Goal: Task Accomplishment & Management: Complete application form

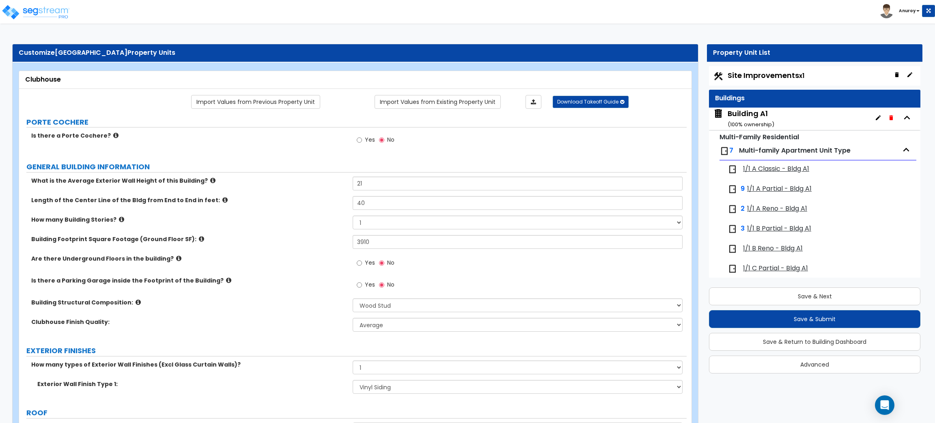
select select "7"
select select "1"
select select "5"
select select "1"
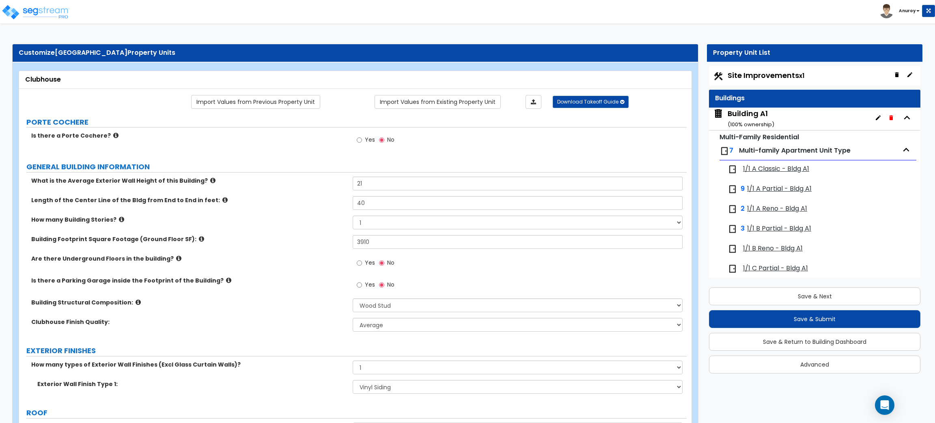
select select "2"
select select "1"
select select "4"
select select "1"
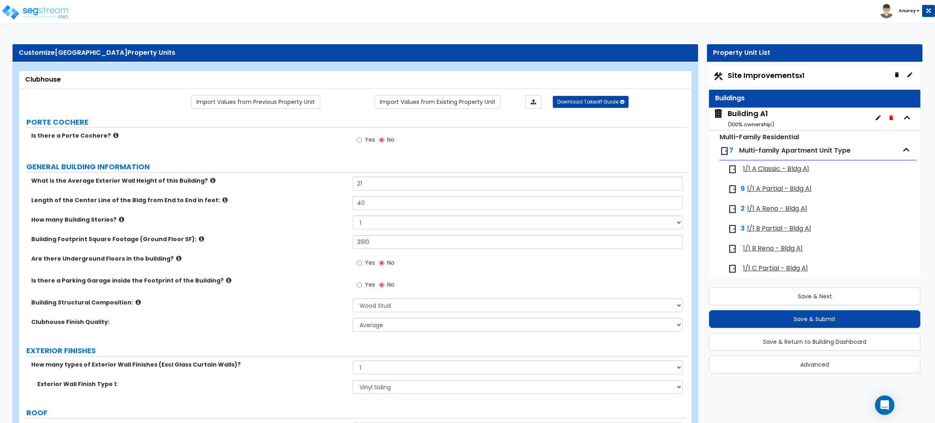
select select "1"
select select "5"
select select "1"
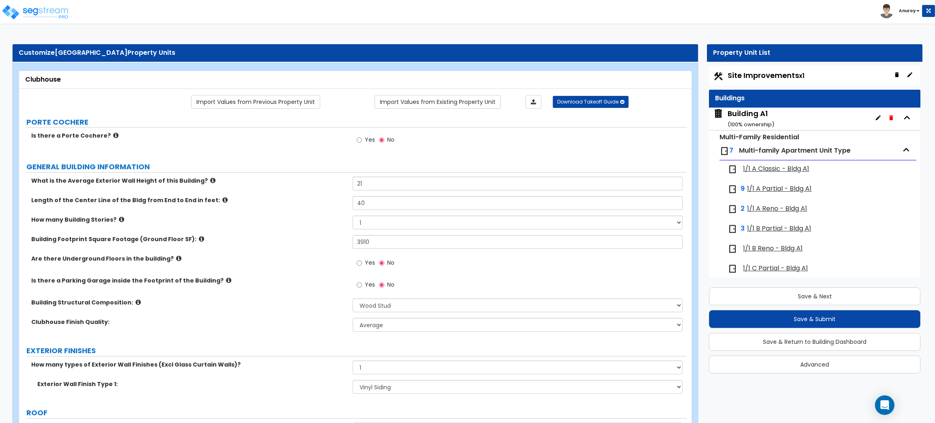
select select "3"
select select "1"
select select "5"
select select "1"
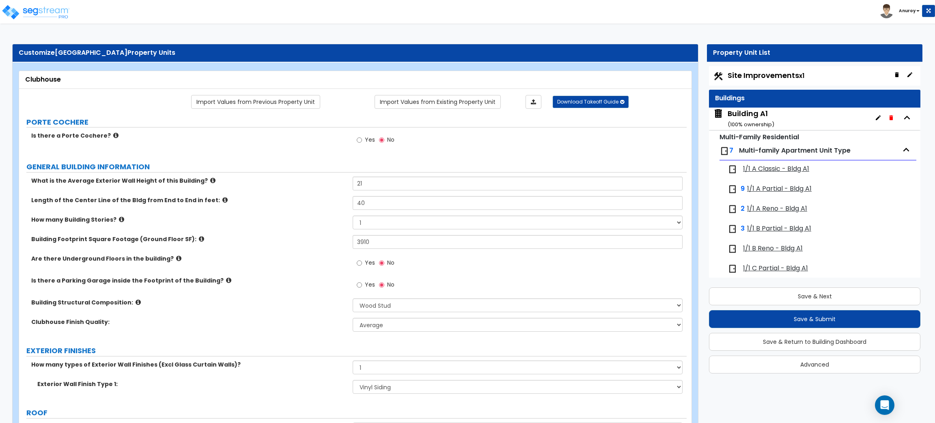
select select "1"
click at [760, 169] on span "1/1 A Classic - Bldg A1" at bounding box center [776, 168] width 66 height 9
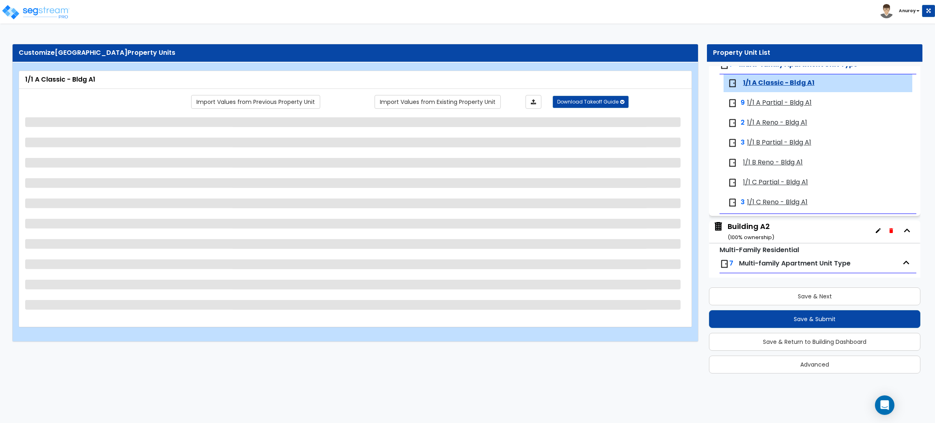
scroll to position [94, 0]
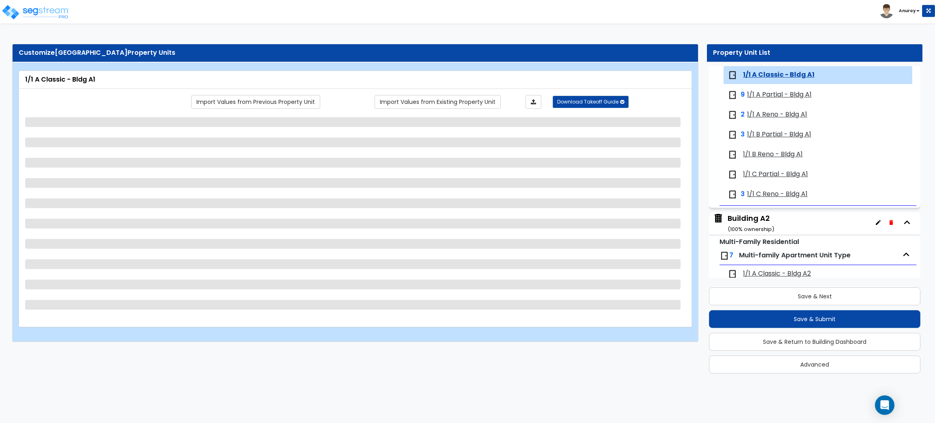
select select "1"
select select "5"
select select "1"
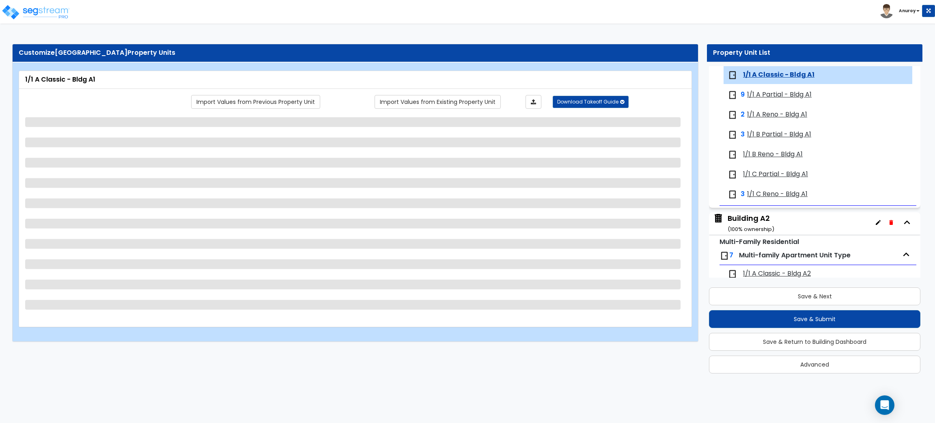
select select "3"
select select "2"
select select "1"
select select "2"
select select "1"
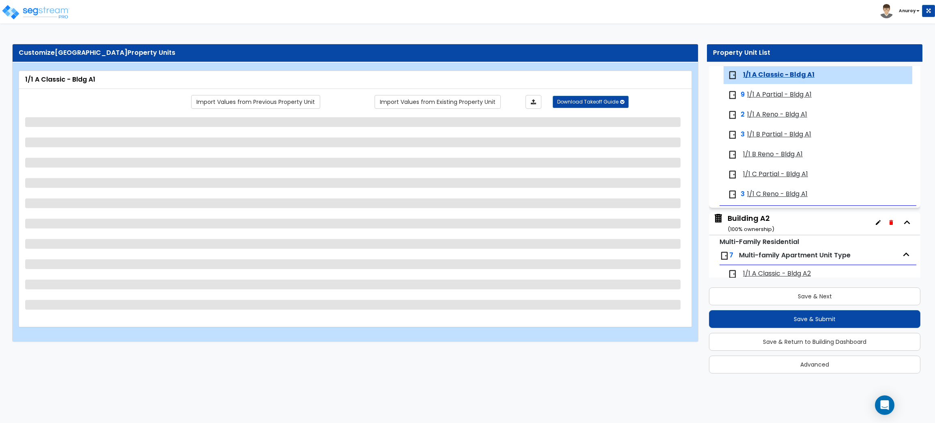
select select "1"
select select "3"
select select "2"
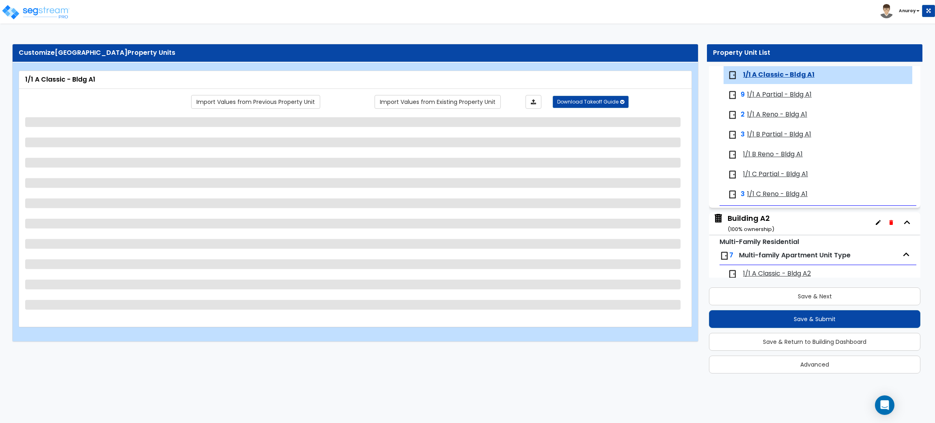
select select "1"
select select "2"
select select "5"
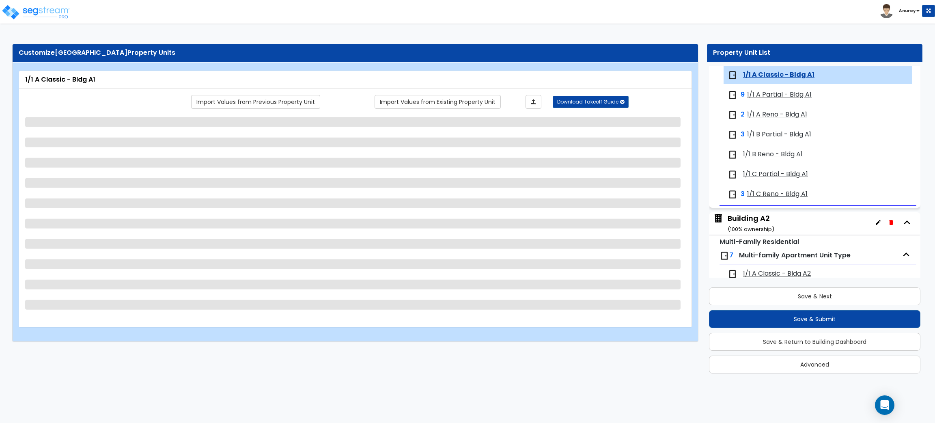
select select "2"
select select "5"
select select "2"
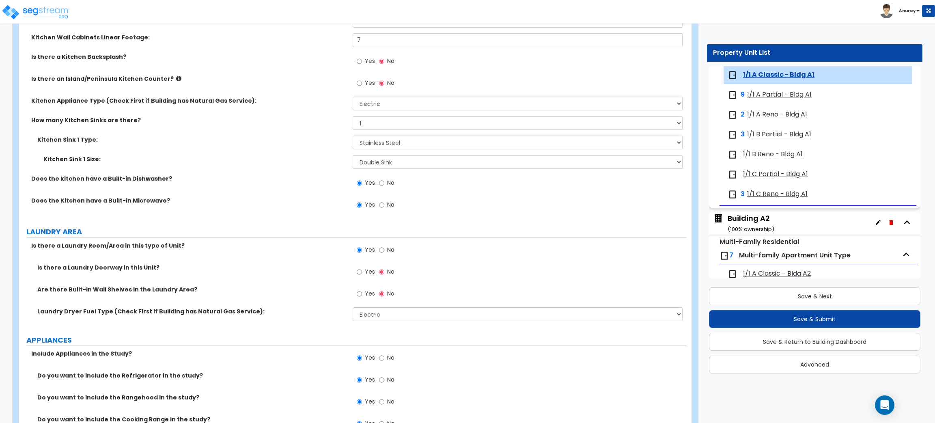
scroll to position [1095, 0]
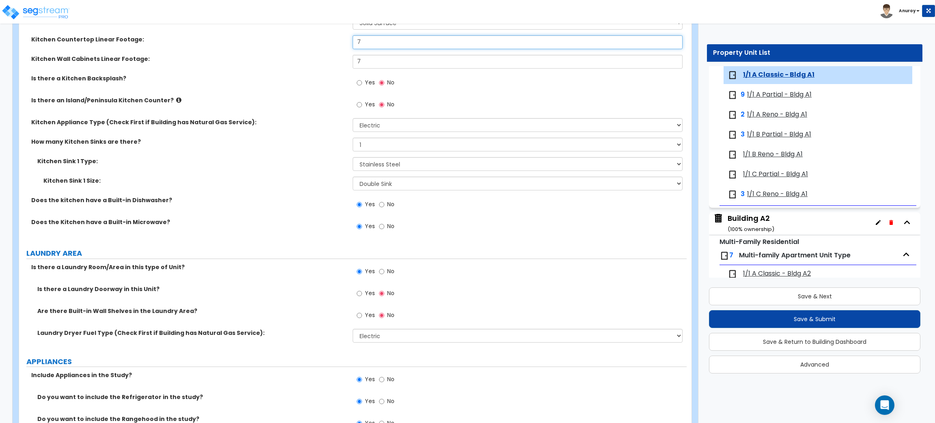
drag, startPoint x: 350, startPoint y: 43, endPoint x: 342, endPoint y: 43, distance: 7.3
click at [342, 43] on div "Kitchen Countertop Linear Footage: 7" at bounding box center [352, 44] width 667 height 19
radio input "true"
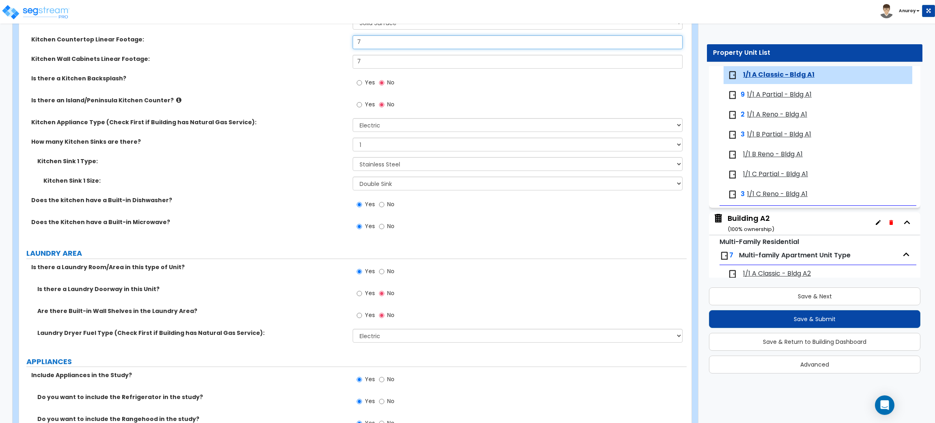
type input "1"
radio input "true"
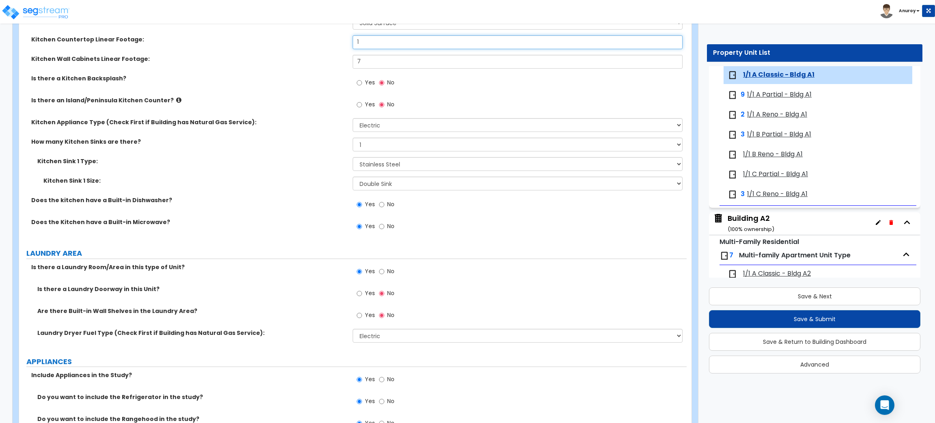
radio input "true"
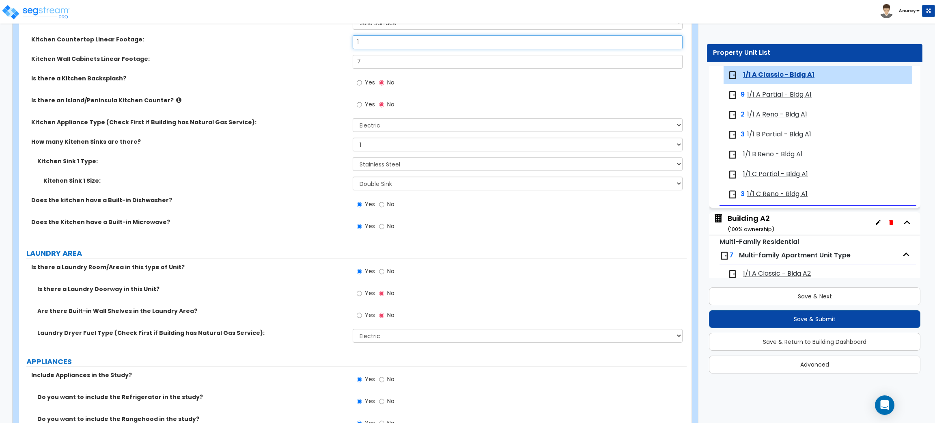
radio input "true"
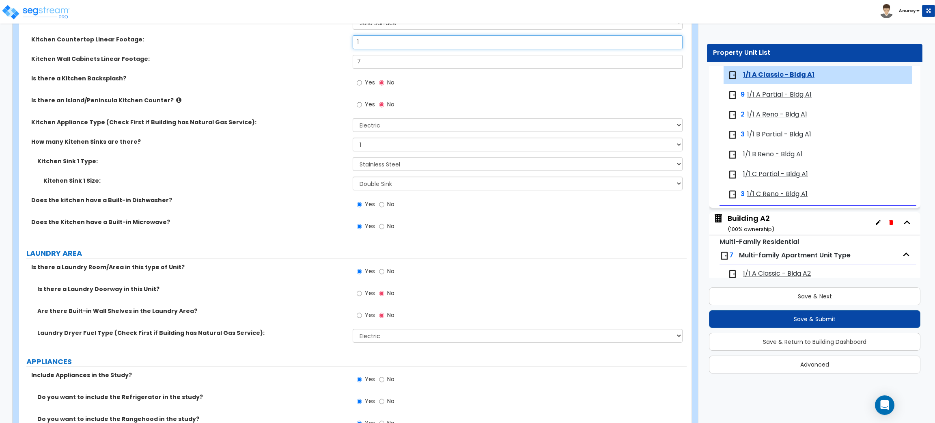
radio input "true"
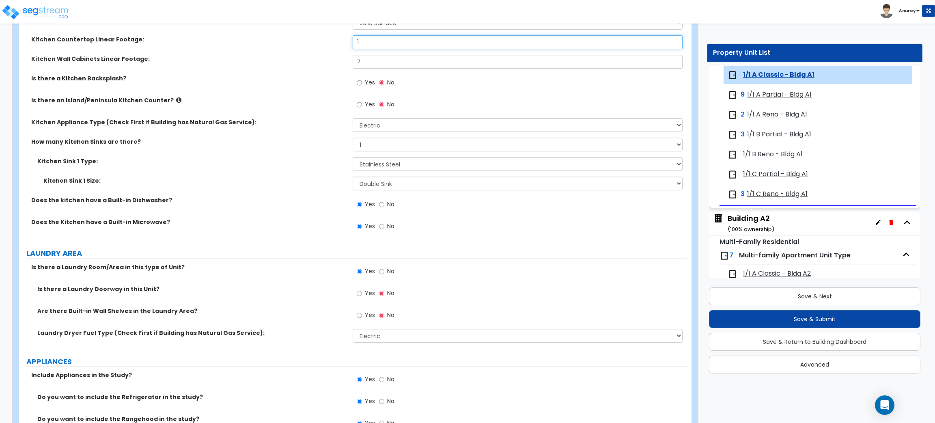
radio input "true"
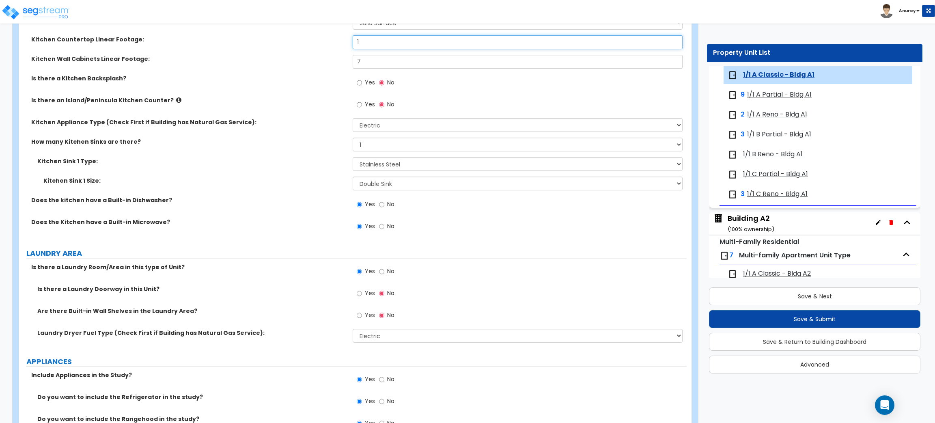
radio input "true"
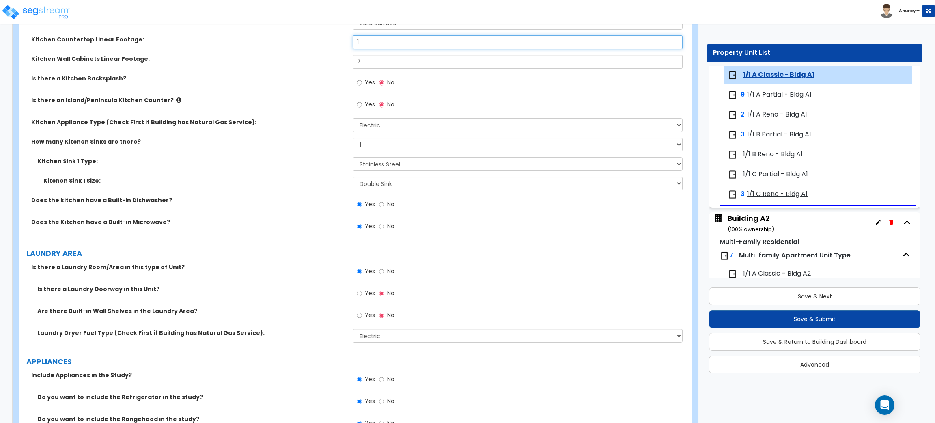
radio input "true"
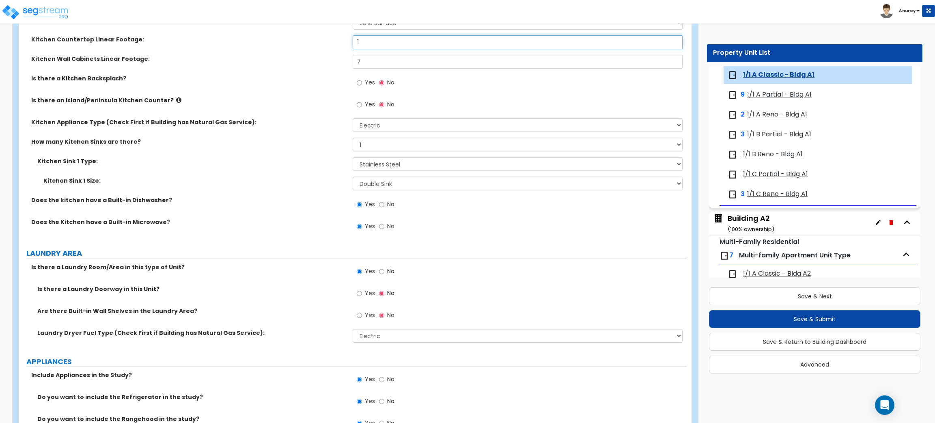
radio input "true"
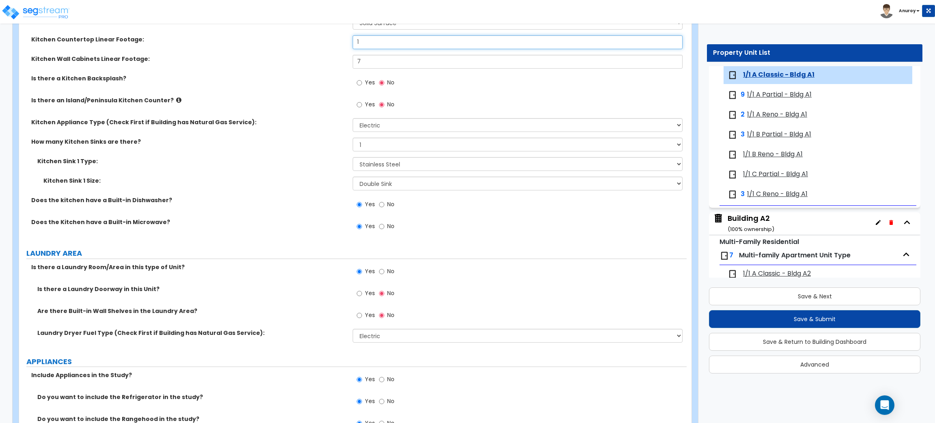
radio input "true"
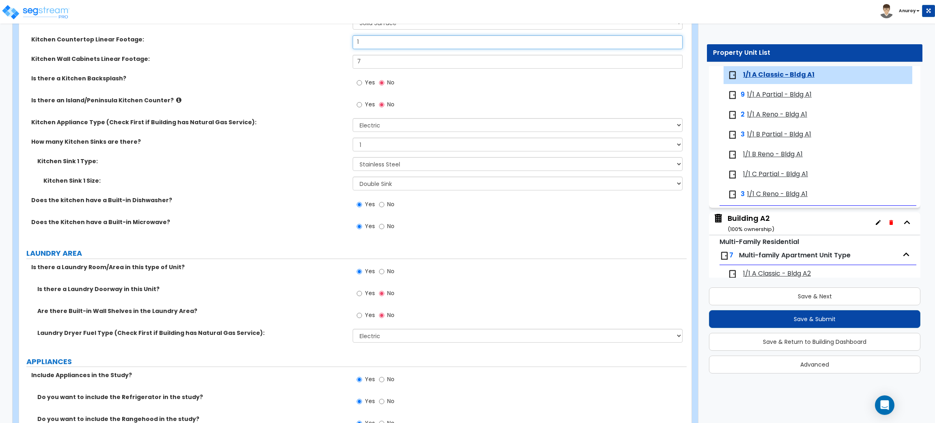
radio input "true"
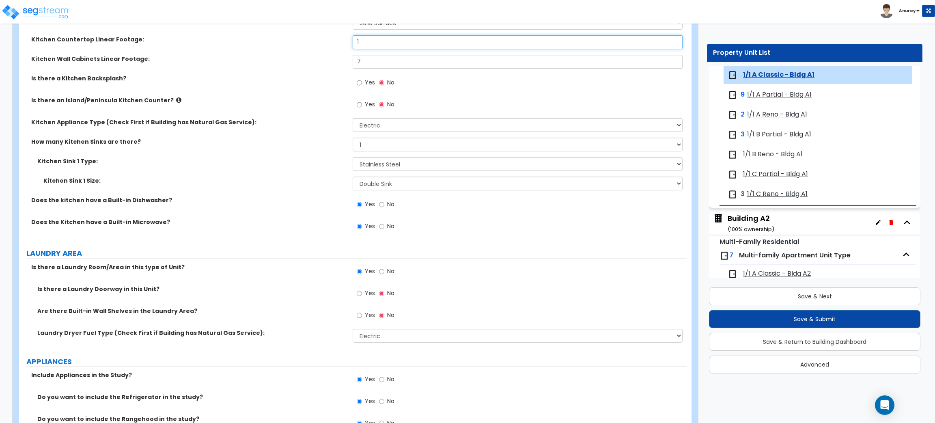
radio input "true"
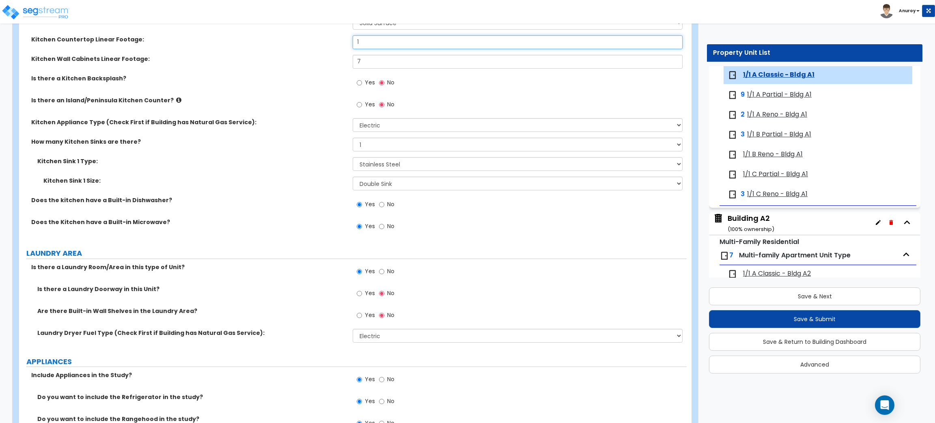
radio input "true"
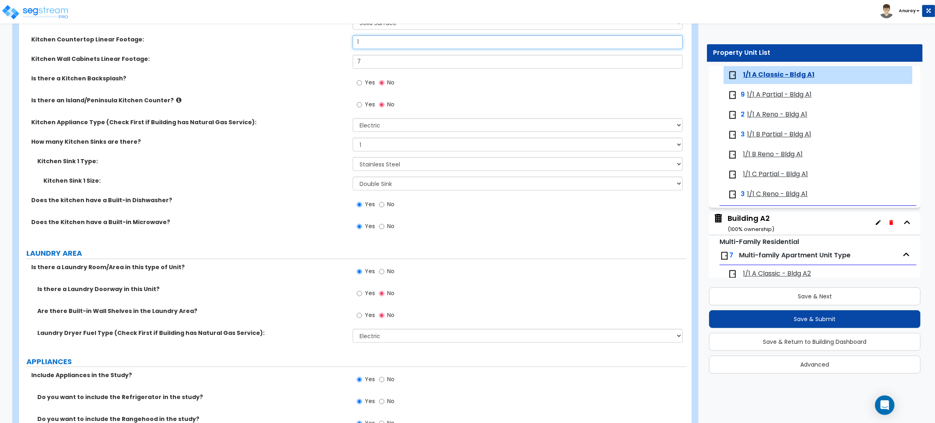
radio input "true"
type input "10"
radio input "true"
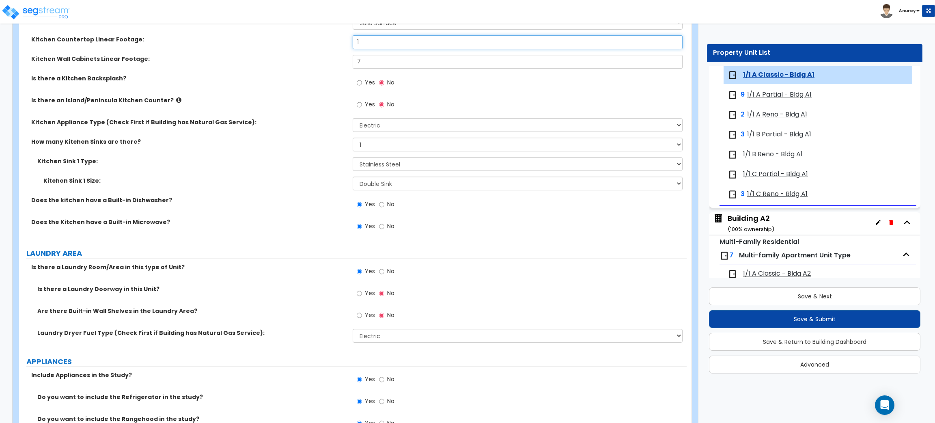
radio input "true"
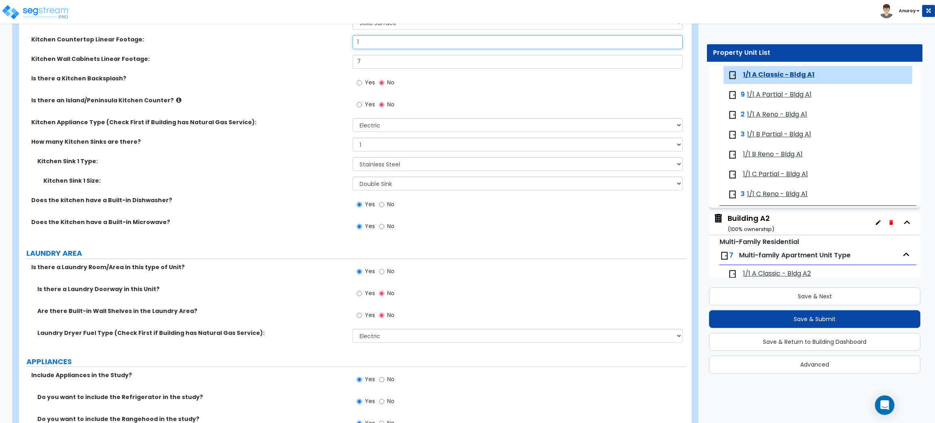
radio input "true"
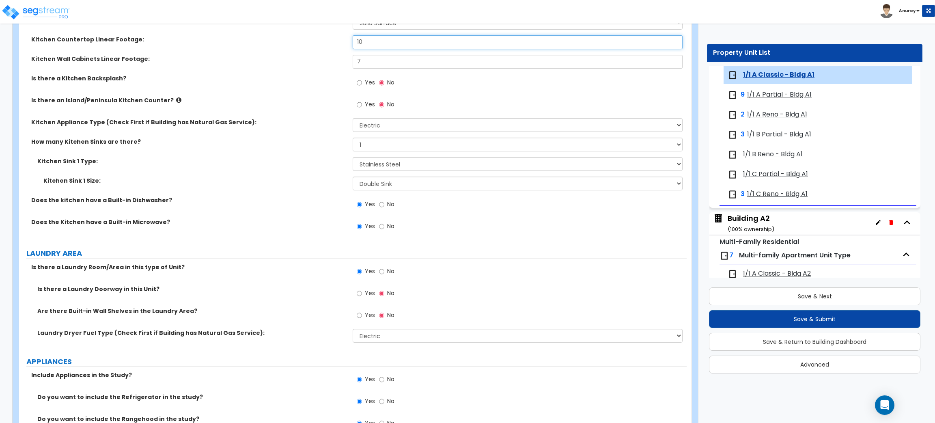
radio input "true"
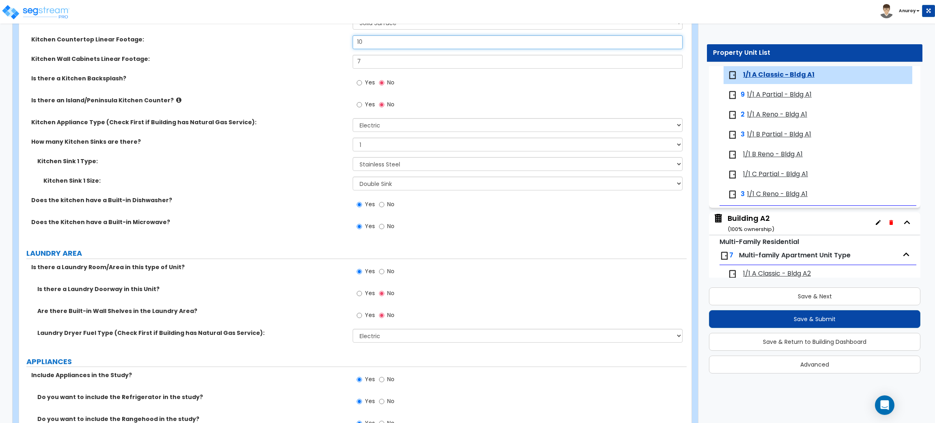
radio input "true"
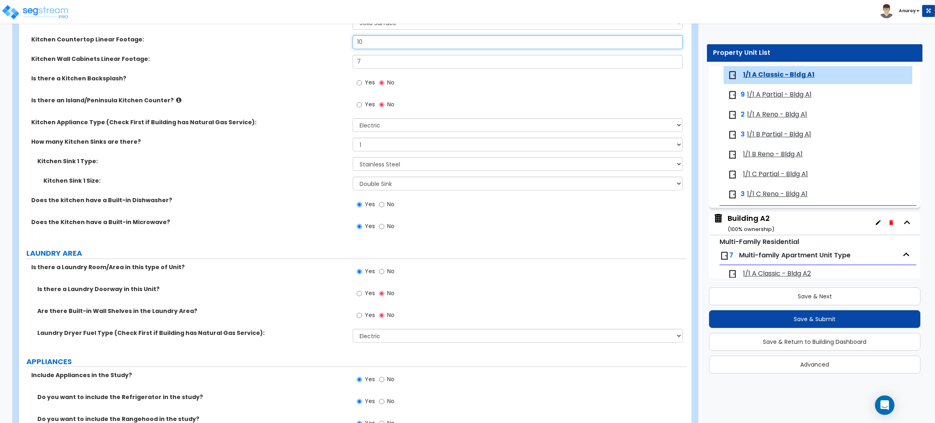
radio input "true"
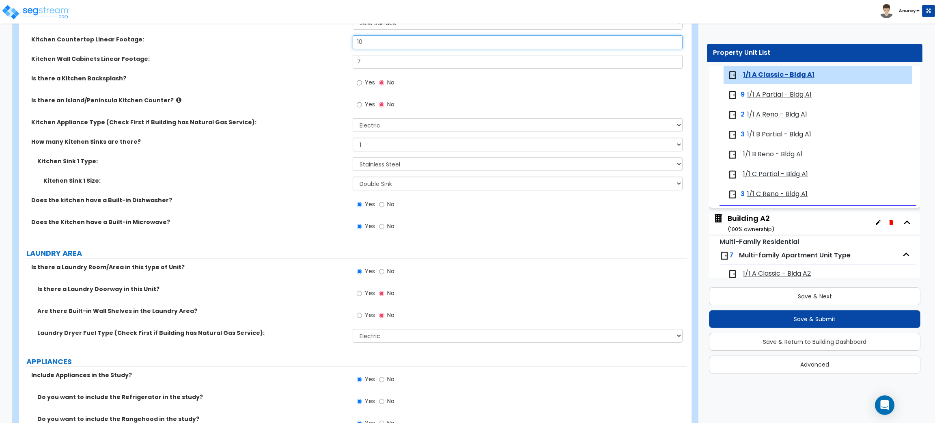
radio input "true"
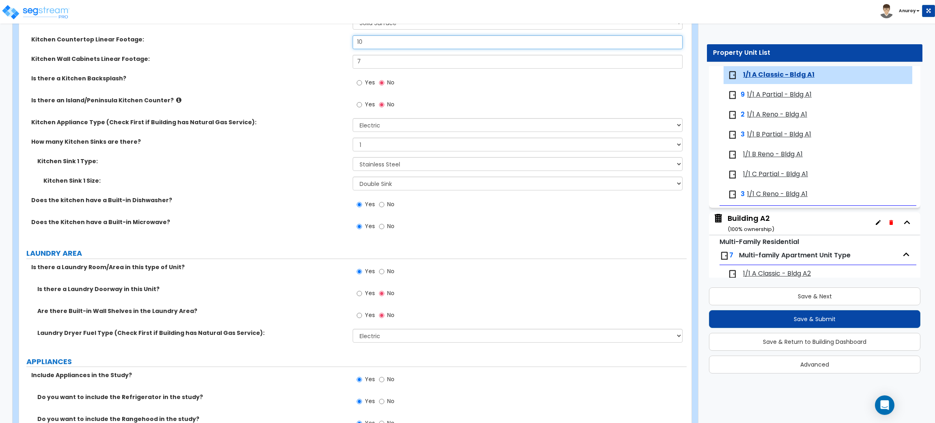
radio input "true"
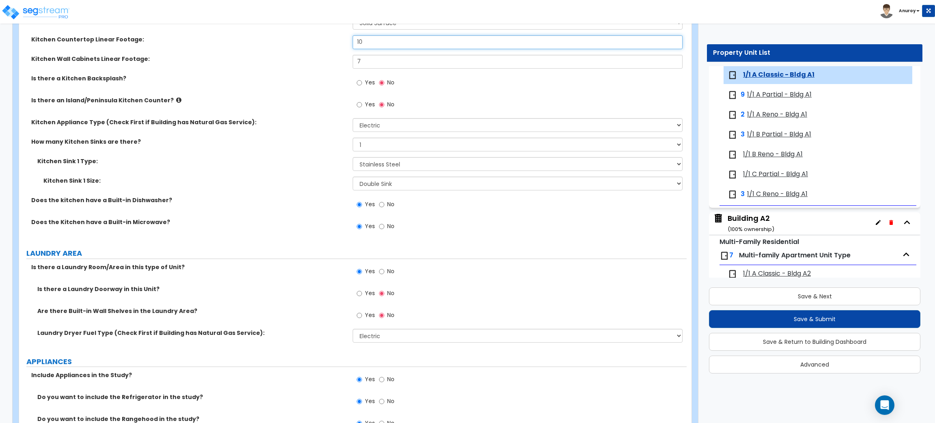
radio input "true"
type input "10"
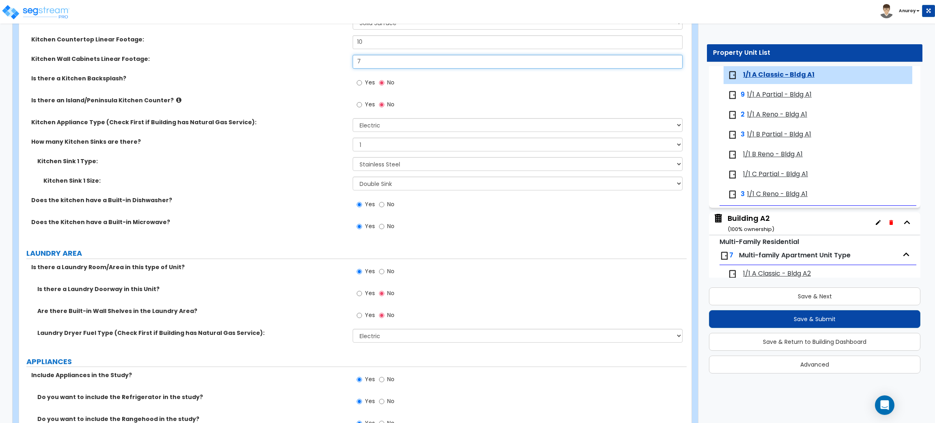
drag, startPoint x: 370, startPoint y: 60, endPoint x: 349, endPoint y: 57, distance: 20.5
click at [349, 57] on div "Kitchen Wall Cabinets Linear Footage: 7" at bounding box center [352, 64] width 667 height 19
radio input "true"
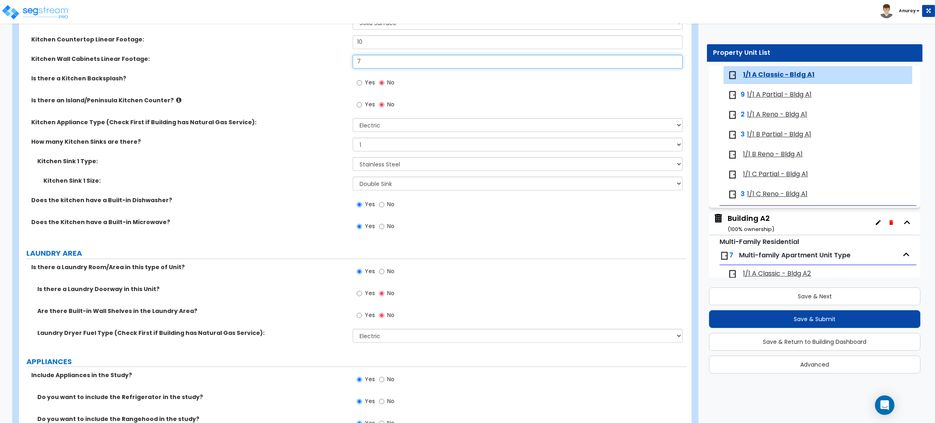
type input "1"
radio input "true"
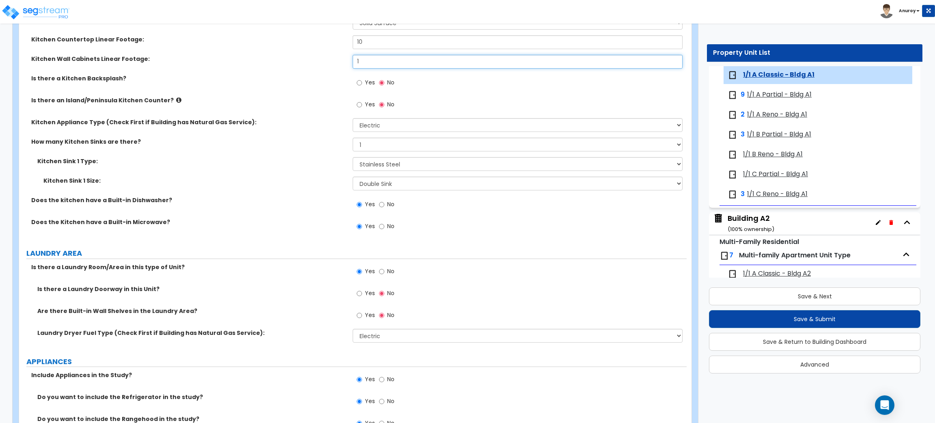
radio input "true"
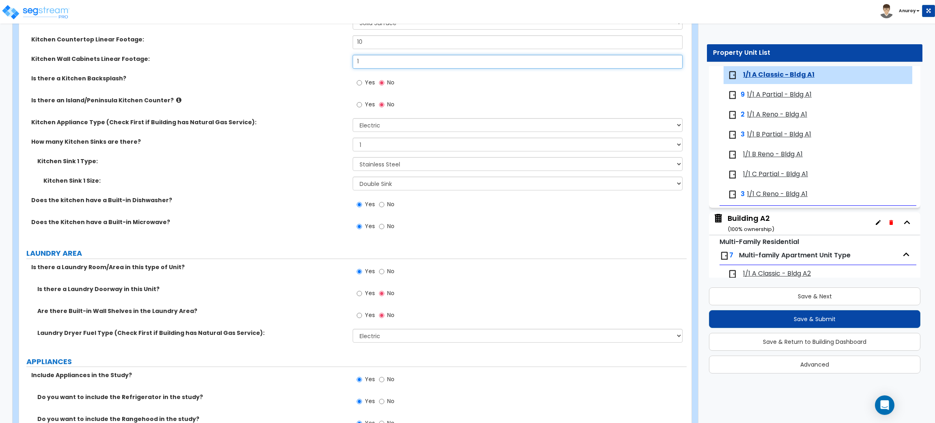
radio input "true"
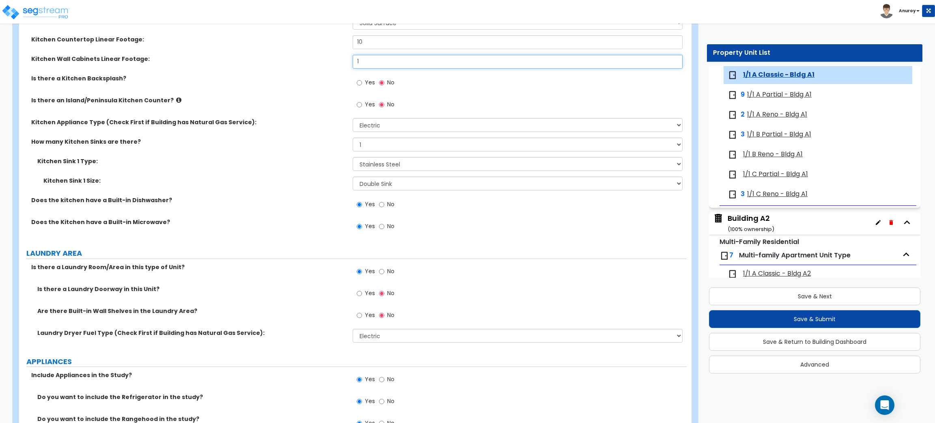
radio input "true"
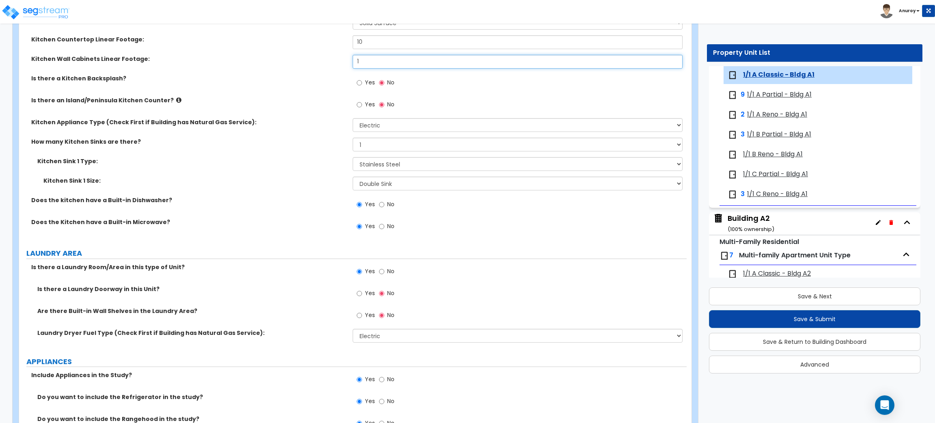
radio input "true"
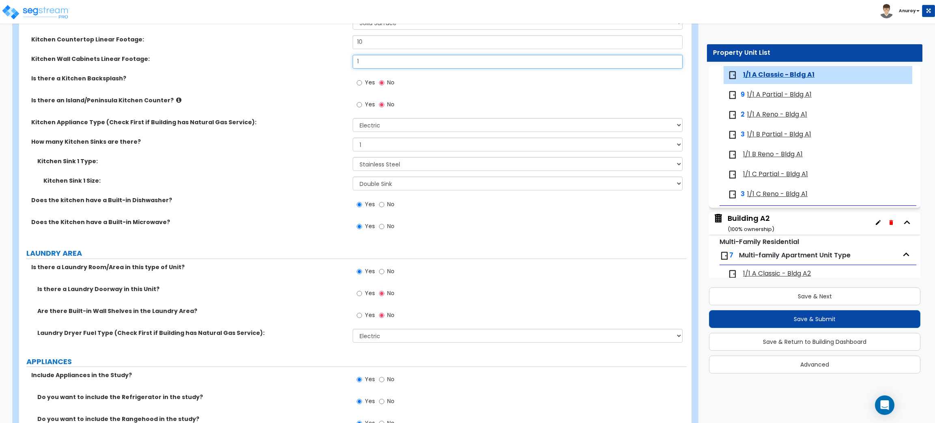
radio input "true"
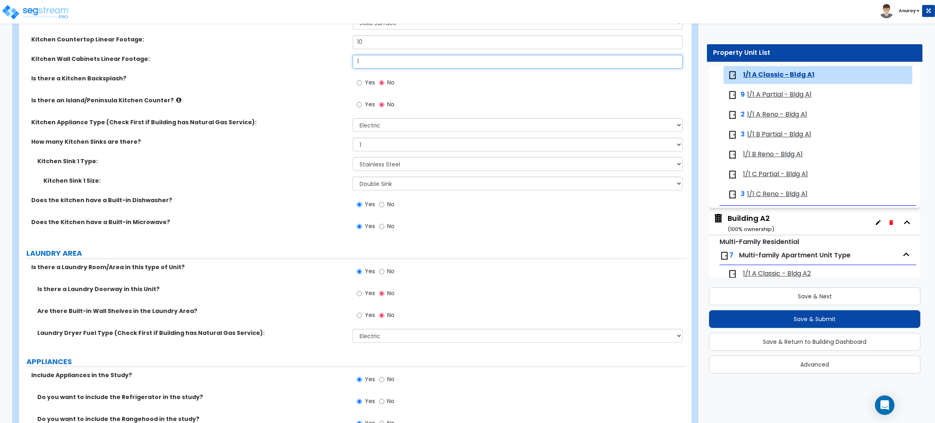
radio input "true"
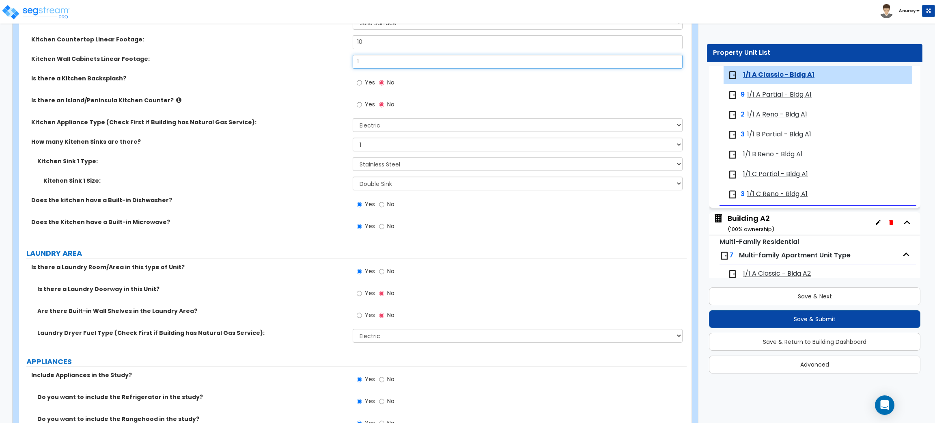
radio input "true"
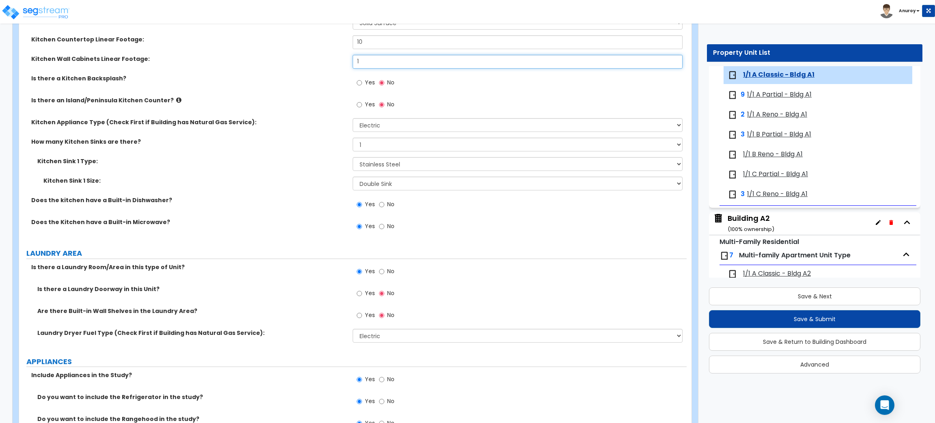
radio input "true"
type input "10"
radio input "true"
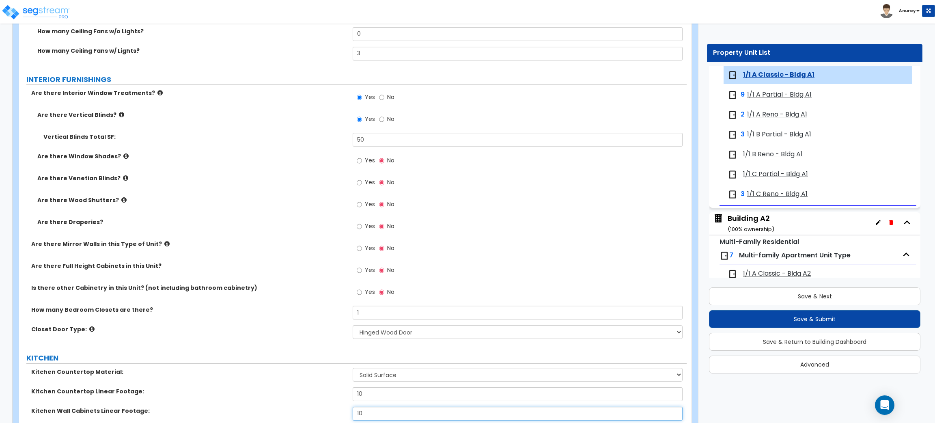
scroll to position [681, 0]
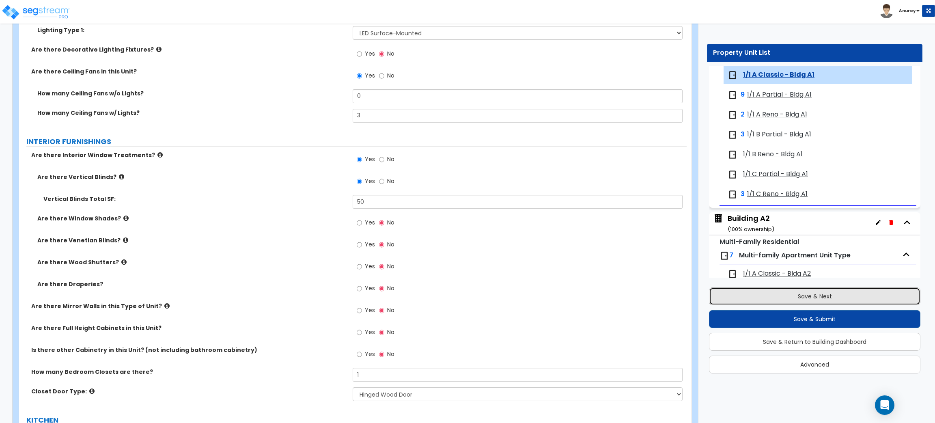
click at [773, 296] on button "Save & Next" at bounding box center [814, 296] width 211 height 18
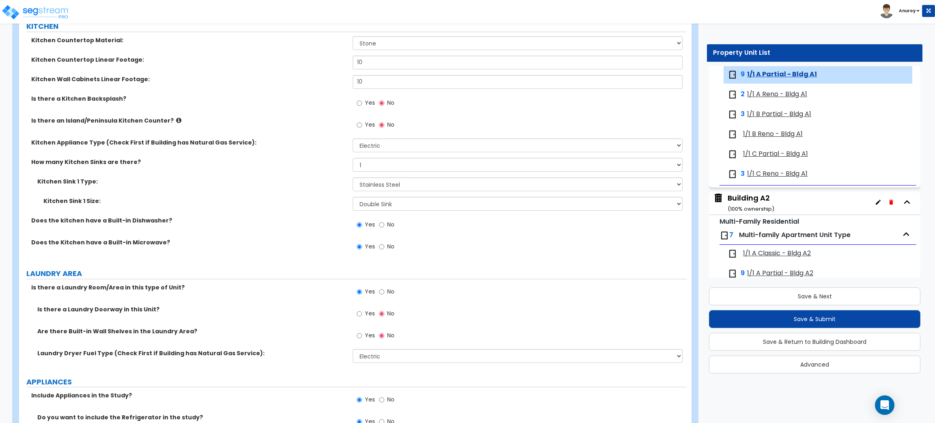
scroll to position [1035, 0]
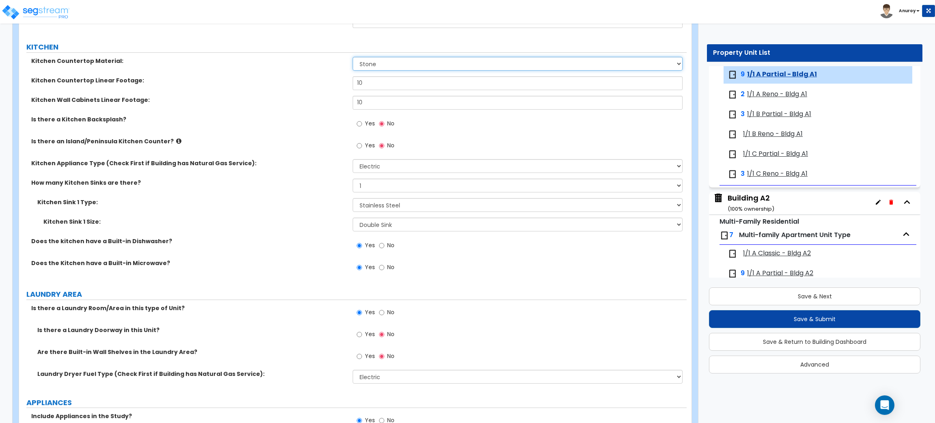
click at [402, 63] on select "Please Choose One Plastic Laminate Solid Surface Stone Quartz Marble Tile Wood …" at bounding box center [517, 64] width 329 height 14
click at [353, 57] on select "Please Choose One Plastic Laminate Solid Surface Stone Quartz Marble Tile Wood …" at bounding box center [517, 64] width 329 height 14
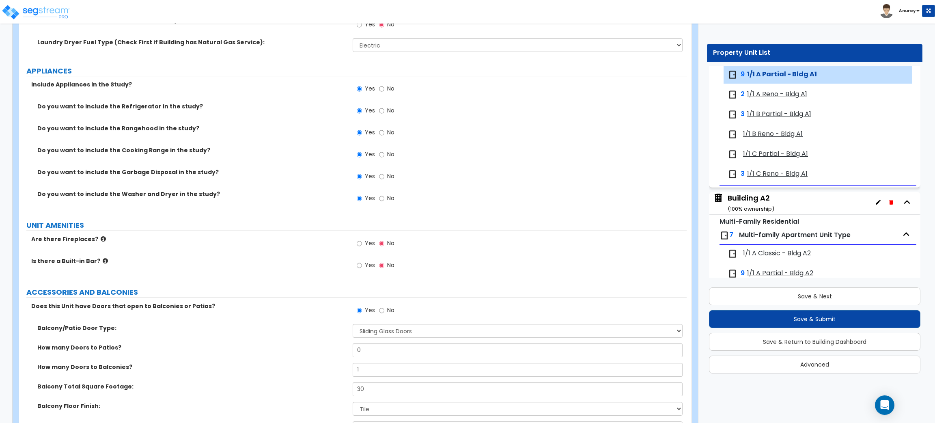
scroll to position [1575, 0]
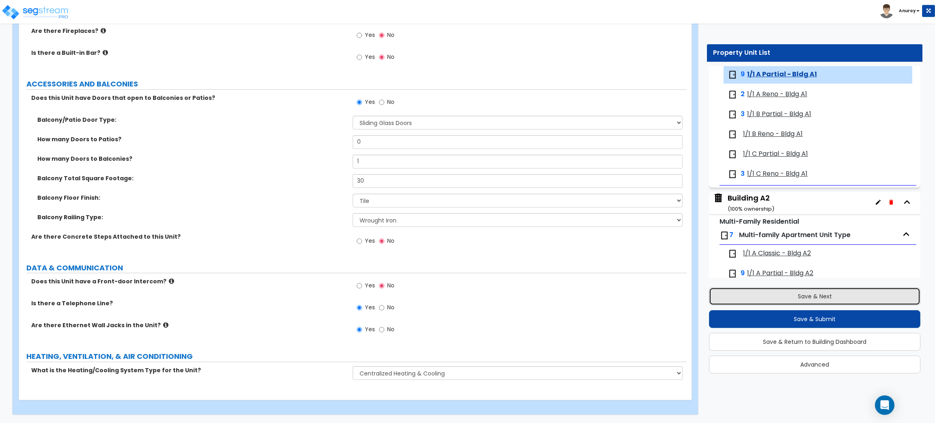
click at [813, 296] on button "Save & Next" at bounding box center [814, 296] width 211 height 18
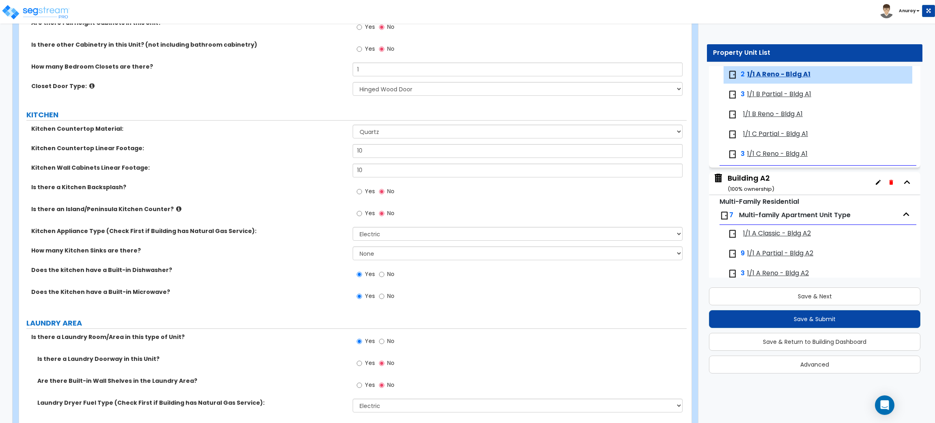
scroll to position [913, 0]
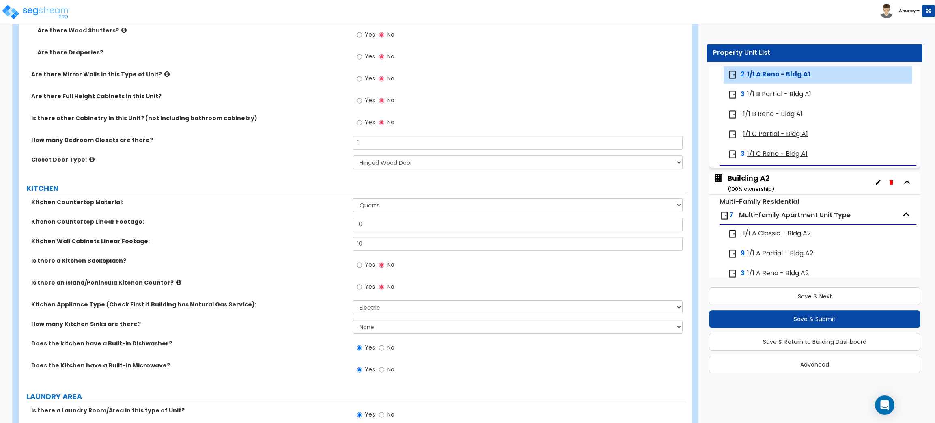
click at [785, 96] on span "1/1 B Partial - Bldg A1" at bounding box center [779, 94] width 64 height 9
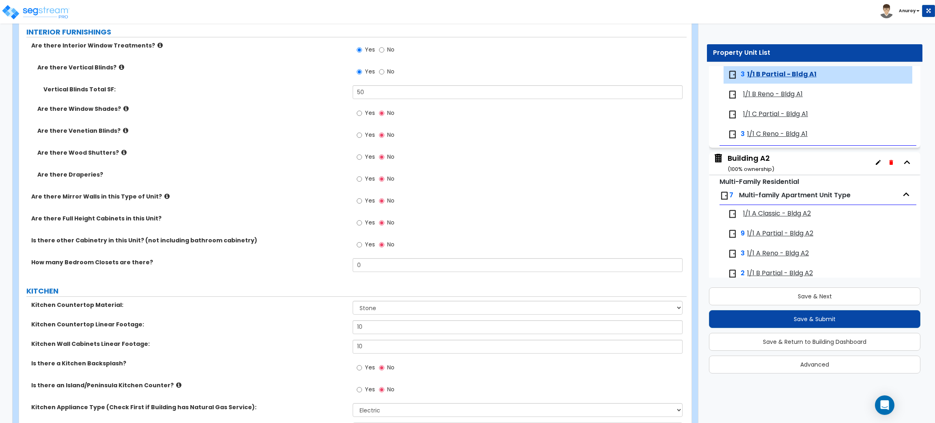
scroll to position [852, 0]
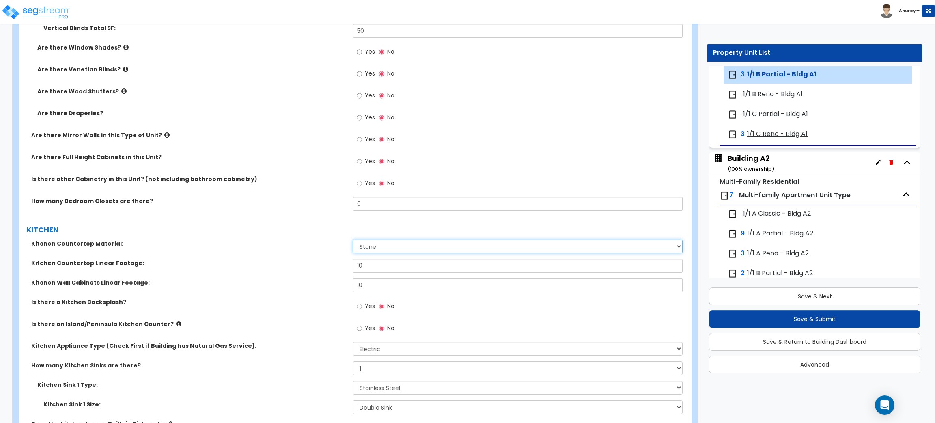
click at [417, 245] on select "Please Choose One Plastic Laminate Solid Surface Stone Quartz Marble Tile Wood …" at bounding box center [517, 246] width 329 height 14
click at [353, 240] on select "Please Choose One Plastic Laminate Solid Surface Stone Quartz Marble Tile Wood …" at bounding box center [517, 246] width 329 height 14
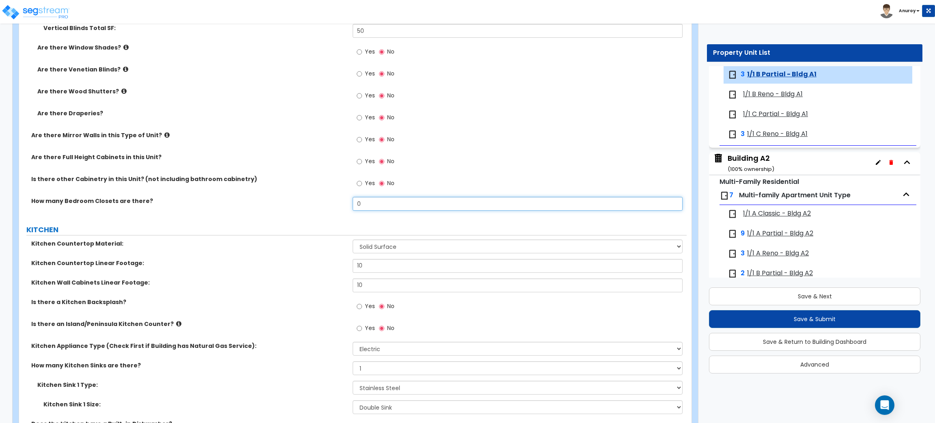
drag, startPoint x: 366, startPoint y: 198, endPoint x: 343, endPoint y: 198, distance: 22.7
click at [343, 198] on div "How many Bedroom Closets are there? 0" at bounding box center [352, 206] width 667 height 19
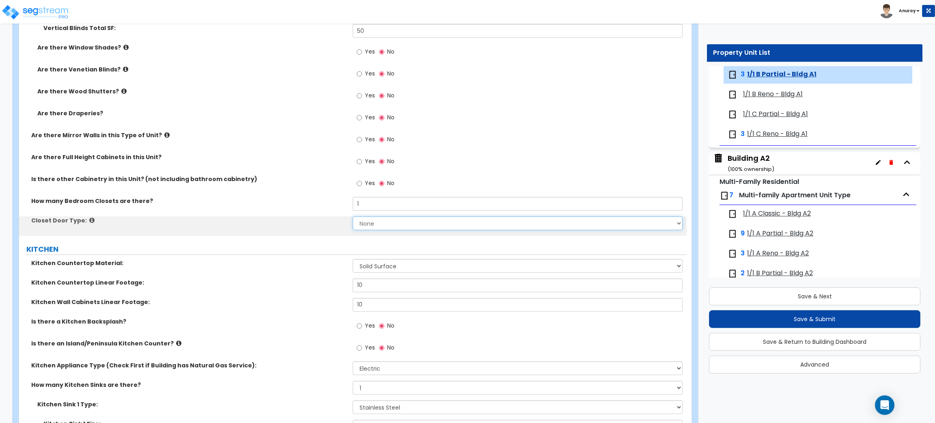
click at [381, 222] on select "None Bi-fold Louvered Doors Bi-fold Panel Doors Sliding Doors Hinged Wood Door" at bounding box center [517, 223] width 329 height 14
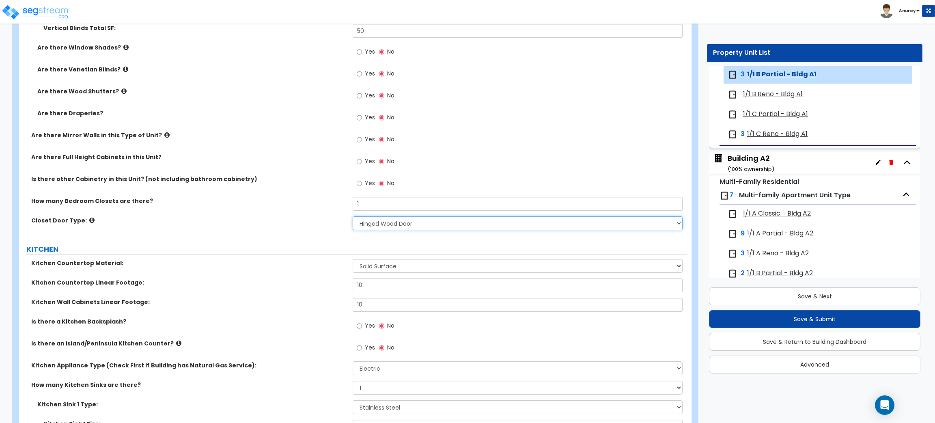
click at [353, 217] on select "None Bi-fold Louvered Doors Bi-fold Panel Doors Sliding Doors Hinged Wood Door" at bounding box center [517, 223] width 329 height 14
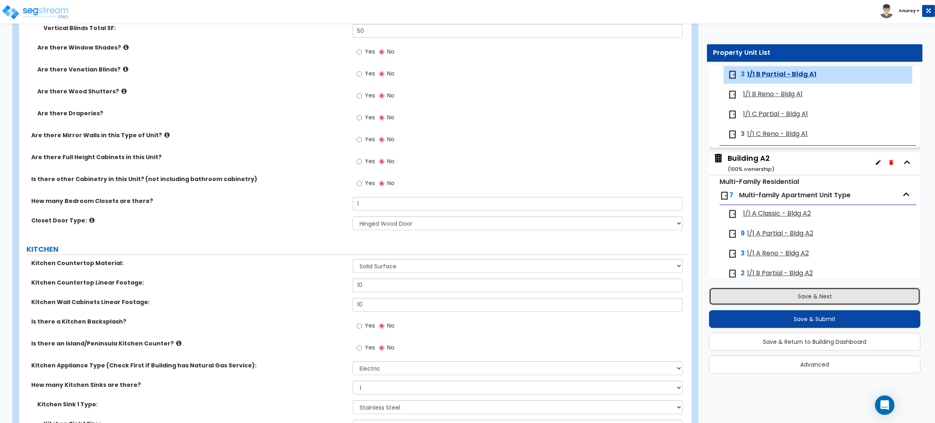
click at [775, 296] on button "Save & Next" at bounding box center [814, 296] width 211 height 18
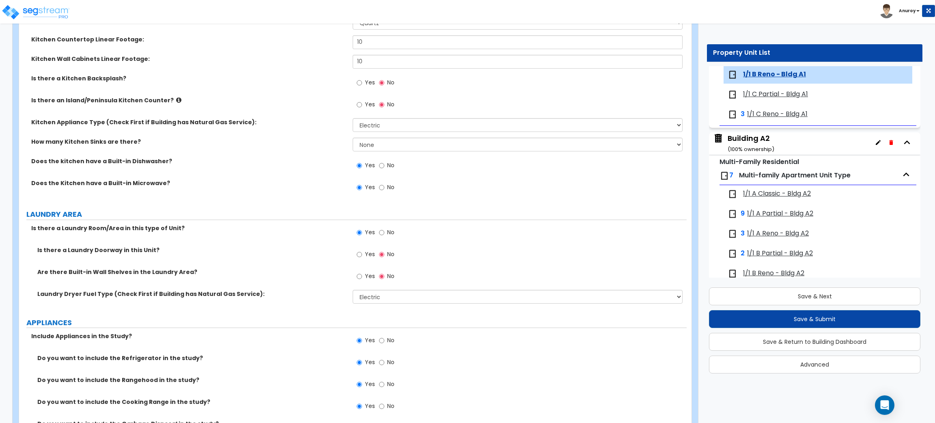
scroll to position [1217, 0]
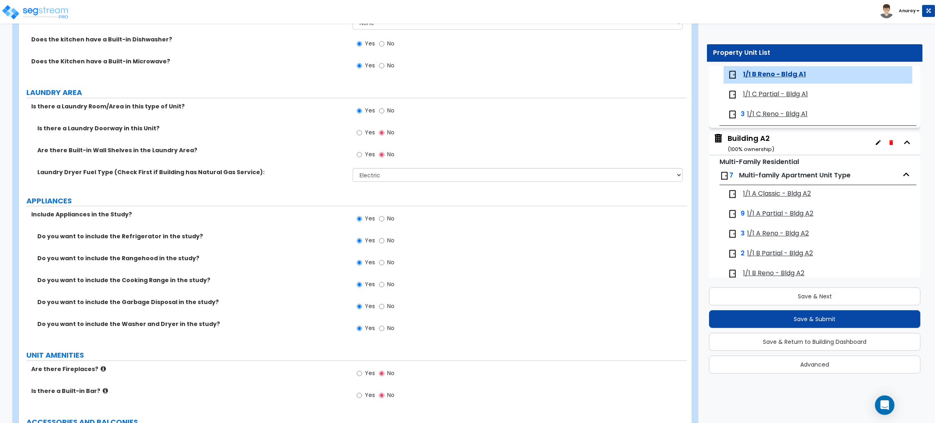
click at [765, 94] on span "1/1 C Partial - Bldg A1" at bounding box center [775, 94] width 65 height 9
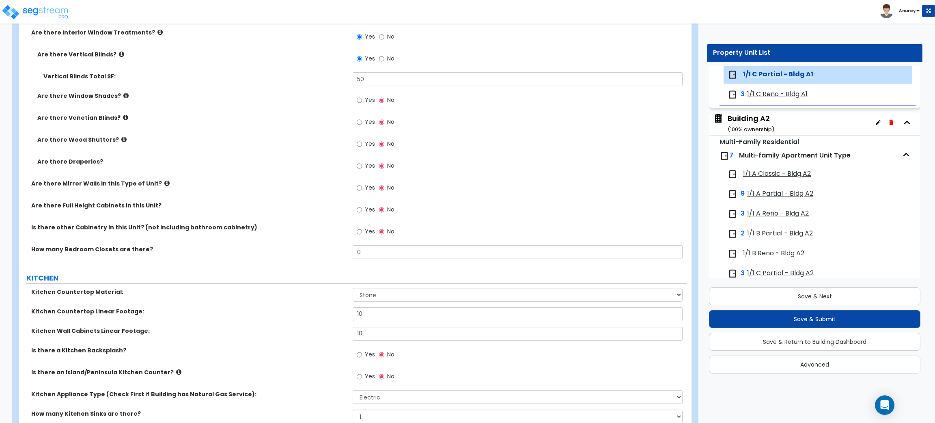
scroll to position [852, 0]
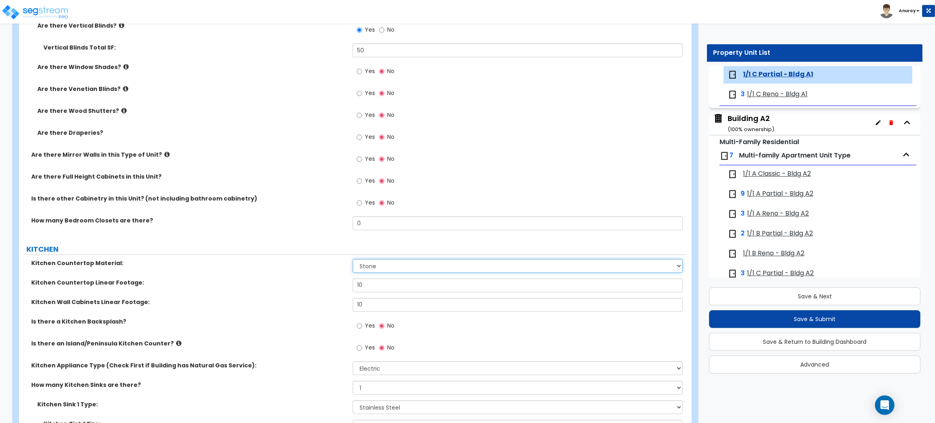
click at [402, 265] on select "Please Choose One Plastic Laminate Solid Surface Stone Quartz Marble Tile Wood …" at bounding box center [517, 266] width 329 height 14
click at [353, 259] on select "Please Choose One Plastic Laminate Solid Surface Stone Quartz Marble Tile Wood …" at bounding box center [517, 266] width 329 height 14
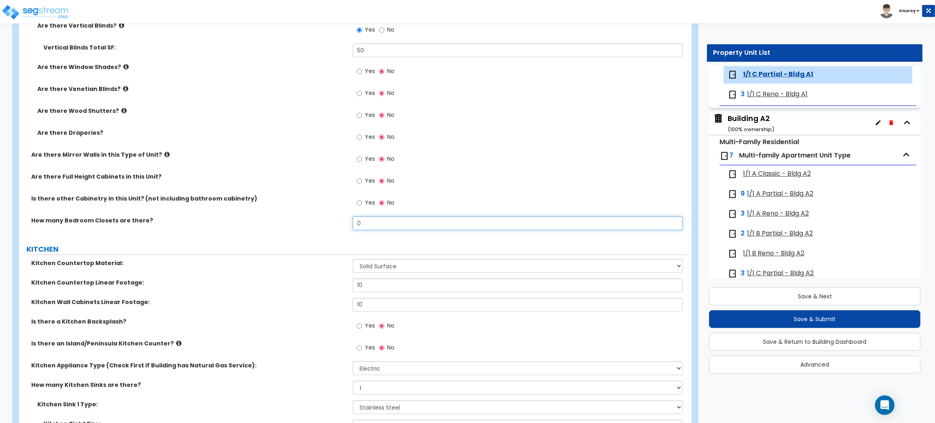
drag, startPoint x: 390, startPoint y: 224, endPoint x: 366, endPoint y: 224, distance: 23.9
click at [366, 224] on input "0" at bounding box center [517, 223] width 329 height 14
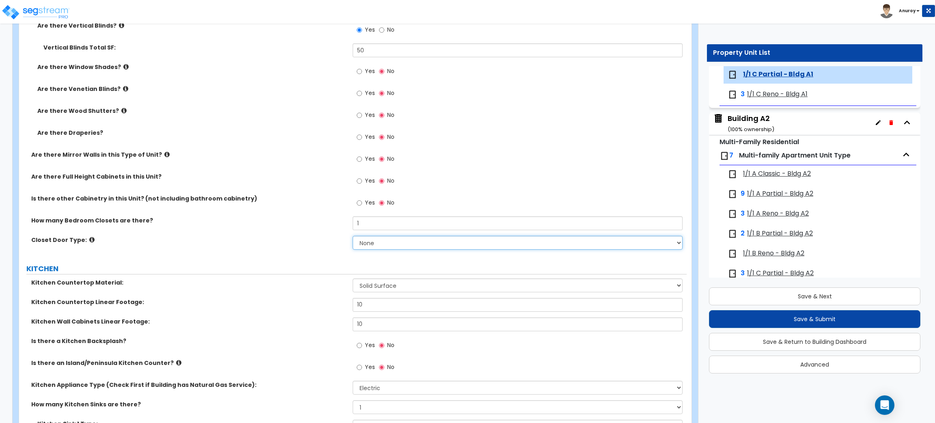
click at [367, 246] on select "None Bi-fold Louvered Doors Bi-fold Panel Doors Sliding Doors Hinged Wood Door" at bounding box center [517, 243] width 329 height 14
click at [353, 236] on select "None Bi-fold Louvered Doors Bi-fold Panel Doors Sliding Doors Hinged Wood Door" at bounding box center [517, 243] width 329 height 14
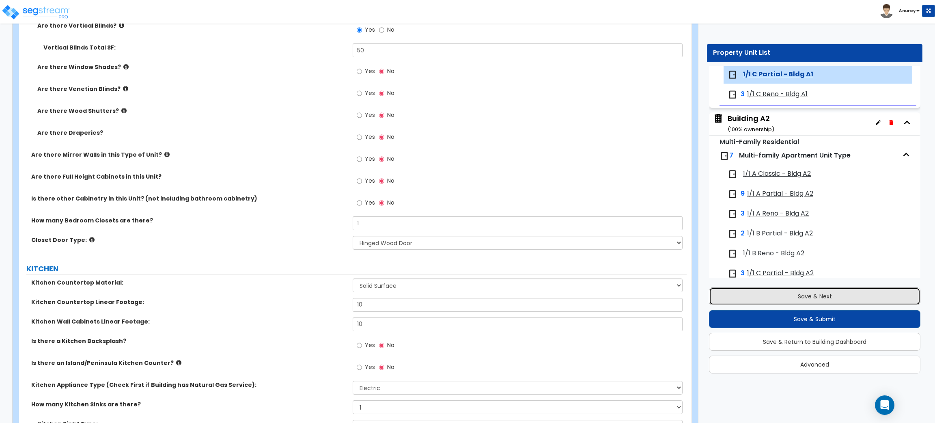
click at [791, 299] on button "Save & Next" at bounding box center [814, 296] width 211 height 18
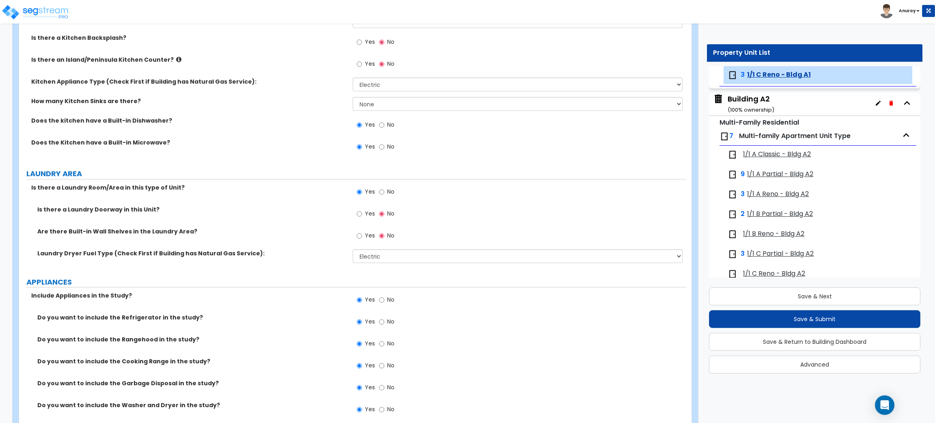
scroll to position [1156, 0]
click at [791, 157] on span "1/1 A Classic - Bldg A2" at bounding box center [777, 154] width 68 height 9
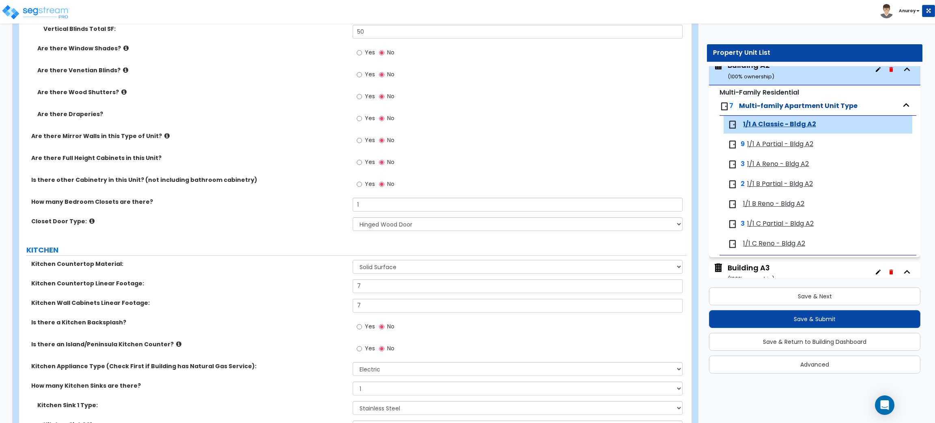
scroll to position [852, 0]
drag, startPoint x: 366, startPoint y: 282, endPoint x: 352, endPoint y: 286, distance: 15.0
click at [352, 286] on div "Kitchen Countertop Linear Footage: 7" at bounding box center [352, 287] width 667 height 19
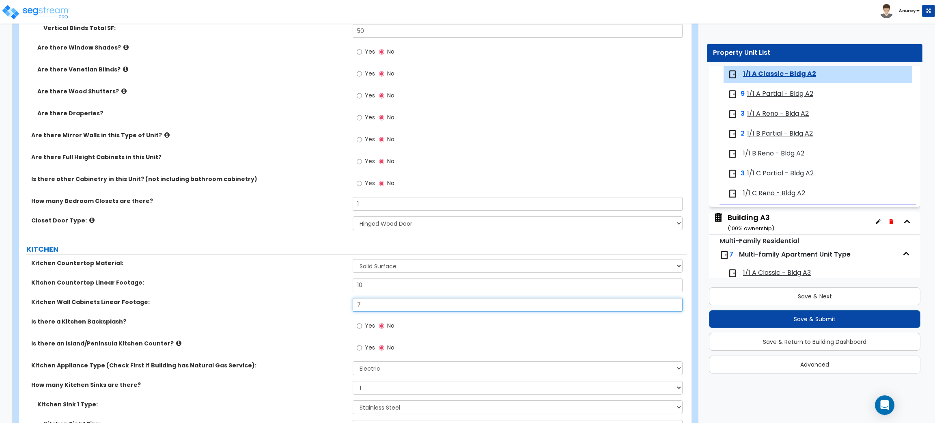
drag, startPoint x: 368, startPoint y: 299, endPoint x: 354, endPoint y: 303, distance: 14.7
click at [354, 303] on input "7" at bounding box center [517, 305] width 329 height 14
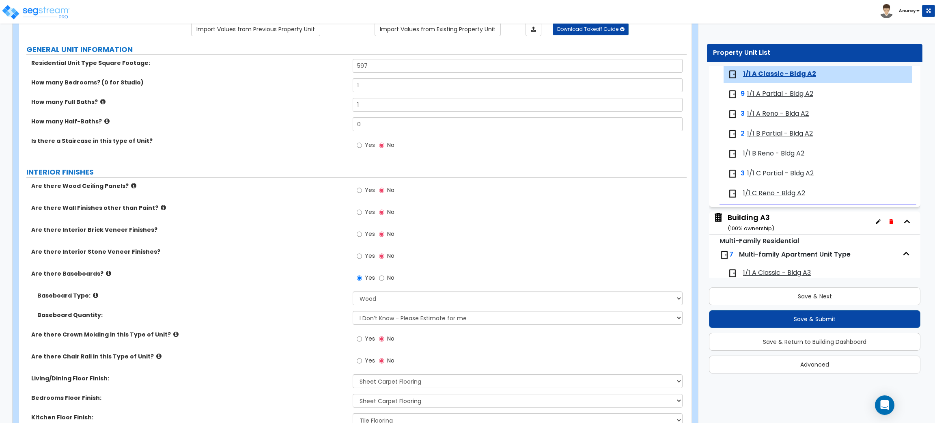
scroll to position [12, 0]
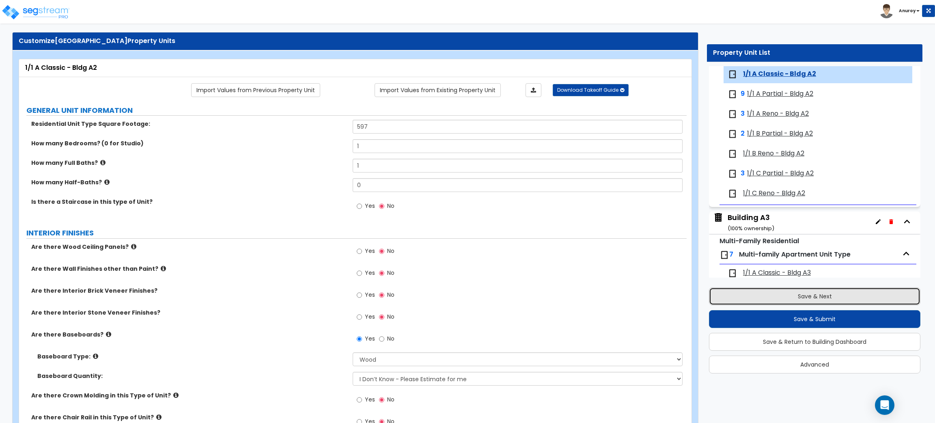
click at [793, 295] on button "Save & Next" at bounding box center [814, 296] width 211 height 18
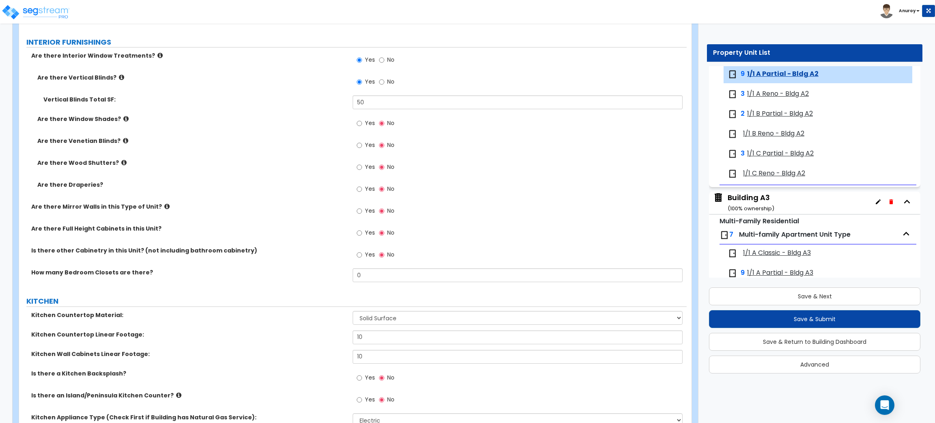
scroll to position [852, 0]
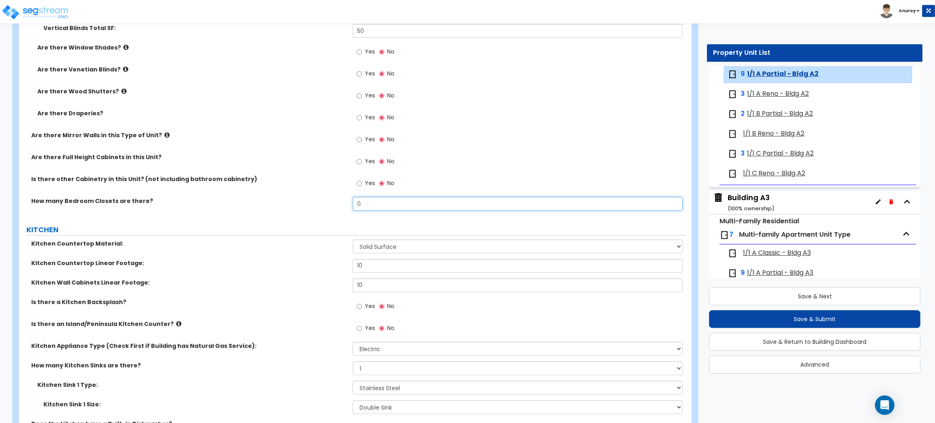
drag, startPoint x: 400, startPoint y: 199, endPoint x: 356, endPoint y: 202, distance: 44.7
click at [356, 202] on input "0" at bounding box center [517, 204] width 329 height 14
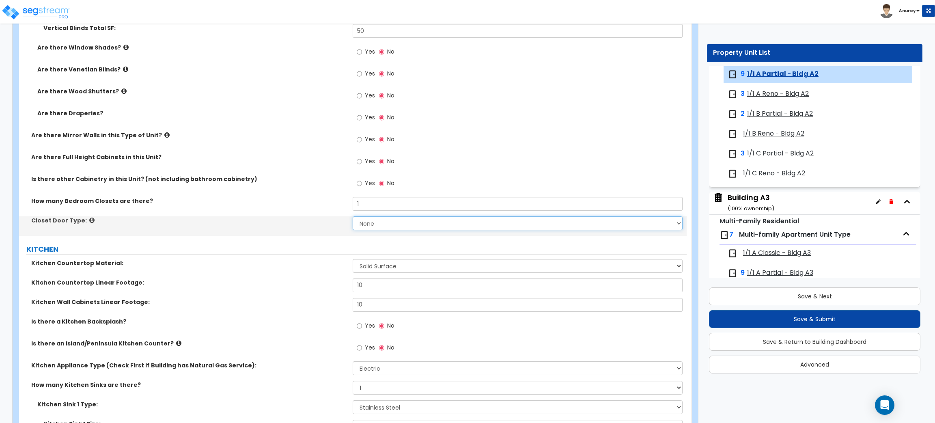
click at [374, 223] on select "None Bi-fold Louvered Doors Bi-fold Panel Doors Sliding Doors Hinged Wood Door" at bounding box center [517, 223] width 329 height 14
click at [353, 217] on select "None Bi-fold Louvered Doors Bi-fold Panel Doors Sliding Doors Hinged Wood Door" at bounding box center [517, 223] width 329 height 14
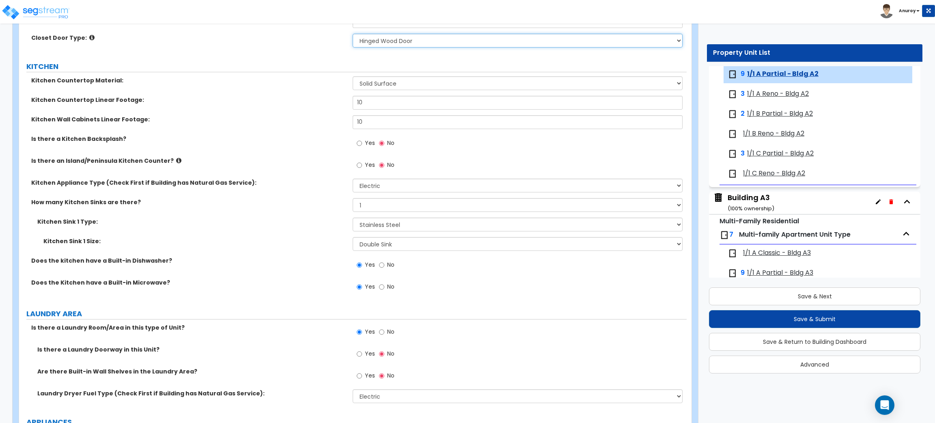
scroll to position [913, 0]
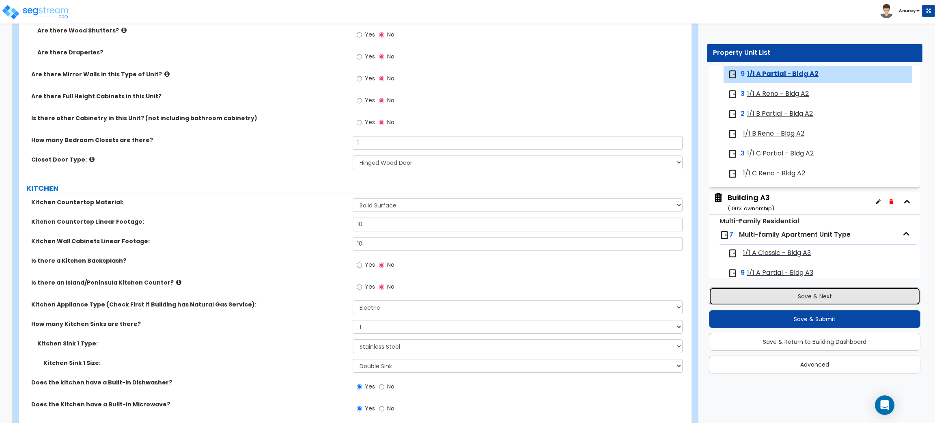
click at [790, 290] on button "Save & Next" at bounding box center [814, 296] width 211 height 18
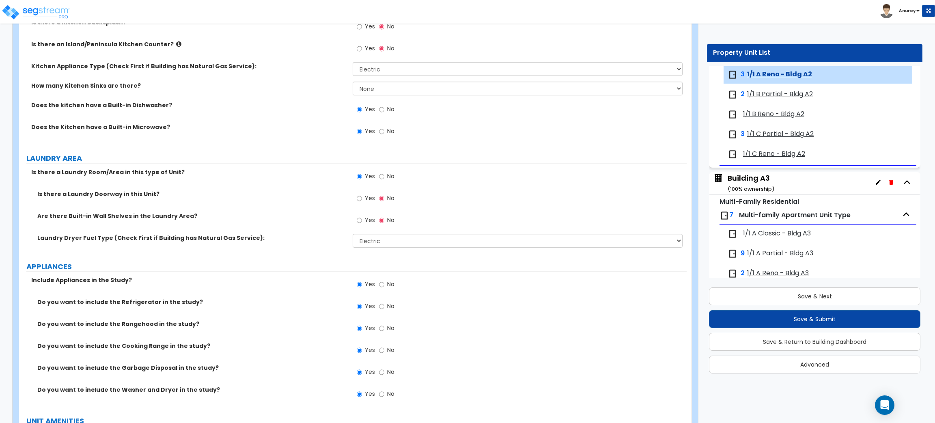
scroll to position [1035, 0]
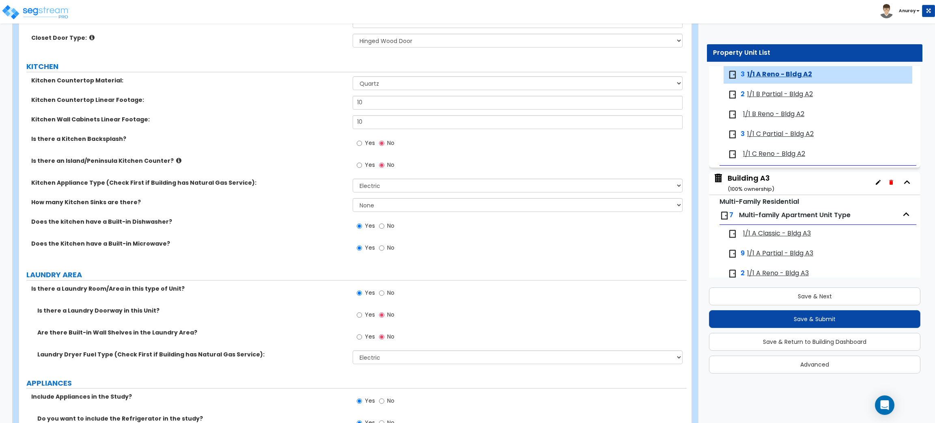
click at [774, 92] on span "1/1 B Partial - Bldg A2" at bounding box center [780, 94] width 66 height 9
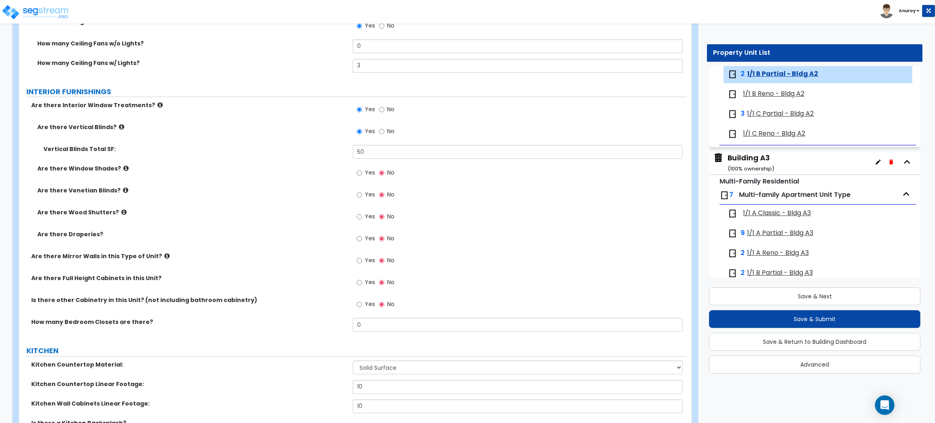
scroll to position [852, 0]
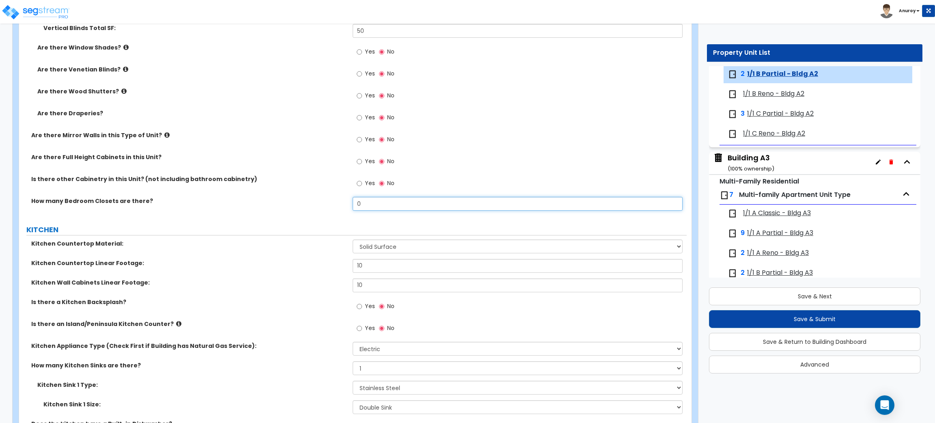
drag, startPoint x: 365, startPoint y: 204, endPoint x: 355, endPoint y: 207, distance: 10.3
click at [353, 207] on input "0" at bounding box center [517, 204] width 329 height 14
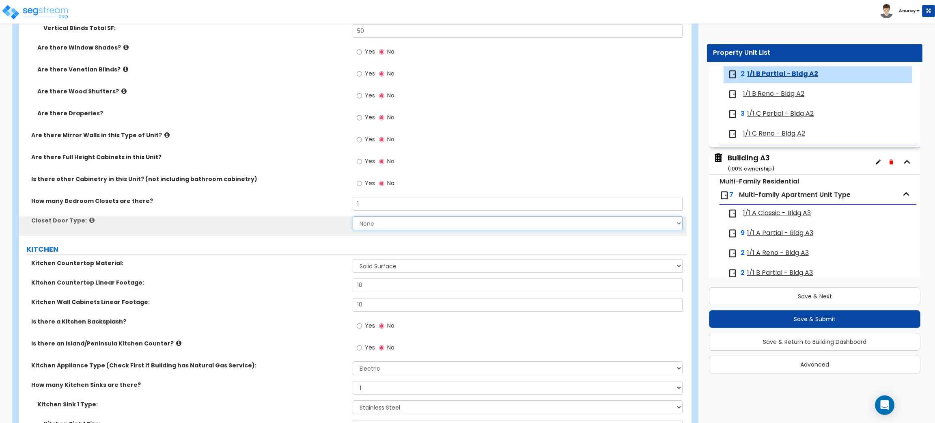
click at [370, 221] on select "None Bi-fold Louvered Doors Bi-fold Panel Doors Sliding Doors Hinged Wood Door" at bounding box center [517, 223] width 329 height 14
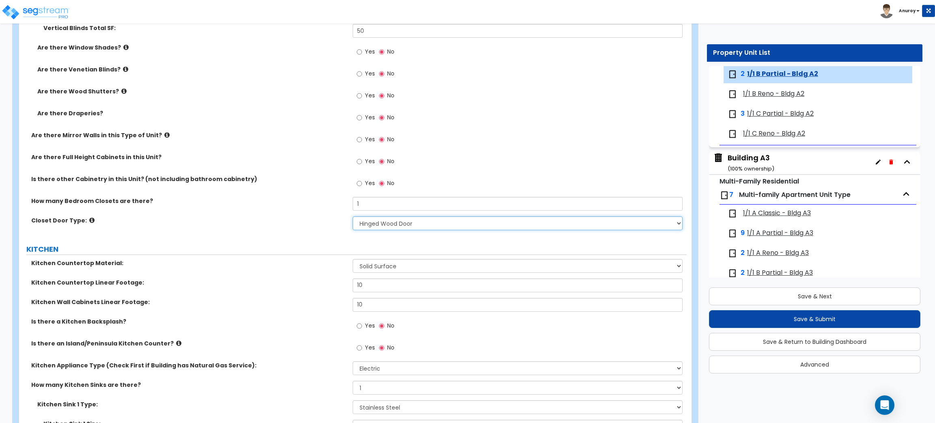
click at [353, 217] on select "None Bi-fold Louvered Doors Bi-fold Panel Doors Sliding Doors Hinged Wood Door" at bounding box center [517, 223] width 329 height 14
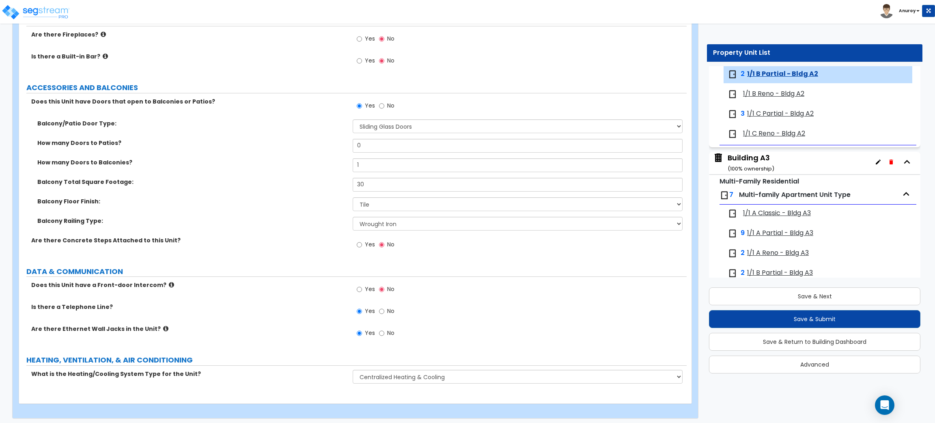
scroll to position [1594, 0]
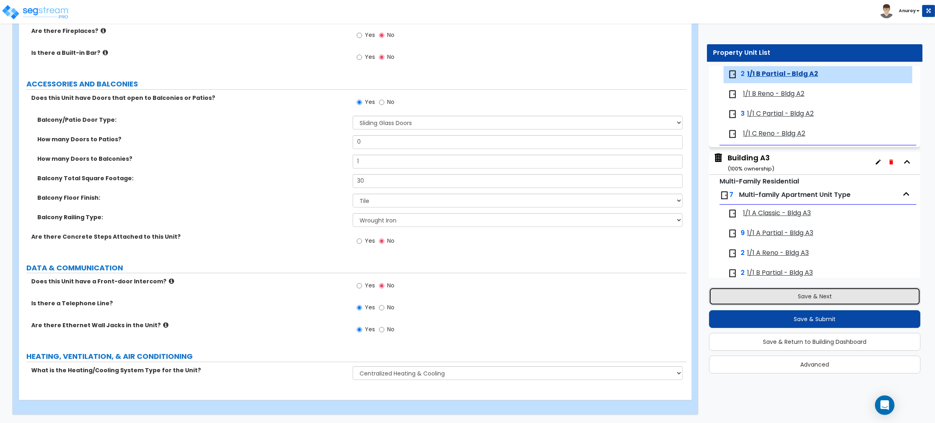
click at [775, 296] on button "Save & Next" at bounding box center [814, 296] width 211 height 18
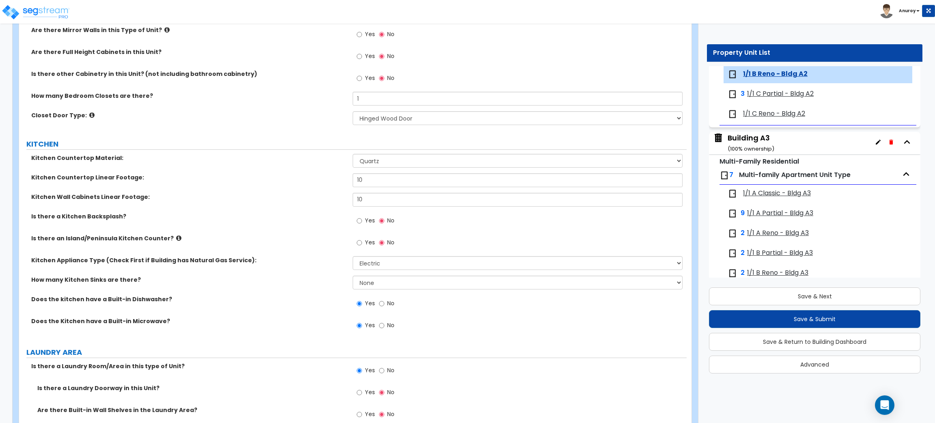
scroll to position [974, 0]
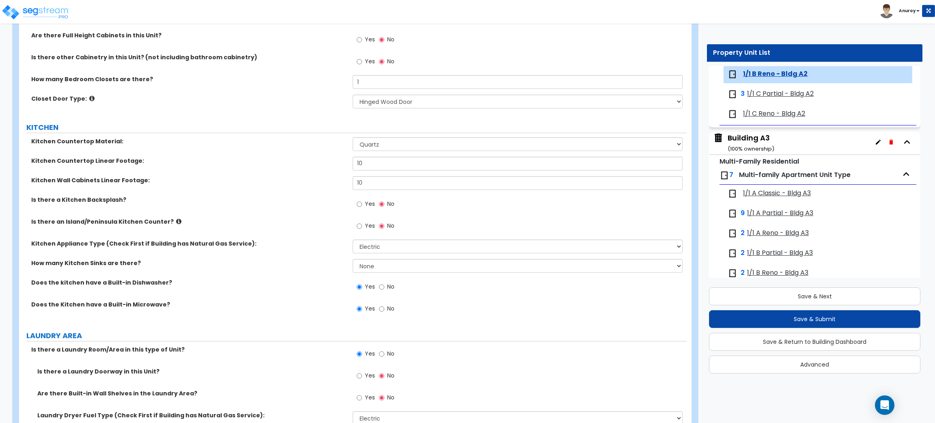
click at [773, 93] on span "1/1 C Partial - Bldg A2" at bounding box center [780, 93] width 67 height 9
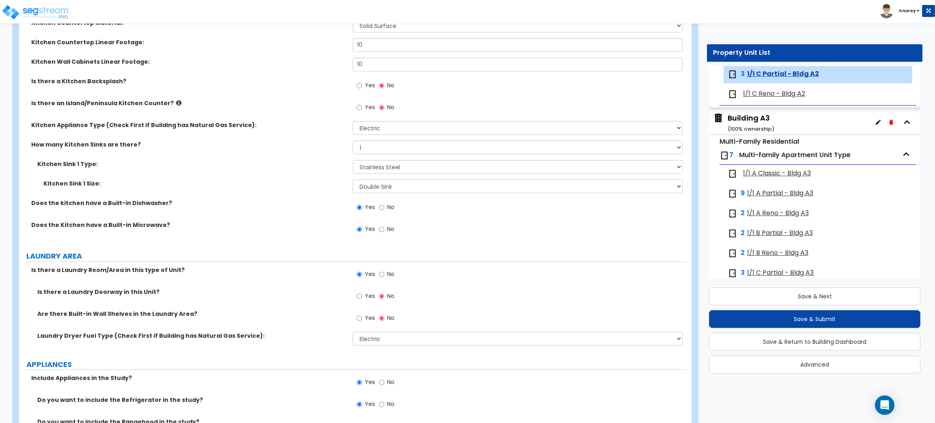
scroll to position [1095, 0]
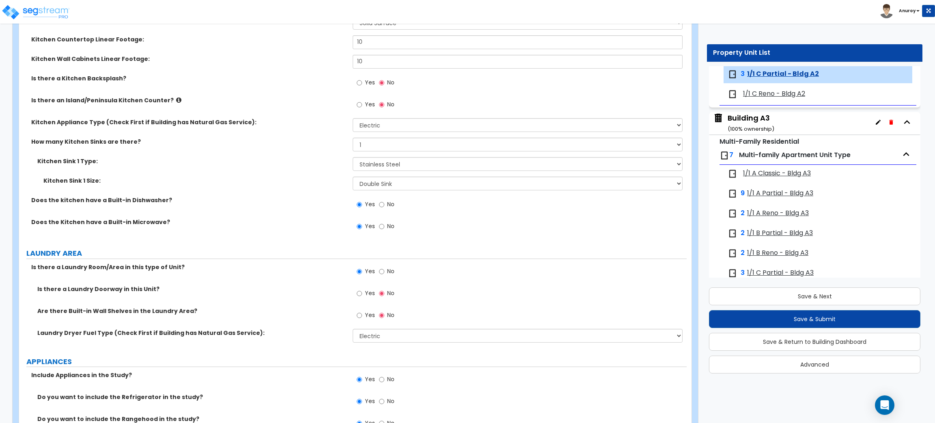
click at [752, 96] on span "1/1 C Reno - Bldg A2" at bounding box center [774, 93] width 62 height 9
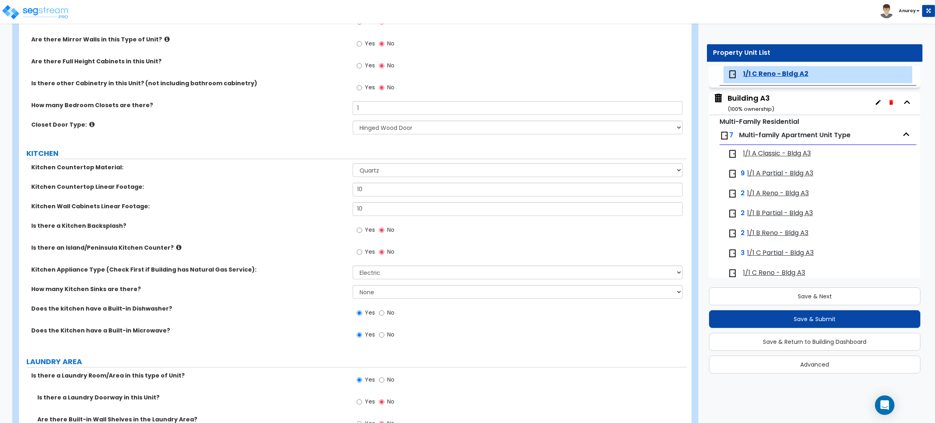
scroll to position [974, 0]
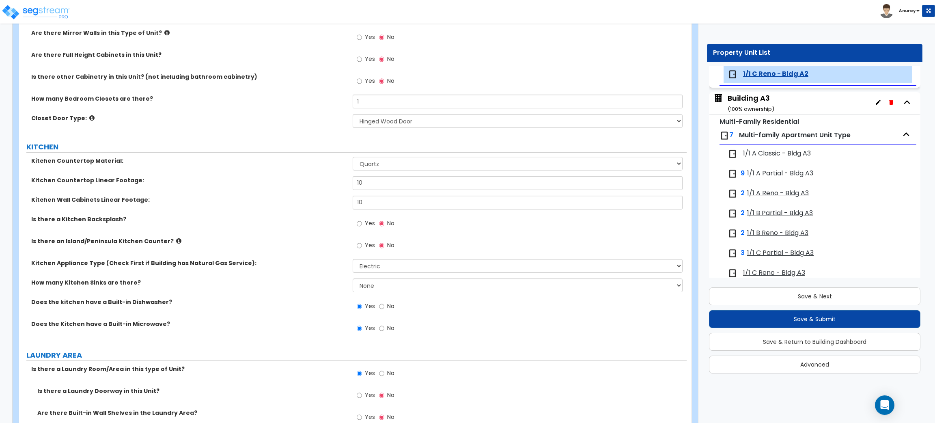
click at [759, 155] on span "1/1 A Classic - Bldg A3" at bounding box center [777, 153] width 68 height 9
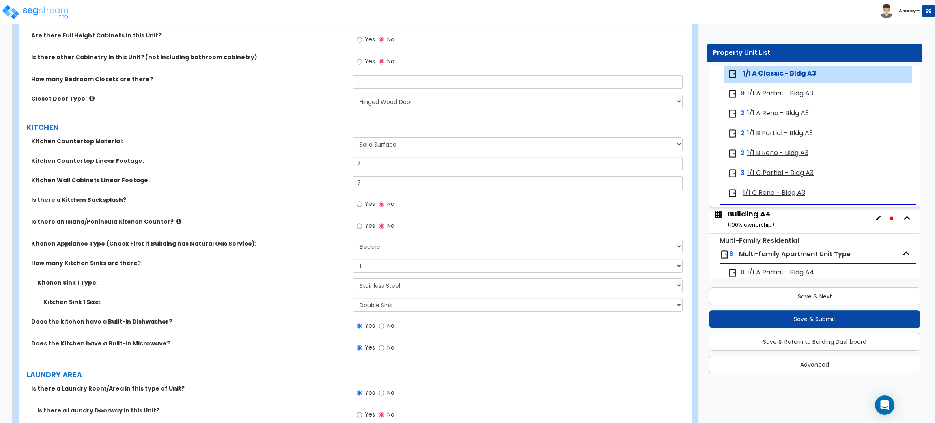
click at [777, 97] on span "1/1 A Partial - Bldg A3" at bounding box center [780, 93] width 66 height 9
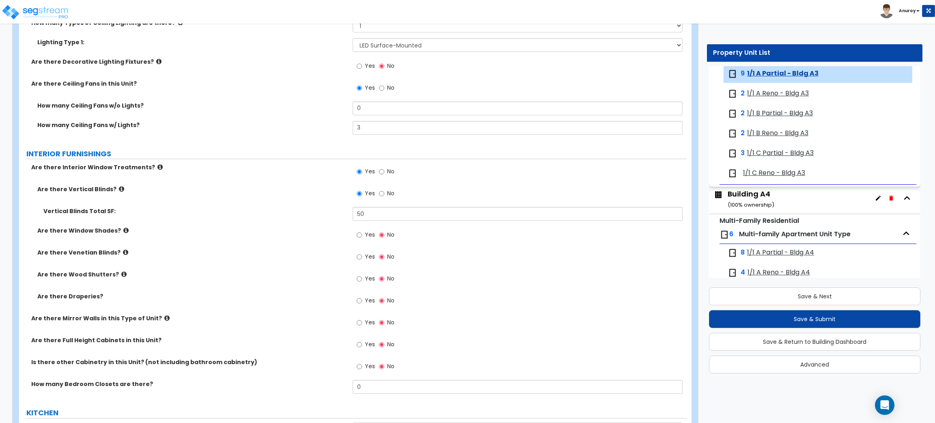
scroll to position [791, 0]
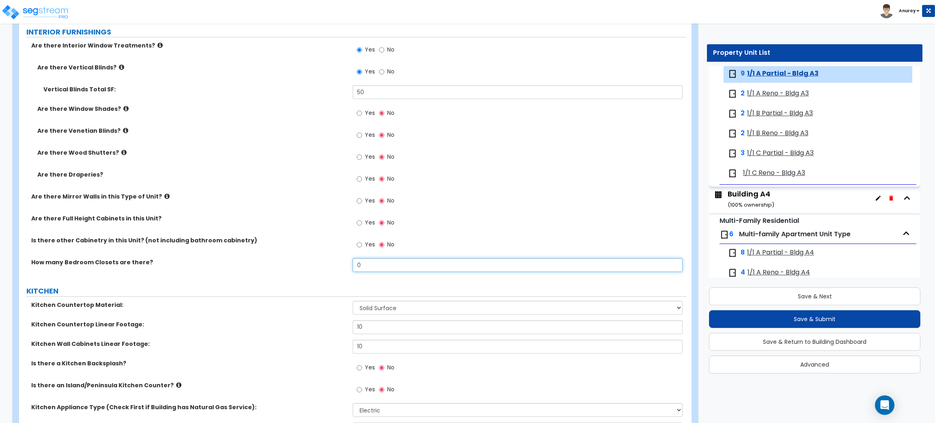
drag, startPoint x: 373, startPoint y: 265, endPoint x: 356, endPoint y: 265, distance: 16.6
click at [358, 265] on input "0" at bounding box center [517, 265] width 329 height 14
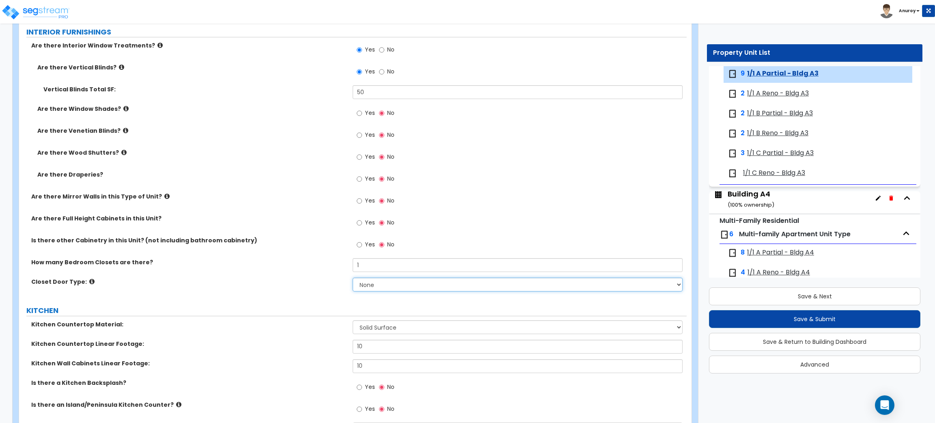
click at [373, 282] on select "None Bi-fold Louvered Doors Bi-fold Panel Doors Sliding Doors Hinged Wood Door" at bounding box center [517, 284] width 329 height 14
click at [353, 277] on select "None Bi-fold Louvered Doors Bi-fold Panel Doors Sliding Doors Hinged Wood Door" at bounding box center [517, 284] width 329 height 14
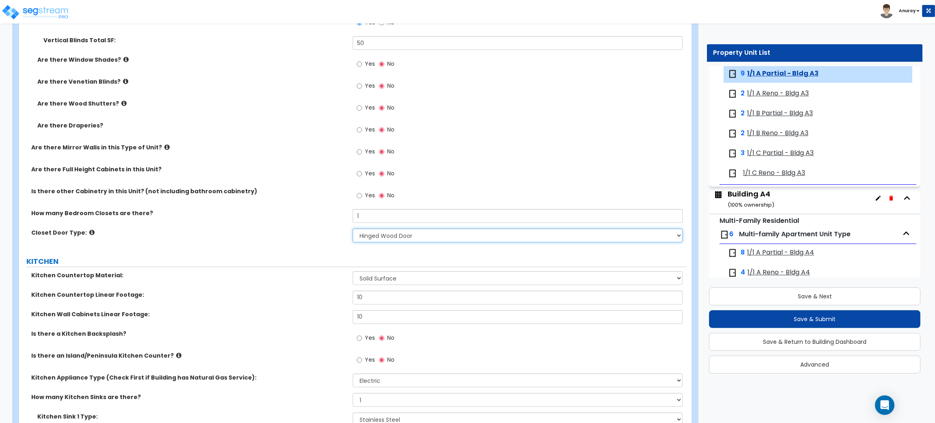
scroll to position [913, 0]
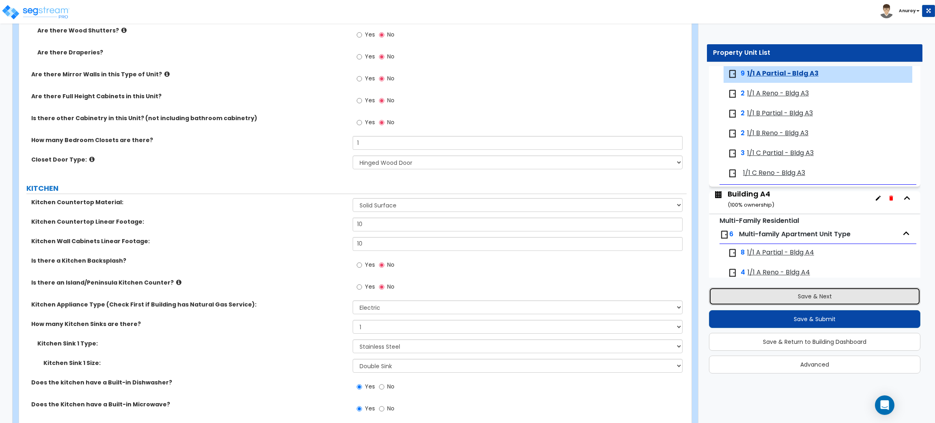
click at [805, 292] on button "Save & Next" at bounding box center [814, 296] width 211 height 18
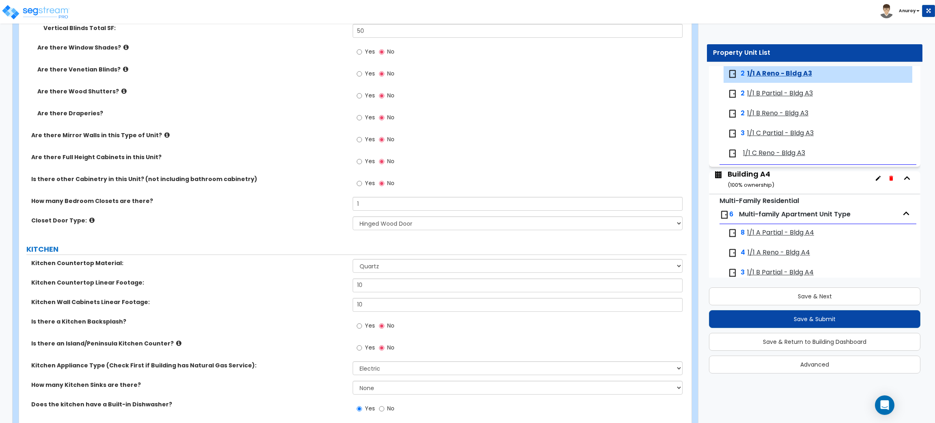
scroll to position [974, 0]
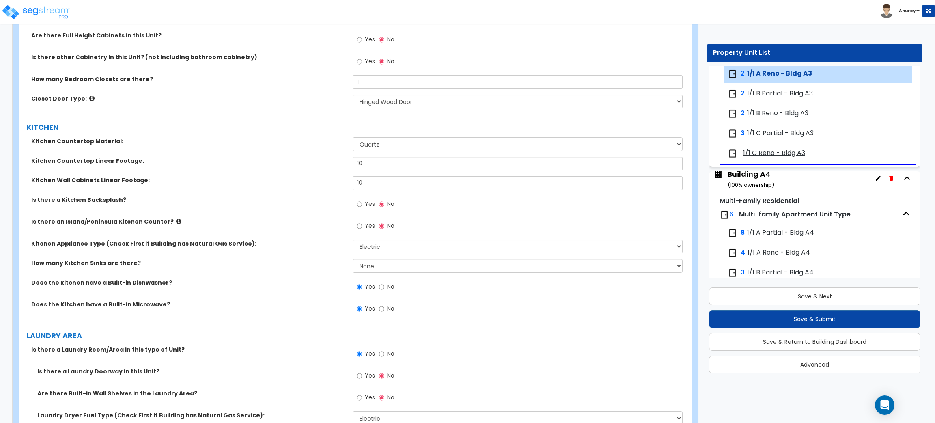
click at [781, 91] on span "1/1 B Partial - Bldg A3" at bounding box center [780, 93] width 66 height 9
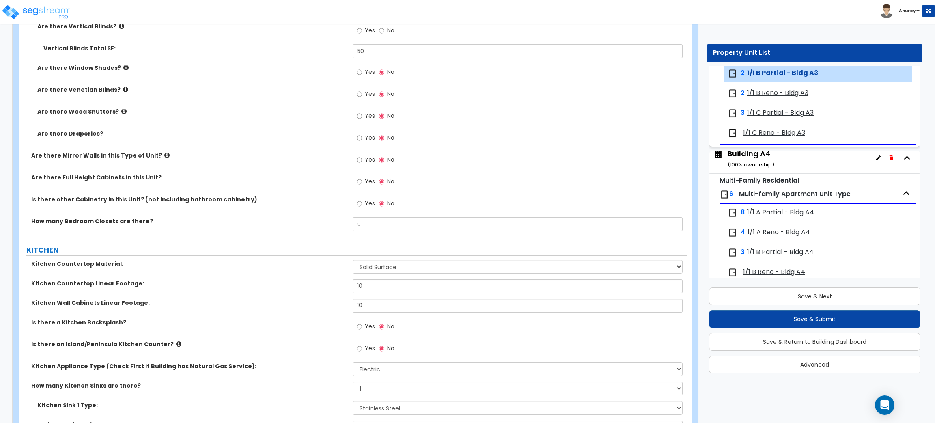
scroll to position [852, 0]
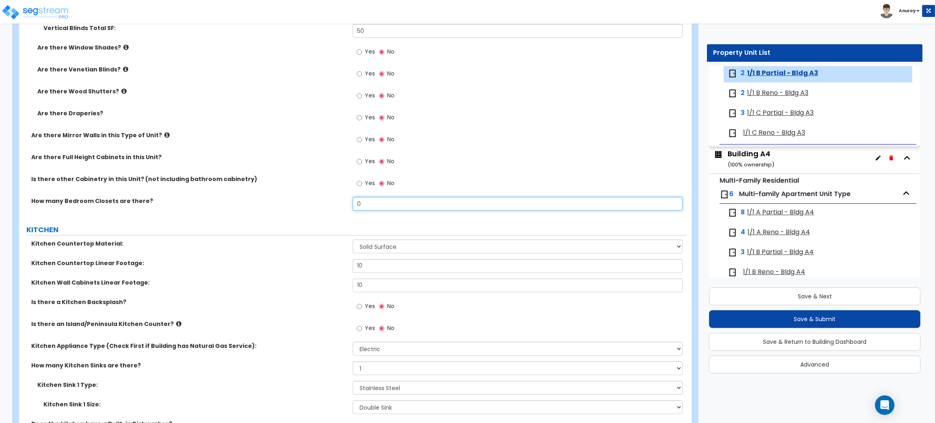
click at [373, 206] on input "0" at bounding box center [517, 204] width 329 height 14
drag, startPoint x: 365, startPoint y: 204, endPoint x: 347, endPoint y: 203, distance: 17.5
click at [347, 203] on div "How many Bedroom Closets are there? 0" at bounding box center [352, 206] width 667 height 19
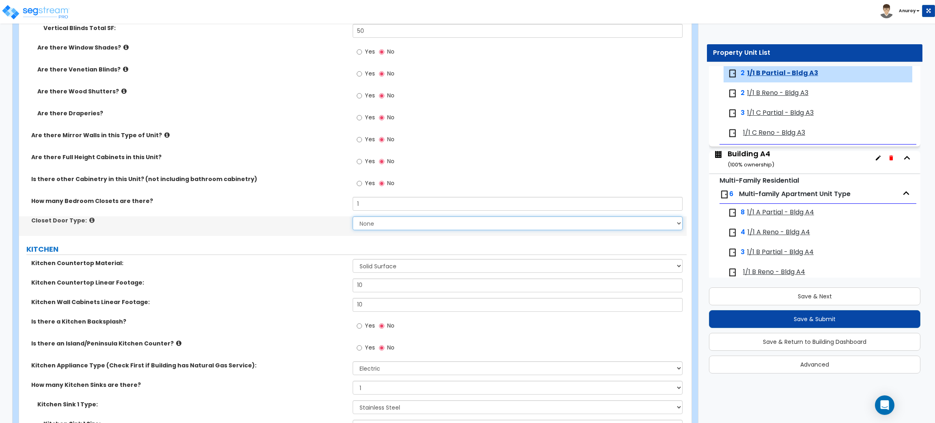
click at [381, 226] on select "None Bi-fold Louvered Doors Bi-fold Panel Doors Sliding Doors Hinged Wood Door" at bounding box center [517, 223] width 329 height 14
click at [353, 217] on select "None Bi-fold Louvered Doors Bi-fold Panel Doors Sliding Doors Hinged Wood Door" at bounding box center [517, 223] width 329 height 14
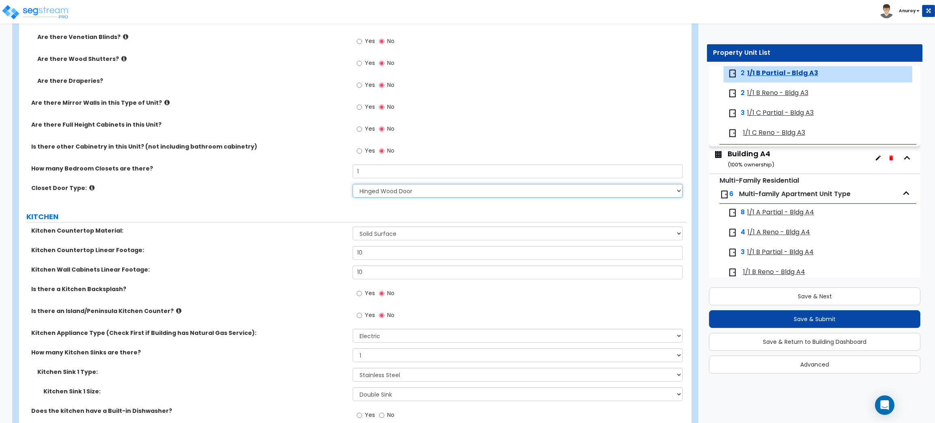
scroll to position [913, 0]
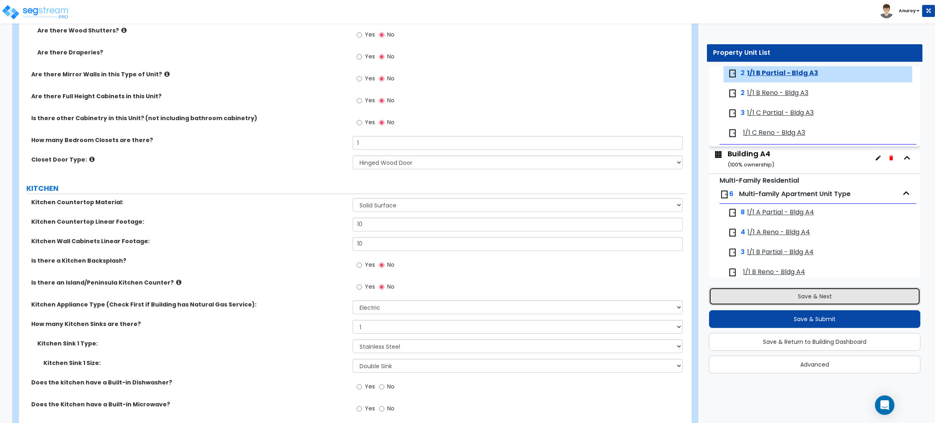
click at [802, 292] on button "Save & Next" at bounding box center [814, 296] width 211 height 18
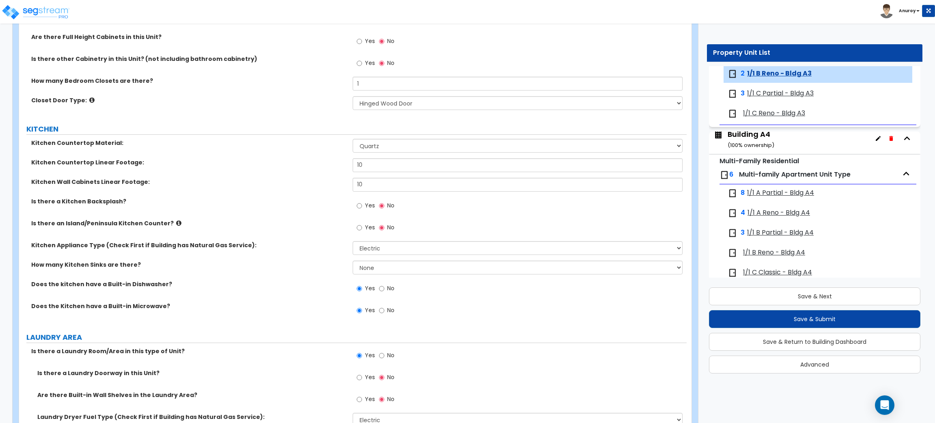
scroll to position [974, 0]
click at [782, 94] on span "1/1 C Partial - Bldg A3" at bounding box center [780, 93] width 67 height 9
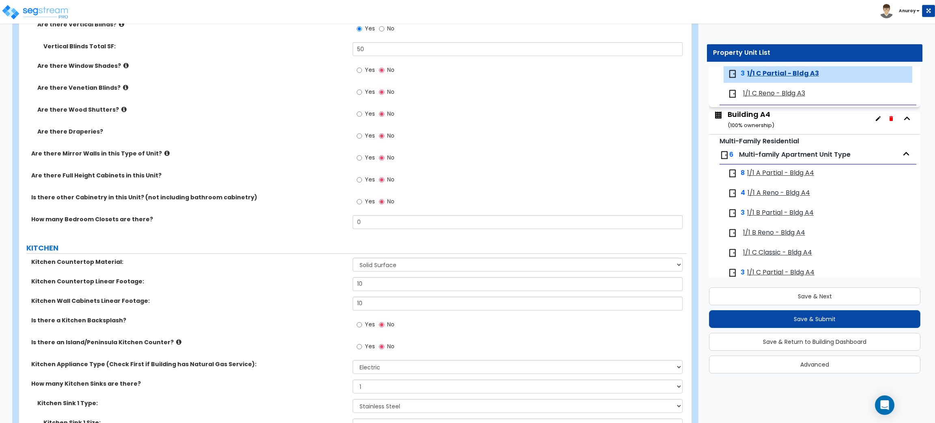
scroll to position [852, 0]
drag, startPoint x: 367, startPoint y: 227, endPoint x: 353, endPoint y: 226, distance: 14.2
click at [353, 226] on input "0" at bounding box center [517, 223] width 329 height 14
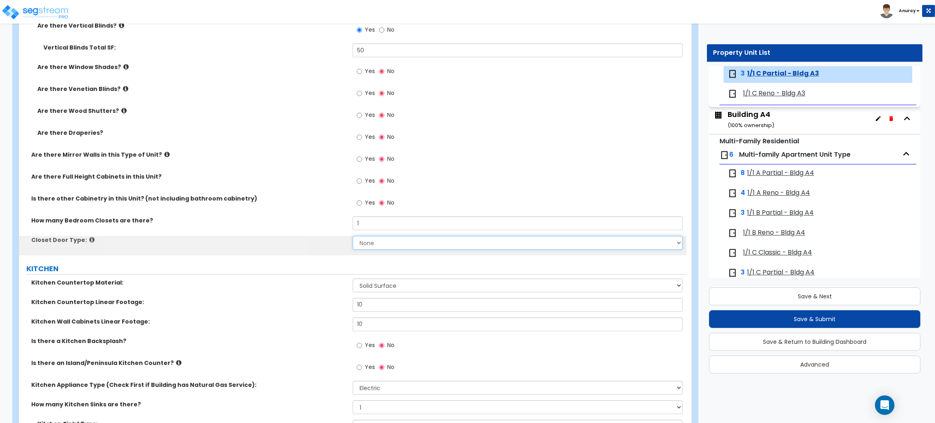
click at [373, 245] on select "None Bi-fold Louvered Doors Bi-fold Panel Doors Sliding Doors Hinged Wood Door" at bounding box center [517, 243] width 329 height 14
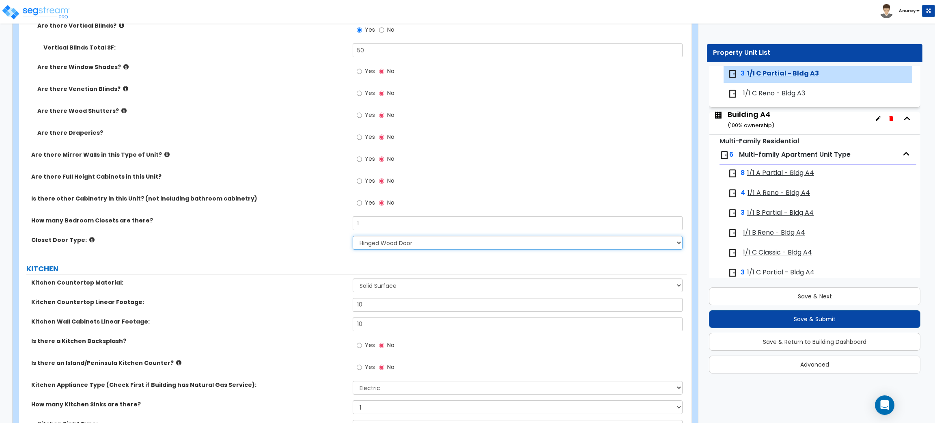
click at [353, 236] on select "None Bi-fold Louvered Doors Bi-fold Panel Doors Sliding Doors Hinged Wood Door" at bounding box center [517, 243] width 329 height 14
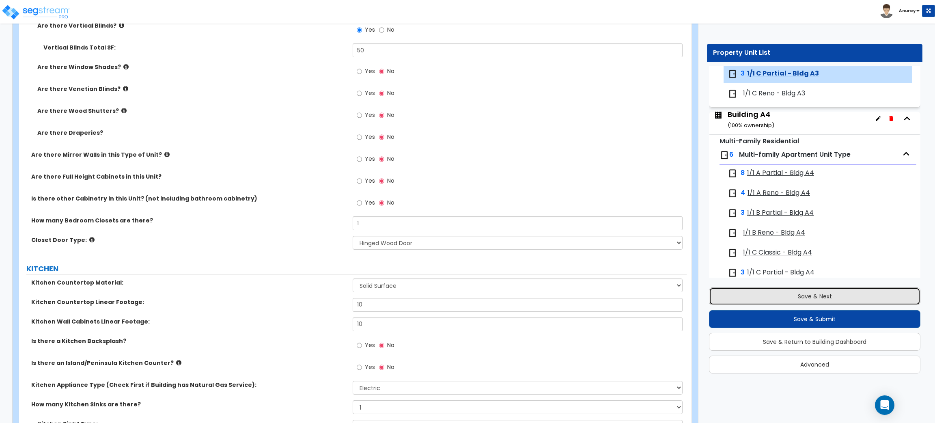
click at [826, 293] on button "Save & Next" at bounding box center [814, 296] width 211 height 18
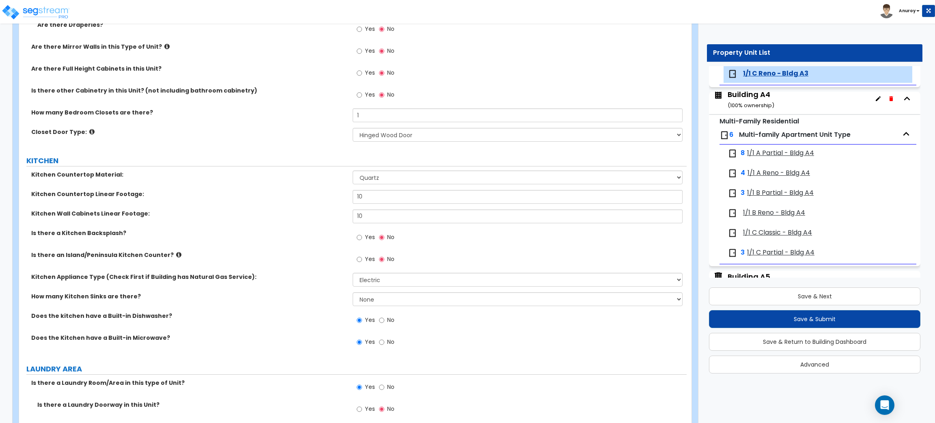
scroll to position [1035, 0]
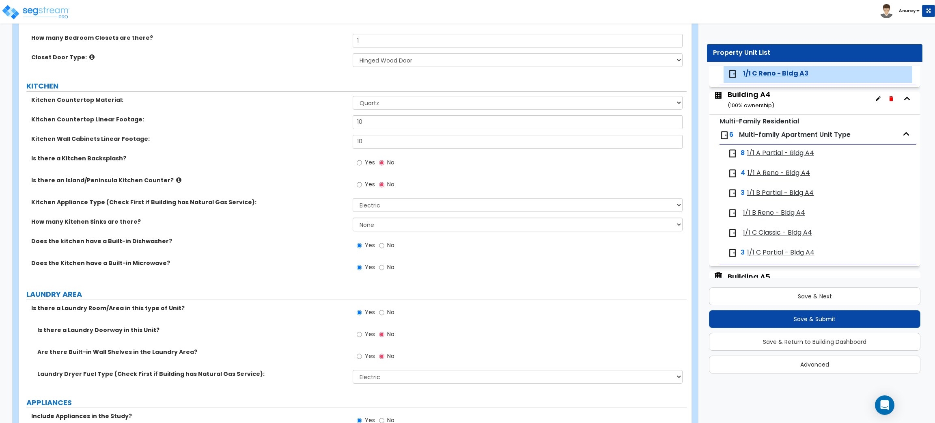
click at [772, 157] on span "1/1 A Partial - Bldg A4" at bounding box center [780, 152] width 67 height 9
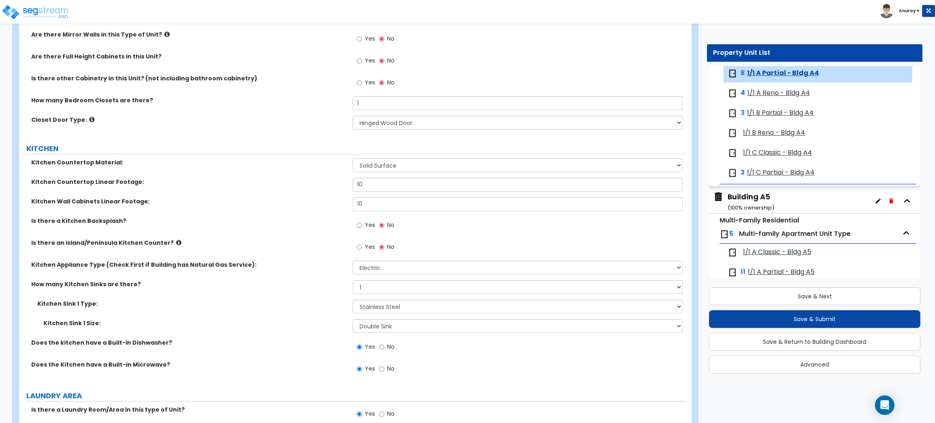
scroll to position [974, 0]
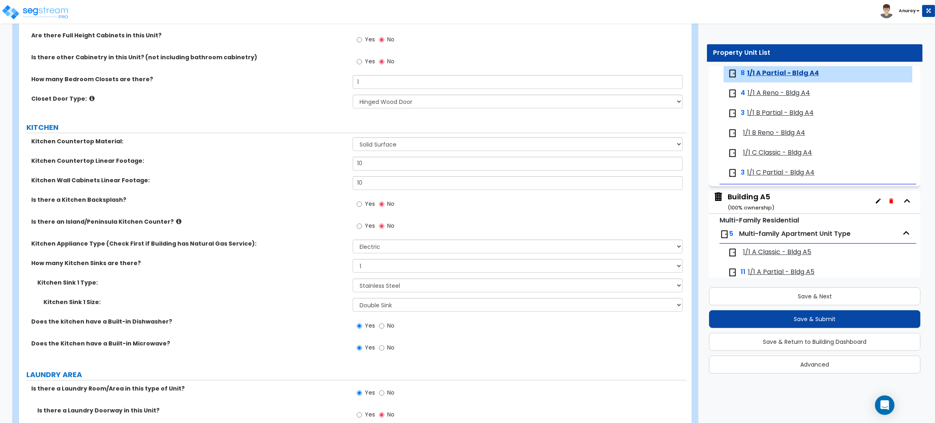
click at [796, 96] on span "1/1 A Reno - Bldg A4" at bounding box center [778, 92] width 62 height 9
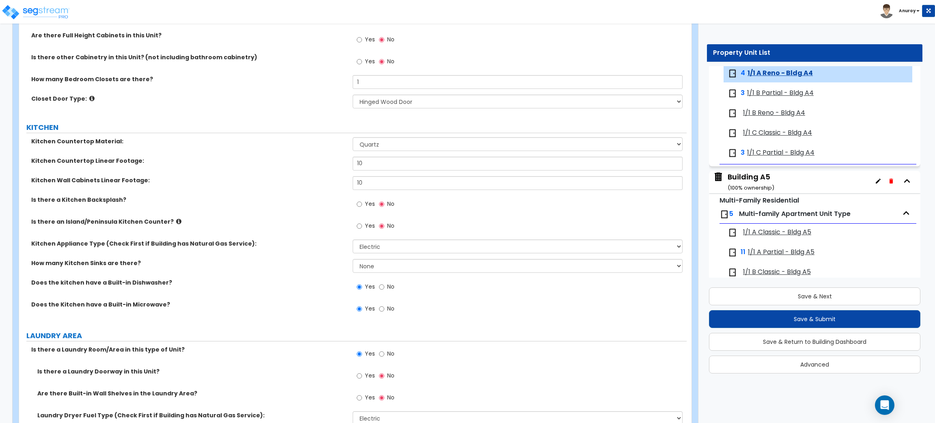
click at [758, 95] on span "1/1 B Partial - Bldg A4" at bounding box center [780, 92] width 67 height 9
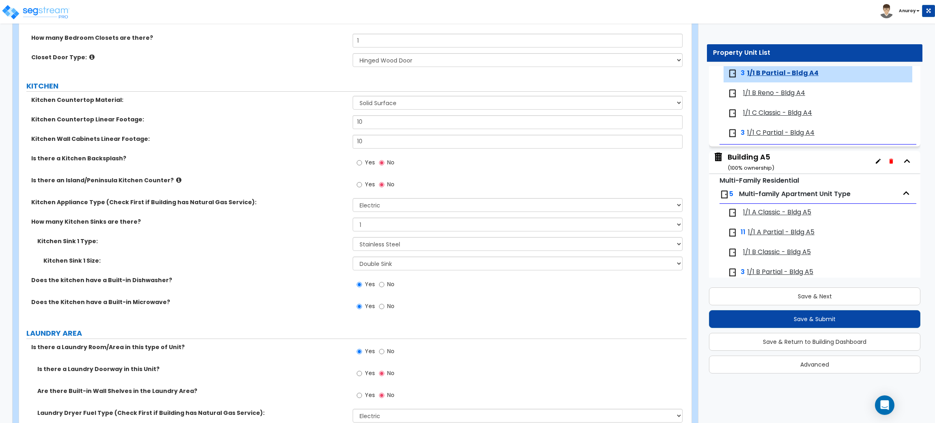
scroll to position [1035, 0]
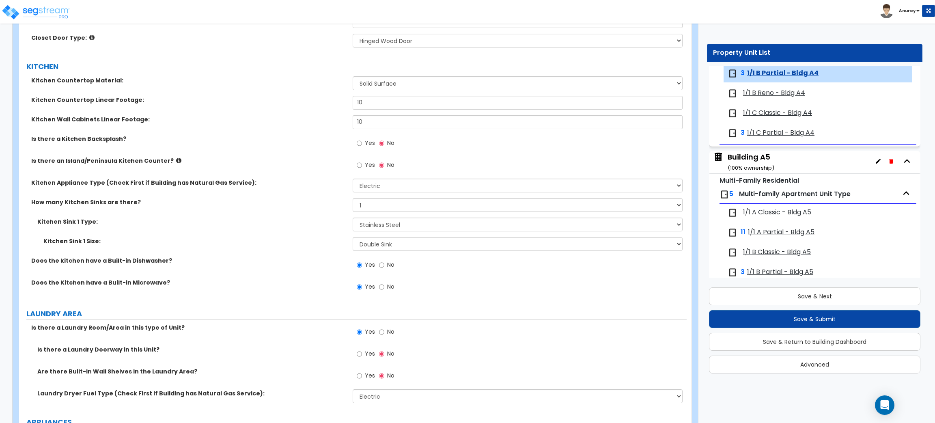
click at [758, 91] on span "1/1 B Reno - Bldg A4" at bounding box center [774, 92] width 62 height 9
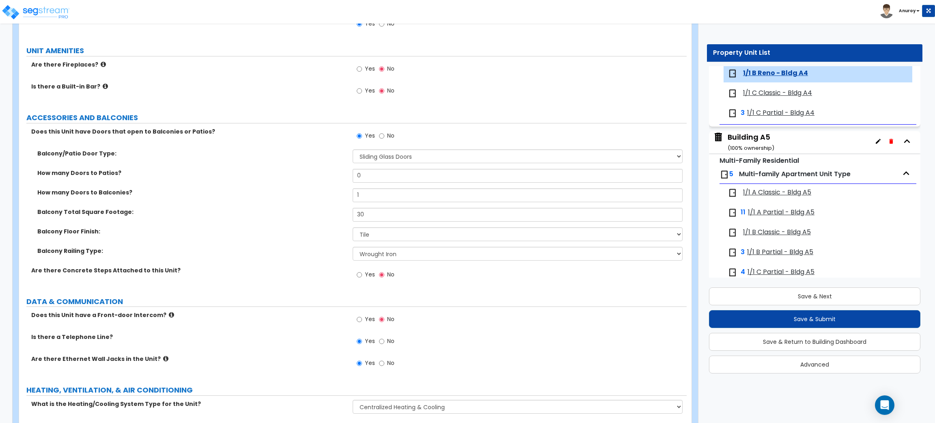
scroll to position [1555, 0]
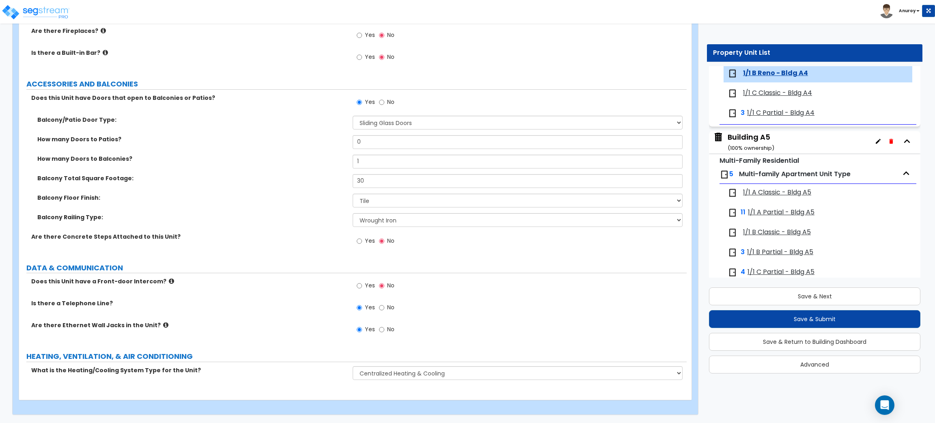
click at [782, 97] on span "1/1 C Classic - Bldg A4" at bounding box center [777, 92] width 69 height 9
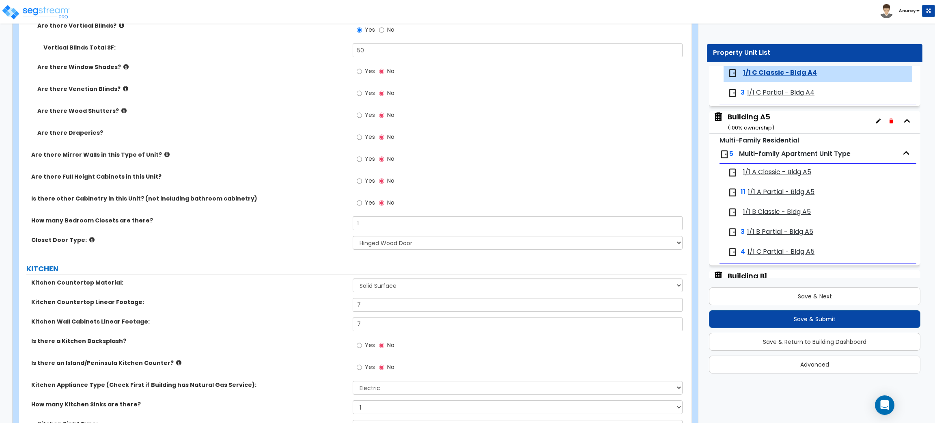
scroll to position [913, 0]
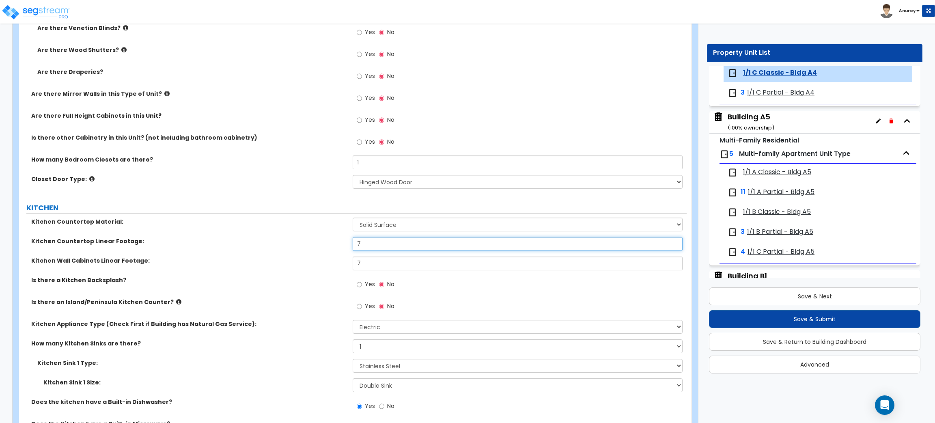
click at [337, 243] on div "Kitchen Countertop Linear Footage: 7" at bounding box center [352, 246] width 667 height 19
click at [353, 262] on input "7" at bounding box center [517, 263] width 329 height 14
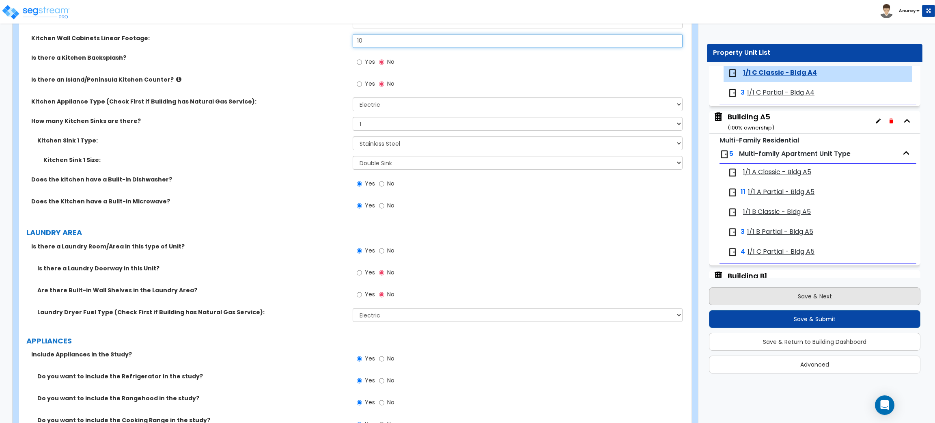
scroll to position [1156, 0]
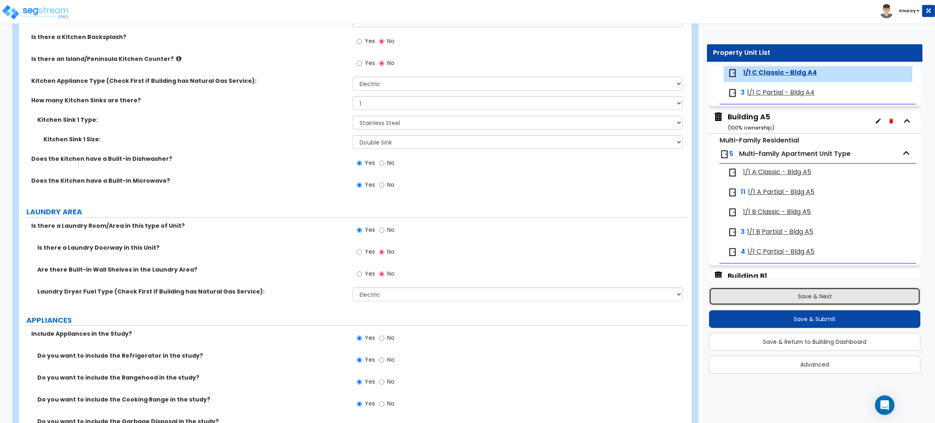
click at [761, 298] on button "Save & Next" at bounding box center [814, 296] width 211 height 18
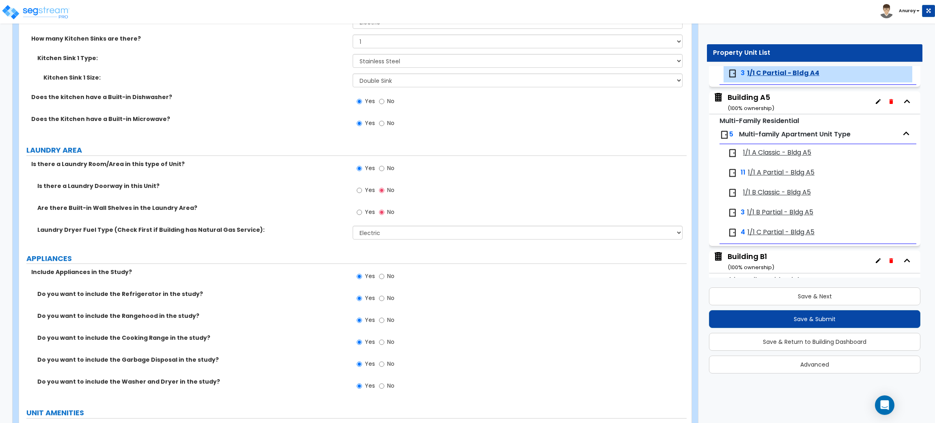
scroll to position [1217, 0]
click at [787, 157] on span "1/1 A Classic - Bldg A5" at bounding box center [777, 152] width 68 height 9
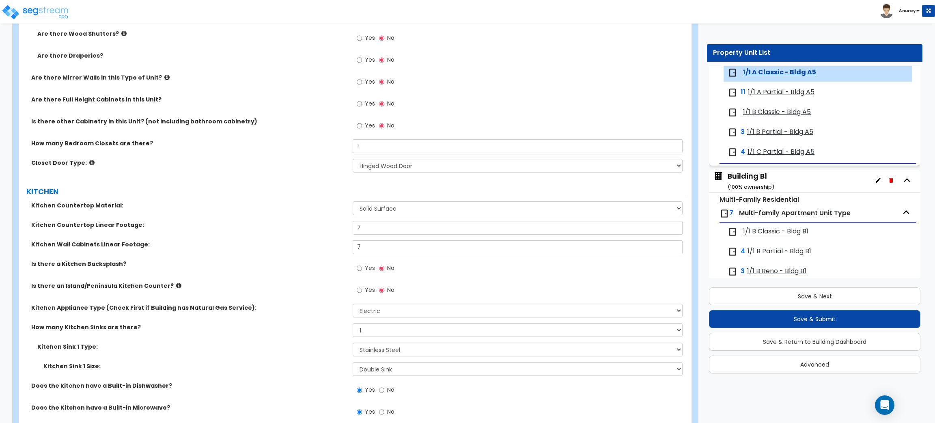
scroll to position [913, 0]
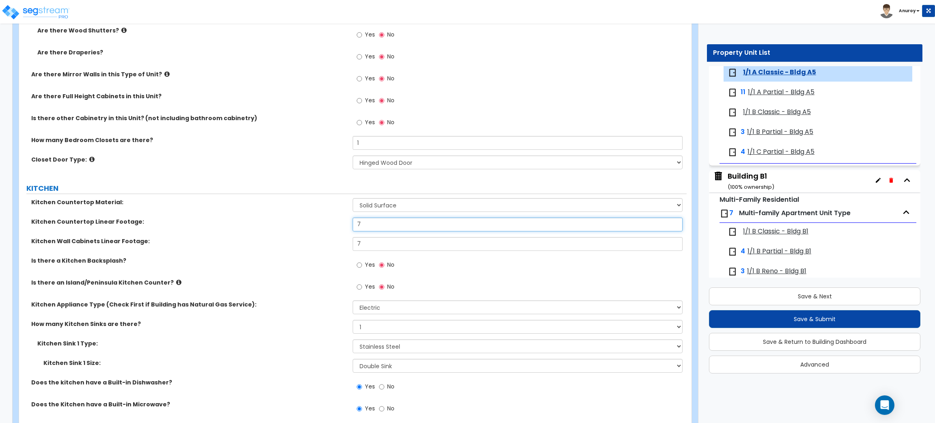
click at [345, 226] on div "Kitchen Countertop Linear Footage: 7" at bounding box center [352, 226] width 667 height 19
click at [350, 244] on div "Kitchen Wall Cabinets Linear Footage: 7" at bounding box center [352, 246] width 667 height 19
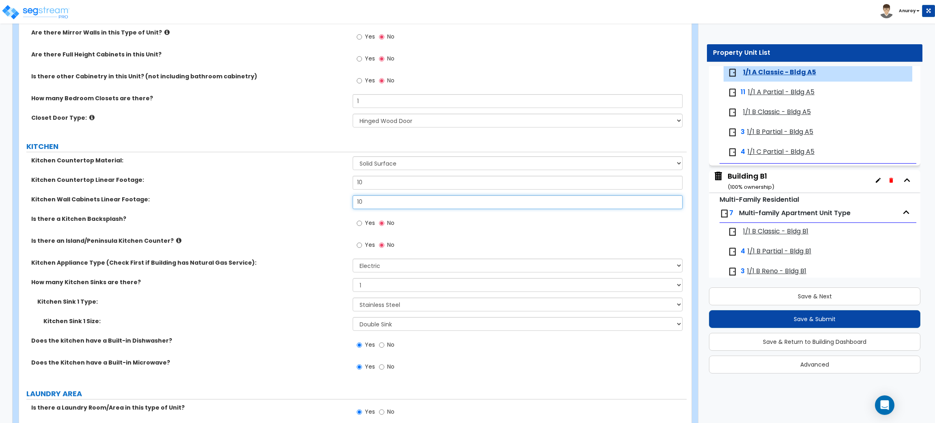
scroll to position [974, 0]
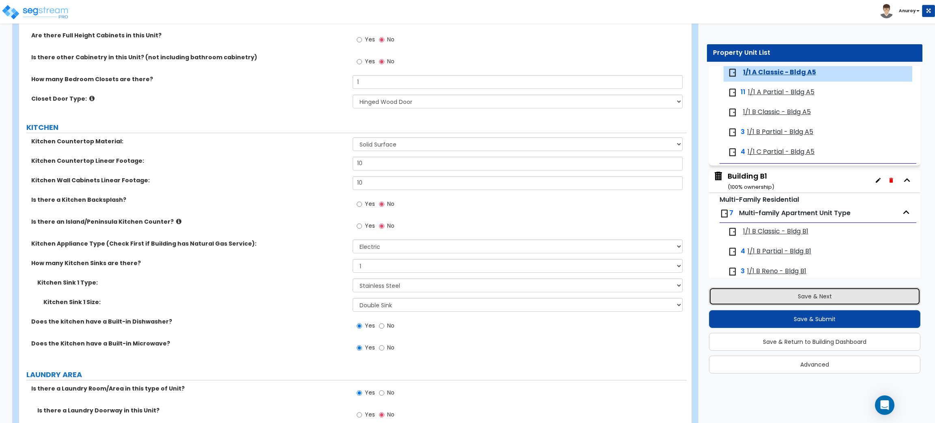
click at [788, 297] on button "Save & Next" at bounding box center [814, 296] width 211 height 18
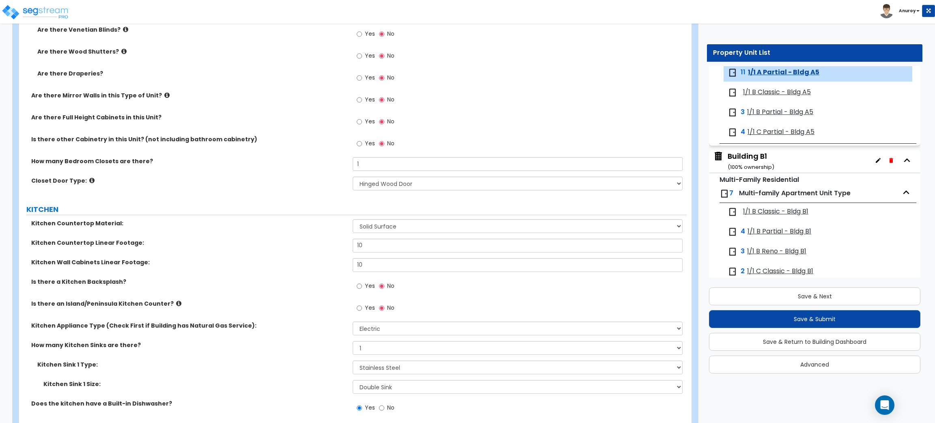
scroll to position [913, 0]
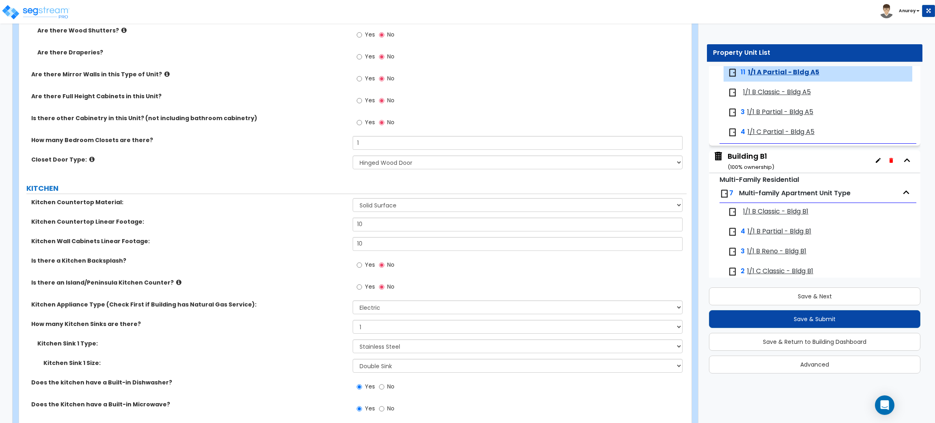
click at [770, 94] on span "1/1 B Classic - Bldg A5" at bounding box center [777, 92] width 68 height 9
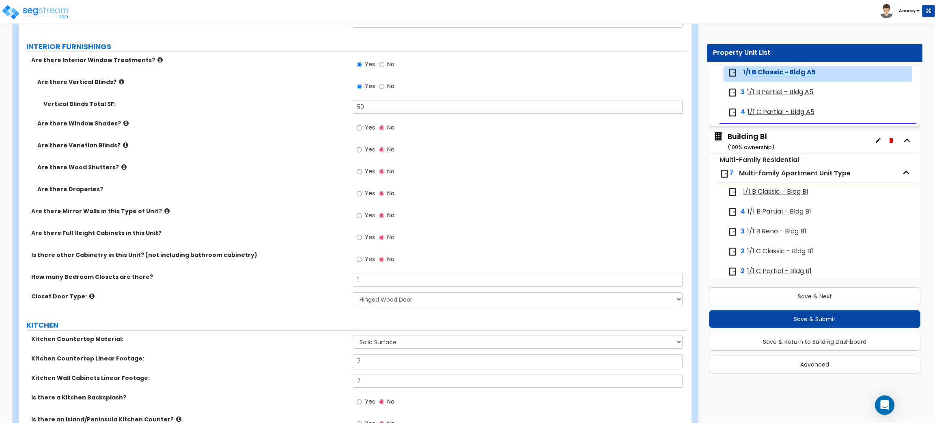
scroll to position [852, 0]
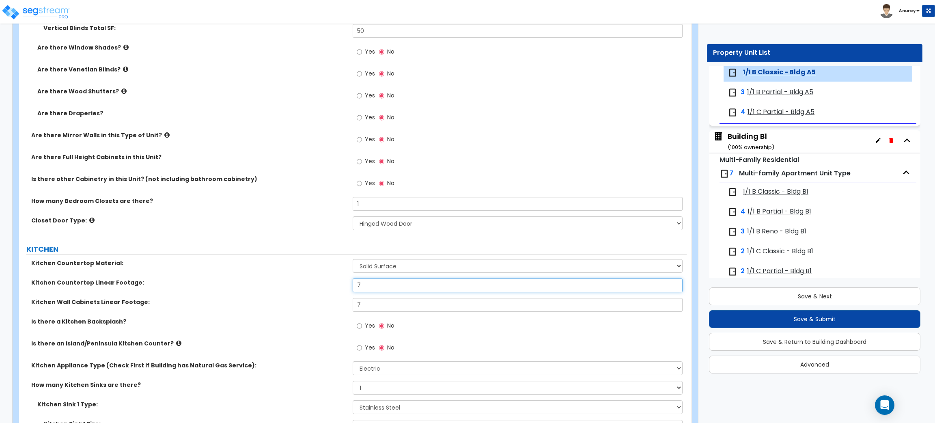
drag, startPoint x: 366, startPoint y: 288, endPoint x: 350, endPoint y: 288, distance: 16.6
click at [350, 288] on div "Kitchen Countertop Linear Footage: 7" at bounding box center [352, 287] width 667 height 19
drag, startPoint x: 361, startPoint y: 306, endPoint x: 355, endPoint y: 306, distance: 6.5
click at [355, 306] on input "7" at bounding box center [517, 305] width 329 height 14
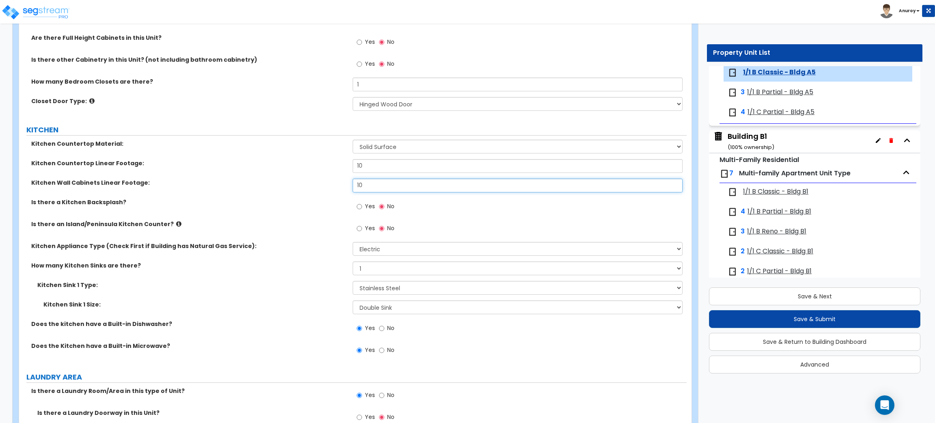
scroll to position [974, 0]
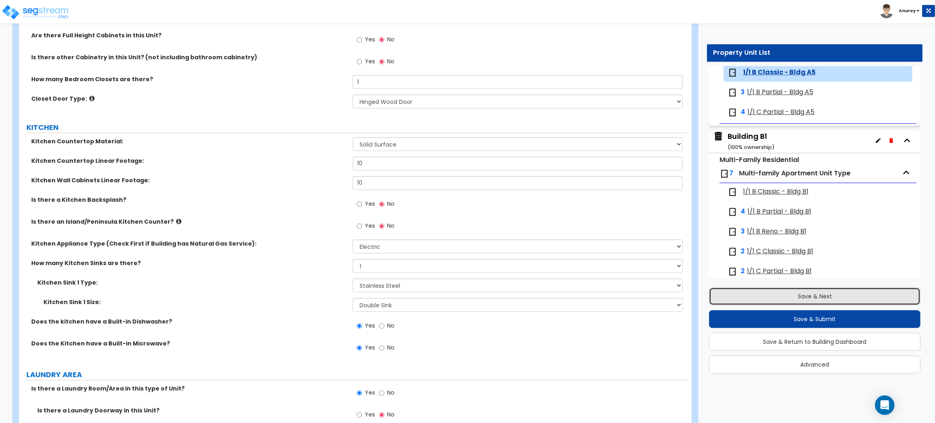
click at [792, 291] on button "Save & Next" at bounding box center [814, 296] width 211 height 18
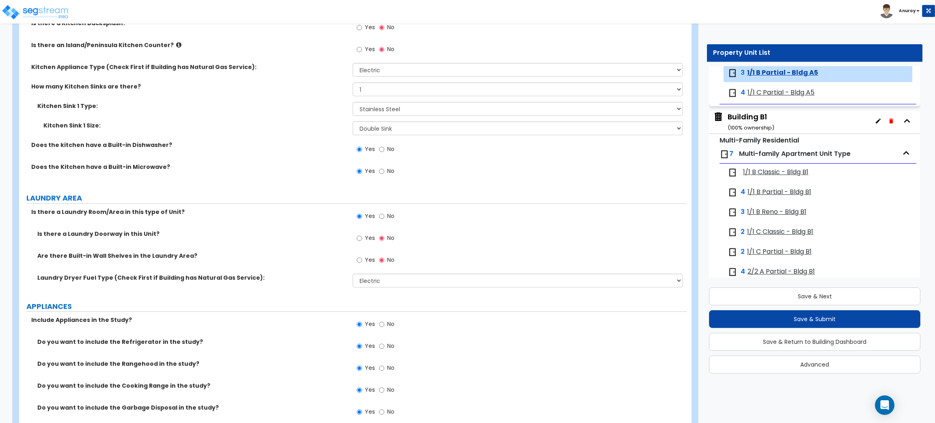
scroll to position [1217, 0]
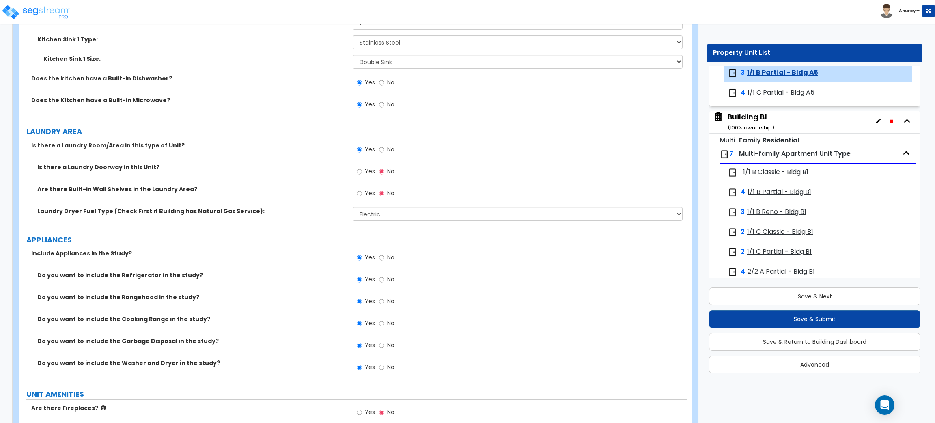
click at [783, 97] on span "1/1 C Partial - Bldg A5" at bounding box center [780, 92] width 67 height 9
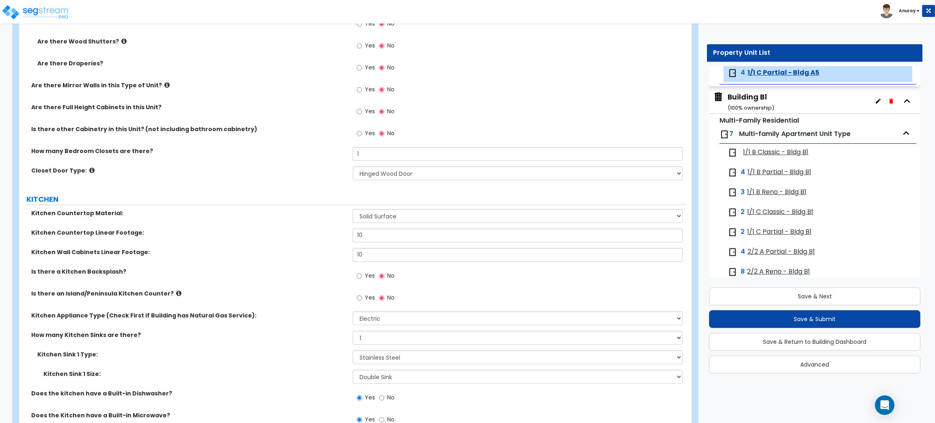
scroll to position [974, 0]
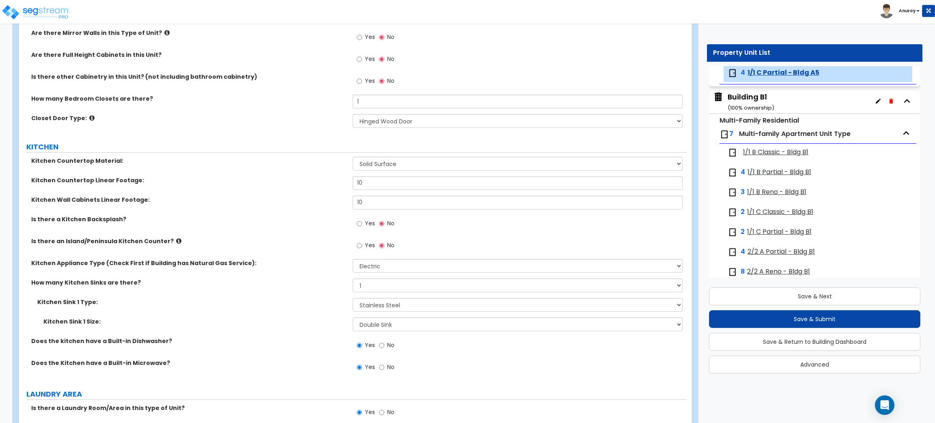
click at [782, 152] on span "1/1 B Classic - Bldg B1" at bounding box center [775, 152] width 65 height 9
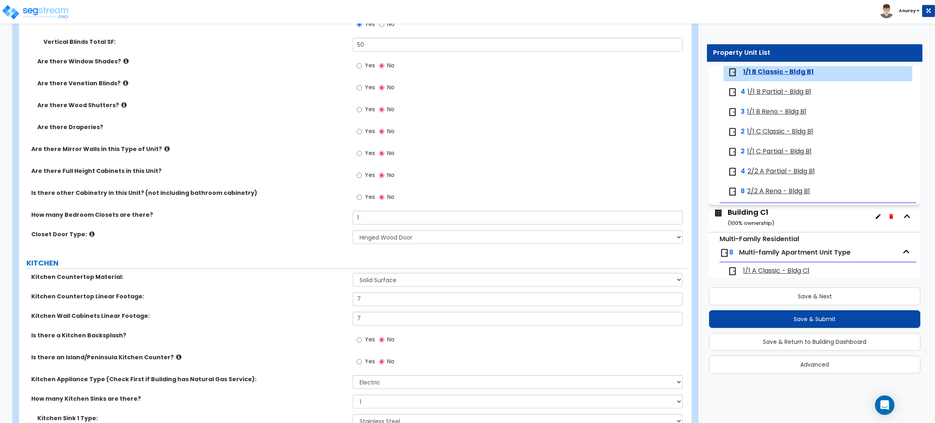
scroll to position [913, 0]
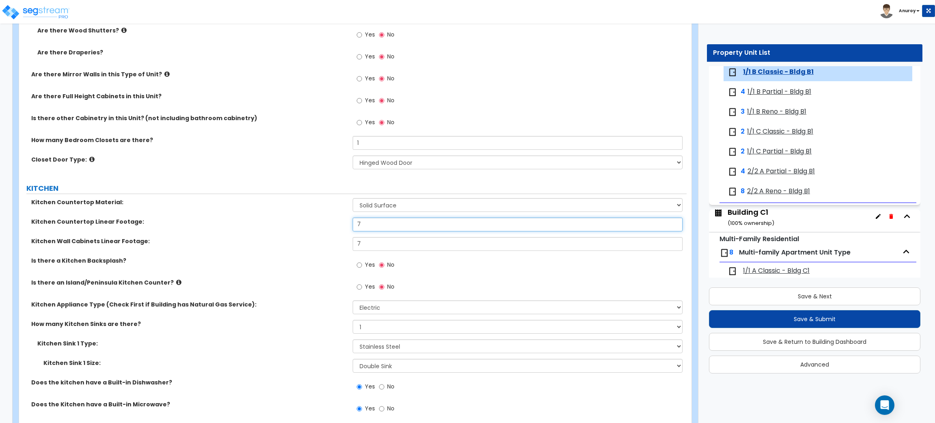
drag, startPoint x: 369, startPoint y: 228, endPoint x: 349, endPoint y: 228, distance: 19.9
click at [349, 228] on div "Kitchen Countertop Linear Footage: 7" at bounding box center [352, 226] width 667 height 19
drag, startPoint x: 362, startPoint y: 242, endPoint x: 353, endPoint y: 245, distance: 9.5
click at [353, 245] on input "7" at bounding box center [517, 244] width 329 height 14
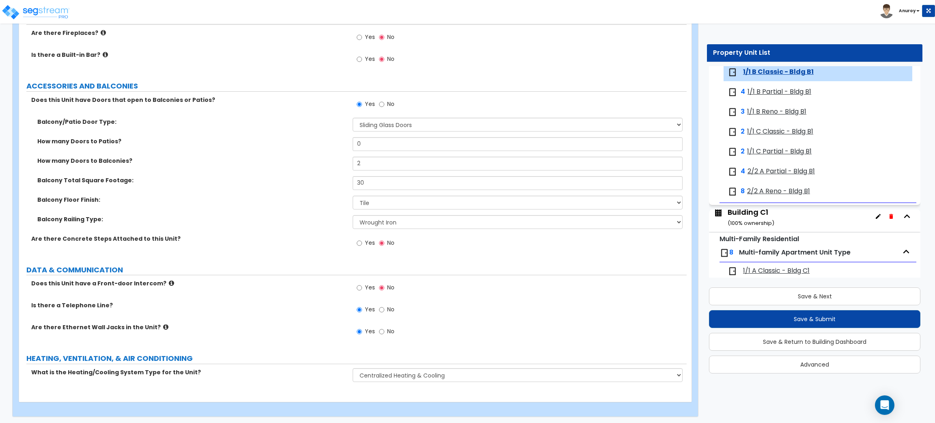
scroll to position [1594, 0]
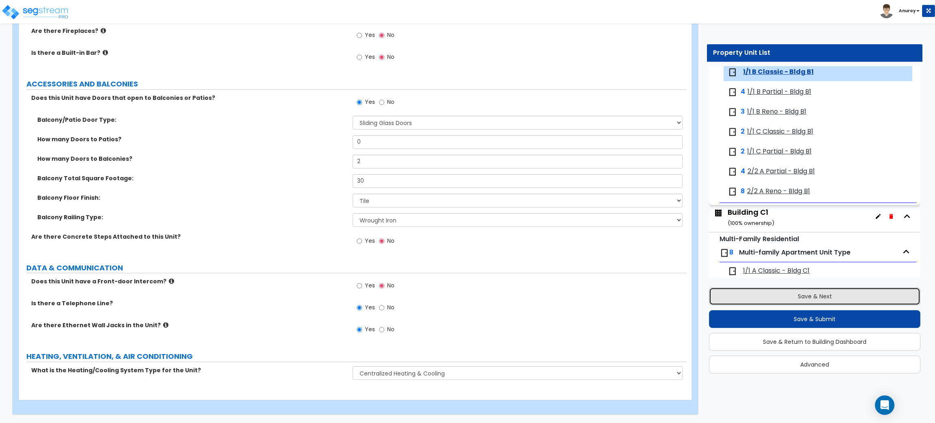
click at [773, 290] on button "Save & Next" at bounding box center [814, 296] width 211 height 18
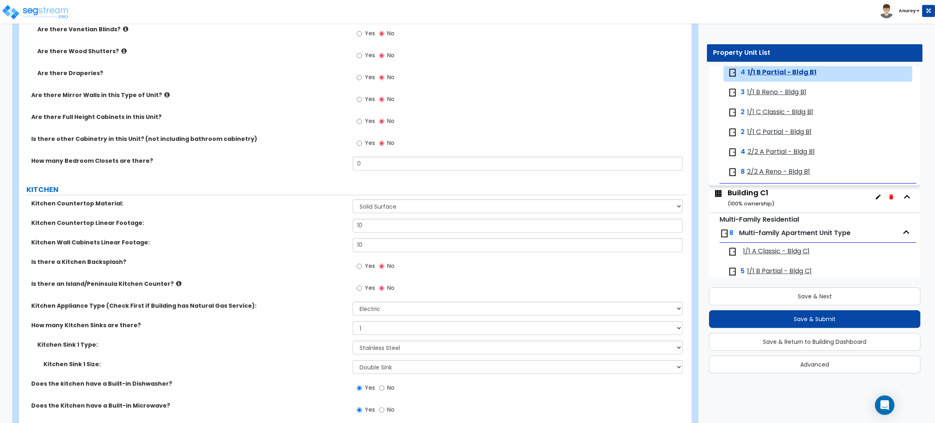
scroll to position [913, 0]
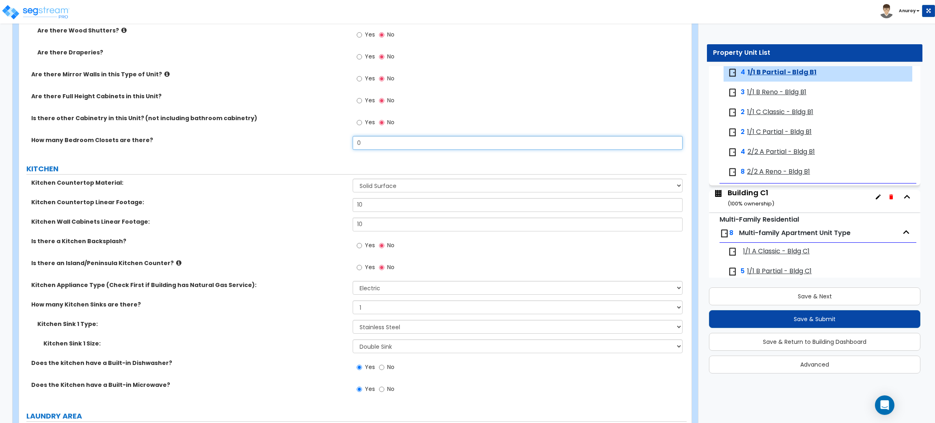
drag, startPoint x: 367, startPoint y: 145, endPoint x: 352, endPoint y: 143, distance: 15.1
click at [353, 143] on input "0" at bounding box center [517, 143] width 329 height 14
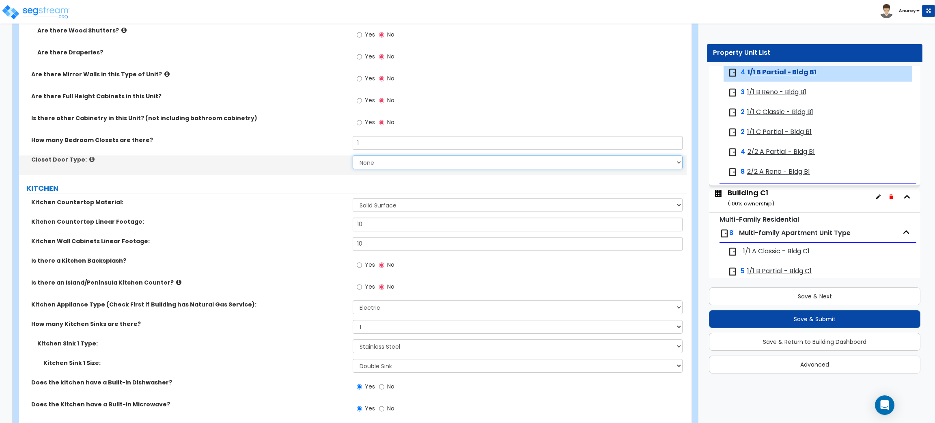
click at [375, 163] on select "None Bi-fold Louvered Doors Bi-fold Panel Doors Sliding Doors Hinged Wood Door" at bounding box center [517, 162] width 329 height 14
click at [353, 156] on select "None Bi-fold Louvered Doors Bi-fold Panel Doors Sliding Doors Hinged Wood Door" at bounding box center [517, 162] width 329 height 14
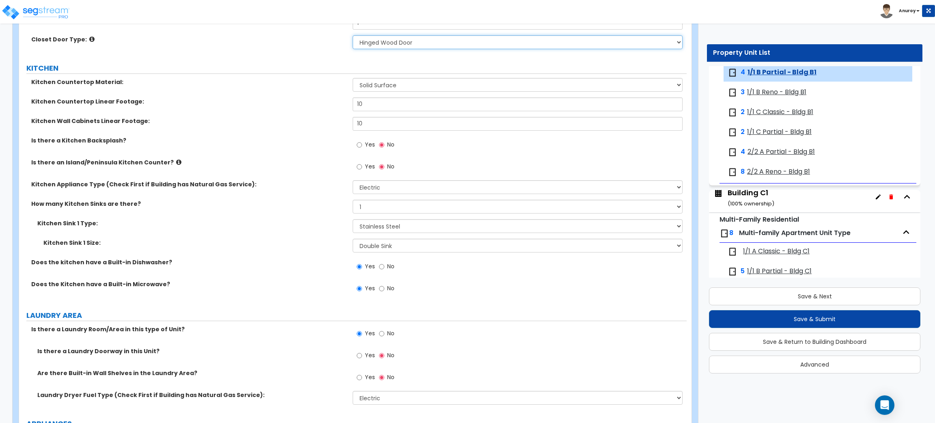
scroll to position [1035, 0]
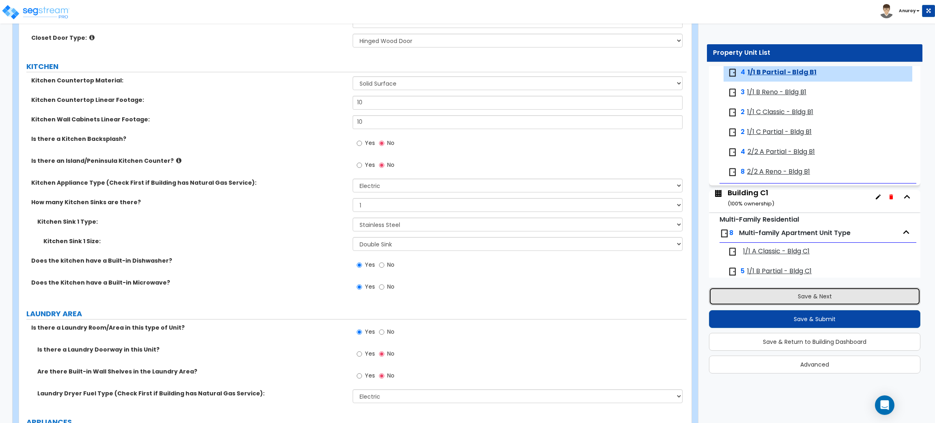
click at [822, 292] on button "Save & Next" at bounding box center [814, 296] width 211 height 18
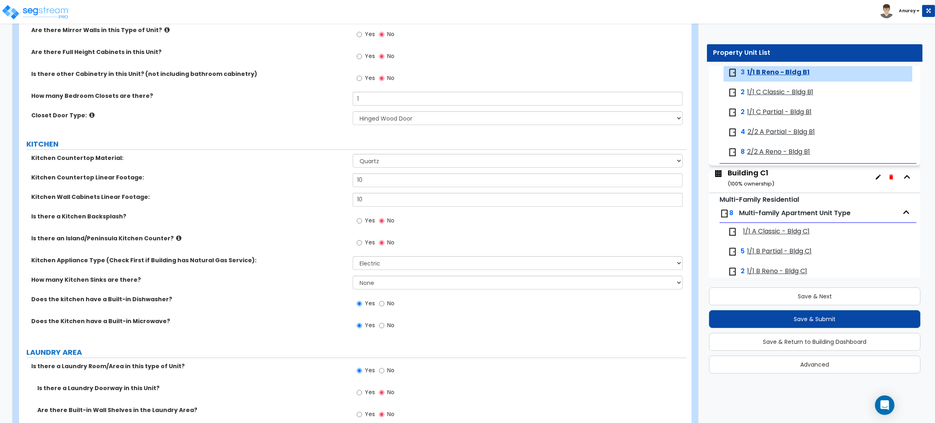
scroll to position [886, 0]
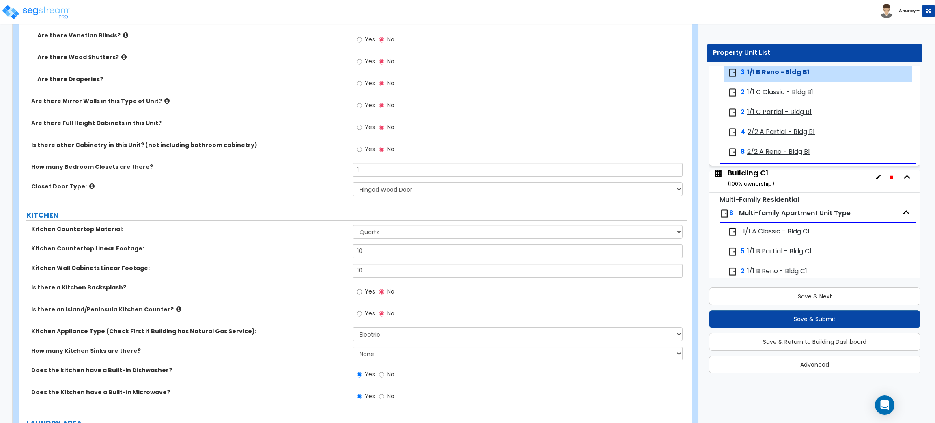
click at [761, 96] on span "1/1 C Classic - Bldg B1" at bounding box center [780, 92] width 66 height 9
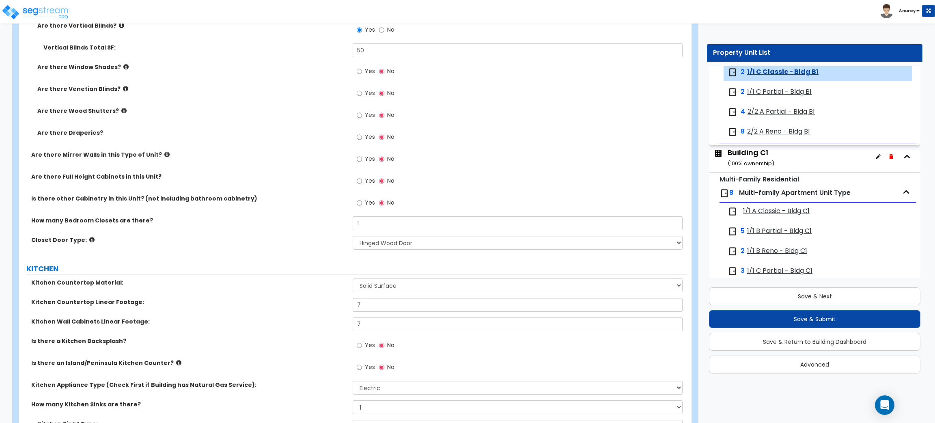
scroll to position [974, 0]
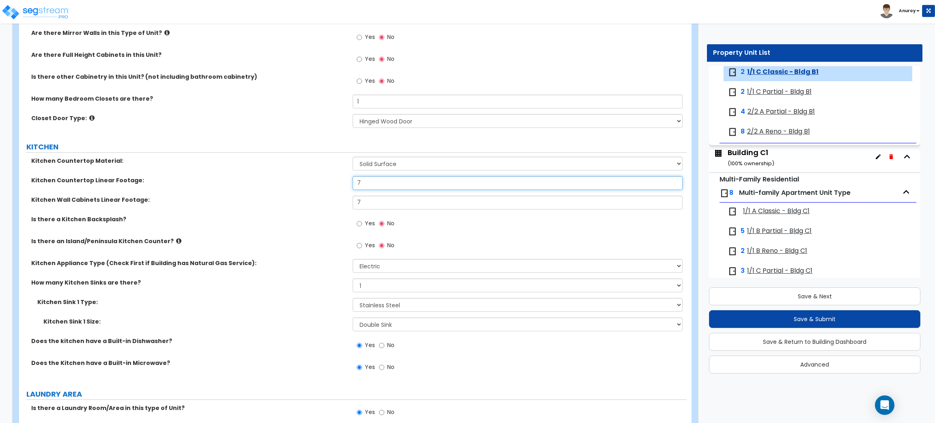
drag, startPoint x: 358, startPoint y: 181, endPoint x: 346, endPoint y: 183, distance: 12.3
click at [346, 183] on div "Kitchen Countertop Linear Footage: 7" at bounding box center [352, 185] width 667 height 19
drag, startPoint x: 364, startPoint y: 204, endPoint x: 352, endPoint y: 204, distance: 11.8
click at [351, 204] on div "Kitchen Wall Cabinets Linear Footage: 7" at bounding box center [352, 205] width 667 height 19
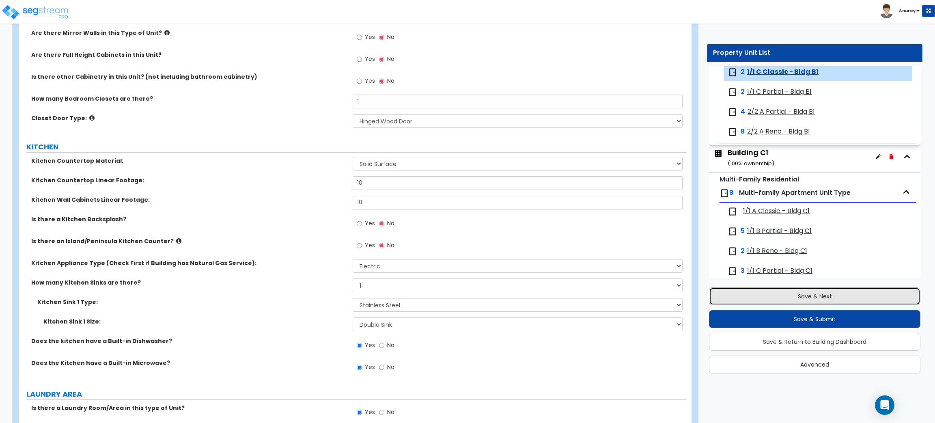
click at [802, 291] on button "Save & Next" at bounding box center [814, 296] width 211 height 18
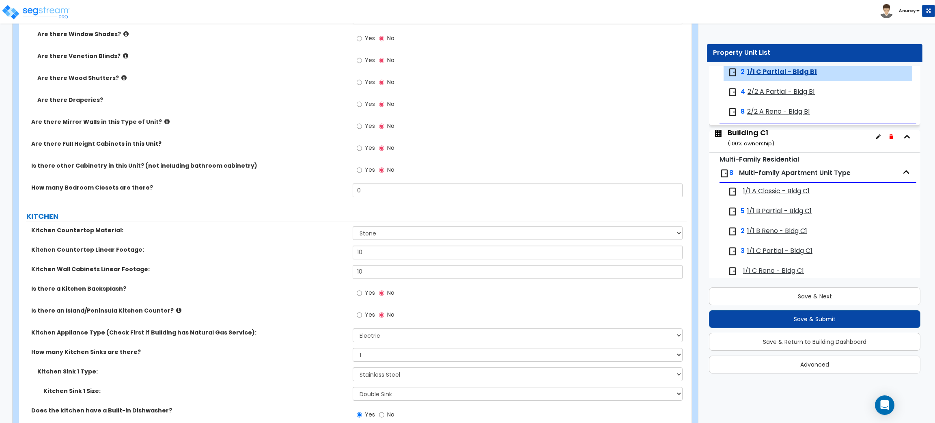
scroll to position [913, 0]
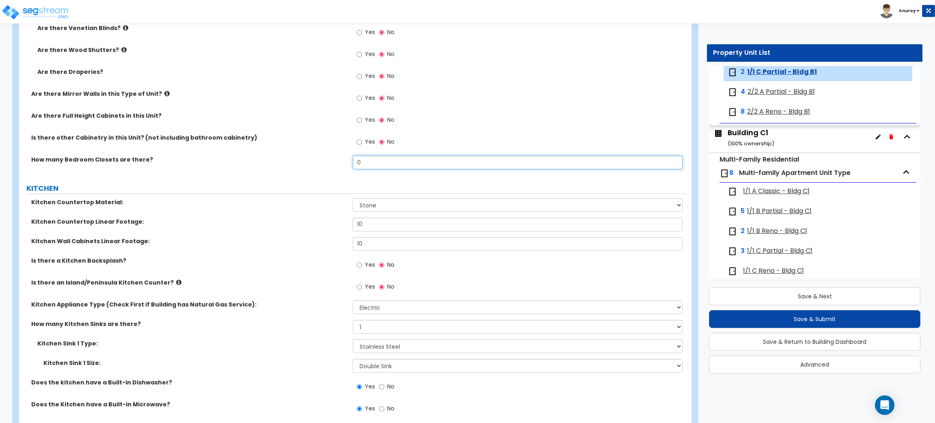
click at [377, 163] on input "0" at bounding box center [517, 162] width 329 height 14
drag, startPoint x: 356, startPoint y: 161, endPoint x: 351, endPoint y: 161, distance: 5.3
click at [351, 161] on div "How many Bedroom Closets are there? 0" at bounding box center [352, 164] width 667 height 19
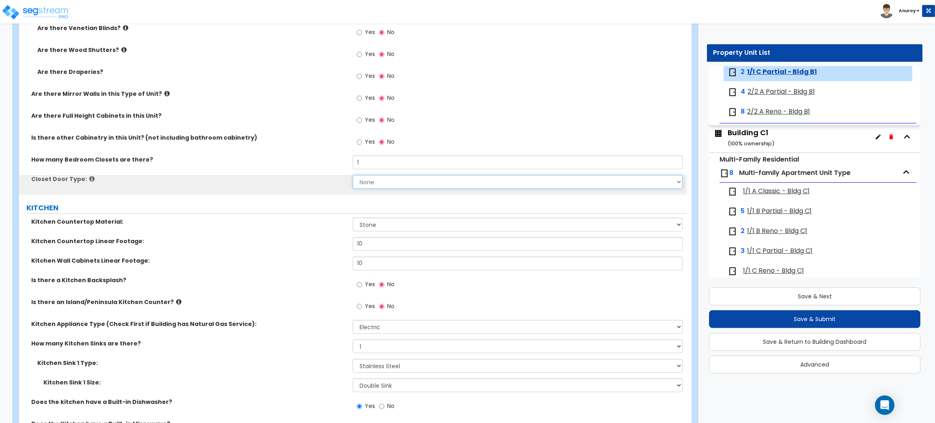
click at [362, 180] on select "None Bi-fold Louvered Doors Bi-fold Panel Doors Sliding Doors Hinged Wood Door" at bounding box center [517, 182] width 329 height 14
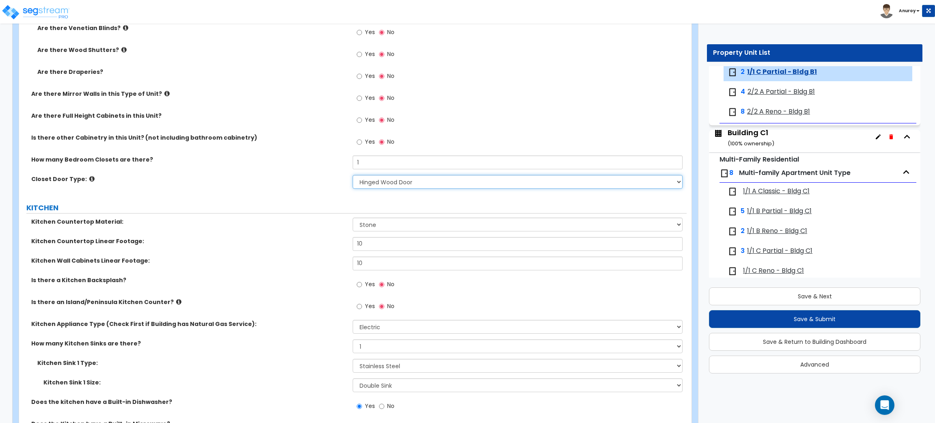
click at [353, 175] on select "None Bi-fold Louvered Doors Bi-fold Panel Doors Sliding Doors Hinged Wood Door" at bounding box center [517, 182] width 329 height 14
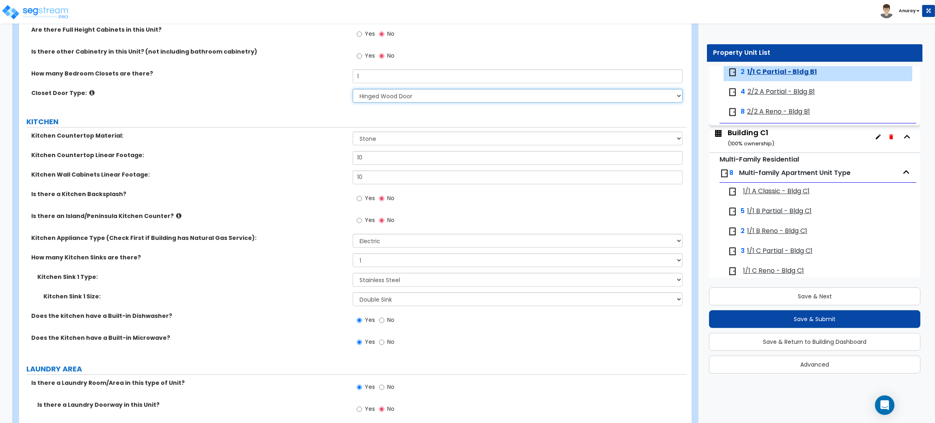
scroll to position [1035, 0]
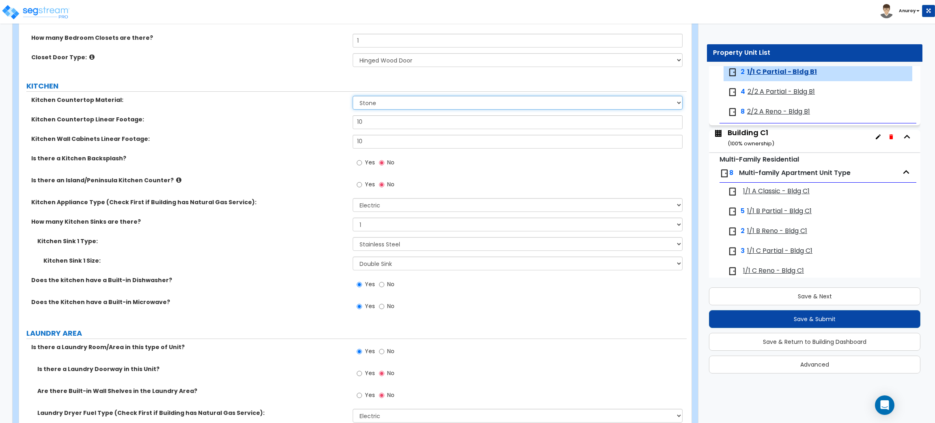
click at [406, 99] on select "Please Choose One Plastic Laminate Solid Surface Stone Quartz Marble Tile Wood …" at bounding box center [517, 103] width 329 height 14
click at [353, 96] on select "Please Choose One Plastic Laminate Solid Surface Stone Quartz Marble Tile Wood …" at bounding box center [517, 103] width 329 height 14
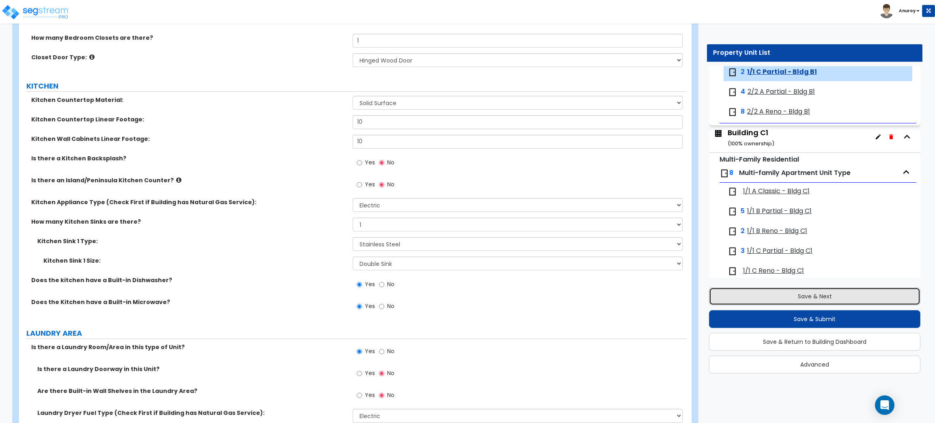
click at [788, 296] on button "Save & Next" at bounding box center [814, 296] width 211 height 18
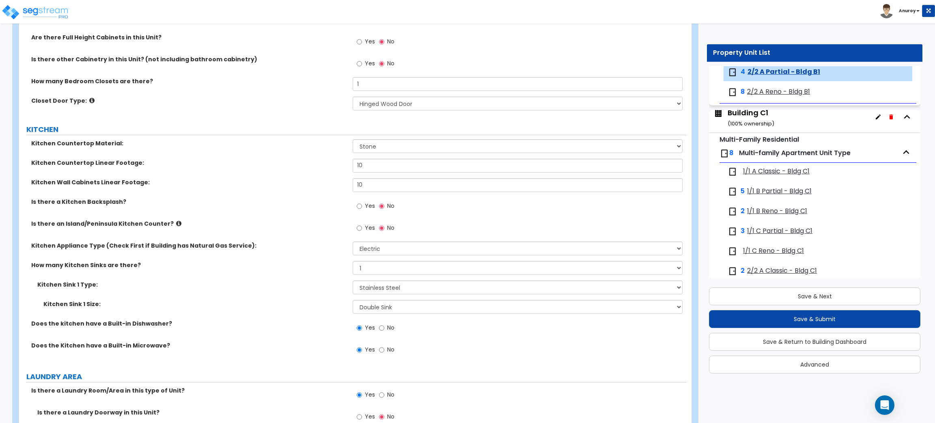
scroll to position [974, 0]
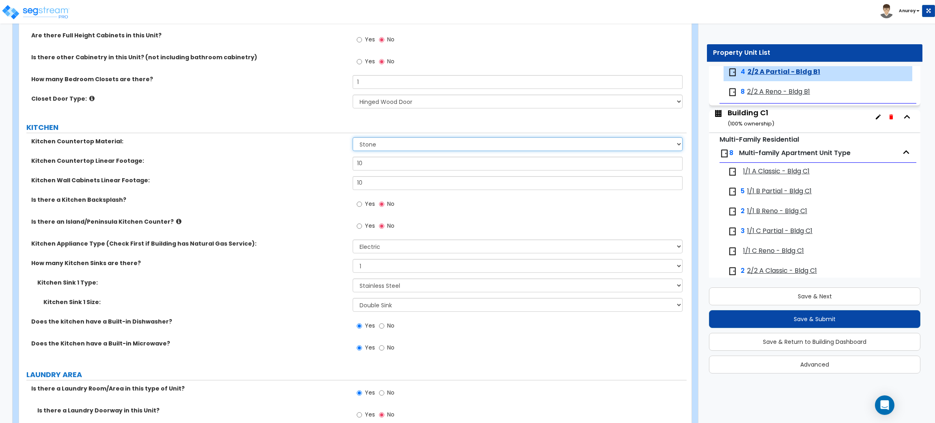
click at [418, 142] on select "Please Choose One Plastic Laminate Solid Surface Stone Quartz Marble Tile Wood …" at bounding box center [517, 144] width 329 height 14
click at [353, 138] on select "Please Choose One Plastic Laminate Solid Surface Stone Quartz Marble Tile Wood …" at bounding box center [517, 144] width 329 height 14
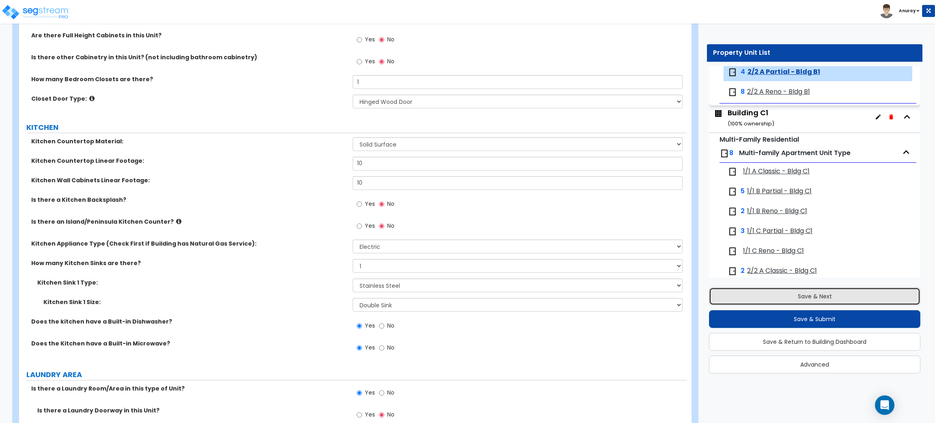
click at [767, 297] on button "Save & Next" at bounding box center [814, 296] width 211 height 18
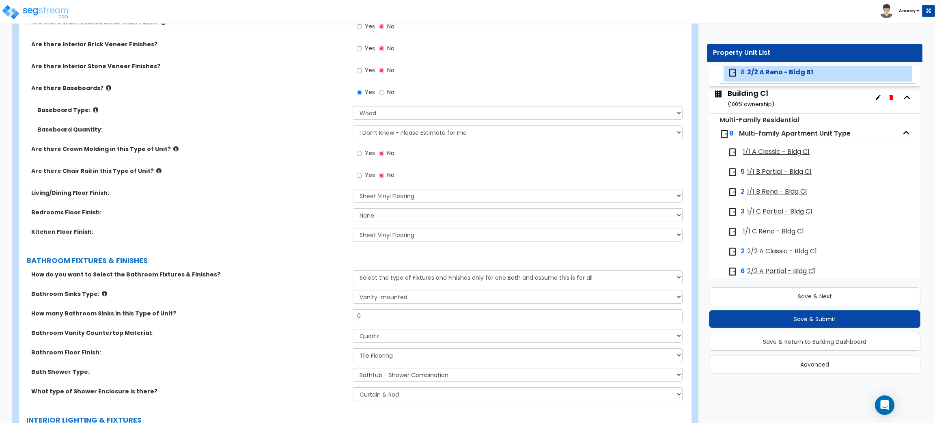
scroll to position [243, 0]
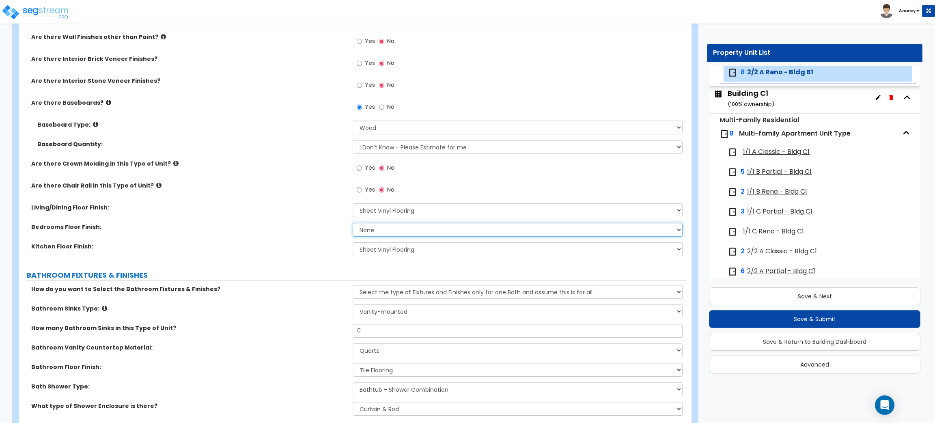
click at [400, 232] on select "None Tile Flooring Hardwood Flooring Resilient Laminate Flooring VCT Flooring S…" at bounding box center [517, 230] width 329 height 14
click at [353, 223] on select "None Tile Flooring Hardwood Flooring Resilient Laminate Flooring VCT Flooring S…" at bounding box center [517, 230] width 329 height 14
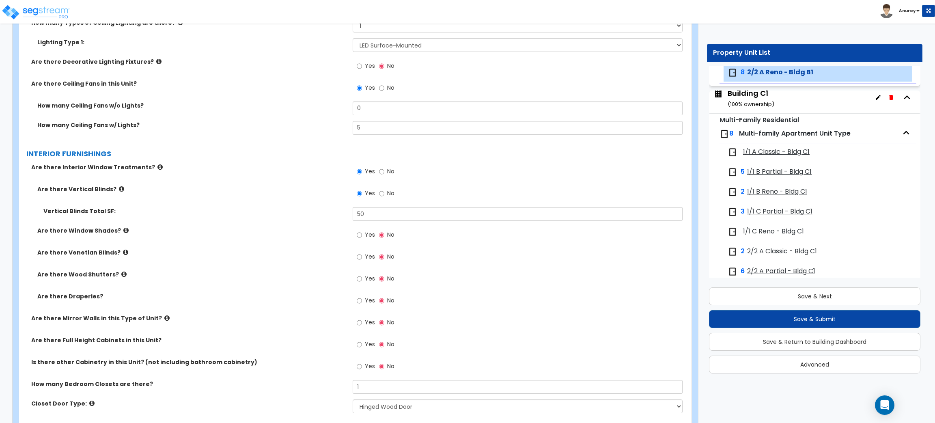
scroll to position [791, 0]
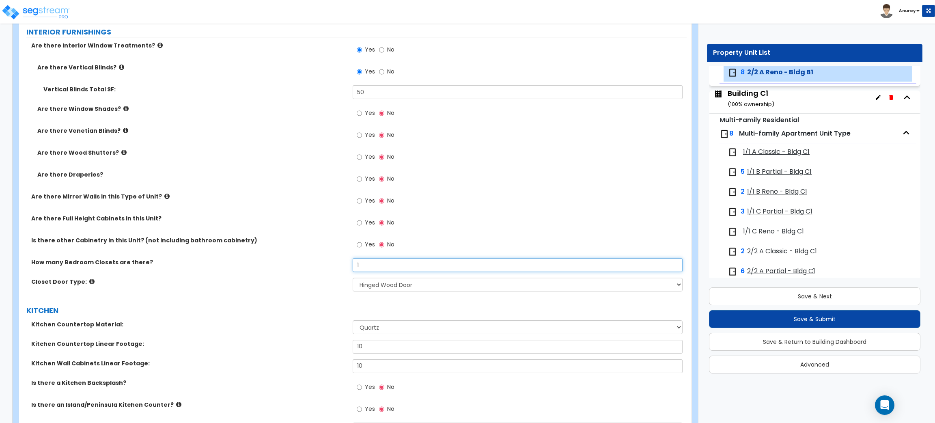
drag, startPoint x: 366, startPoint y: 266, endPoint x: 345, endPoint y: 266, distance: 21.1
click at [345, 266] on div "How many Bedroom Closets are there? 1" at bounding box center [352, 267] width 667 height 19
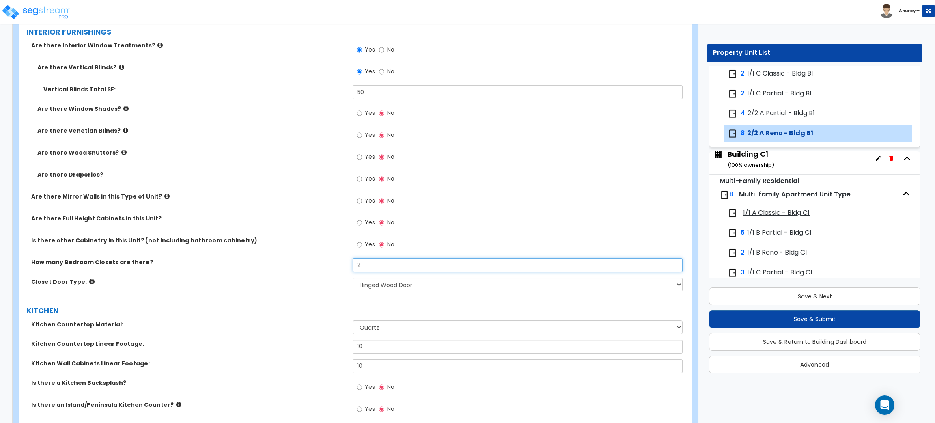
scroll to position [0, 0]
click at [537, 220] on div "Yes No" at bounding box center [519, 225] width 333 height 22
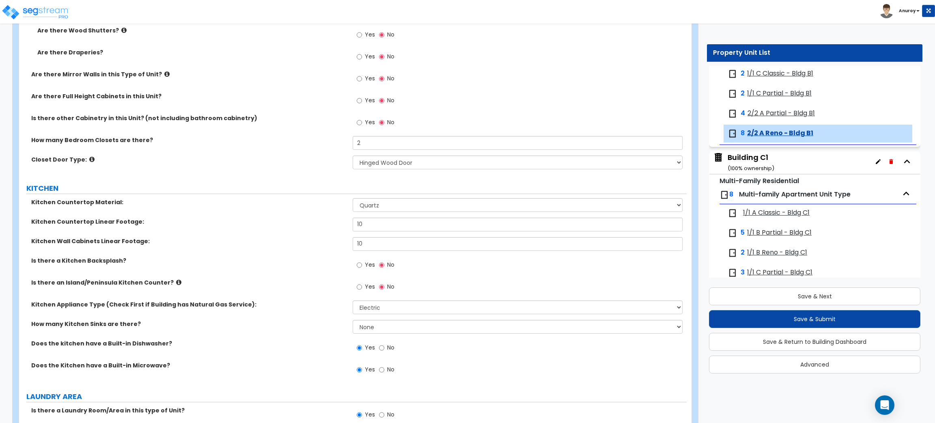
scroll to position [974, 0]
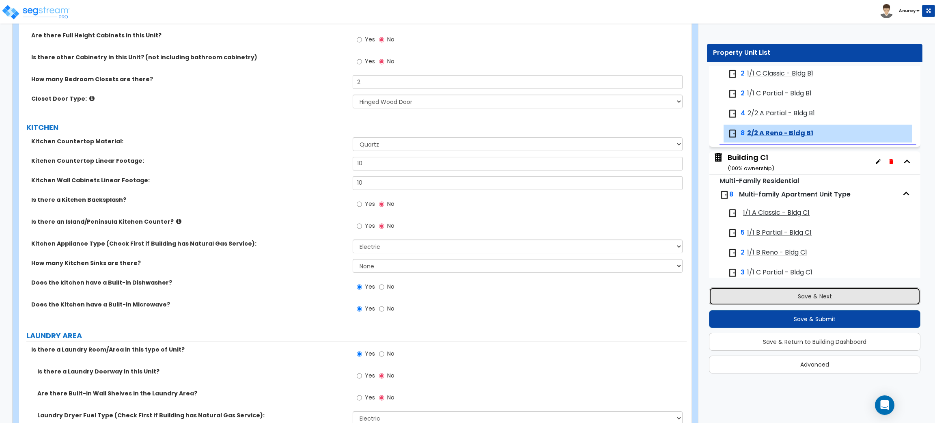
click at [813, 299] on button "Save & Next" at bounding box center [814, 296] width 211 height 18
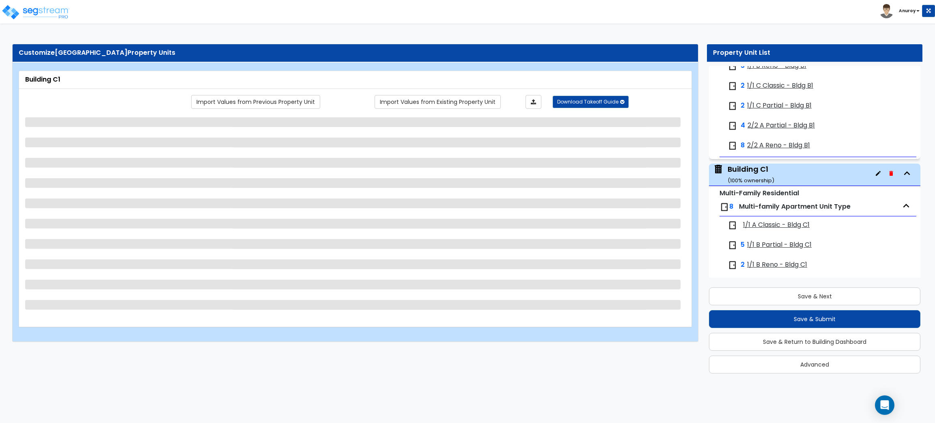
scroll to position [1056, 0]
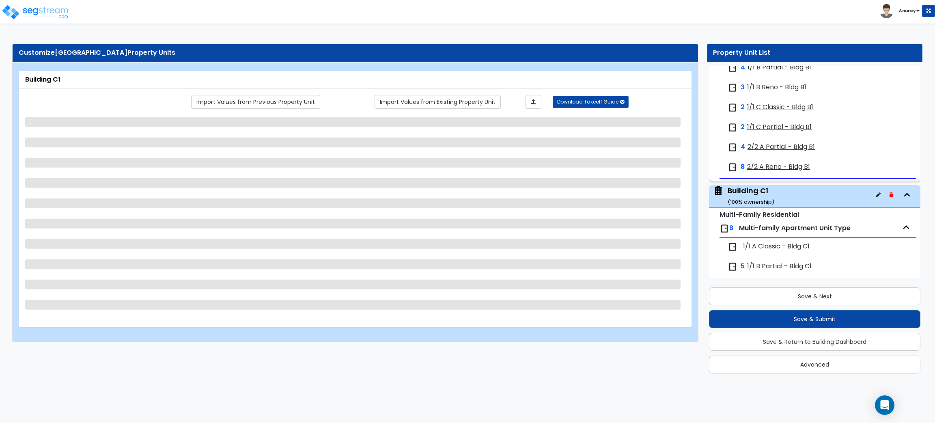
click at [781, 147] on span "2/2 A Partial - Bldg B1" at bounding box center [780, 146] width 67 height 9
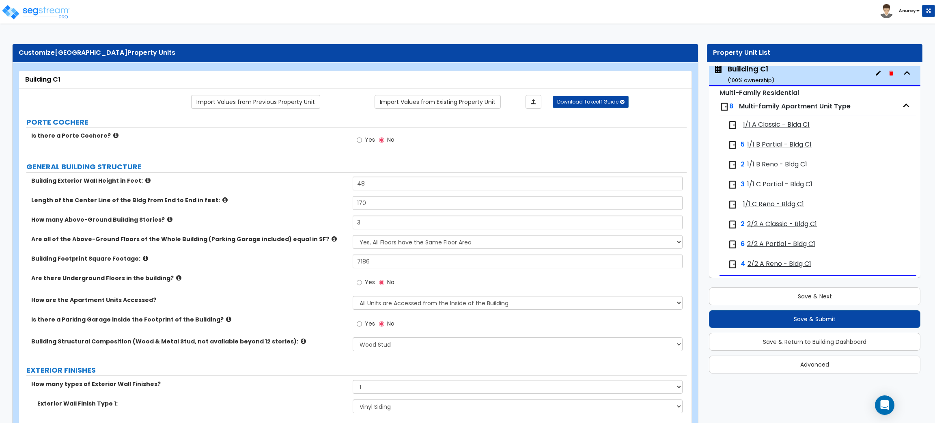
scroll to position [1116, 0]
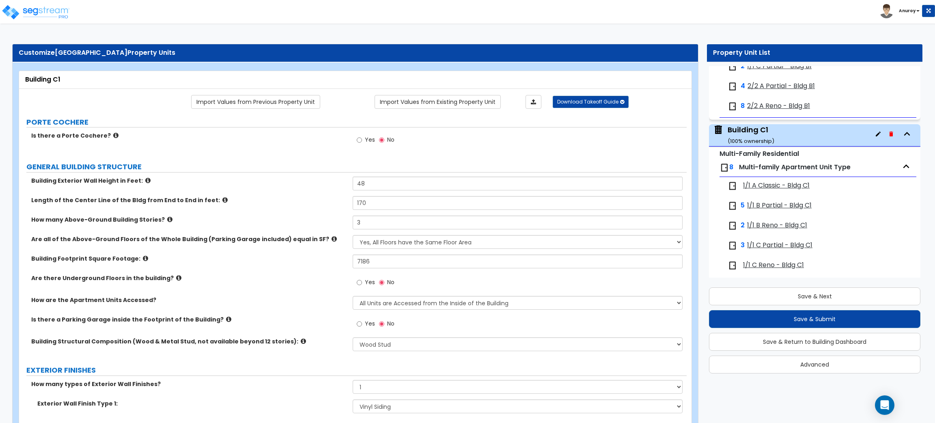
click at [798, 85] on span "2/2 A Partial - Bldg B1" at bounding box center [780, 86] width 67 height 9
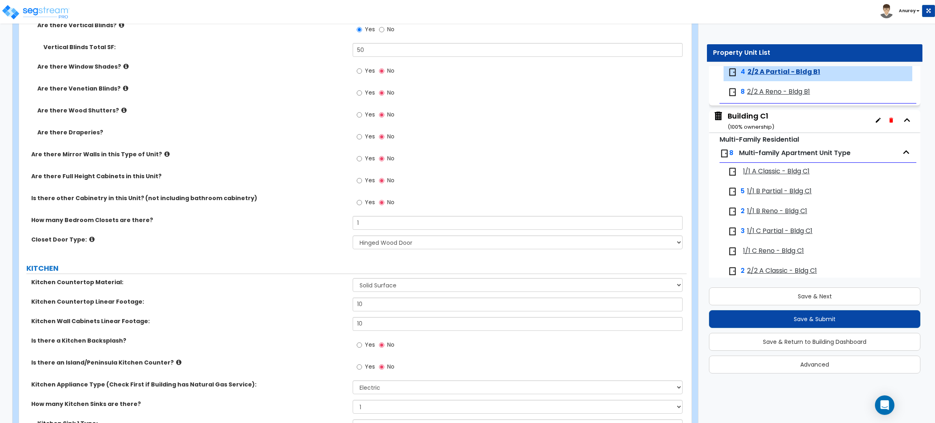
scroll to position [852, 0]
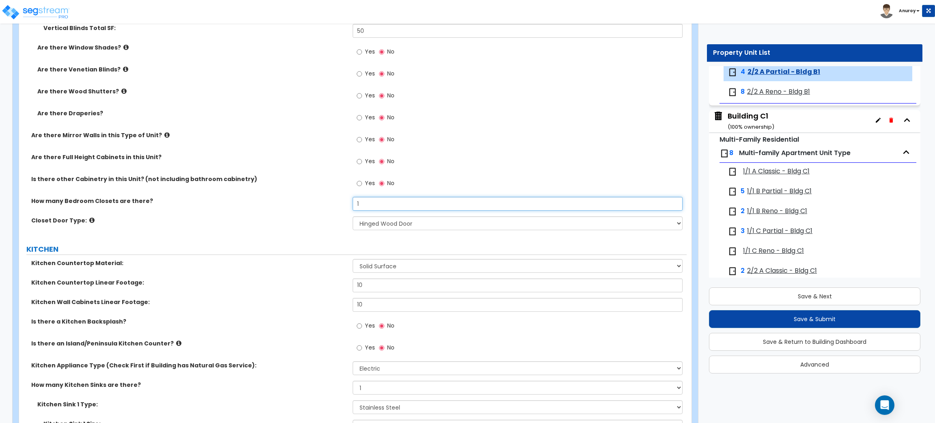
drag, startPoint x: 364, startPoint y: 207, endPoint x: 353, endPoint y: 206, distance: 10.2
click at [353, 206] on input "1" at bounding box center [517, 204] width 329 height 14
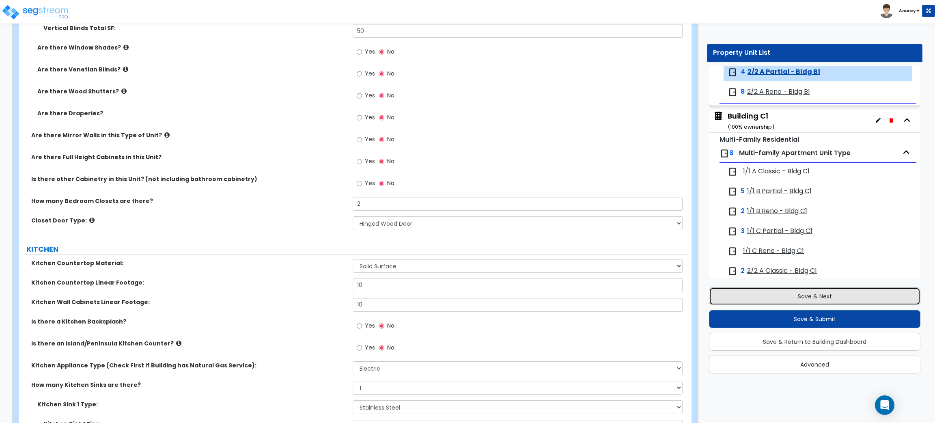
click at [773, 297] on button "Save & Next" at bounding box center [814, 296] width 211 height 18
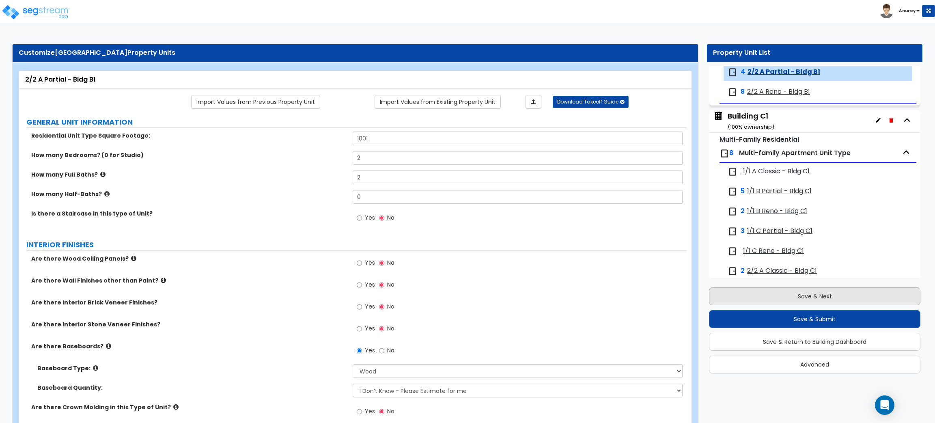
scroll to position [1150, 0]
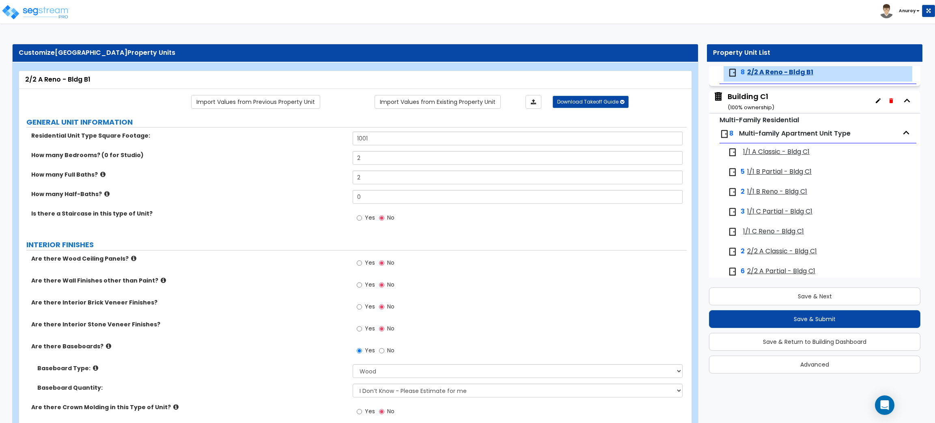
click at [788, 154] on span "1/1 A Classic - Bldg C1" at bounding box center [776, 151] width 67 height 9
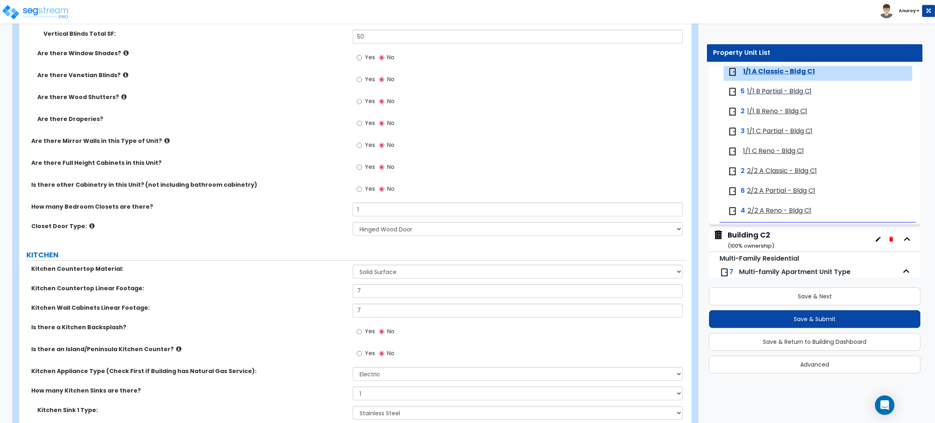
scroll to position [913, 0]
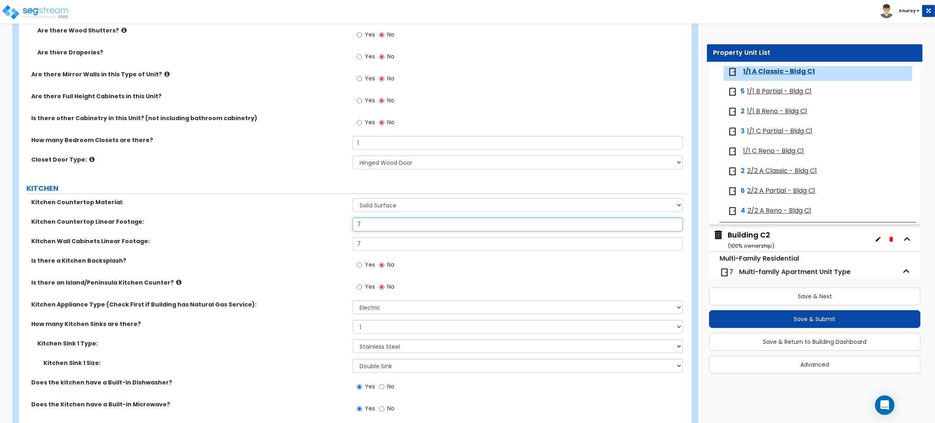
drag, startPoint x: 358, startPoint y: 226, endPoint x: 352, endPoint y: 226, distance: 6.1
click at [353, 226] on input "7" at bounding box center [517, 224] width 329 height 14
drag, startPoint x: 365, startPoint y: 243, endPoint x: 356, endPoint y: 244, distance: 9.0
click at [356, 244] on input "7" at bounding box center [517, 244] width 329 height 14
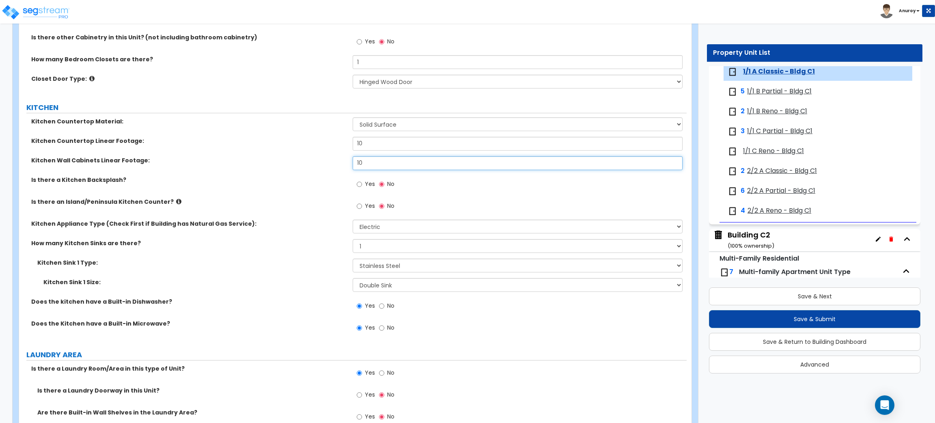
scroll to position [974, 0]
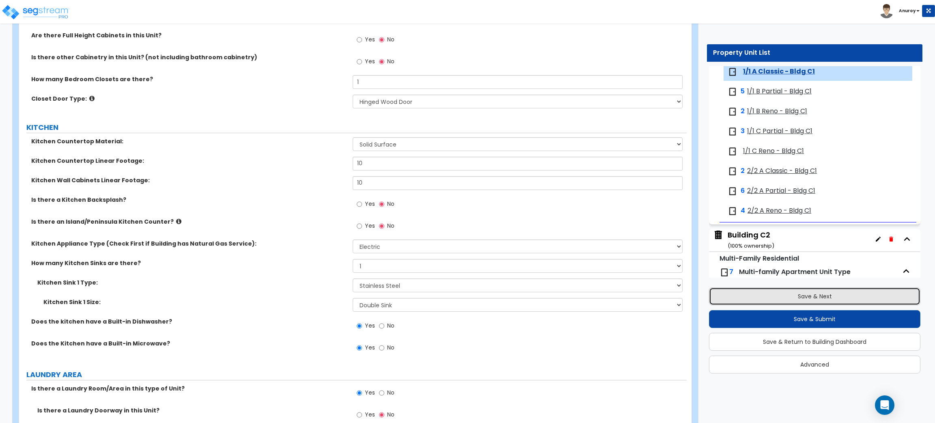
click at [755, 291] on button "Save & Next" at bounding box center [814, 296] width 211 height 18
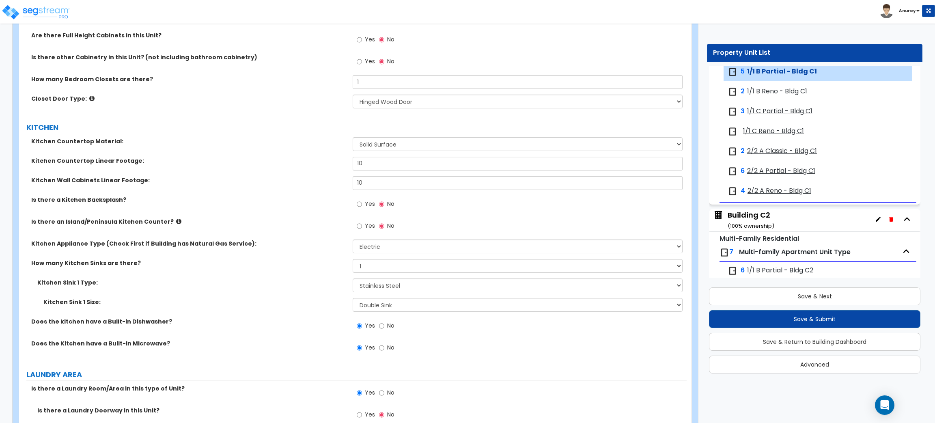
click at [764, 92] on span "1/1 B Reno - Bldg C1" at bounding box center [777, 91] width 60 height 9
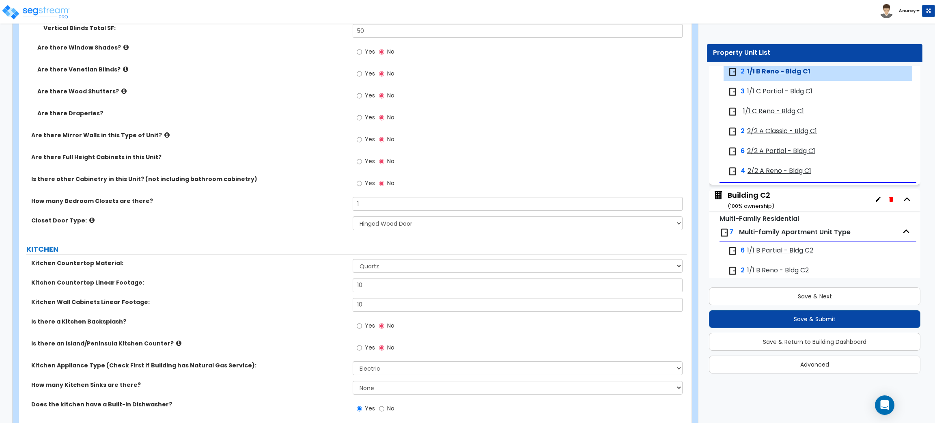
scroll to position [1035, 0]
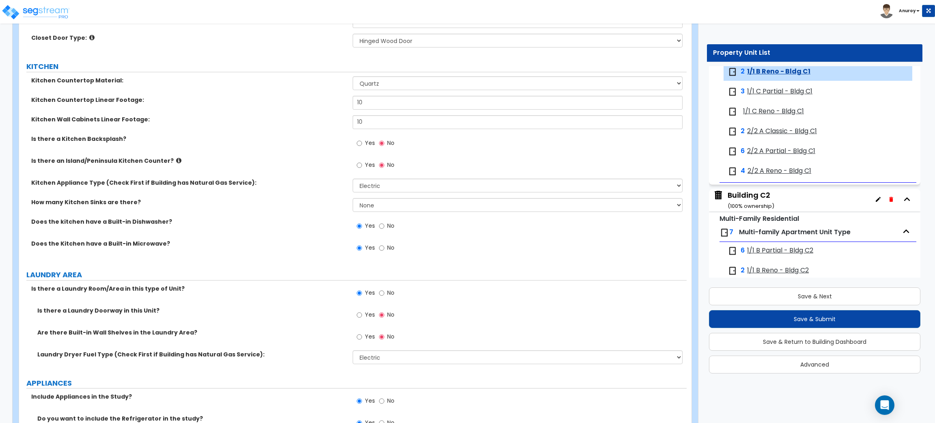
click at [770, 92] on span "1/1 C Partial - Bldg C1" at bounding box center [779, 91] width 65 height 9
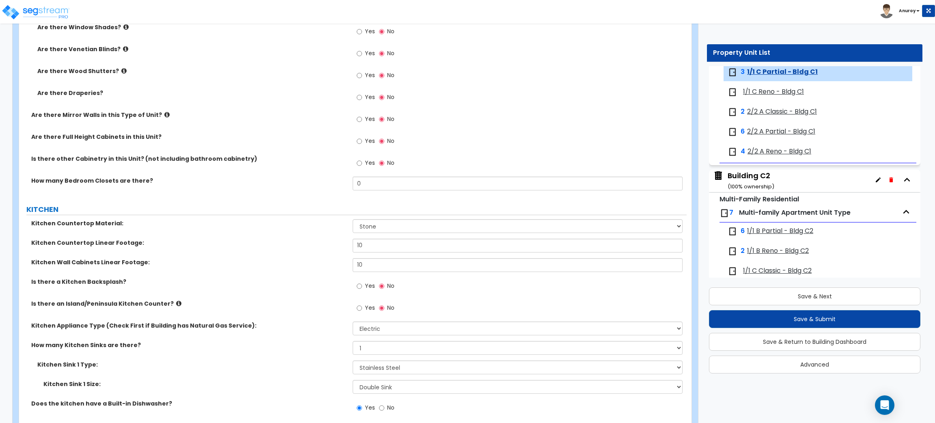
scroll to position [913, 0]
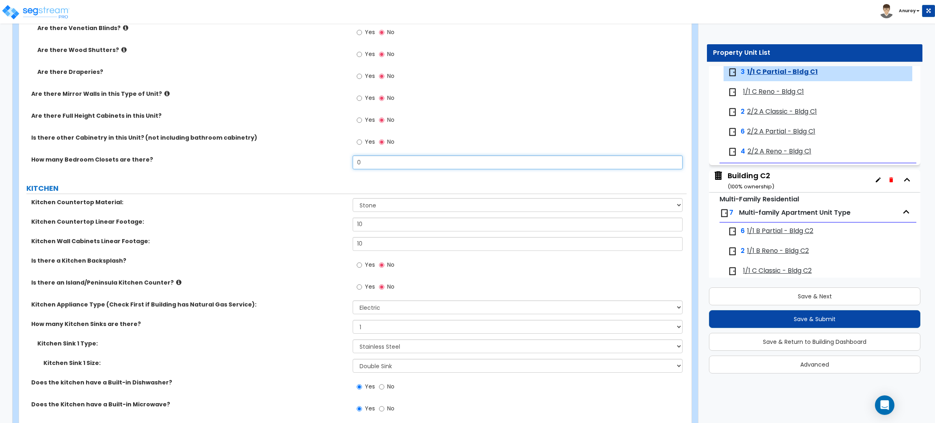
drag, startPoint x: 361, startPoint y: 162, endPoint x: 349, endPoint y: 163, distance: 12.2
click at [349, 163] on div "How many Bedroom Closets are there? 0" at bounding box center [352, 164] width 667 height 19
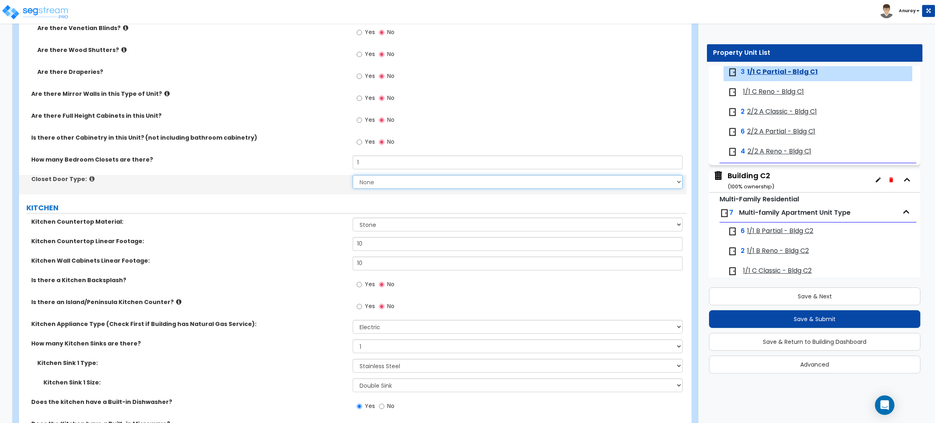
click at [372, 185] on select "None Bi-fold Louvered Doors Bi-fold Panel Doors Sliding Doors Hinged Wood Door" at bounding box center [517, 182] width 329 height 14
click at [353, 175] on select "None Bi-fold Louvered Doors Bi-fold Panel Doors Sliding Doors Hinged Wood Door" at bounding box center [517, 182] width 329 height 14
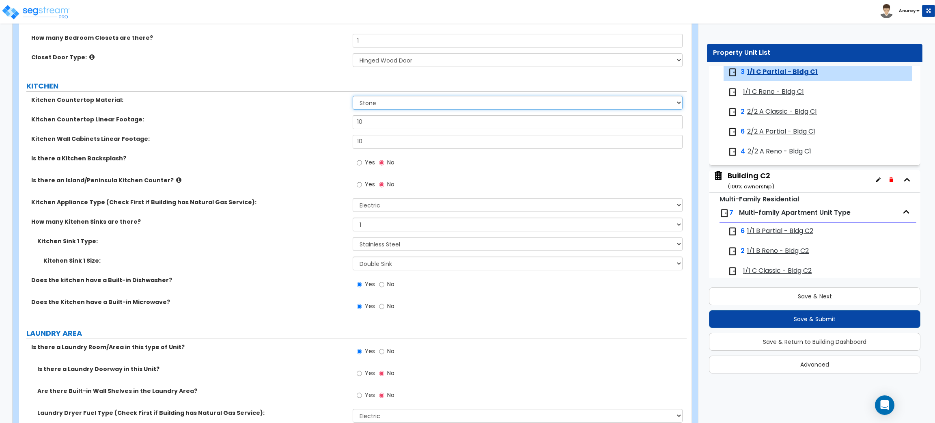
click at [425, 103] on select "Please Choose One Plastic Laminate Solid Surface Stone Quartz Marble Tile Wood …" at bounding box center [517, 103] width 329 height 14
click at [353, 96] on select "Please Choose One Plastic Laminate Solid Surface Stone Quartz Marble Tile Wood …" at bounding box center [517, 103] width 329 height 14
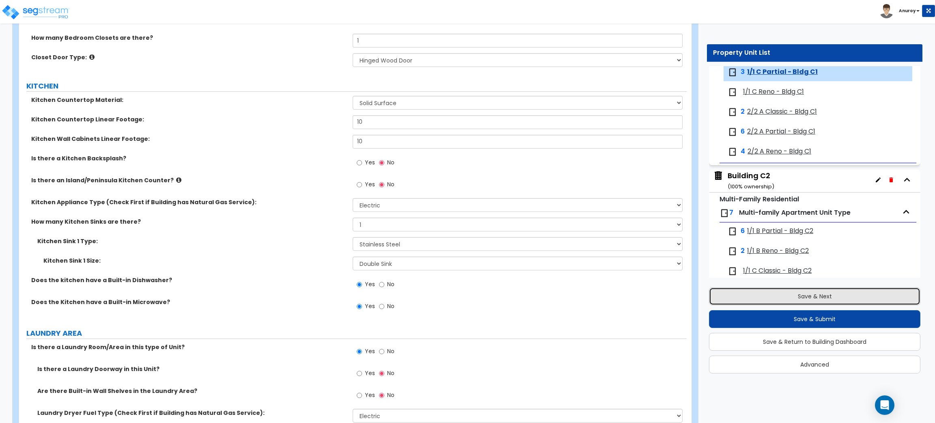
click at [777, 295] on button "Save & Next" at bounding box center [814, 296] width 211 height 18
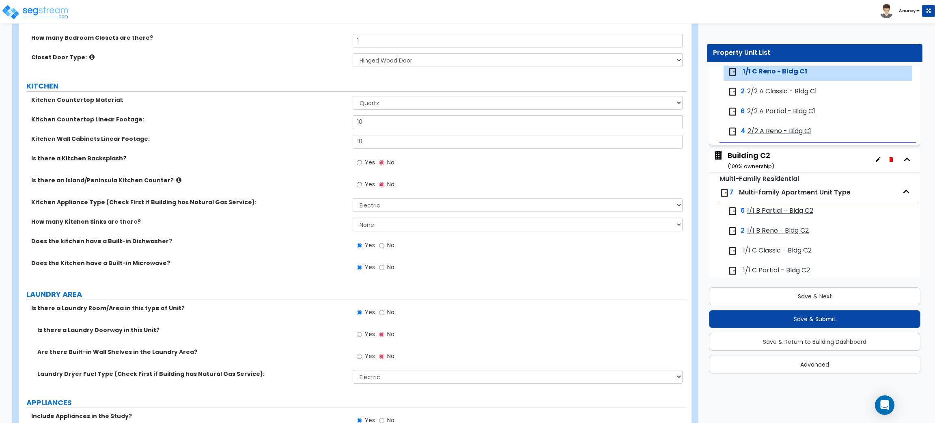
click at [773, 91] on span "2/2 A Classic - Bldg C1" at bounding box center [782, 91] width 70 height 9
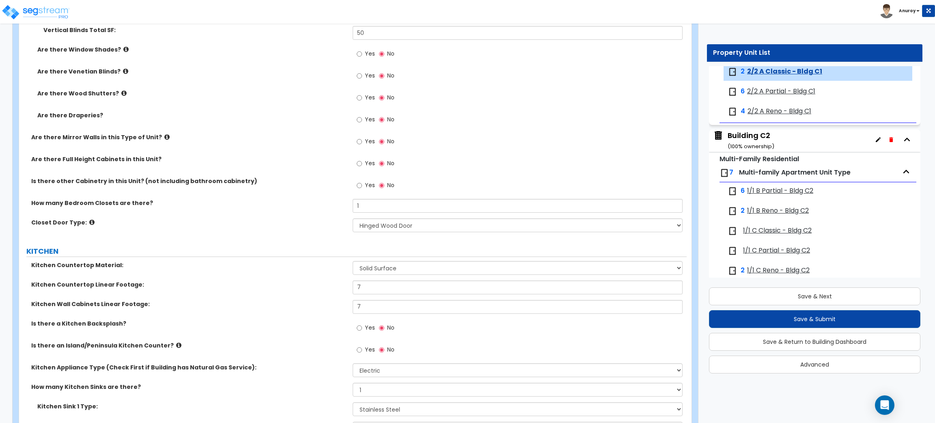
scroll to position [852, 0]
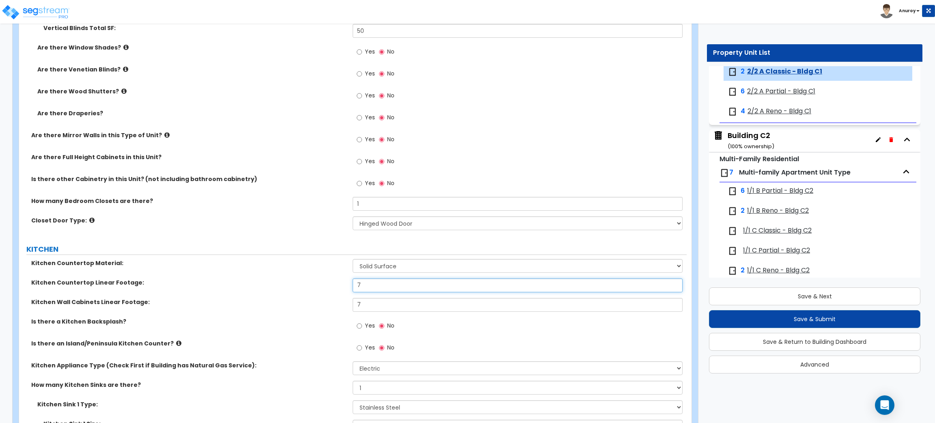
drag, startPoint x: 353, startPoint y: 288, endPoint x: 348, endPoint y: 289, distance: 4.9
click at [348, 289] on div "Kitchen Countertop Linear Footage: 7" at bounding box center [352, 287] width 667 height 19
drag, startPoint x: 361, startPoint y: 301, endPoint x: 349, endPoint y: 304, distance: 12.1
click at [349, 304] on div "Kitchen Wall Cabinets Linear Footage: 7" at bounding box center [352, 307] width 667 height 19
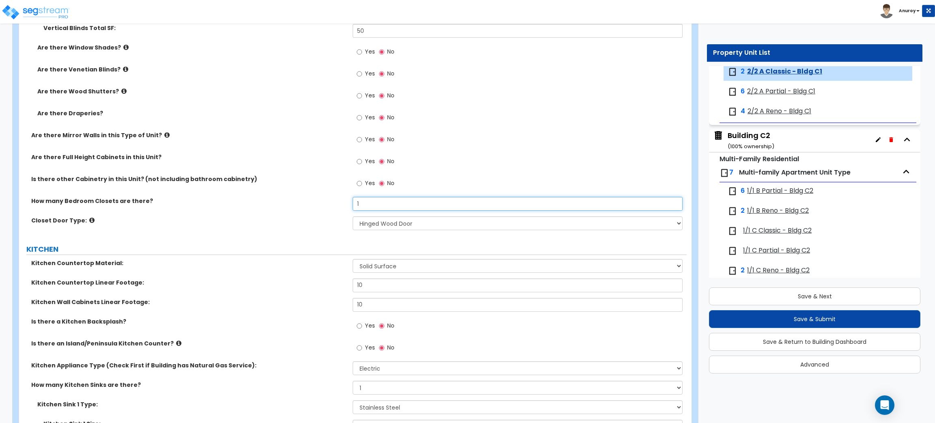
drag, startPoint x: 385, startPoint y: 199, endPoint x: 356, endPoint y: 204, distance: 29.6
click at [355, 202] on input "1" at bounding box center [517, 204] width 329 height 14
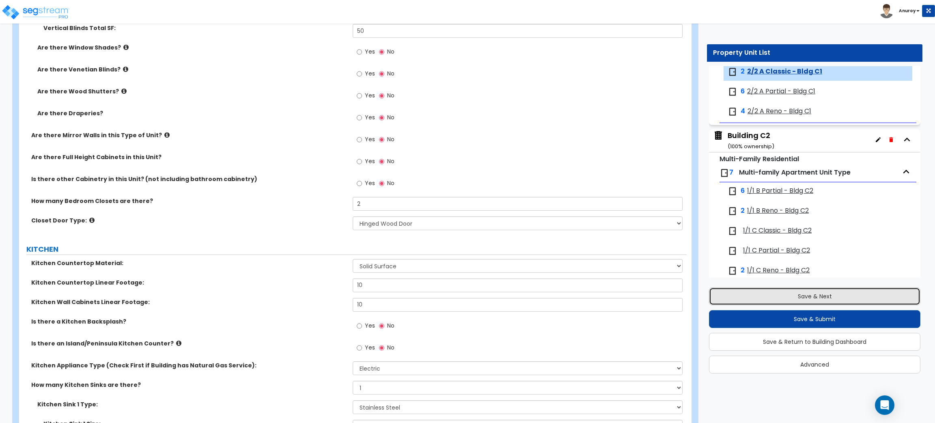
click at [826, 293] on button "Save & Next" at bounding box center [814, 296] width 211 height 18
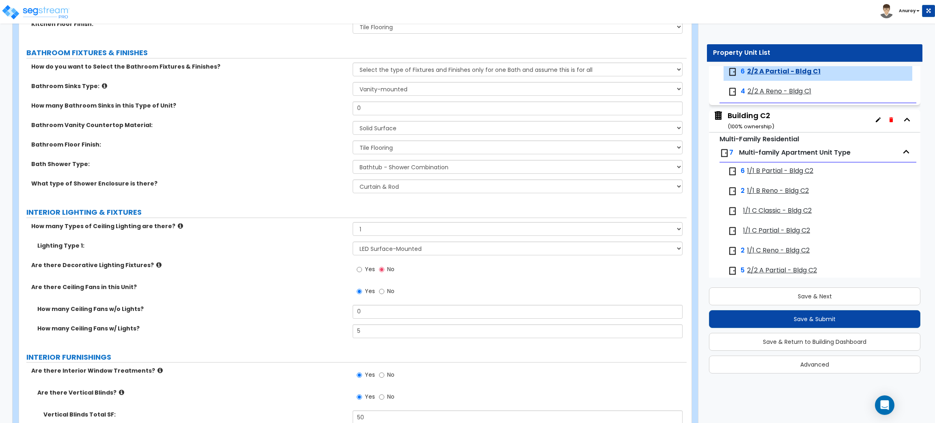
scroll to position [487, 0]
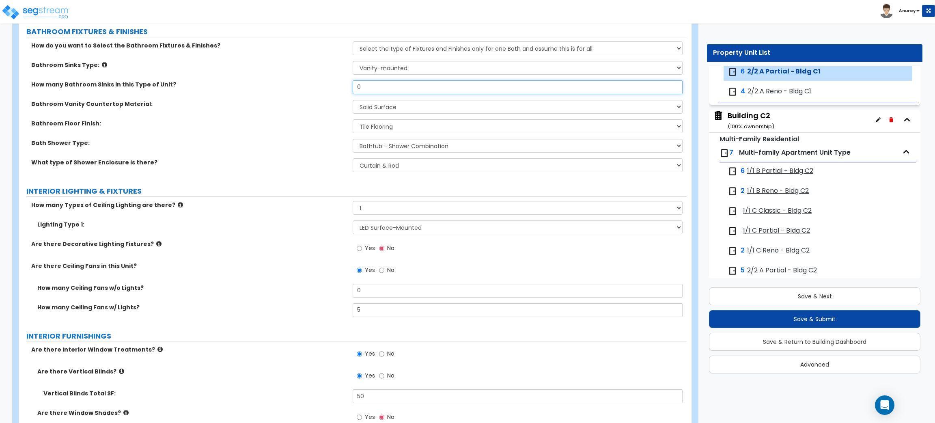
click at [376, 89] on input "0" at bounding box center [517, 87] width 329 height 14
drag, startPoint x: 361, startPoint y: 89, endPoint x: 353, endPoint y: 89, distance: 7.3
click at [353, 89] on input "0" at bounding box center [517, 87] width 329 height 14
click at [310, 173] on div "What type of Shower Enclosure is there? Please Choose One Curtain & [PERSON_NAM…" at bounding box center [352, 167] width 667 height 19
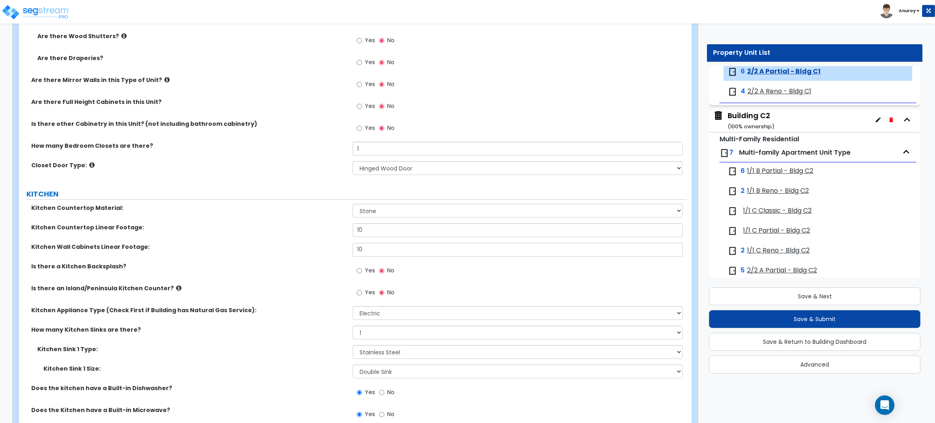
scroll to position [913, 0]
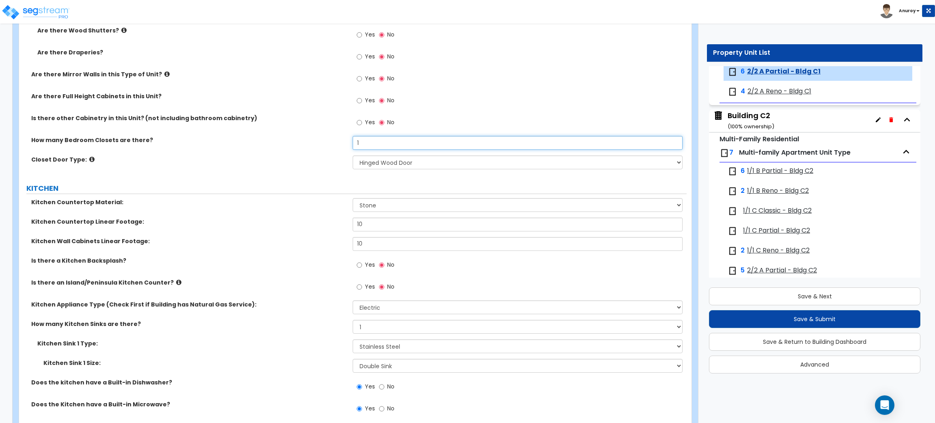
drag, startPoint x: 373, startPoint y: 144, endPoint x: 355, endPoint y: 143, distance: 18.3
click at [355, 143] on input "1" at bounding box center [517, 143] width 329 height 14
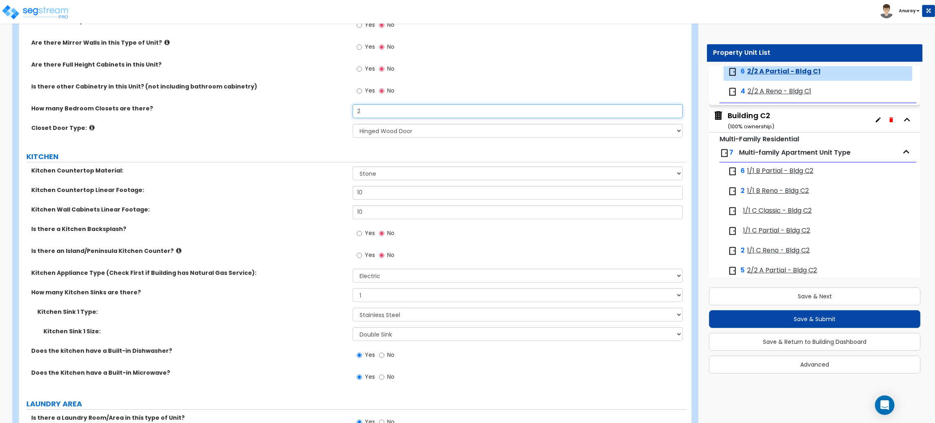
scroll to position [974, 0]
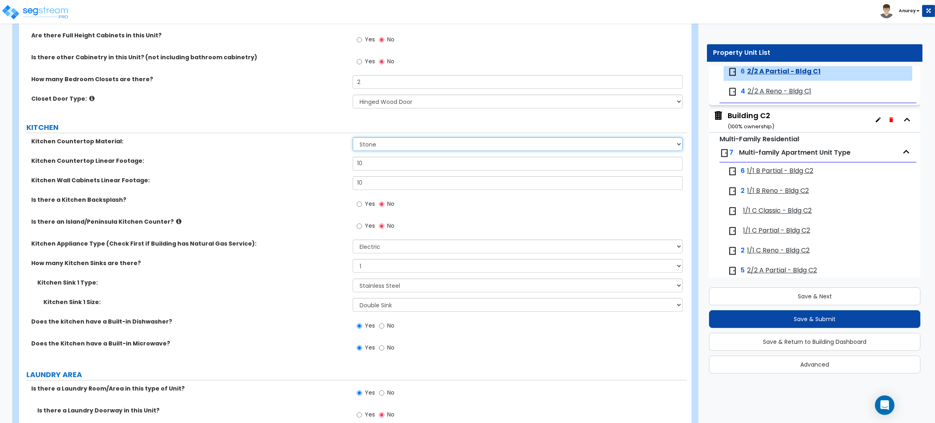
click at [476, 142] on select "Please Choose One Plastic Laminate Solid Surface Stone Quartz Marble Tile Wood …" at bounding box center [517, 144] width 329 height 14
click at [353, 138] on select "Please Choose One Plastic Laminate Solid Surface Stone Quartz Marble Tile Wood …" at bounding box center [517, 144] width 329 height 14
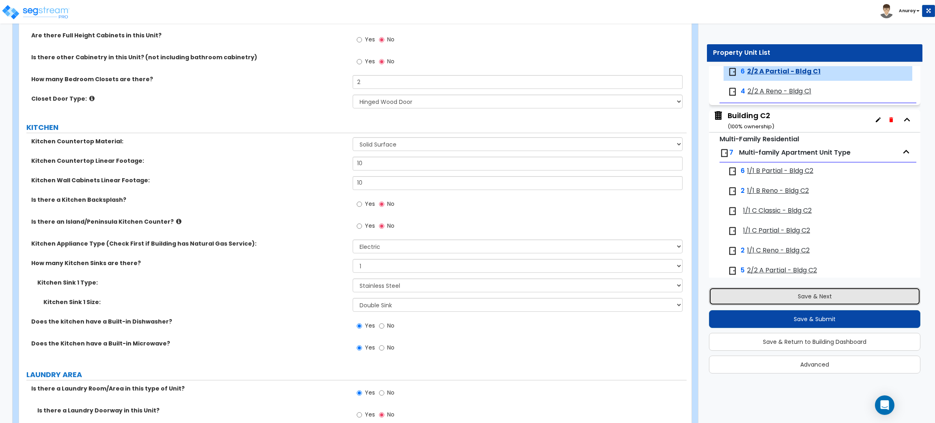
click at [836, 294] on button "Save & Next" at bounding box center [814, 296] width 211 height 18
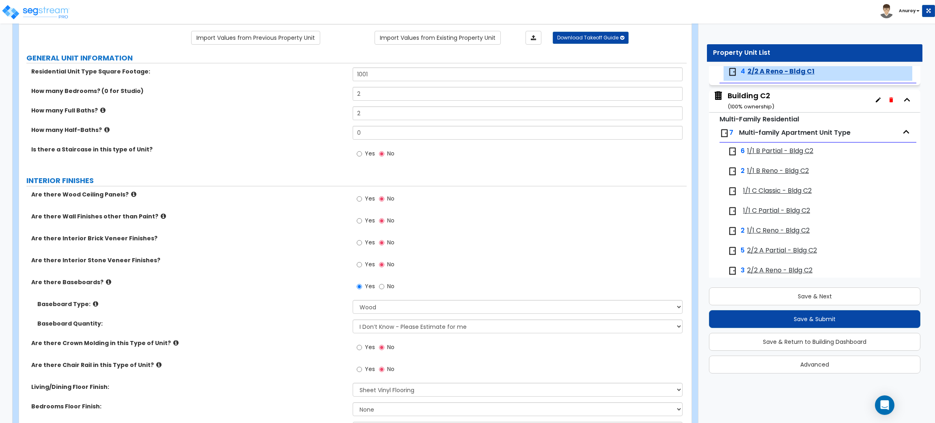
scroll to position [304, 0]
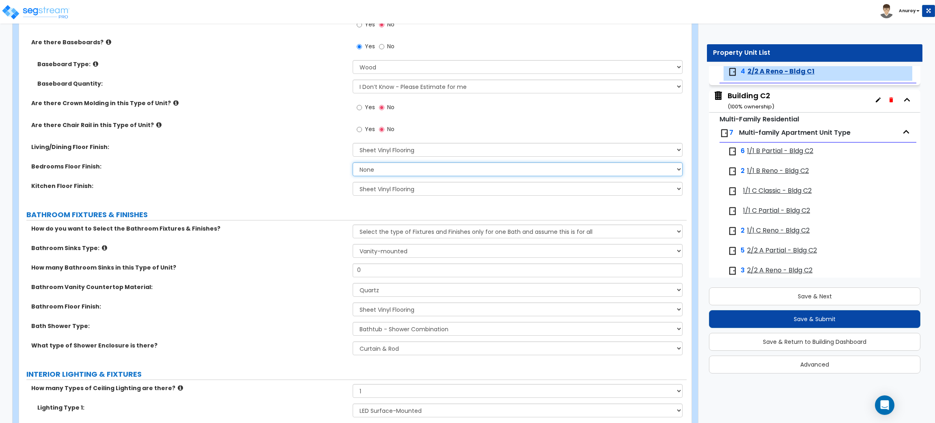
click at [413, 166] on select "None Tile Flooring Hardwood Flooring Resilient Laminate Flooring VCT Flooring S…" at bounding box center [517, 169] width 329 height 14
click at [353, 162] on select "None Tile Flooring Hardwood Flooring Resilient Laminate Flooring VCT Flooring S…" at bounding box center [517, 169] width 329 height 14
click at [403, 167] on select "None Tile Flooring Hardwood Flooring Resilient Laminate Flooring VCT Flooring S…" at bounding box center [517, 169] width 329 height 14
click at [353, 162] on select "None Tile Flooring Hardwood Flooring Resilient Laminate Flooring VCT Flooring S…" at bounding box center [517, 169] width 329 height 14
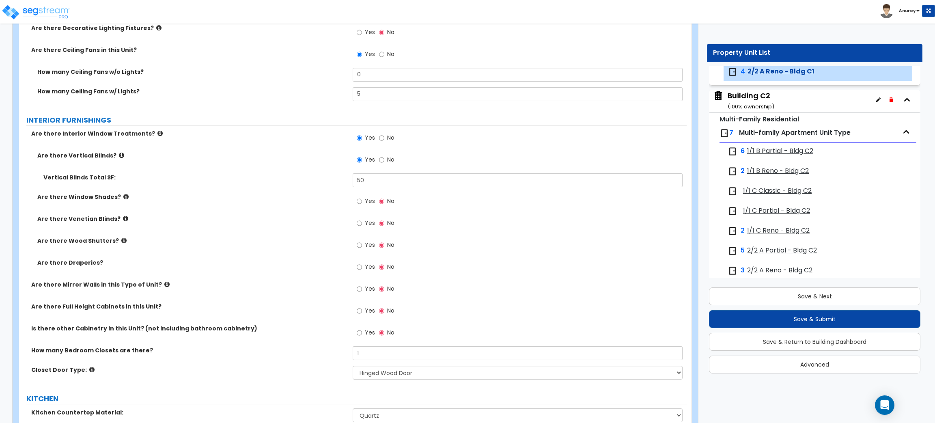
scroll to position [730, 0]
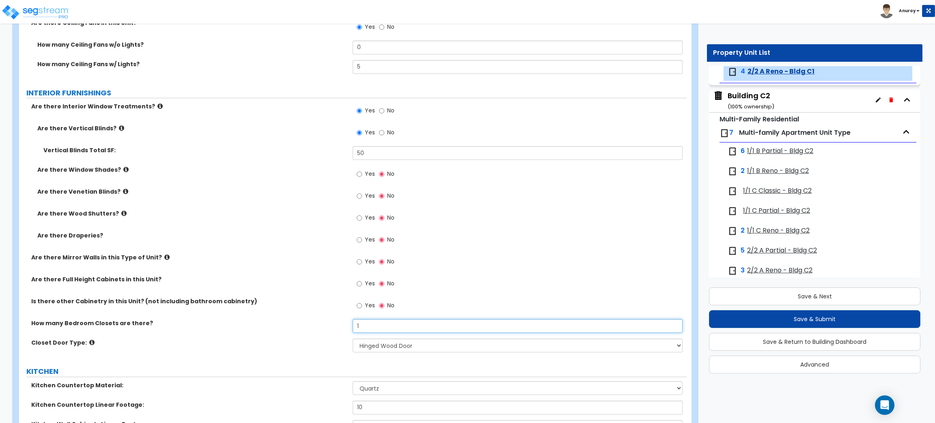
drag, startPoint x: 366, startPoint y: 326, endPoint x: 354, endPoint y: 325, distance: 11.8
click at [354, 325] on input "1" at bounding box center [517, 326] width 329 height 14
click at [517, 276] on div "Yes No" at bounding box center [519, 286] width 333 height 22
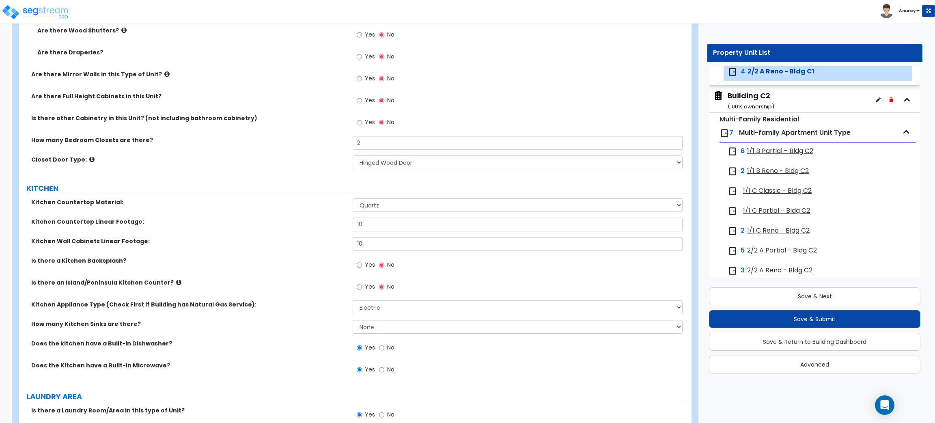
scroll to position [974, 0]
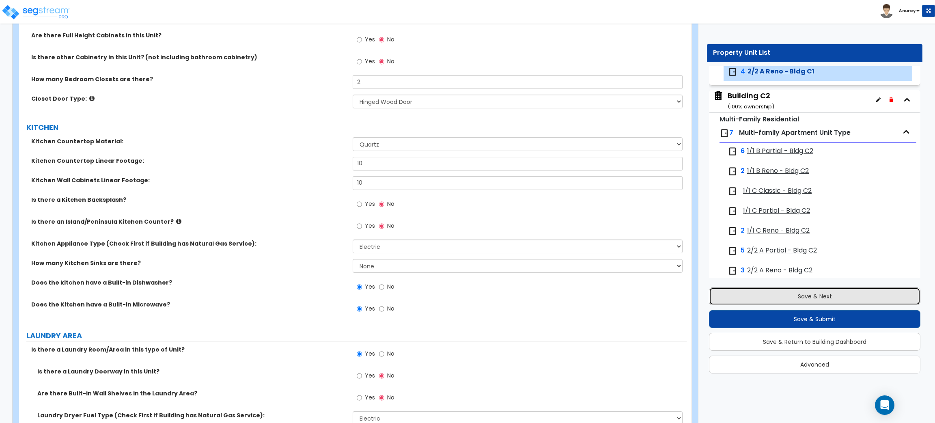
click at [790, 290] on button "Save & Next" at bounding box center [814, 296] width 211 height 18
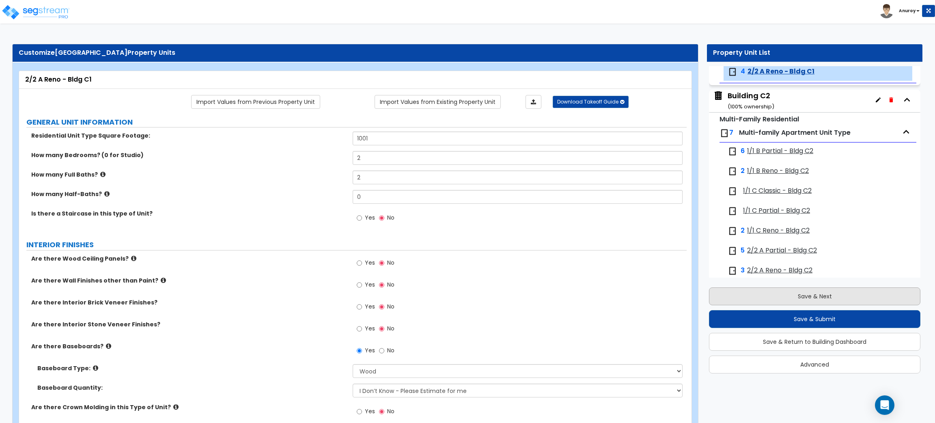
scroll to position [1396, 0]
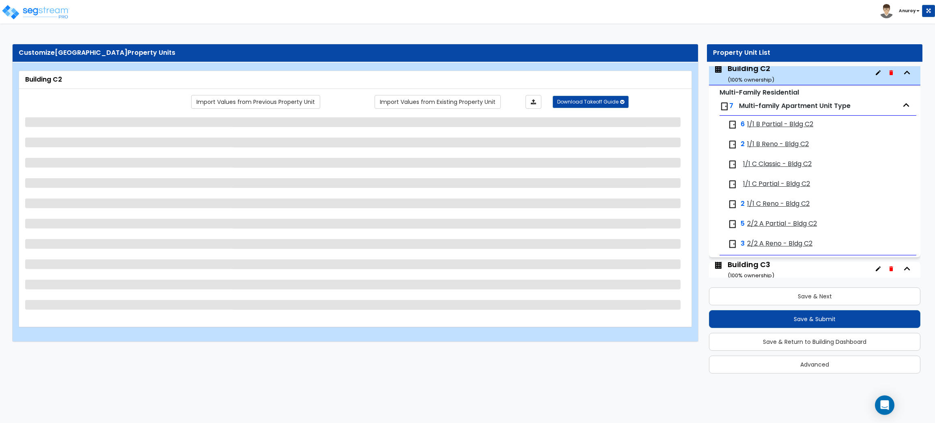
click at [783, 124] on span "1/1 B Partial - Bldg C2" at bounding box center [780, 124] width 66 height 9
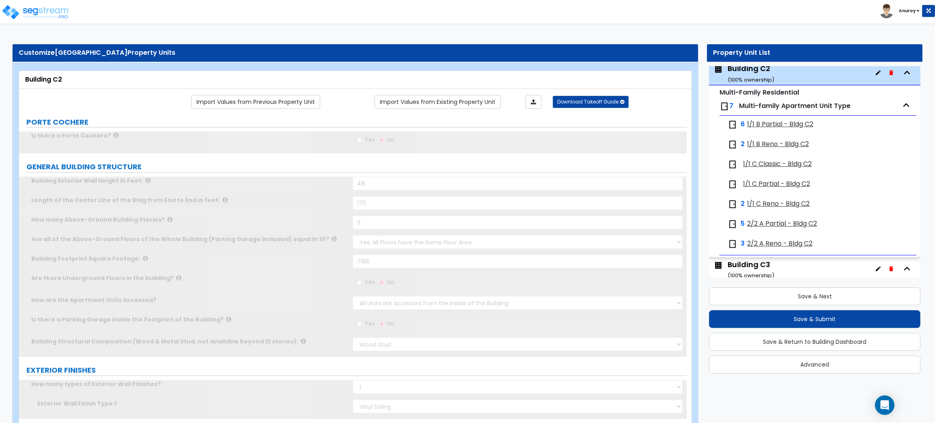
click at [802, 128] on span "1/1 B Partial - Bldg C2" at bounding box center [780, 124] width 66 height 9
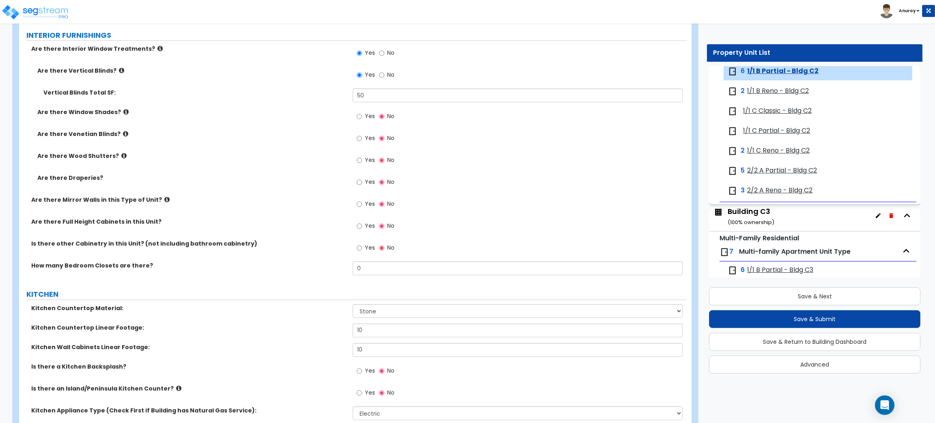
scroll to position [791, 0]
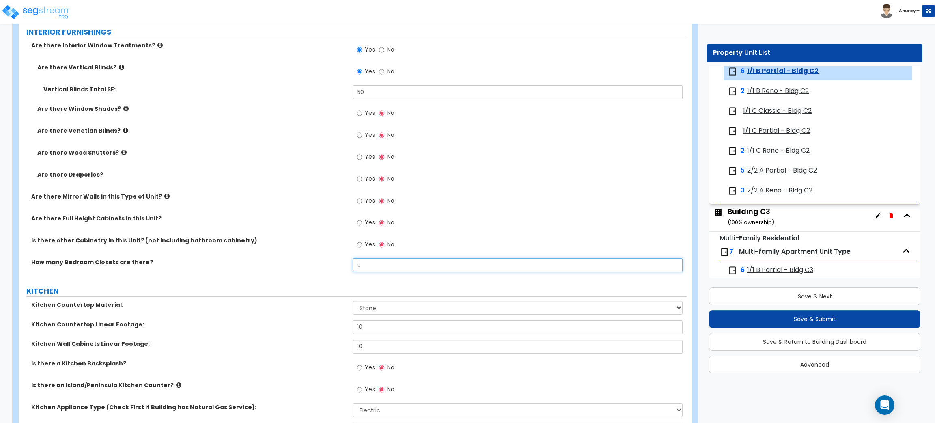
drag, startPoint x: 371, startPoint y: 267, endPoint x: 357, endPoint y: 267, distance: 13.8
click at [357, 267] on input "0" at bounding box center [517, 265] width 329 height 14
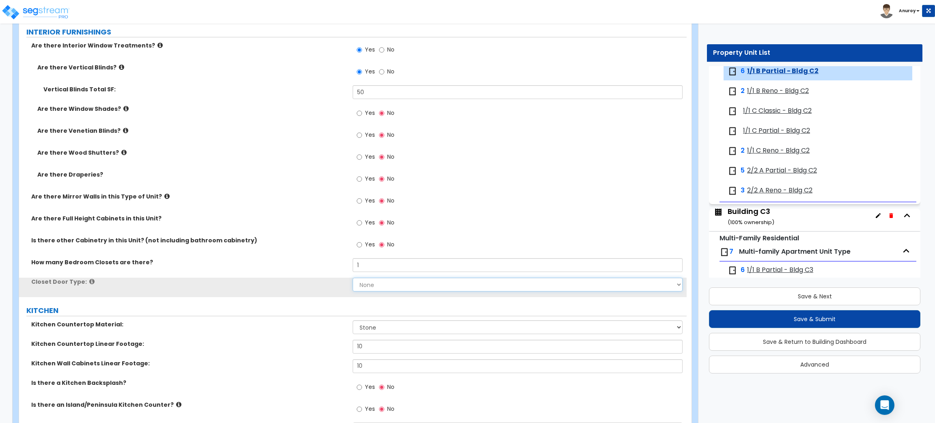
click at [374, 286] on select "None Bi-fold Louvered Doors Bi-fold Panel Doors Sliding Doors Hinged Wood Door" at bounding box center [517, 284] width 329 height 14
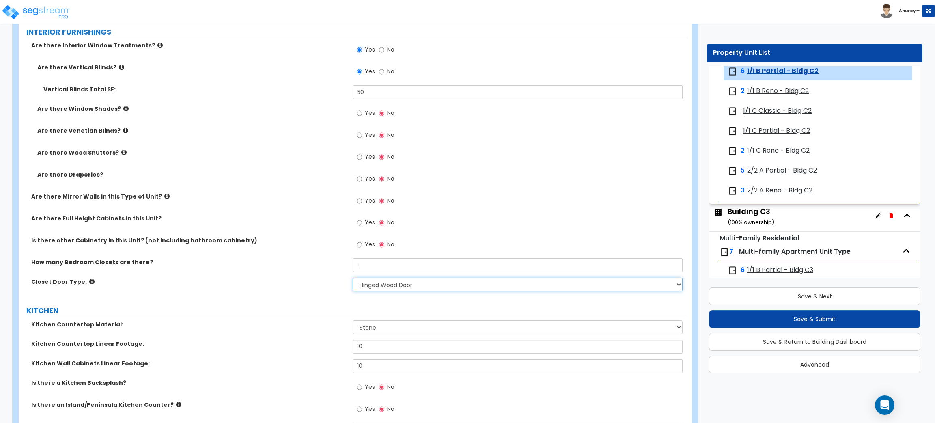
click at [353, 277] on select "None Bi-fold Louvered Doors Bi-fold Panel Doors Sliding Doors Hinged Wood Door" at bounding box center [517, 284] width 329 height 14
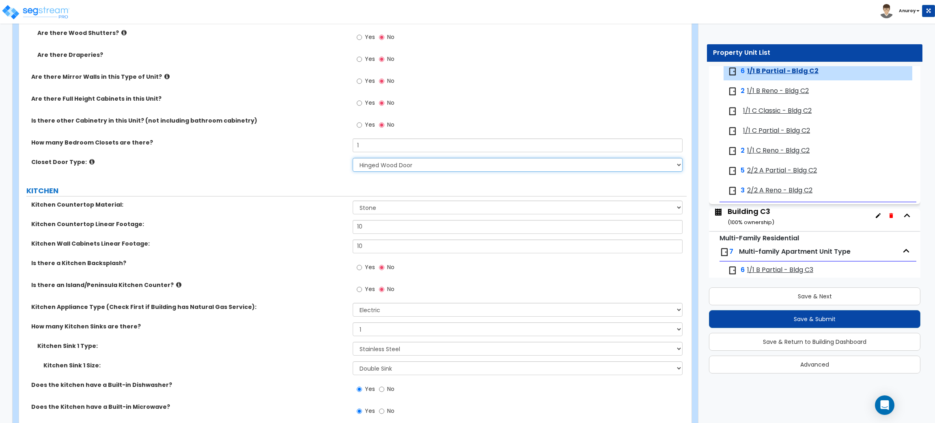
scroll to position [913, 0]
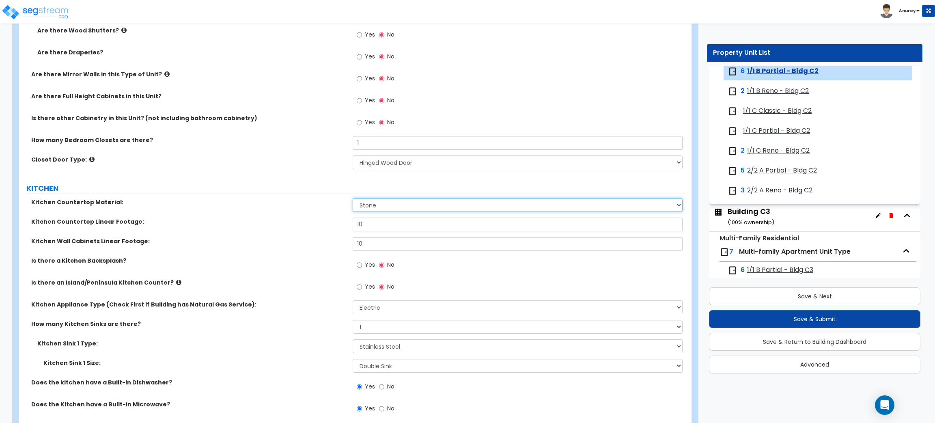
click at [410, 206] on select "Please Choose One Plastic Laminate Solid Surface Stone Quartz Marble Tile Wood …" at bounding box center [517, 205] width 329 height 14
click at [353, 198] on select "Please Choose One Plastic Laminate Solid Surface Stone Quartz Marble Tile Wood …" at bounding box center [517, 205] width 329 height 14
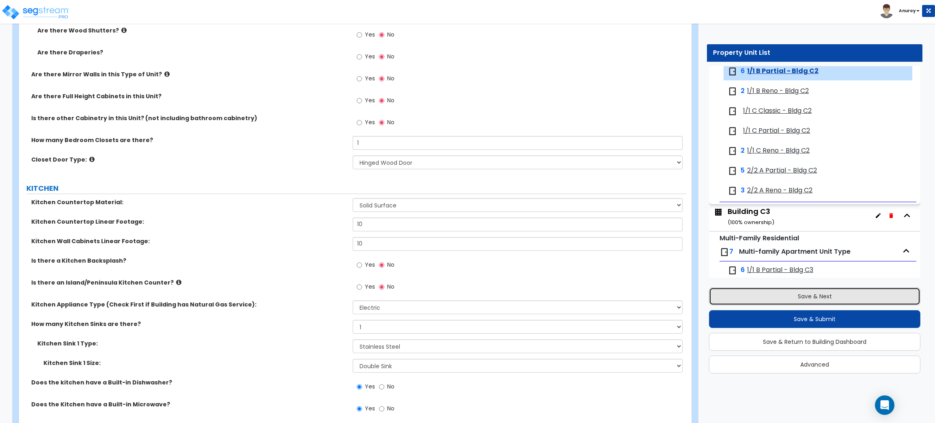
click at [798, 291] on button "Save & Next" at bounding box center [814, 296] width 211 height 18
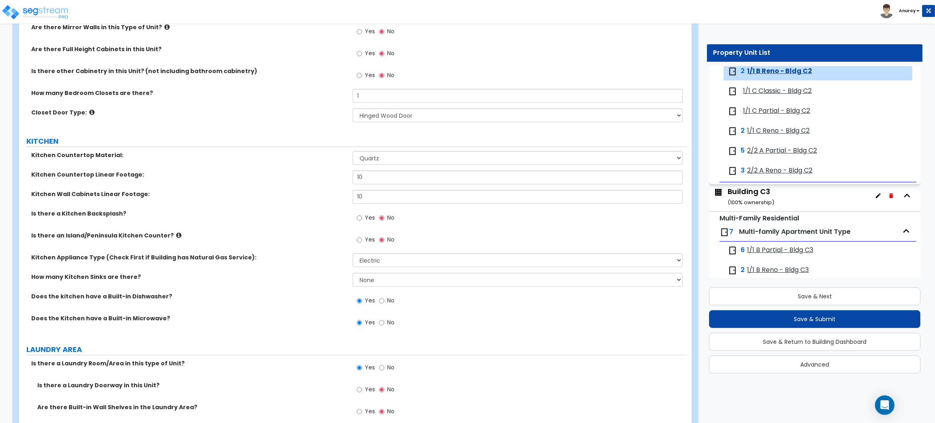
scroll to position [1035, 0]
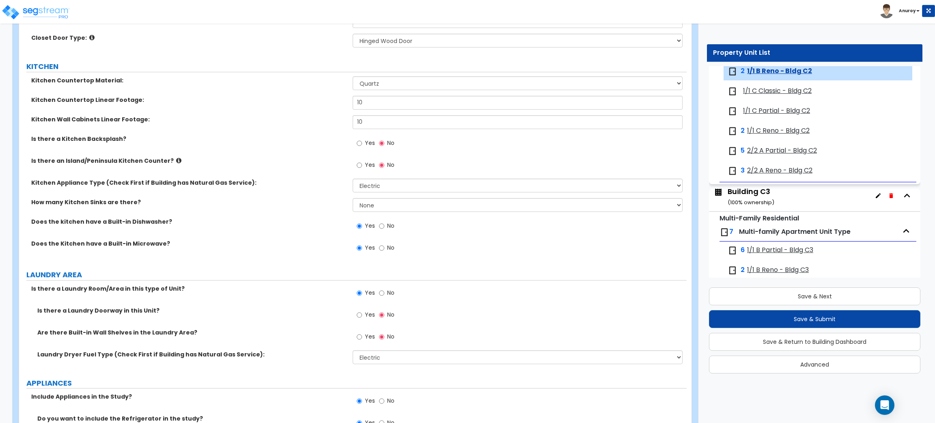
click at [786, 96] on span "1/1 C Classic - Bldg C2" at bounding box center [777, 90] width 69 height 9
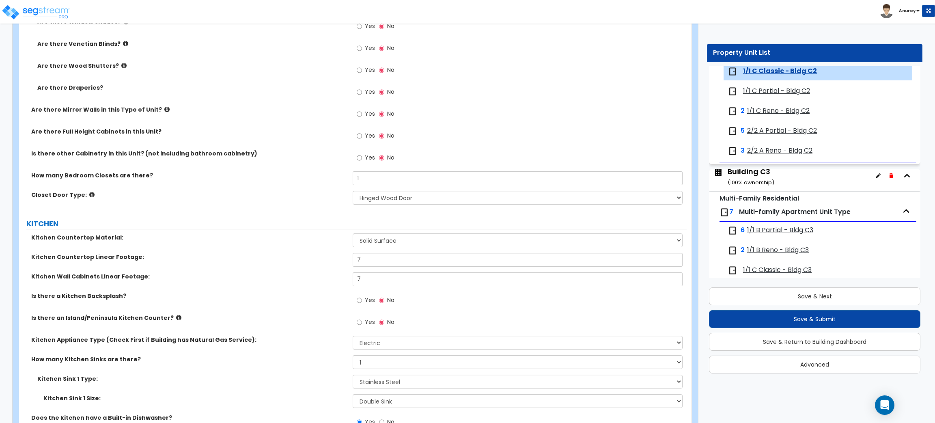
scroll to position [913, 0]
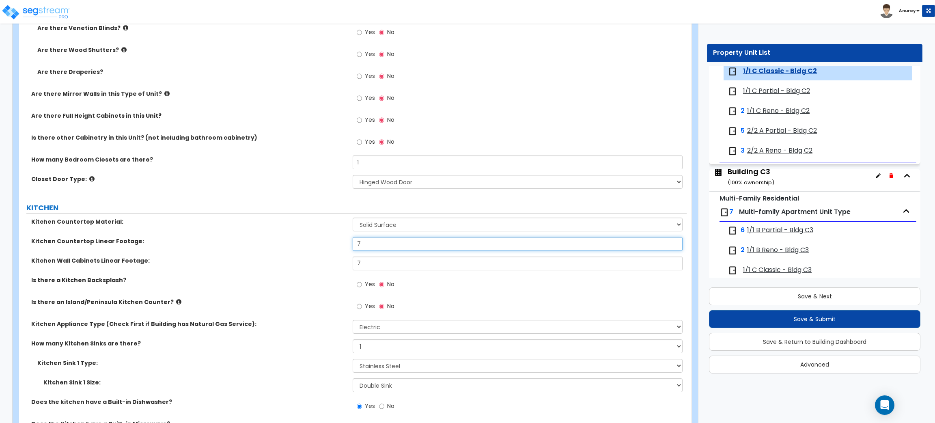
click at [353, 244] on input "7" at bounding box center [517, 244] width 329 height 14
drag, startPoint x: 353, startPoint y: 262, endPoint x: 348, endPoint y: 263, distance: 4.1
click at [348, 263] on div "Kitchen Wall Cabinets Linear Footage: 7" at bounding box center [352, 265] width 667 height 19
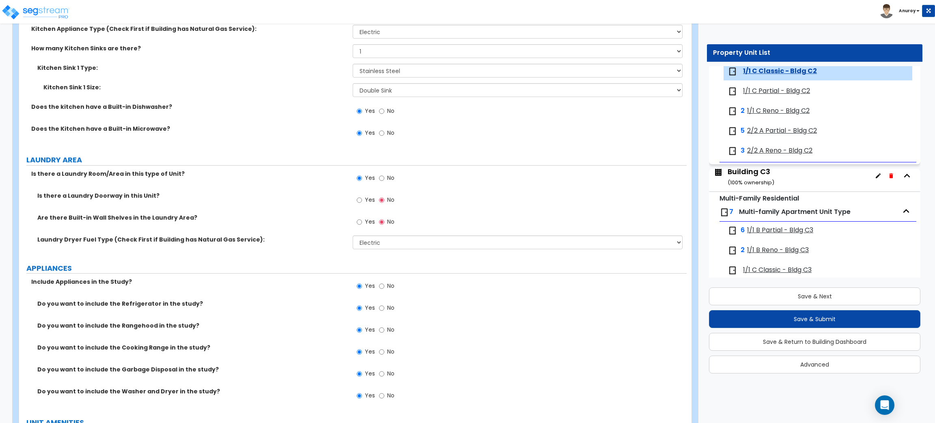
scroll to position [1278, 0]
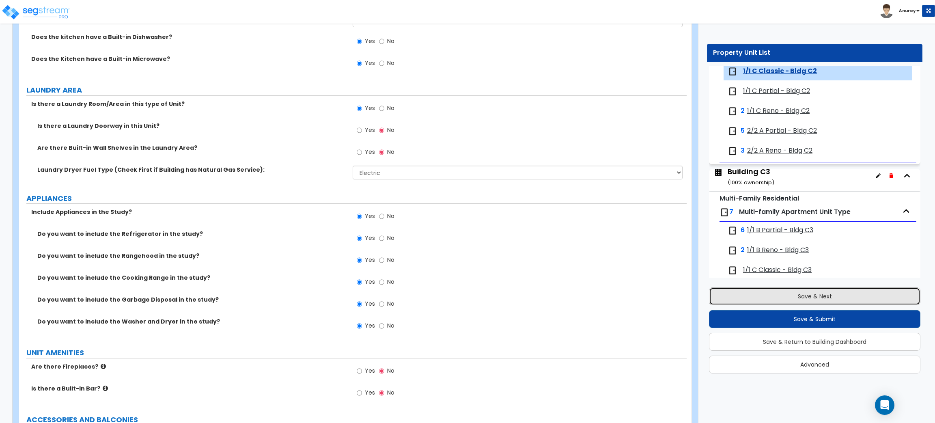
click at [853, 298] on button "Save & Next" at bounding box center [814, 296] width 211 height 18
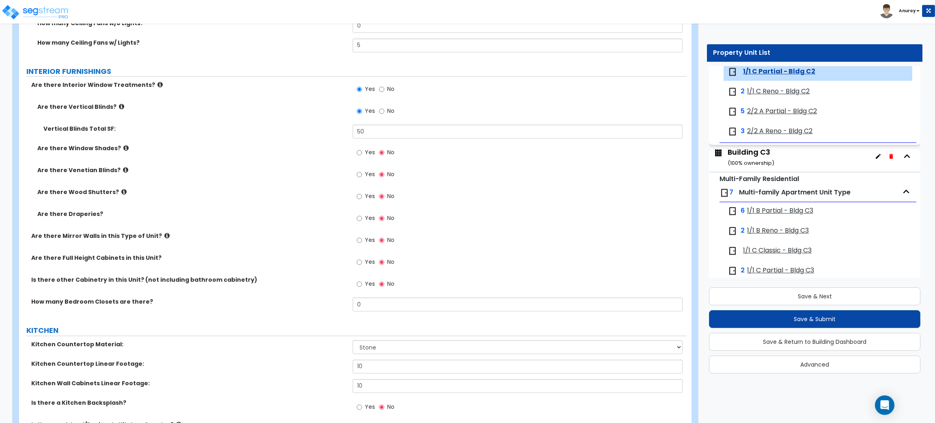
scroll to position [791, 0]
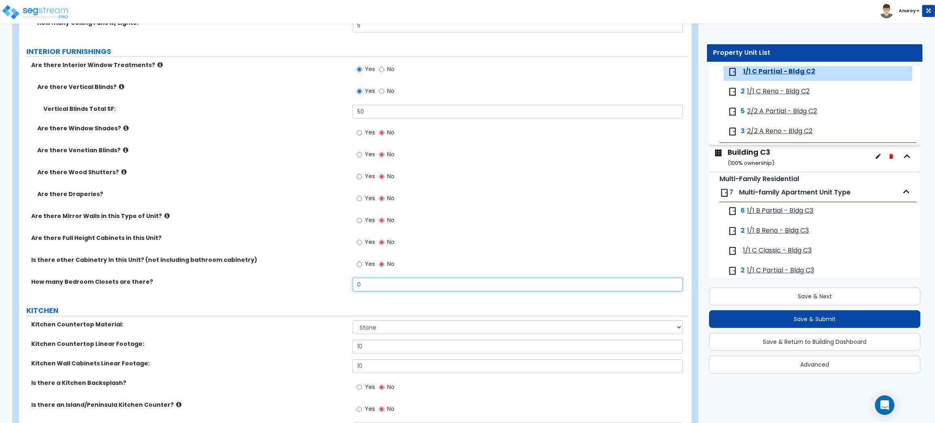
drag, startPoint x: 362, startPoint y: 282, endPoint x: 350, endPoint y: 283, distance: 12.2
click at [350, 283] on div "How many Bedroom Closets are there? 0" at bounding box center [352, 286] width 667 height 19
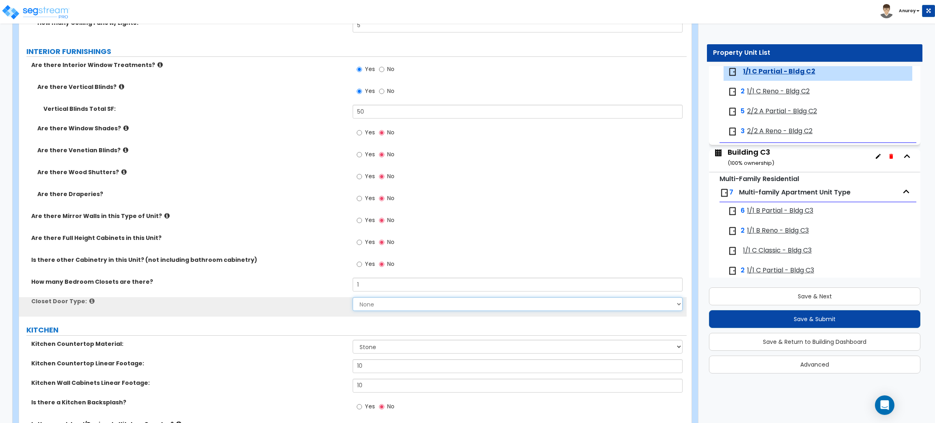
click at [373, 308] on select "None Bi-fold Louvered Doors Bi-fold Panel Doors Sliding Doors Hinged Wood Door" at bounding box center [517, 304] width 329 height 14
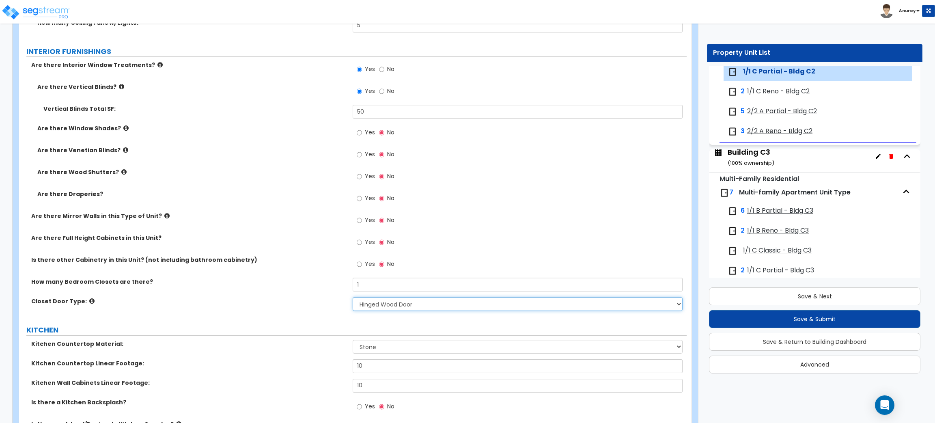
click at [353, 297] on select "None Bi-fold Louvered Doors Bi-fold Panel Doors Sliding Doors Hinged Wood Door" at bounding box center [517, 304] width 329 height 14
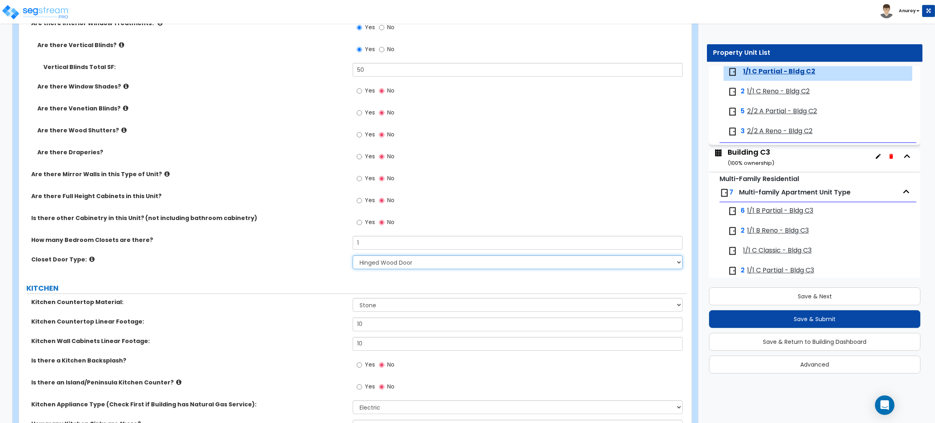
scroll to position [913, 0]
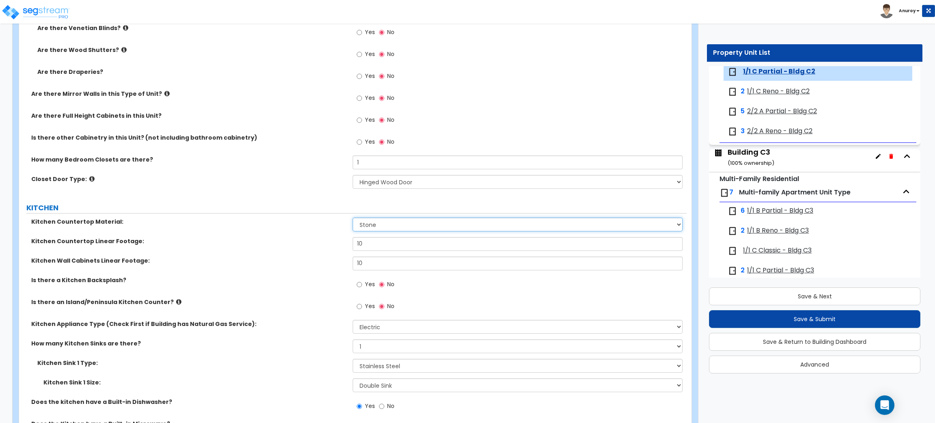
click at [409, 222] on select "Please Choose One Plastic Laminate Solid Surface Stone Quartz Marble Tile Wood …" at bounding box center [517, 224] width 329 height 14
click at [353, 218] on select "Please Choose One Plastic Laminate Solid Surface Stone Quartz Marble Tile Wood …" at bounding box center [517, 224] width 329 height 14
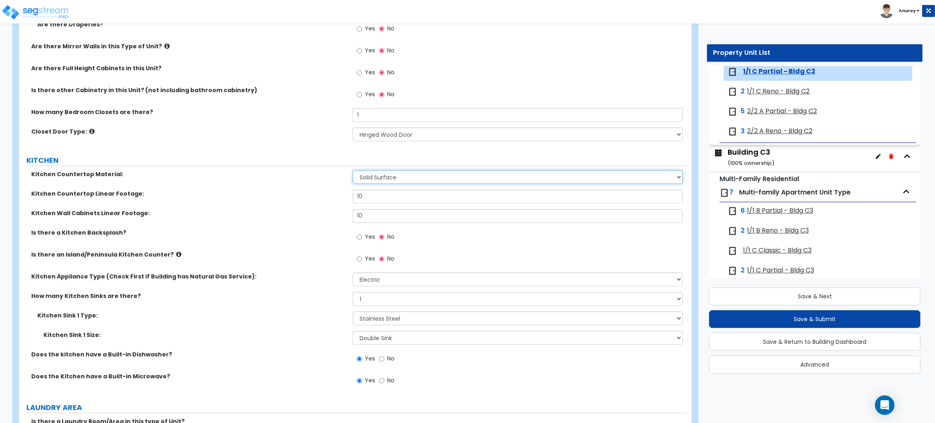
scroll to position [1035, 0]
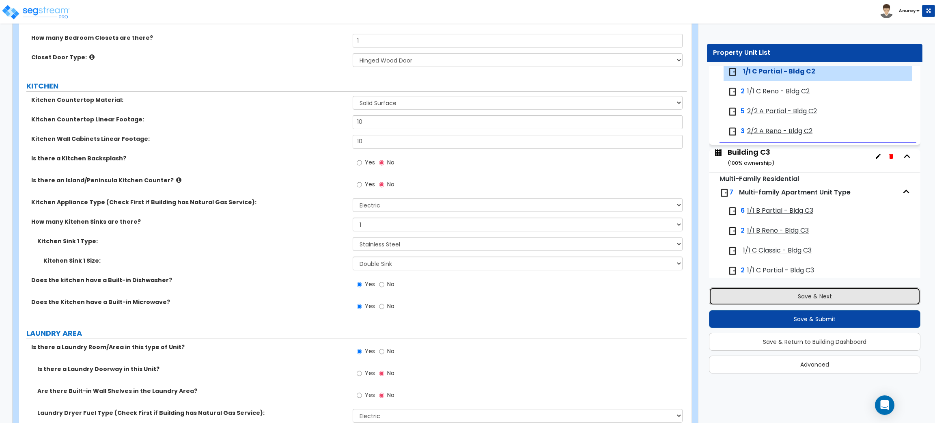
click at [764, 303] on button "Save & Next" at bounding box center [814, 296] width 211 height 18
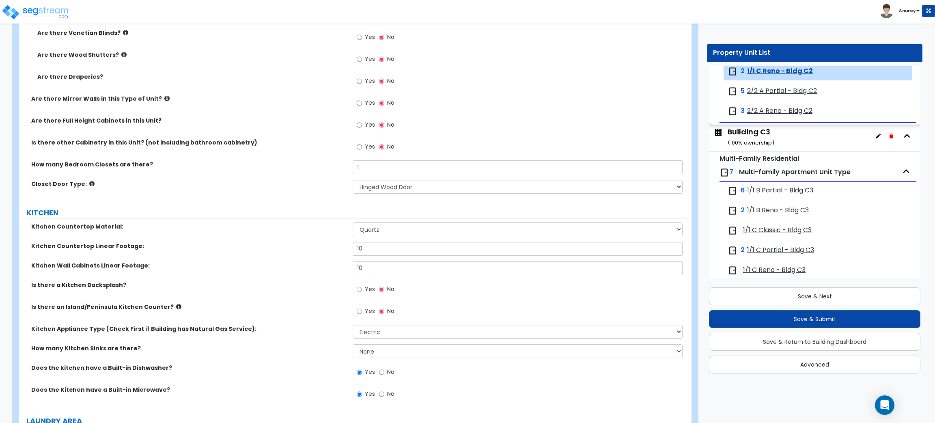
scroll to position [974, 0]
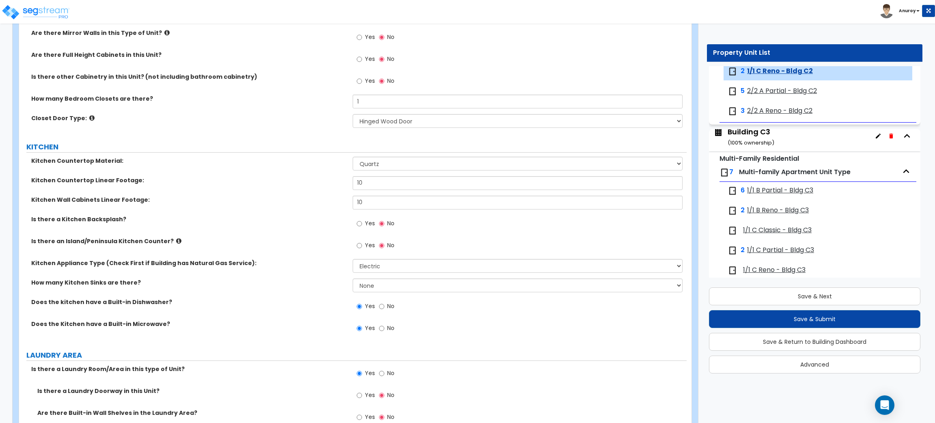
click at [769, 92] on span "2/2 A Partial - Bldg C2" at bounding box center [782, 90] width 70 height 9
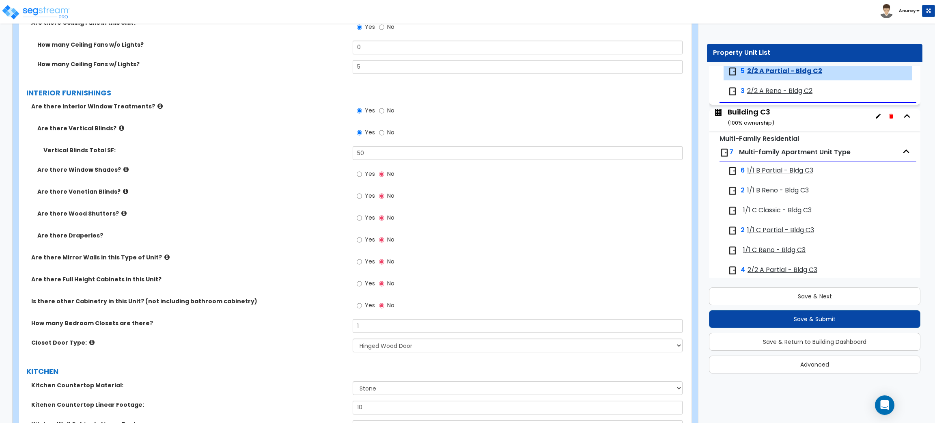
scroll to position [791, 0]
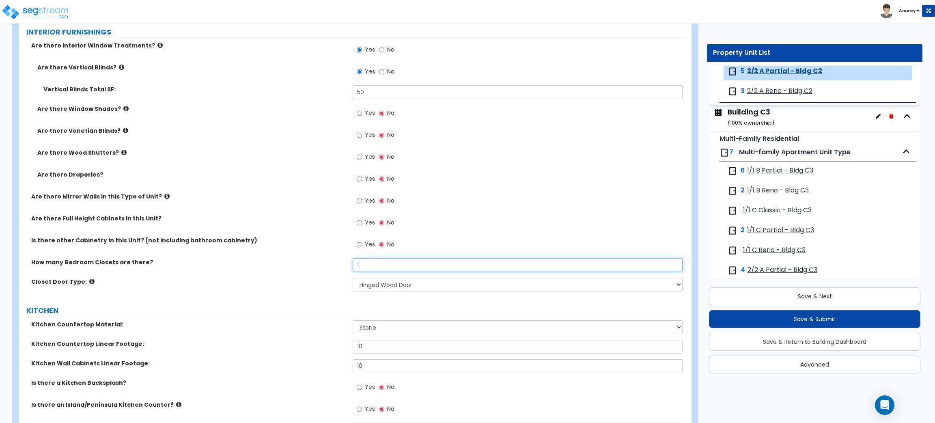
drag, startPoint x: 376, startPoint y: 270, endPoint x: 357, endPoint y: 270, distance: 19.5
click at [357, 270] on input "1" at bounding box center [517, 265] width 329 height 14
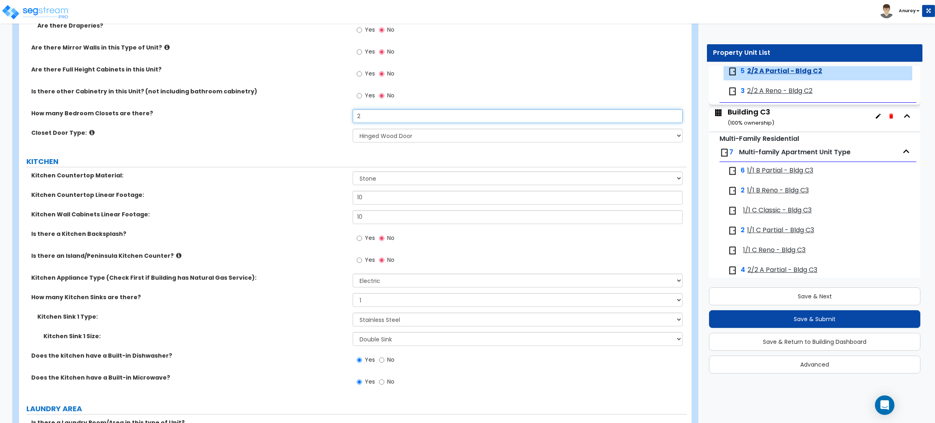
scroll to position [974, 0]
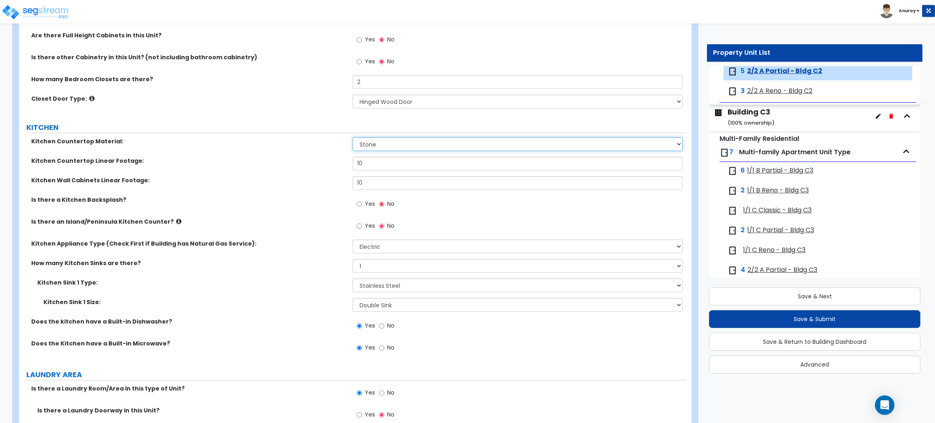
click at [423, 141] on select "Please Choose One Plastic Laminate Solid Surface Stone Quartz Marble Tile Wood …" at bounding box center [517, 144] width 329 height 14
click at [353, 138] on select "Please Choose One Plastic Laminate Solid Surface Stone Quartz Marble Tile Wood …" at bounding box center [517, 144] width 329 height 14
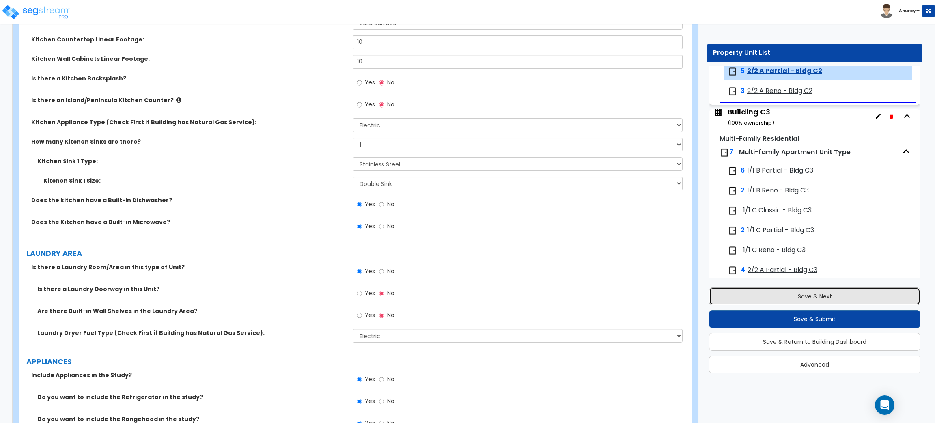
click at [763, 292] on button "Save & Next" at bounding box center [814, 296] width 211 height 18
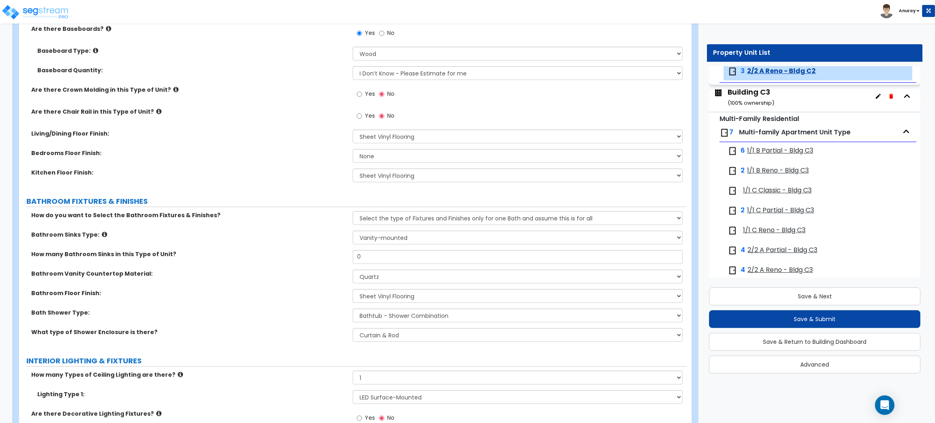
scroll to position [365, 0]
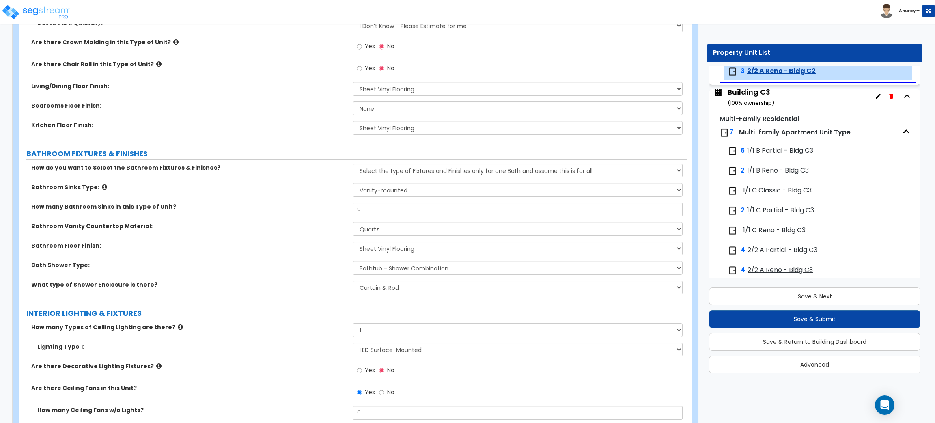
click at [400, 101] on div "Are there Wood Ceiling Panels? Yes No Are there Wall Finishes other than Paint?…" at bounding box center [352, 15] width 655 height 251
click at [397, 112] on select "None Tile Flooring Hardwood Flooring Resilient Laminate Flooring VCT Flooring S…" at bounding box center [517, 108] width 329 height 14
click at [353, 101] on select "None Tile Flooring Hardwood Flooring Resilient Laminate Flooring VCT Flooring S…" at bounding box center [517, 108] width 329 height 14
click at [417, 110] on select "None Tile Flooring Hardwood Flooring Resilient Laminate Flooring VCT Flooring S…" at bounding box center [517, 108] width 329 height 14
click at [353, 101] on select "None Tile Flooring Hardwood Flooring Resilient Laminate Flooring VCT Flooring S…" at bounding box center [517, 108] width 329 height 14
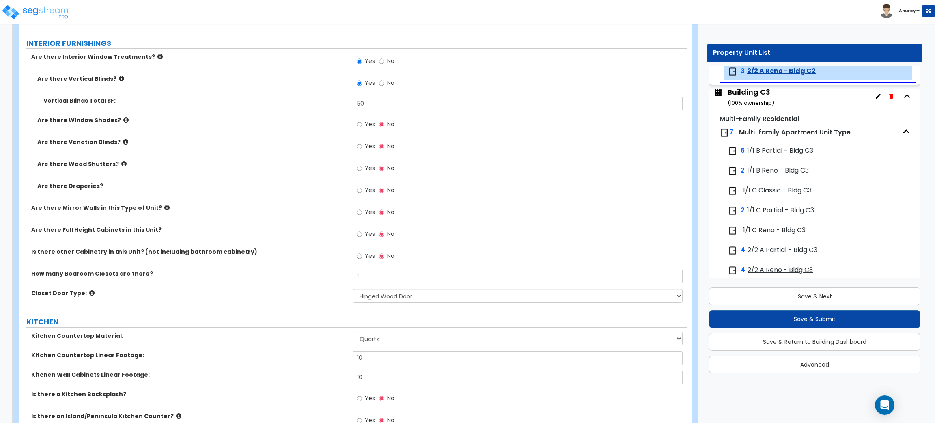
scroll to position [791, 0]
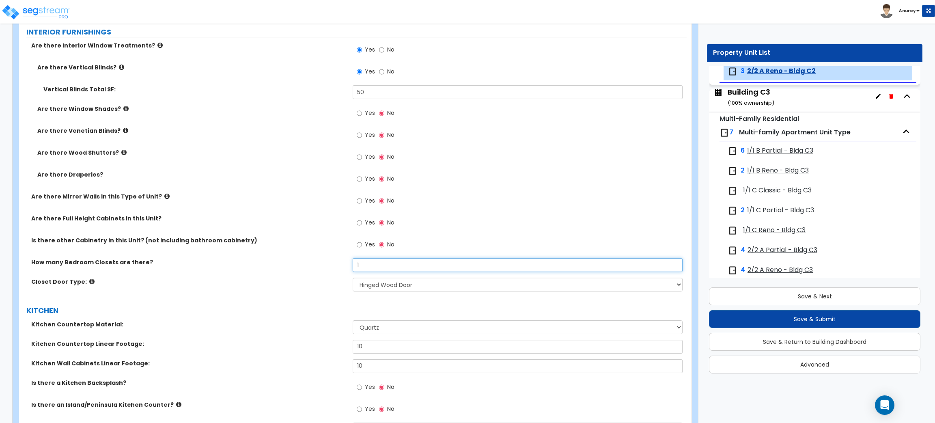
drag, startPoint x: 363, startPoint y: 266, endPoint x: 353, endPoint y: 265, distance: 9.8
click at [353, 265] on input "1" at bounding box center [517, 265] width 329 height 14
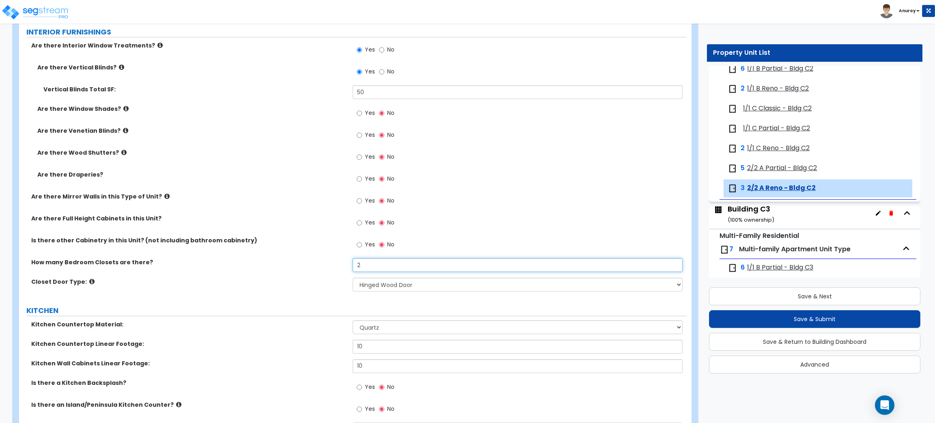
scroll to position [1447, 0]
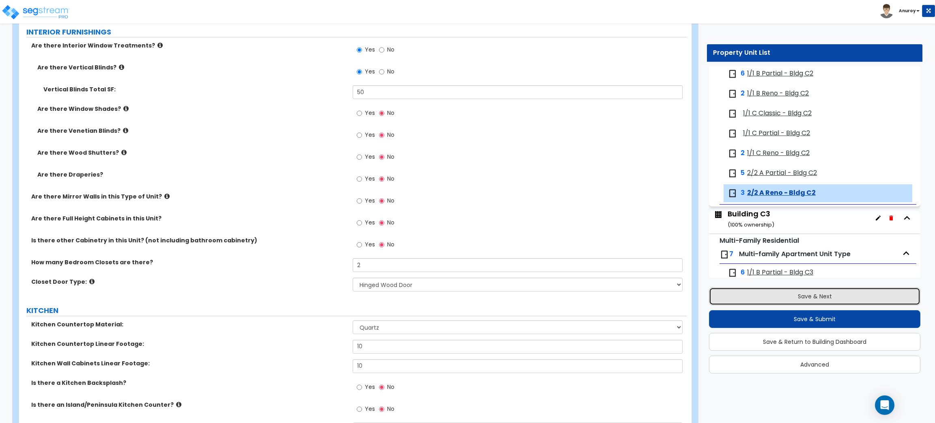
click at [786, 303] on button "Save & Next" at bounding box center [814, 296] width 211 height 18
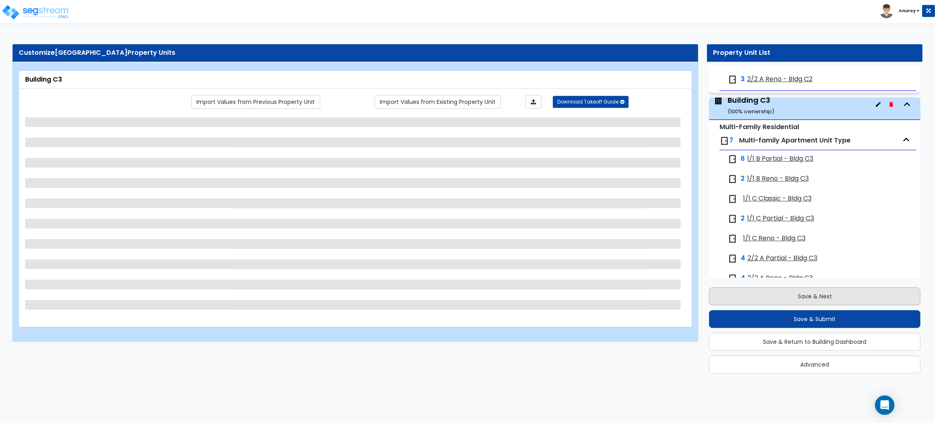
scroll to position [1596, 0]
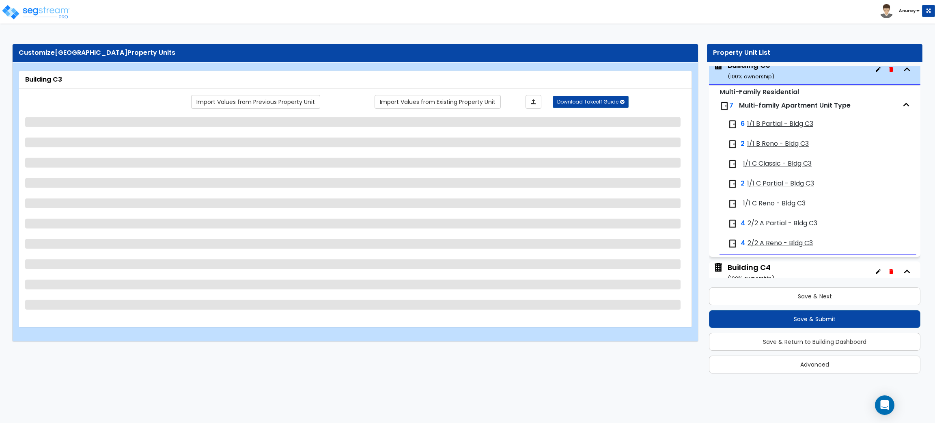
click at [768, 123] on div "6 1/1 B Partial - Bldg C3" at bounding box center [776, 124] width 99 height 10
click at [768, 125] on span "1/1 B Partial - Bldg C3" at bounding box center [780, 123] width 66 height 9
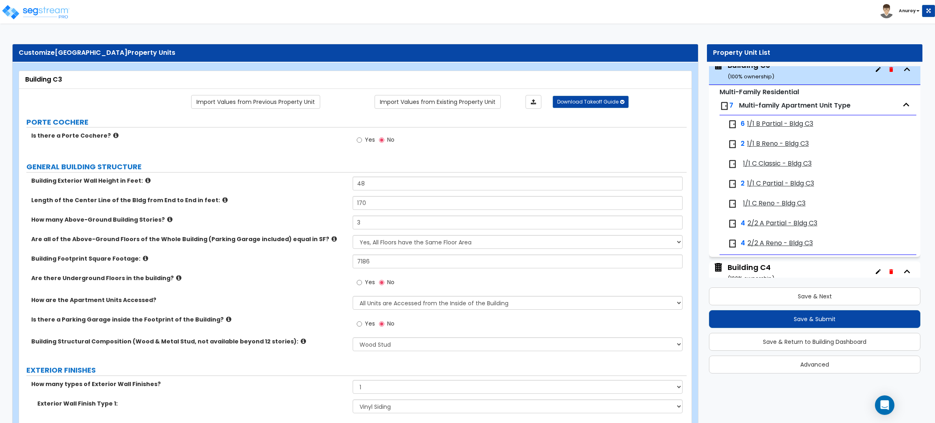
click at [772, 127] on span "1/1 B Partial - Bldg C3" at bounding box center [780, 123] width 66 height 9
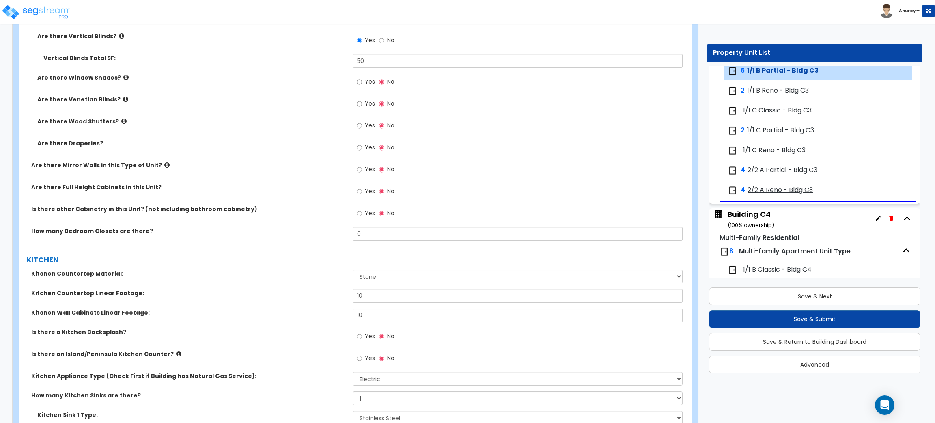
scroll to position [852, 0]
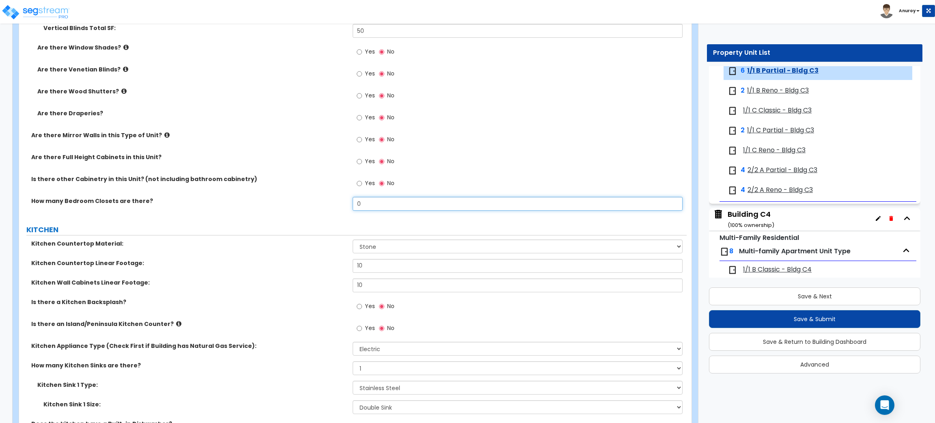
drag, startPoint x: 364, startPoint y: 202, endPoint x: 344, endPoint y: 202, distance: 19.9
click at [344, 202] on div "How many Bedroom Closets are there? 0" at bounding box center [352, 206] width 667 height 19
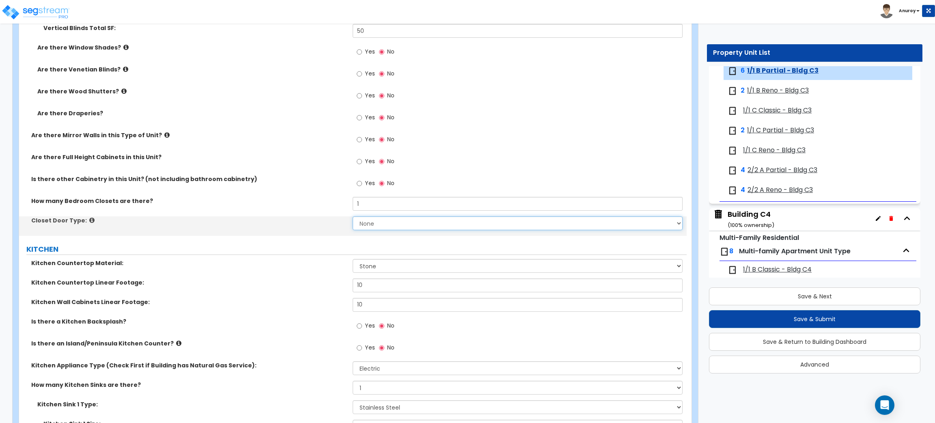
click at [374, 219] on select "None Bi-fold Louvered Doors Bi-fold Panel Doors Sliding Doors Hinged Wood Door" at bounding box center [517, 223] width 329 height 14
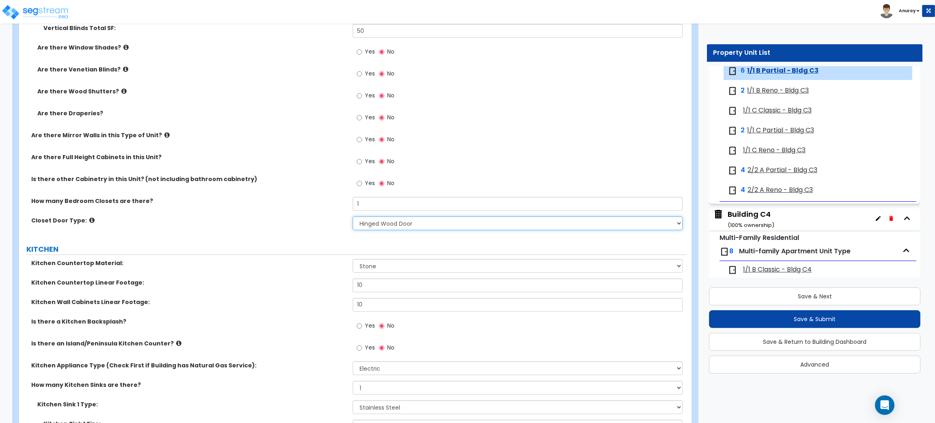
click at [353, 217] on select "None Bi-fold Louvered Doors Bi-fold Panel Doors Sliding Doors Hinged Wood Door" at bounding box center [517, 223] width 329 height 14
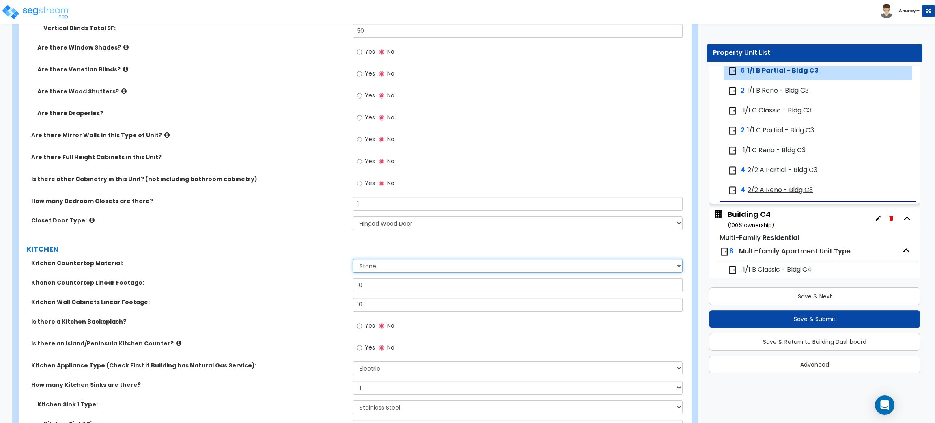
click at [373, 265] on select "Please Choose One Plastic Laminate Solid Surface Stone Quartz Marble Tile Wood …" at bounding box center [517, 266] width 329 height 14
click at [353, 259] on select "Please Choose One Plastic Laminate Solid Surface Stone Quartz Marble Tile Wood …" at bounding box center [517, 266] width 329 height 14
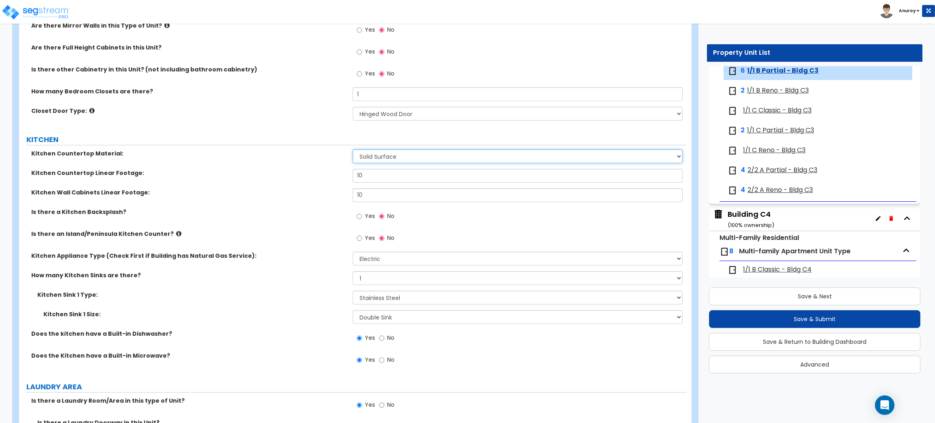
scroll to position [974, 0]
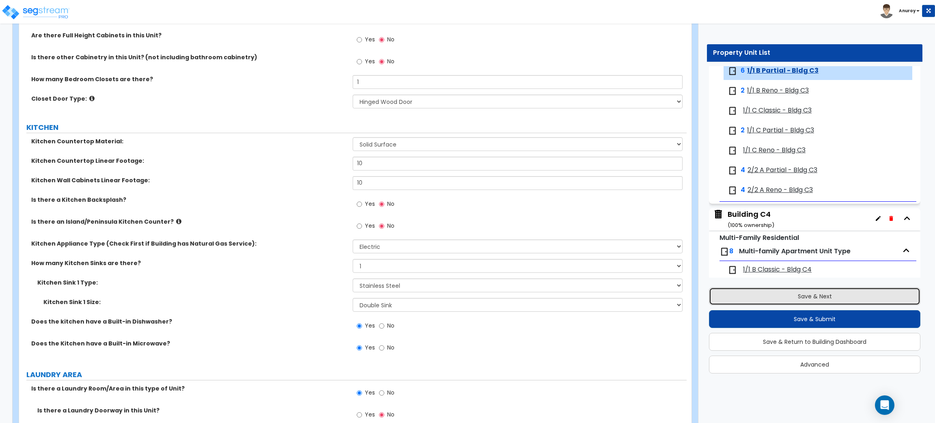
click at [795, 292] on button "Save & Next" at bounding box center [814, 296] width 211 height 18
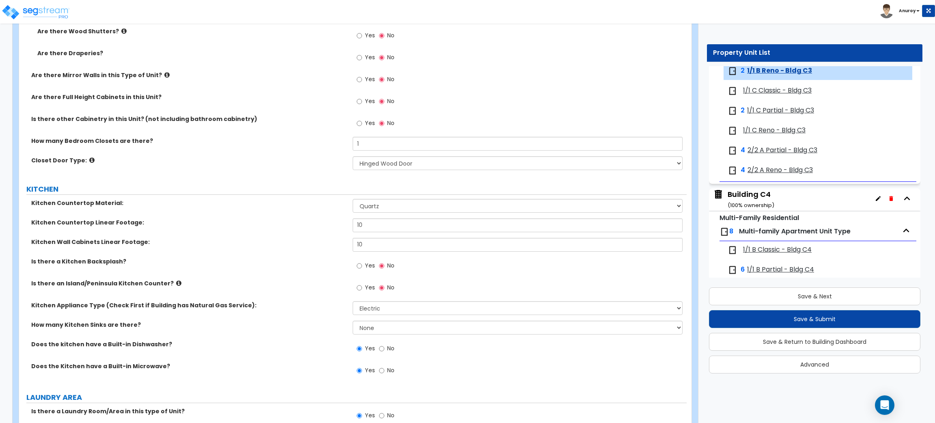
scroll to position [913, 0]
click at [777, 95] on span "1/1 C Classic - Bldg C3" at bounding box center [777, 90] width 69 height 9
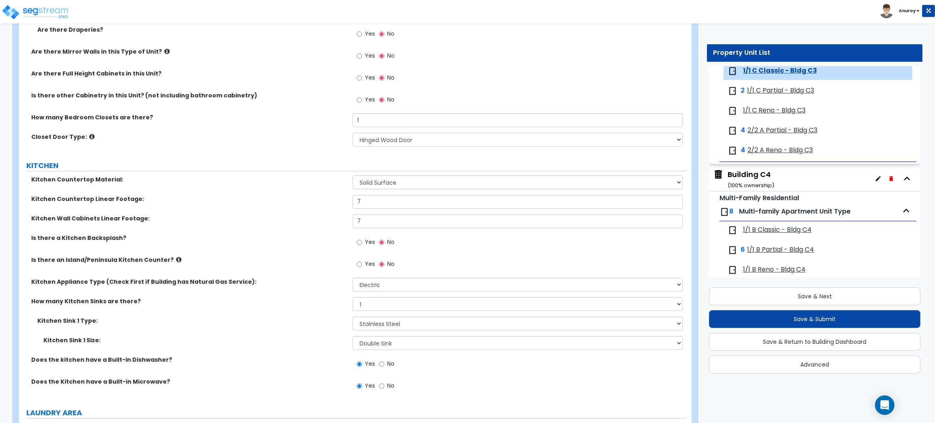
scroll to position [974, 0]
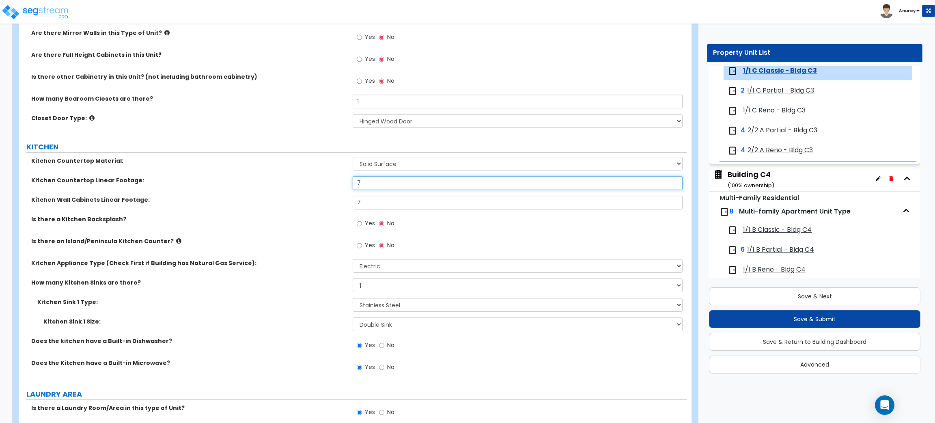
click at [340, 185] on div "Kitchen Countertop Linear Footage: 7" at bounding box center [352, 185] width 667 height 19
drag, startPoint x: 363, startPoint y: 200, endPoint x: 345, endPoint y: 199, distance: 18.3
click at [345, 199] on div "Kitchen Wall Cabinets Linear Footage: 7" at bounding box center [352, 205] width 667 height 19
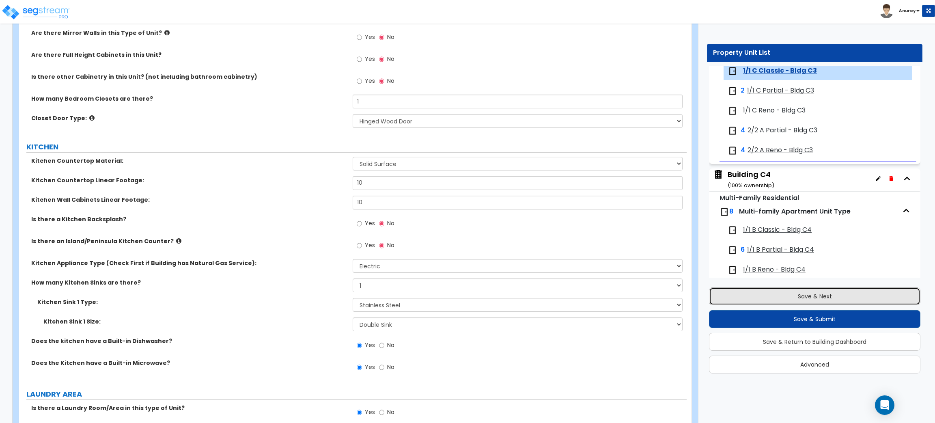
click at [780, 295] on button "Save & Next" at bounding box center [814, 296] width 211 height 18
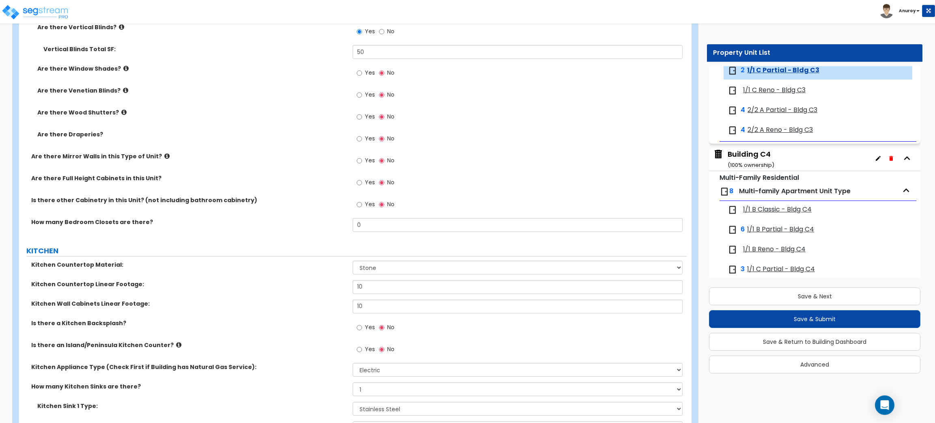
scroll to position [852, 0]
click at [367, 222] on input "0" at bounding box center [517, 223] width 329 height 14
click at [344, 223] on div "How many Bedroom Closets are there? 0" at bounding box center [352, 225] width 667 height 19
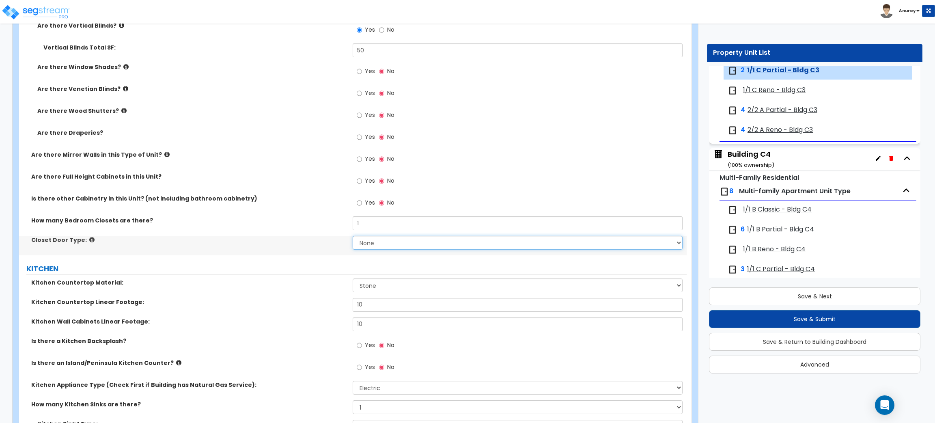
click at [375, 247] on select "None Bi-fold Louvered Doors Bi-fold Panel Doors Sliding Doors Hinged Wood Door" at bounding box center [517, 243] width 329 height 14
click at [353, 236] on select "None Bi-fold Louvered Doors Bi-fold Panel Doors Sliding Doors Hinged Wood Door" at bounding box center [517, 243] width 329 height 14
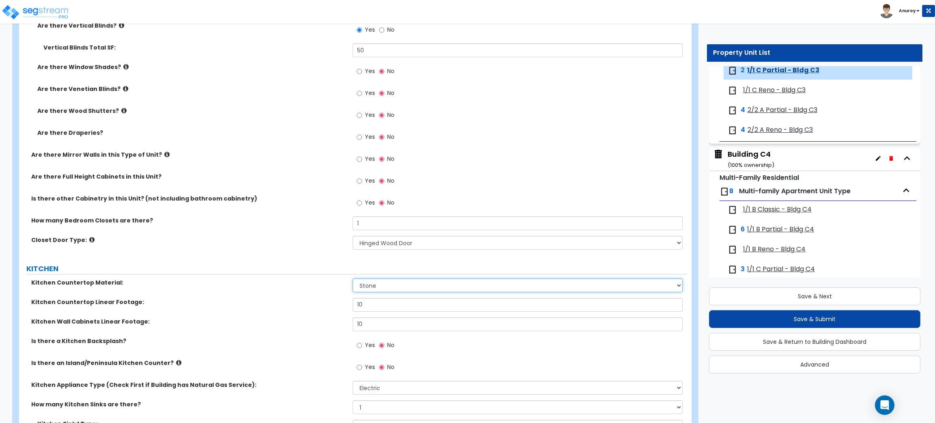
click at [422, 288] on select "Please Choose One Plastic Laminate Solid Surface Stone Quartz Marble Tile Wood …" at bounding box center [517, 285] width 329 height 14
click at [353, 279] on select "Please Choose One Plastic Laminate Solid Surface Stone Quartz Marble Tile Wood …" at bounding box center [517, 285] width 329 height 14
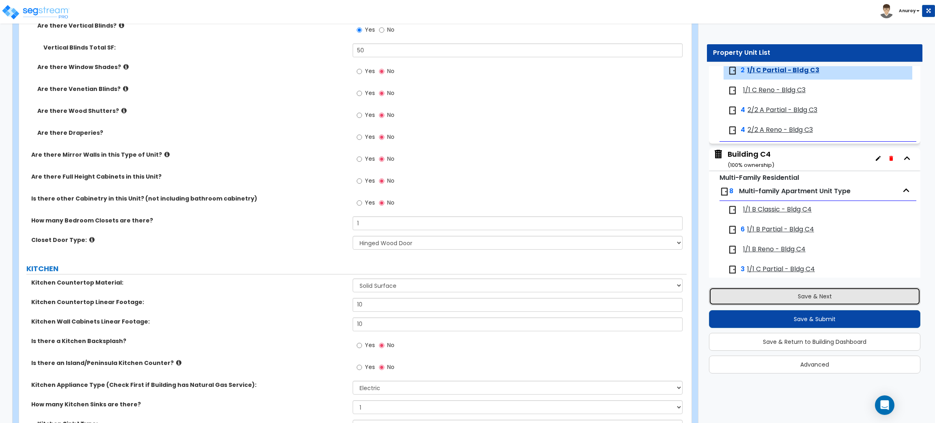
click at [761, 296] on button "Save & Next" at bounding box center [814, 296] width 211 height 18
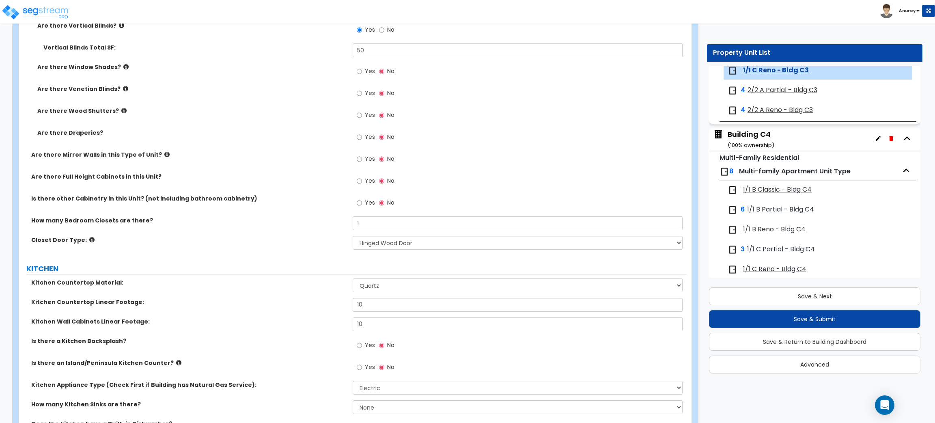
click at [771, 95] on span "2/2 A Partial - Bldg C3" at bounding box center [782, 90] width 70 height 9
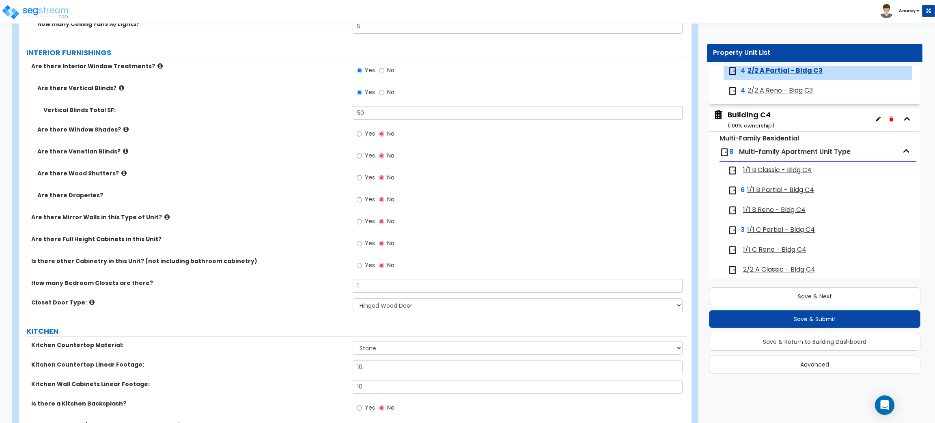
scroll to position [791, 0]
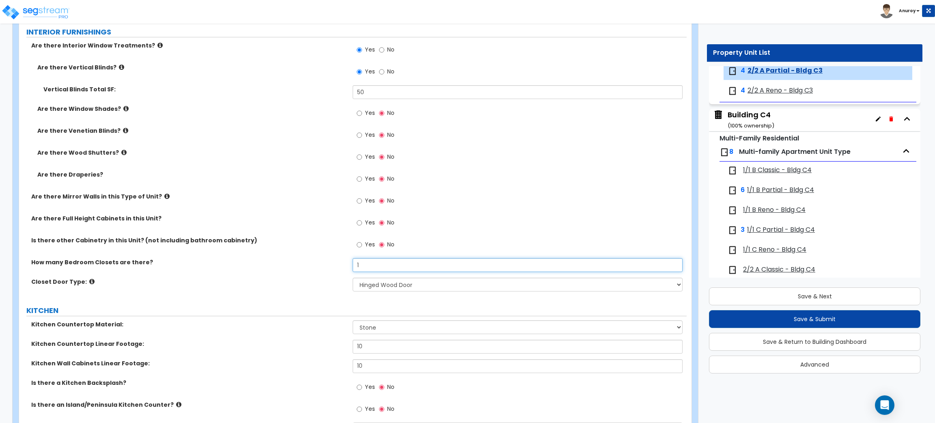
drag, startPoint x: 364, startPoint y: 265, endPoint x: 353, endPoint y: 265, distance: 11.0
click at [353, 265] on input "1" at bounding box center [517, 265] width 329 height 14
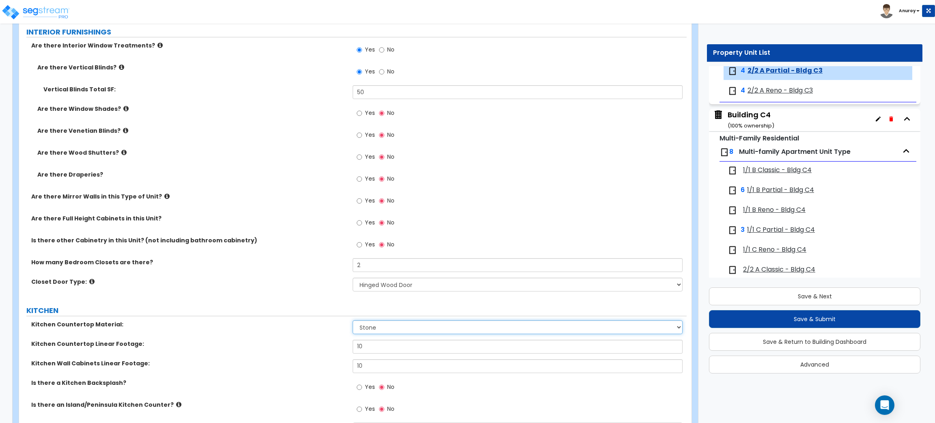
click at [407, 328] on select "Please Choose One Plastic Laminate Solid Surface Stone Quartz Marble Tile Wood …" at bounding box center [517, 327] width 329 height 14
click at [353, 320] on select "Please Choose One Plastic Laminate Solid Surface Stone Quartz Marble Tile Wood …" at bounding box center [517, 327] width 329 height 14
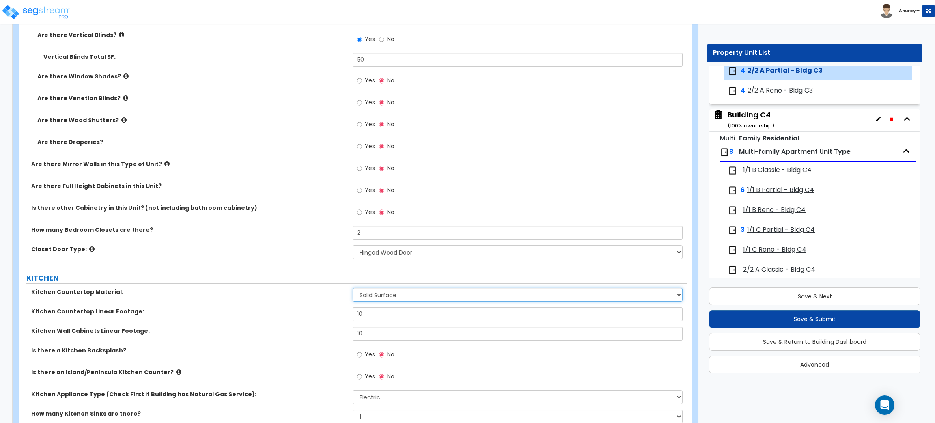
scroll to position [852, 0]
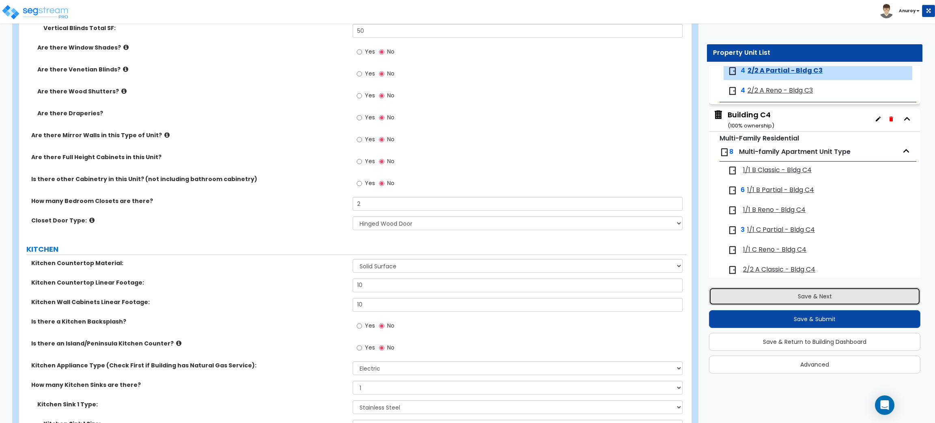
click at [772, 298] on button "Save & Next" at bounding box center [814, 296] width 211 height 18
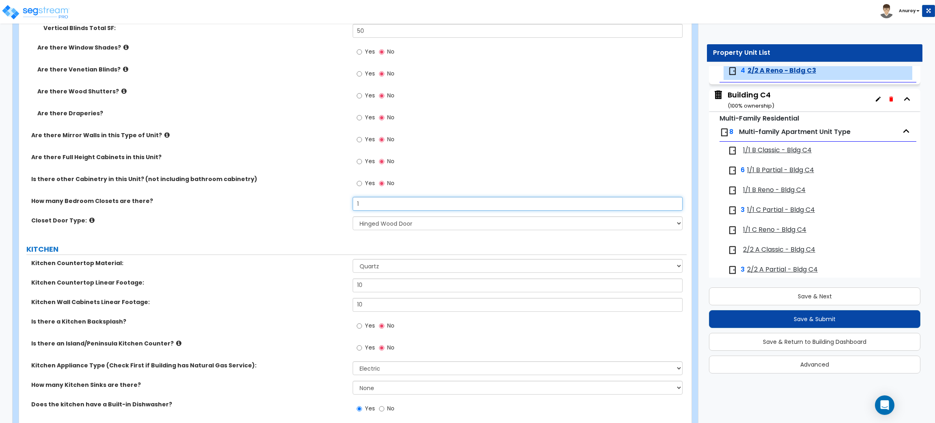
drag, startPoint x: 368, startPoint y: 205, endPoint x: 343, endPoint y: 204, distance: 25.6
click at [343, 204] on div "How many Bedroom Closets are there? 1" at bounding box center [352, 206] width 667 height 19
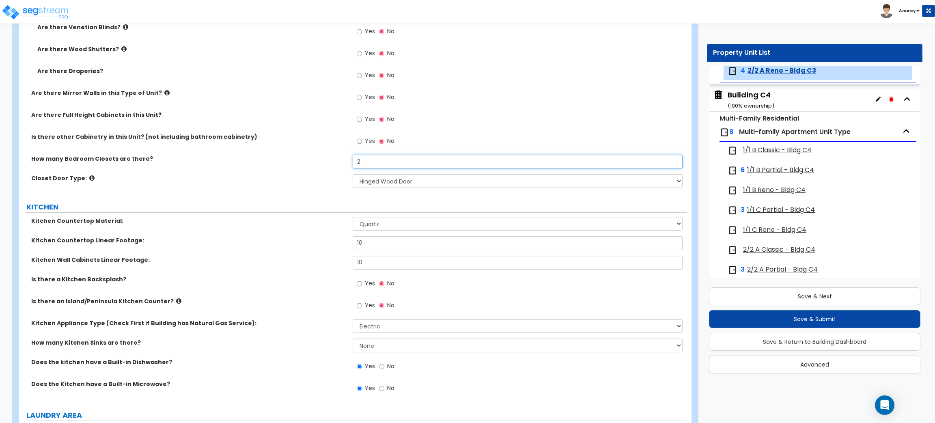
scroll to position [913, 0]
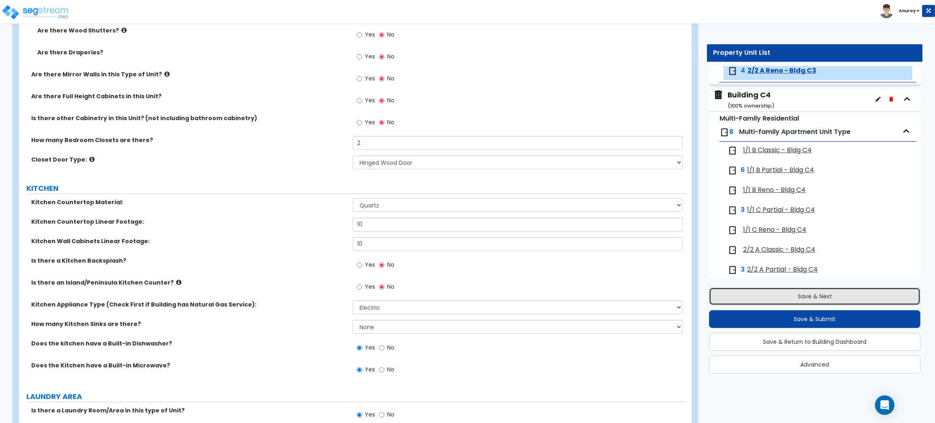
click at [768, 295] on button "Save & Next" at bounding box center [814, 296] width 211 height 18
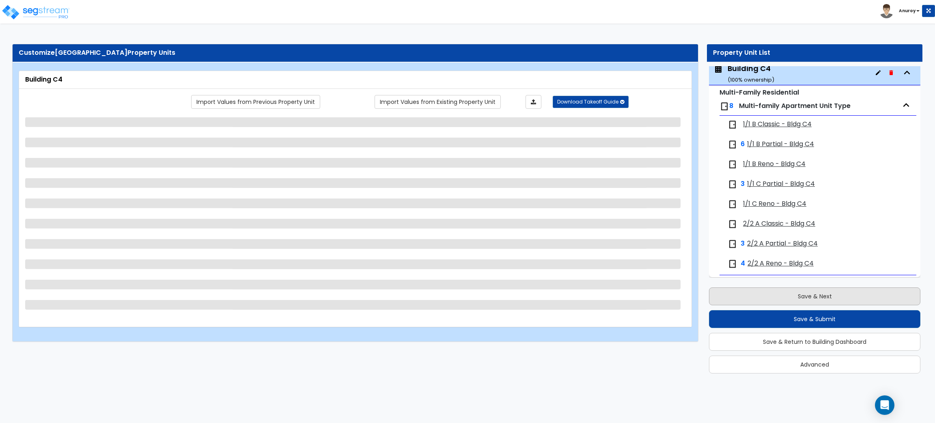
scroll to position [1795, 0]
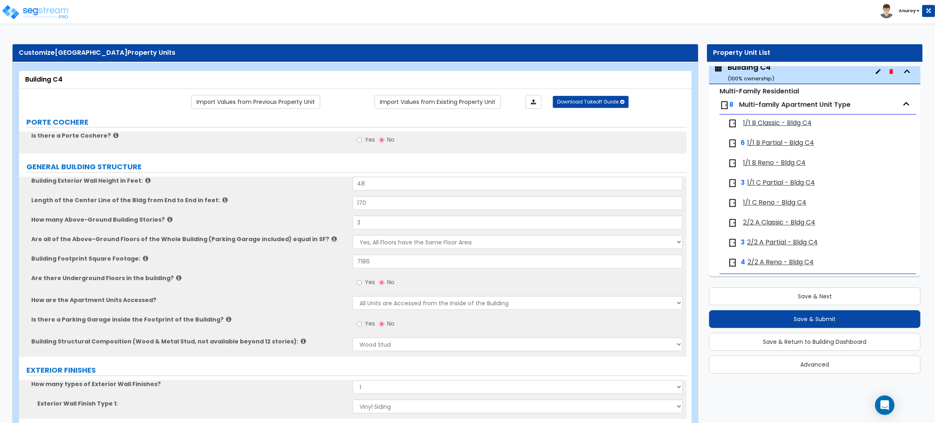
click at [790, 127] on span "1/1 B Classic - Bldg C4" at bounding box center [777, 122] width 69 height 9
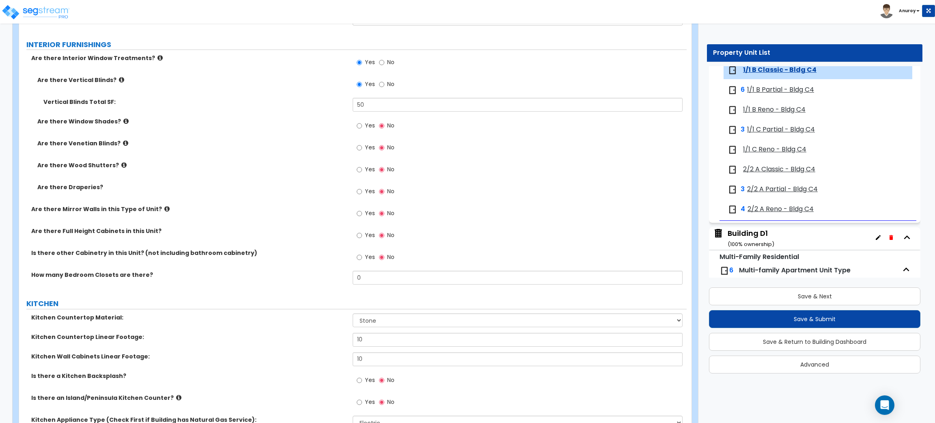
scroll to position [852, 0]
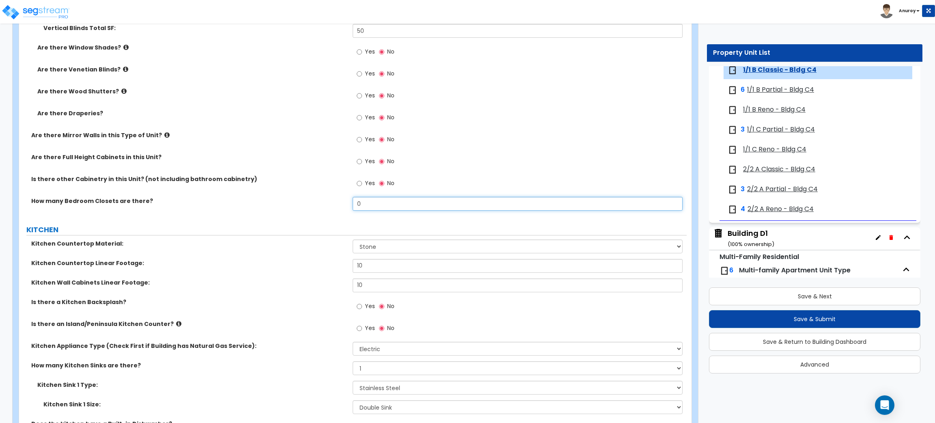
drag, startPoint x: 366, startPoint y: 207, endPoint x: 354, endPoint y: 207, distance: 11.8
click at [354, 207] on input "0" at bounding box center [517, 204] width 329 height 14
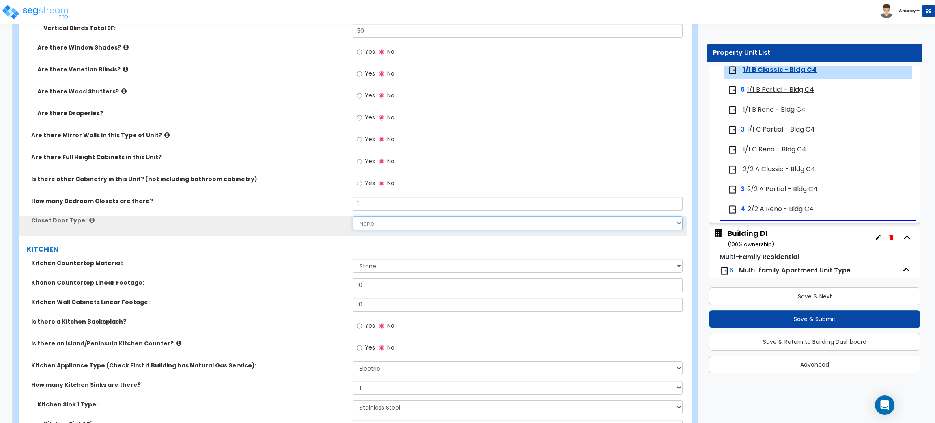
click at [371, 226] on select "None Bi-fold Louvered Doors Bi-fold Panel Doors Sliding Doors Hinged Wood Door" at bounding box center [517, 223] width 329 height 14
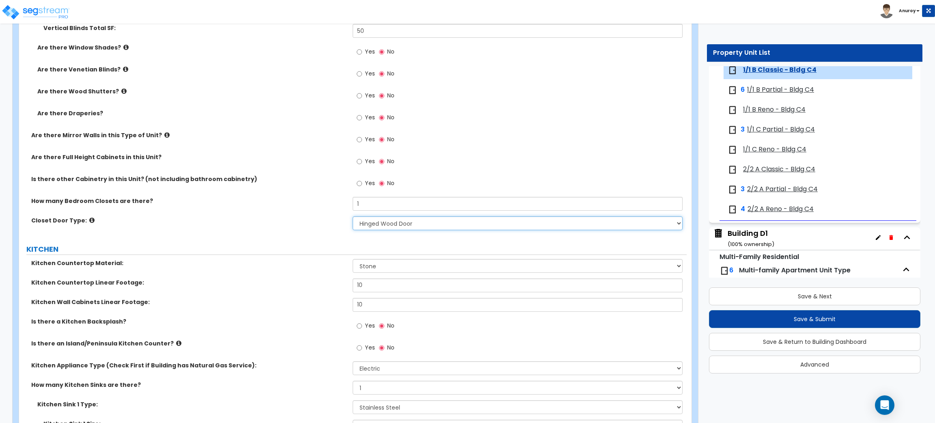
click at [353, 217] on select "None Bi-fold Louvered Doors Bi-fold Panel Doors Sliding Doors Hinged Wood Door" at bounding box center [517, 223] width 329 height 14
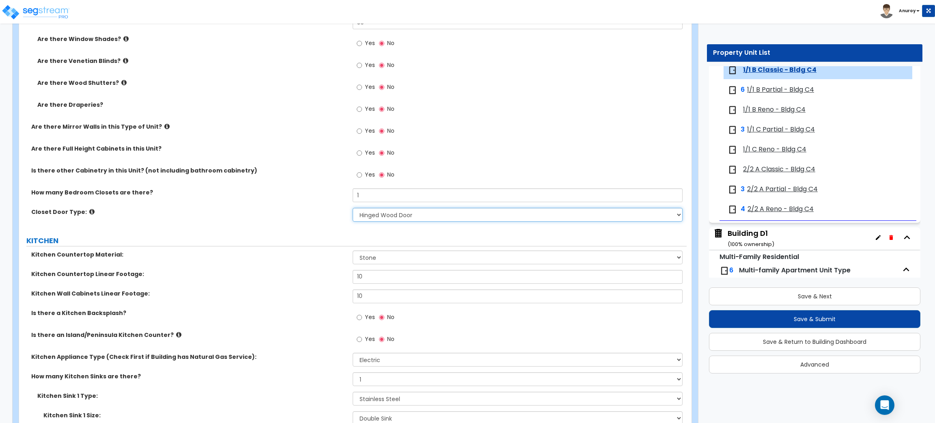
scroll to position [913, 0]
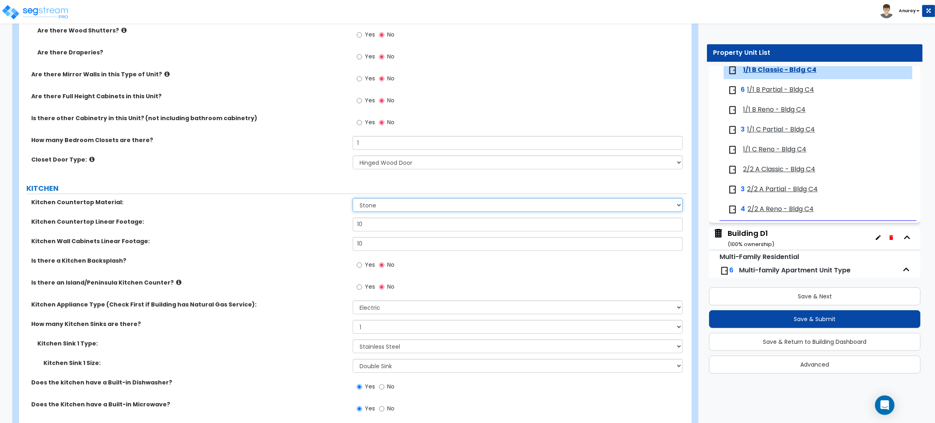
click at [398, 204] on select "Please Choose One Plastic Laminate Solid Surface Stone Quartz Marble Tile Wood …" at bounding box center [517, 205] width 329 height 14
click at [353, 198] on select "Please Choose One Plastic Laminate Solid Surface Stone Quartz Marble Tile Wood …" at bounding box center [517, 205] width 329 height 14
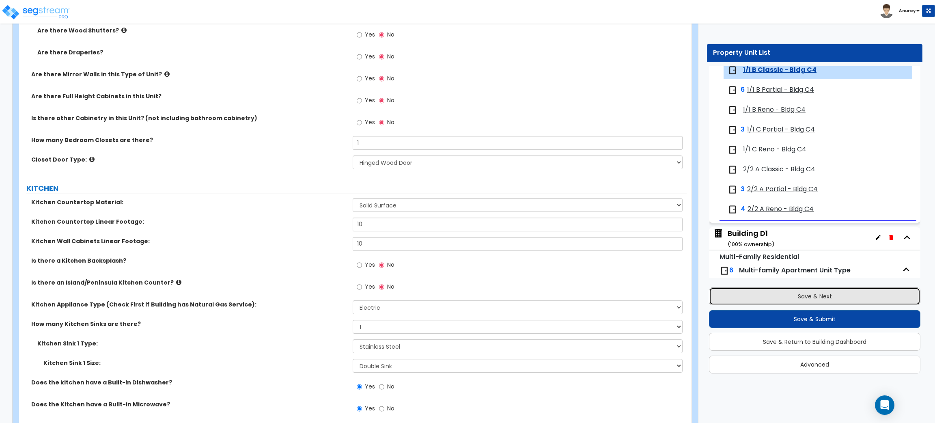
click at [780, 294] on button "Save & Next" at bounding box center [814, 296] width 211 height 18
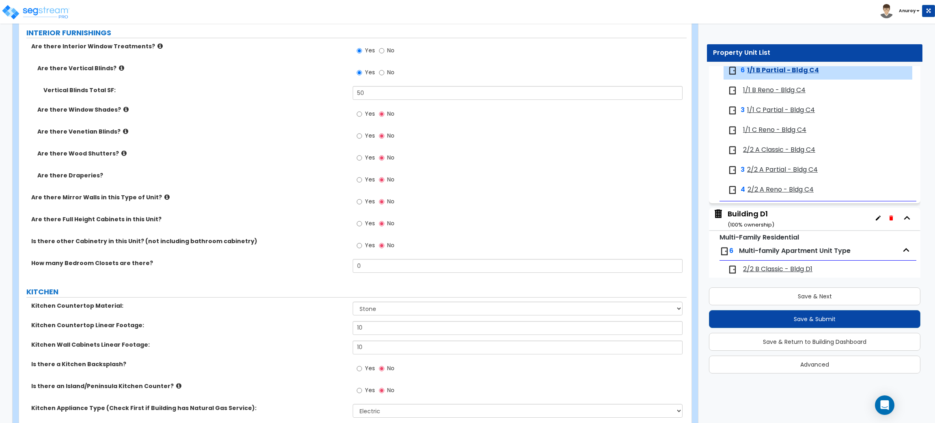
scroll to position [791, 0]
drag, startPoint x: 367, startPoint y: 265, endPoint x: 345, endPoint y: 267, distance: 22.0
click at [345, 267] on div "How many Bedroom Closets are there? 0" at bounding box center [352, 267] width 667 height 19
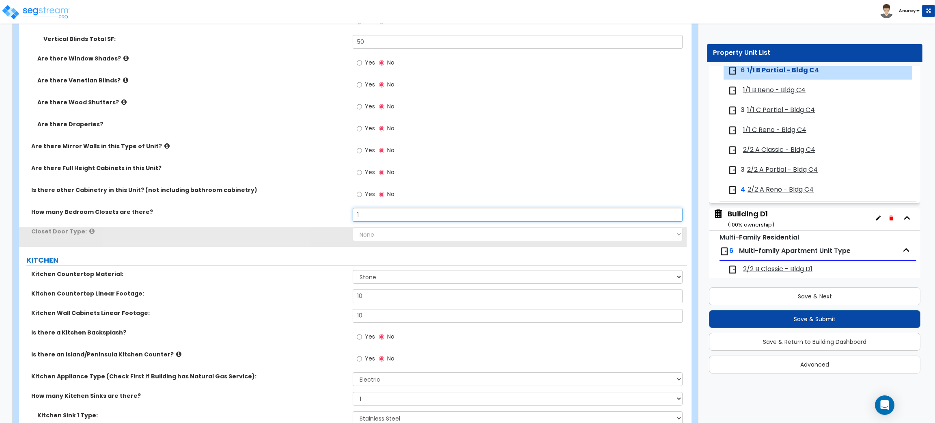
scroll to position [913, 0]
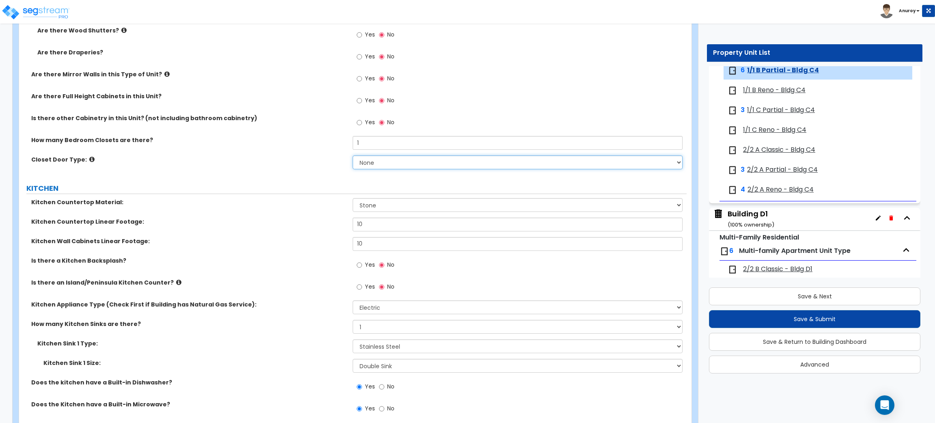
click at [423, 161] on select "None Bi-fold Louvered Doors Bi-fold Panel Doors Sliding Doors Hinged Wood Door" at bounding box center [517, 162] width 329 height 14
click at [353, 156] on select "None Bi-fold Louvered Doors Bi-fold Panel Doors Sliding Doors Hinged Wood Door" at bounding box center [517, 162] width 329 height 14
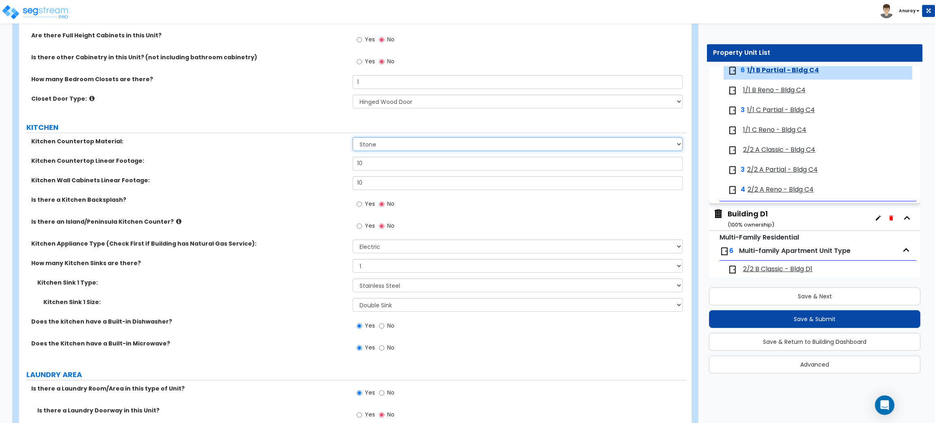
click at [390, 146] on select "Please Choose One Plastic Laminate Solid Surface Stone Quartz Marble Tile Wood …" at bounding box center [517, 144] width 329 height 14
click at [353, 138] on select "Please Choose One Plastic Laminate Solid Surface Stone Quartz Marble Tile Wood …" at bounding box center [517, 144] width 329 height 14
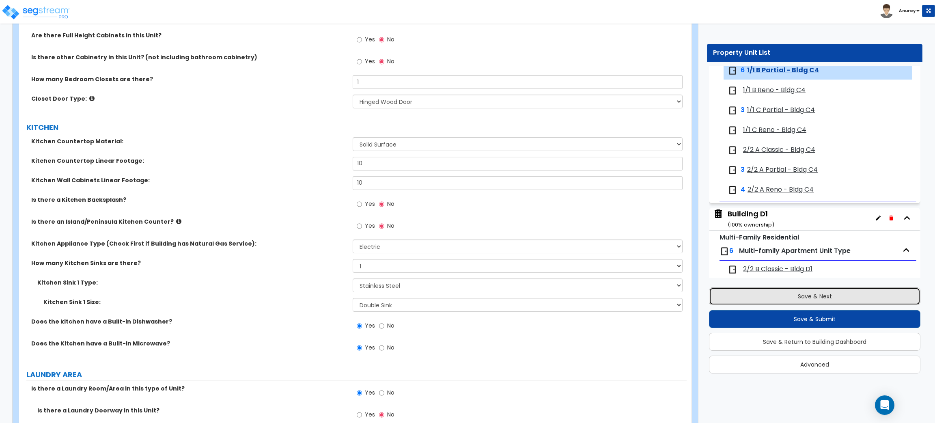
click at [788, 296] on button "Save & Next" at bounding box center [814, 296] width 211 height 18
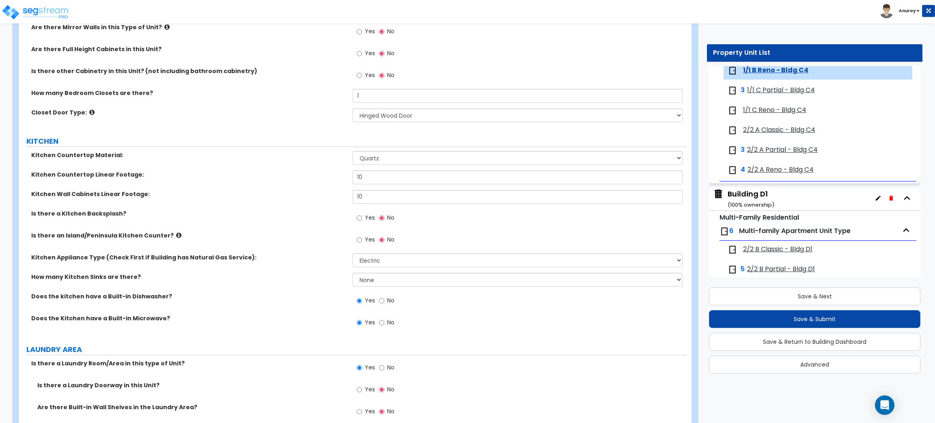
scroll to position [1035, 0]
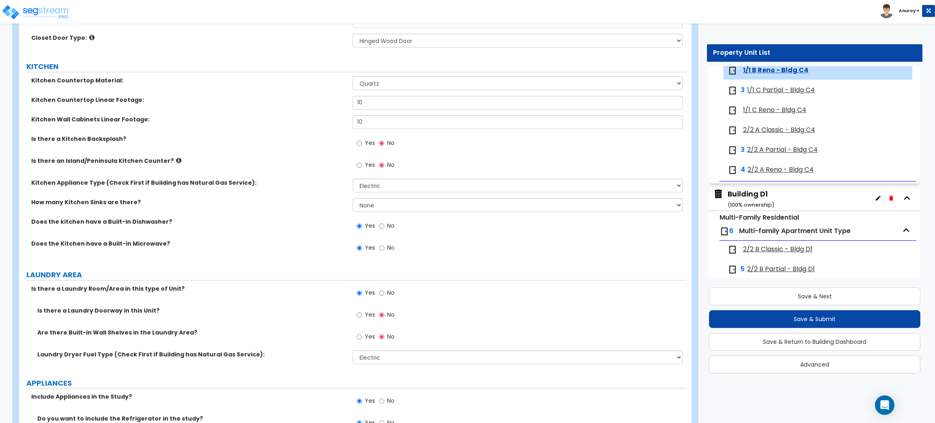
click at [761, 92] on span "1/1 C Partial - Bldg C4" at bounding box center [781, 90] width 68 height 9
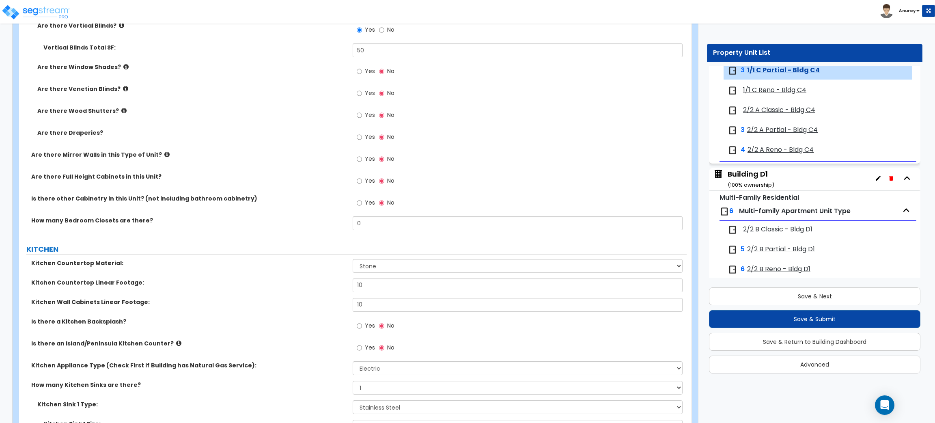
scroll to position [974, 0]
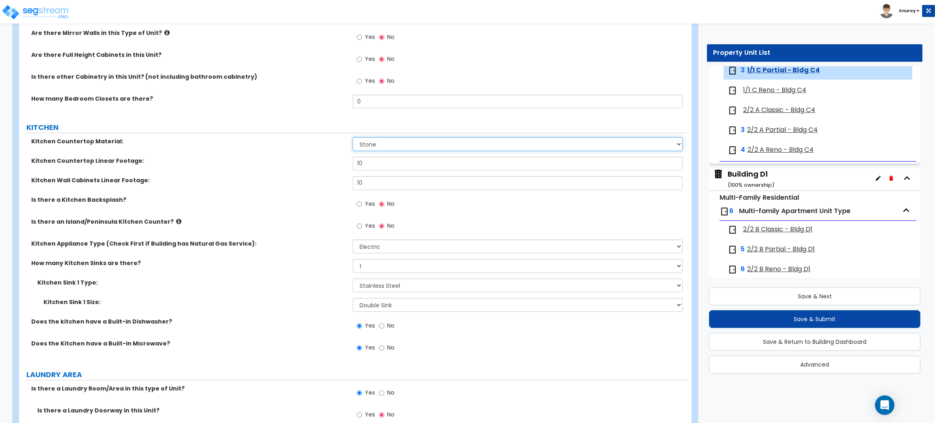
click at [422, 145] on select "Please Choose One Plastic Laminate Solid Surface Stone Quartz Marble Tile Wood …" at bounding box center [517, 144] width 329 height 14
click at [353, 138] on select "Please Choose One Plastic Laminate Solid Surface Stone Quartz Marble Tile Wood …" at bounding box center [517, 144] width 329 height 14
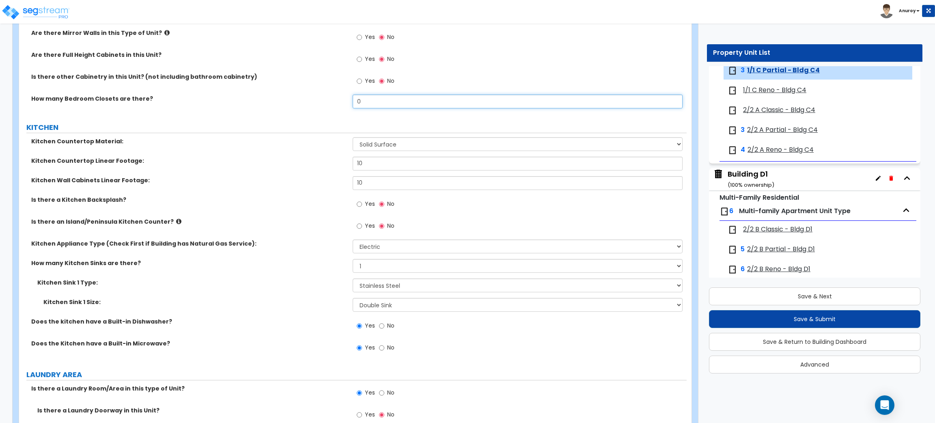
drag, startPoint x: 376, startPoint y: 104, endPoint x: 361, endPoint y: 104, distance: 14.6
click at [361, 104] on input "0" at bounding box center [517, 102] width 329 height 14
drag, startPoint x: 359, startPoint y: 102, endPoint x: 350, endPoint y: 103, distance: 9.4
click at [350, 103] on div "How many Bedroom Closets are there? 0" at bounding box center [352, 104] width 667 height 19
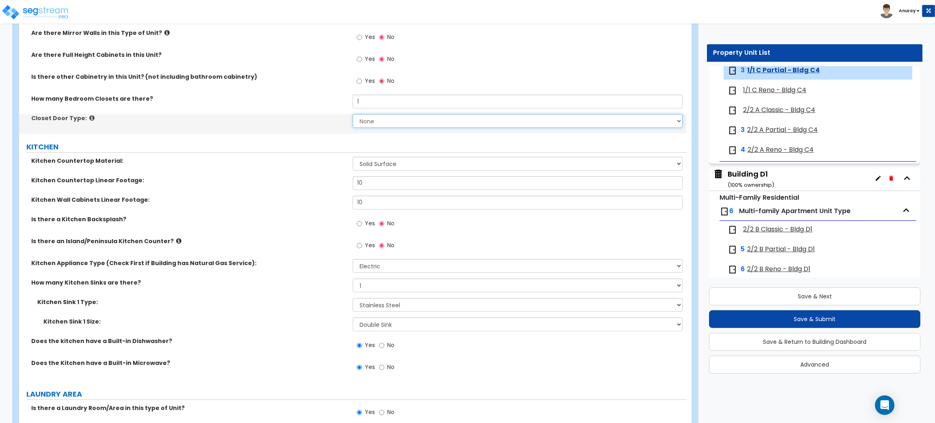
click at [374, 121] on select "None Bi-fold Louvered Doors Bi-fold Panel Doors Sliding Doors Hinged Wood Door" at bounding box center [517, 121] width 329 height 14
click at [353, 114] on select "None Bi-fold Louvered Doors Bi-fold Panel Doors Sliding Doors Hinged Wood Door" at bounding box center [517, 121] width 329 height 14
click at [384, 119] on select "None Bi-fold Louvered Doors Bi-fold Panel Doors Sliding Doors Hinged Wood Door" at bounding box center [517, 121] width 329 height 14
click at [353, 114] on select "None Bi-fold Louvered Doors Bi-fold Panel Doors Sliding Doors Hinged Wood Door" at bounding box center [517, 121] width 329 height 14
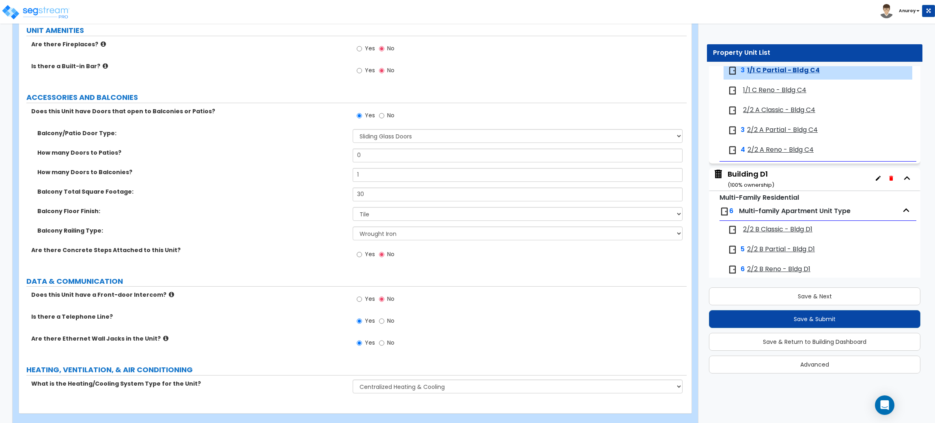
scroll to position [1613, 0]
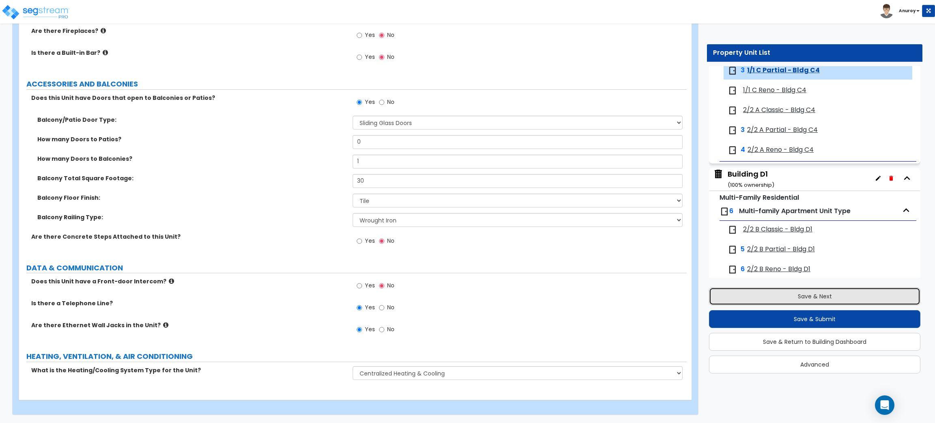
click at [796, 299] on button "Save & Next" at bounding box center [814, 296] width 211 height 18
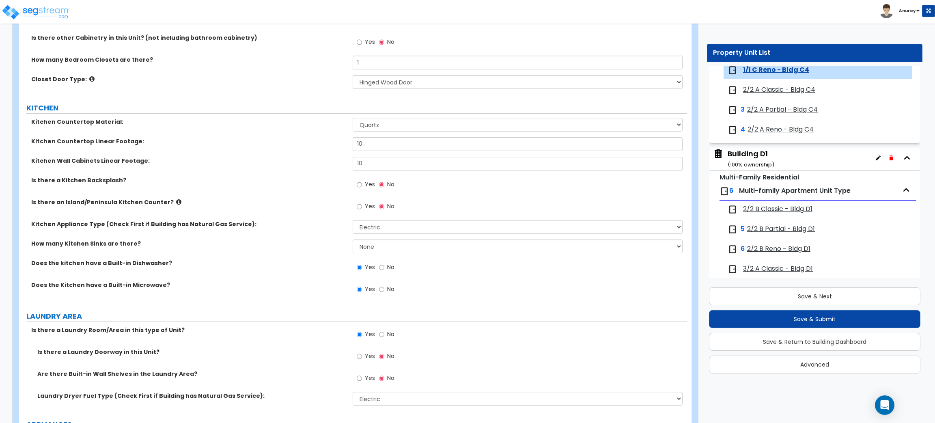
scroll to position [1035, 0]
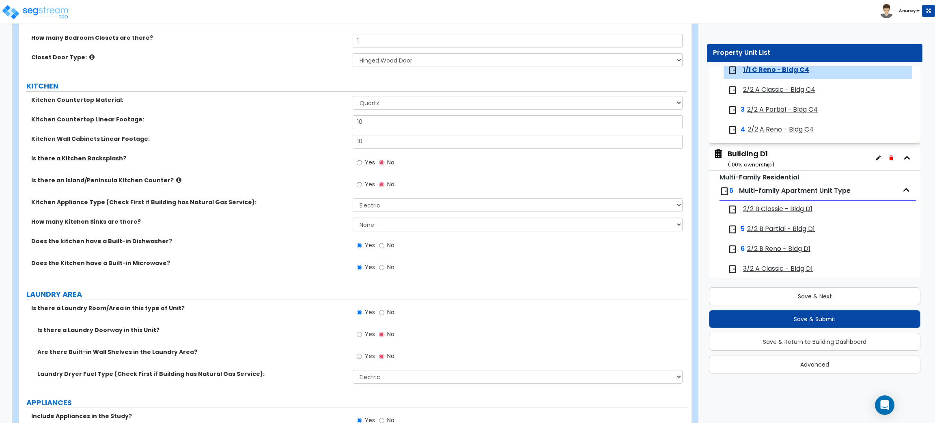
click at [783, 94] on span "2/2 A Classic - Bldg C4" at bounding box center [779, 89] width 72 height 9
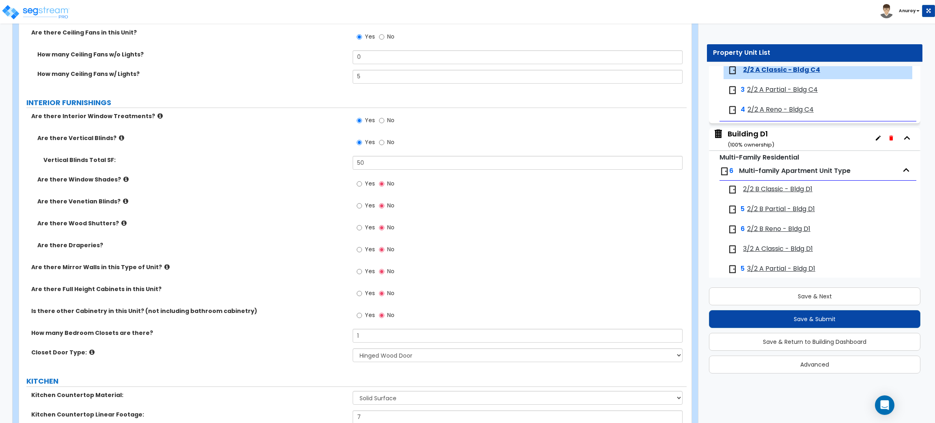
scroll to position [791, 0]
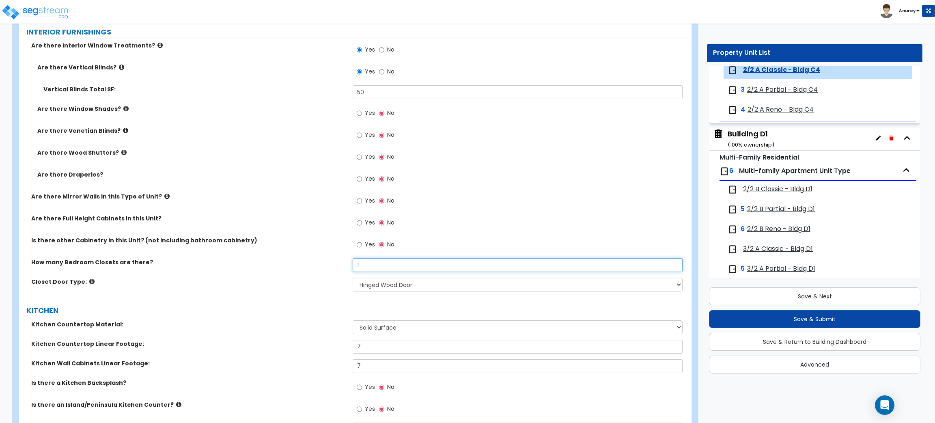
drag, startPoint x: 367, startPoint y: 262, endPoint x: 332, endPoint y: 264, distance: 34.9
click at [332, 264] on div "How many Bedroom Closets are there? 1" at bounding box center [352, 267] width 667 height 19
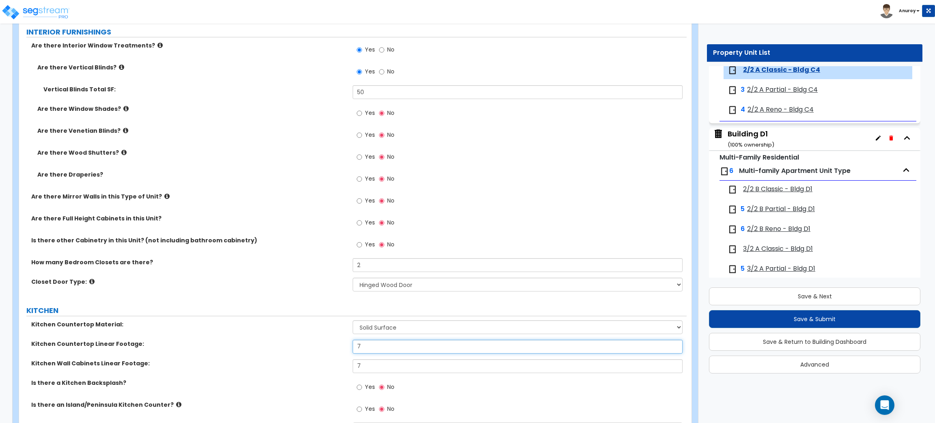
drag, startPoint x: 370, startPoint y: 345, endPoint x: 351, endPoint y: 345, distance: 19.5
click at [351, 345] on div "Kitchen Countertop Linear Footage: 7" at bounding box center [352, 349] width 667 height 19
drag, startPoint x: 359, startPoint y: 365, endPoint x: 349, endPoint y: 365, distance: 10.1
click at [349, 365] on div "Kitchen Wall Cabinets Linear Footage: 7" at bounding box center [352, 368] width 667 height 19
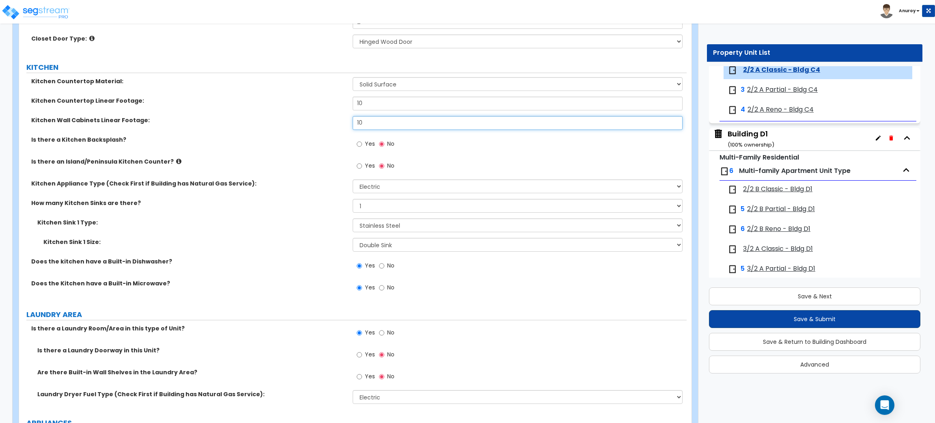
scroll to position [1035, 0]
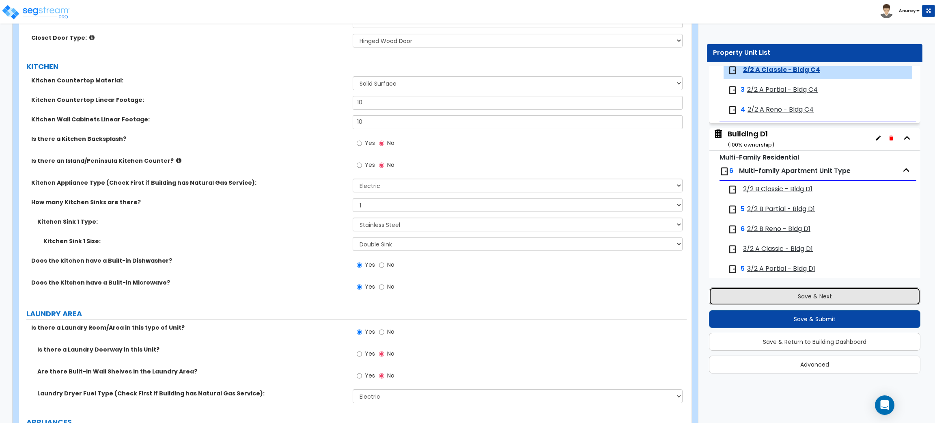
click at [825, 296] on button "Save & Next" at bounding box center [814, 296] width 211 height 18
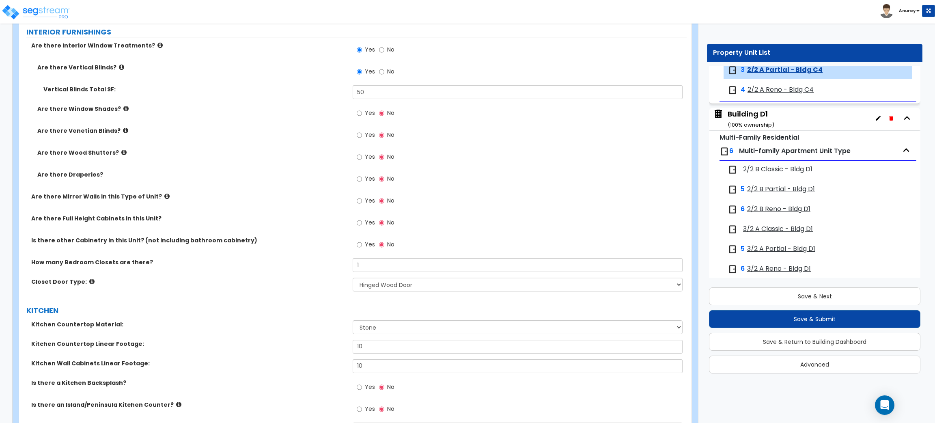
scroll to position [913, 0]
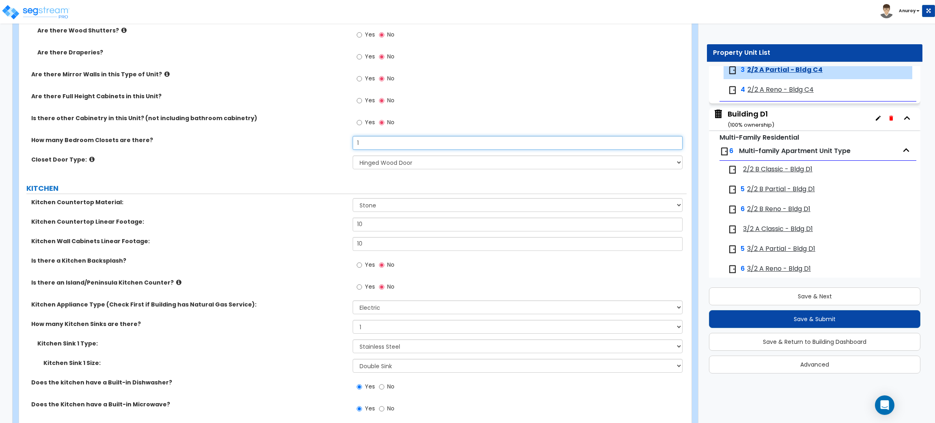
drag, startPoint x: 361, startPoint y: 140, endPoint x: 353, endPoint y: 140, distance: 7.7
click at [353, 140] on input "1" at bounding box center [517, 143] width 329 height 14
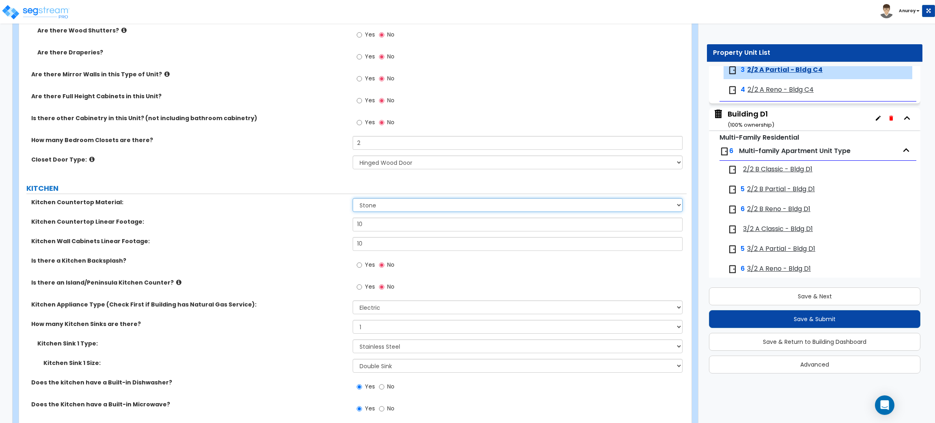
click at [411, 208] on select "Please Choose One Plastic Laminate Solid Surface Stone Quartz Marble Tile Wood …" at bounding box center [517, 205] width 329 height 14
click at [353, 198] on select "Please Choose One Plastic Laminate Solid Surface Stone Quartz Marble Tile Wood …" at bounding box center [517, 205] width 329 height 14
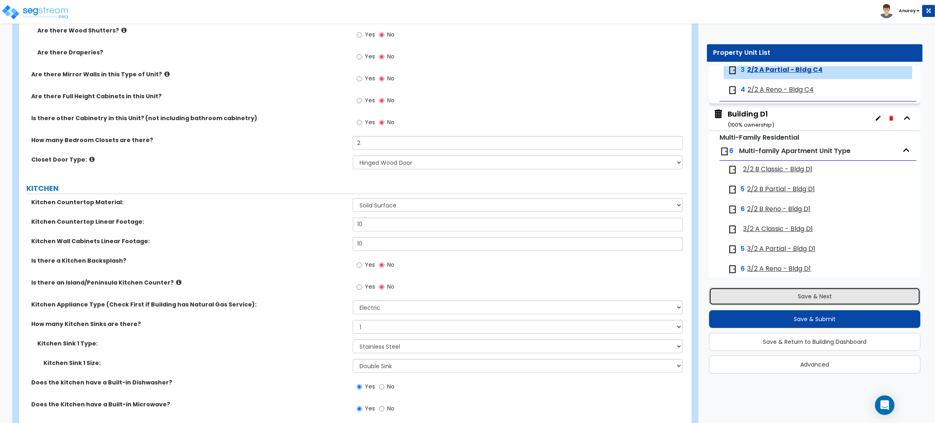
click at [826, 299] on button "Save & Next" at bounding box center [814, 296] width 211 height 18
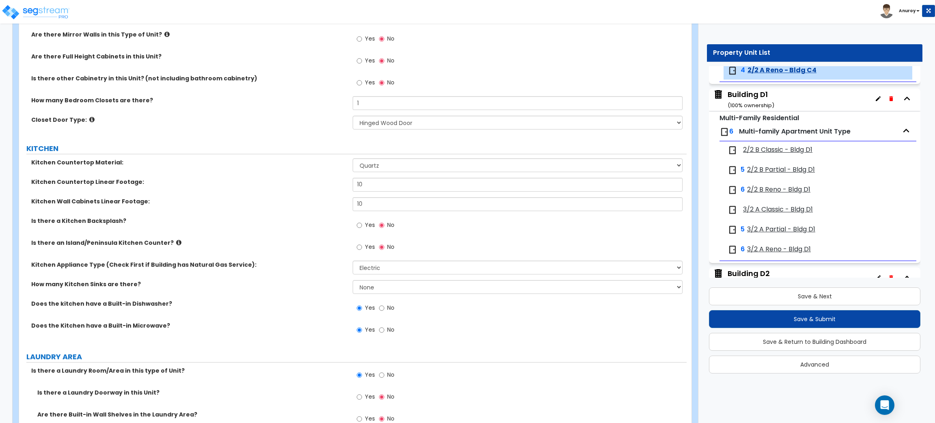
scroll to position [974, 0]
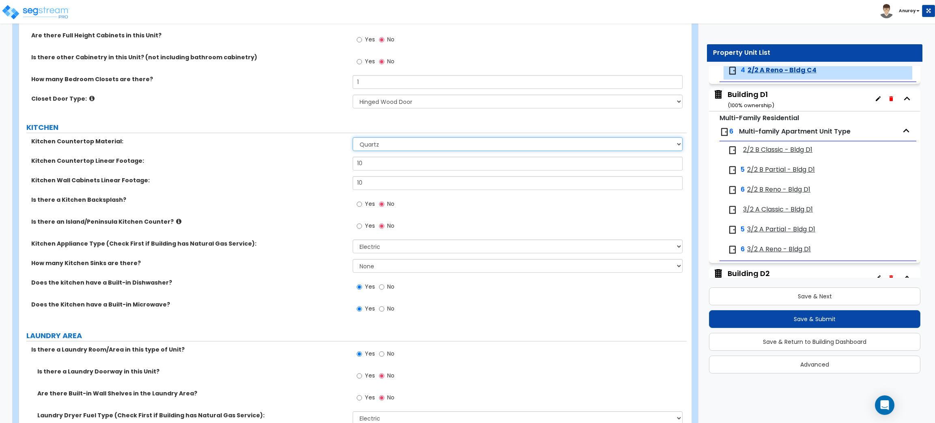
click at [409, 145] on select "Please Choose One Plastic Laminate Solid Surface Stone Quartz Marble Tile Wood …" at bounding box center [517, 144] width 329 height 14
click at [353, 138] on select "Please Choose One Plastic Laminate Solid Surface Stone Quartz Marble Tile Wood …" at bounding box center [517, 144] width 329 height 14
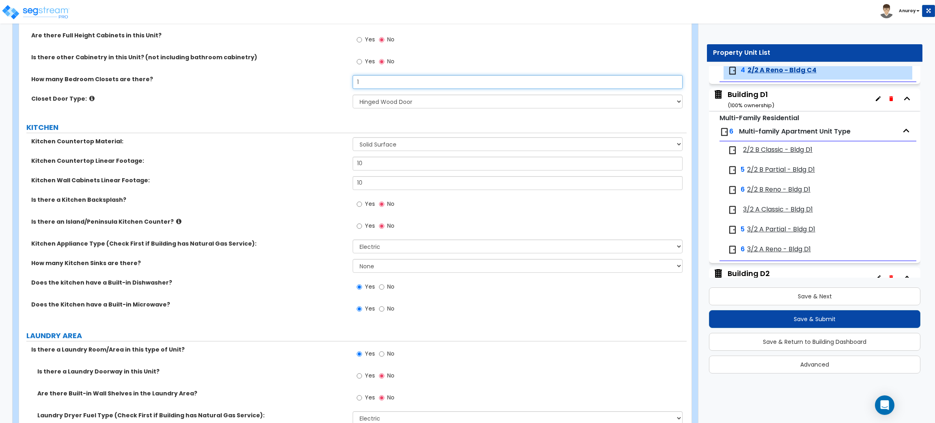
drag, startPoint x: 369, startPoint y: 77, endPoint x: 345, endPoint y: 82, distance: 24.4
click at [345, 82] on div "How many Bedroom Closets are there? 1" at bounding box center [352, 84] width 667 height 19
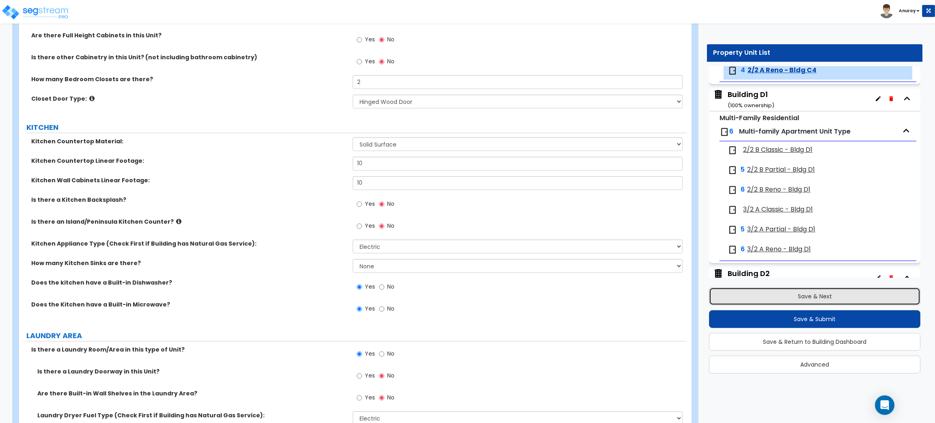
click at [846, 291] on button "Save & Next" at bounding box center [814, 296] width 211 height 18
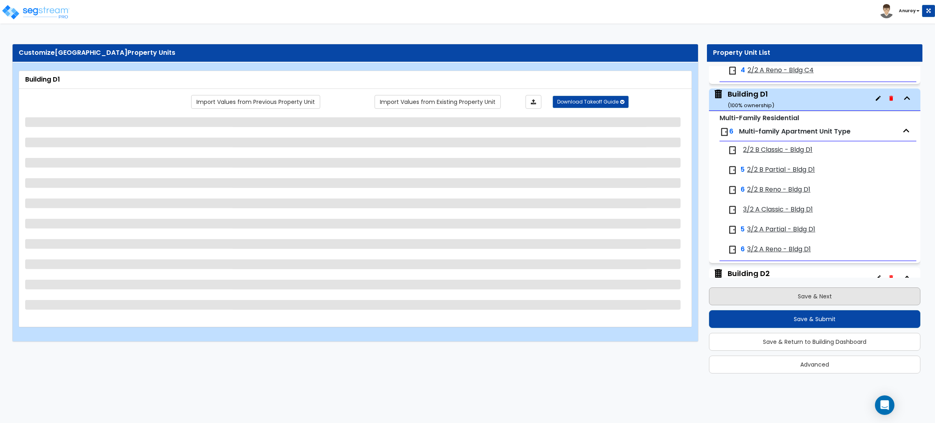
scroll to position [2014, 0]
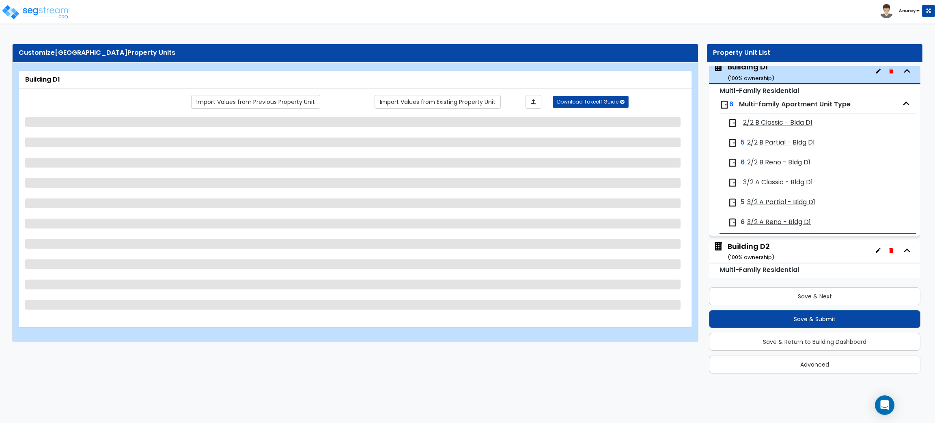
click at [768, 126] on span "2/2 B Classic - Bldg D1" at bounding box center [777, 122] width 69 height 9
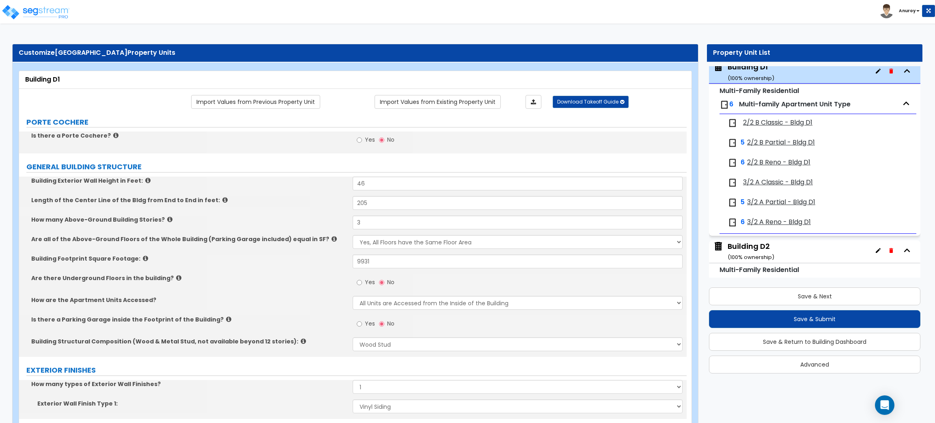
click at [775, 126] on span "2/2 B Classic - Bldg D1" at bounding box center [777, 122] width 69 height 9
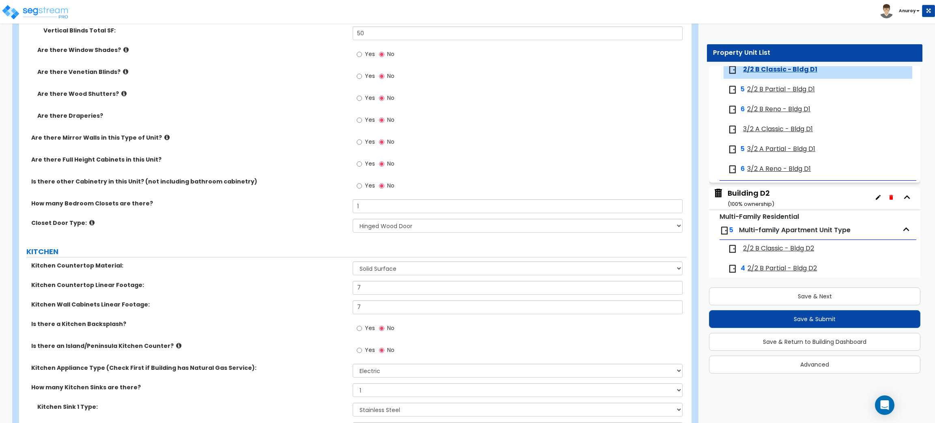
scroll to position [852, 0]
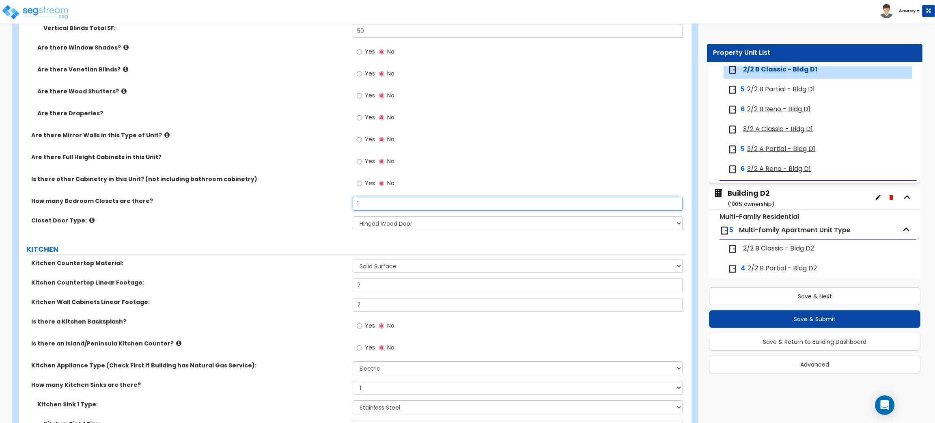
drag, startPoint x: 370, startPoint y: 204, endPoint x: 344, endPoint y: 201, distance: 26.6
click at [344, 201] on div "How many Bedroom Closets are there? 1" at bounding box center [352, 206] width 667 height 19
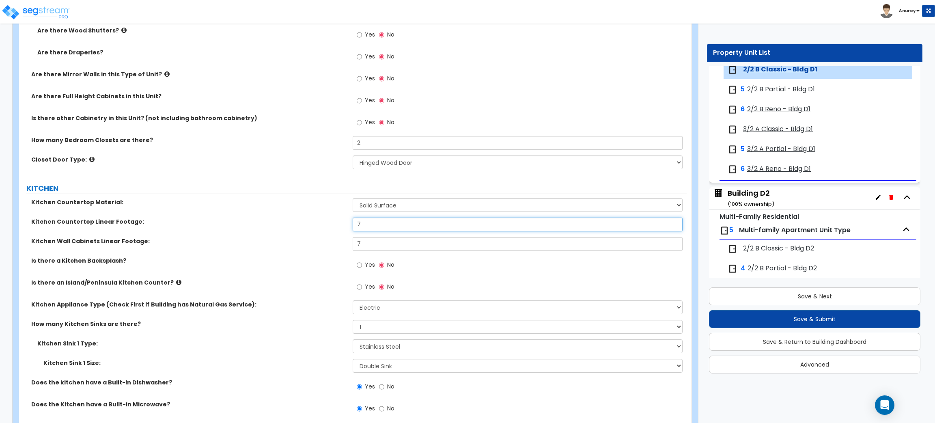
drag, startPoint x: 358, startPoint y: 224, endPoint x: 352, endPoint y: 226, distance: 6.7
click at [352, 226] on div "Kitchen Countertop Linear Footage: 7" at bounding box center [352, 226] width 667 height 19
drag, startPoint x: 344, startPoint y: 243, endPoint x: 340, endPoint y: 243, distance: 4.1
click at [340, 243] on div "Kitchen Wall Cabinets Linear Footage: 7" at bounding box center [352, 246] width 667 height 19
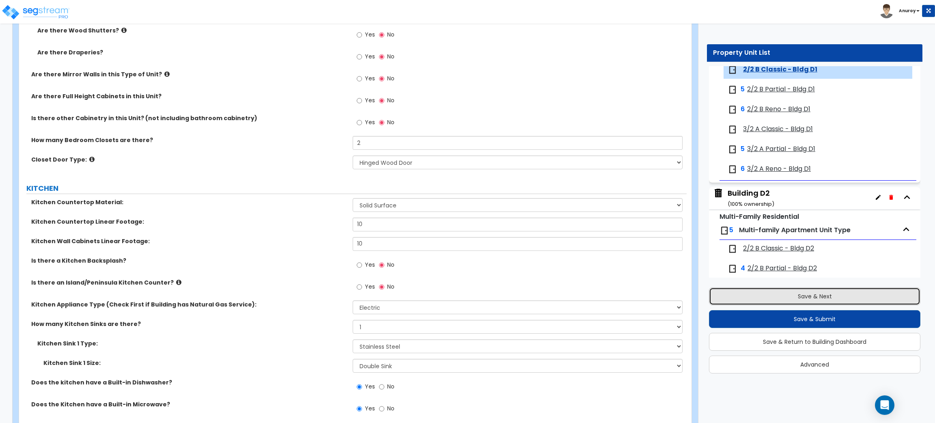
click at [863, 296] on button "Save & Next" at bounding box center [814, 296] width 211 height 18
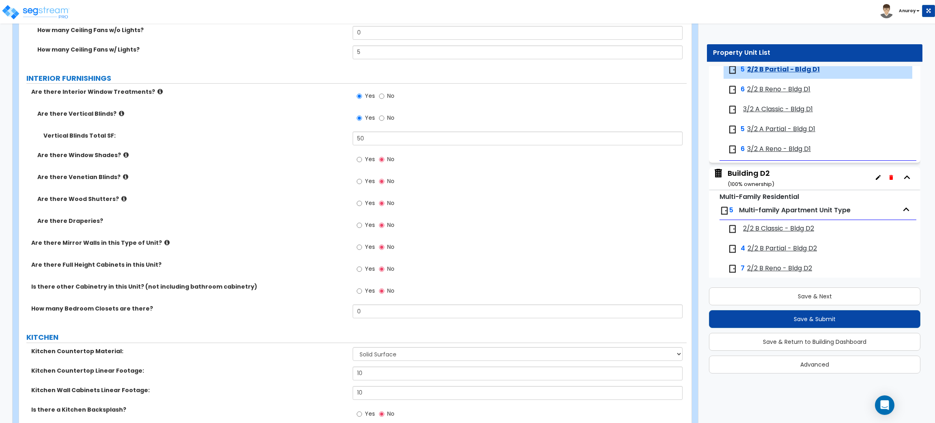
scroll to position [791, 0]
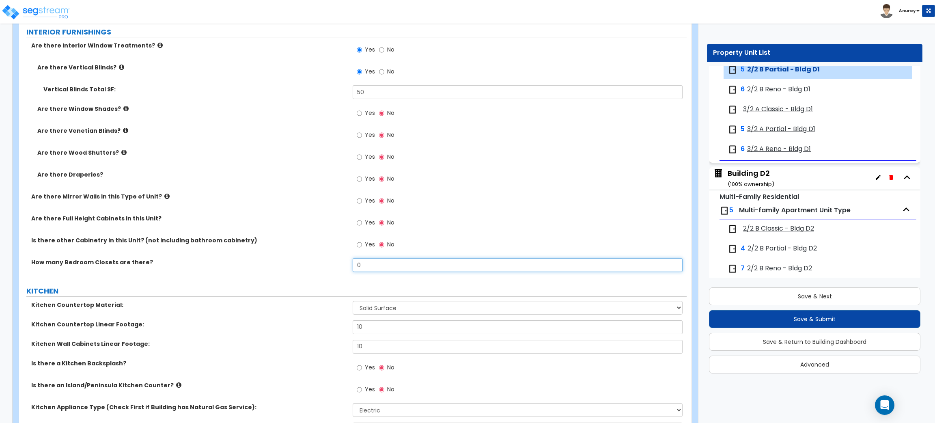
drag, startPoint x: 368, startPoint y: 264, endPoint x: 348, endPoint y: 264, distance: 19.9
click at [348, 264] on div "How many Bedroom Closets are there? 0" at bounding box center [352, 267] width 667 height 19
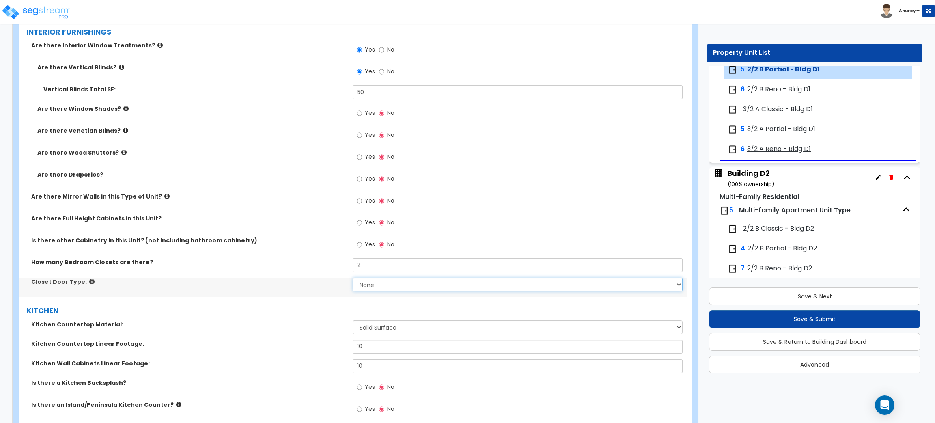
click at [370, 286] on select "None Bi-fold Louvered Doors Bi-fold Panel Doors Sliding Doors Hinged Wood Door" at bounding box center [517, 284] width 329 height 14
click at [353, 277] on select "None Bi-fold Louvered Doors Bi-fold Panel Doors Sliding Doors Hinged Wood Door" at bounding box center [517, 284] width 329 height 14
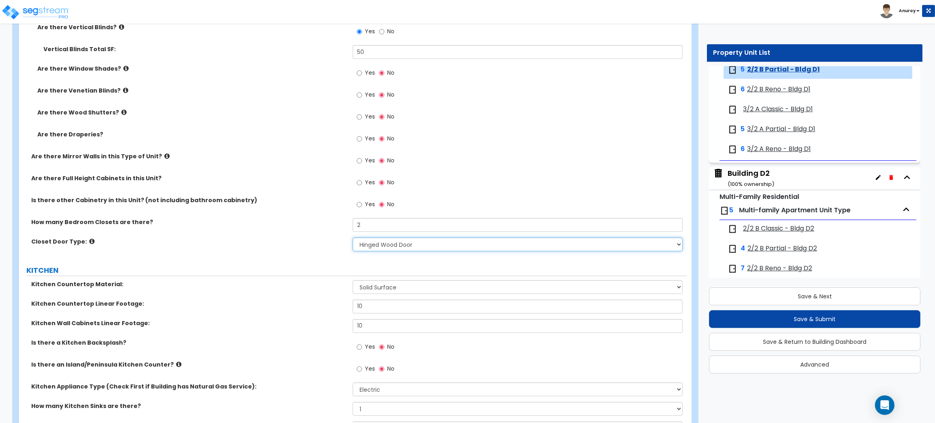
scroll to position [852, 0]
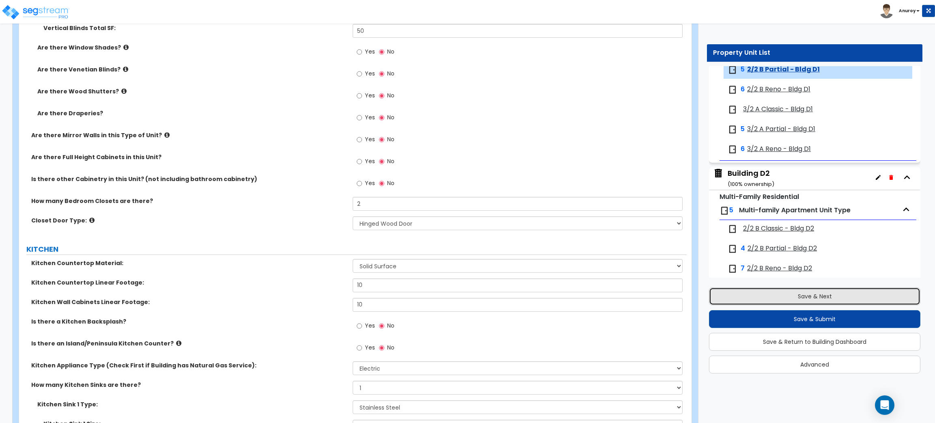
click at [824, 296] on button "Save & Next" at bounding box center [814, 296] width 211 height 18
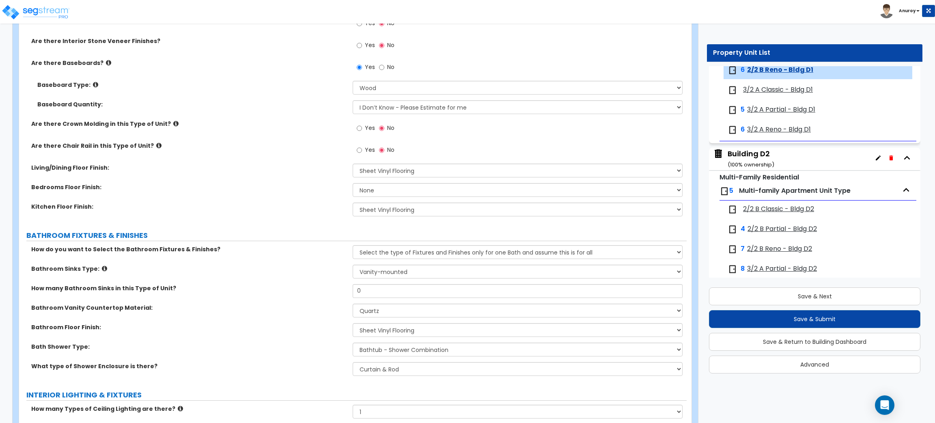
scroll to position [304, 0]
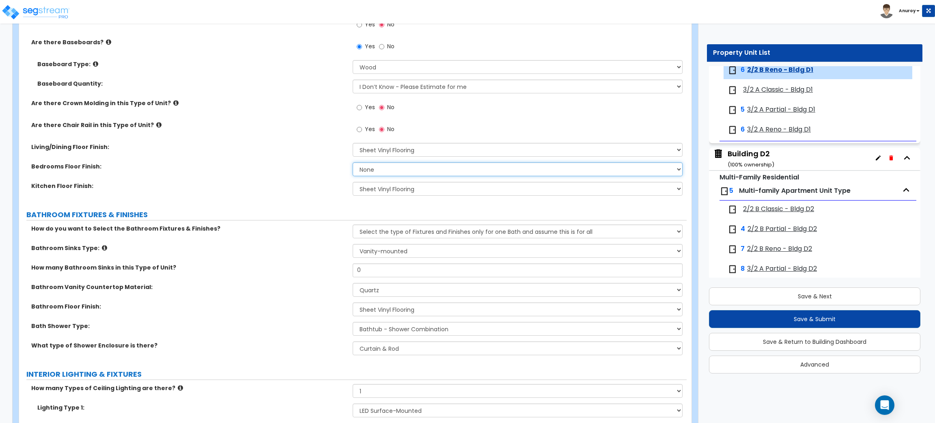
click at [447, 167] on select "None Tile Flooring Hardwood Flooring Resilient Laminate Flooring VCT Flooring S…" at bounding box center [517, 169] width 329 height 14
click at [353, 162] on select "None Tile Flooring Hardwood Flooring Resilient Laminate Flooring VCT Flooring S…" at bounding box center [517, 169] width 329 height 14
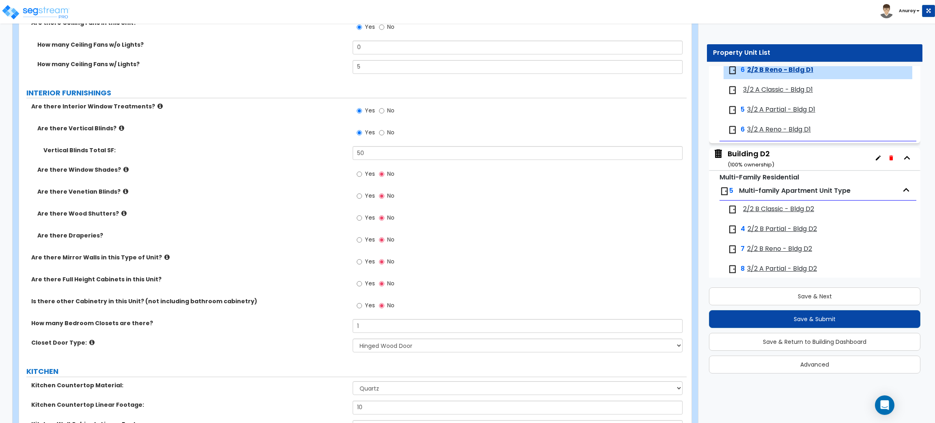
scroll to position [852, 0]
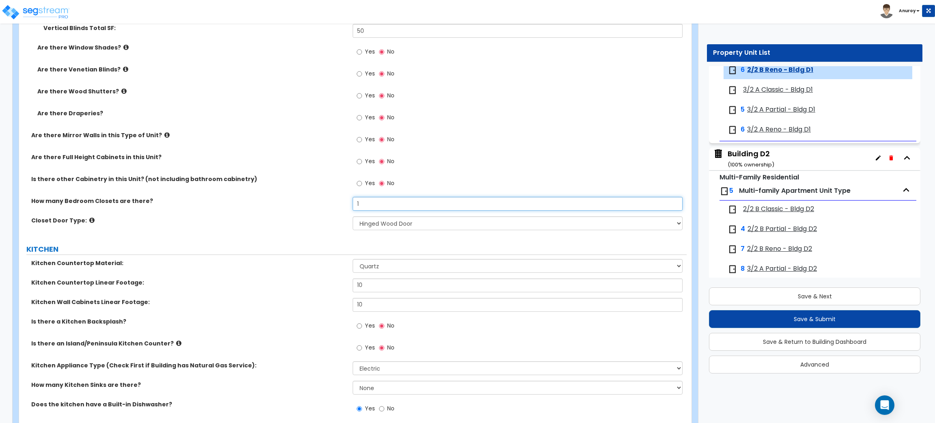
drag, startPoint x: 385, startPoint y: 208, endPoint x: 359, endPoint y: 207, distance: 26.4
click at [359, 207] on input "1" at bounding box center [517, 204] width 329 height 14
drag, startPoint x: 365, startPoint y: 202, endPoint x: 352, endPoint y: 202, distance: 12.6
click at [353, 202] on input "1" at bounding box center [517, 204] width 329 height 14
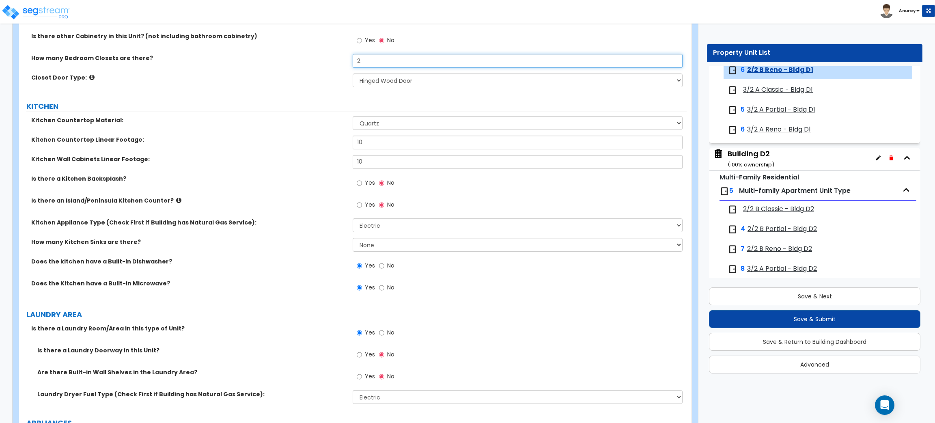
scroll to position [1035, 0]
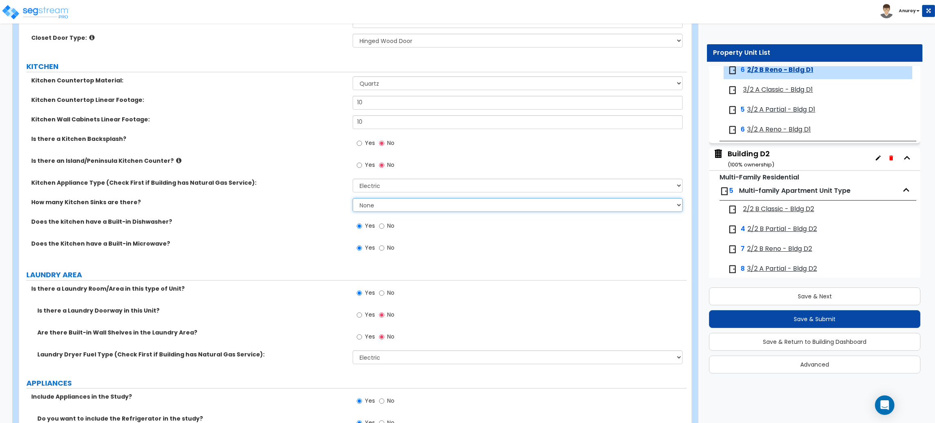
click at [380, 202] on select "None 1 2 3" at bounding box center [517, 205] width 329 height 14
click at [353, 198] on select "None 1 2 3" at bounding box center [517, 205] width 329 height 14
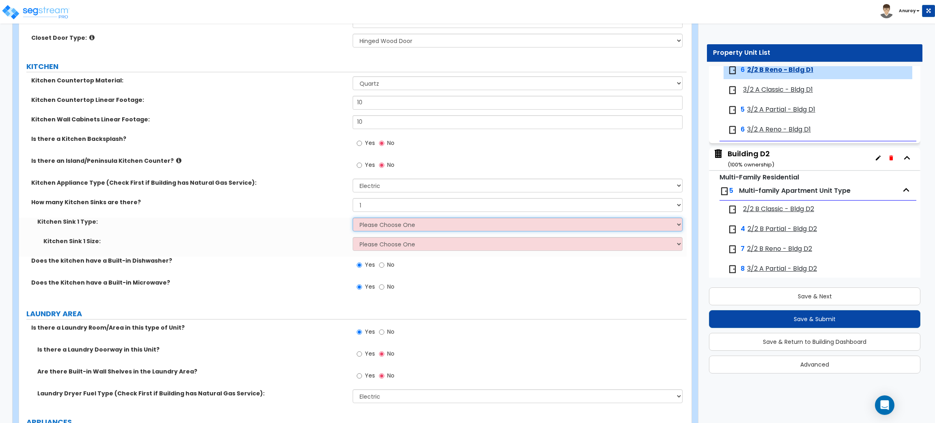
click at [394, 228] on select "Please Choose One Stainless Steel Porcelain Enamel Cast Iron Granite Composite" at bounding box center [517, 224] width 329 height 14
click at [353, 218] on select "Please Choose One Stainless Steel Porcelain Enamel Cast Iron Granite Composite" at bounding box center [517, 224] width 329 height 14
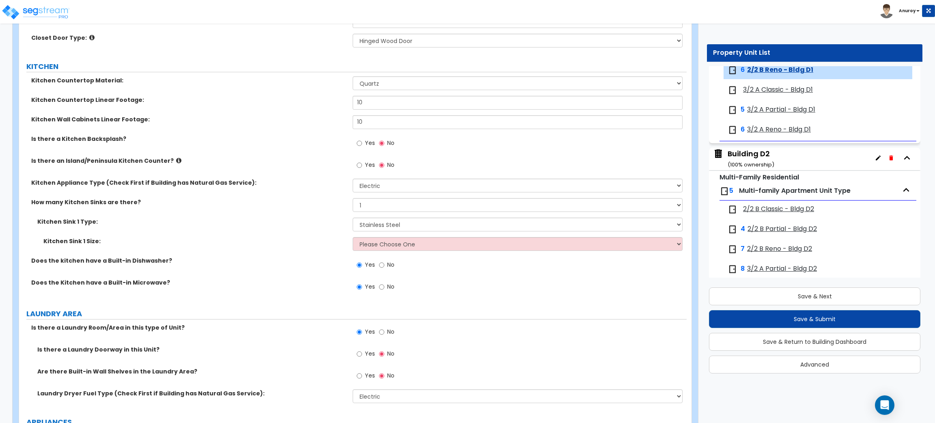
click at [401, 234] on div "Kitchen Sink 1 Type: Please Choose One Stainless Steel Porcelain Enamel Cast Ir…" at bounding box center [352, 226] width 667 height 19
click at [400, 245] on select "Please Choose One Single Sink Double Sink" at bounding box center [517, 244] width 329 height 14
click at [353, 237] on select "Please Choose One Single Sink Double Sink" at bounding box center [517, 244] width 329 height 14
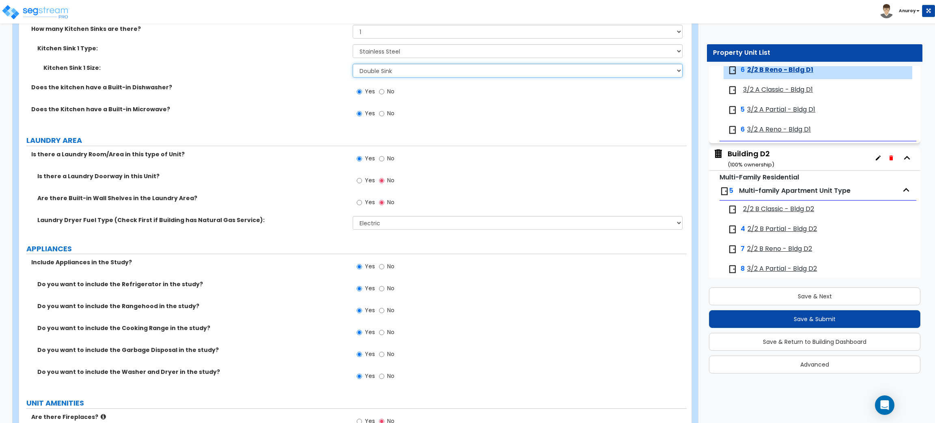
scroll to position [1217, 0]
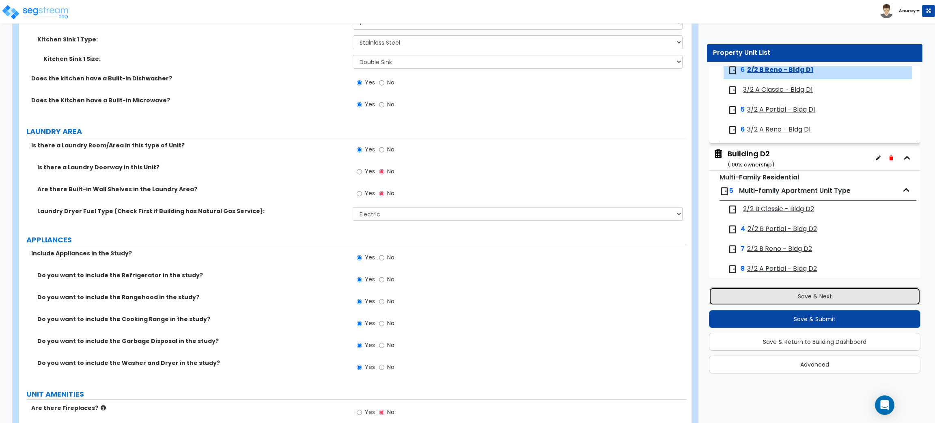
click at [764, 291] on button "Save & Next" at bounding box center [814, 296] width 211 height 18
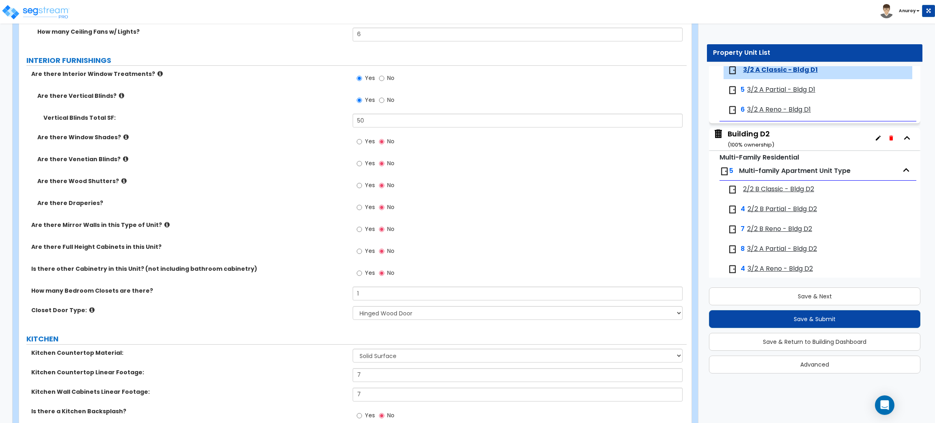
scroll to position [852, 0]
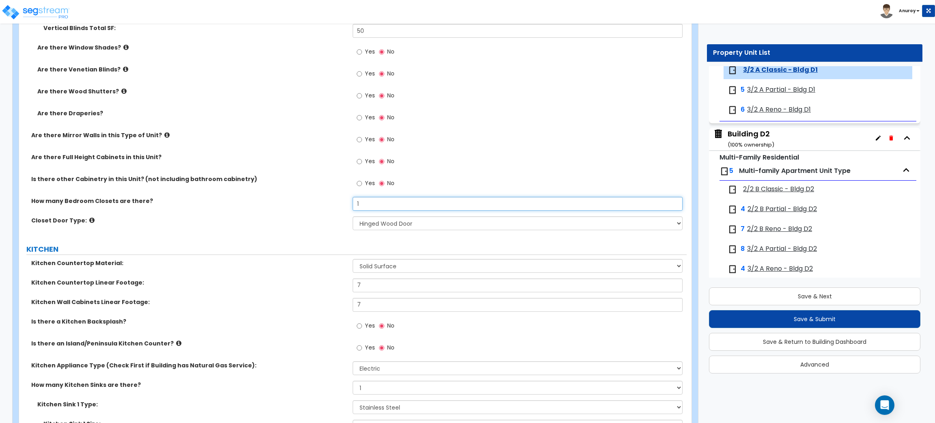
drag, startPoint x: 368, startPoint y: 203, endPoint x: 354, endPoint y: 202, distance: 14.6
click at [354, 202] on input "1" at bounding box center [517, 204] width 329 height 14
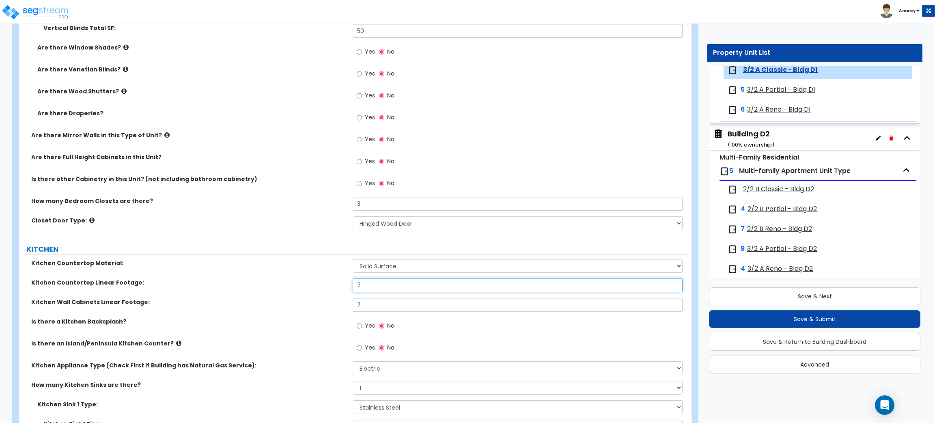
drag, startPoint x: 381, startPoint y: 286, endPoint x: 347, endPoint y: 286, distance: 33.7
click at [347, 286] on div "Kitchen Countertop Linear Footage: 7" at bounding box center [352, 287] width 667 height 19
click at [349, 303] on div "Kitchen Wall Cabinets Linear Footage: 7" at bounding box center [352, 307] width 667 height 19
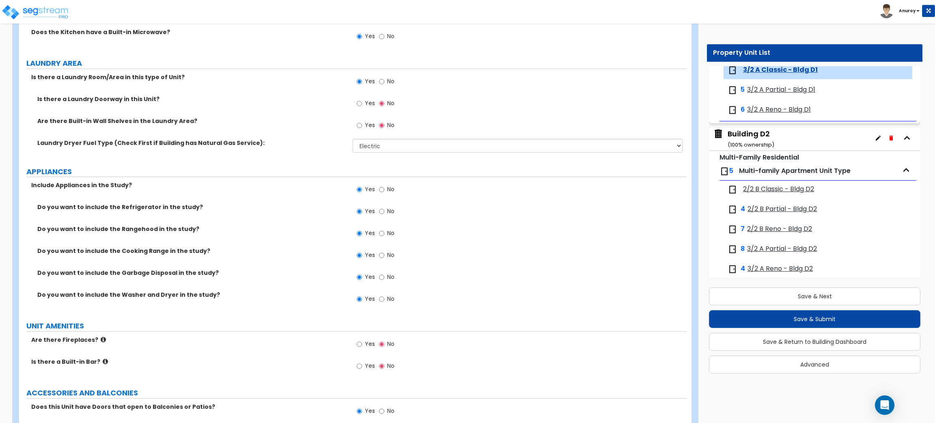
scroll to position [1338, 0]
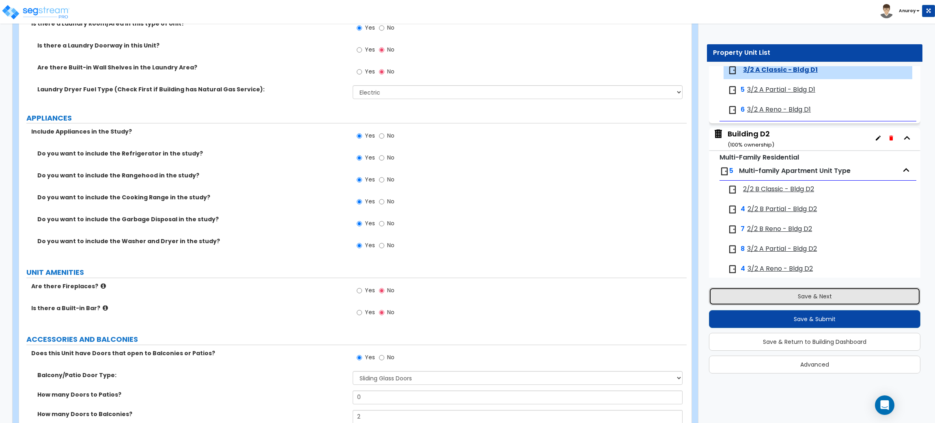
click at [778, 297] on button "Save & Next" at bounding box center [814, 296] width 211 height 18
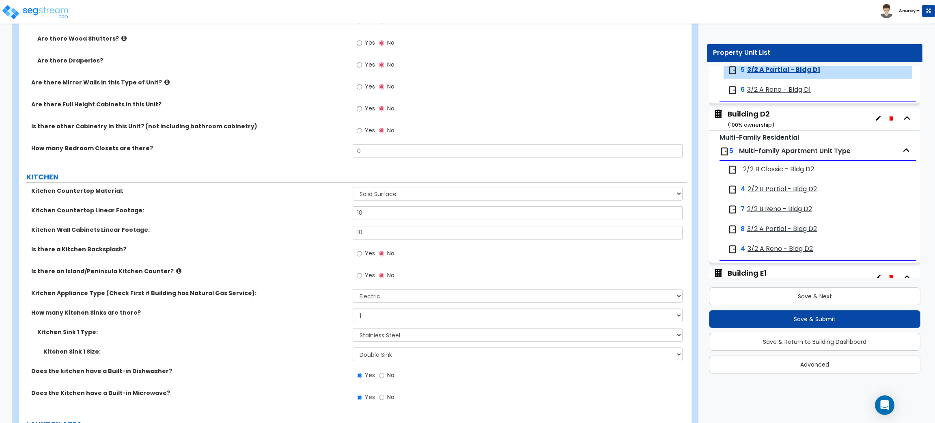
scroll to position [913, 0]
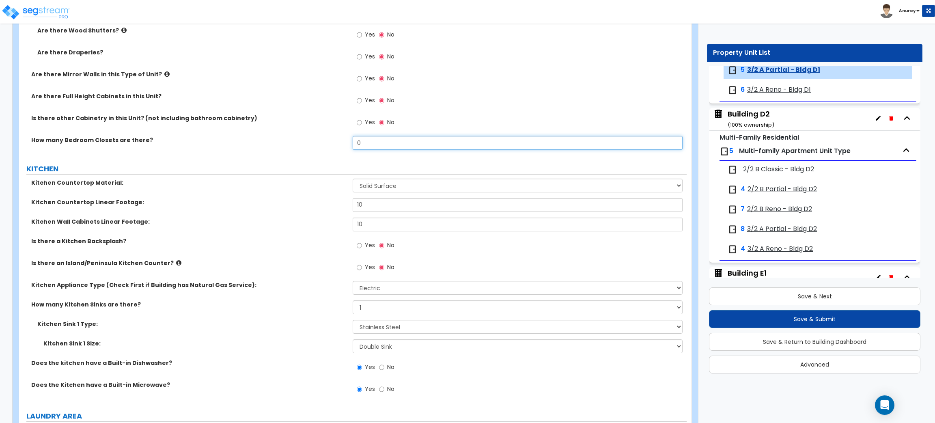
drag, startPoint x: 374, startPoint y: 140, endPoint x: 344, endPoint y: 141, distance: 30.0
click at [344, 141] on div "How many Bedroom Closets are there? 0" at bounding box center [352, 145] width 667 height 19
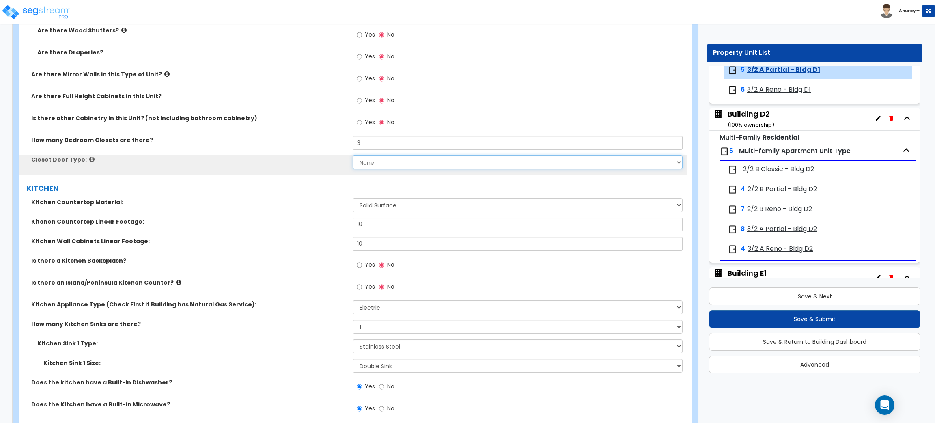
click at [372, 161] on select "None Bi-fold Louvered Doors Bi-fold Panel Doors Sliding Doors Hinged Wood Door" at bounding box center [517, 162] width 329 height 14
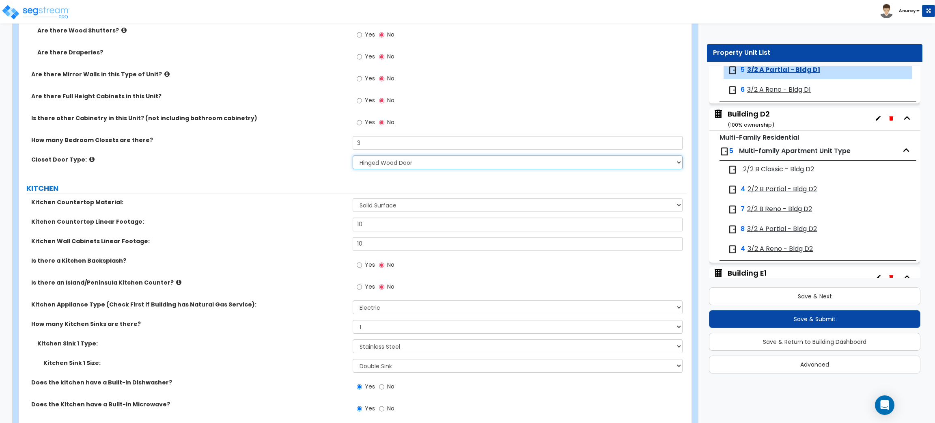
click at [353, 156] on select "None Bi-fold Louvered Doors Bi-fold Panel Doors Sliding Doors Hinged Wood Door" at bounding box center [517, 162] width 329 height 14
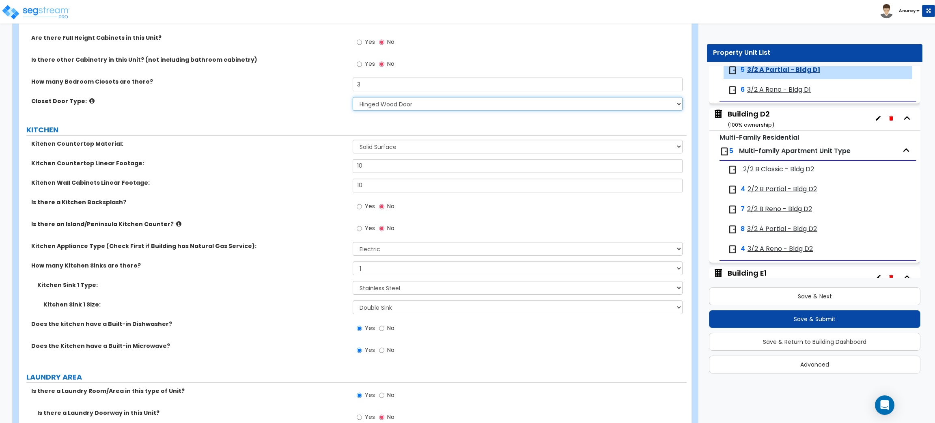
scroll to position [1035, 0]
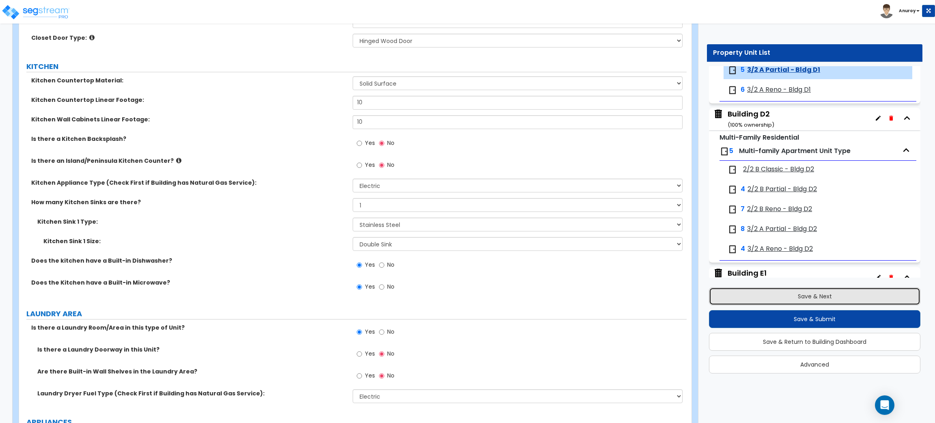
click at [805, 293] on button "Save & Next" at bounding box center [814, 296] width 211 height 18
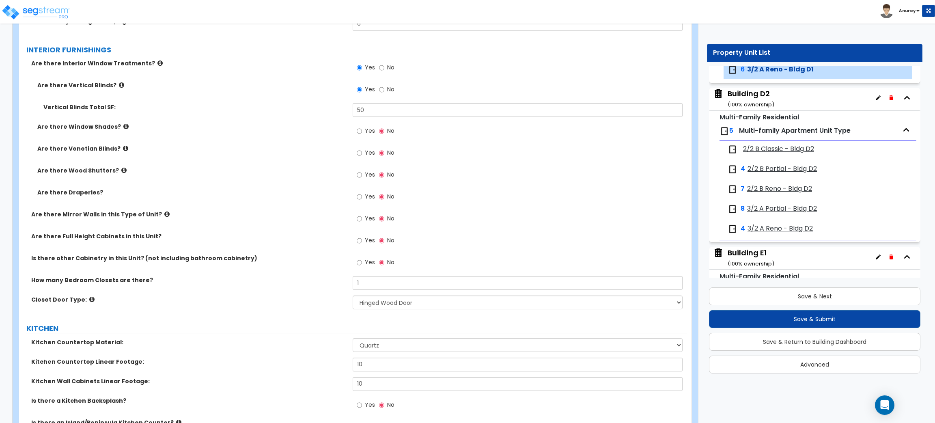
scroll to position [791, 0]
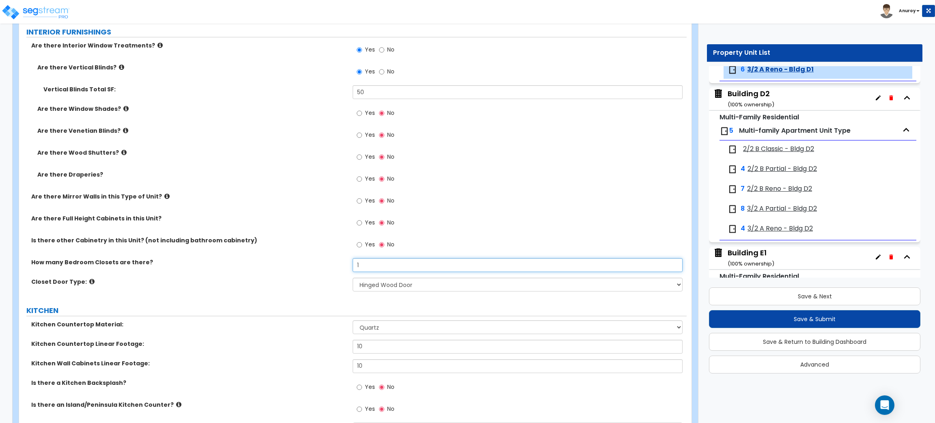
drag, startPoint x: 372, startPoint y: 265, endPoint x: 342, endPoint y: 269, distance: 30.3
click at [342, 269] on div "How many Bedroom Closets are there? 1" at bounding box center [352, 267] width 667 height 19
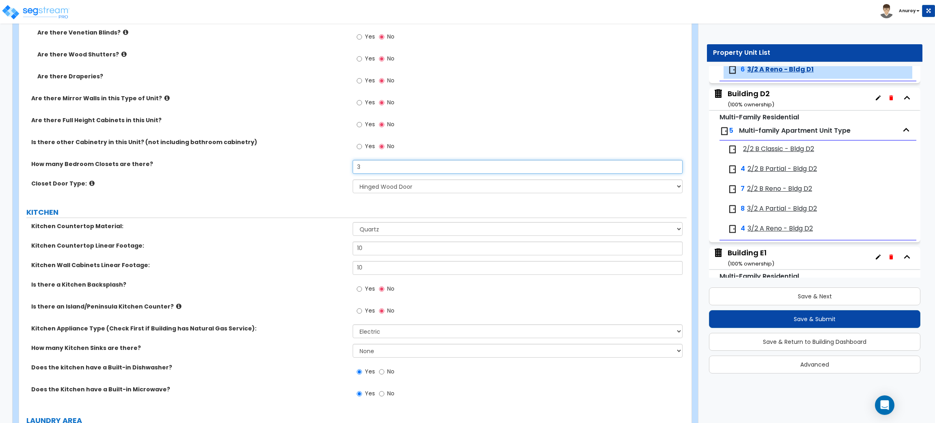
scroll to position [913, 0]
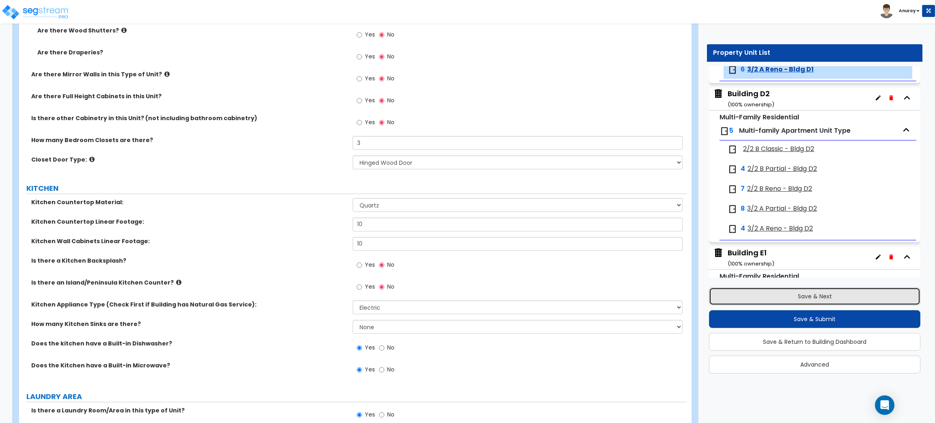
click at [796, 294] on button "Save & Next" at bounding box center [814, 296] width 211 height 18
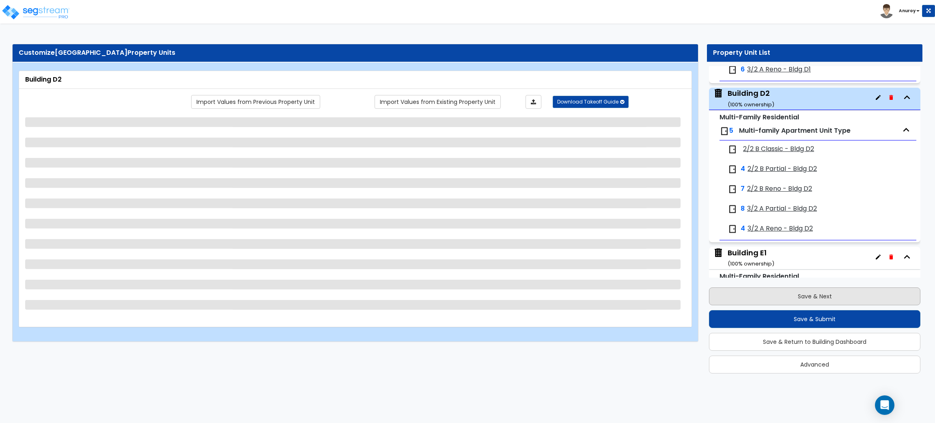
scroll to position [2194, 0]
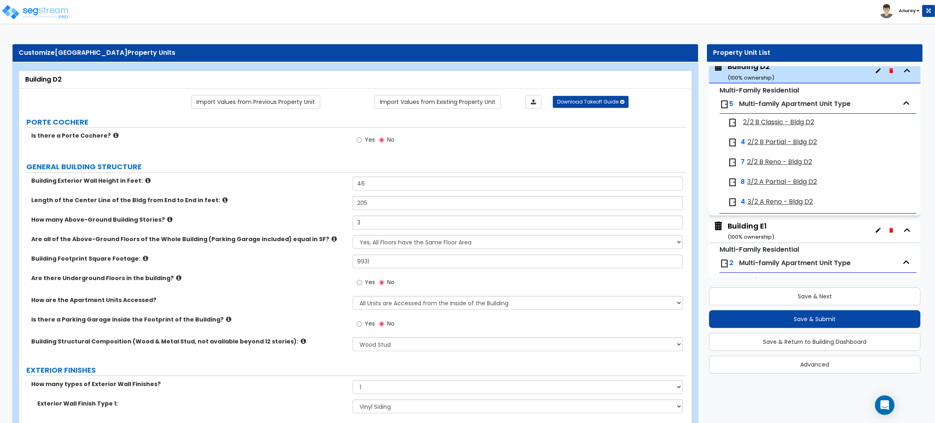
click at [801, 127] on span "2/2 B Classic - Bldg D2" at bounding box center [778, 122] width 71 height 9
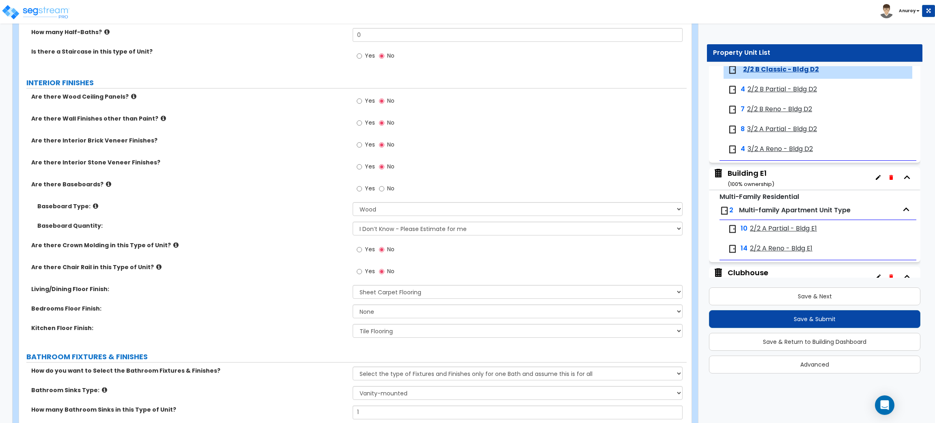
scroll to position [243, 0]
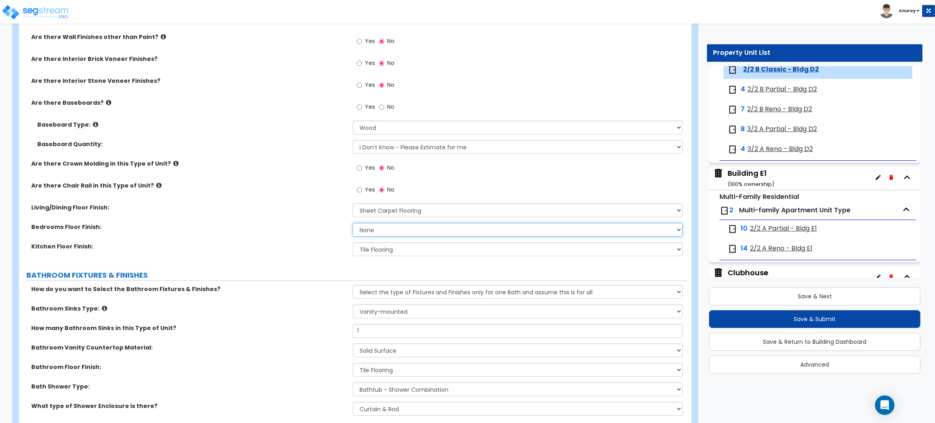
click at [387, 225] on select "None Tile Flooring Hardwood Flooring Resilient Laminate Flooring VCT Flooring S…" at bounding box center [517, 230] width 329 height 14
click at [353, 223] on select "None Tile Flooring Hardwood Flooring Resilient Laminate Flooring VCT Flooring S…" at bounding box center [517, 230] width 329 height 14
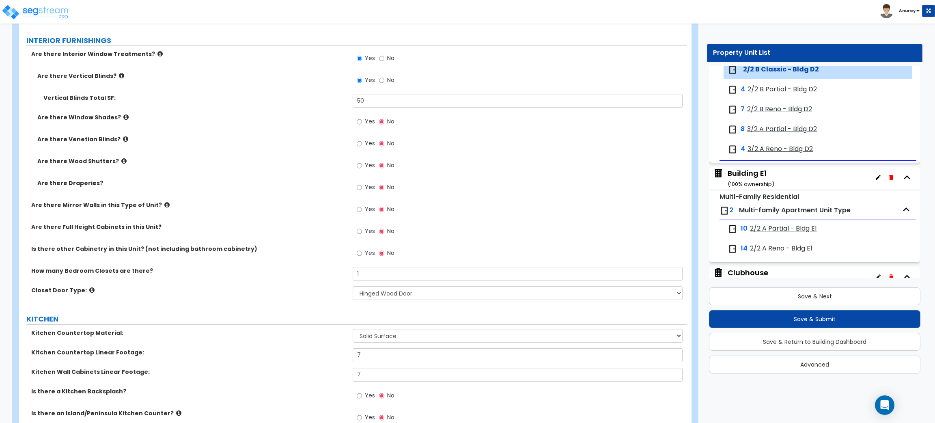
scroll to position [852, 0]
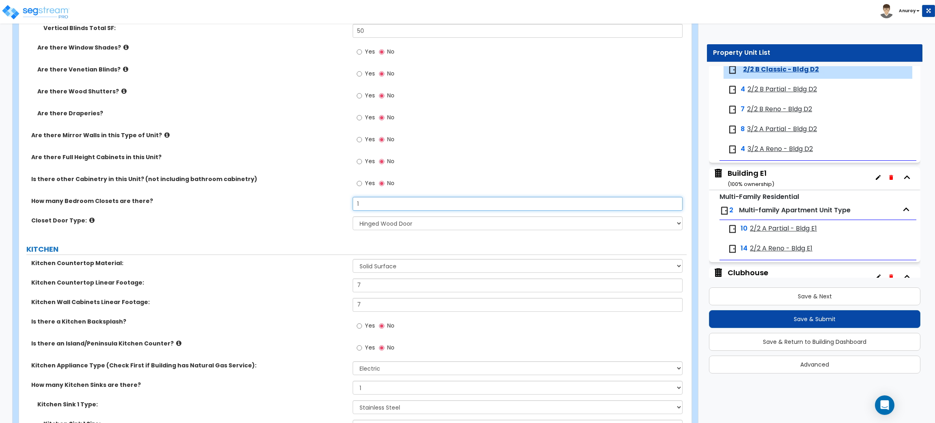
drag, startPoint x: 349, startPoint y: 205, endPoint x: 344, endPoint y: 205, distance: 5.3
click at [344, 205] on div "How many Bedroom Closets are there? 1" at bounding box center [352, 206] width 667 height 19
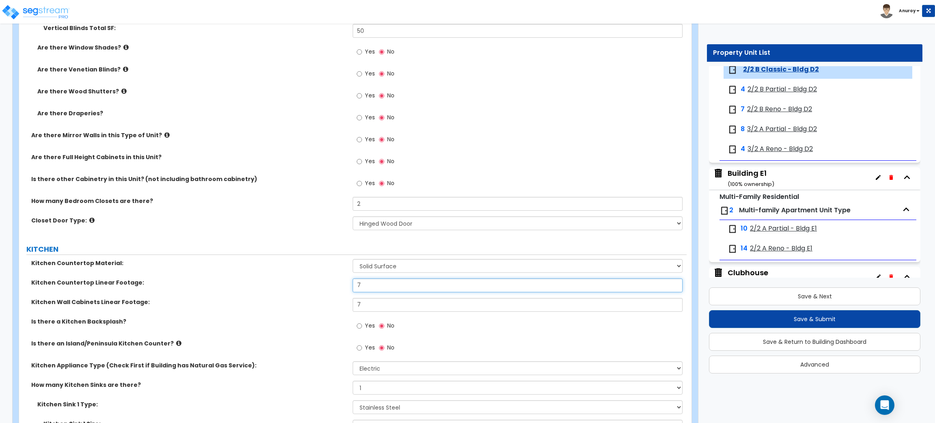
click at [342, 286] on div "Kitchen Countertop Linear Footage: 7" at bounding box center [352, 287] width 667 height 19
drag, startPoint x: 372, startPoint y: 303, endPoint x: 354, endPoint y: 303, distance: 17.4
click at [354, 303] on input "7" at bounding box center [517, 305] width 329 height 14
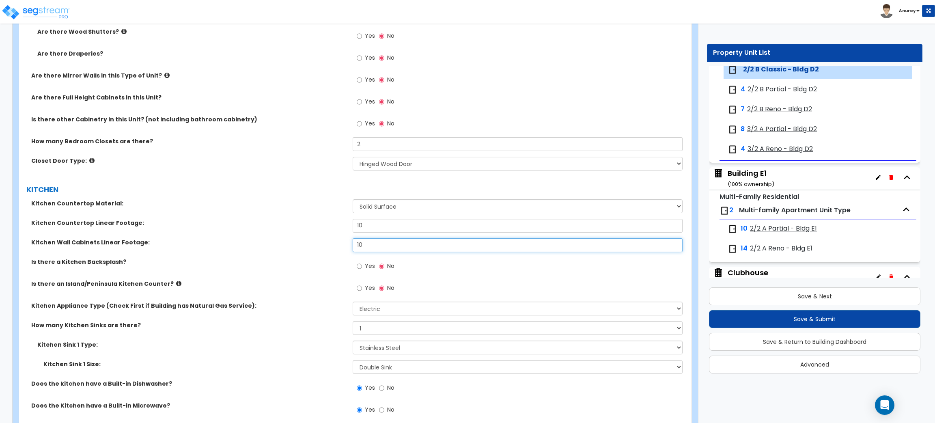
scroll to position [974, 0]
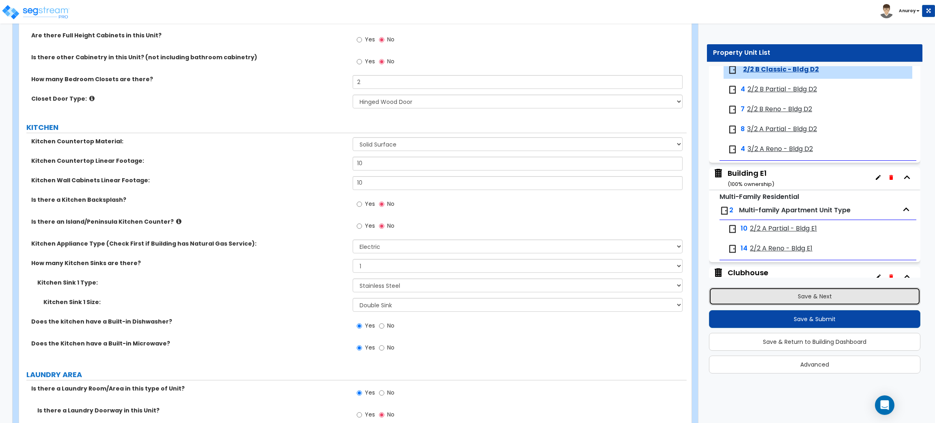
click at [779, 294] on button "Save & Next" at bounding box center [814, 296] width 211 height 18
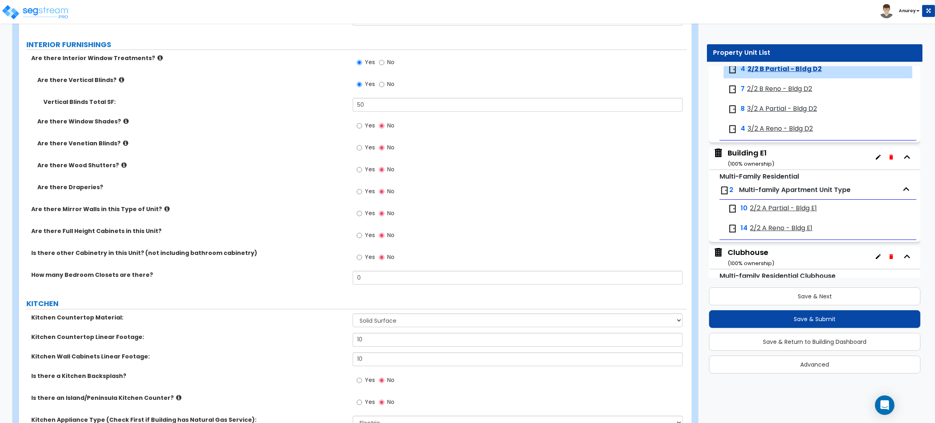
scroll to position [852, 0]
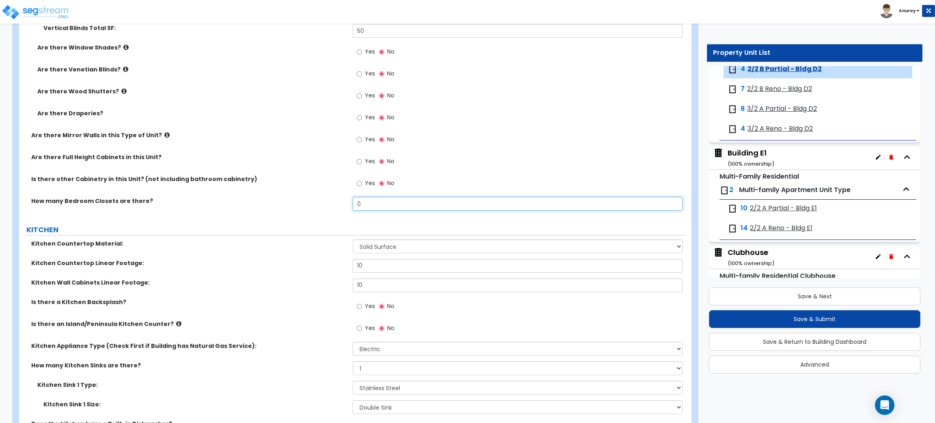
drag, startPoint x: 366, startPoint y: 203, endPoint x: 354, endPoint y: 202, distance: 11.4
click at [354, 202] on input "0" at bounding box center [517, 204] width 329 height 14
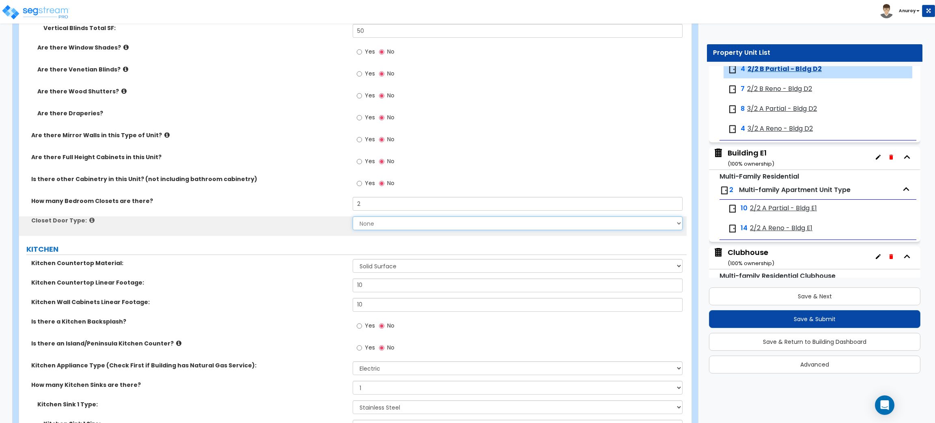
click at [368, 224] on select "None Bi-fold Louvered Doors Bi-fold Panel Doors Sliding Doors Hinged Wood Door" at bounding box center [517, 223] width 329 height 14
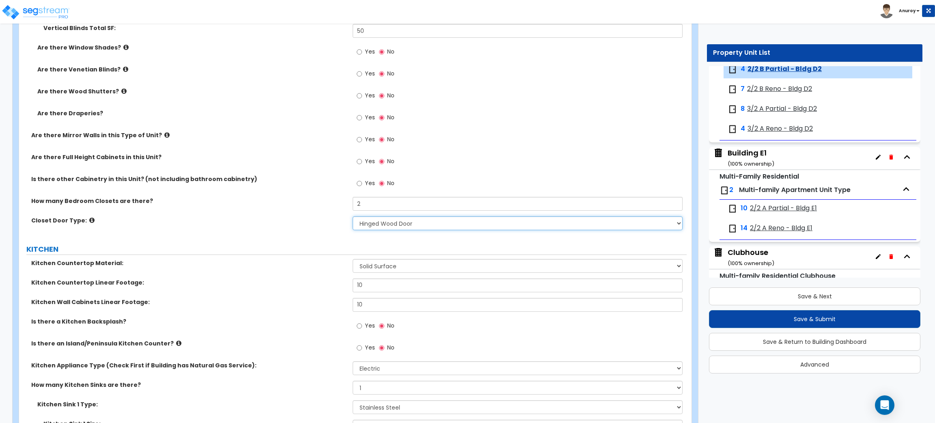
click at [353, 217] on select "None Bi-fold Louvered Doors Bi-fold Panel Doors Sliding Doors Hinged Wood Door" at bounding box center [517, 223] width 329 height 14
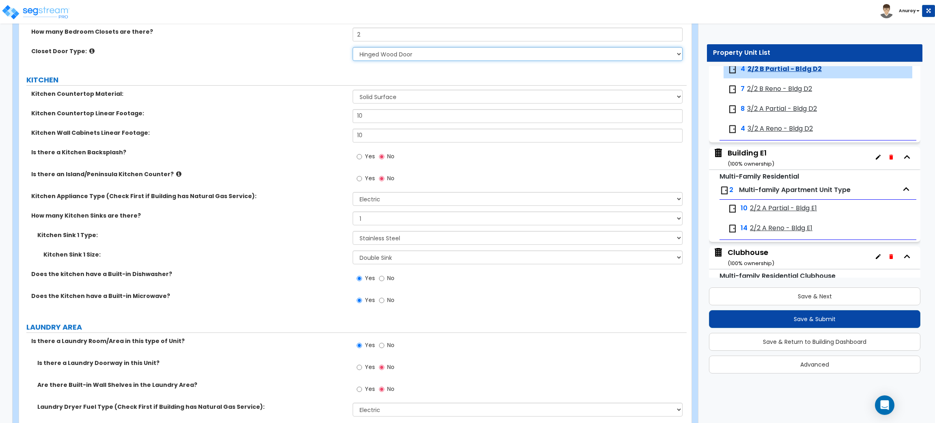
scroll to position [1035, 0]
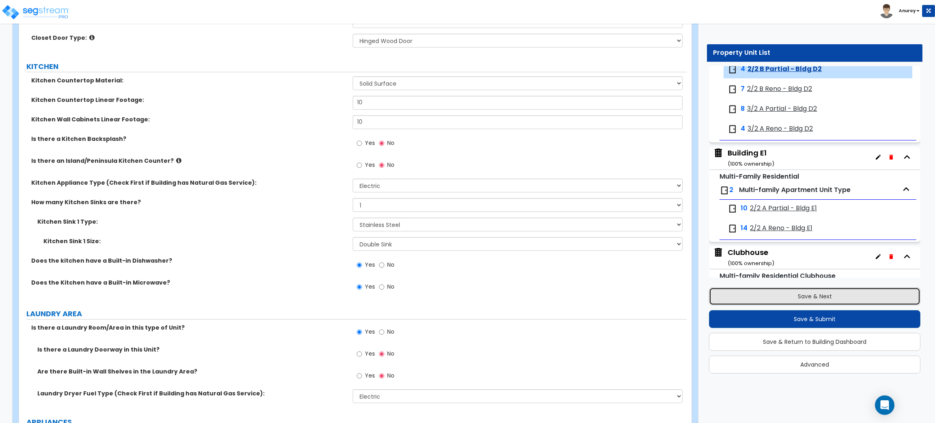
click at [800, 295] on button "Save & Next" at bounding box center [814, 296] width 211 height 18
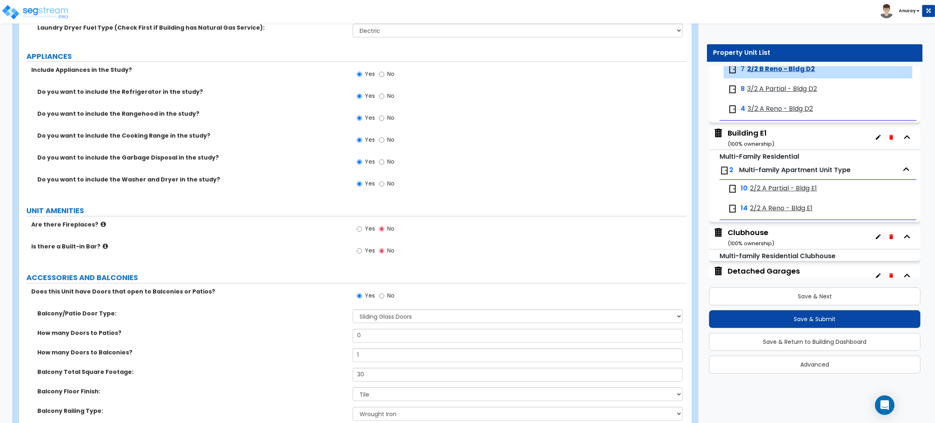
scroll to position [1156, 0]
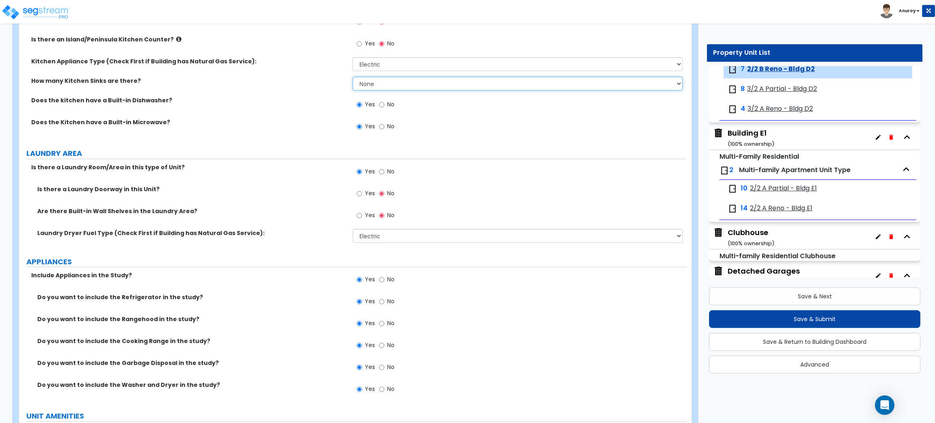
click at [389, 82] on select "None 1 2 3" at bounding box center [517, 84] width 329 height 14
click at [353, 77] on select "None 1 2 3" at bounding box center [517, 84] width 329 height 14
click at [389, 83] on select "None 1 2 3" at bounding box center [517, 84] width 329 height 14
click at [353, 77] on select "None 1 2 3" at bounding box center [517, 84] width 329 height 14
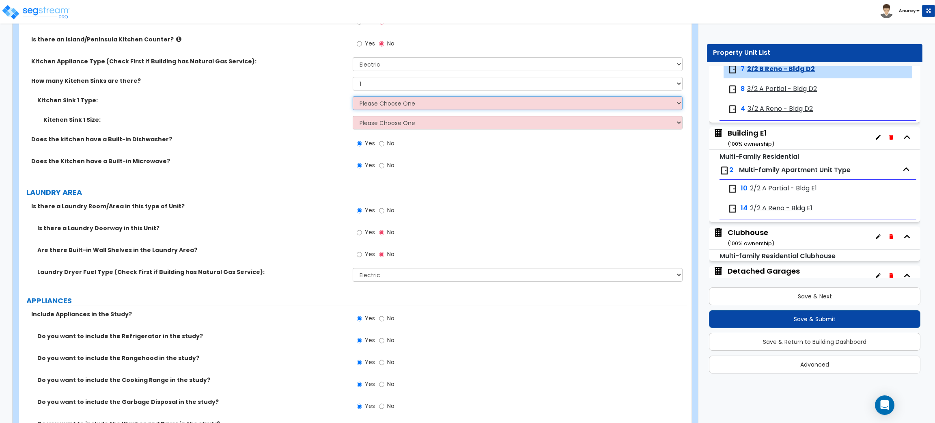
click at [417, 108] on select "Please Choose One Stainless Steel Porcelain Enamel Cast Iron Granite Composite" at bounding box center [517, 103] width 329 height 14
click at [353, 96] on select "Please Choose One Stainless Steel Porcelain Enamel Cast Iron Granite Composite" at bounding box center [517, 103] width 329 height 14
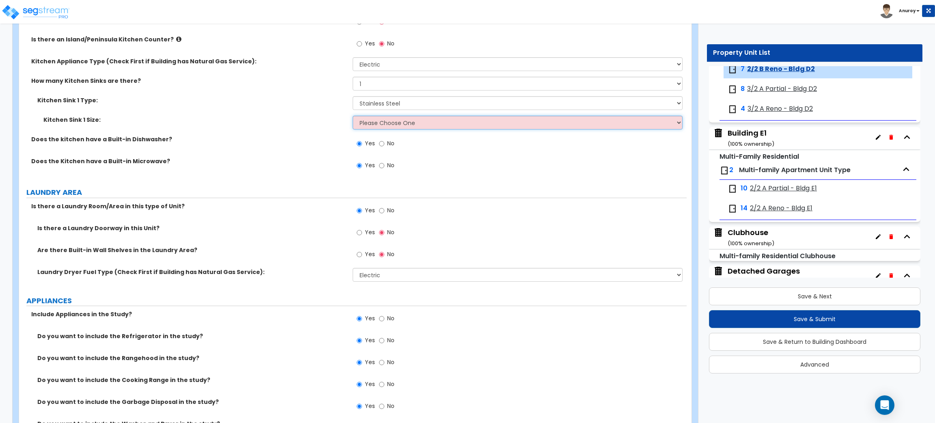
click at [402, 119] on select "Please Choose One Single Sink Double Sink" at bounding box center [517, 123] width 329 height 14
click at [353, 116] on select "Please Choose One Single Sink Double Sink" at bounding box center [517, 123] width 329 height 14
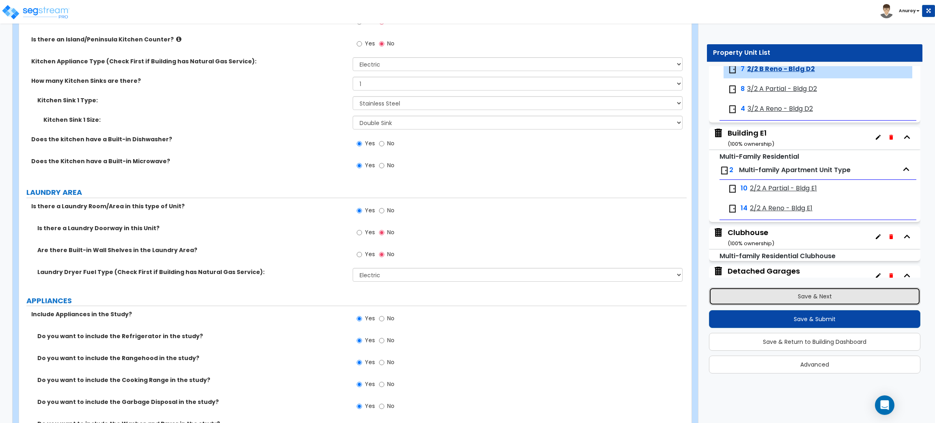
click at [800, 297] on button "Save & Next" at bounding box center [814, 296] width 211 height 18
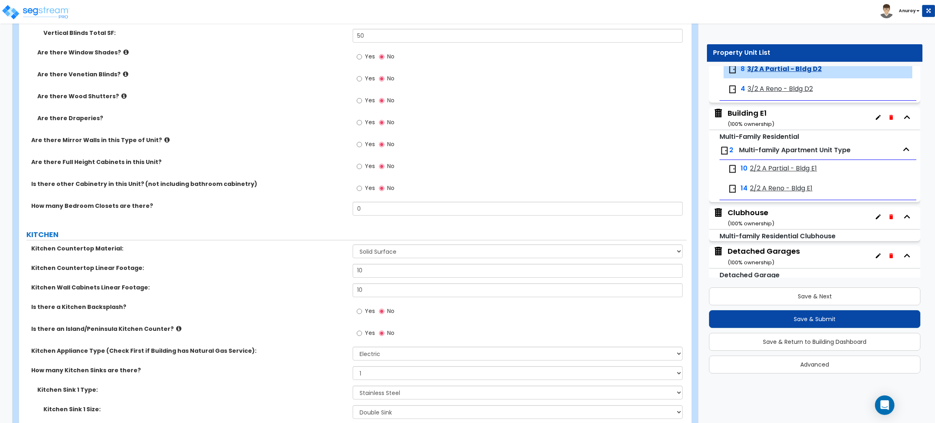
scroll to position [852, 0]
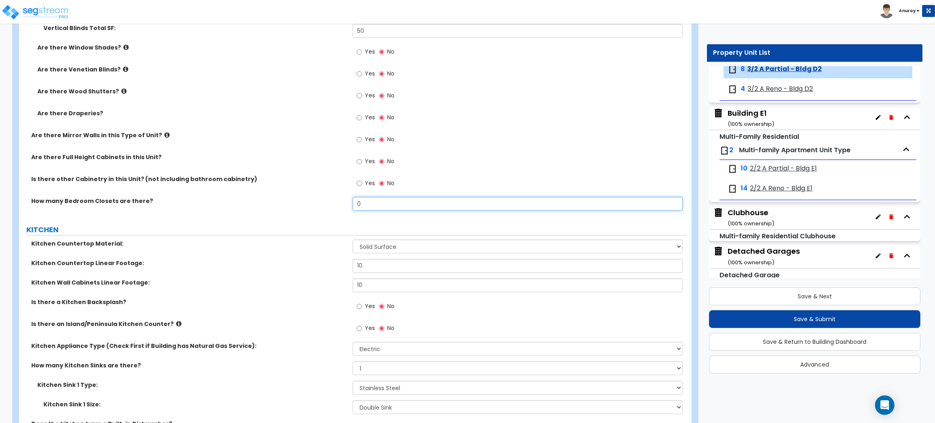
drag, startPoint x: 372, startPoint y: 203, endPoint x: 351, endPoint y: 204, distance: 20.7
click at [351, 204] on div "How many Bedroom Closets are there? 0" at bounding box center [352, 206] width 667 height 19
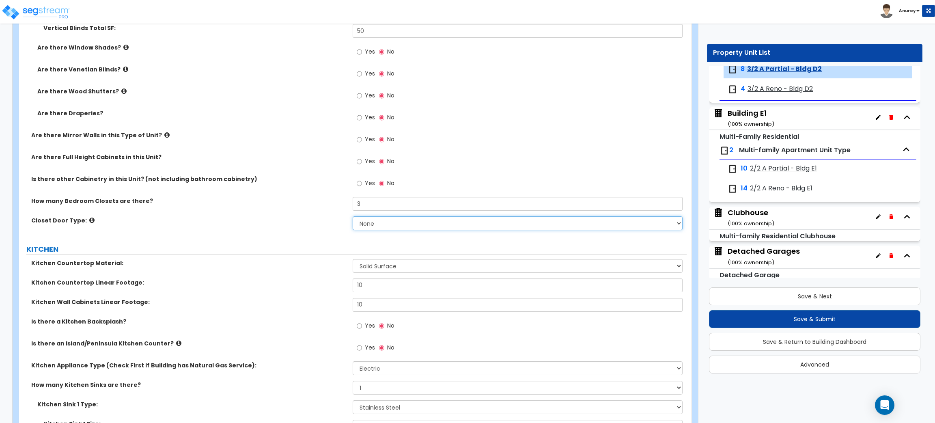
click at [374, 221] on select "None Bi-fold Louvered Doors Bi-fold Panel Doors Sliding Doors Hinged Wood Door" at bounding box center [517, 223] width 329 height 14
click at [353, 217] on select "None Bi-fold Louvered Doors Bi-fold Panel Doors Sliding Doors Hinged Wood Door" at bounding box center [517, 223] width 329 height 14
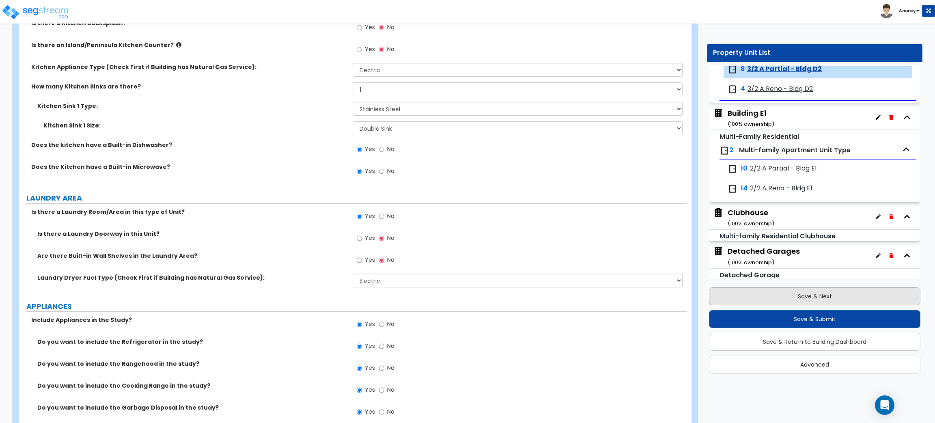
scroll to position [1156, 0]
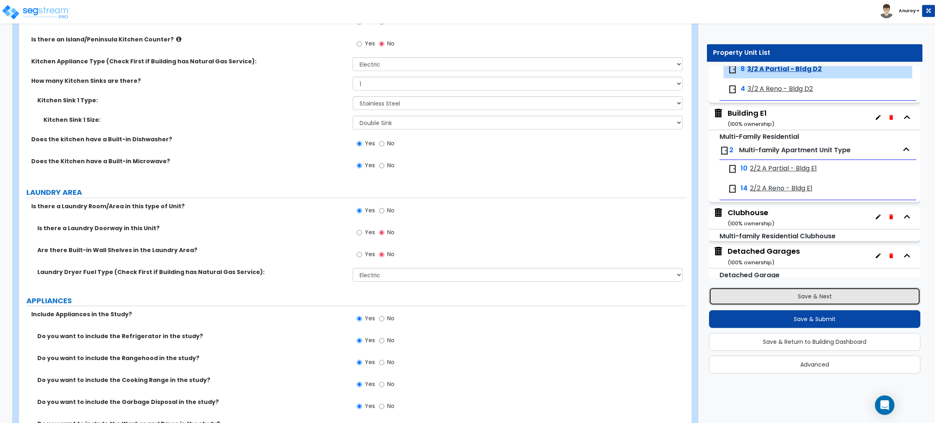
click at [760, 300] on button "Save & Next" at bounding box center [814, 296] width 211 height 18
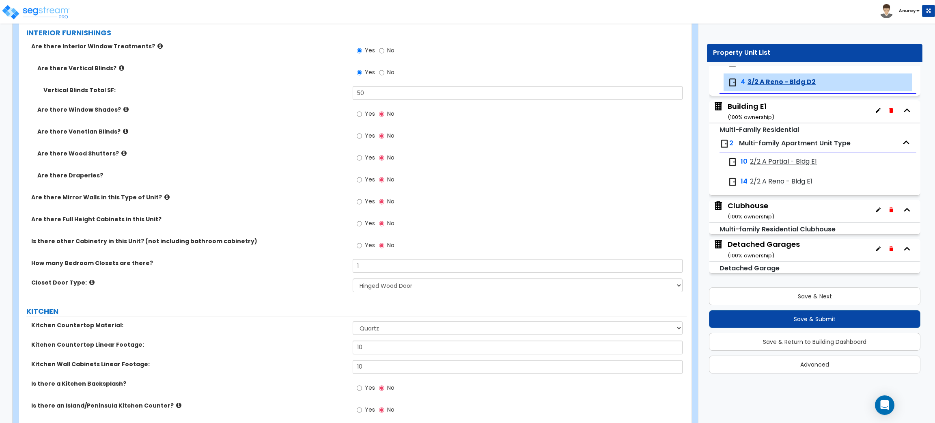
scroll to position [791, 0]
drag, startPoint x: 369, startPoint y: 264, endPoint x: 350, endPoint y: 265, distance: 19.5
click at [350, 265] on div "How many Bedroom Closets are there? 1" at bounding box center [352, 267] width 667 height 19
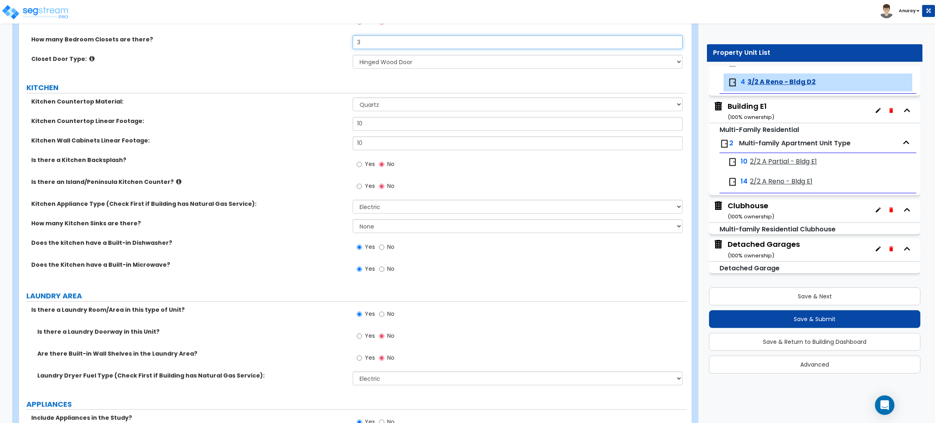
scroll to position [1035, 0]
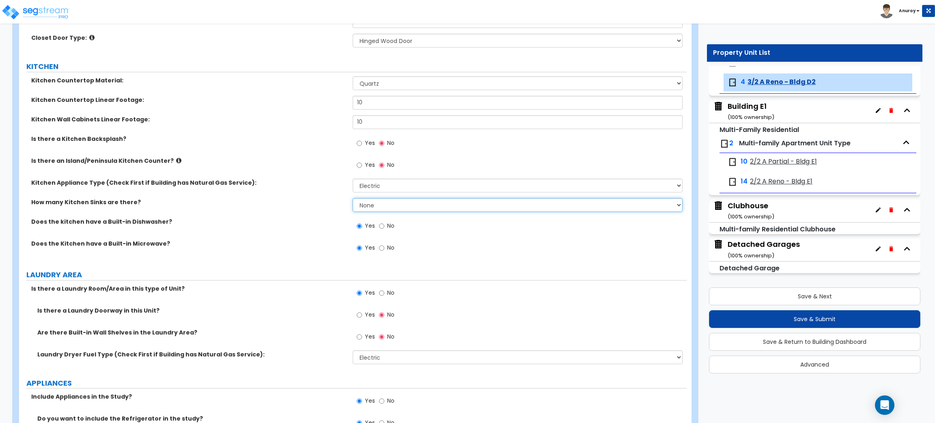
click at [424, 200] on select "None 1 2 3" at bounding box center [517, 205] width 329 height 14
click at [353, 198] on select "None 1 2 3" at bounding box center [517, 205] width 329 height 14
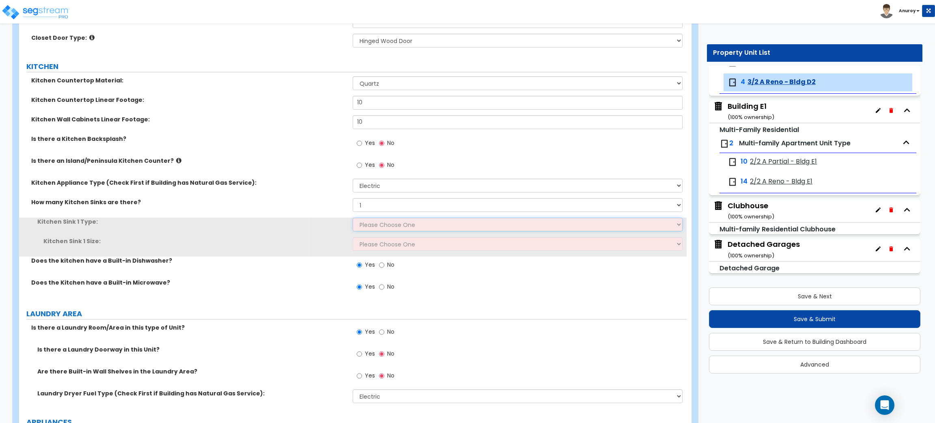
click at [384, 225] on select "Please Choose One Stainless Steel Porcelain Enamel Cast Iron Granite Composite" at bounding box center [517, 224] width 329 height 14
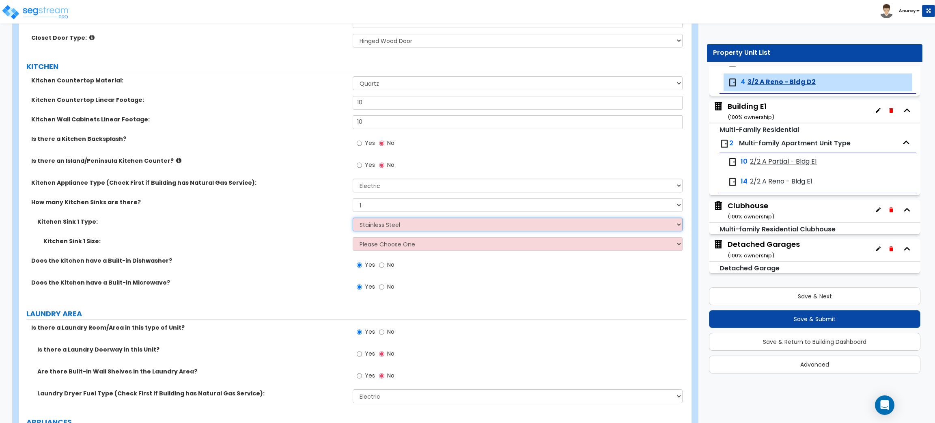
click at [353, 218] on select "Please Choose One Stainless Steel Porcelain Enamel Cast Iron Granite Composite" at bounding box center [517, 224] width 329 height 14
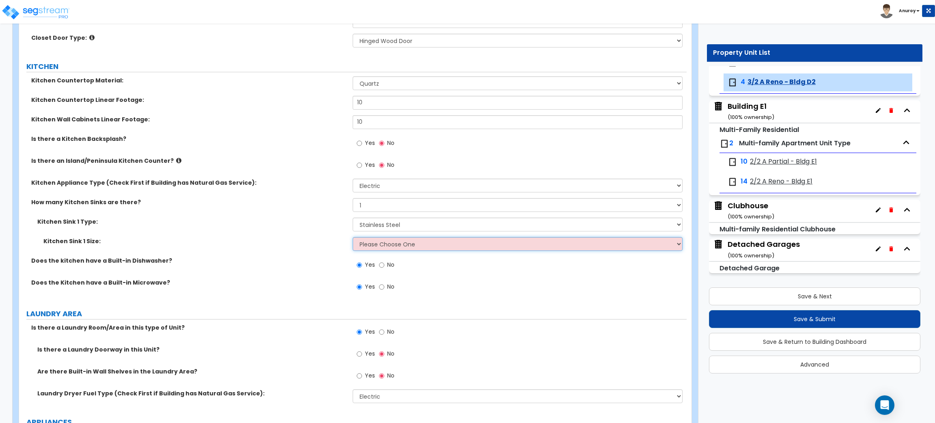
click at [391, 242] on select "Please Choose One Single Sink Double Sink" at bounding box center [517, 244] width 329 height 14
click at [353, 237] on select "Please Choose One Single Sink Double Sink" at bounding box center [517, 244] width 329 height 14
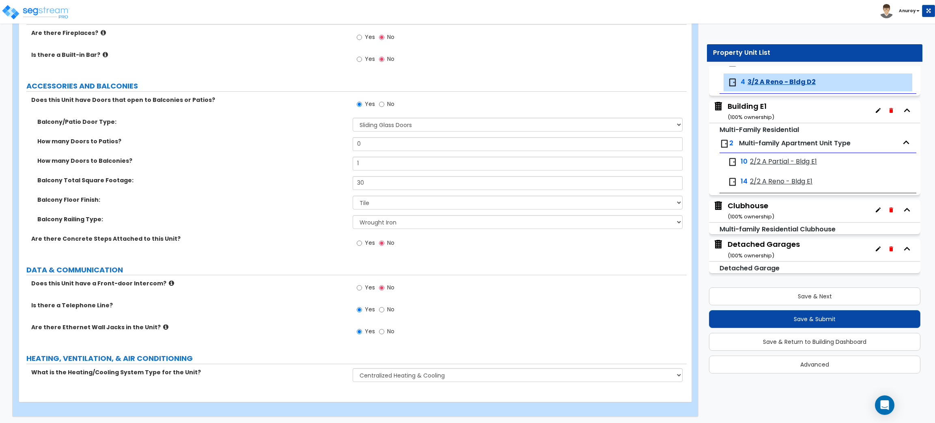
scroll to position [1594, 0]
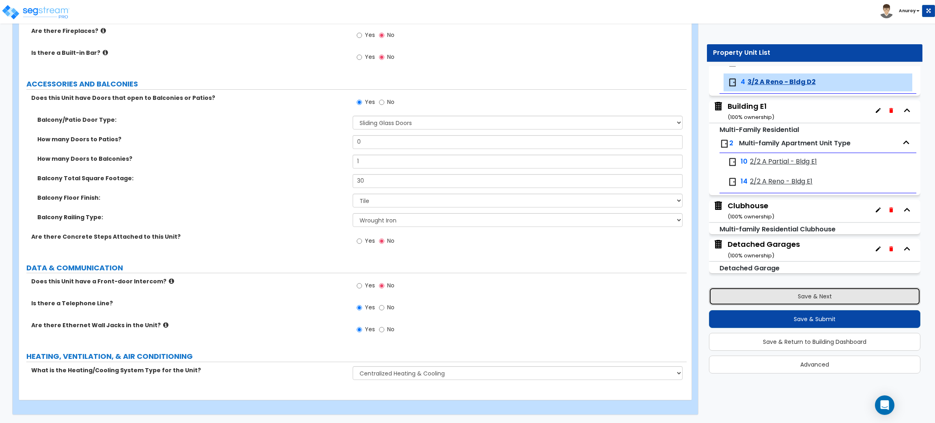
click at [797, 298] on button "Save & Next" at bounding box center [814, 296] width 211 height 18
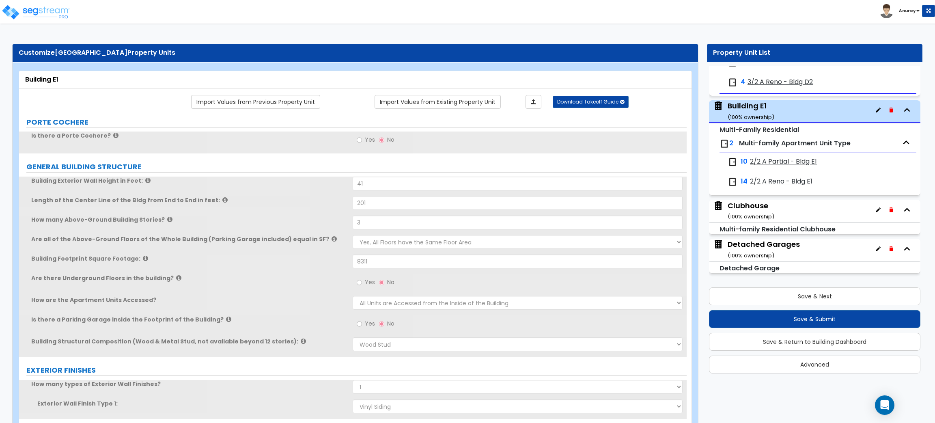
click at [798, 159] on span "2/2 A Partial - Bldg E1" at bounding box center [783, 161] width 67 height 9
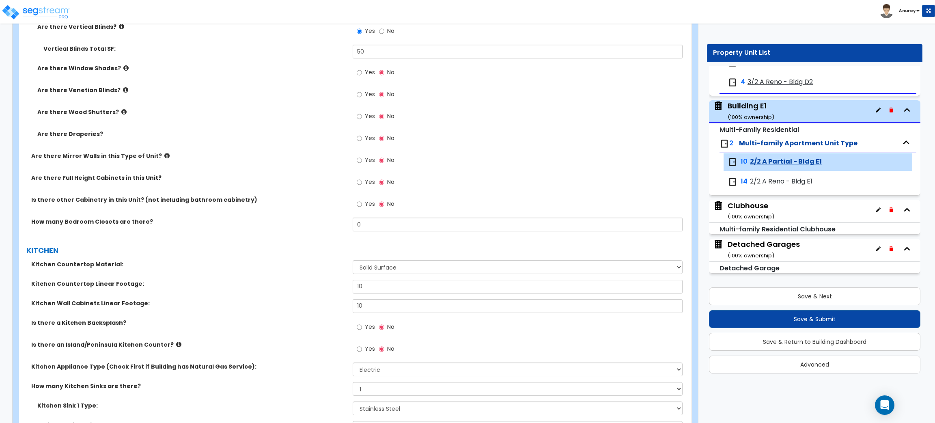
scroll to position [852, 0]
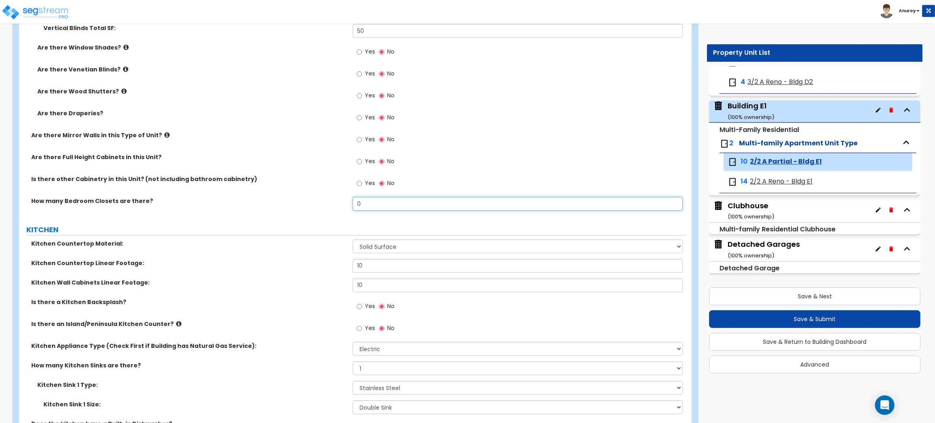
drag, startPoint x: 368, startPoint y: 201, endPoint x: 347, endPoint y: 202, distance: 20.7
click at [347, 202] on div "How many Bedroom Closets are there? 0" at bounding box center [352, 206] width 667 height 19
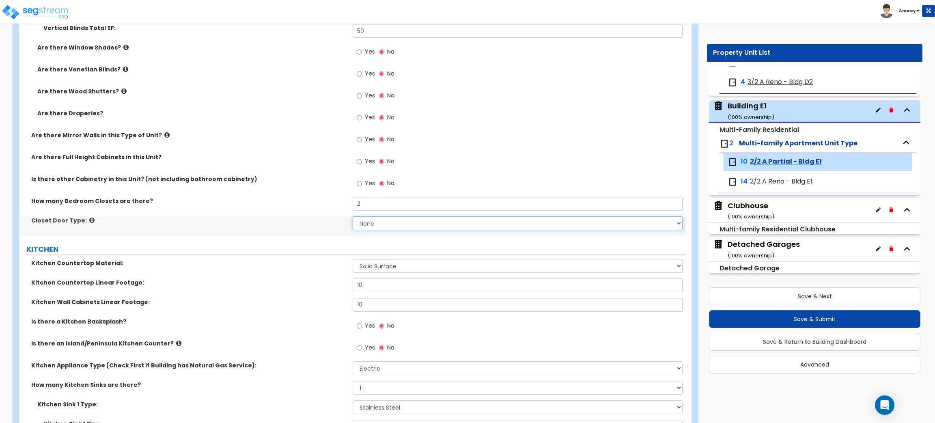
click at [389, 226] on select "None Bi-fold Louvered Doors Bi-fold Panel Doors Sliding Doors Hinged Wood Door" at bounding box center [517, 223] width 329 height 14
click at [353, 217] on select "None Bi-fold Louvered Doors Bi-fold Panel Doors Sliding Doors Hinged Wood Door" at bounding box center [517, 223] width 329 height 14
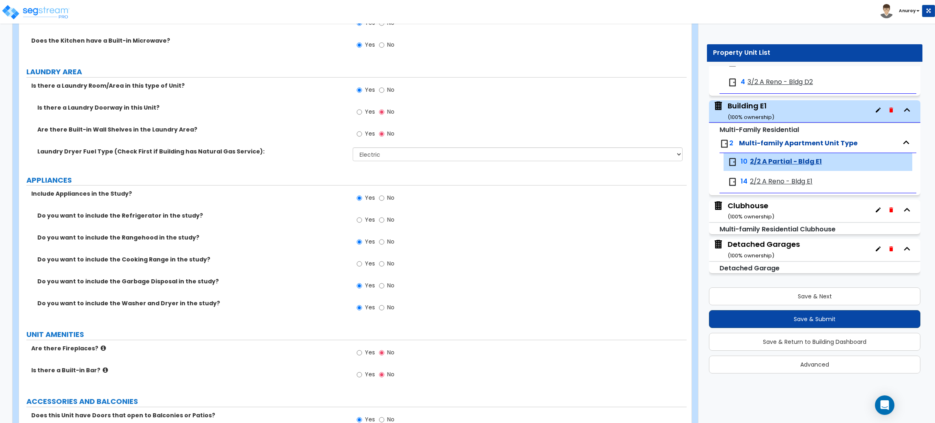
scroll to position [1278, 0]
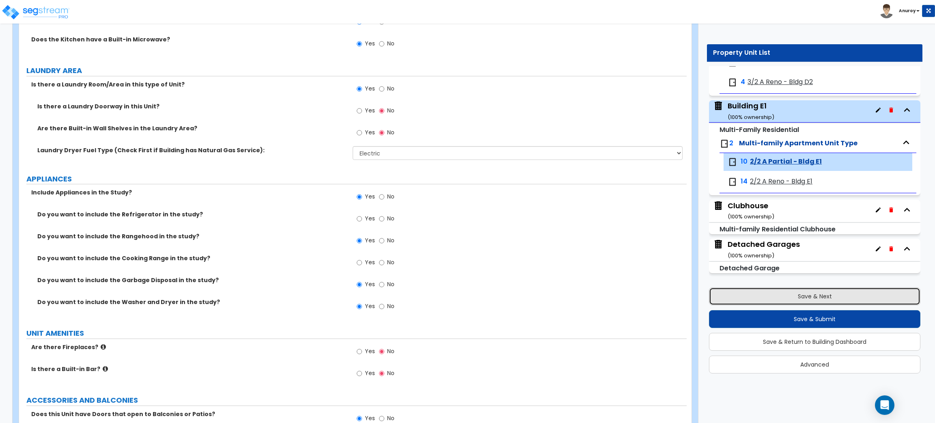
click at [768, 296] on button "Save & Next" at bounding box center [814, 296] width 211 height 18
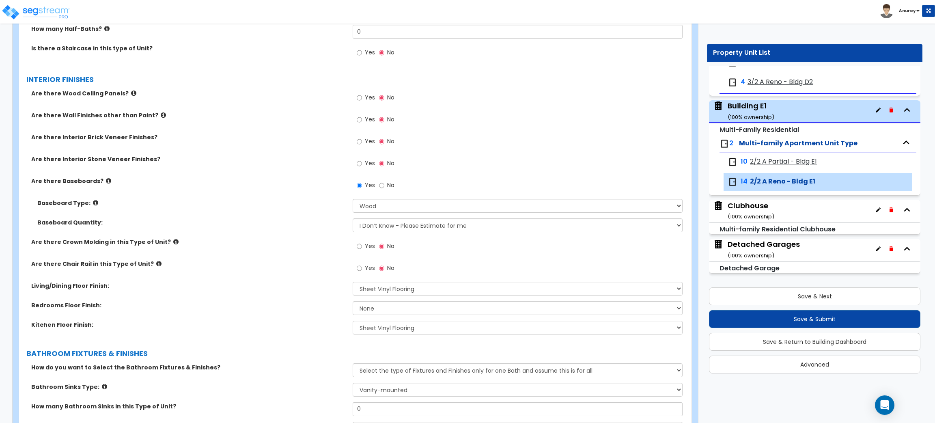
scroll to position [182, 0]
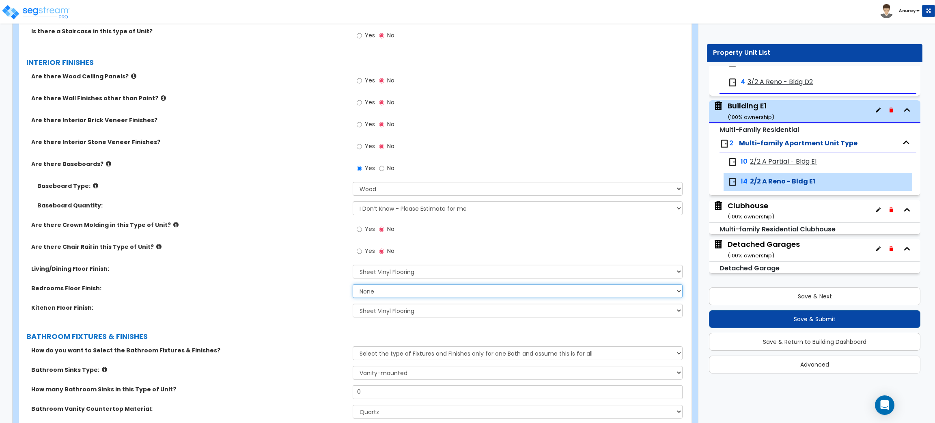
click at [470, 291] on select "None Tile Flooring Hardwood Flooring Resilient Laminate Flooring VCT Flooring S…" at bounding box center [517, 291] width 329 height 14
click at [353, 284] on select "None Tile Flooring Hardwood Flooring Resilient Laminate Flooring VCT Flooring S…" at bounding box center [517, 291] width 329 height 14
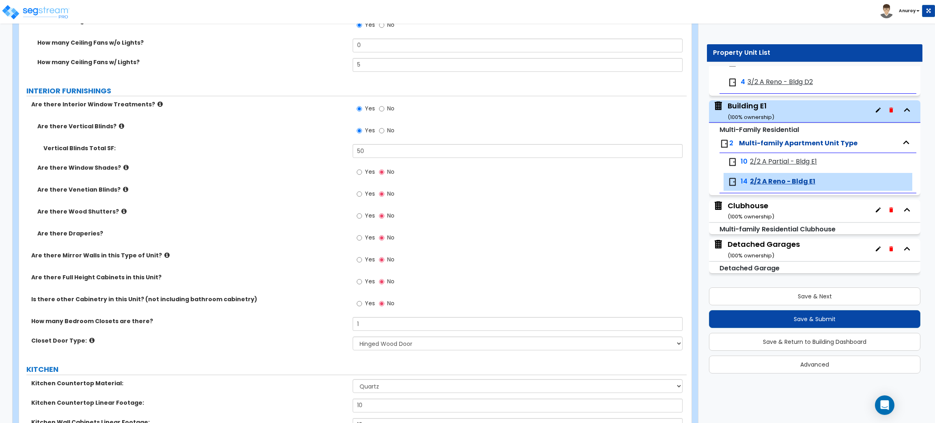
scroll to position [791, 0]
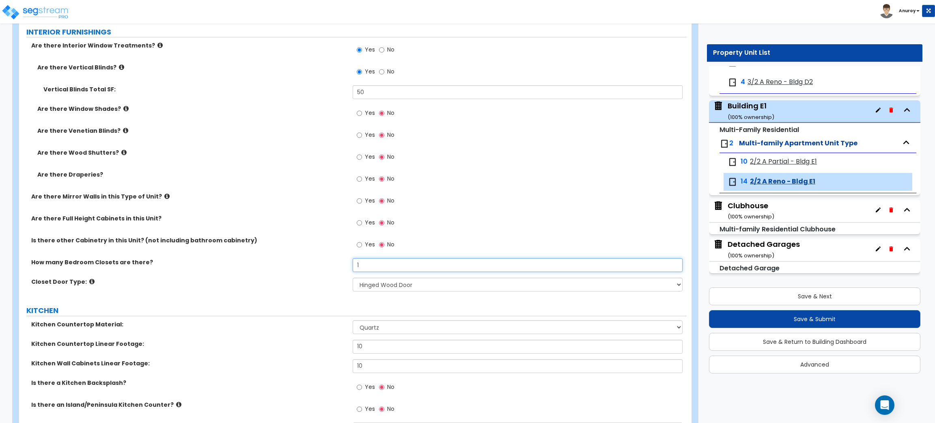
click at [350, 263] on div "How many Bedroom Closets are there? 1" at bounding box center [352, 267] width 667 height 19
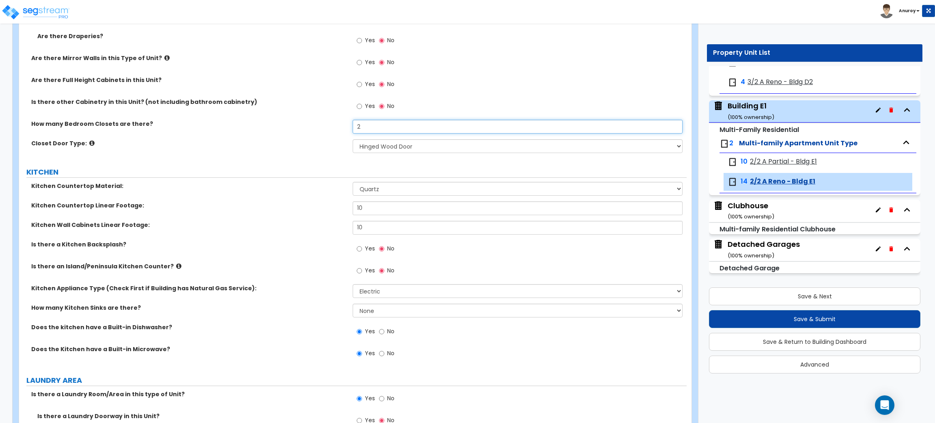
scroll to position [974, 0]
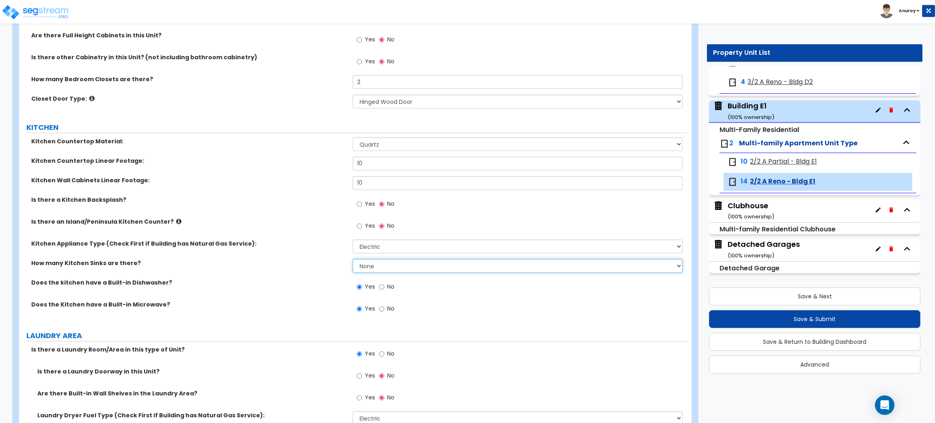
click at [406, 267] on select "None 1 2 3" at bounding box center [517, 266] width 329 height 14
click at [353, 259] on select "None 1 2 3" at bounding box center [517, 266] width 329 height 14
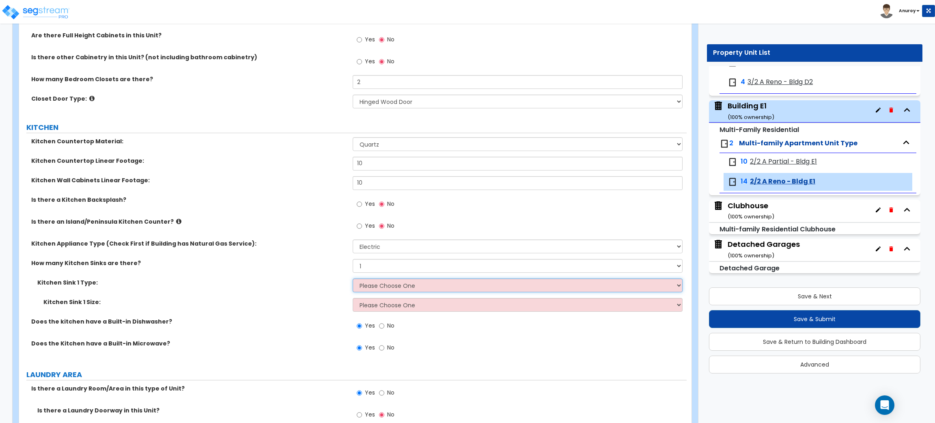
click at [410, 282] on select "Please Choose One Stainless Steel Porcelain Enamel Cast Iron Granite Composite" at bounding box center [517, 285] width 329 height 14
click at [353, 279] on select "Please Choose One Stainless Steel Porcelain Enamel Cast Iron Granite Composite" at bounding box center [517, 285] width 329 height 14
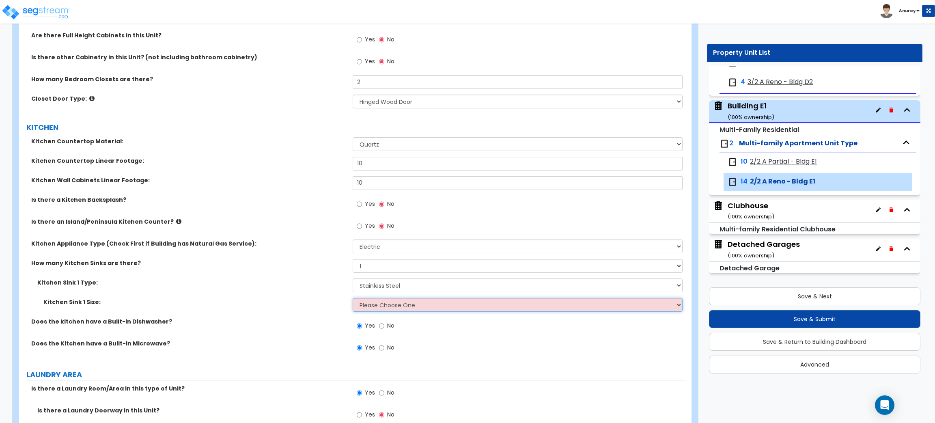
click at [405, 306] on select "Please Choose One Single Sink Double Sink" at bounding box center [517, 305] width 329 height 14
click at [353, 298] on select "Please Choose One Single Sink Double Sink" at bounding box center [517, 305] width 329 height 14
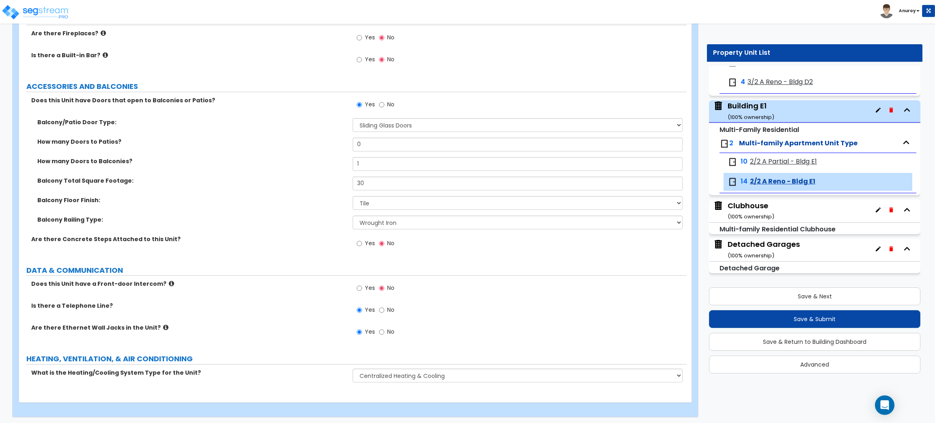
scroll to position [1594, 0]
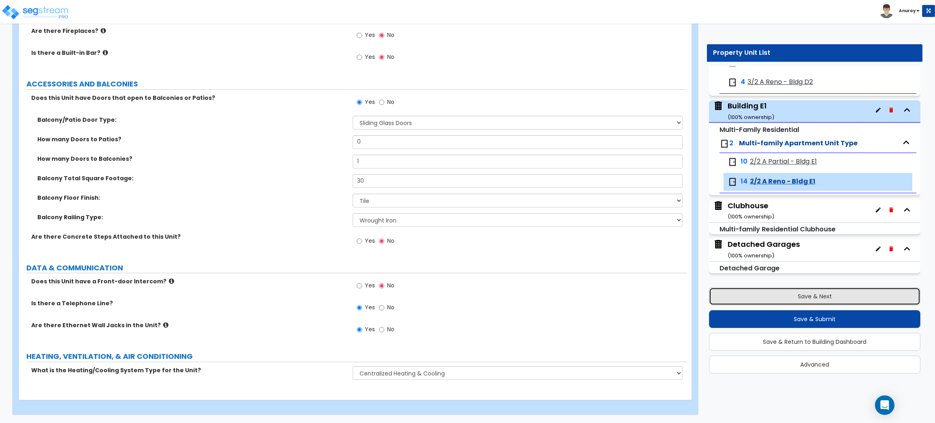
click at [817, 299] on button "Save & Next" at bounding box center [814, 296] width 211 height 18
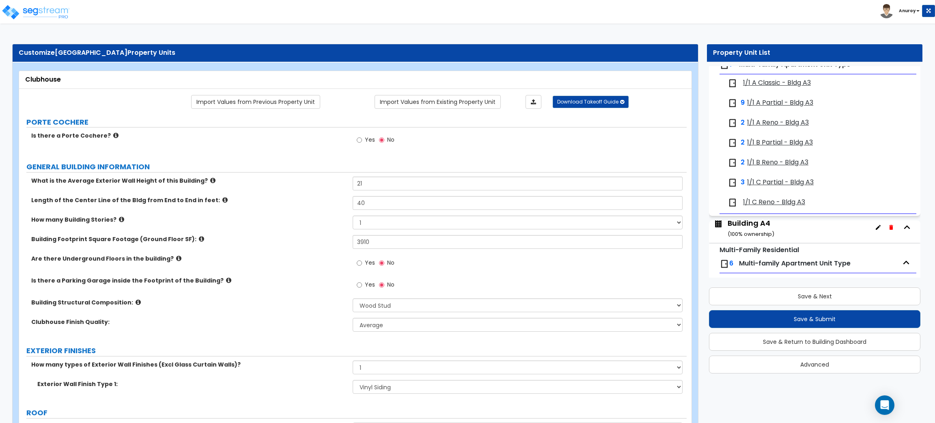
scroll to position [0, 0]
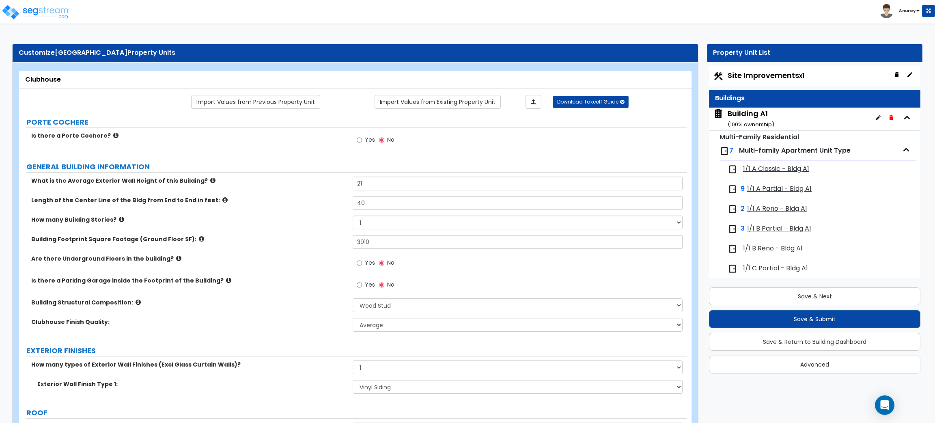
click at [786, 209] on span "1/1 A Reno - Bldg A1" at bounding box center [777, 208] width 60 height 9
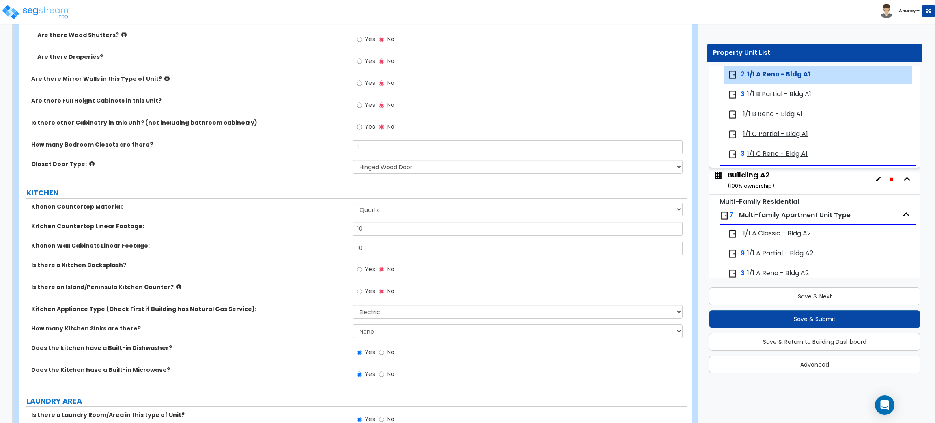
scroll to position [974, 0]
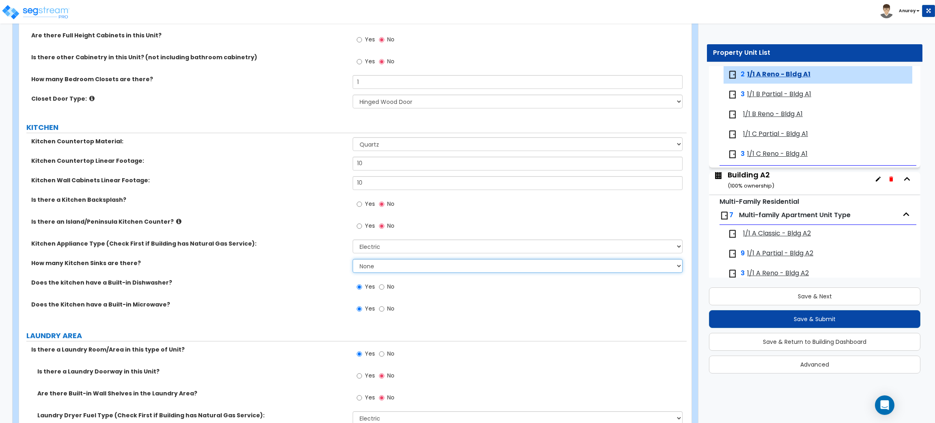
click at [437, 264] on select "None 1 2 3" at bounding box center [517, 266] width 329 height 14
click at [353, 259] on select "None 1 2 3" at bounding box center [517, 266] width 329 height 14
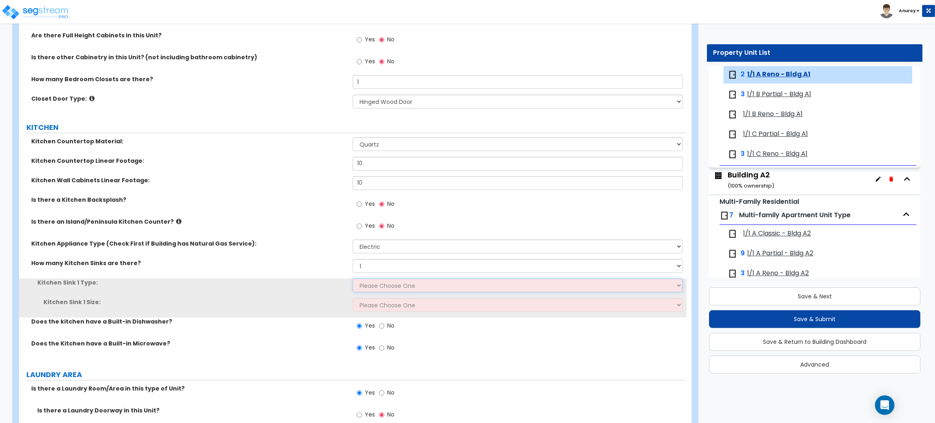
click at [389, 290] on select "Please Choose One Stainless Steel Porcelain Enamel Cast Iron Granite Composite" at bounding box center [517, 285] width 329 height 14
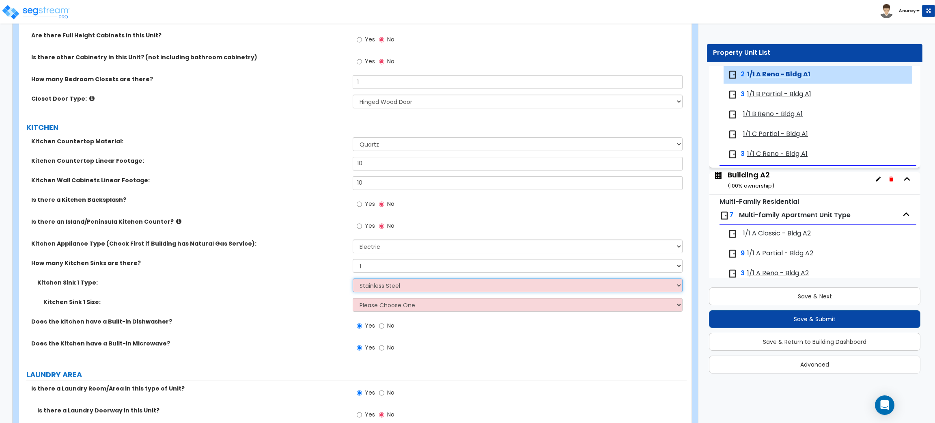
click at [353, 279] on select "Please Choose One Stainless Steel Porcelain Enamel Cast Iron Granite Composite" at bounding box center [517, 285] width 329 height 14
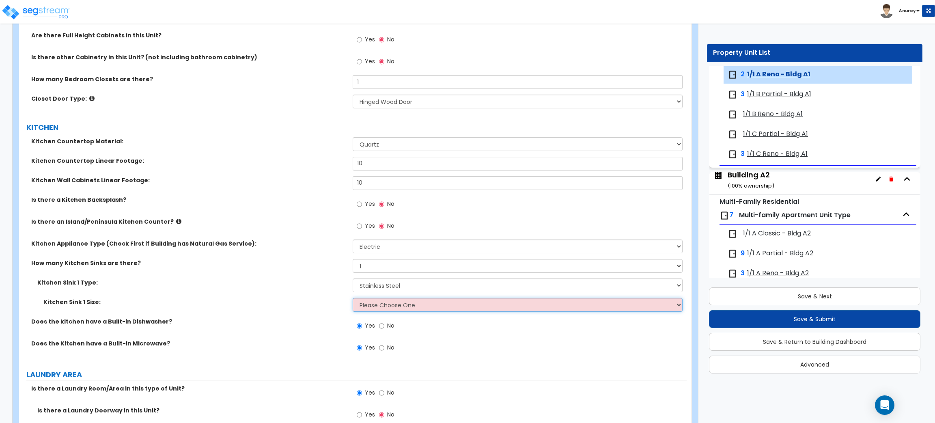
click at [401, 305] on select "Please Choose One Single Sink Double Sink" at bounding box center [517, 305] width 329 height 14
click at [353, 298] on select "Please Choose One Single Sink Double Sink" at bounding box center [517, 305] width 329 height 14
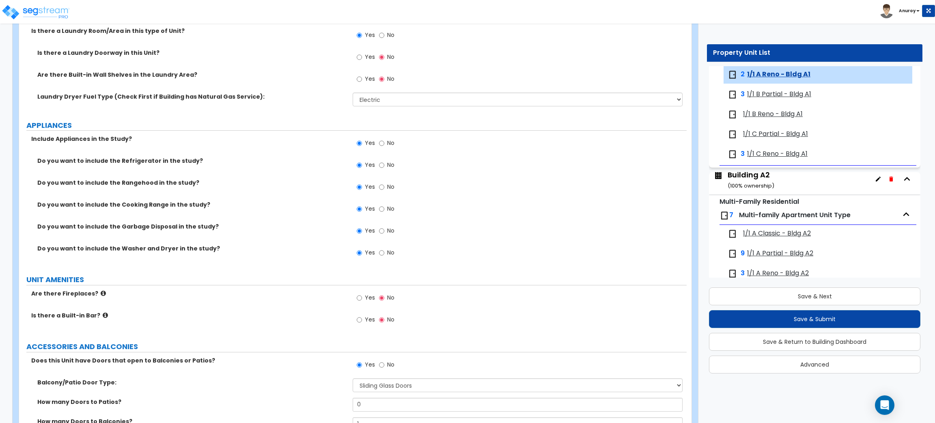
scroll to position [1594, 0]
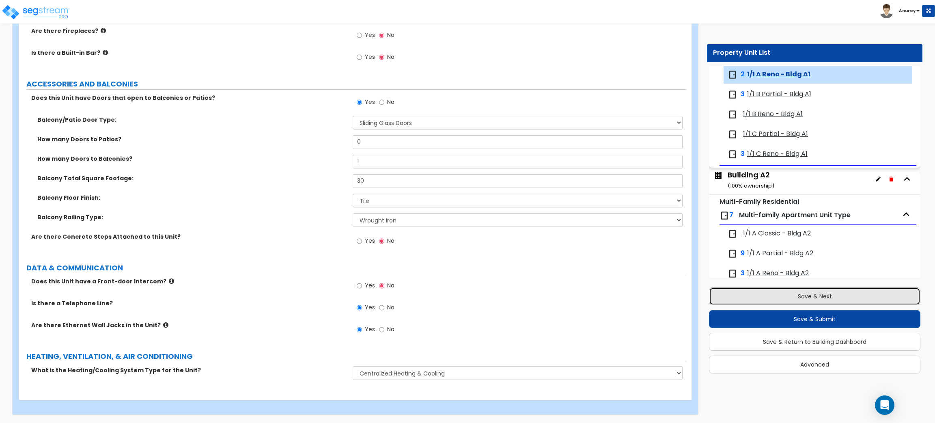
click at [784, 292] on button "Save & Next" at bounding box center [814, 296] width 211 height 18
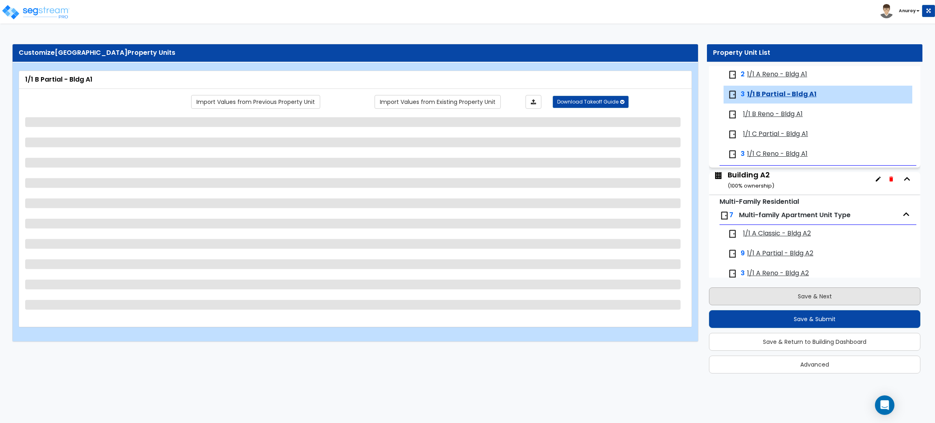
scroll to position [154, 0]
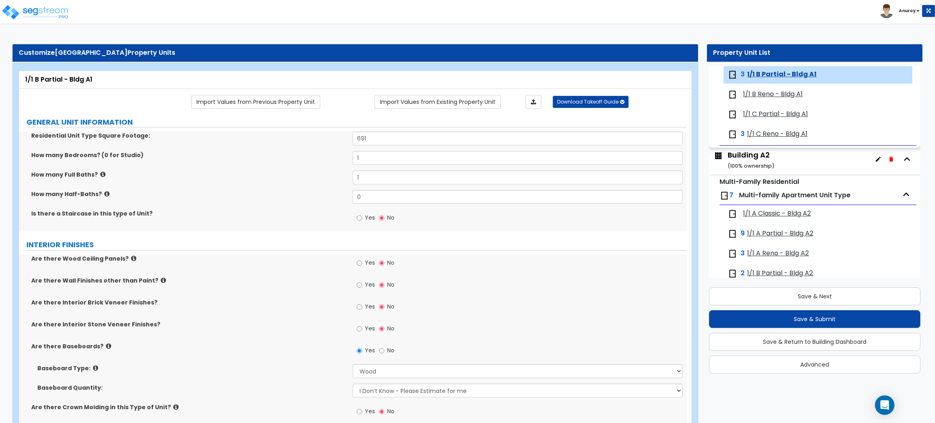
click at [792, 94] on span "1/1 B Reno - Bldg A1" at bounding box center [773, 94] width 60 height 9
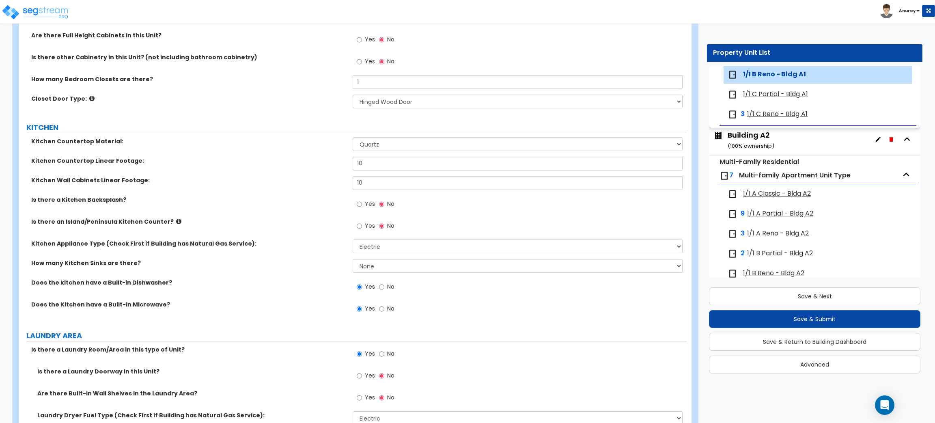
scroll to position [1035, 0]
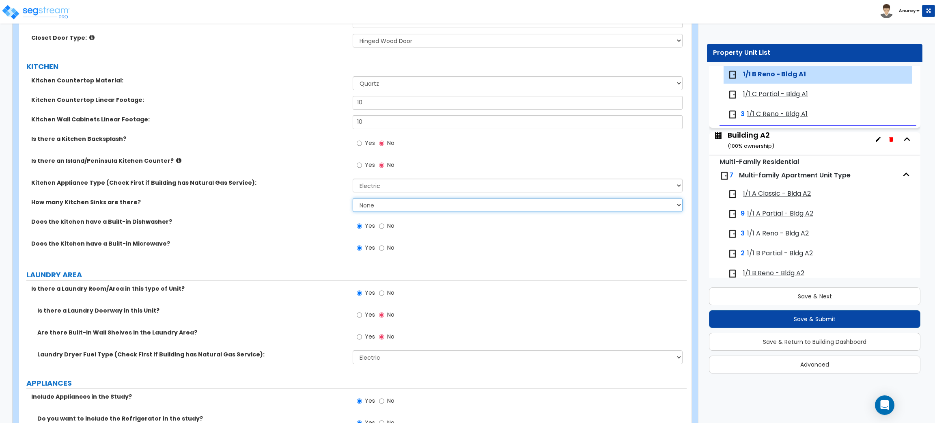
click at [461, 204] on select "None 1 2 3" at bounding box center [517, 205] width 329 height 14
click at [353, 198] on select "None 1 2 3" at bounding box center [517, 205] width 329 height 14
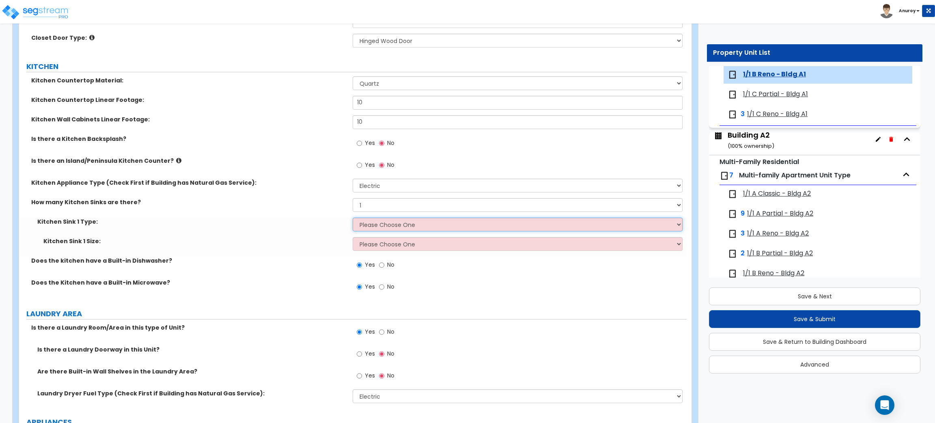
click at [422, 224] on select "Please Choose One Stainless Steel Porcelain Enamel Cast Iron Granite Composite" at bounding box center [517, 224] width 329 height 14
click at [353, 218] on select "Please Choose One Stainless Steel Porcelain Enamel Cast Iron Granite Composite" at bounding box center [517, 224] width 329 height 14
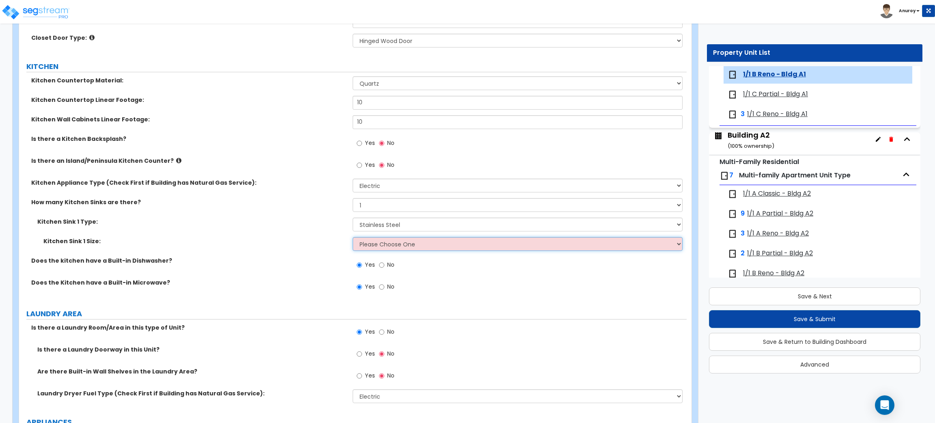
click at [417, 237] on select "Please Choose One Single Sink Double Sink" at bounding box center [517, 244] width 329 height 14
click at [353, 237] on select "Please Choose One Single Sink Double Sink" at bounding box center [517, 244] width 329 height 14
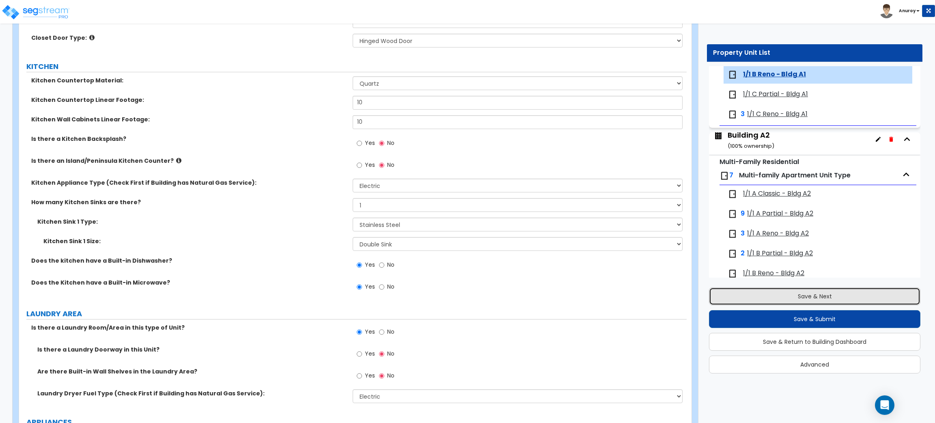
click at [802, 297] on button "Save & Next" at bounding box center [814, 296] width 211 height 18
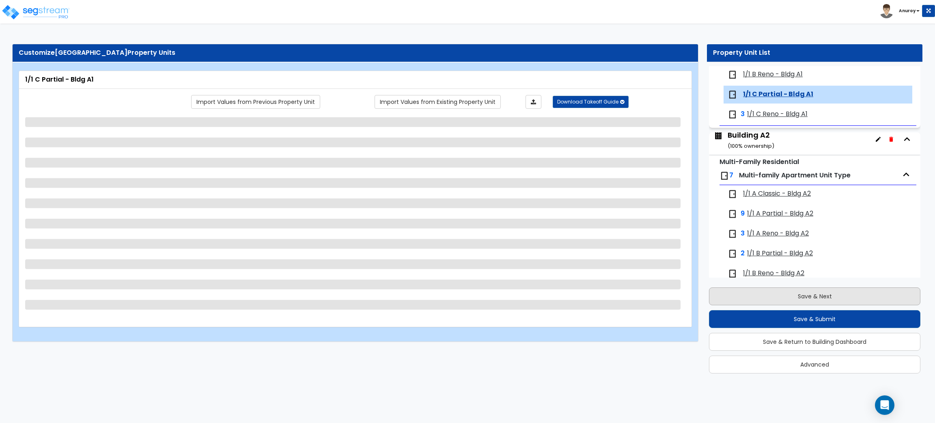
scroll to position [194, 0]
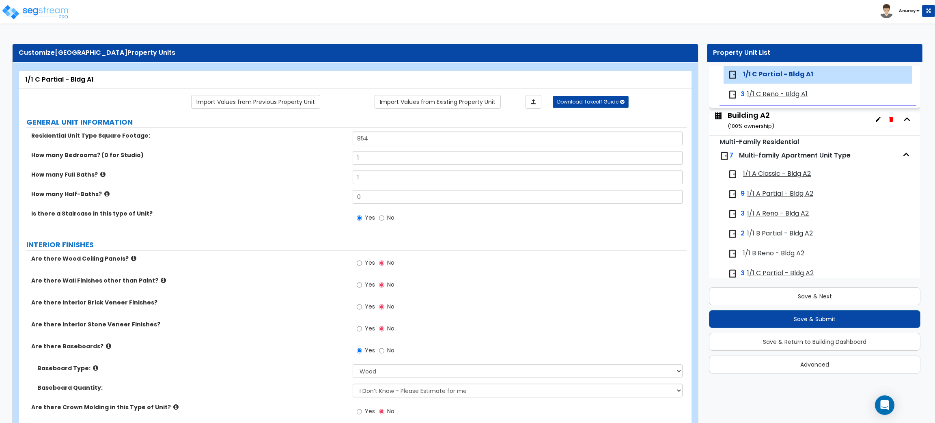
click at [794, 92] on span "1/1 C Reno - Bldg A1" at bounding box center [777, 94] width 60 height 9
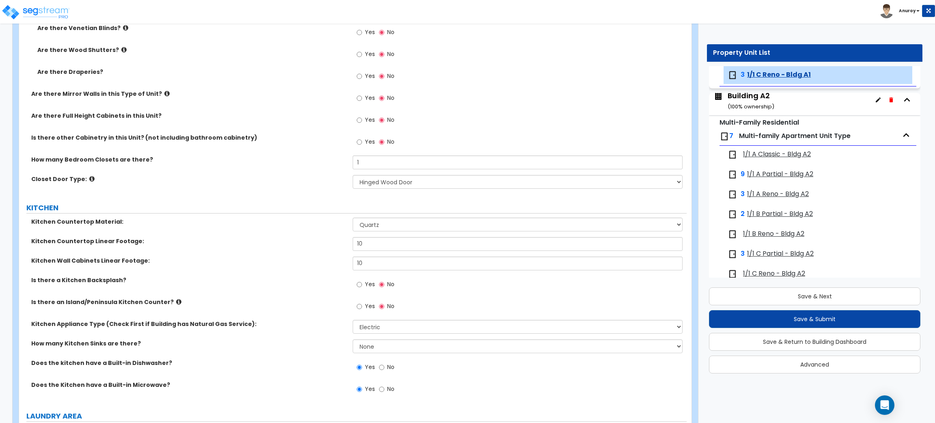
scroll to position [974, 0]
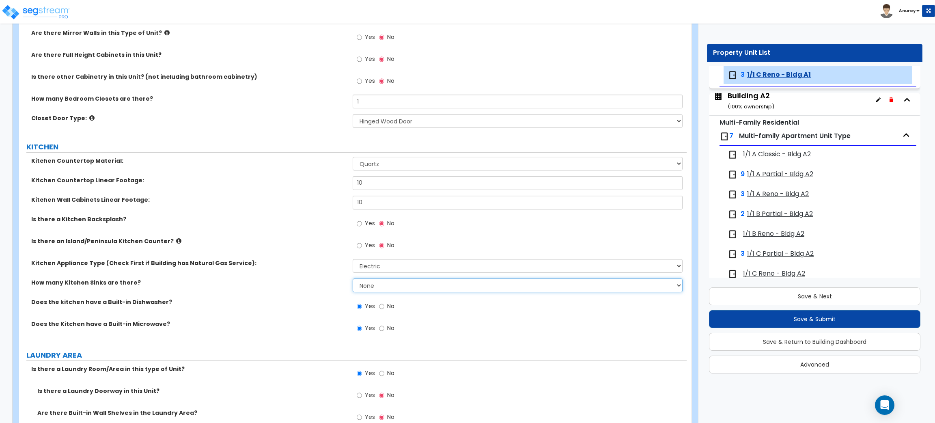
click at [402, 282] on select "None 1 2 3" at bounding box center [517, 285] width 329 height 14
click at [353, 279] on select "None 1 2 3" at bounding box center [517, 285] width 329 height 14
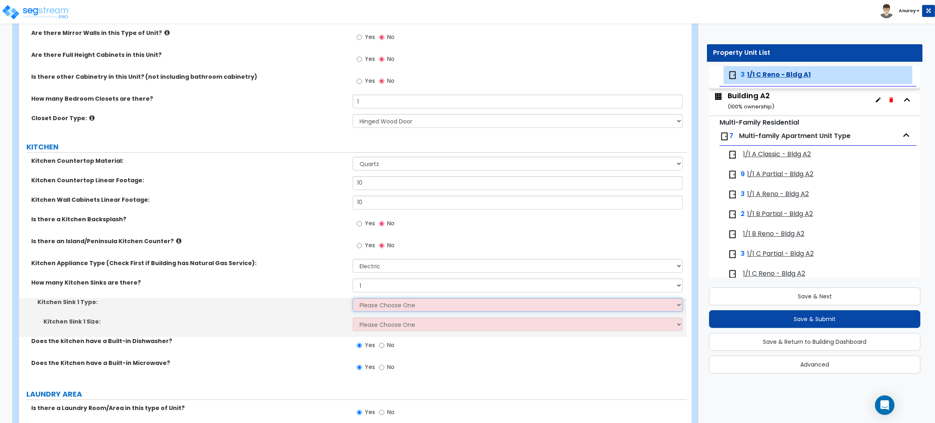
click at [394, 299] on select "Please Choose One Stainless Steel Porcelain Enamel Cast Iron Granite Composite" at bounding box center [517, 305] width 329 height 14
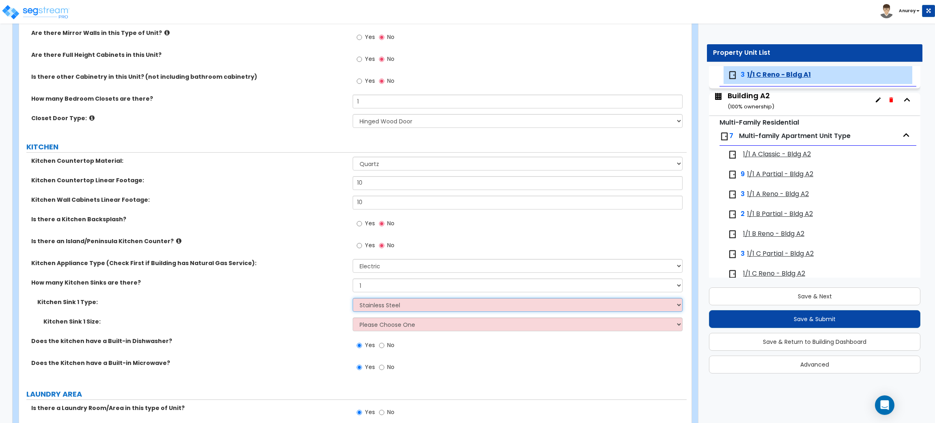
click at [353, 298] on select "Please Choose One Stainless Steel Porcelain Enamel Cast Iron Granite Composite" at bounding box center [517, 305] width 329 height 14
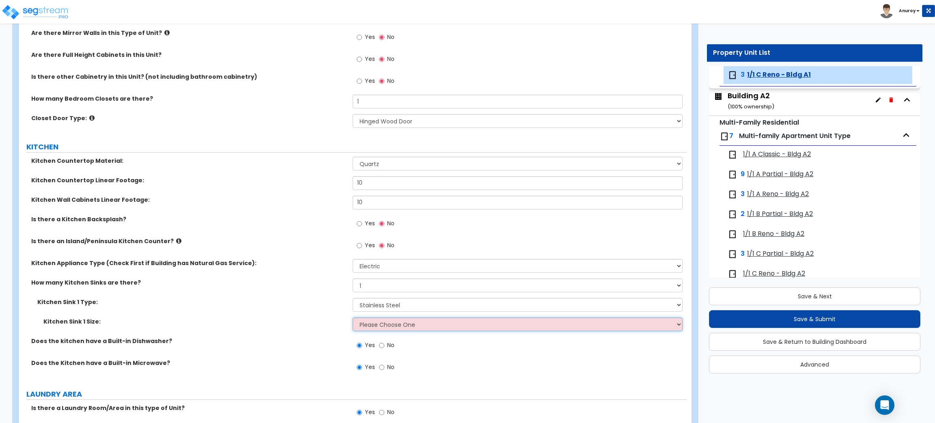
click at [403, 326] on select "Please Choose One Single Sink Double Sink" at bounding box center [517, 324] width 329 height 14
click at [353, 318] on select "Please Choose One Single Sink Double Sink" at bounding box center [517, 324] width 329 height 14
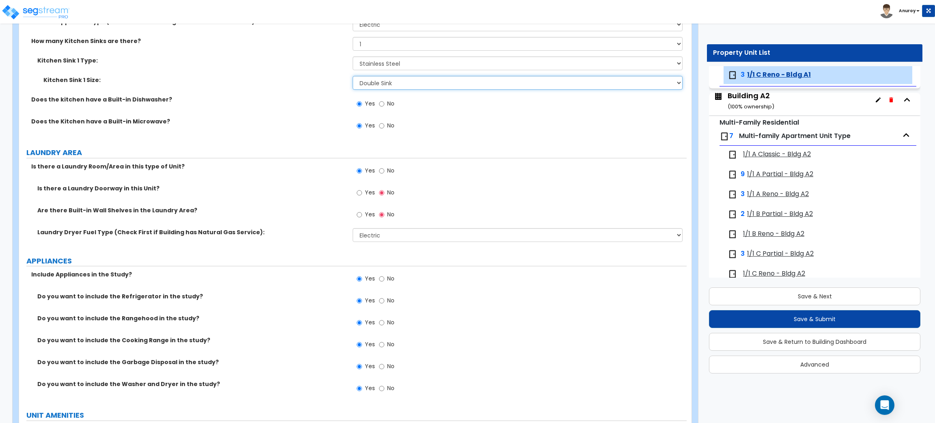
scroll to position [1217, 0]
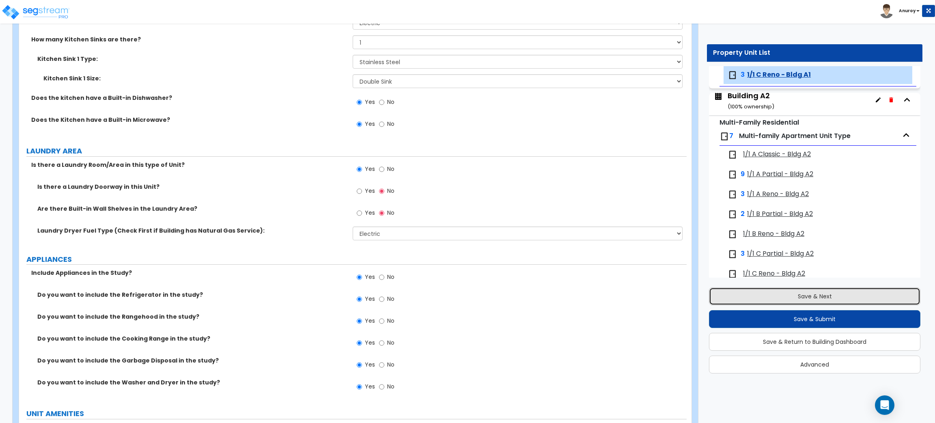
click at [779, 296] on button "Save & Next" at bounding box center [814, 296] width 211 height 18
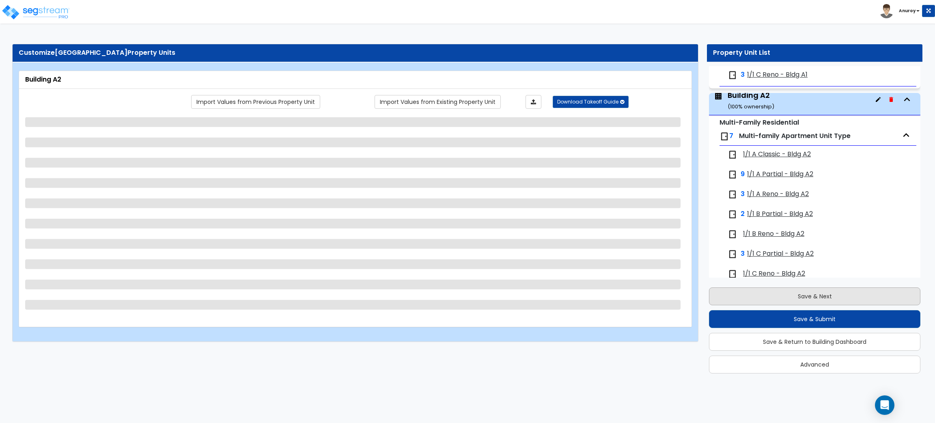
scroll to position [241, 0]
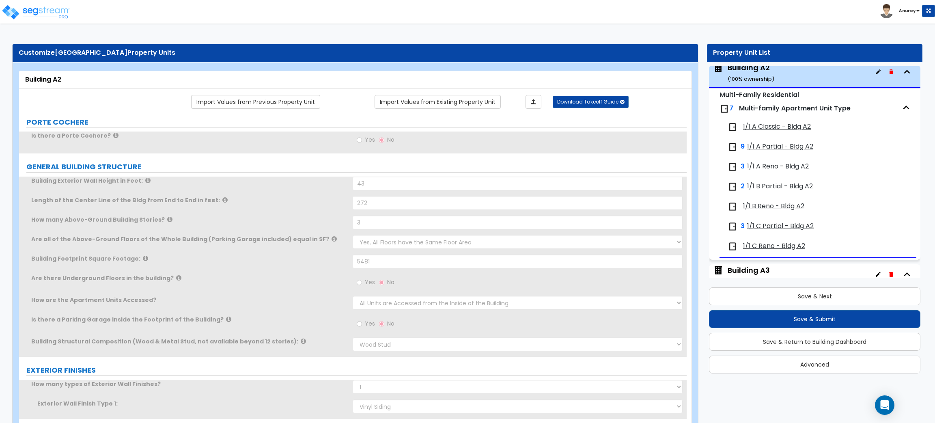
click at [774, 168] on span "1/1 A Reno - Bldg A2" at bounding box center [778, 166] width 62 height 9
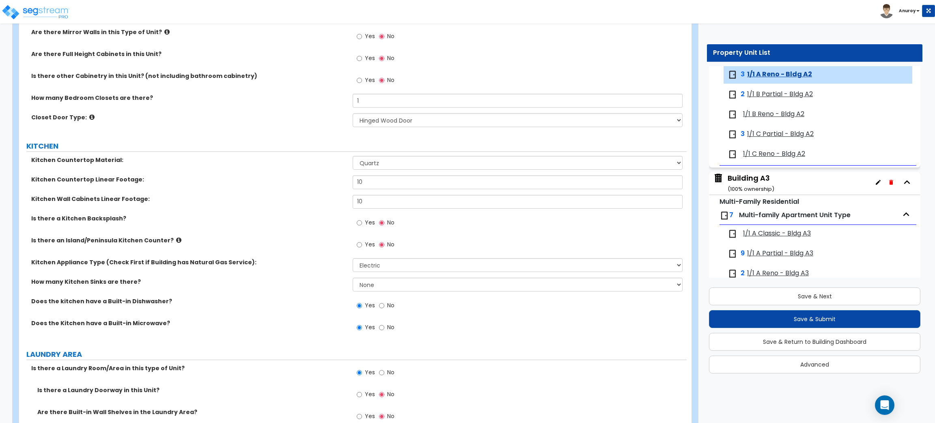
scroll to position [974, 0]
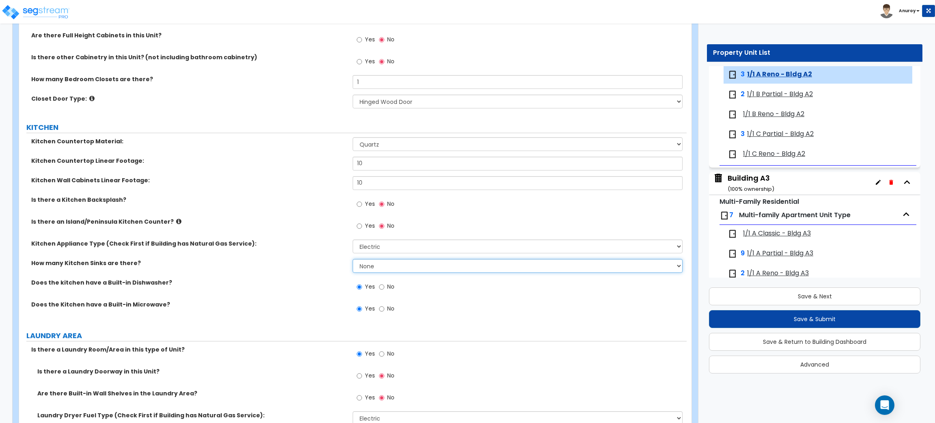
click at [460, 264] on select "None 1 2 3" at bounding box center [517, 266] width 329 height 14
click at [353, 259] on select "None 1 2 3" at bounding box center [517, 266] width 329 height 14
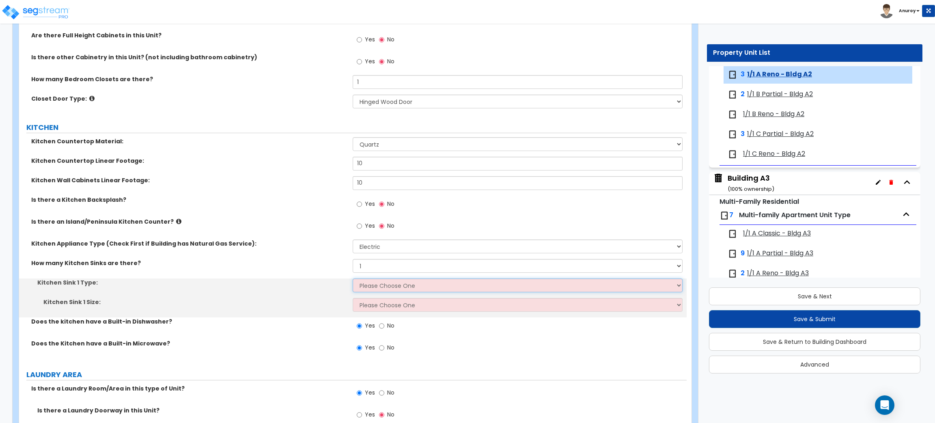
click at [409, 289] on select "Please Choose One Stainless Steel Porcelain Enamel Cast Iron Granite Composite" at bounding box center [517, 285] width 329 height 14
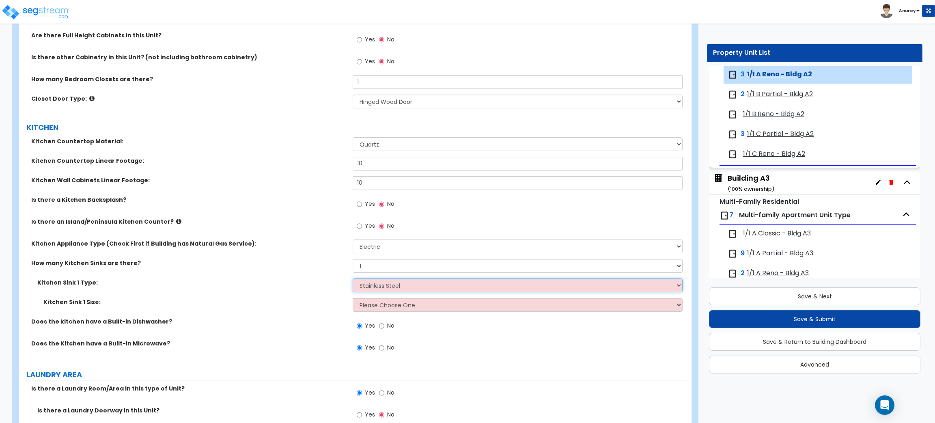
click at [353, 279] on select "Please Choose One Stainless Steel Porcelain Enamel Cast Iron Granite Composite" at bounding box center [517, 285] width 329 height 14
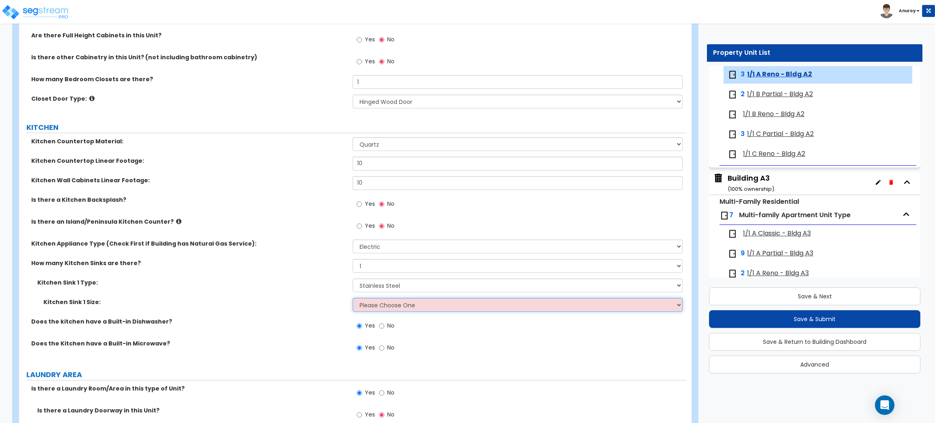
click at [407, 305] on select "Please Choose One Single Sink Double Sink" at bounding box center [517, 305] width 329 height 14
click at [353, 298] on select "Please Choose One Single Sink Double Sink" at bounding box center [517, 305] width 329 height 14
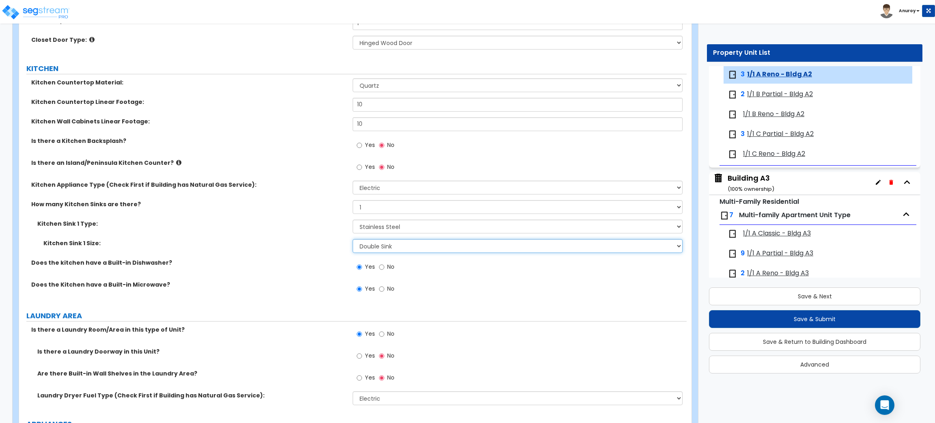
scroll to position [1095, 0]
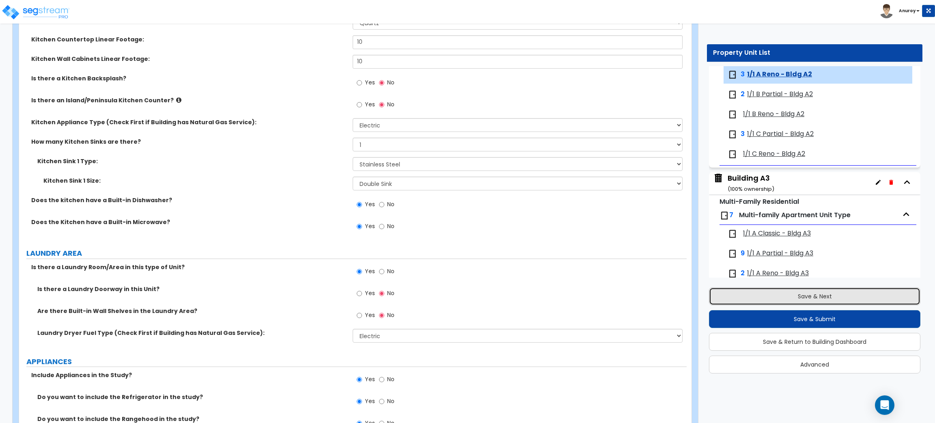
click at [794, 296] on button "Save & Next" at bounding box center [814, 296] width 211 height 18
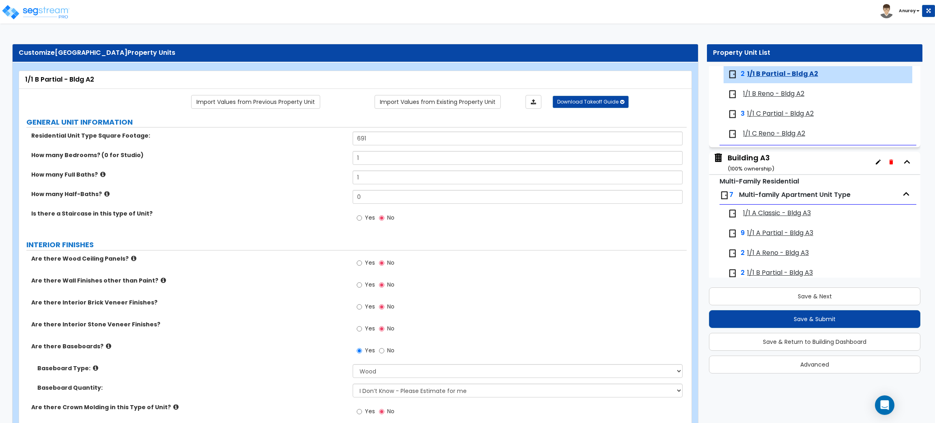
click at [774, 92] on span "1/1 B Reno - Bldg A2" at bounding box center [773, 93] width 61 height 9
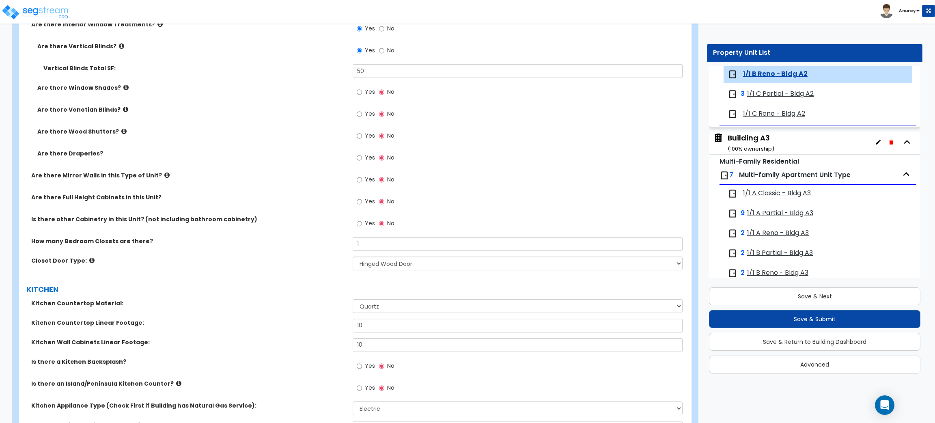
scroll to position [974, 0]
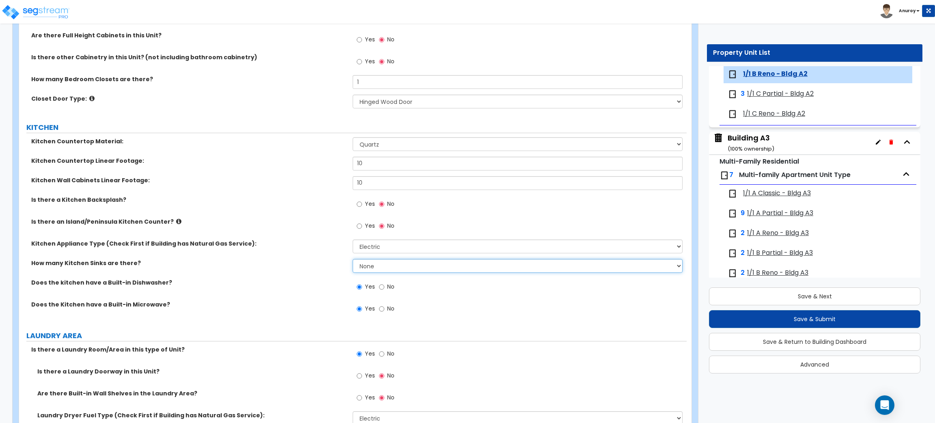
click at [438, 269] on select "None 1 2 3" at bounding box center [517, 266] width 329 height 14
click at [353, 259] on select "None 1 2 3" at bounding box center [517, 266] width 329 height 14
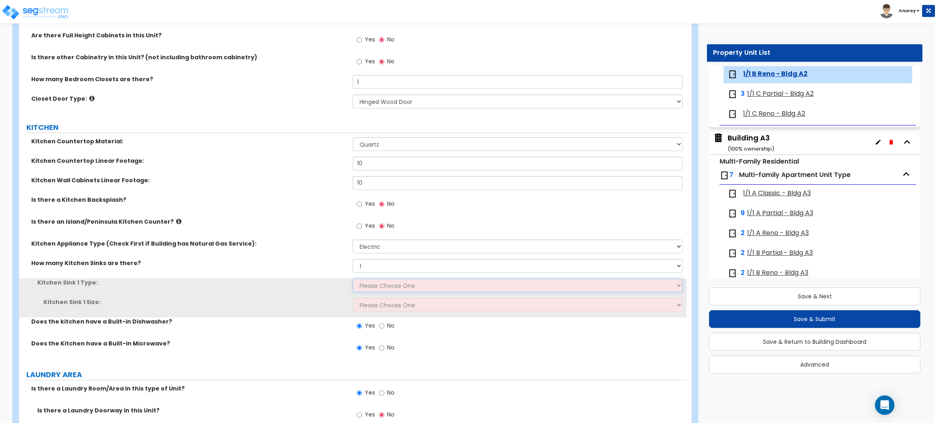
click at [418, 288] on select "Please Choose One Stainless Steel Porcelain Enamel Cast Iron Granite Composite" at bounding box center [517, 285] width 329 height 14
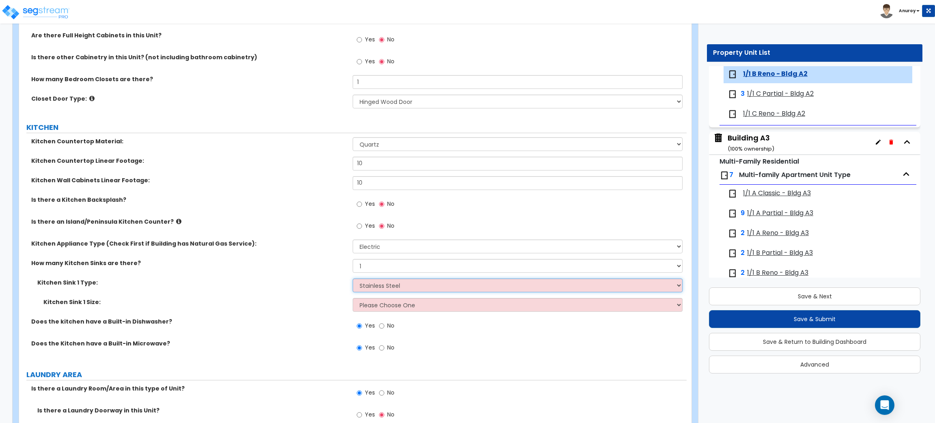
click at [353, 279] on select "Please Choose One Stainless Steel Porcelain Enamel Cast Iron Granite Composite" at bounding box center [517, 285] width 329 height 14
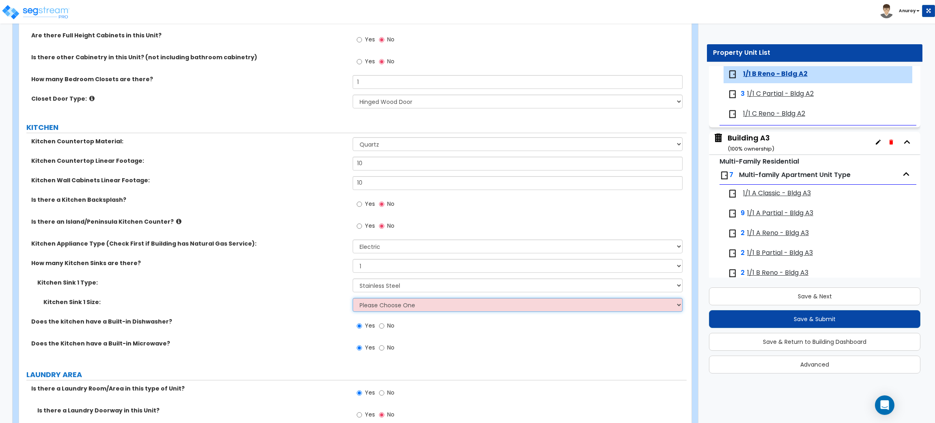
click at [413, 303] on select "Please Choose One Single Sink Double Sink" at bounding box center [517, 305] width 329 height 14
click at [353, 298] on select "Please Choose One Single Sink Double Sink" at bounding box center [517, 305] width 329 height 14
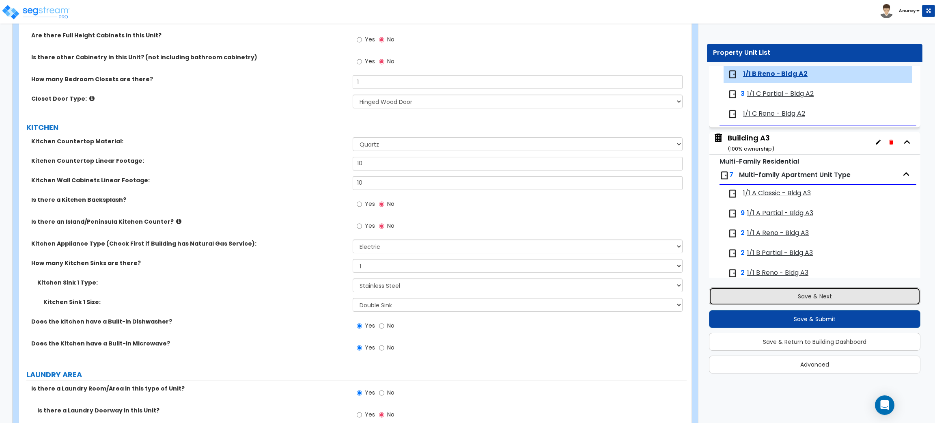
click at [770, 299] on button "Save & Next" at bounding box center [814, 296] width 211 height 18
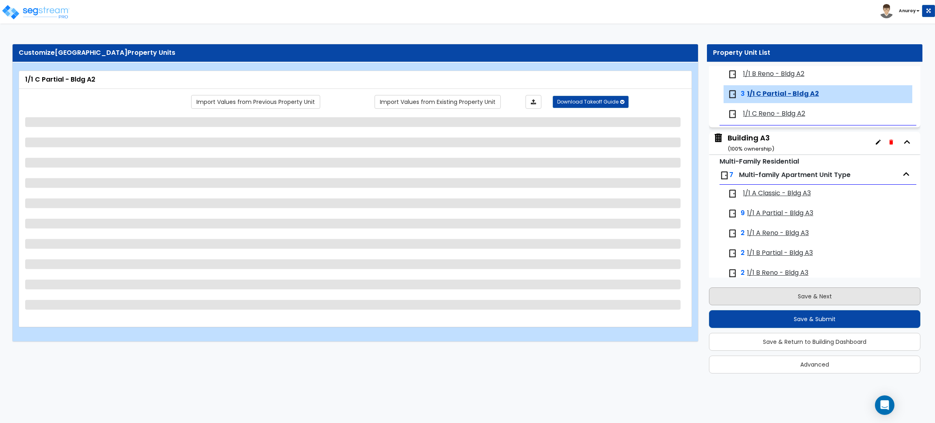
scroll to position [393, 0]
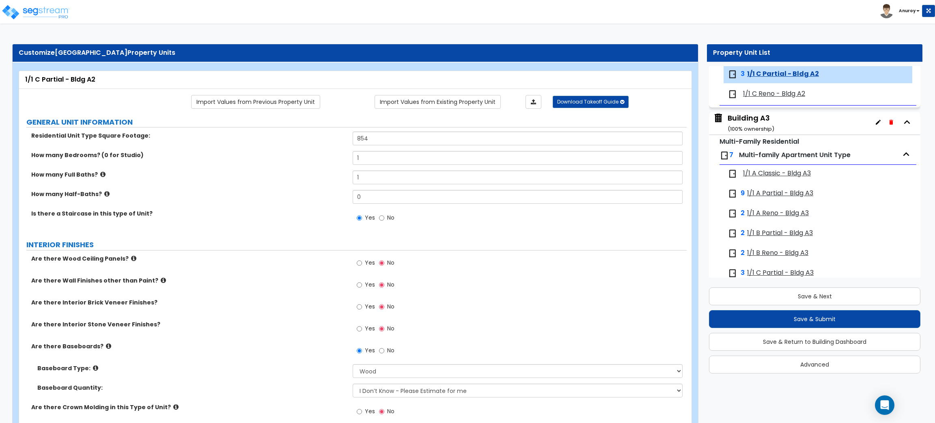
click at [785, 92] on span "1/1 C Reno - Bldg A2" at bounding box center [774, 93] width 62 height 9
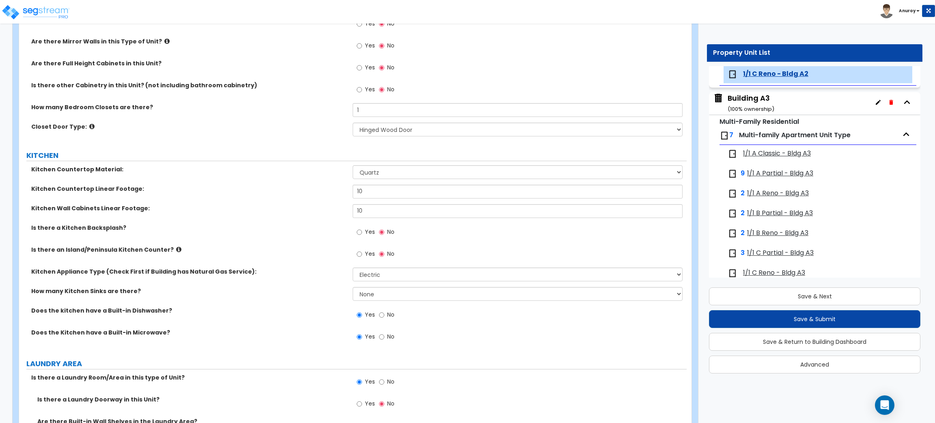
scroll to position [974, 0]
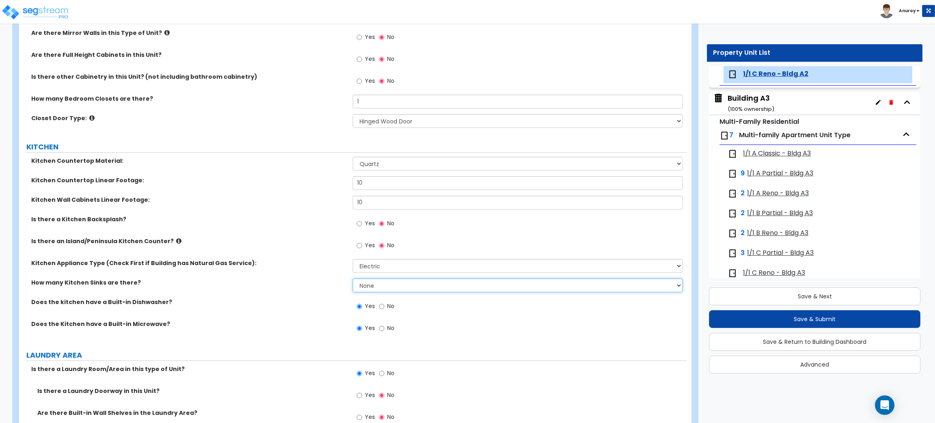
click at [396, 281] on select "None 1 2 3" at bounding box center [517, 285] width 329 height 14
click at [353, 279] on select "None 1 2 3" at bounding box center [517, 285] width 329 height 14
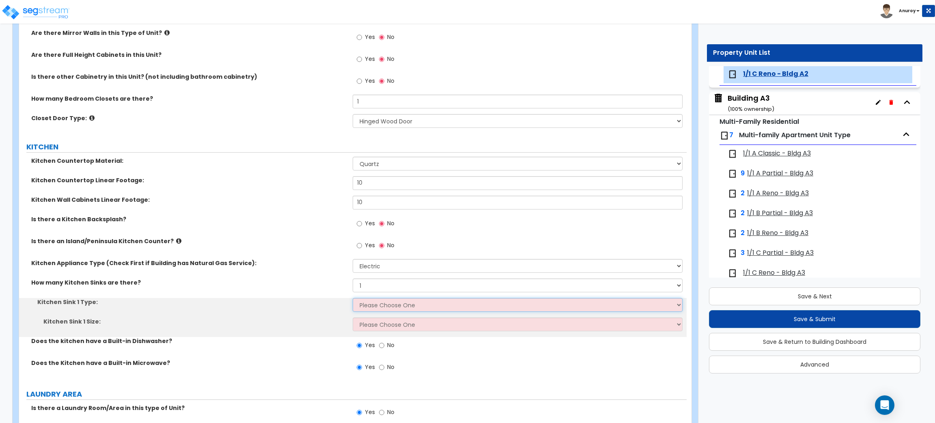
click at [386, 305] on select "Please Choose One Stainless Steel Porcelain Enamel Cast Iron Granite Composite" at bounding box center [517, 305] width 329 height 14
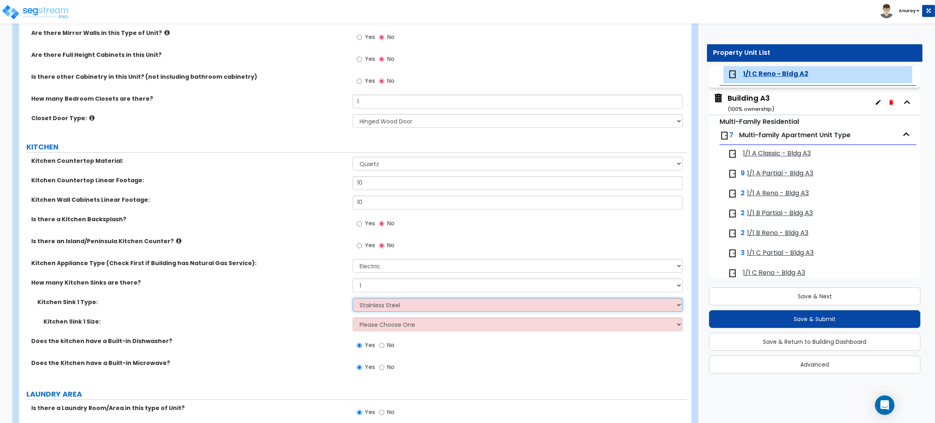
click at [353, 298] on select "Please Choose One Stainless Steel Porcelain Enamel Cast Iron Granite Composite" at bounding box center [517, 305] width 329 height 14
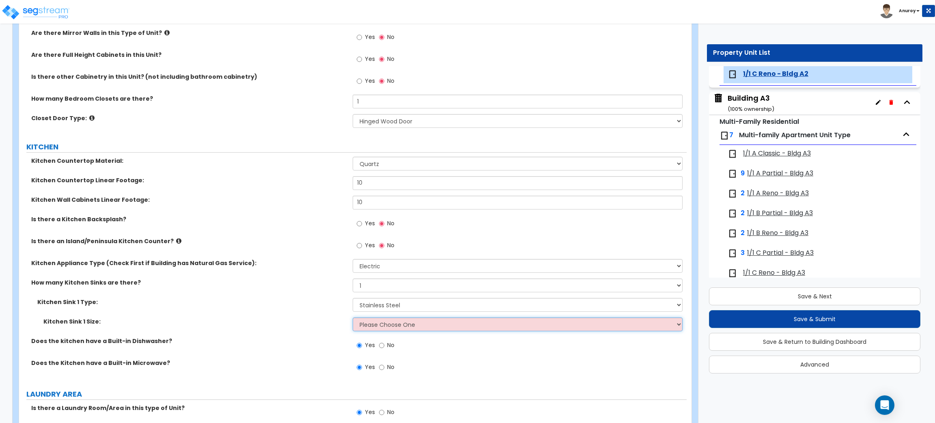
click at [384, 325] on select "Please Choose One Single Sink Double Sink" at bounding box center [517, 324] width 329 height 14
click at [353, 318] on select "Please Choose One Single Sink Double Sink" at bounding box center [517, 324] width 329 height 14
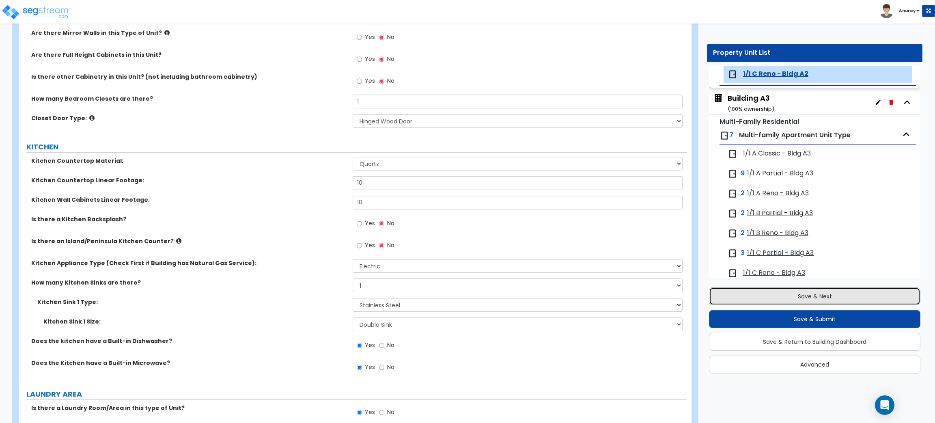
click at [727, 293] on button "Save & Next" at bounding box center [814, 296] width 211 height 18
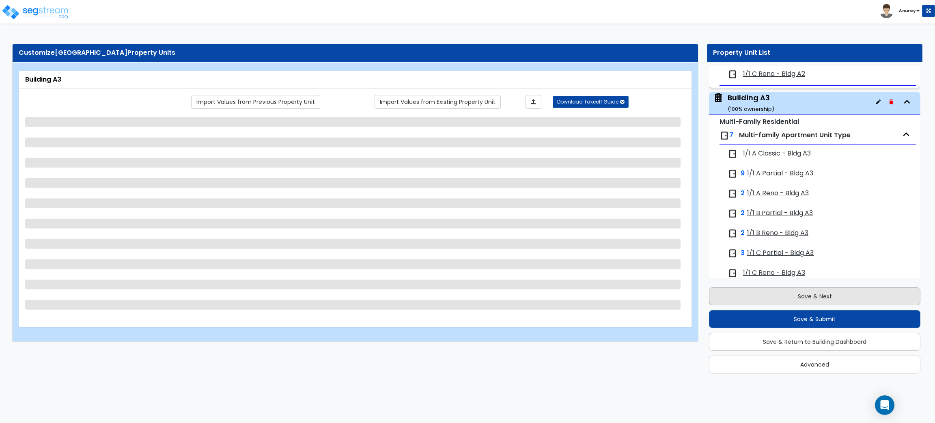
scroll to position [440, 0]
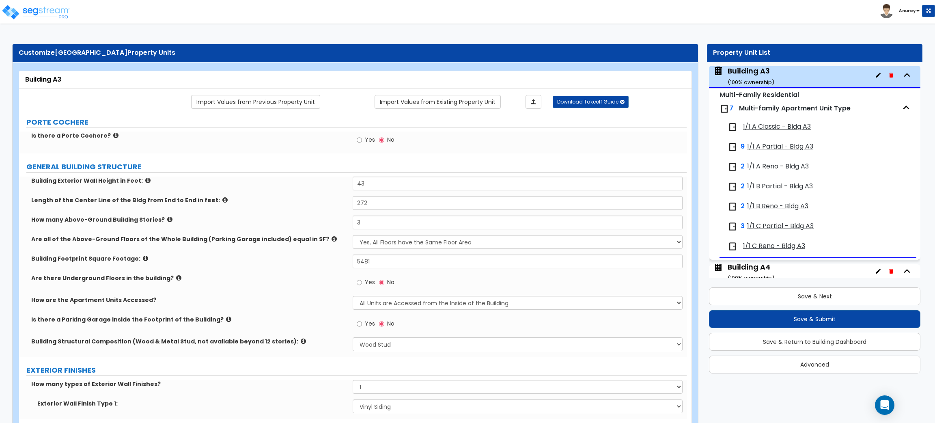
click at [778, 164] on span "1/1 A Reno - Bldg A3" at bounding box center [778, 166] width 62 height 9
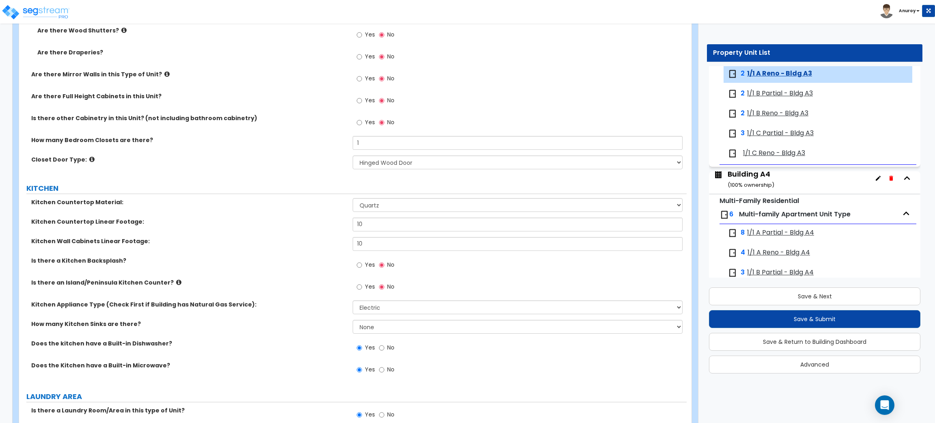
scroll to position [1035, 0]
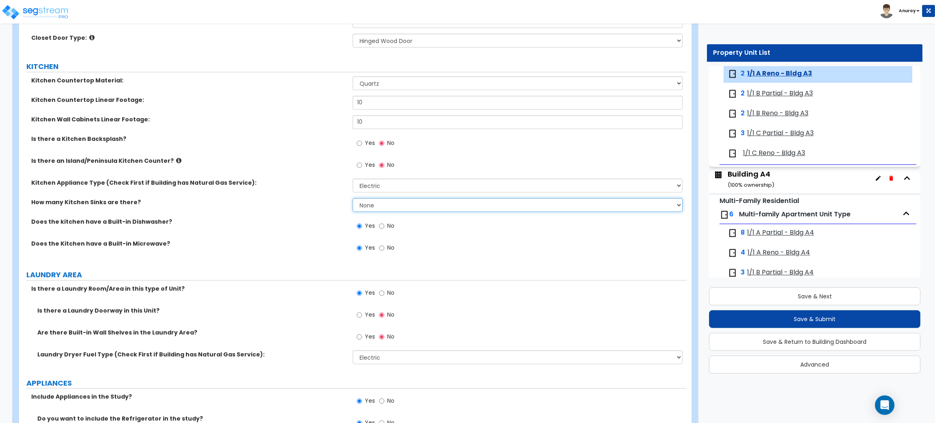
click at [457, 202] on select "None 1 2 3" at bounding box center [517, 205] width 329 height 14
click at [353, 198] on select "None 1 2 3" at bounding box center [517, 205] width 329 height 14
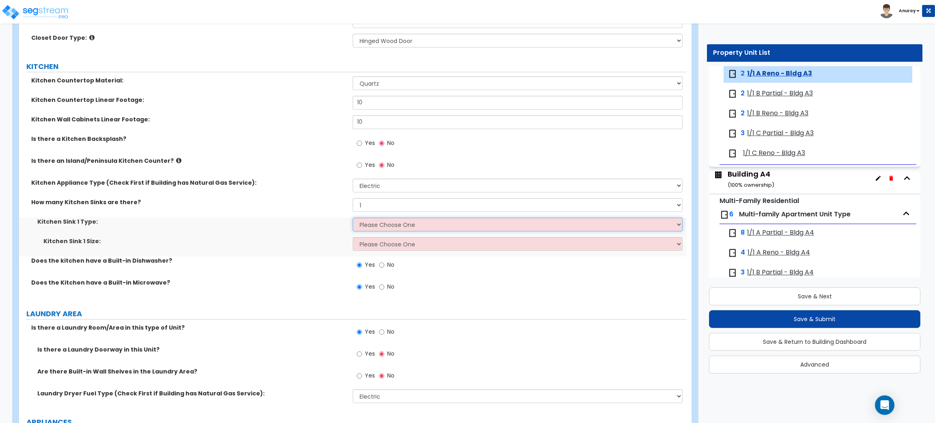
click at [406, 226] on select "Please Choose One Stainless Steel Porcelain Enamel Cast Iron Granite Composite" at bounding box center [517, 224] width 329 height 14
click at [353, 218] on select "Please Choose One Stainless Steel Porcelain Enamel Cast Iron Granite Composite" at bounding box center [517, 224] width 329 height 14
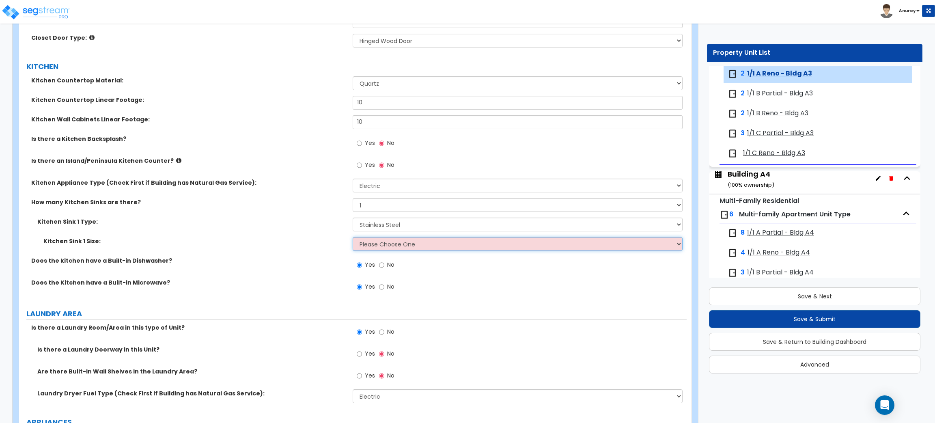
click at [409, 243] on select "Please Choose One Single Sink Double Sink" at bounding box center [517, 244] width 329 height 14
click at [353, 237] on select "Please Choose One Single Sink Double Sink" at bounding box center [517, 244] width 329 height 14
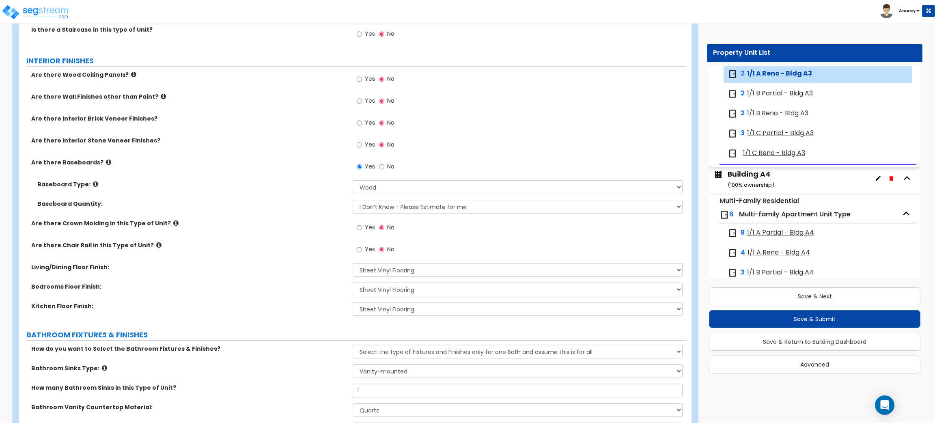
scroll to position [182, 0]
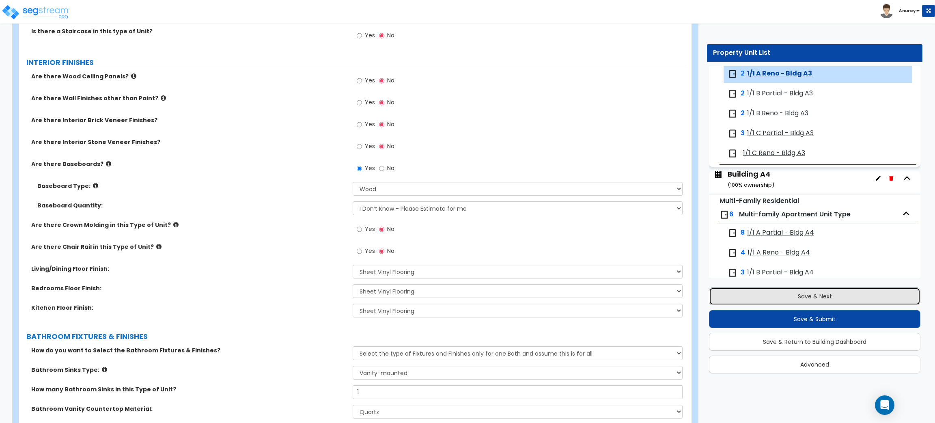
click at [796, 292] on button "Save & Next" at bounding box center [814, 296] width 211 height 18
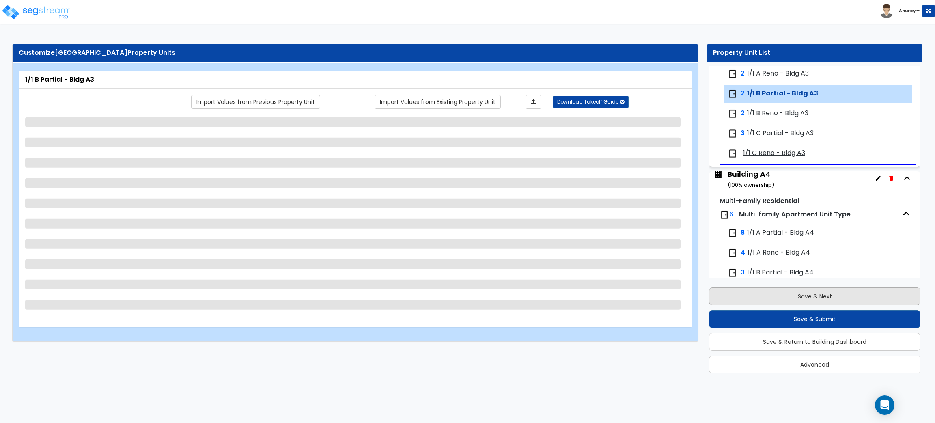
scroll to position [553, 0]
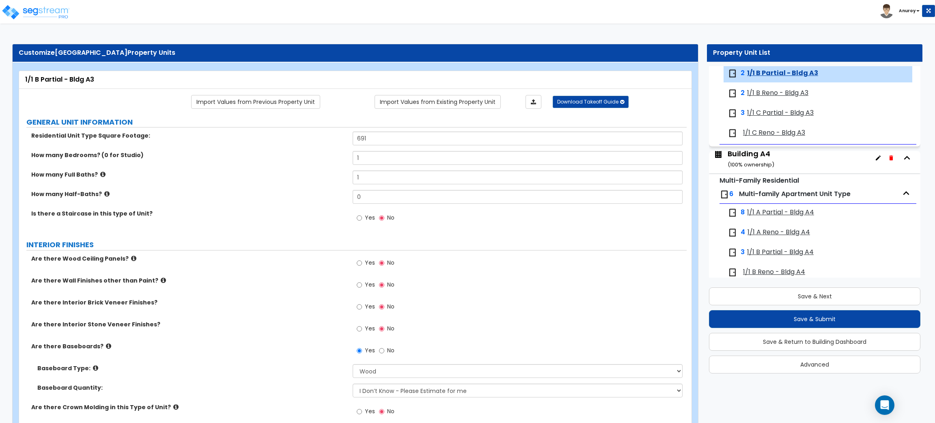
click at [775, 92] on span "1/1 B Reno - Bldg A3" at bounding box center [777, 92] width 61 height 9
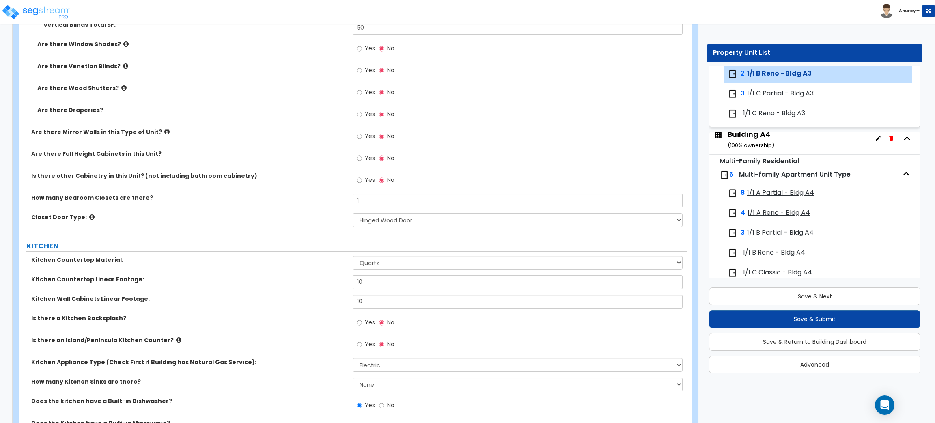
scroll to position [974, 0]
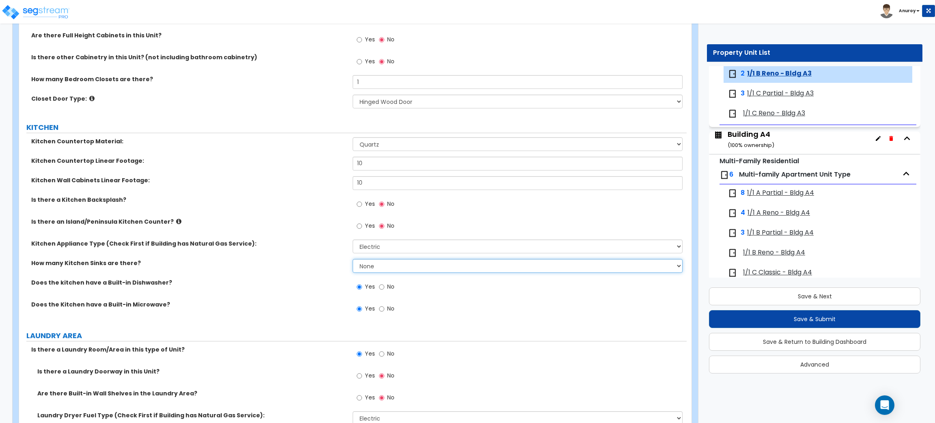
click at [404, 265] on select "None 1 2 3" at bounding box center [517, 266] width 329 height 14
click at [353, 259] on select "None 1 2 3" at bounding box center [517, 266] width 329 height 14
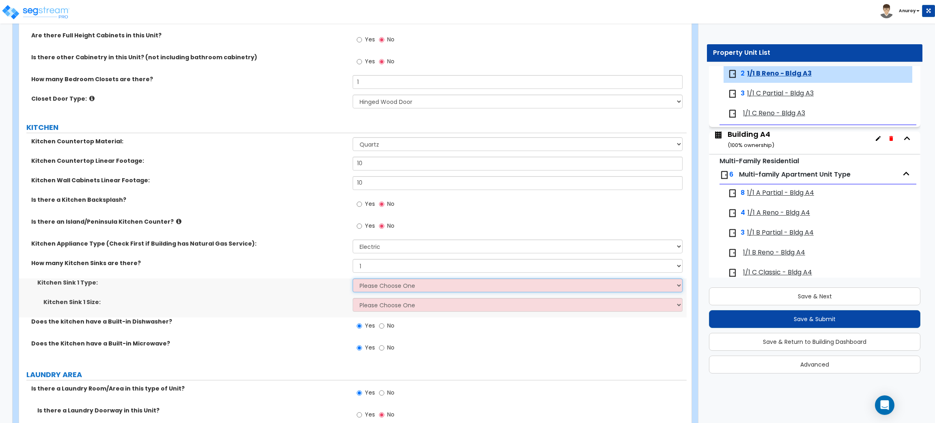
click at [381, 283] on select "Please Choose One Stainless Steel Porcelain Enamel Cast Iron Granite Composite" at bounding box center [517, 285] width 329 height 14
click at [353, 279] on select "Please Choose One Stainless Steel Porcelain Enamel Cast Iron Granite Composite" at bounding box center [517, 285] width 329 height 14
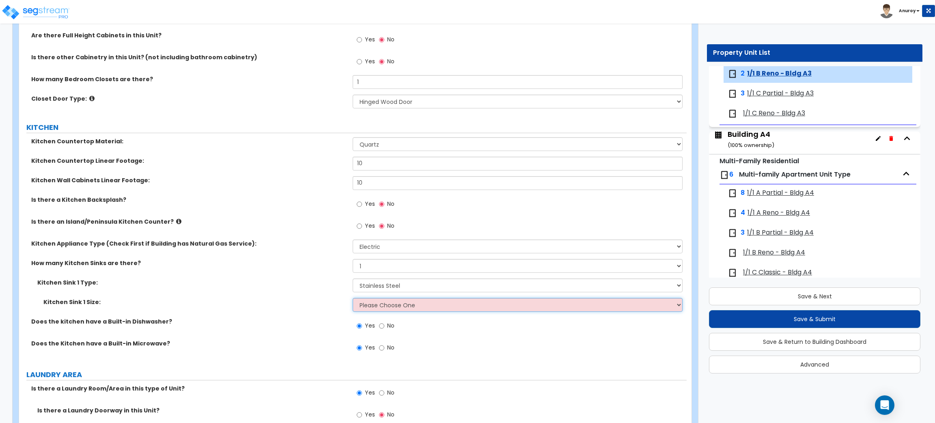
click at [398, 300] on select "Please Choose One Single Sink Double Sink" at bounding box center [517, 305] width 329 height 14
click at [353, 298] on select "Please Choose One Single Sink Double Sink" at bounding box center [517, 305] width 329 height 14
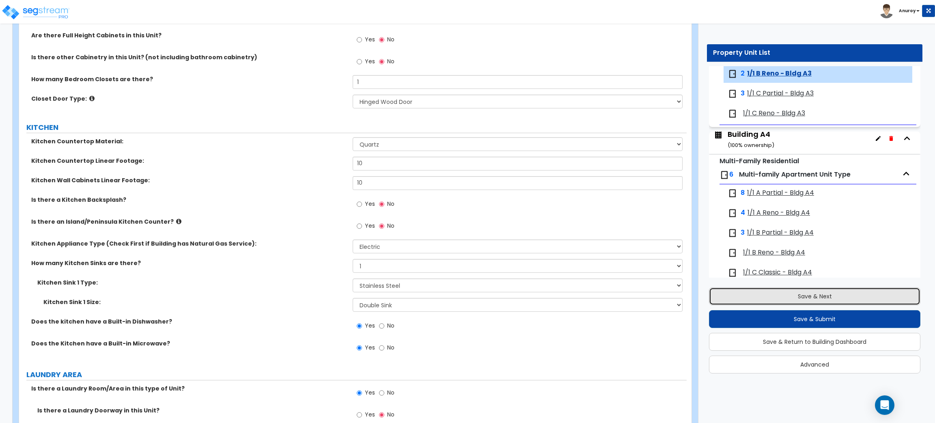
click at [768, 295] on button "Save & Next" at bounding box center [814, 296] width 211 height 18
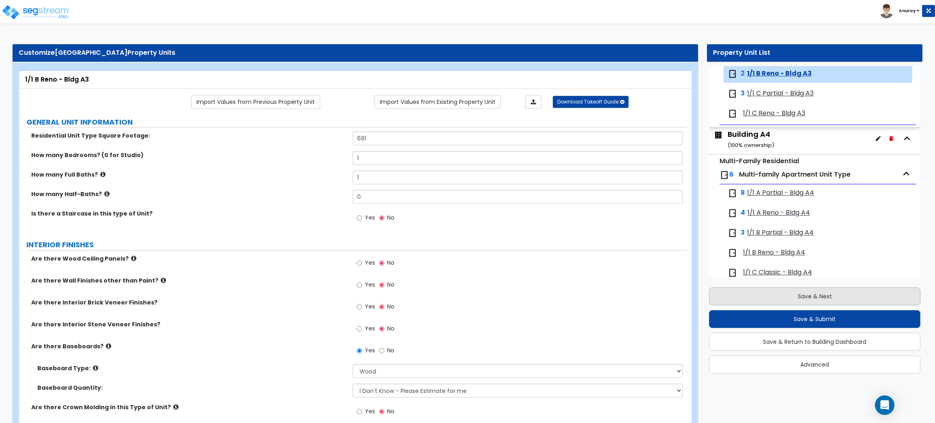
scroll to position [592, 0]
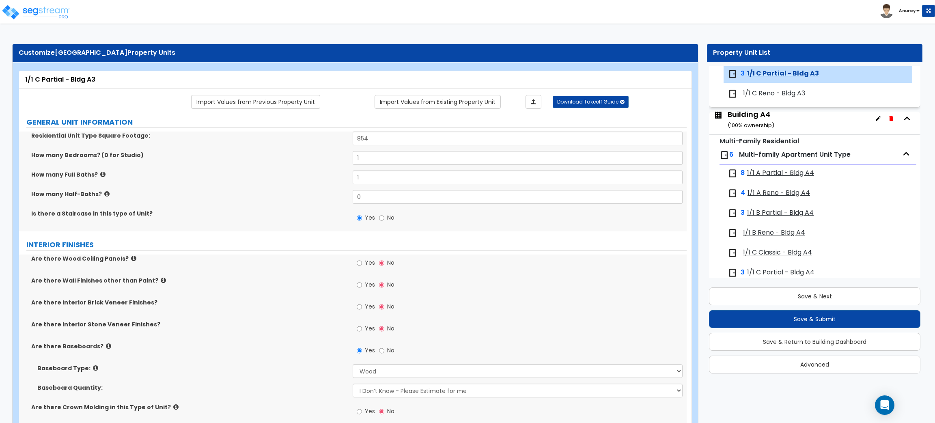
click at [782, 93] on span "1/1 C Reno - Bldg A3" at bounding box center [774, 93] width 62 height 9
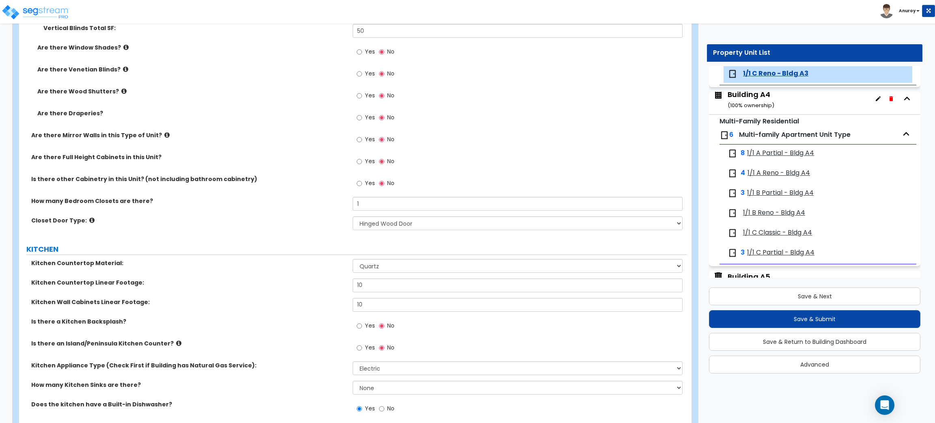
scroll to position [913, 0]
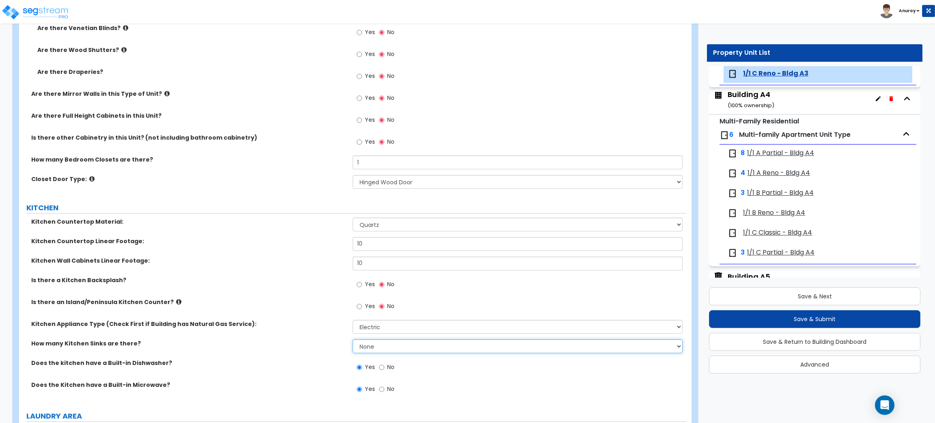
click at [379, 343] on select "None 1 2 3" at bounding box center [517, 346] width 329 height 14
click at [353, 340] on select "None 1 2 3" at bounding box center [517, 346] width 329 height 14
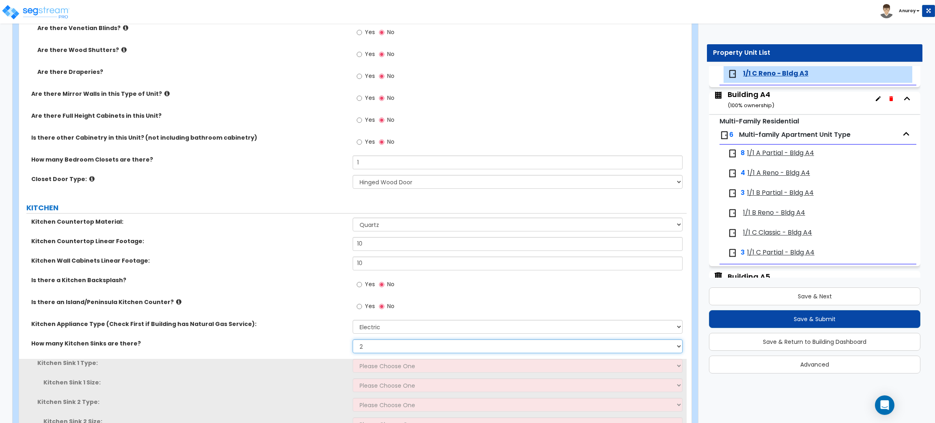
click at [405, 343] on select "None 1 2 3" at bounding box center [517, 346] width 329 height 14
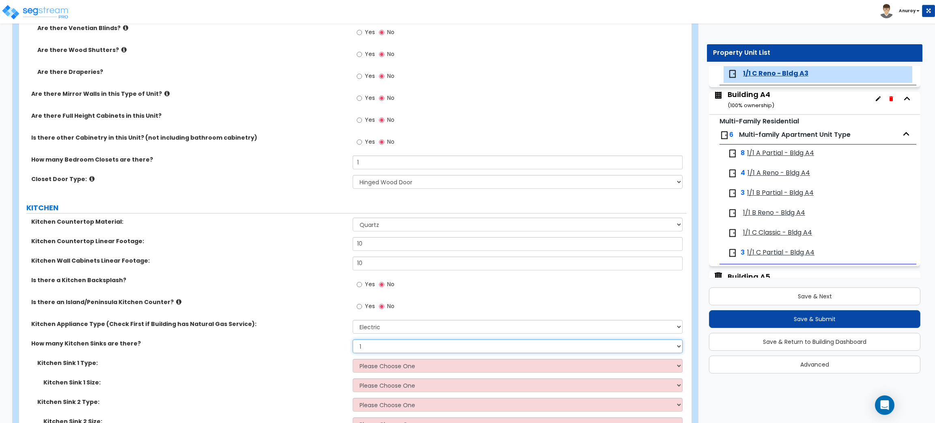
click at [353, 340] on select "None 1 2 3" at bounding box center [517, 346] width 329 height 14
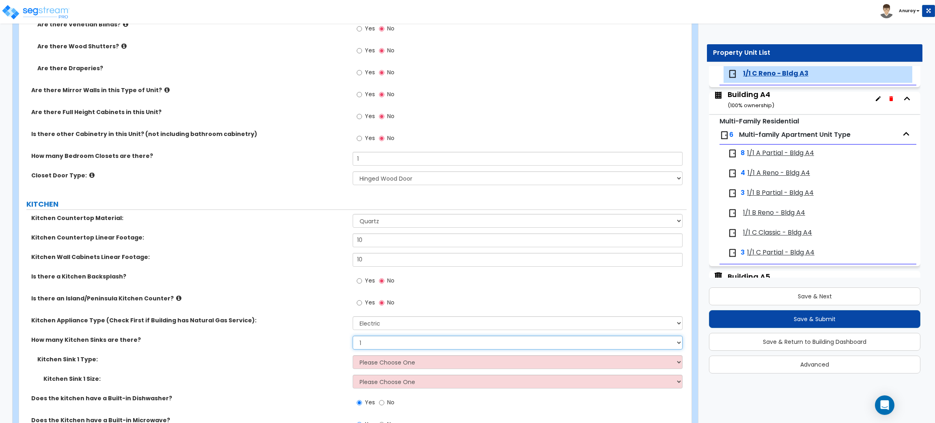
scroll to position [1035, 0]
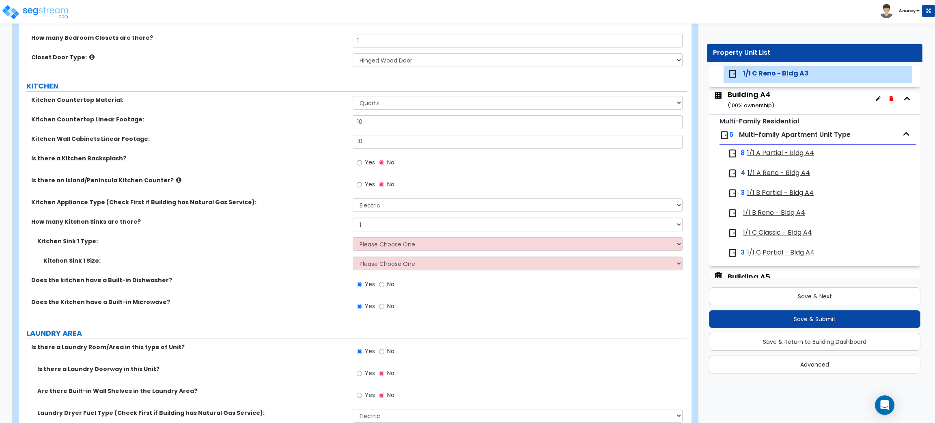
click at [425, 236] on div "How many Kitchen Sinks are there? None 1 2 3" at bounding box center [352, 226] width 667 height 19
click at [425, 245] on select "Please Choose One Stainless Steel Porcelain Enamel Cast Iron Granite Composite" at bounding box center [517, 244] width 329 height 14
click at [353, 237] on select "Please Choose One Stainless Steel Porcelain Enamel Cast Iron Granite Composite" at bounding box center [517, 244] width 329 height 14
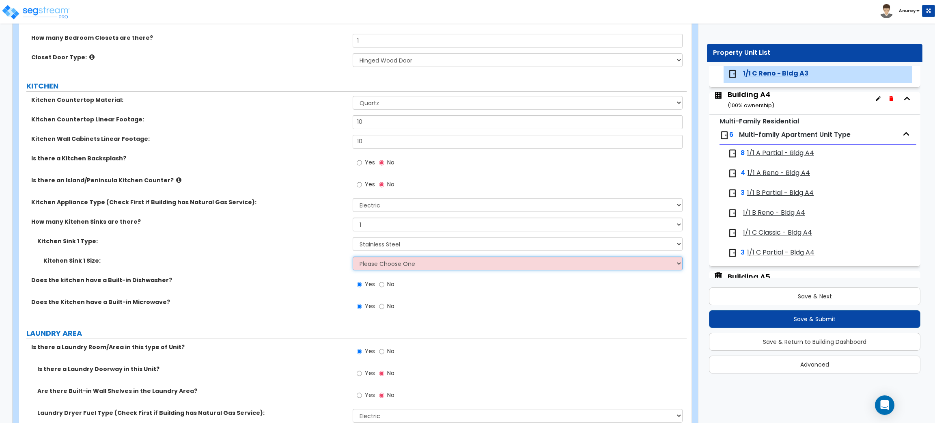
click at [409, 266] on select "Please Choose One Single Sink Double Sink" at bounding box center [517, 263] width 329 height 14
click at [353, 257] on select "Please Choose One Single Sink Double Sink" at bounding box center [517, 263] width 329 height 14
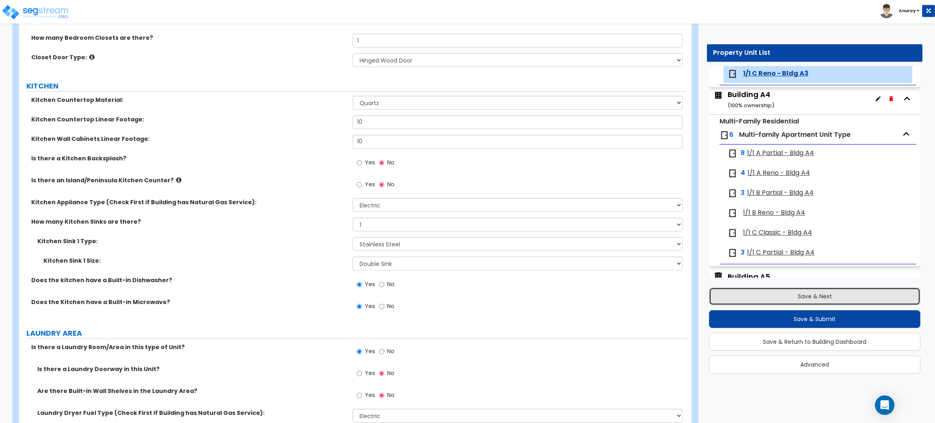
click at [750, 299] on button "Save & Next" at bounding box center [814, 296] width 211 height 18
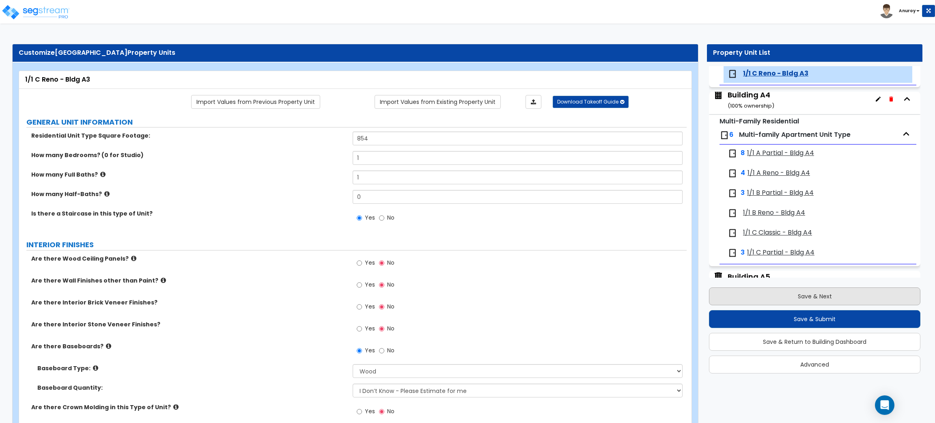
scroll to position [639, 0]
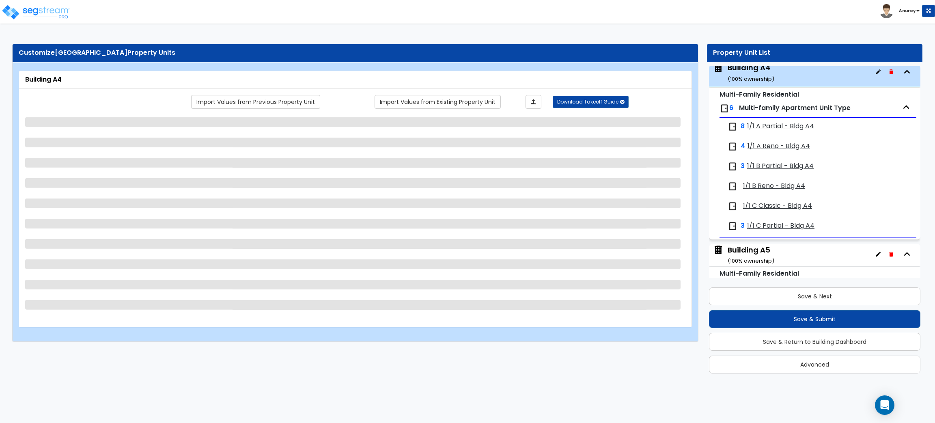
click at [775, 144] on span "1/1 A Reno - Bldg A4" at bounding box center [778, 146] width 62 height 9
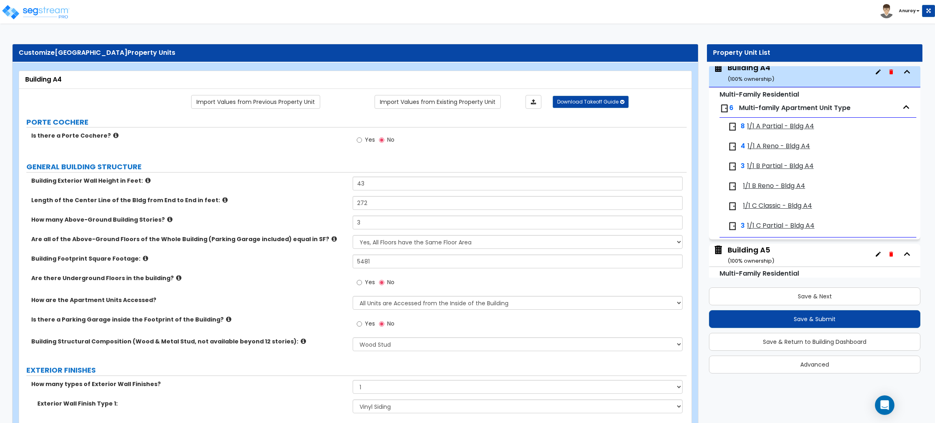
click at [785, 145] on span "1/1 A Reno - Bldg A4" at bounding box center [778, 146] width 62 height 9
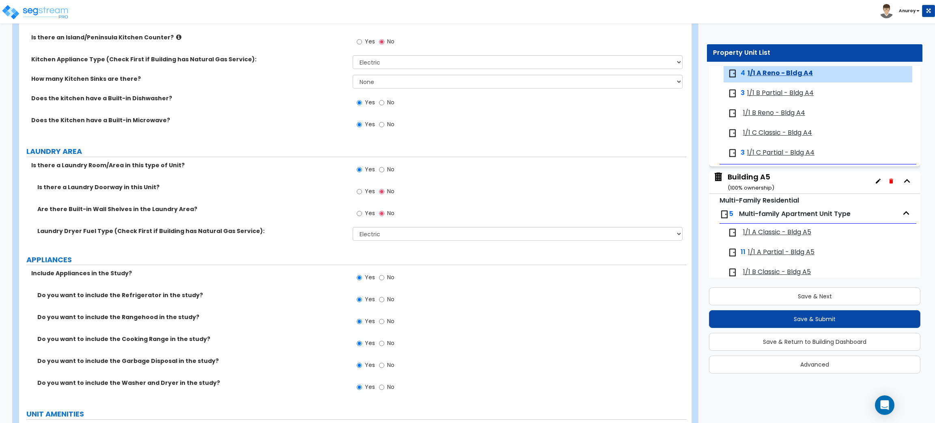
scroll to position [1095, 0]
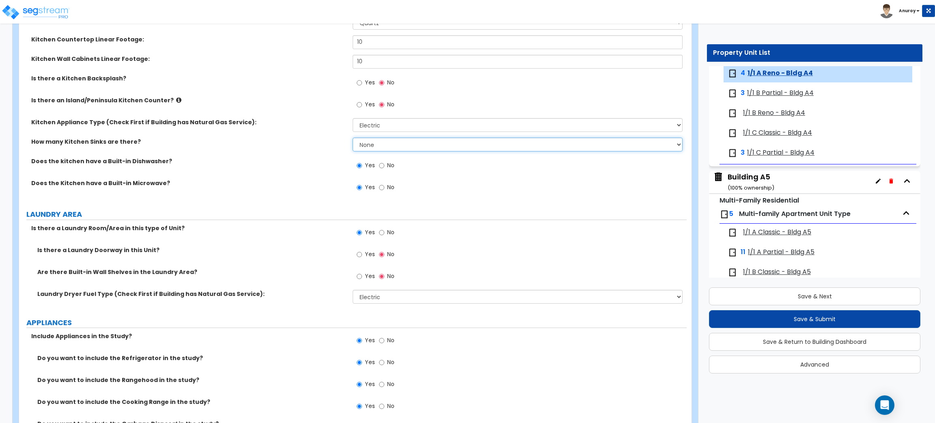
click at [415, 144] on select "None 1 2 3" at bounding box center [517, 145] width 329 height 14
click at [353, 138] on select "None 1 2 3" at bounding box center [517, 145] width 329 height 14
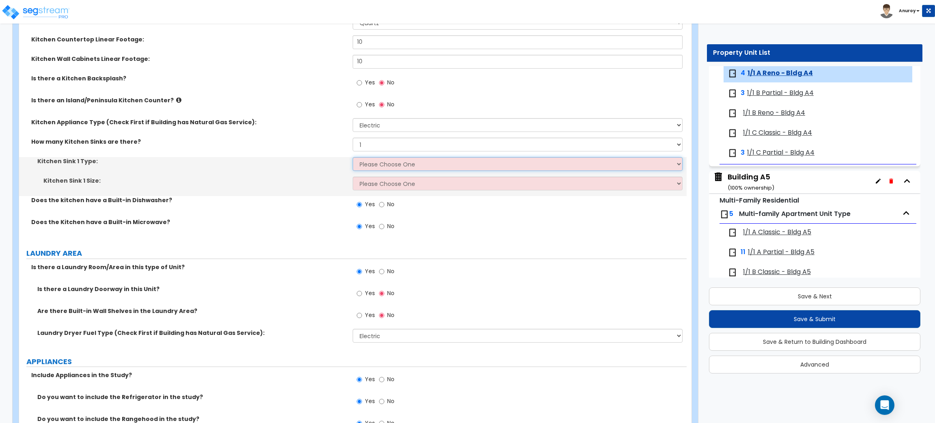
click at [383, 166] on select "Please Choose One Stainless Steel Porcelain Enamel Cast Iron Granite Composite" at bounding box center [517, 164] width 329 height 14
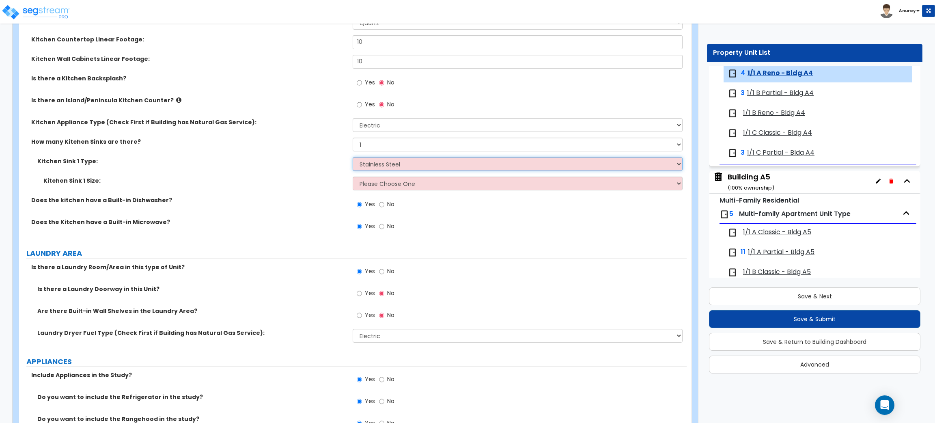
click at [353, 157] on select "Please Choose One Stainless Steel Porcelain Enamel Cast Iron Granite Composite" at bounding box center [517, 164] width 329 height 14
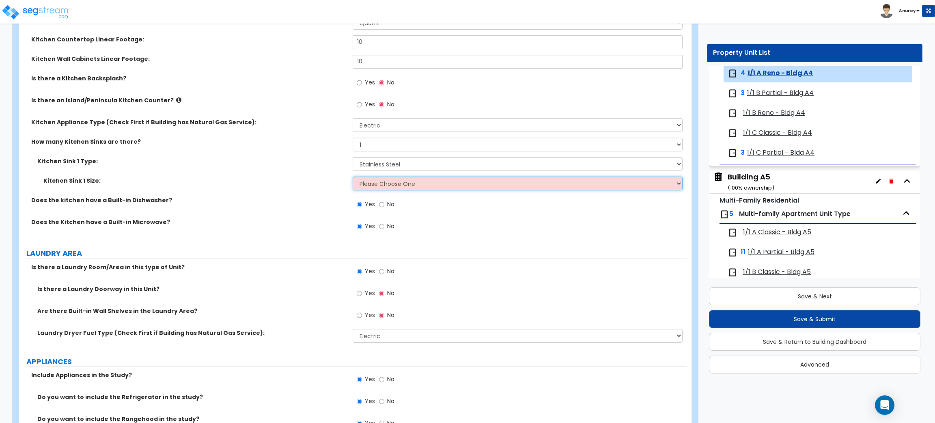
click at [391, 185] on select "Please Choose One Single Sink Double Sink" at bounding box center [517, 183] width 329 height 14
click at [353, 176] on select "Please Choose One Single Sink Double Sink" at bounding box center [517, 183] width 329 height 14
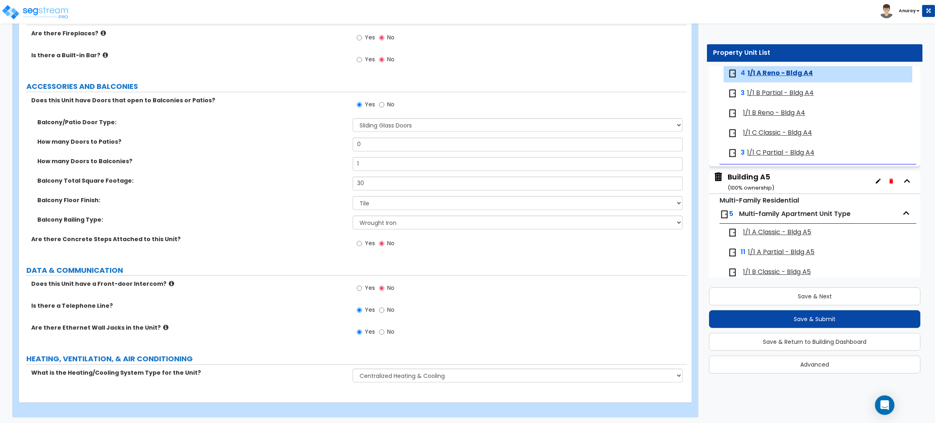
scroll to position [1594, 0]
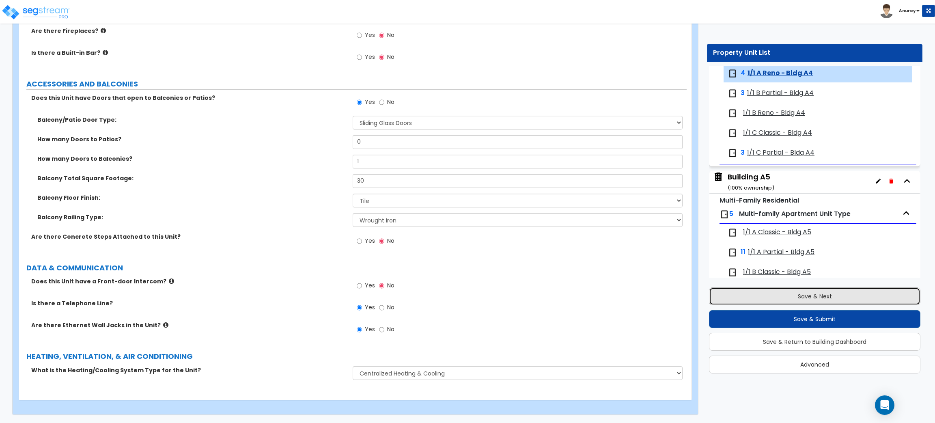
click at [761, 291] on button "Save & Next" at bounding box center [814, 296] width 211 height 18
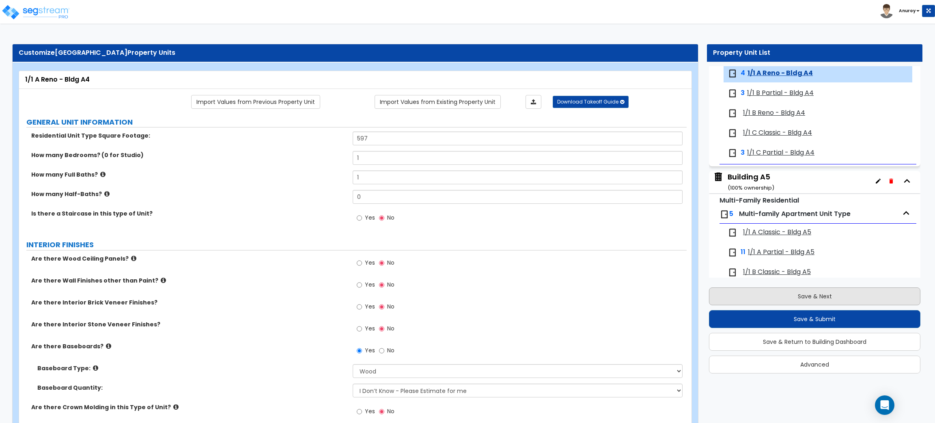
scroll to position [732, 0]
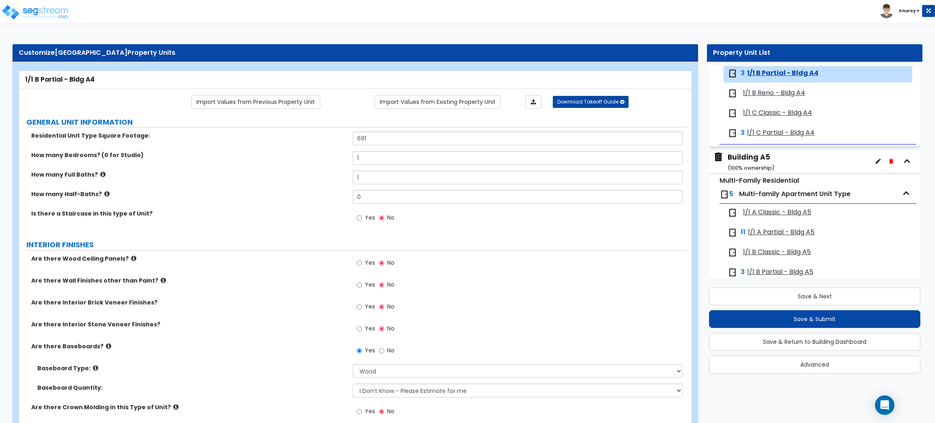
click at [768, 97] on span "1/1 B Reno - Bldg A4" at bounding box center [774, 92] width 62 height 9
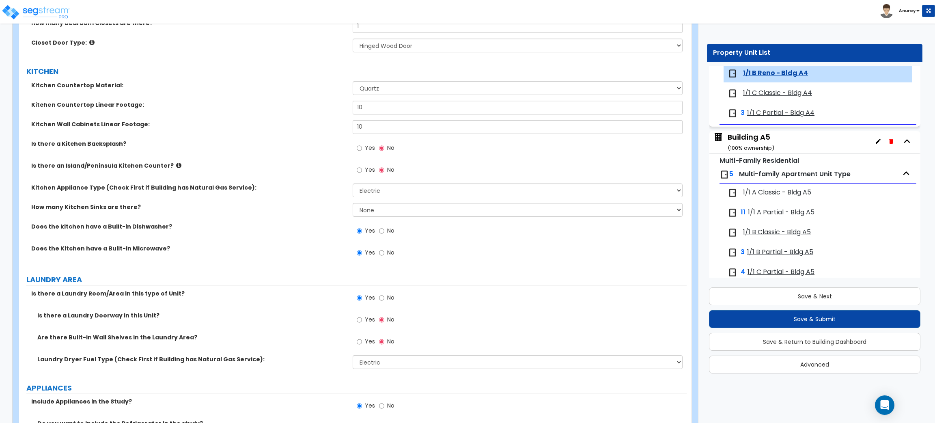
scroll to position [1095, 0]
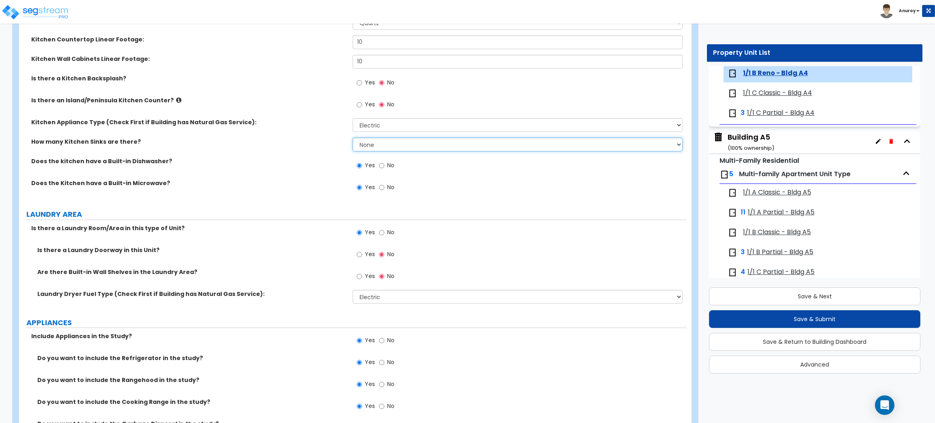
click at [394, 147] on select "None 1 2 3" at bounding box center [517, 145] width 329 height 14
click at [353, 138] on select "None 1 2 3" at bounding box center [517, 145] width 329 height 14
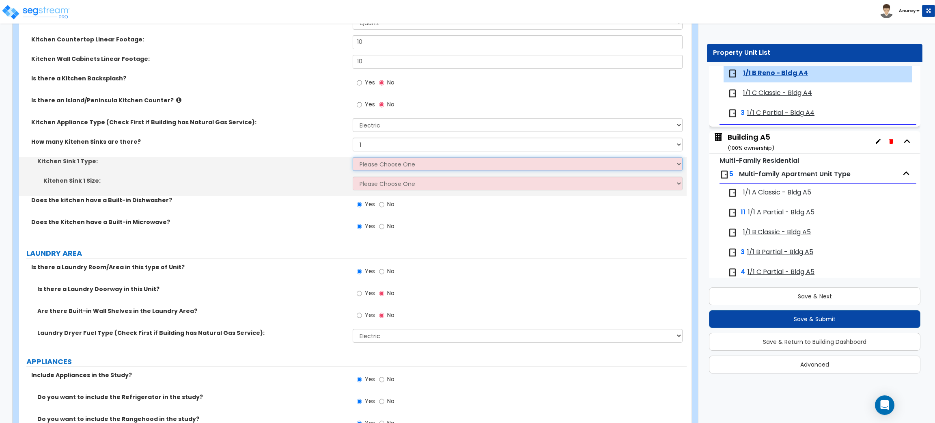
click at [389, 164] on select "Please Choose One Stainless Steel Porcelain Enamel Cast Iron Granite Composite" at bounding box center [517, 164] width 329 height 14
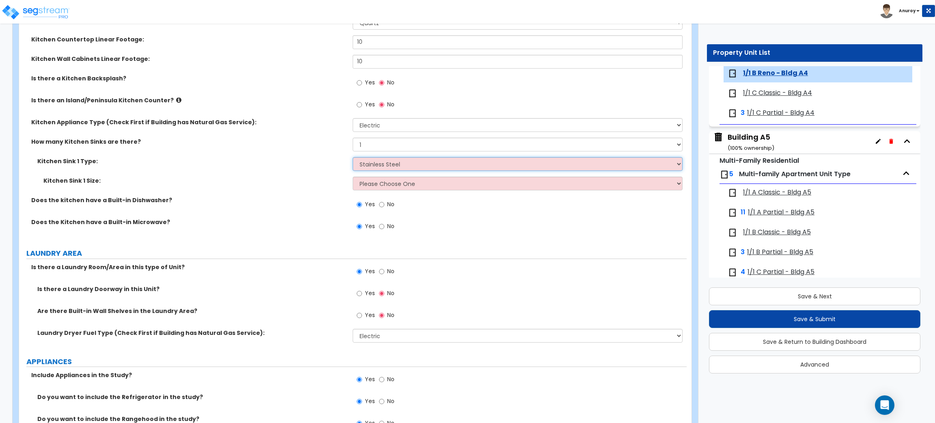
click at [353, 157] on select "Please Choose One Stainless Steel Porcelain Enamel Cast Iron Granite Composite" at bounding box center [517, 164] width 329 height 14
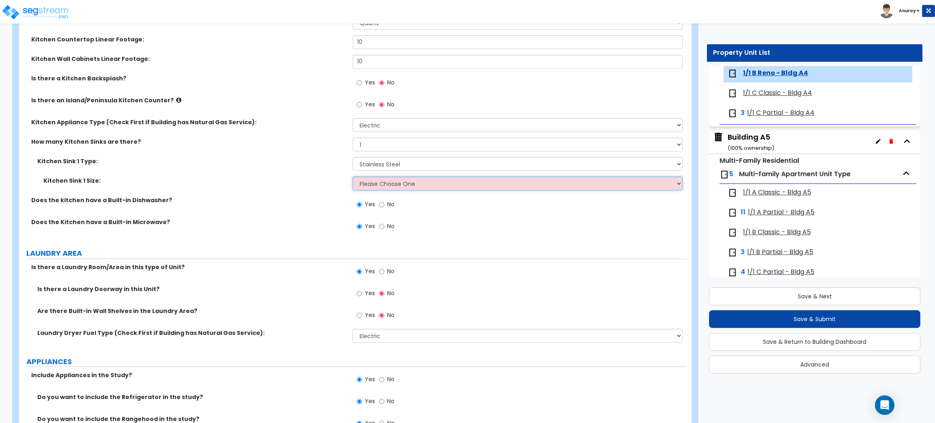
click at [395, 185] on select "Please Choose One Single Sink Double Sink" at bounding box center [517, 183] width 329 height 14
click at [353, 176] on select "Please Choose One Single Sink Double Sink" at bounding box center [517, 183] width 329 height 14
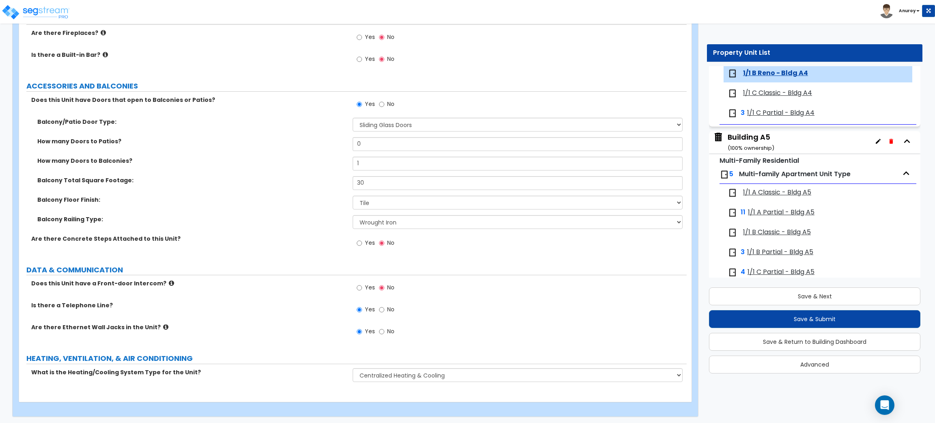
scroll to position [1594, 0]
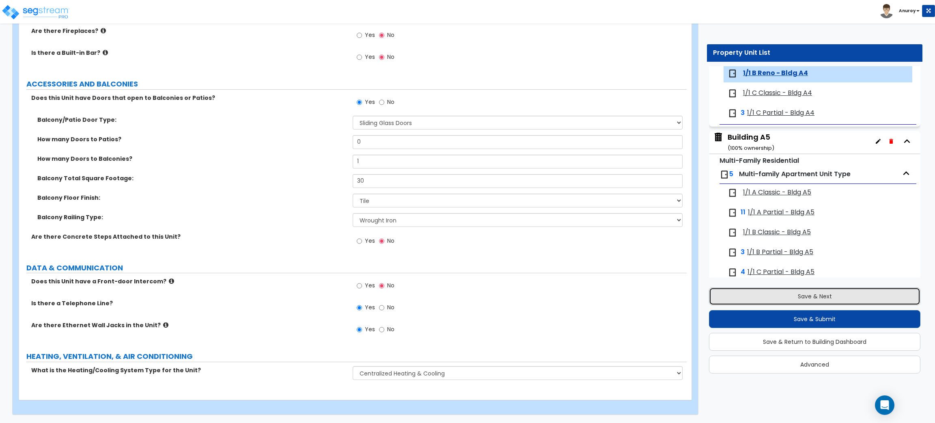
click at [799, 301] on button "Save & Next" at bounding box center [814, 296] width 211 height 18
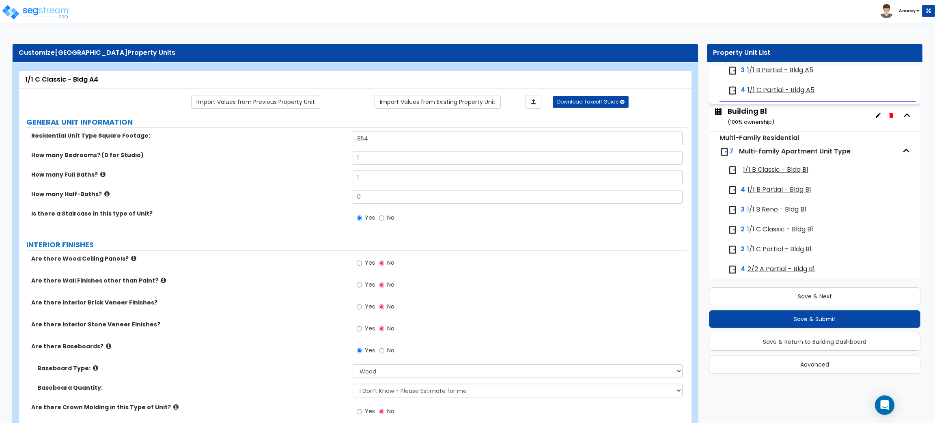
scroll to position [955, 0]
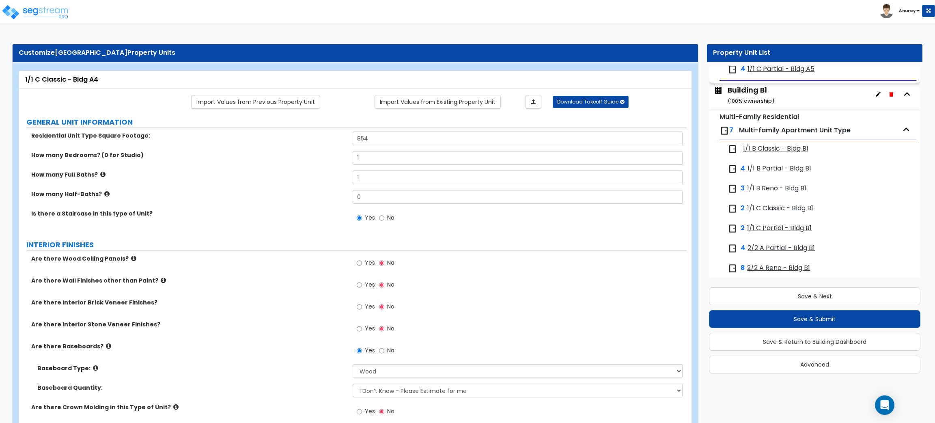
click at [782, 191] on span "1/1 B Reno - Bldg B1" at bounding box center [776, 188] width 59 height 9
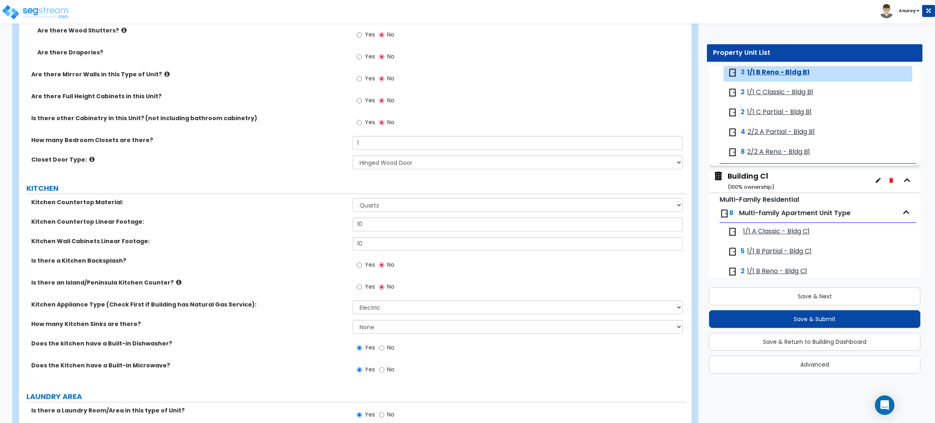
scroll to position [974, 0]
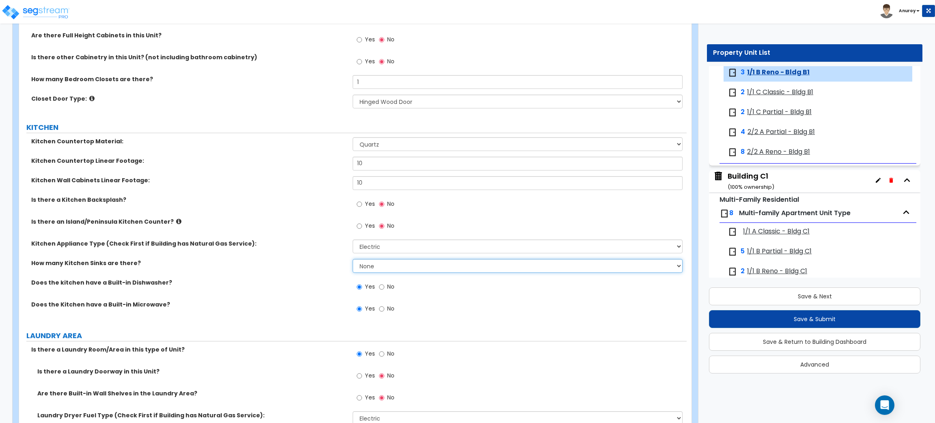
click at [424, 263] on select "None 1 2 3" at bounding box center [517, 266] width 329 height 14
click at [353, 259] on select "None 1 2 3" at bounding box center [517, 266] width 329 height 14
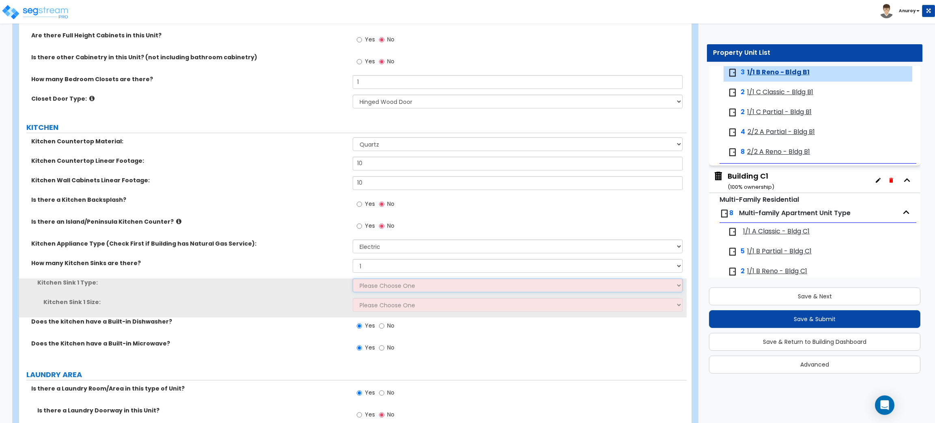
click at [395, 286] on select "Please Choose One Stainless Steel Porcelain Enamel Cast Iron Granite Composite" at bounding box center [517, 285] width 329 height 14
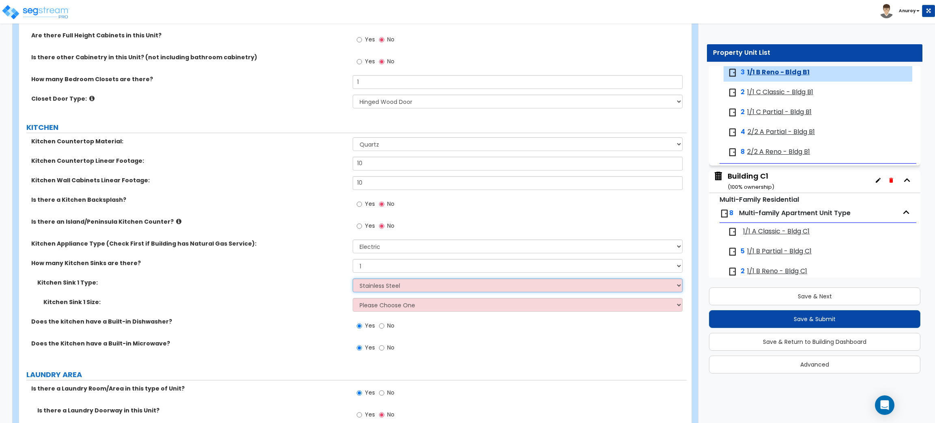
click at [353, 279] on select "Please Choose One Stainless Steel Porcelain Enamel Cast Iron Granite Composite" at bounding box center [517, 285] width 329 height 14
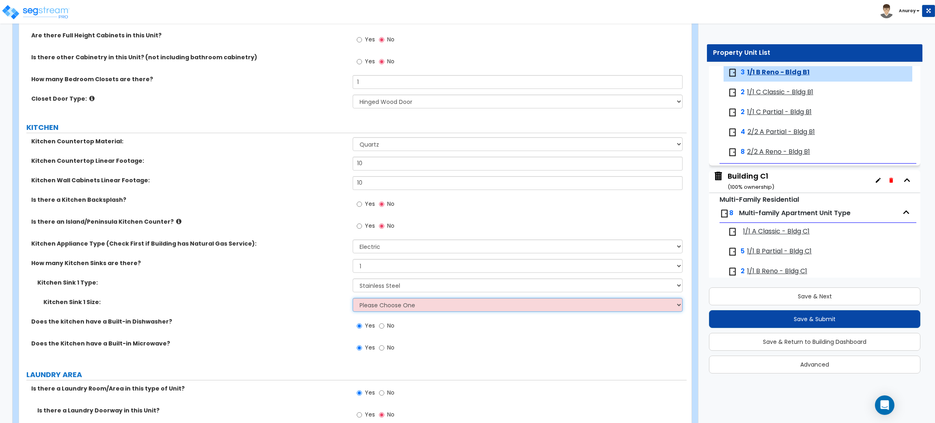
click at [398, 309] on select "Please Choose One Single Sink Double Sink" at bounding box center [517, 305] width 329 height 14
click at [353, 298] on select "Please Choose One Single Sink Double Sink" at bounding box center [517, 305] width 329 height 14
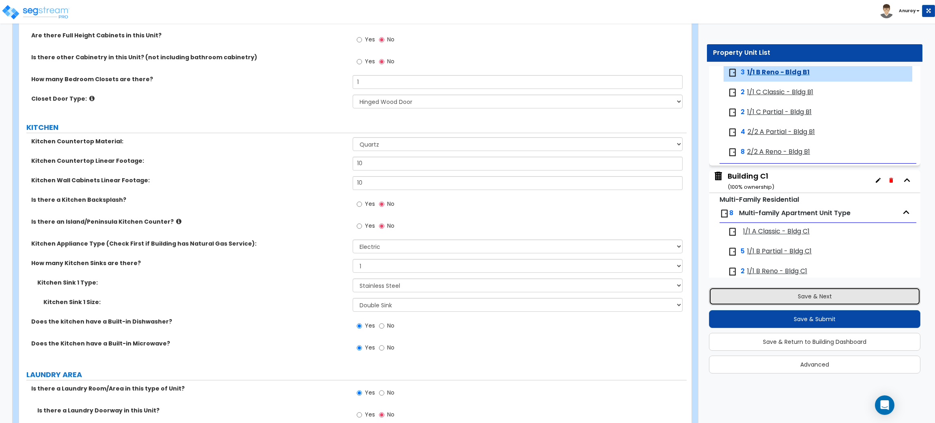
click at [739, 295] on button "Save & Next" at bounding box center [814, 296] width 211 height 18
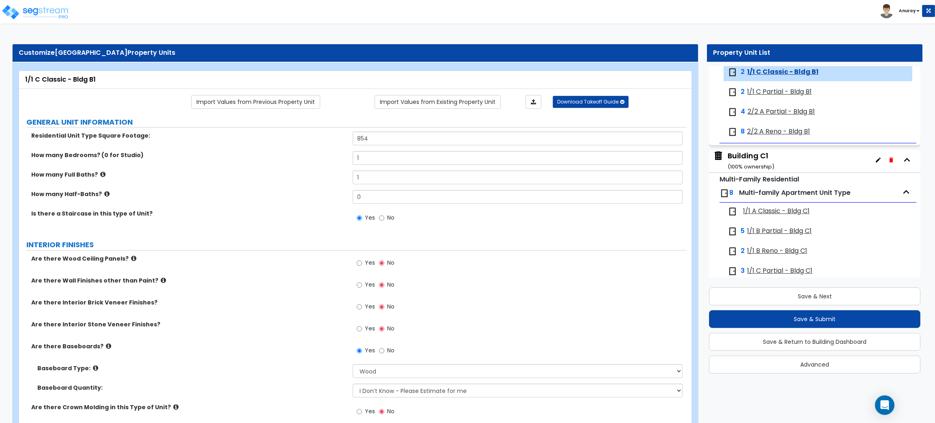
click at [768, 136] on span "2/2 A Reno - Bldg B1" at bounding box center [778, 131] width 63 height 9
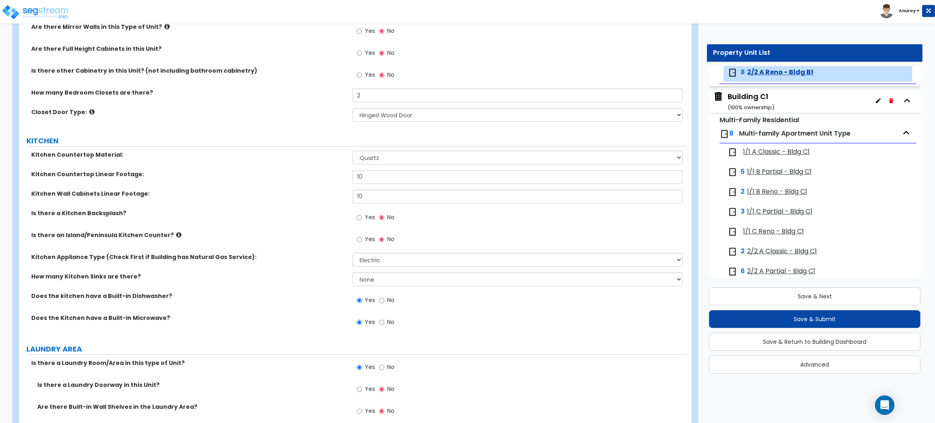
scroll to position [974, 0]
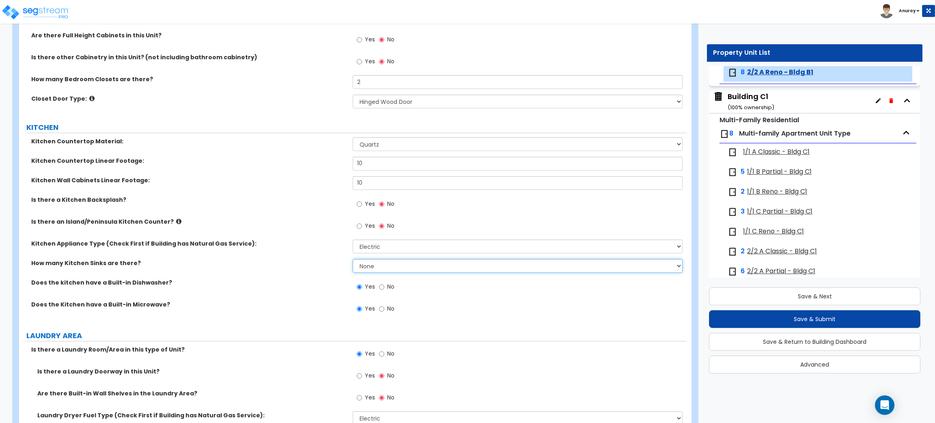
click at [397, 267] on select "None 1 2 3" at bounding box center [517, 266] width 329 height 14
click at [353, 259] on select "None 1 2 3" at bounding box center [517, 266] width 329 height 14
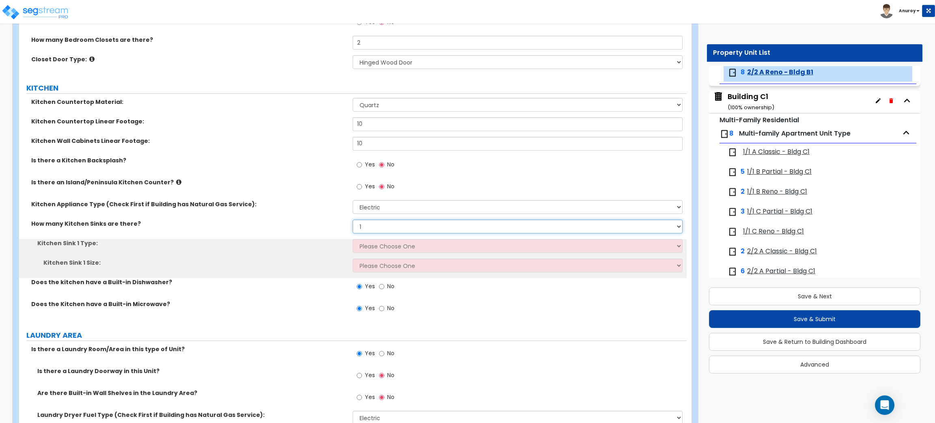
scroll to position [1035, 0]
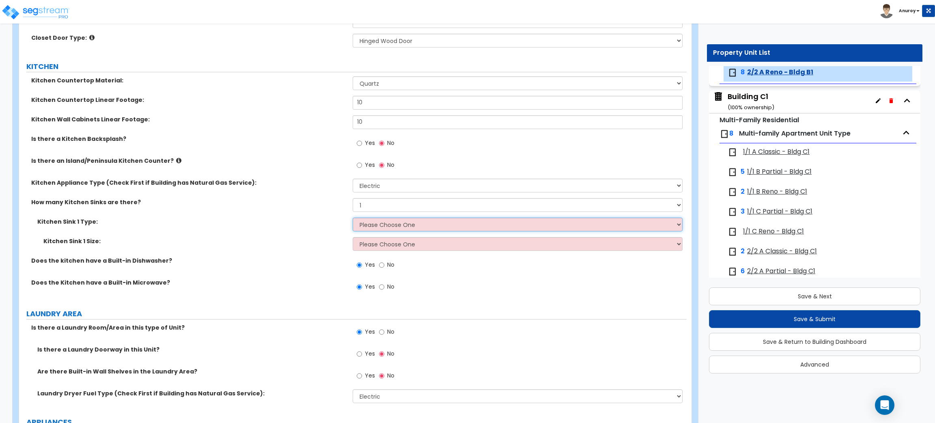
click at [412, 223] on select "Please Choose One Stainless Steel Porcelain Enamel Cast Iron Granite Composite" at bounding box center [517, 224] width 329 height 14
click at [353, 218] on select "Please Choose One Stainless Steel Porcelain Enamel Cast Iron Granite Composite" at bounding box center [517, 224] width 329 height 14
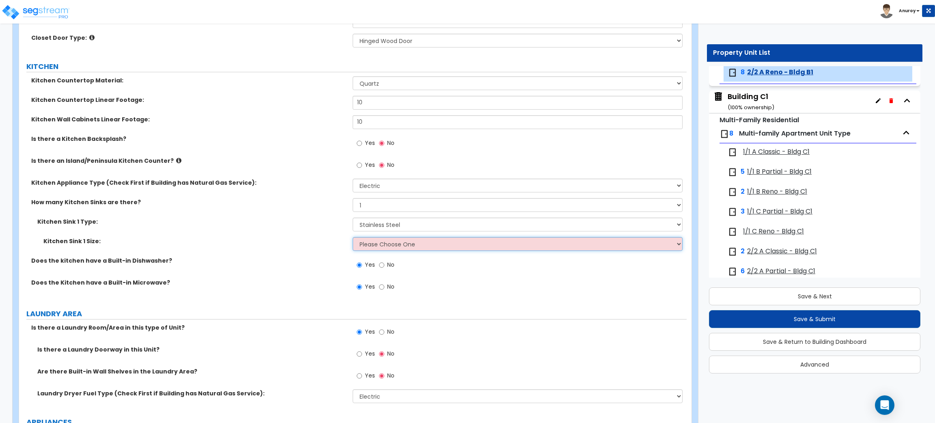
click at [400, 242] on select "Please Choose One Single Sink Double Sink" at bounding box center [517, 244] width 329 height 14
click at [353, 237] on select "Please Choose One Single Sink Double Sink" at bounding box center [517, 244] width 329 height 14
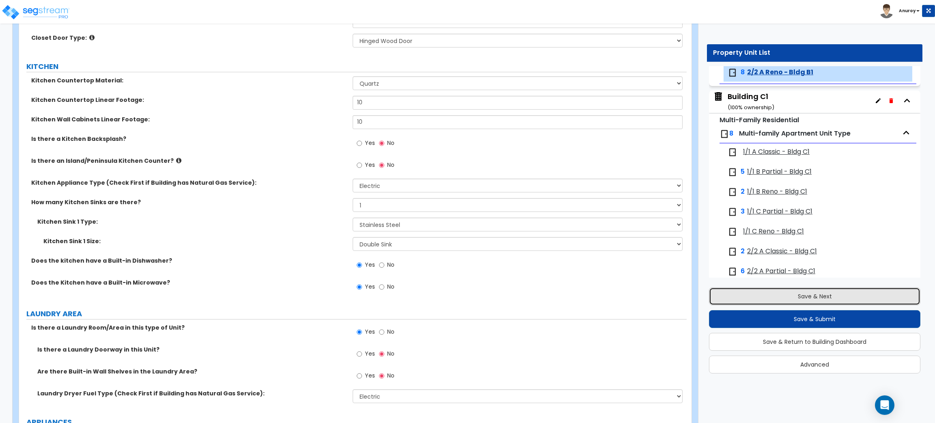
click at [772, 292] on button "Save & Next" at bounding box center [814, 296] width 211 height 18
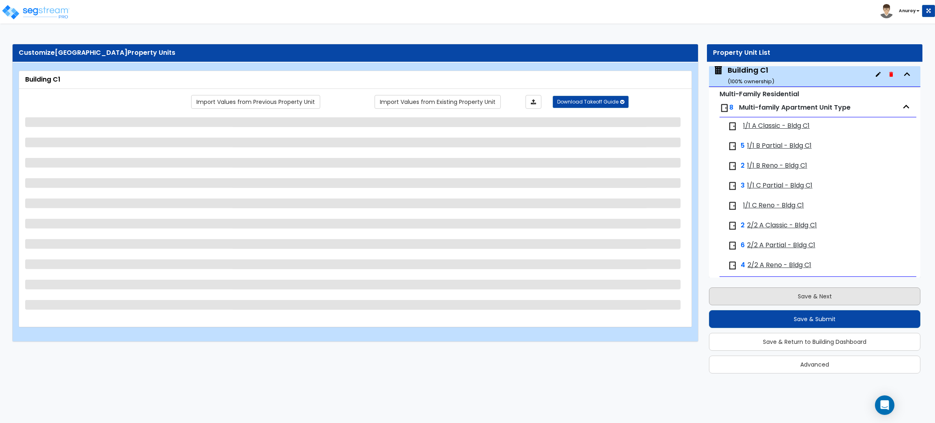
scroll to position [1177, 0]
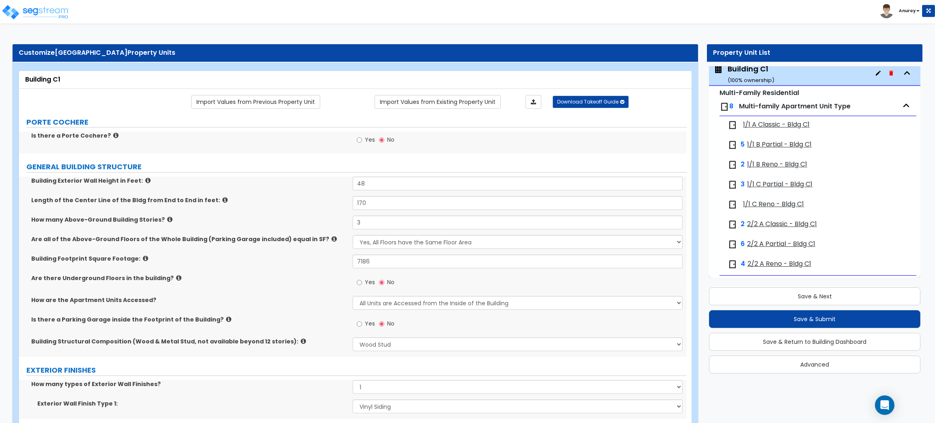
click at [780, 168] on span "1/1 B Reno - Bldg C1" at bounding box center [777, 164] width 60 height 9
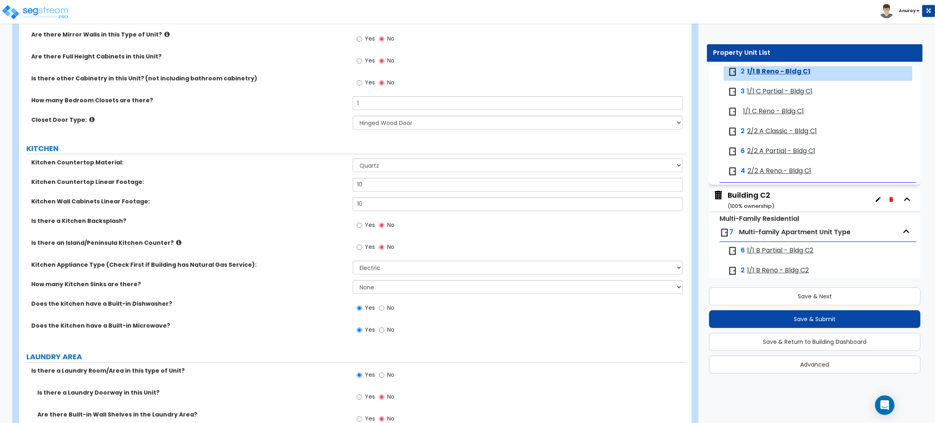
scroll to position [974, 0]
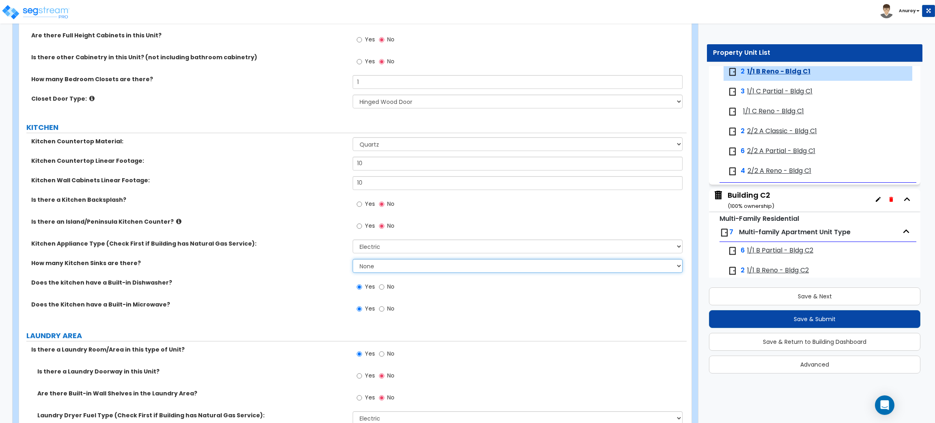
click at [395, 262] on select "None 1 2 3" at bounding box center [517, 266] width 329 height 14
click at [353, 259] on select "None 1 2 3" at bounding box center [517, 266] width 329 height 14
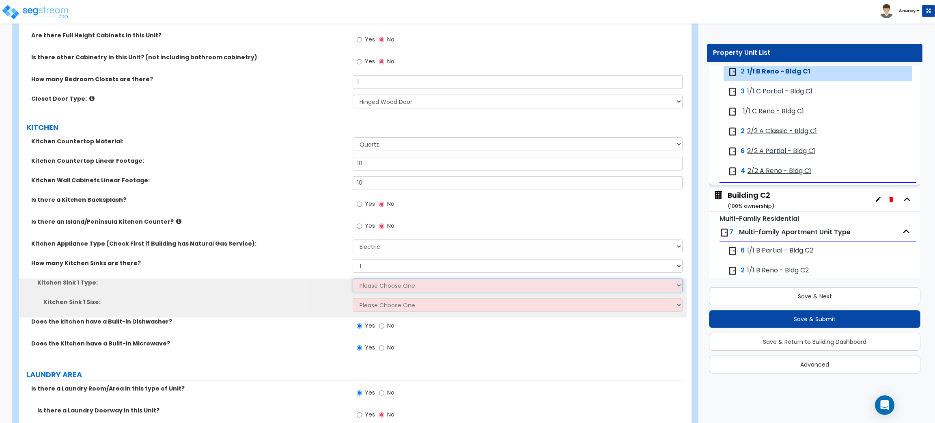
click at [393, 284] on select "Please Choose One Stainless Steel Porcelain Enamel Cast Iron Granite Composite" at bounding box center [517, 285] width 329 height 14
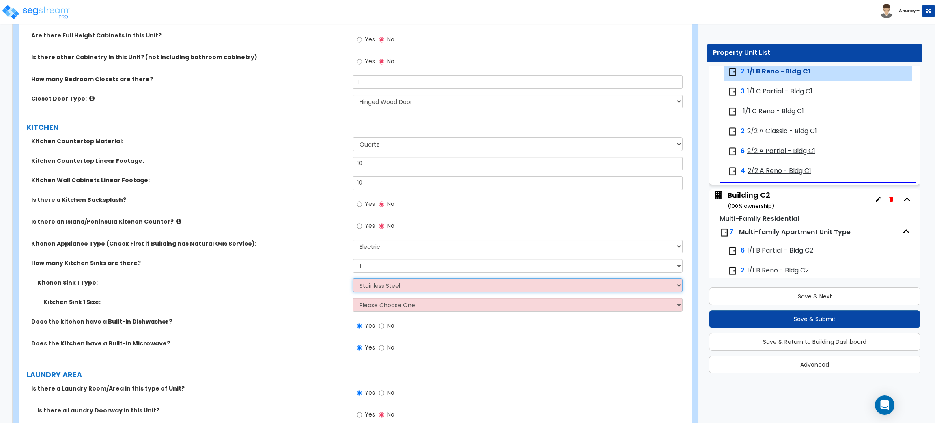
click at [353, 279] on select "Please Choose One Stainless Steel Porcelain Enamel Cast Iron Granite Composite" at bounding box center [517, 285] width 329 height 14
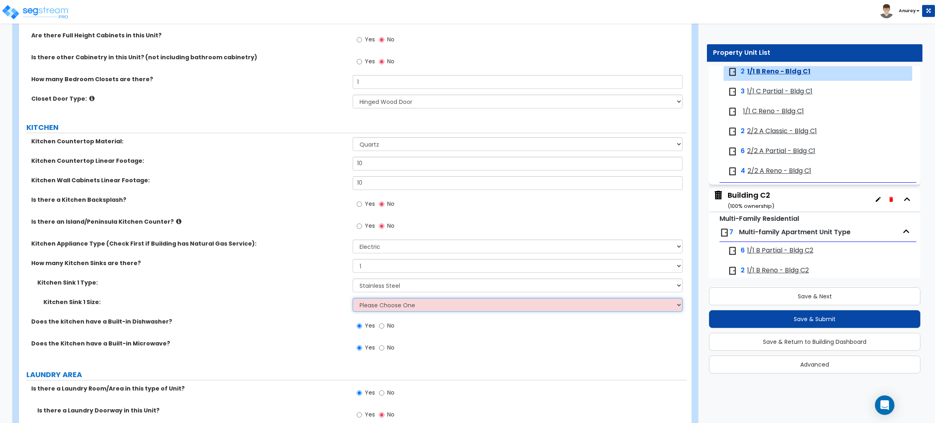
click at [403, 306] on select "Please Choose One Single Sink Double Sink" at bounding box center [517, 305] width 329 height 14
click at [353, 298] on select "Please Choose One Single Sink Double Sink" at bounding box center [517, 305] width 329 height 14
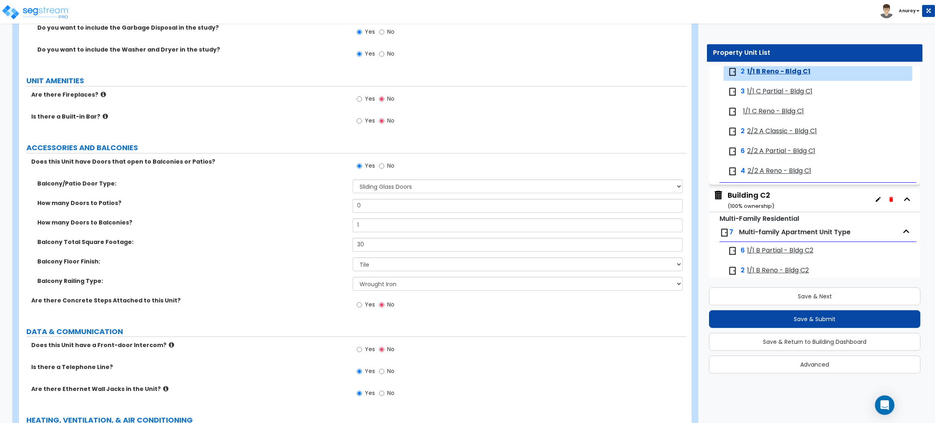
scroll to position [1594, 0]
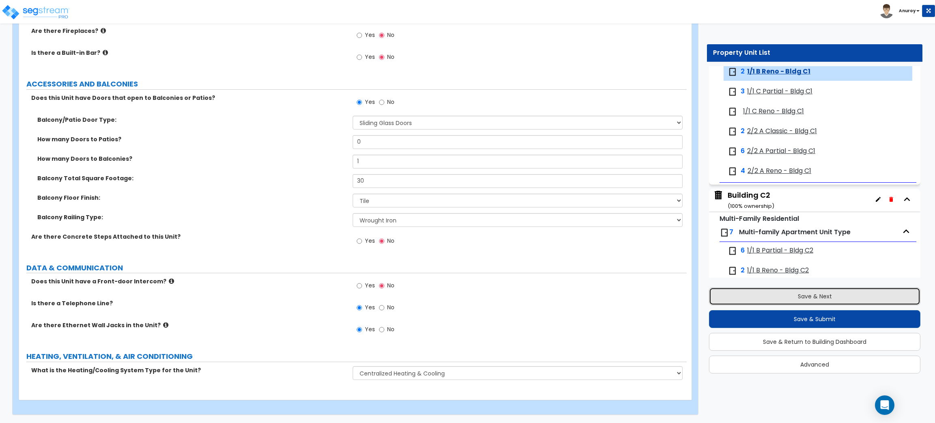
click at [774, 292] on button "Save & Next" at bounding box center [814, 296] width 211 height 18
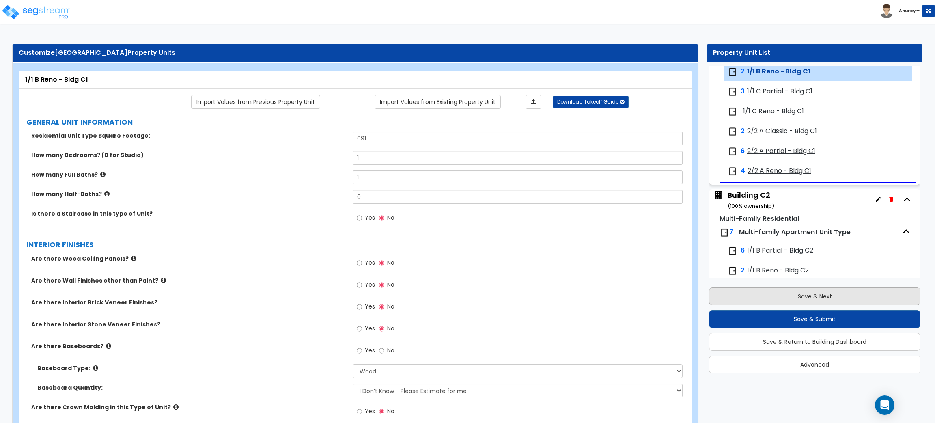
scroll to position [1290, 0]
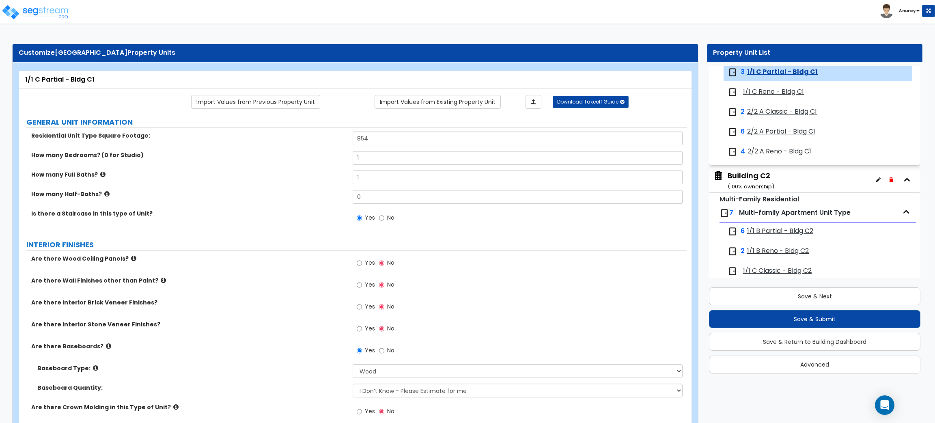
click at [781, 95] on span "1/1 C Reno - Bldg C1" at bounding box center [773, 91] width 61 height 9
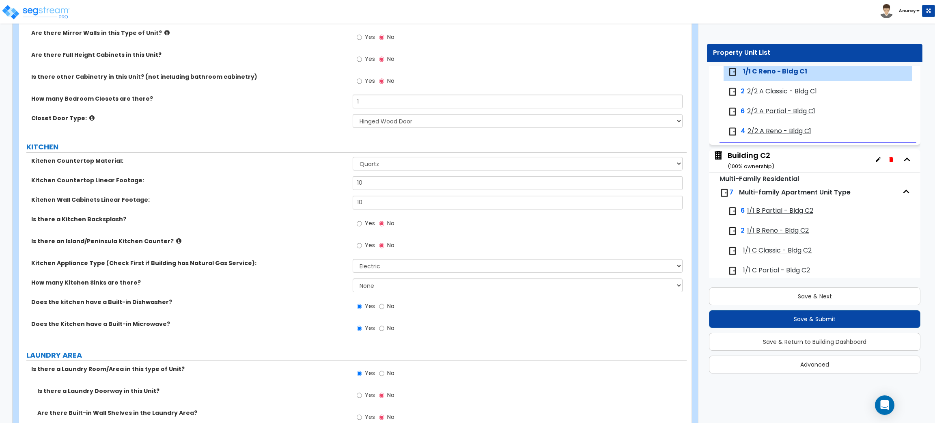
scroll to position [1035, 0]
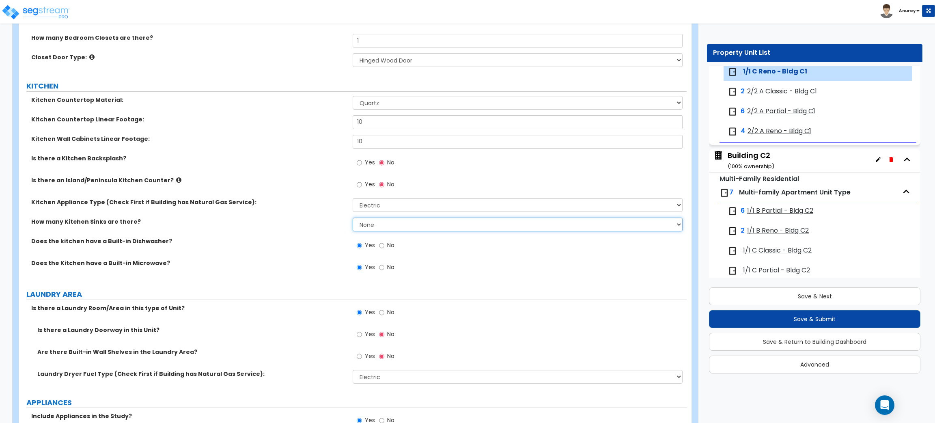
click at [397, 228] on select "None 1 2 3" at bounding box center [517, 224] width 329 height 14
click at [353, 218] on select "None 1 2 3" at bounding box center [517, 224] width 329 height 14
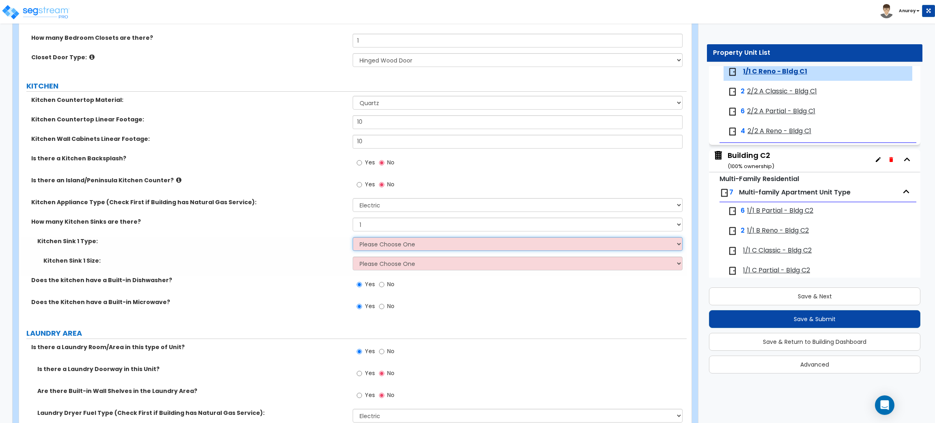
click at [391, 245] on select "Please Choose One Stainless Steel Porcelain Enamel Cast Iron Granite Composite" at bounding box center [517, 244] width 329 height 14
click at [353, 237] on select "Please Choose One Stainless Steel Porcelain Enamel Cast Iron Granite Composite" at bounding box center [517, 244] width 329 height 14
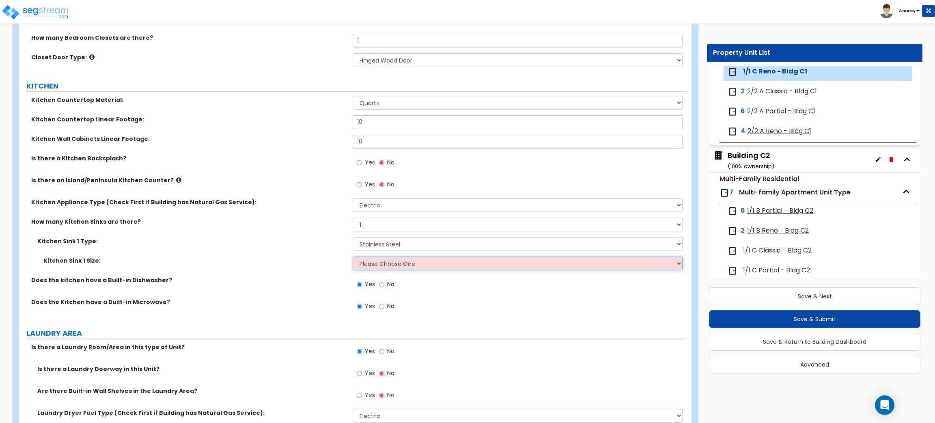
click at [393, 264] on select "Please Choose One Single Sink Double Sink" at bounding box center [517, 263] width 329 height 14
click at [353, 257] on select "Please Choose One Single Sink Double Sink" at bounding box center [517, 263] width 329 height 14
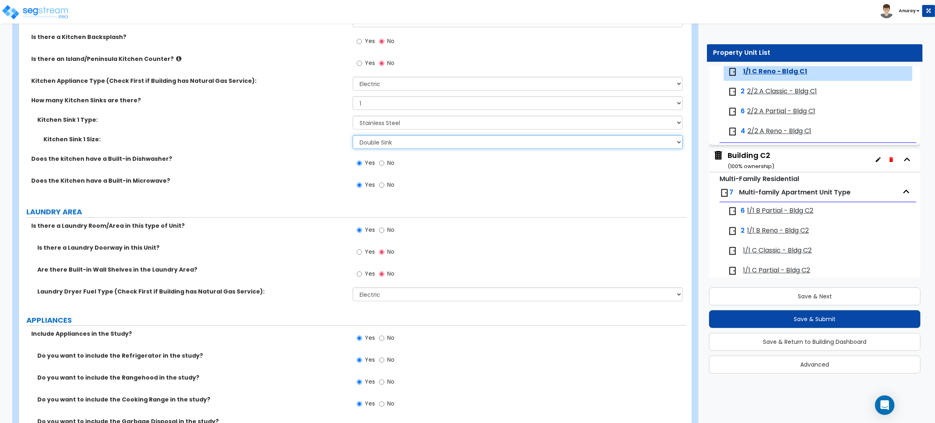
scroll to position [1278, 0]
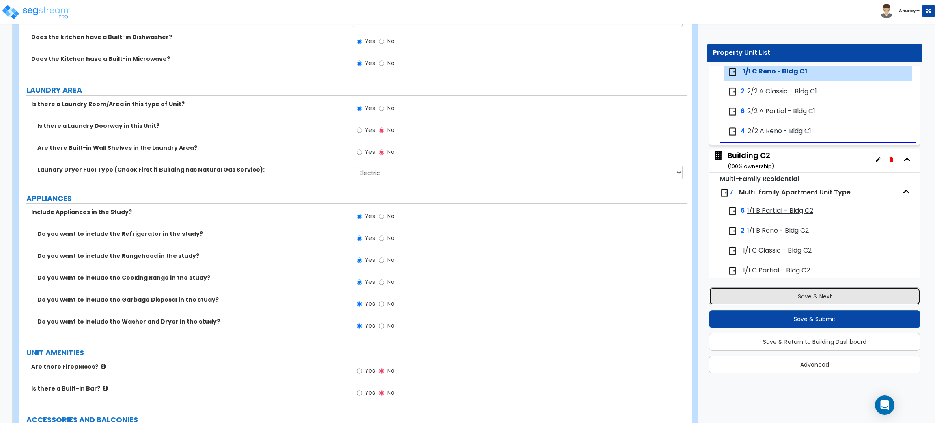
click at [749, 290] on button "Save & Next" at bounding box center [814, 296] width 211 height 18
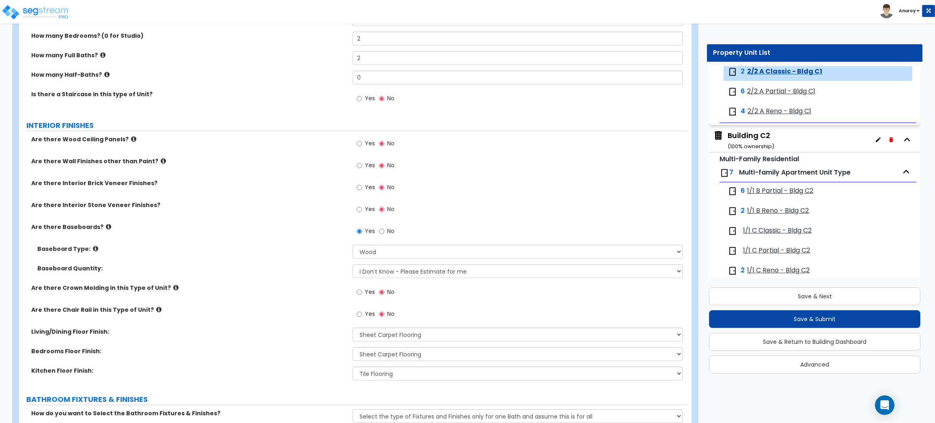
scroll to position [122, 0]
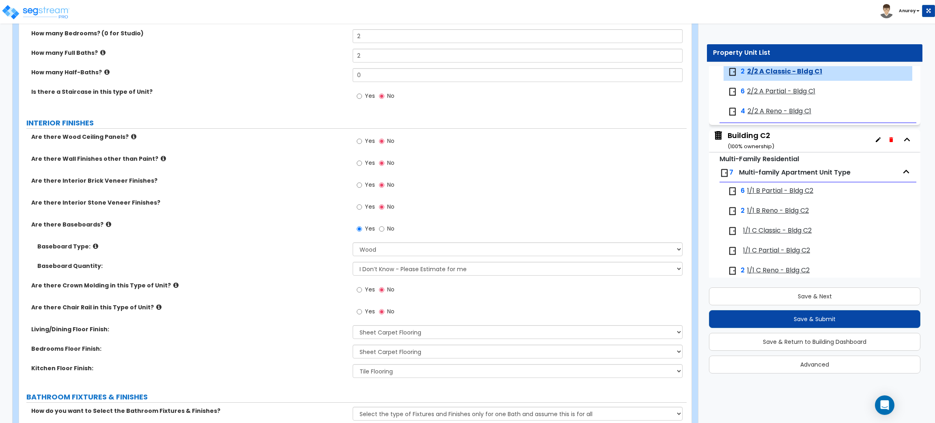
click at [774, 116] on span "2/2 A Reno - Bldg C1" at bounding box center [779, 111] width 64 height 9
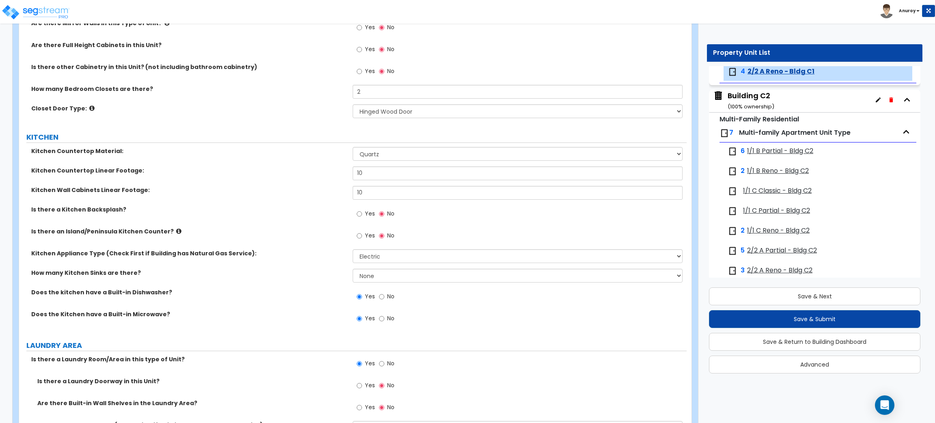
scroll to position [974, 0]
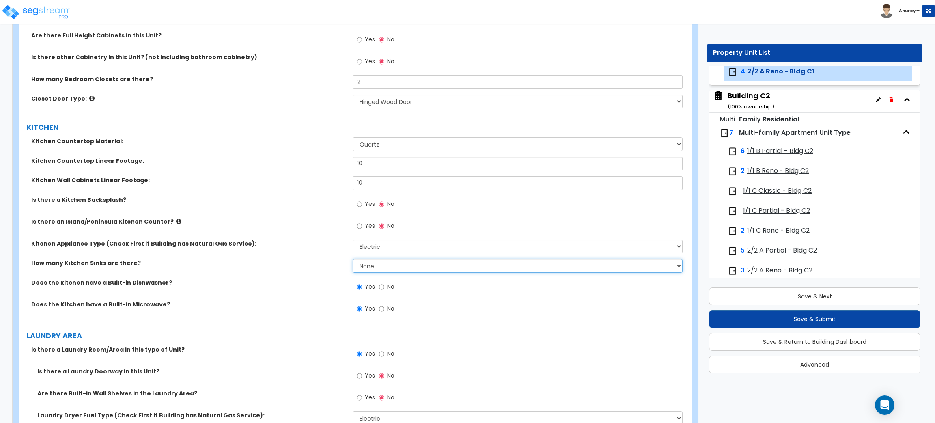
click at [418, 273] on select "None 1 2 3" at bounding box center [517, 266] width 329 height 14
click at [353, 259] on select "None 1 2 3" at bounding box center [517, 266] width 329 height 14
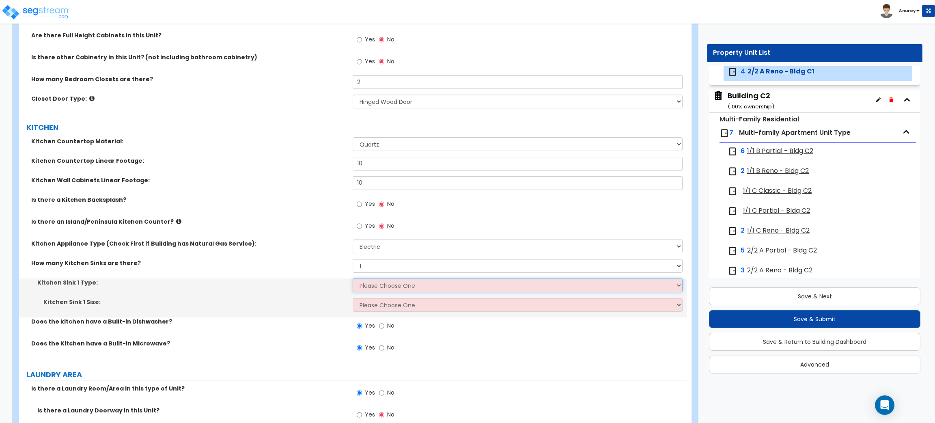
click at [400, 285] on select "Please Choose One Stainless Steel Porcelain Enamel Cast Iron Granite Composite" at bounding box center [517, 285] width 329 height 14
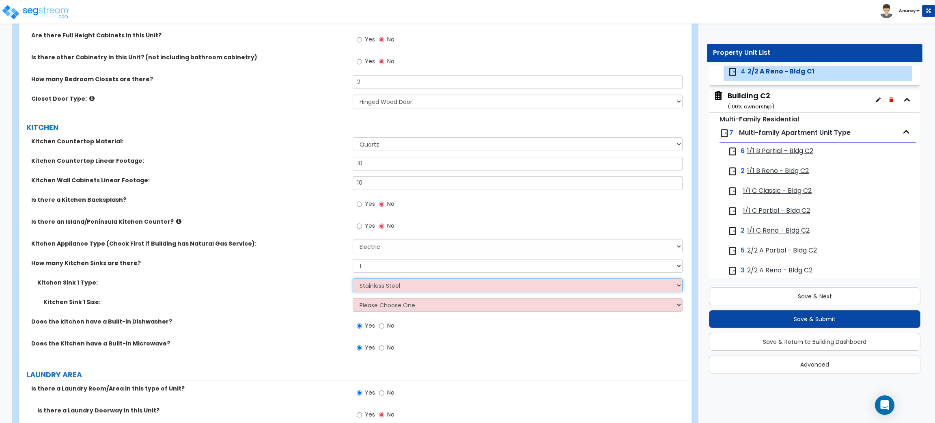
click at [353, 279] on select "Please Choose One Stainless Steel Porcelain Enamel Cast Iron Granite Composite" at bounding box center [517, 285] width 329 height 14
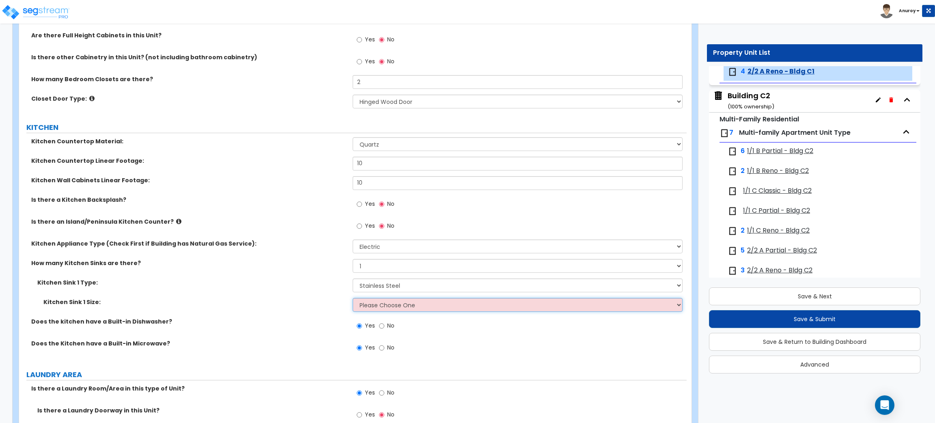
click at [395, 308] on select "Please Choose One Single Sink Double Sink" at bounding box center [517, 305] width 329 height 14
click at [353, 298] on select "Please Choose One Single Sink Double Sink" at bounding box center [517, 305] width 329 height 14
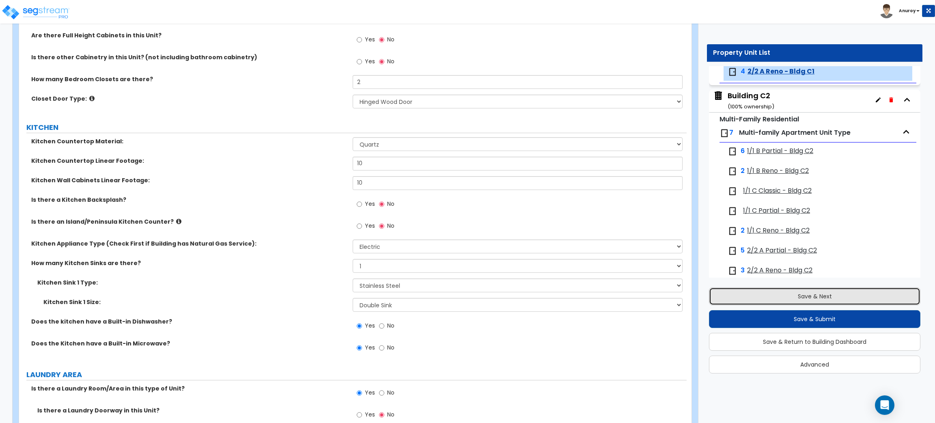
click at [794, 301] on button "Save & Next" at bounding box center [814, 296] width 211 height 18
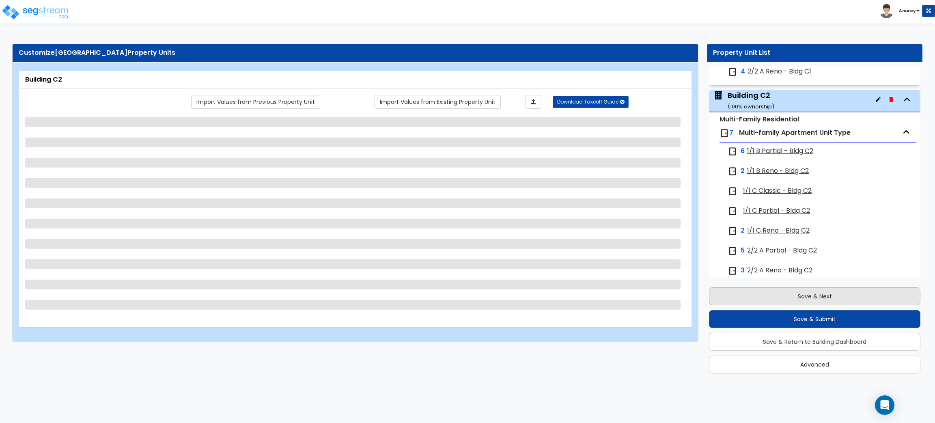
scroll to position [1396, 0]
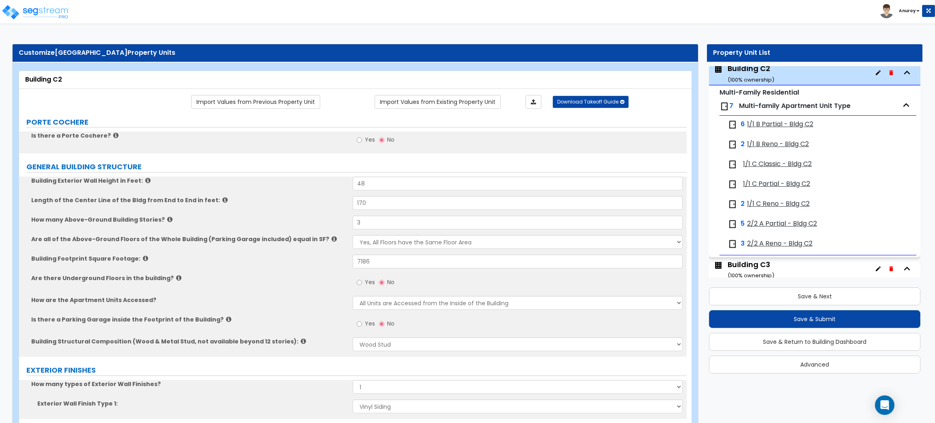
click at [786, 145] on span "1/1 B Reno - Bldg C2" at bounding box center [778, 144] width 62 height 9
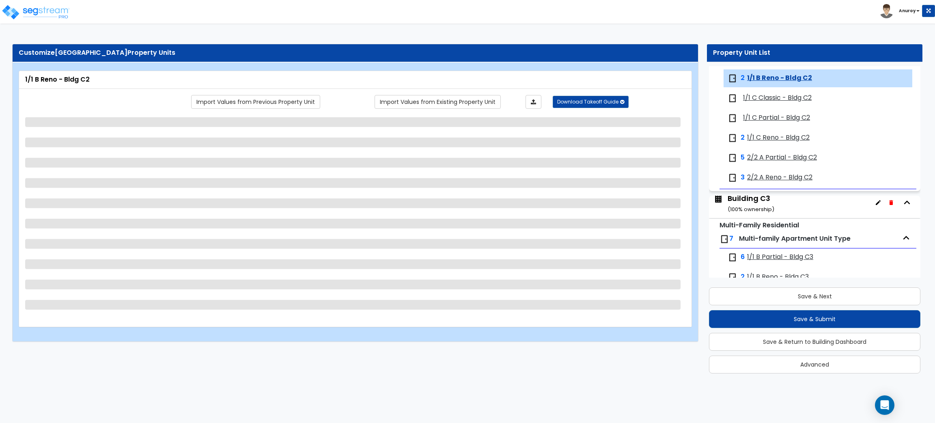
scroll to position [1469, 0]
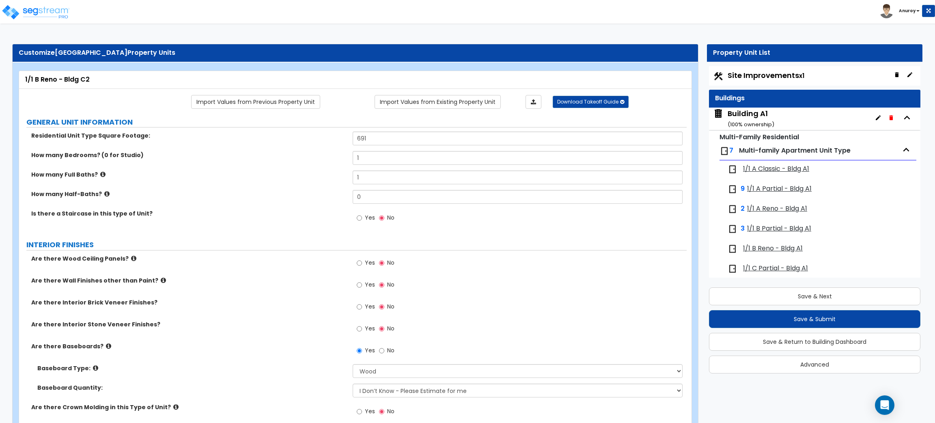
select select "1"
select select "7"
select select "1"
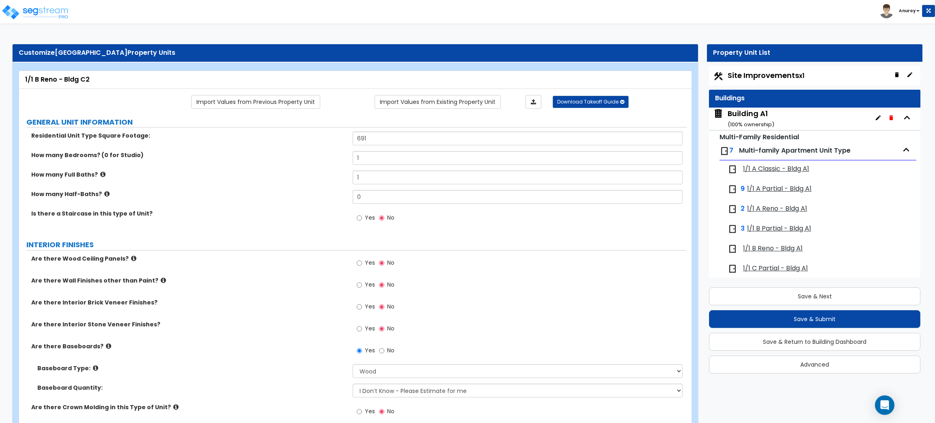
select select "3"
select select "4"
select select "5"
select select "2"
select select "1"
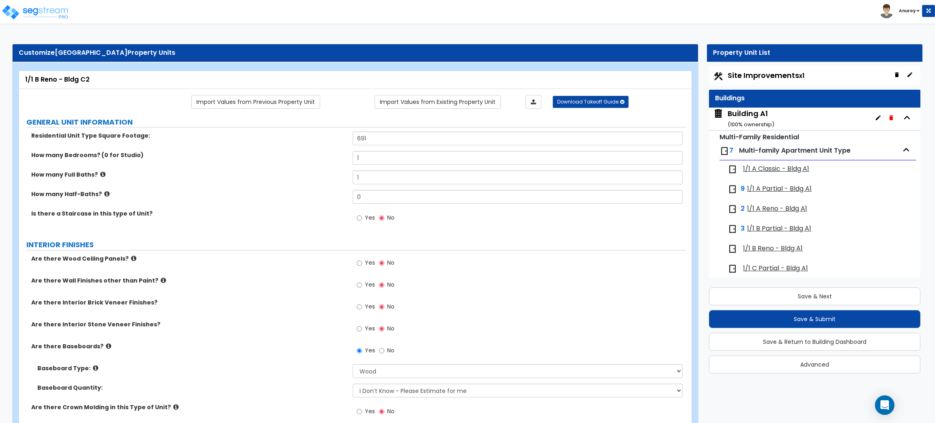
select select "1"
select select "3"
select select "4"
select select "2"
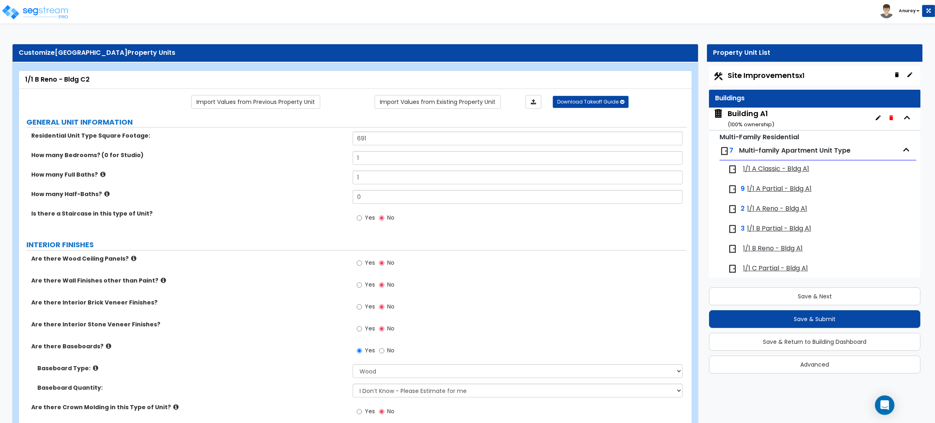
select select "2"
select select "5"
select select "2"
select select "5"
select select "2"
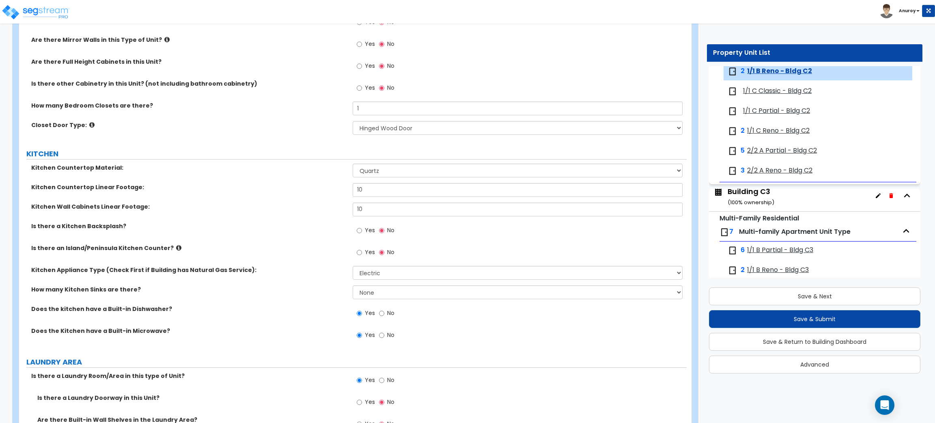
scroll to position [974, 0]
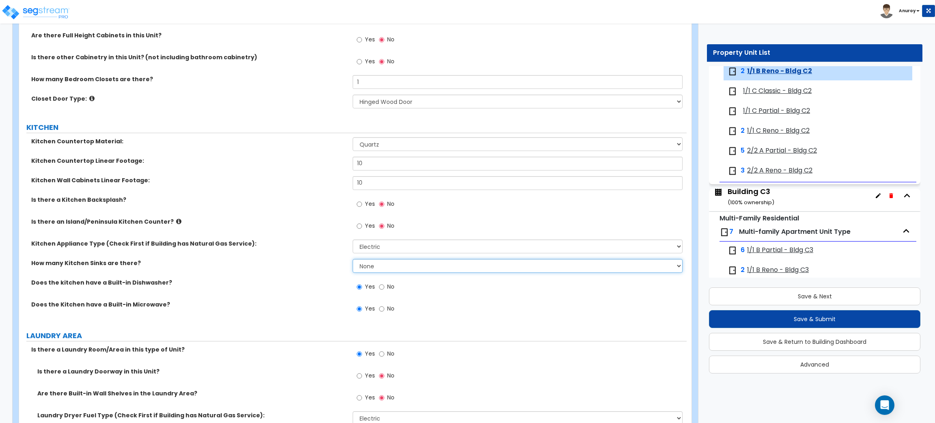
click at [396, 262] on select "None 1 2 3" at bounding box center [517, 266] width 329 height 14
select select "1"
click at [353, 259] on select "None 1 2 3" at bounding box center [517, 266] width 329 height 14
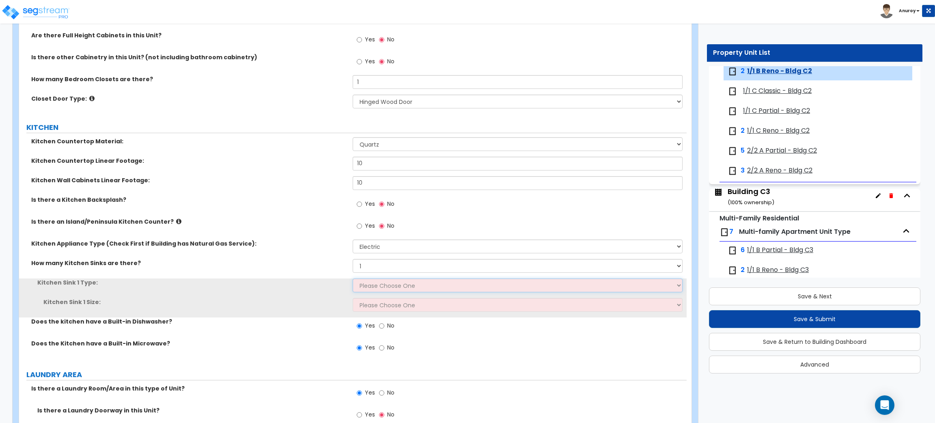
click at [388, 281] on select "Please Choose One Stainless Steel Porcelain Enamel Cast Iron Granite Composite" at bounding box center [517, 285] width 329 height 14
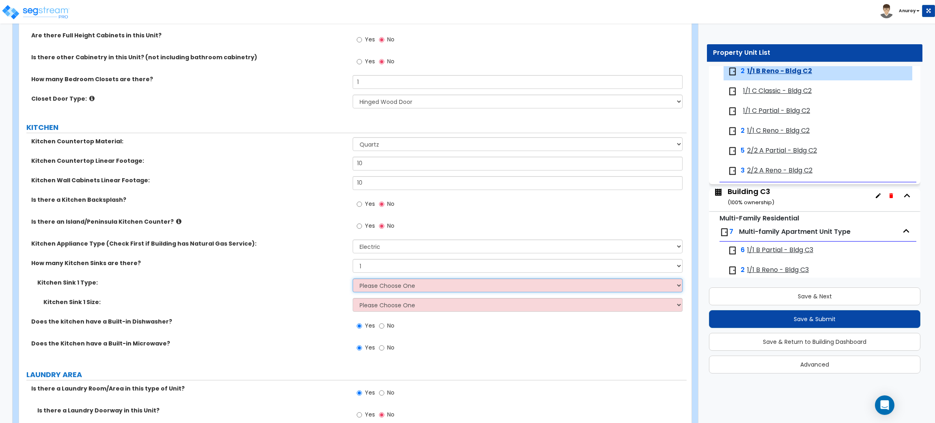
select select "1"
click at [353, 279] on select "Please Choose One Stainless Steel Porcelain Enamel Cast Iron Granite Composite" at bounding box center [517, 285] width 329 height 14
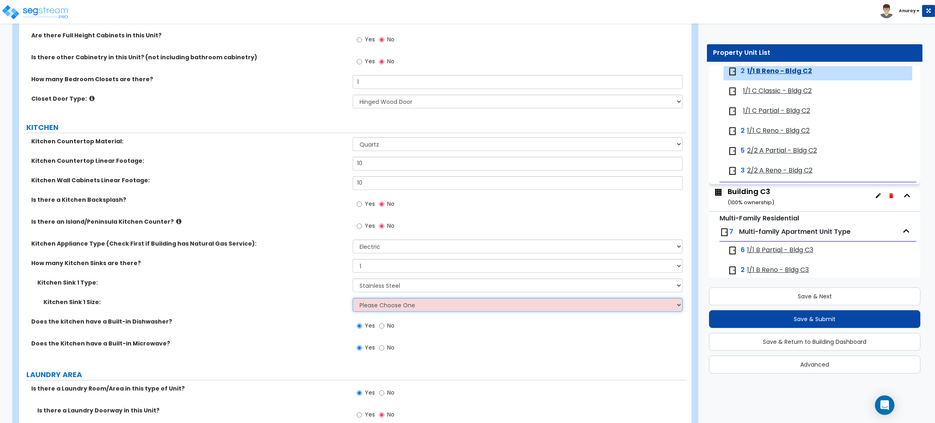
click at [396, 309] on select "Please Choose One Single Sink Double Sink" at bounding box center [517, 305] width 329 height 14
select select "2"
click at [353, 298] on select "Please Choose One Single Sink Double Sink" at bounding box center [517, 305] width 329 height 14
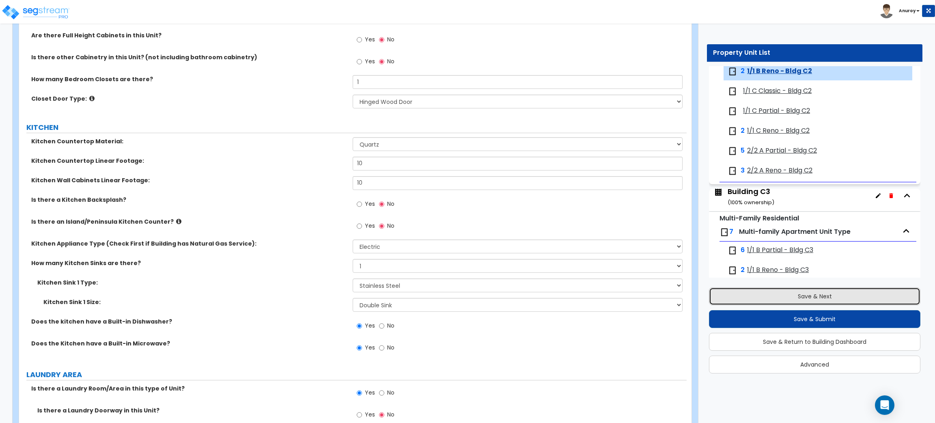
click at [761, 291] on button "Save & Next" at bounding box center [814, 296] width 211 height 18
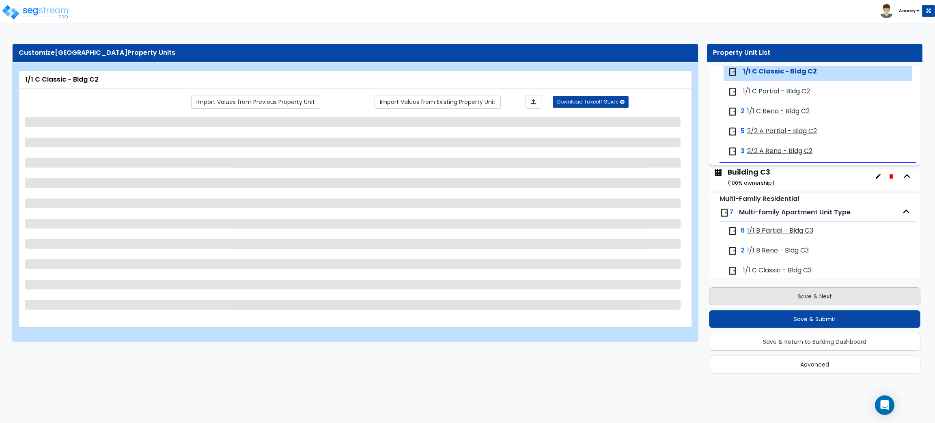
scroll to position [1489, 0]
select select "1"
select select "5"
select select "1"
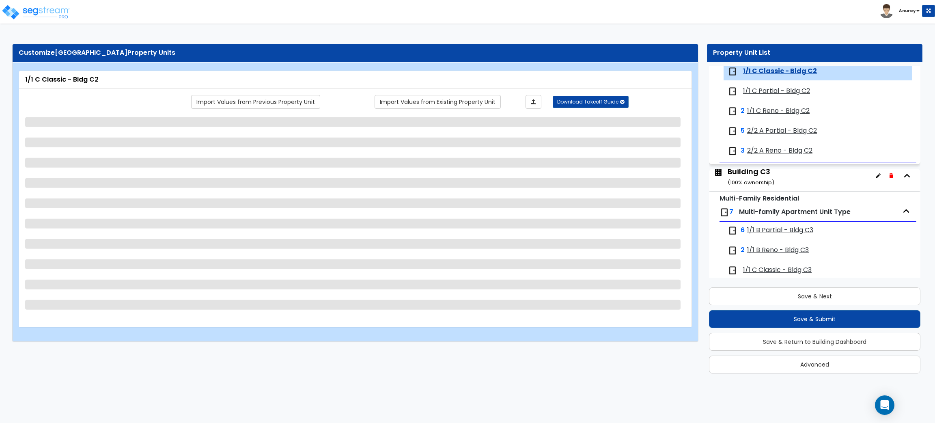
select select "1"
select select "3"
select select "2"
select select "1"
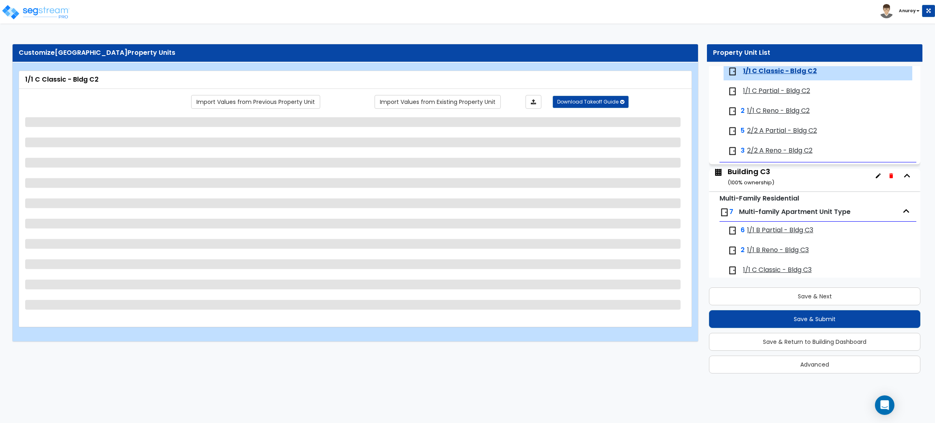
select select "2"
select select "1"
select select "3"
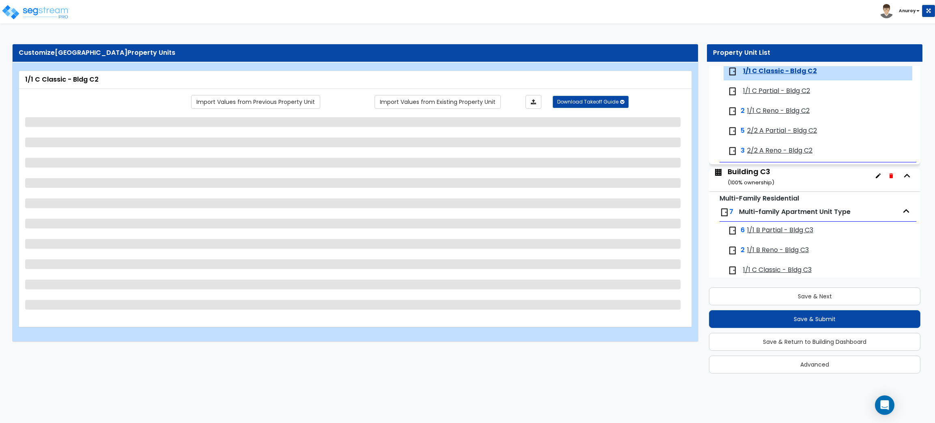
select select "2"
select select "1"
select select "2"
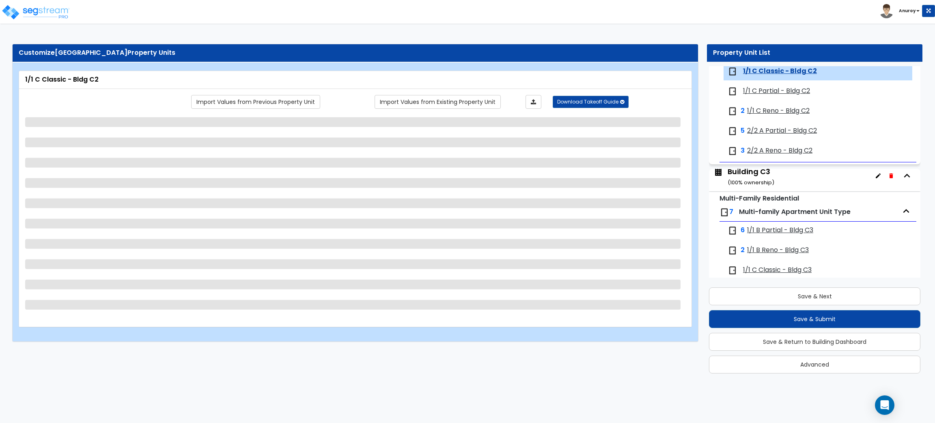
select select "2"
select select "5"
select select "2"
select select "5"
select select "2"
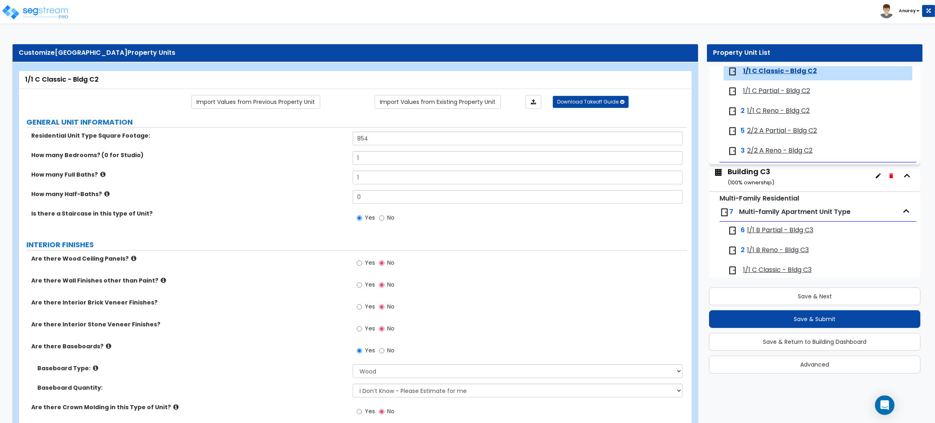
click at [780, 114] on span "1/1 C Reno - Bldg C2" at bounding box center [778, 110] width 62 height 9
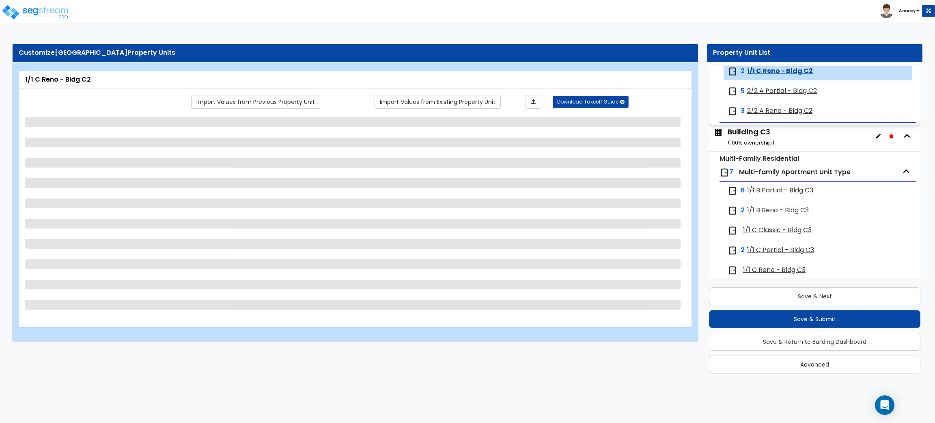
select select "1"
select select "7"
select select "1"
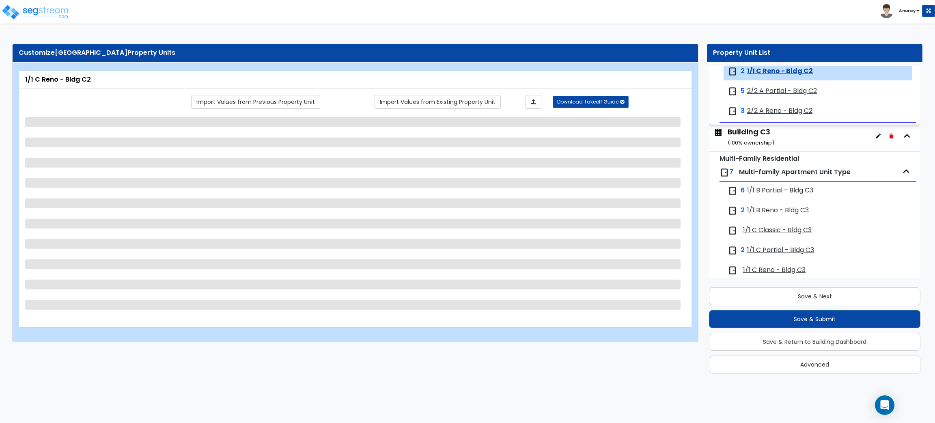
select select "1"
select select "3"
select select "4"
select select "5"
select select "2"
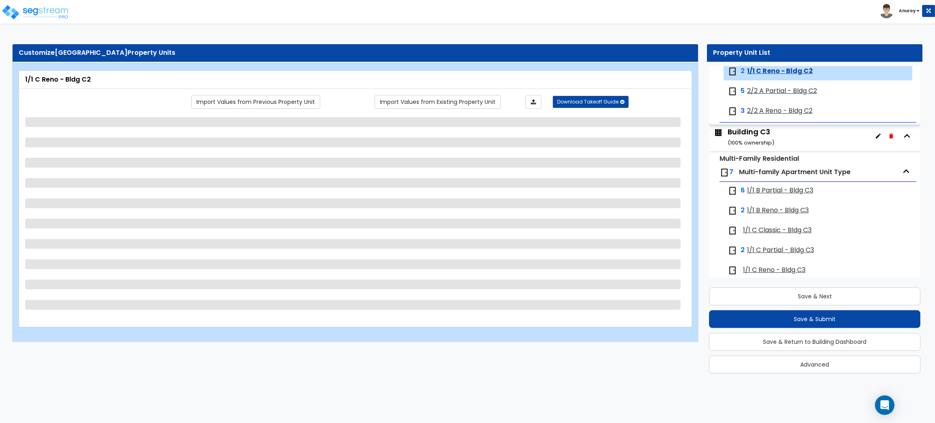
select select "1"
select select "3"
select select "4"
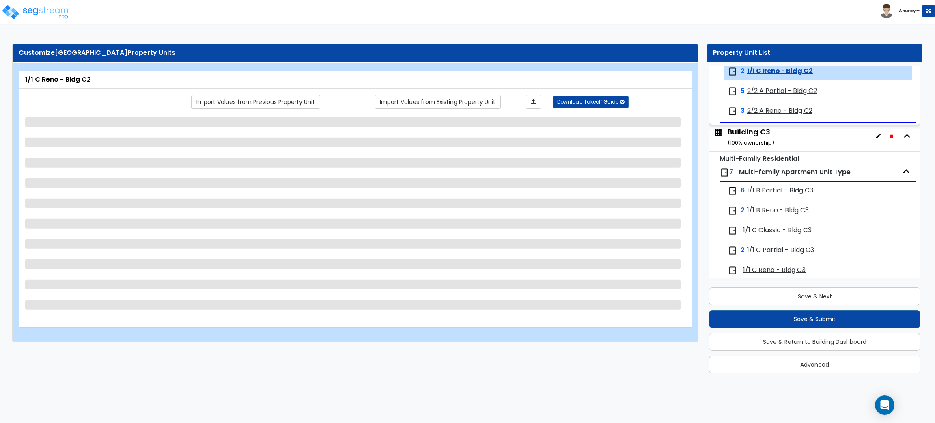
select select "2"
select select "5"
select select "2"
select select "5"
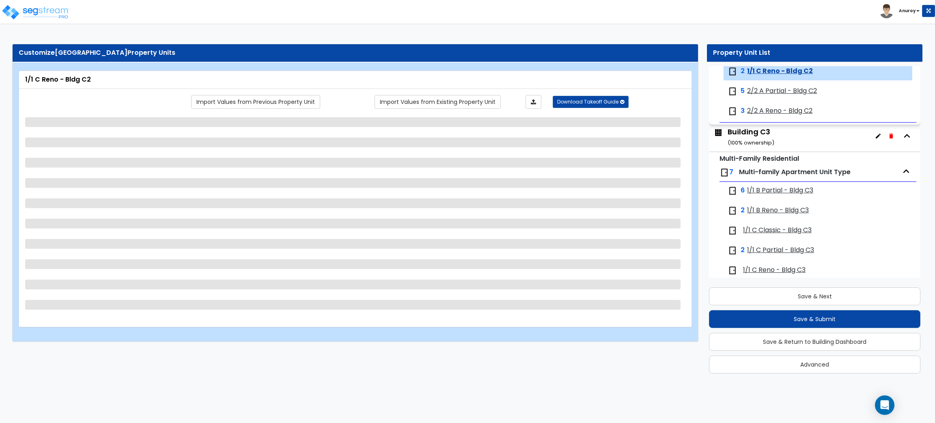
select select "2"
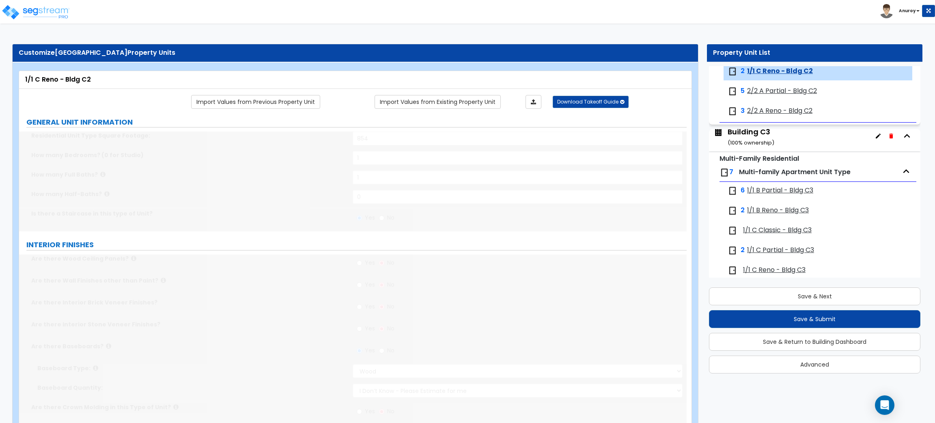
radio input "true"
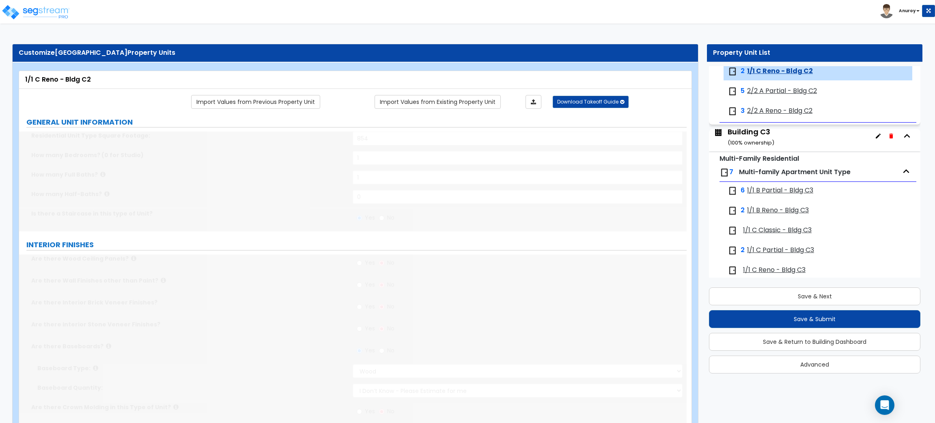
radio input "true"
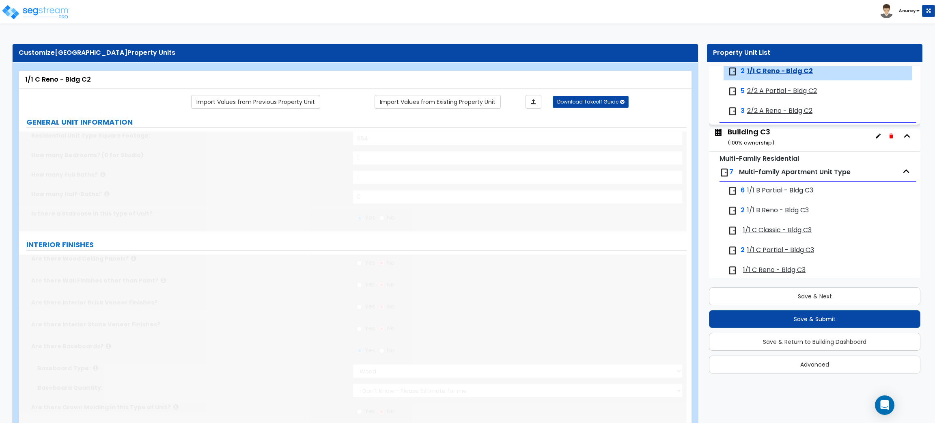
radio input "true"
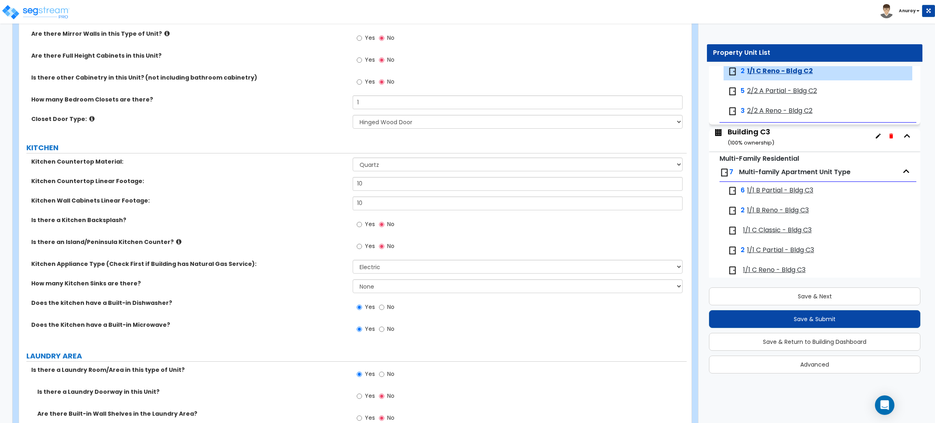
scroll to position [974, 0]
click at [386, 289] on select "None 1 2 3" at bounding box center [517, 285] width 329 height 14
select select "1"
click at [353, 279] on select "None 1 2 3" at bounding box center [517, 285] width 329 height 14
radio input "true"
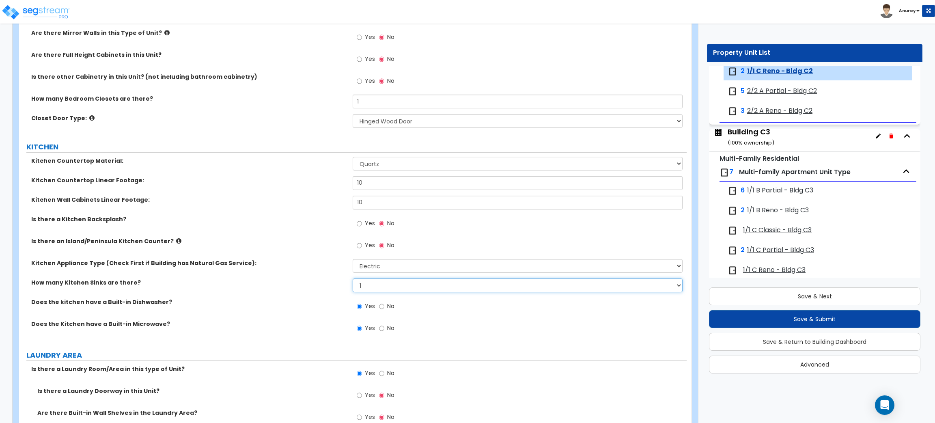
radio input "true"
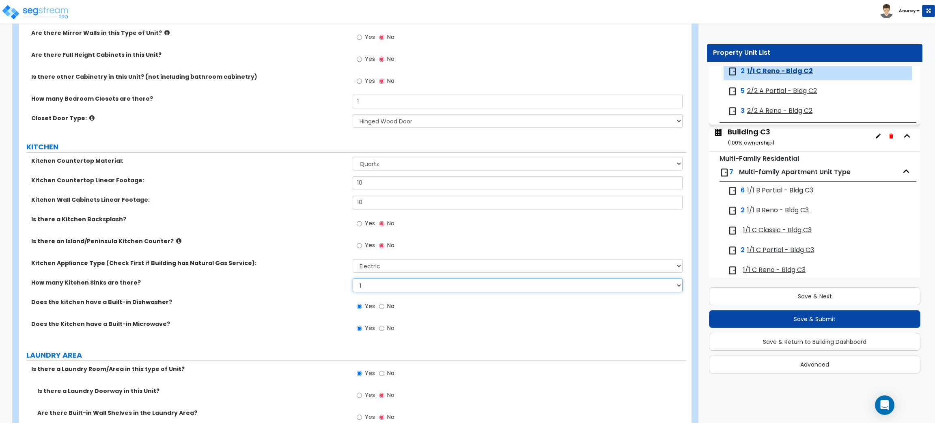
radio input "true"
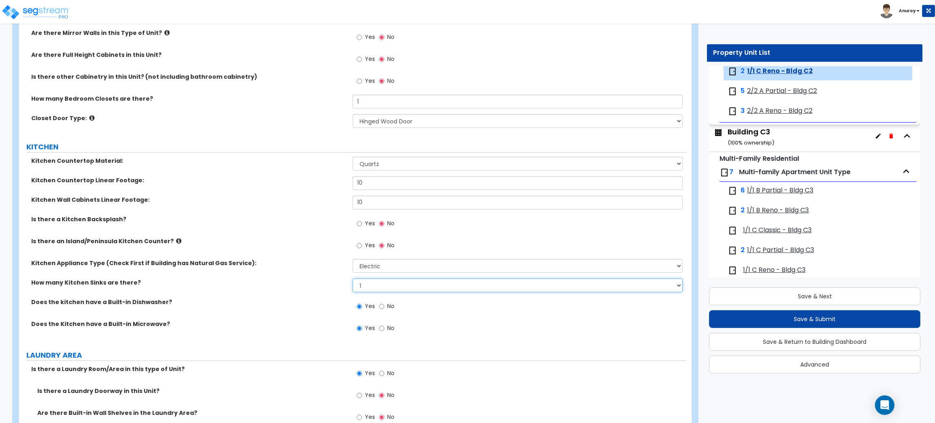
radio input "true"
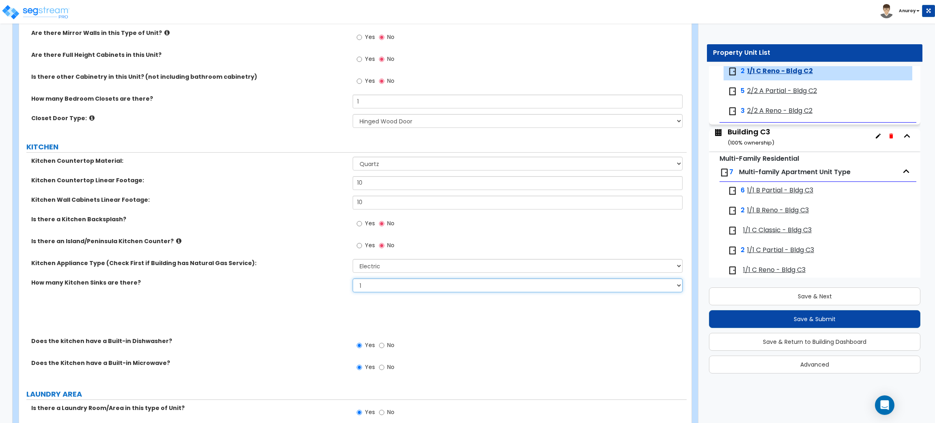
radio input "true"
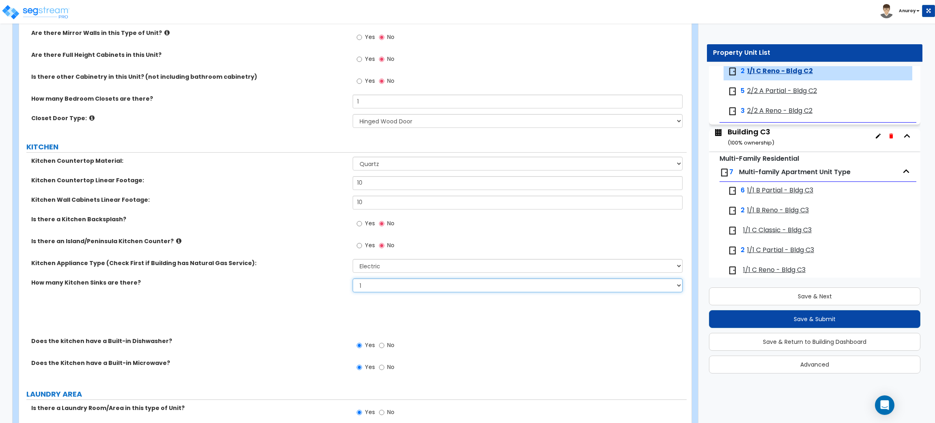
radio input "true"
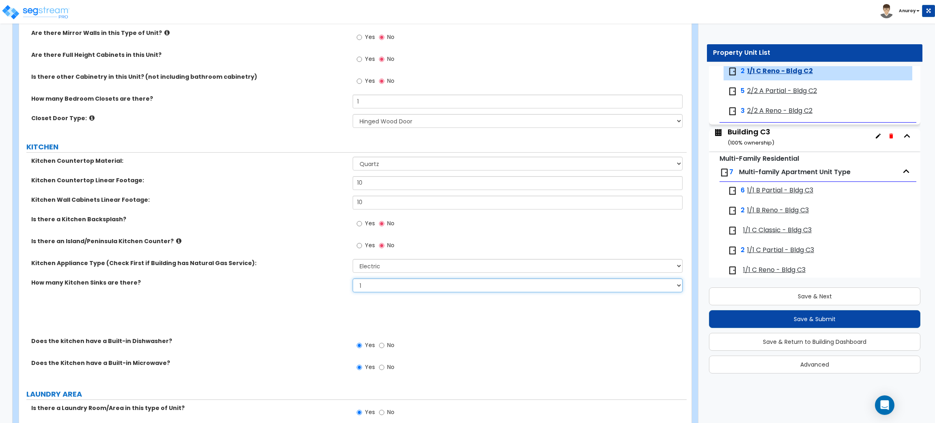
radio input "true"
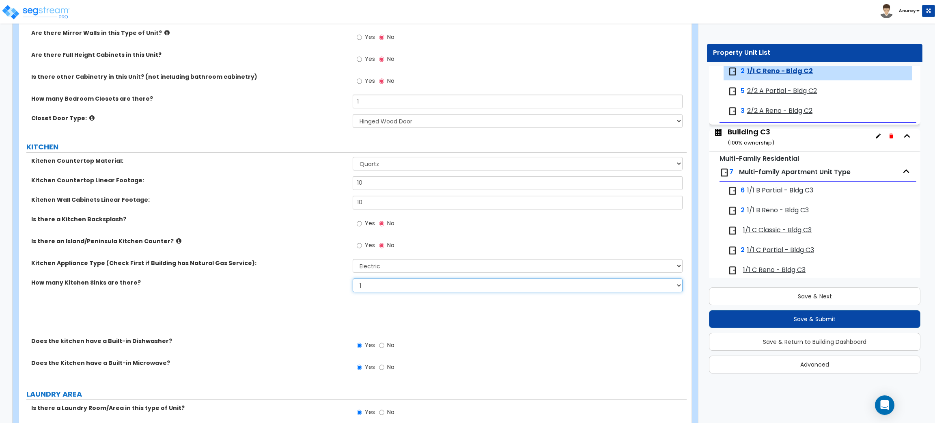
radio input "true"
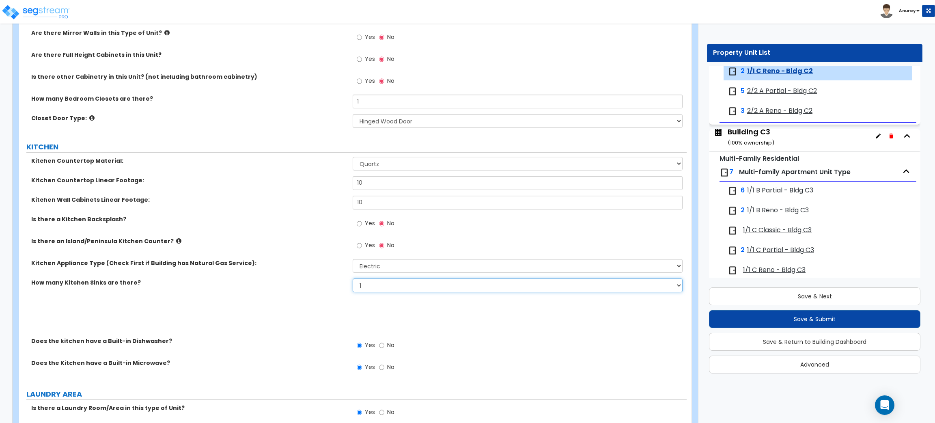
radio input "true"
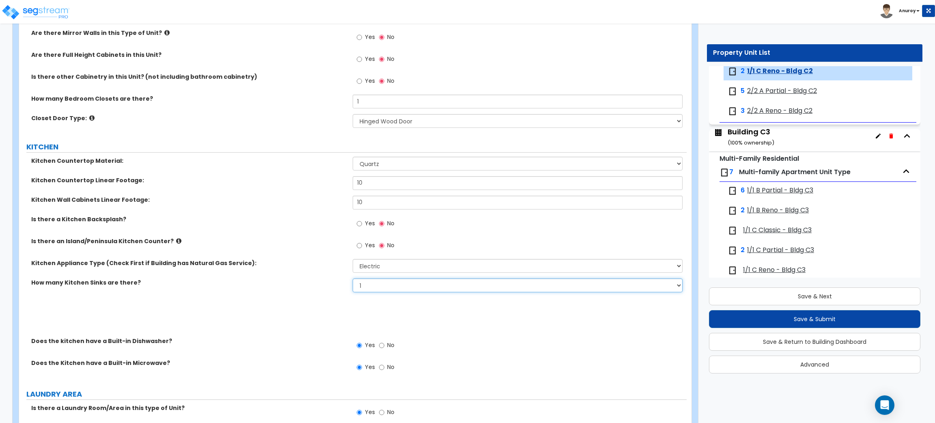
radio input "true"
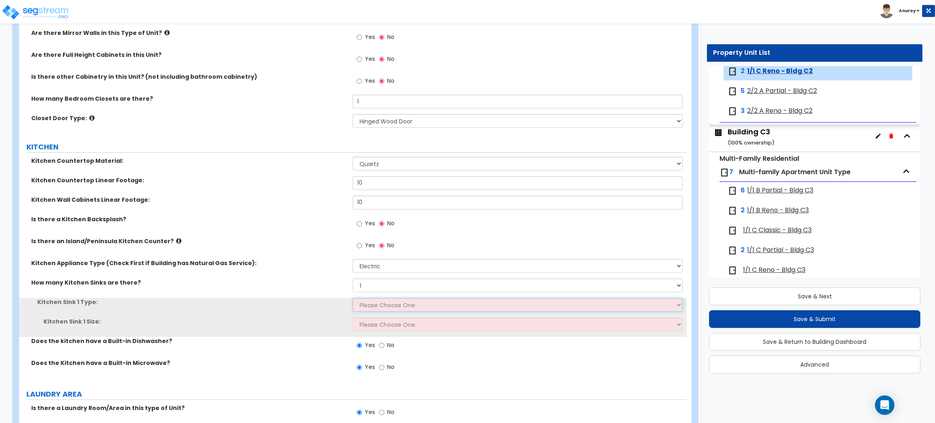
click at [385, 301] on select "Please Choose One Stainless Steel Porcelain Enamel Cast Iron Granite Composite" at bounding box center [517, 305] width 329 height 14
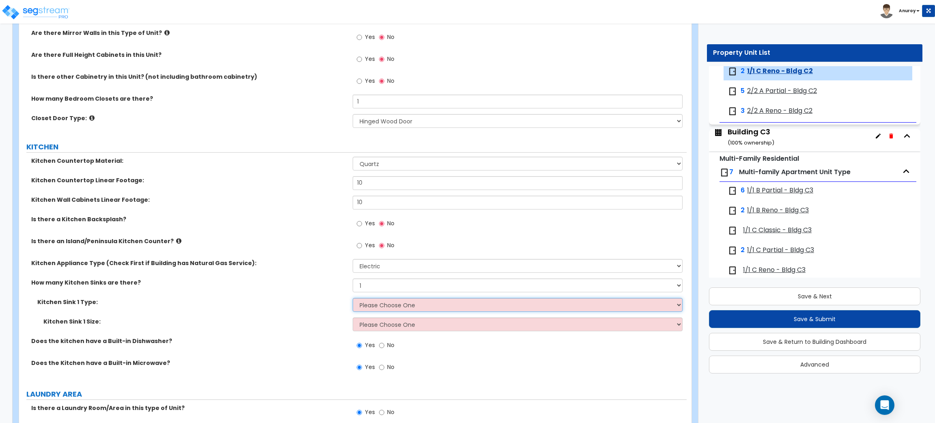
select select "1"
click at [353, 298] on select "Please Choose One Stainless Steel Porcelain Enamel Cast Iron Granite Composite" at bounding box center [517, 305] width 329 height 14
radio input "true"
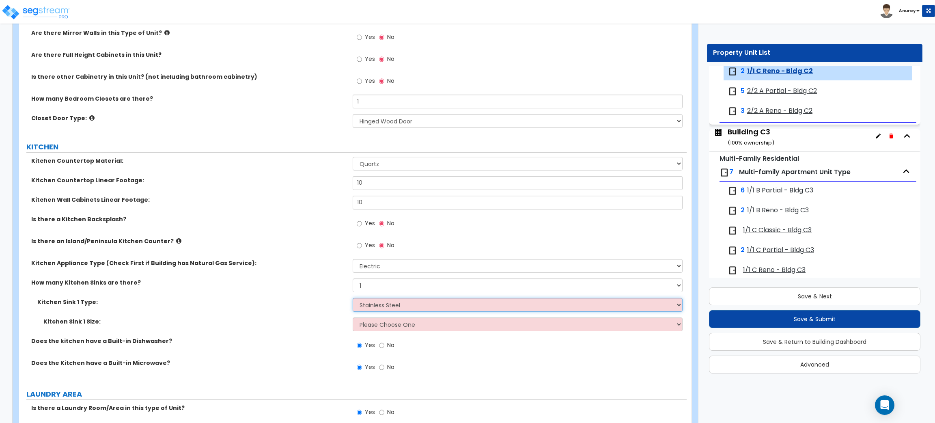
radio input "true"
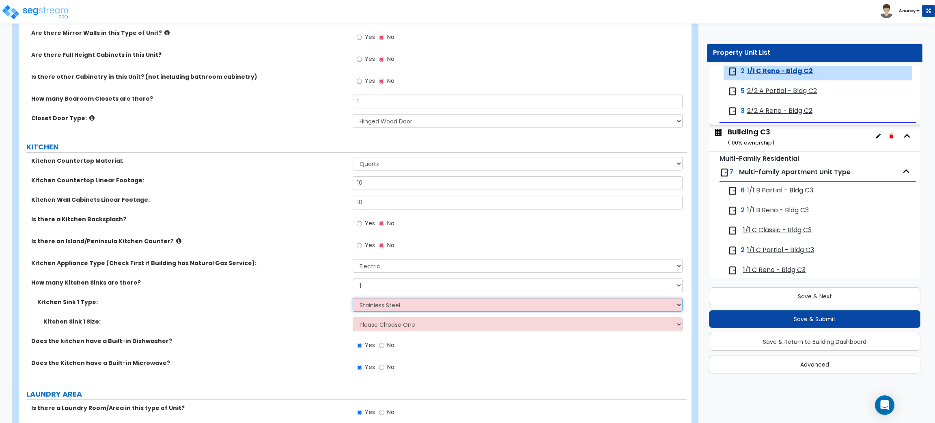
radio input "true"
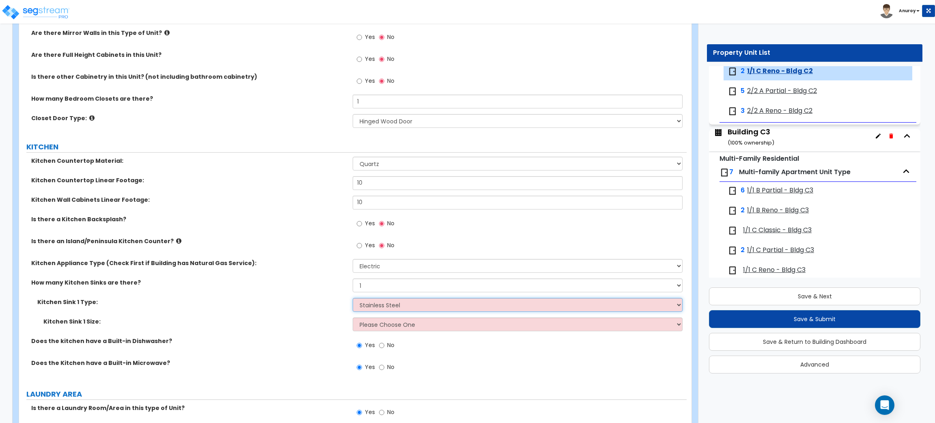
radio input "true"
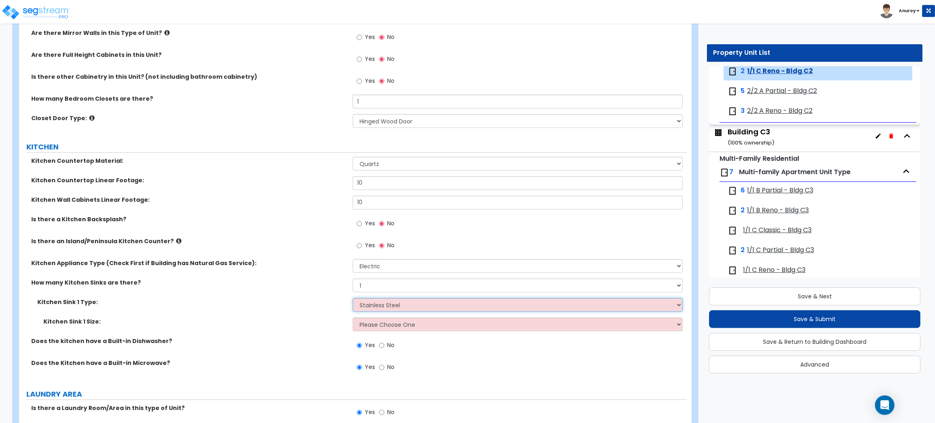
radio input "true"
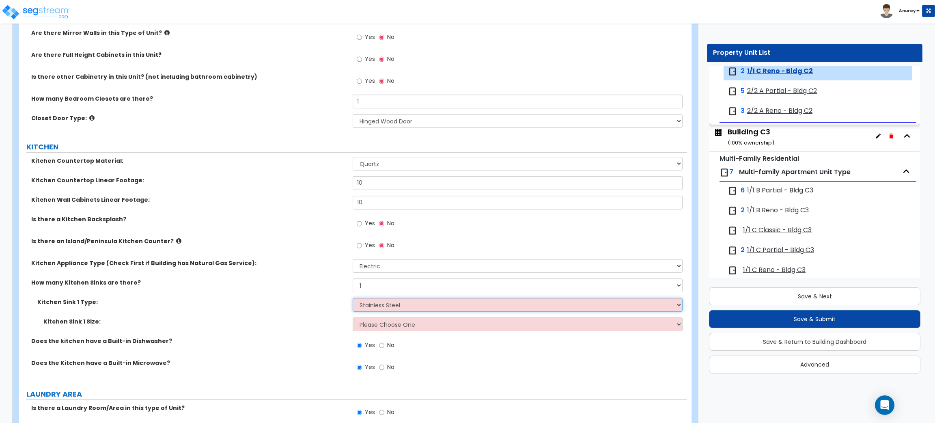
radio input "true"
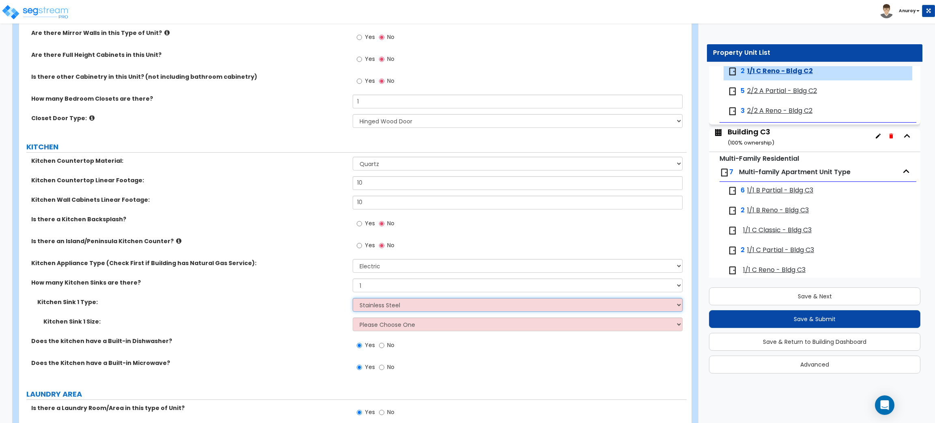
radio input "true"
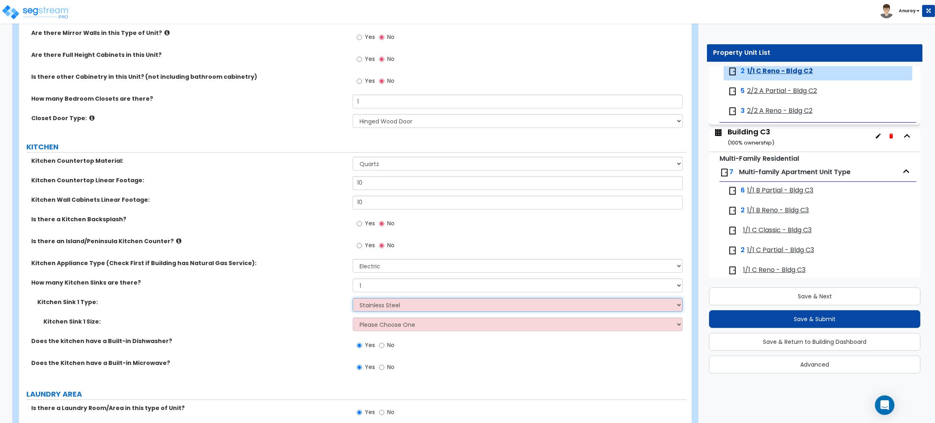
radio input "true"
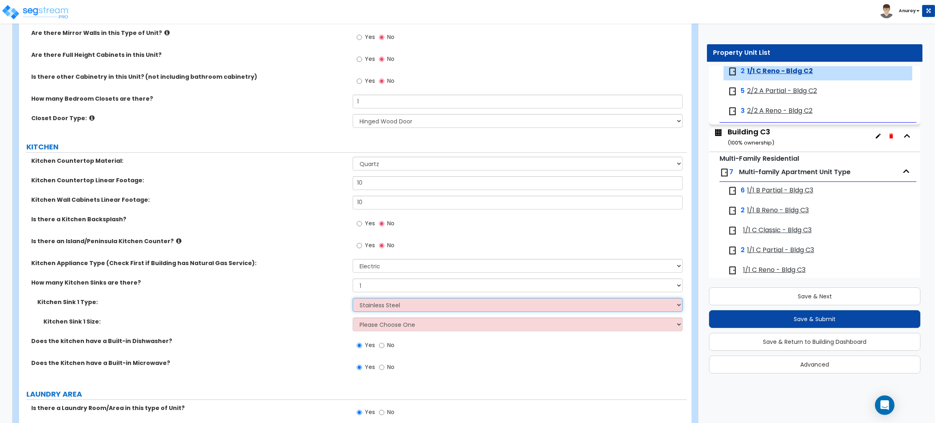
radio input "true"
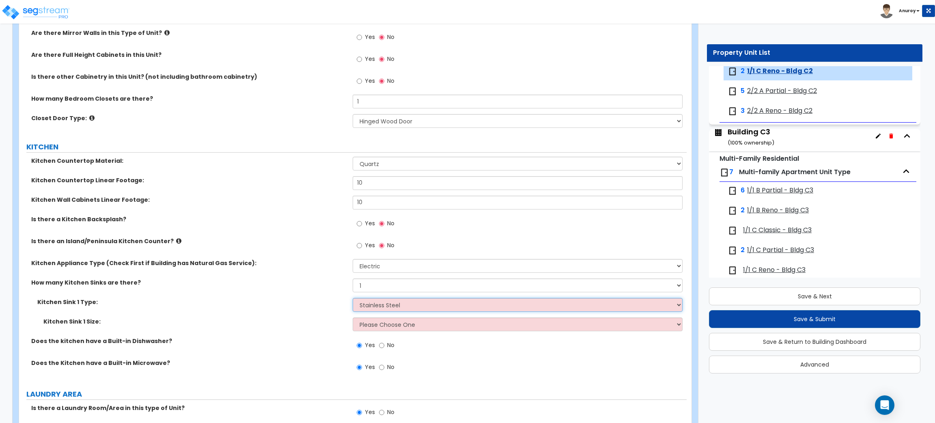
radio input "true"
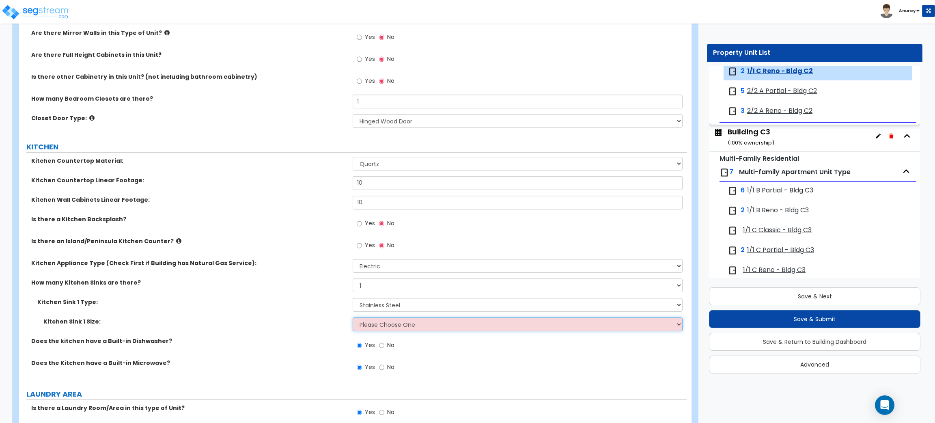
click at [396, 329] on select "Please Choose One Single Sink Double Sink" at bounding box center [517, 324] width 329 height 14
select select "2"
click at [353, 318] on select "Please Choose One Single Sink Double Sink" at bounding box center [517, 324] width 329 height 14
radio input "true"
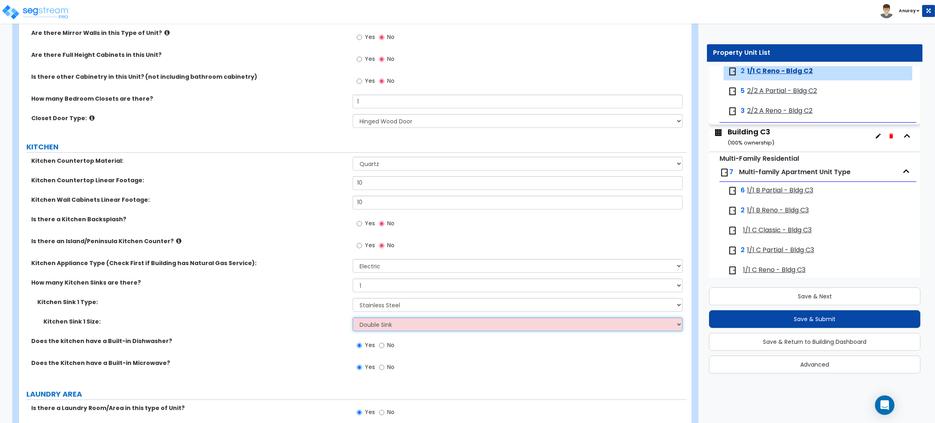
radio input "true"
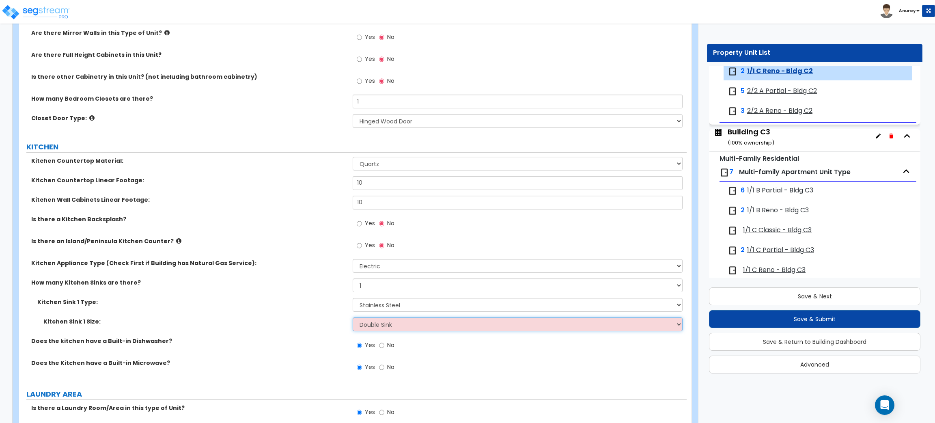
radio input "true"
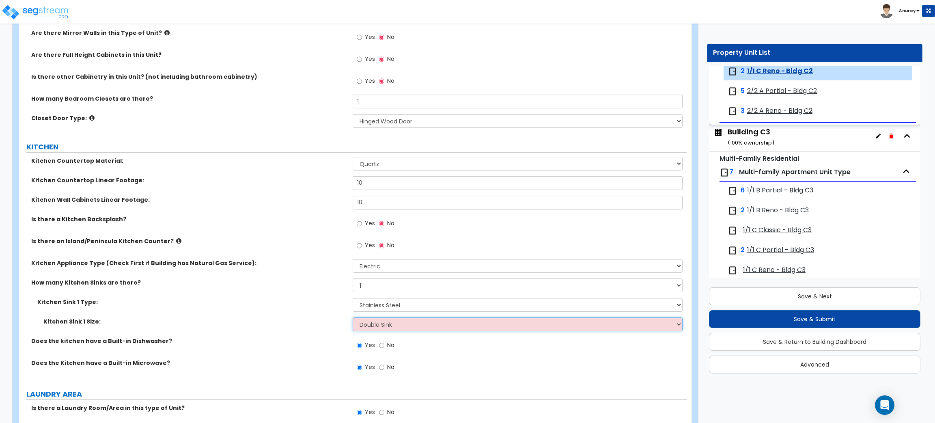
radio input "true"
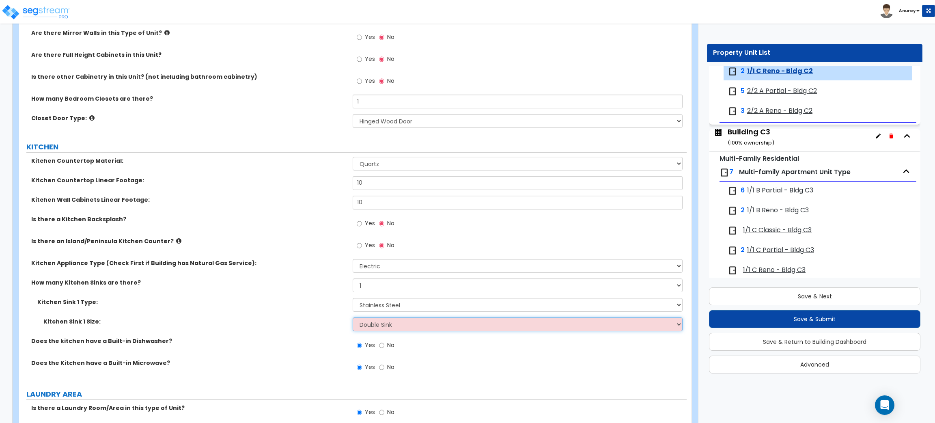
radio input "true"
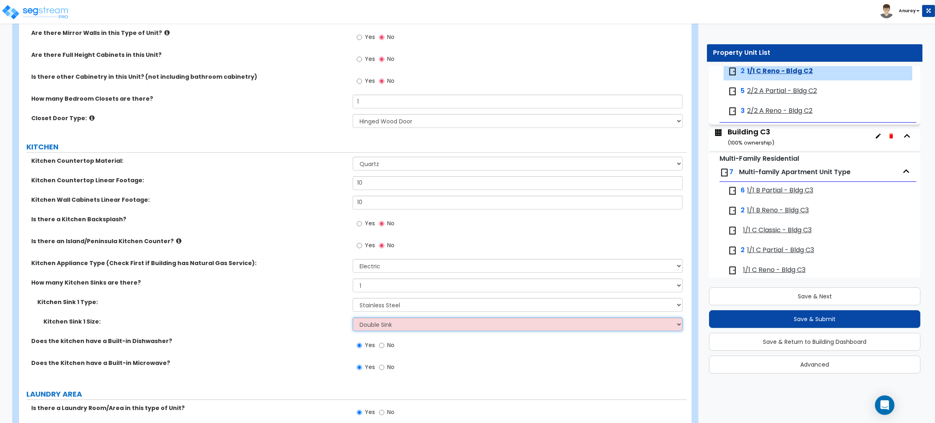
radio input "true"
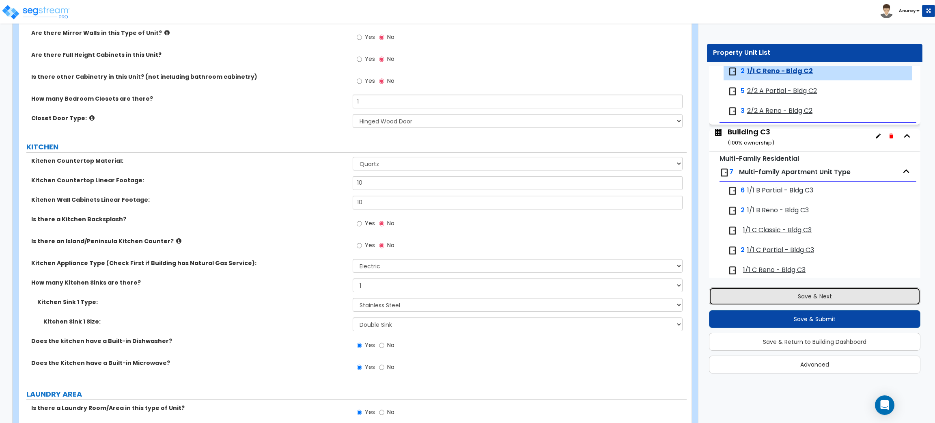
click at [744, 290] on button "Save & Next" at bounding box center [814, 296] width 211 height 18
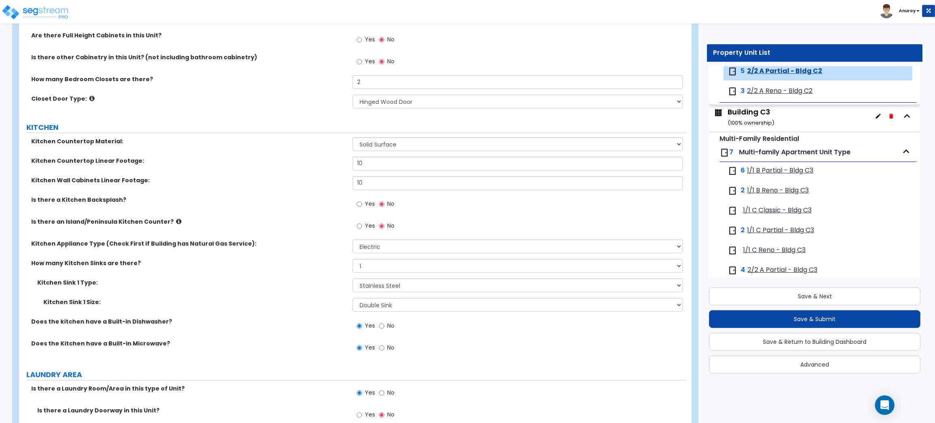
click at [794, 92] on span "2/2 A Reno - Bldg C2" at bounding box center [779, 90] width 65 height 9
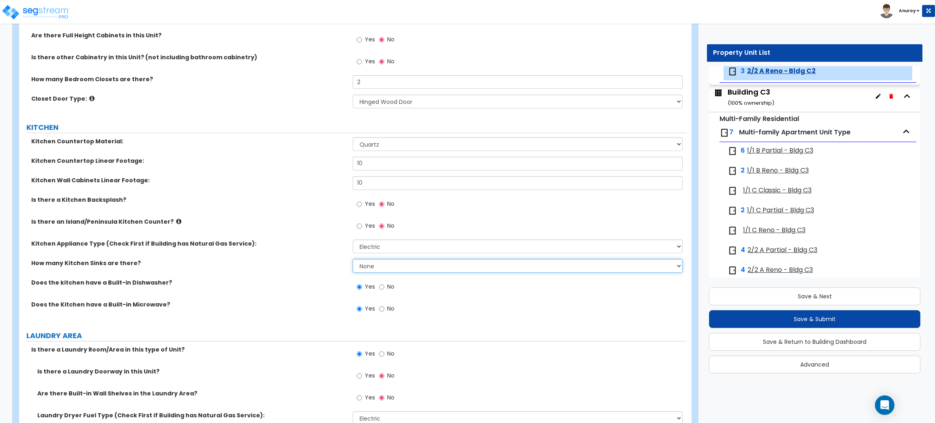
click at [443, 262] on select "None 1 2 3" at bounding box center [517, 266] width 329 height 14
click at [353, 259] on select "None 1 2 3" at bounding box center [517, 266] width 329 height 14
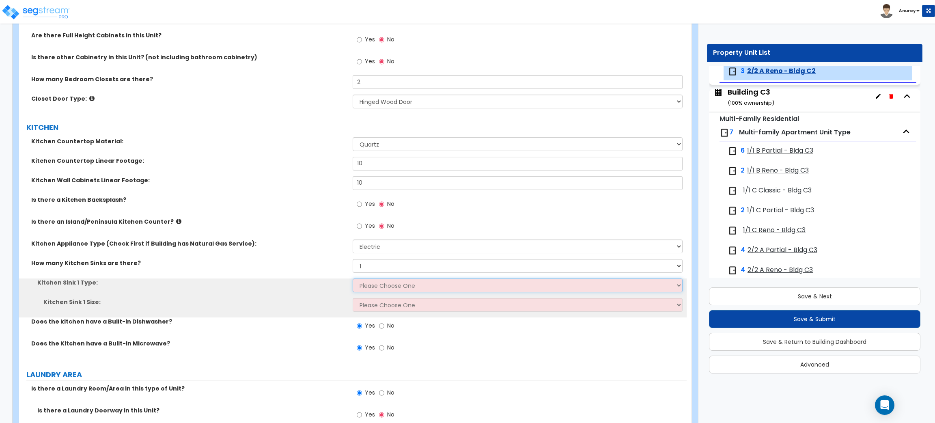
click at [391, 282] on select "Please Choose One Stainless Steel Porcelain Enamel Cast Iron Granite Composite" at bounding box center [517, 285] width 329 height 14
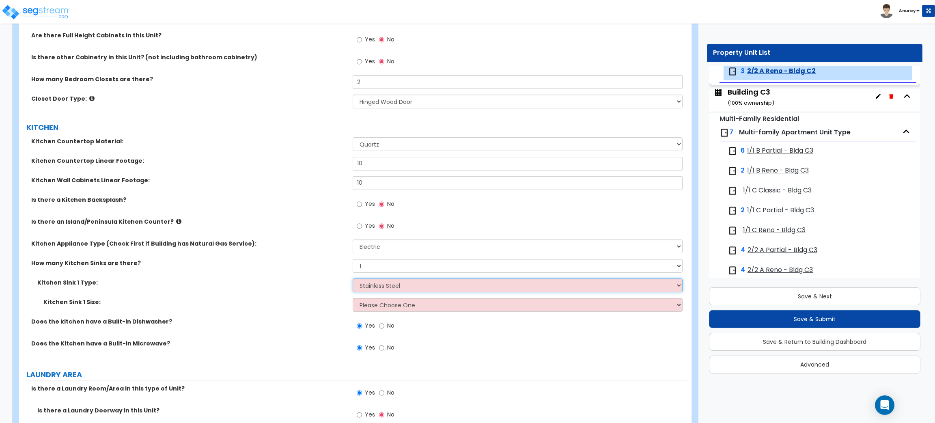
click at [353, 279] on select "Please Choose One Stainless Steel Porcelain Enamel Cast Iron Granite Composite" at bounding box center [517, 285] width 329 height 14
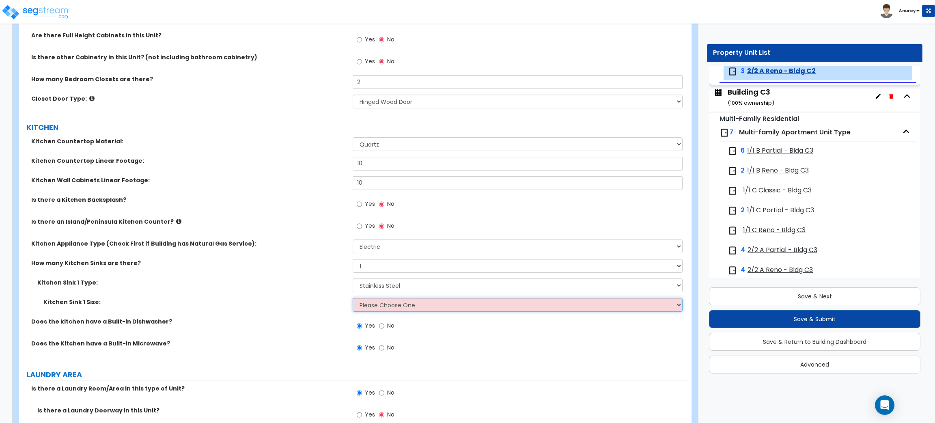
click at [385, 307] on select "Please Choose One Single Sink Double Sink" at bounding box center [517, 305] width 329 height 14
click at [353, 298] on select "Please Choose One Single Sink Double Sink" at bounding box center [517, 305] width 329 height 14
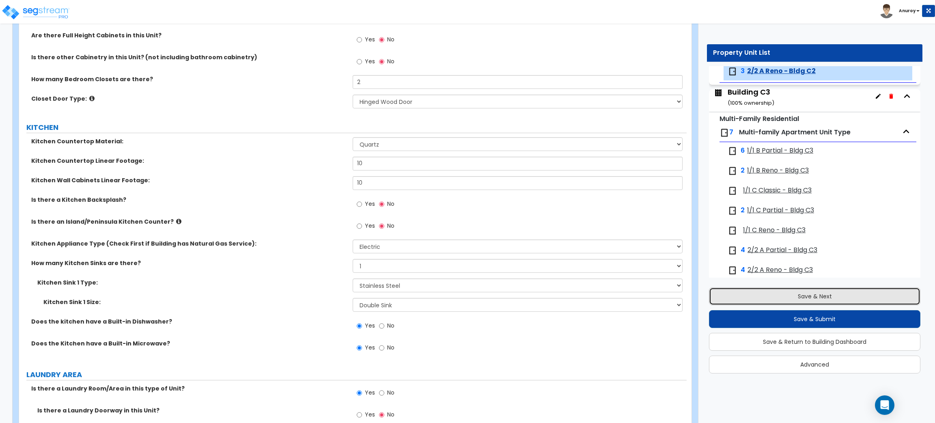
click at [777, 298] on button "Save & Next" at bounding box center [814, 296] width 211 height 18
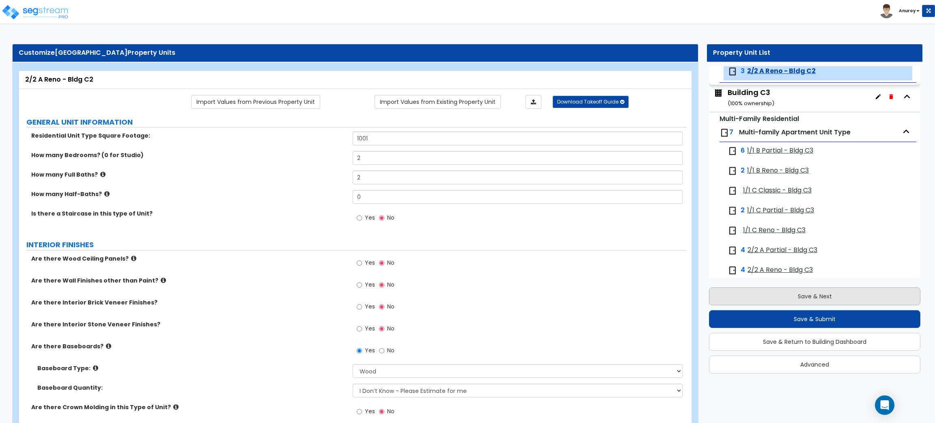
scroll to position [1596, 0]
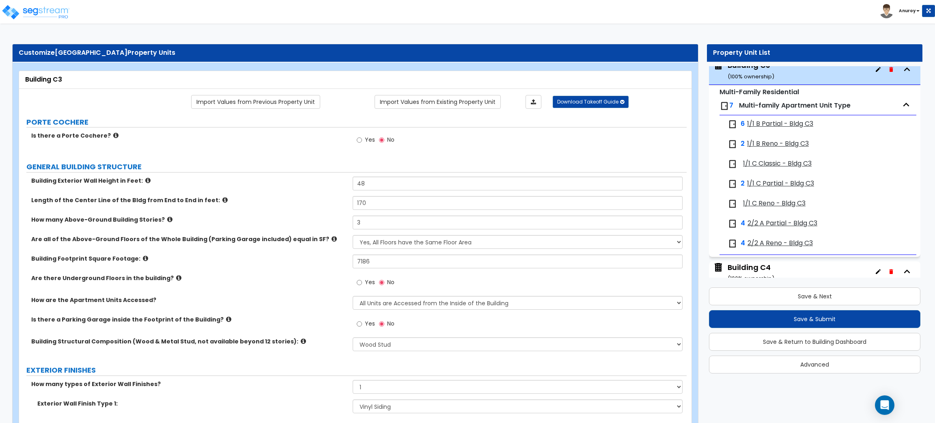
click at [794, 148] on span "1/1 B Reno - Bldg C3" at bounding box center [778, 143] width 62 height 9
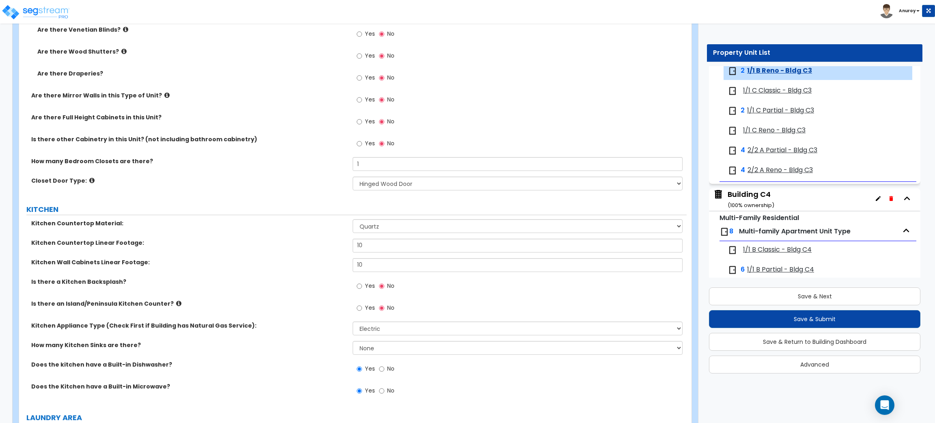
scroll to position [974, 0]
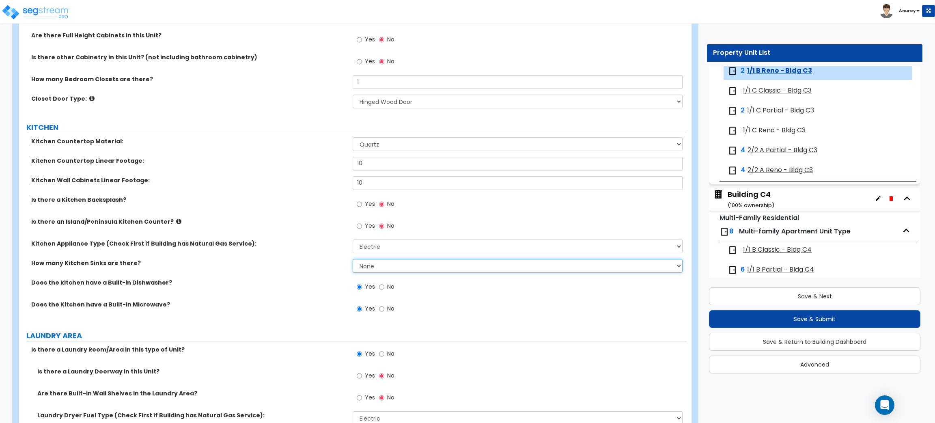
click at [476, 269] on select "None 1 2 3" at bounding box center [517, 266] width 329 height 14
click at [353, 259] on select "None 1 2 3" at bounding box center [517, 266] width 329 height 14
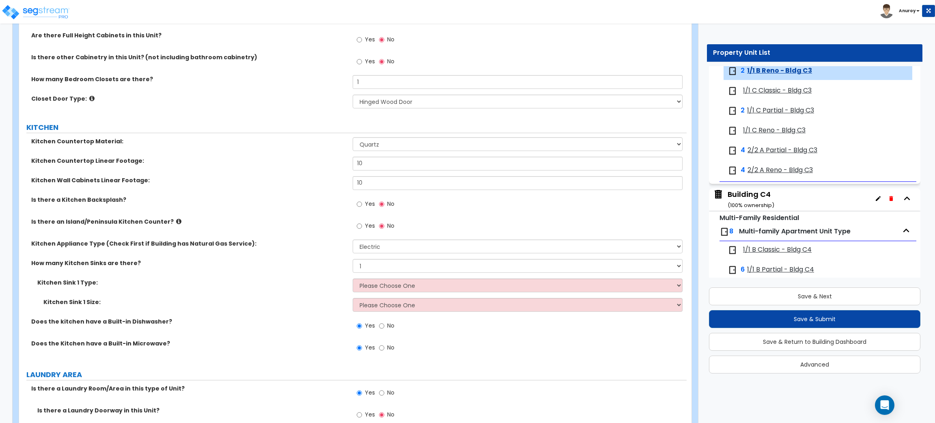
click at [443, 294] on div "Kitchen Sink 1 Type: Please Choose One Stainless Steel Porcelain Enamel Cast Ir…" at bounding box center [352, 287] width 667 height 19
click at [448, 286] on select "Please Choose One Stainless Steel Porcelain Enamel Cast Iron Granite Composite" at bounding box center [517, 285] width 329 height 14
click at [353, 279] on select "Please Choose One Stainless Steel Porcelain Enamel Cast Iron Granite Composite" at bounding box center [517, 285] width 329 height 14
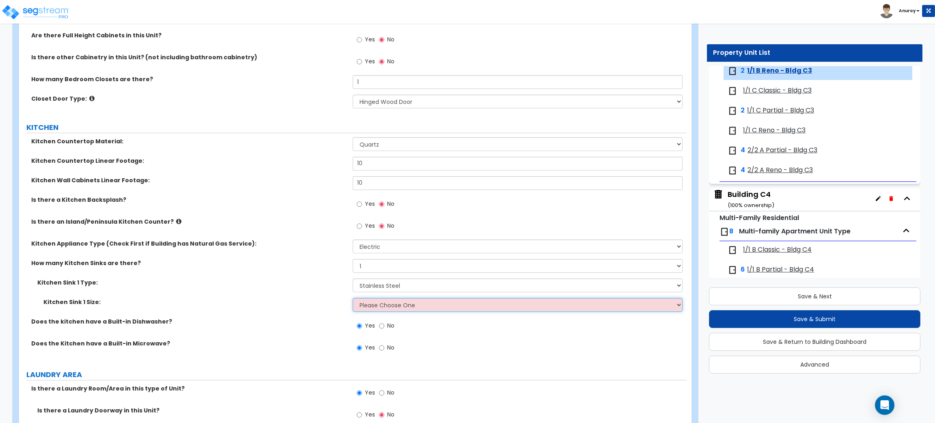
click at [442, 304] on select "Please Choose One Single Sink Double Sink" at bounding box center [517, 305] width 329 height 14
click at [353, 298] on select "Please Choose One Single Sink Double Sink" at bounding box center [517, 305] width 329 height 14
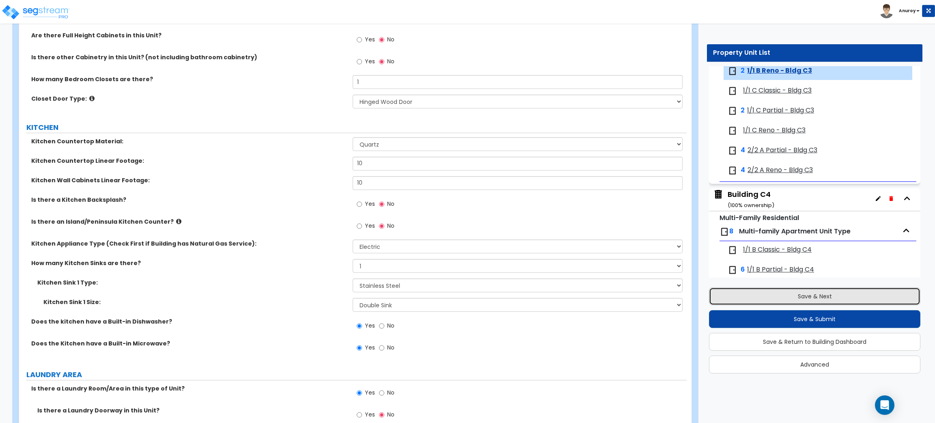
click at [873, 298] on button "Save & Next" at bounding box center [814, 296] width 211 height 18
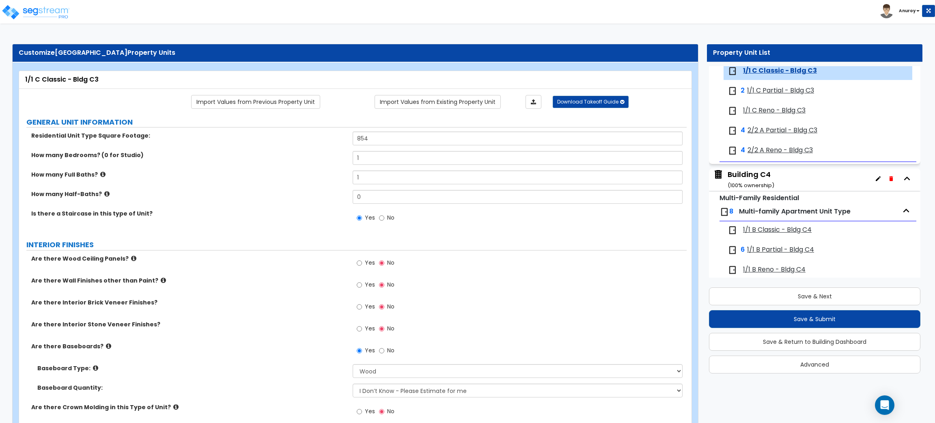
click at [776, 112] on span "1/1 C Reno - Bldg C3" at bounding box center [774, 110] width 62 height 9
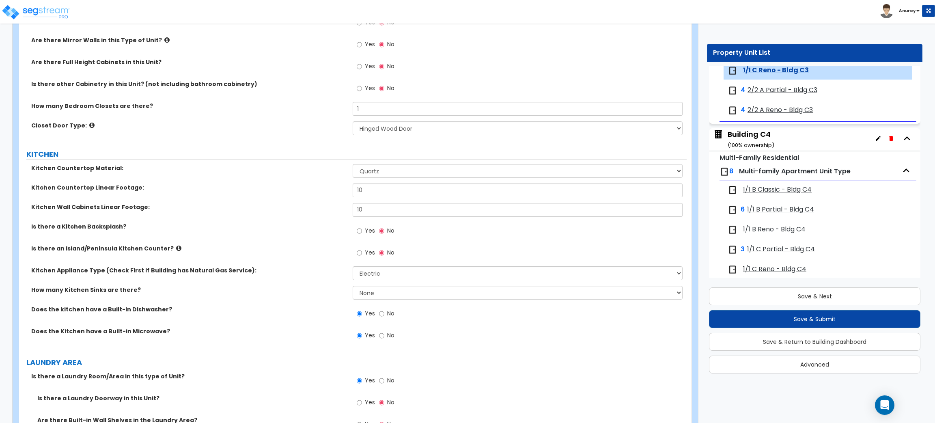
scroll to position [974, 0]
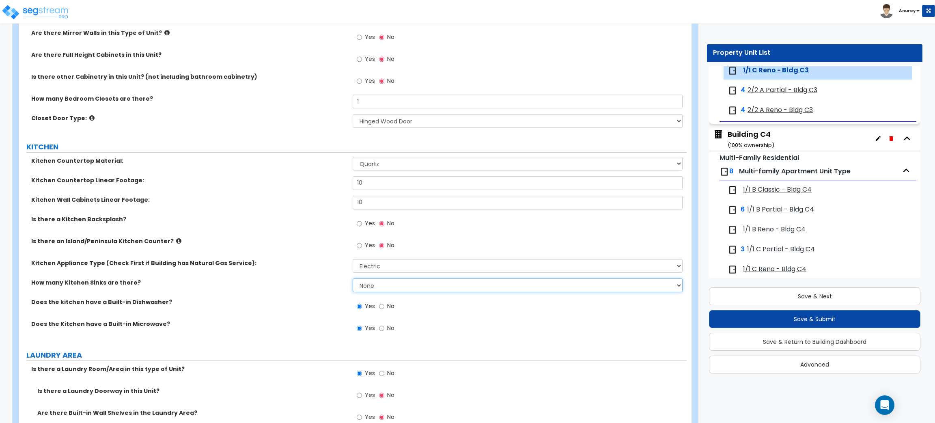
click at [417, 279] on select "None 1 2 3" at bounding box center [517, 285] width 329 height 14
click at [353, 279] on select "None 1 2 3" at bounding box center [517, 285] width 329 height 14
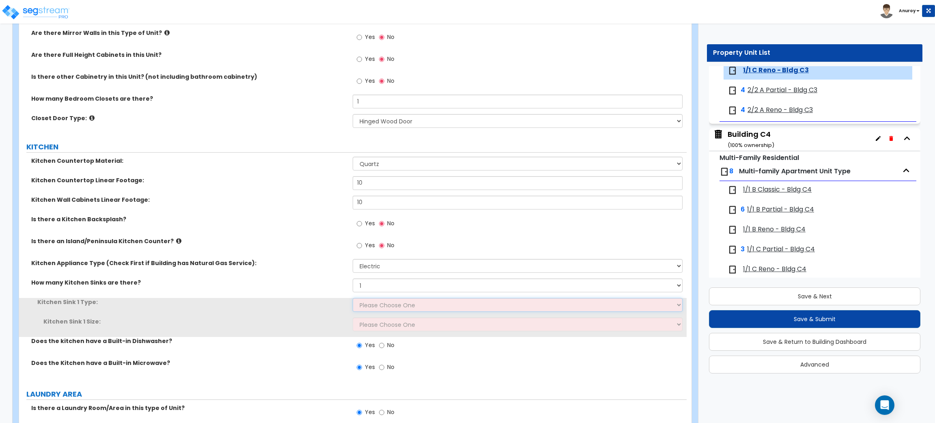
click at [391, 303] on select "Please Choose One Stainless Steel Porcelain Enamel Cast Iron Granite Composite" at bounding box center [517, 305] width 329 height 14
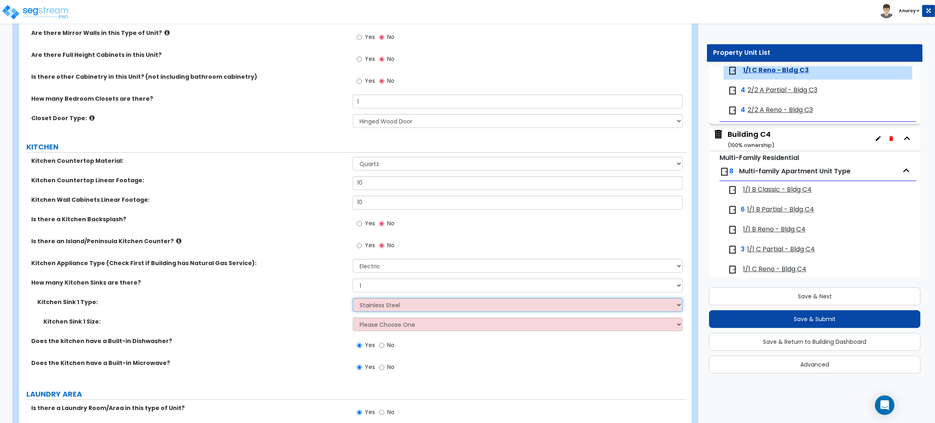
click at [353, 298] on select "Please Choose One Stainless Steel Porcelain Enamel Cast Iron Granite Composite" at bounding box center [517, 305] width 329 height 14
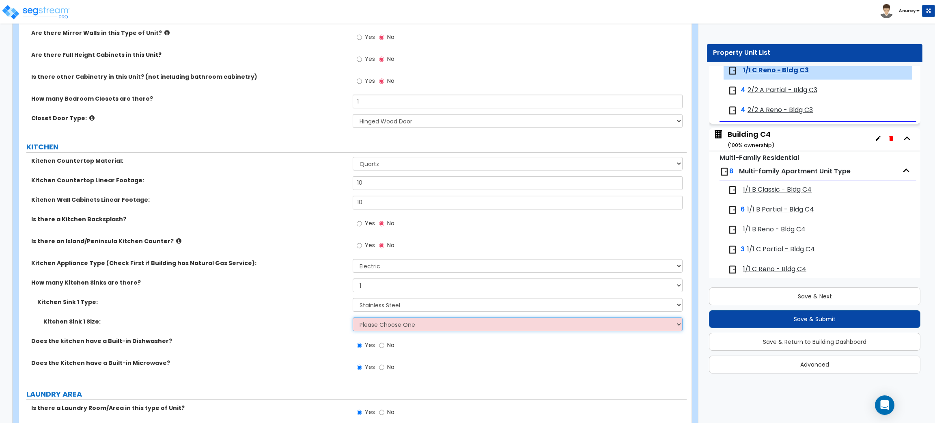
click at [399, 325] on select "Please Choose One Single Sink Double Sink" at bounding box center [517, 324] width 329 height 14
click at [353, 318] on select "Please Choose One Single Sink Double Sink" at bounding box center [517, 324] width 329 height 14
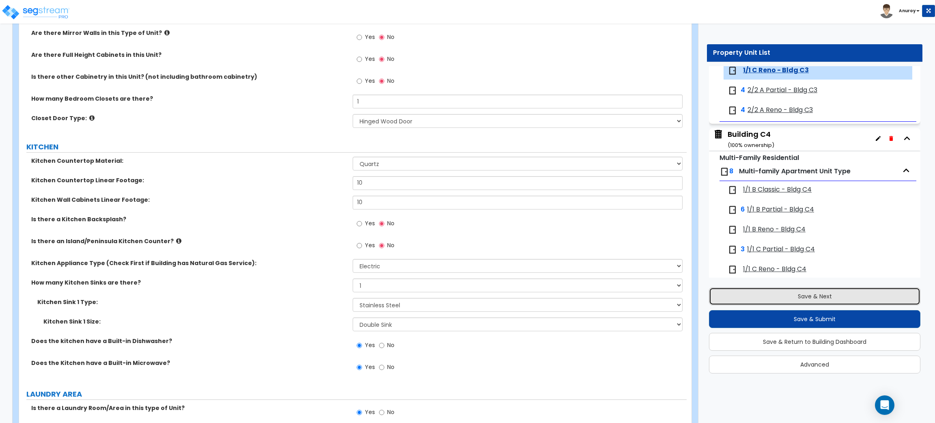
click at [782, 291] on button "Save & Next" at bounding box center [814, 296] width 211 height 18
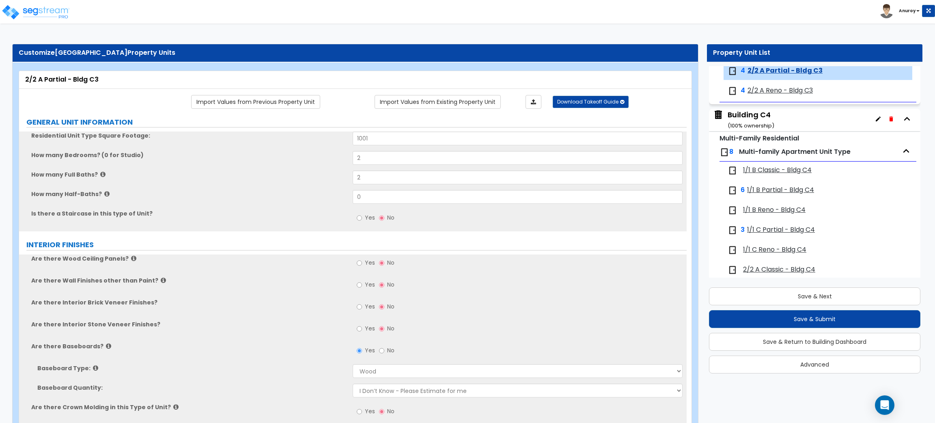
scroll to position [1687, 0]
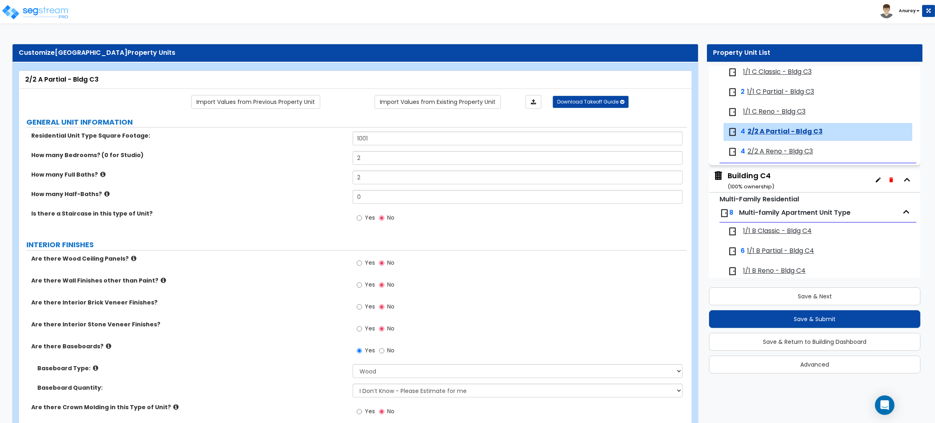
click at [785, 155] on span "2/2 A Reno - Bldg C3" at bounding box center [779, 151] width 65 height 9
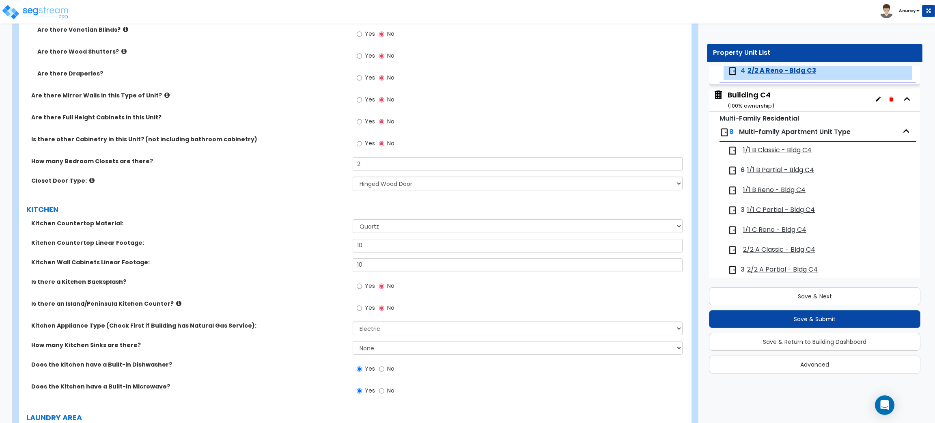
scroll to position [913, 0]
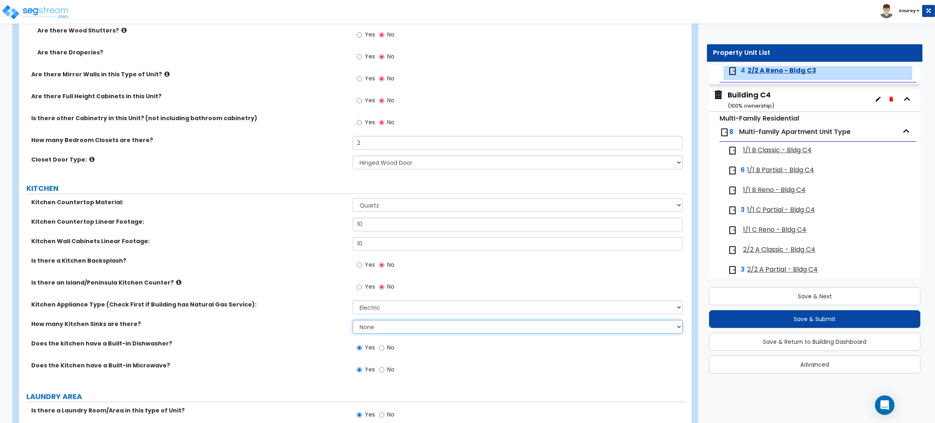
click at [400, 329] on select "None 1 2 3" at bounding box center [517, 327] width 329 height 14
click at [353, 320] on select "None 1 2 3" at bounding box center [517, 327] width 329 height 14
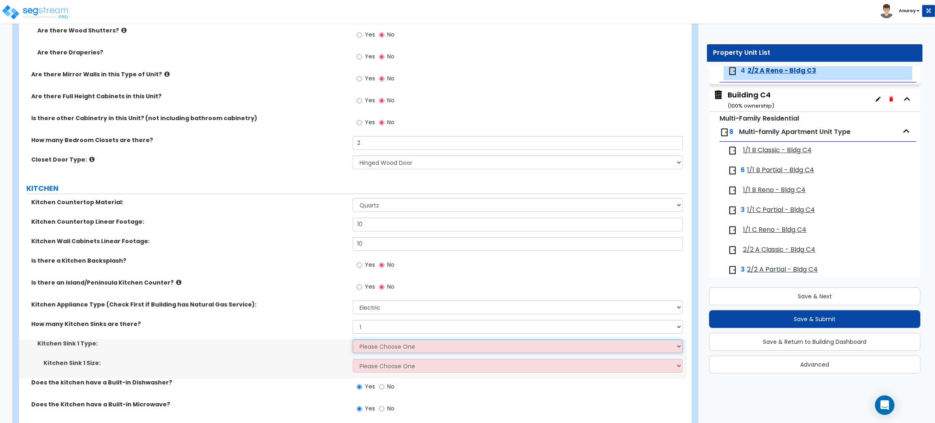
click at [383, 344] on select "Please Choose One Stainless Steel Porcelain Enamel Cast Iron Granite Composite" at bounding box center [517, 346] width 329 height 14
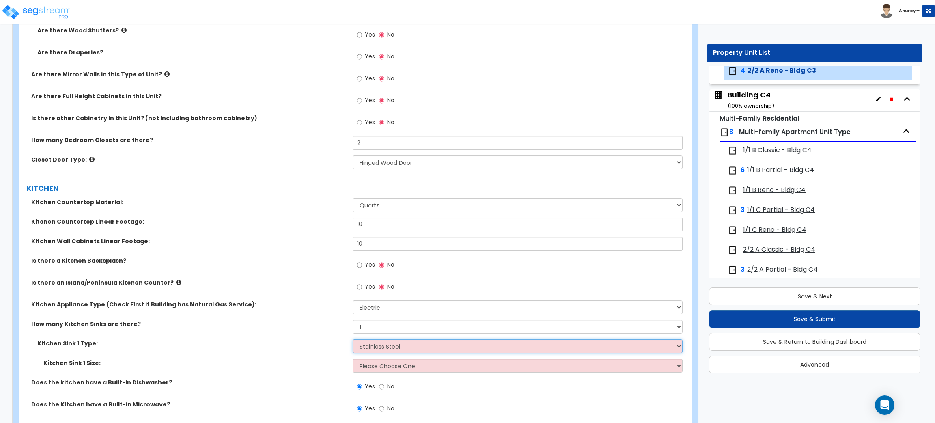
click at [353, 340] on select "Please Choose One Stainless Steel Porcelain Enamel Cast Iron Granite Composite" at bounding box center [517, 346] width 329 height 14
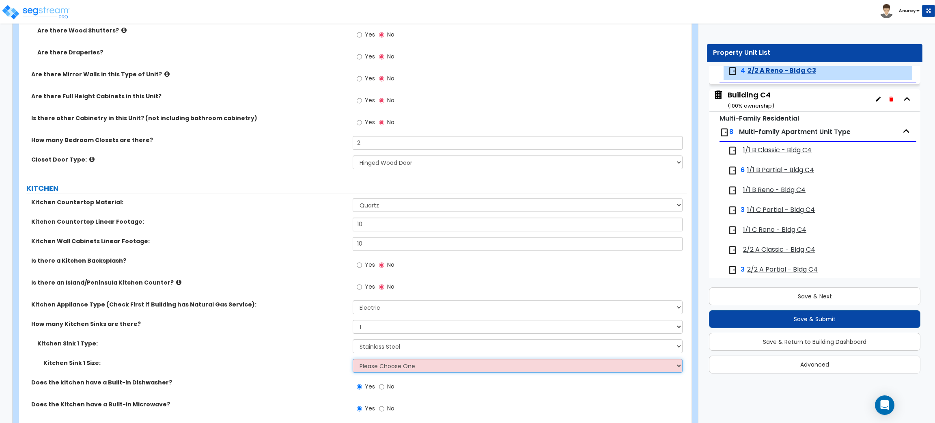
click at [397, 362] on select "Please Choose One Single Sink Double Sink" at bounding box center [517, 366] width 329 height 14
click at [353, 359] on select "Please Choose One Single Sink Double Sink" at bounding box center [517, 366] width 329 height 14
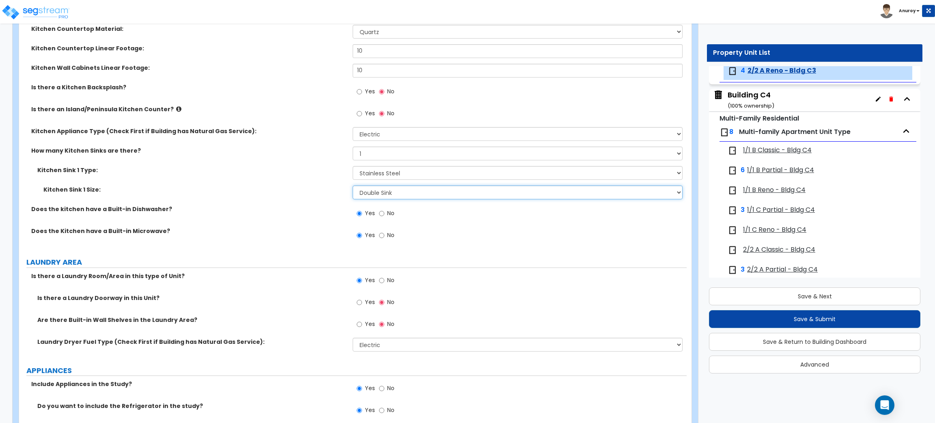
scroll to position [1095, 0]
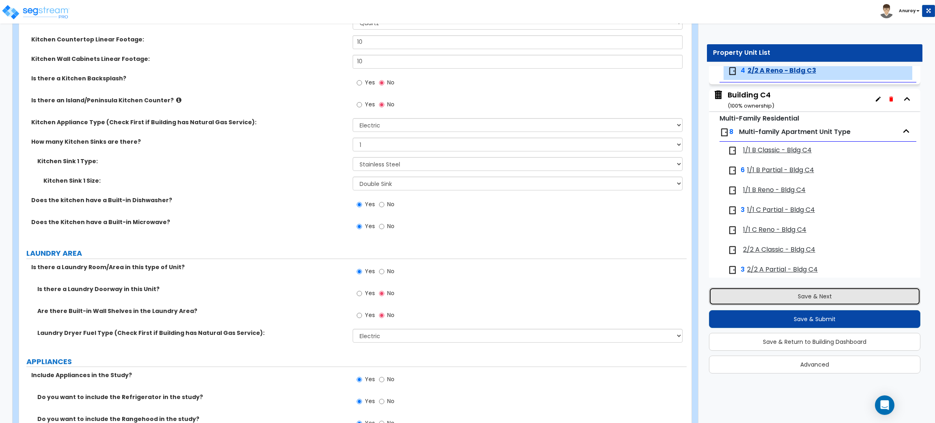
click at [797, 296] on button "Save & Next" at bounding box center [814, 296] width 211 height 18
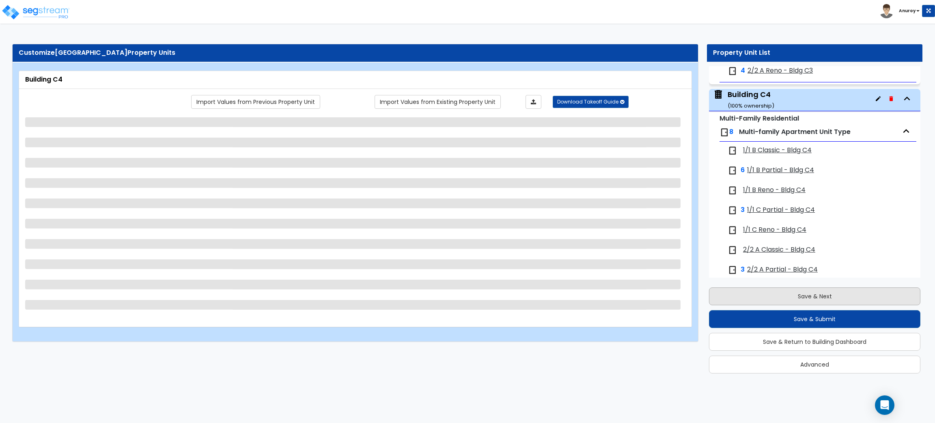
scroll to position [1795, 0]
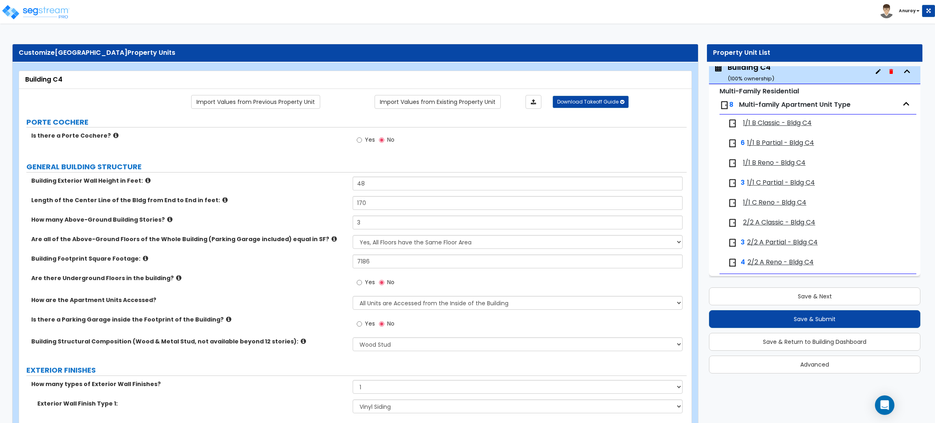
click at [783, 167] on span "1/1 B Reno - Bldg C4" at bounding box center [774, 162] width 62 height 9
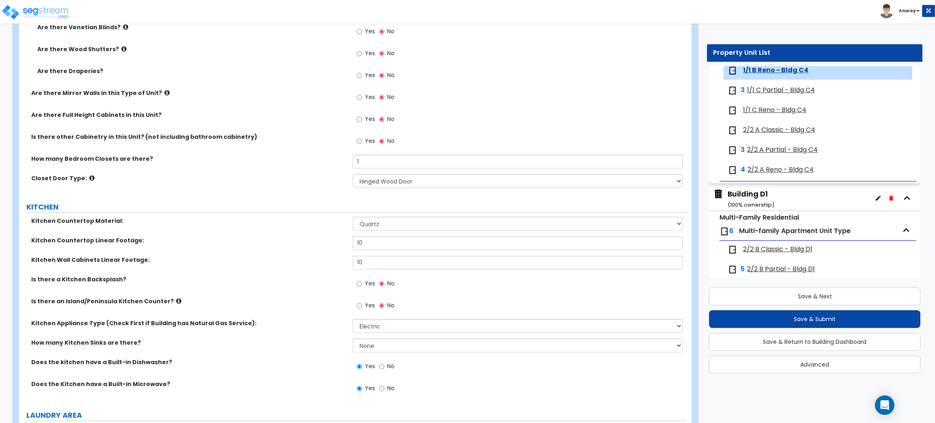
scroll to position [913, 0]
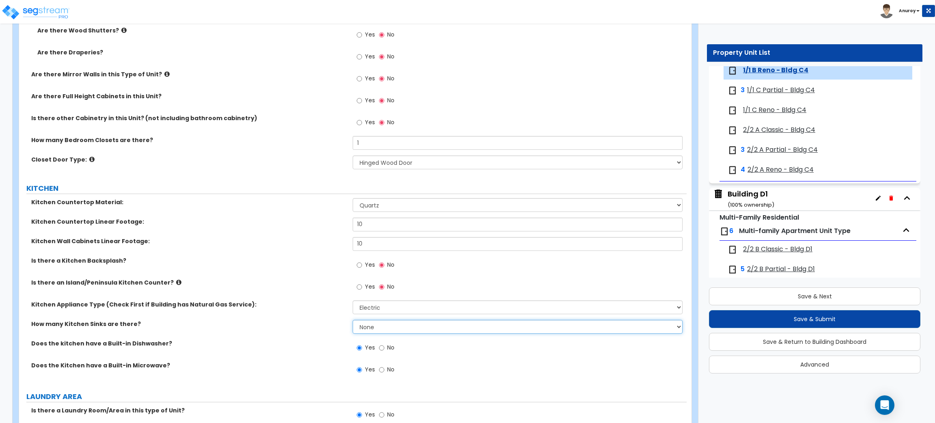
click at [375, 320] on select "None 1 2 3" at bounding box center [517, 327] width 329 height 14
click at [353, 320] on select "None 1 2 3" at bounding box center [517, 327] width 329 height 14
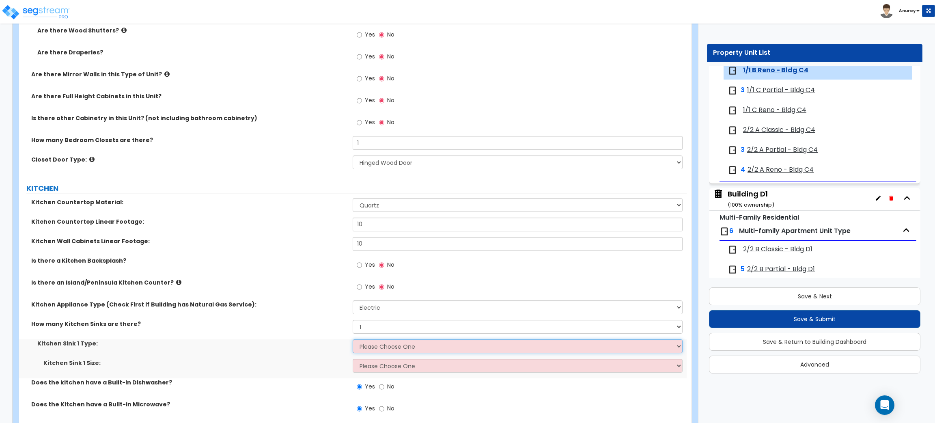
click at [379, 342] on select "Please Choose One Stainless Steel Porcelain Enamel Cast Iron Granite Composite" at bounding box center [517, 346] width 329 height 14
click at [353, 340] on select "Please Choose One Stainless Steel Porcelain Enamel Cast Iron Granite Composite" at bounding box center [517, 346] width 329 height 14
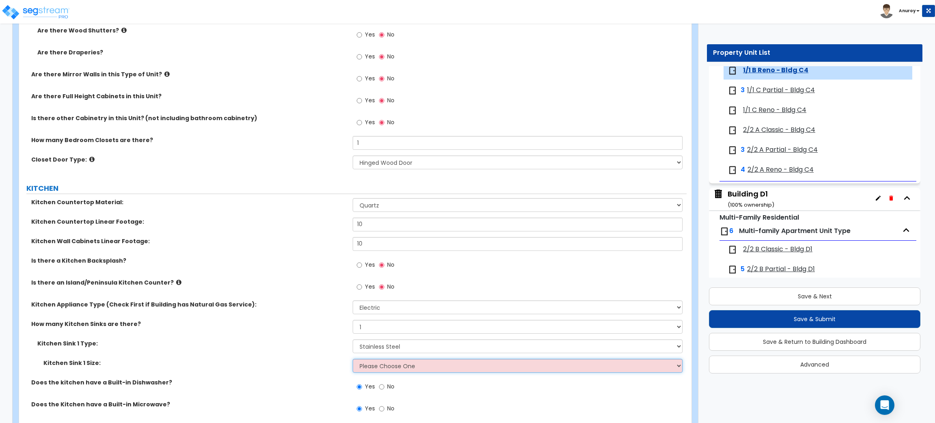
click at [379, 362] on select "Please Choose One Single Sink Double Sink" at bounding box center [517, 366] width 329 height 14
click at [353, 359] on select "Please Choose One Single Sink Double Sink" at bounding box center [517, 366] width 329 height 14
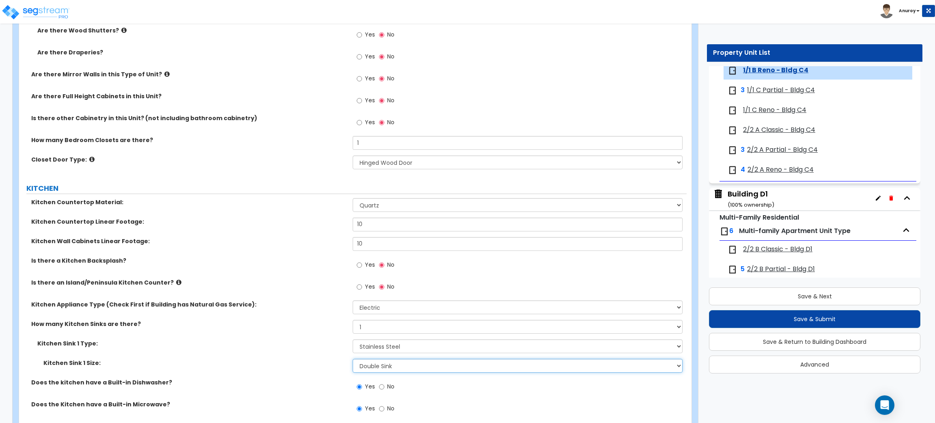
scroll to position [1035, 0]
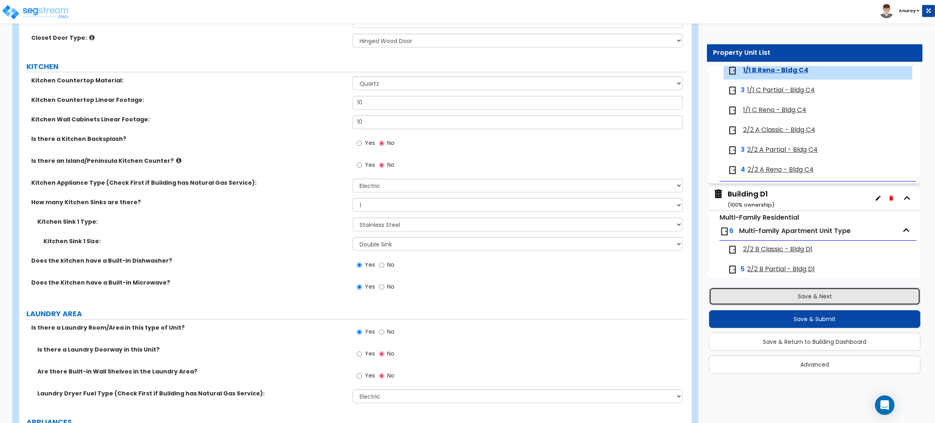
click at [748, 293] on button "Save & Next" at bounding box center [814, 296] width 211 height 18
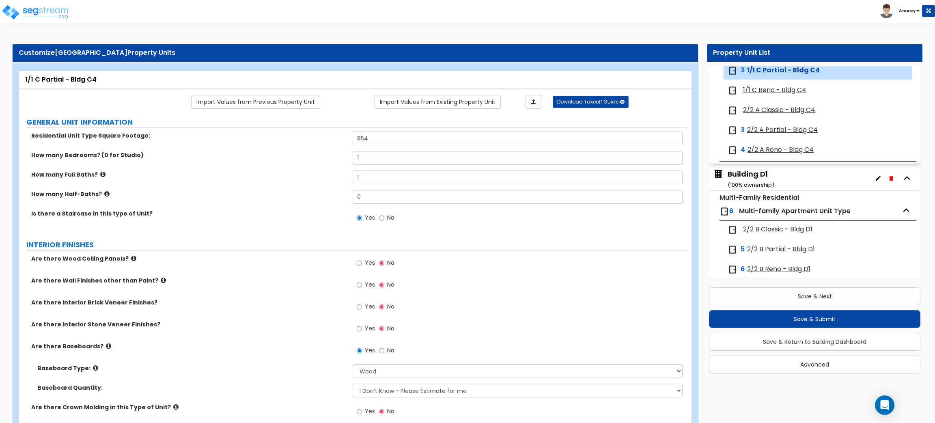
click at [781, 94] on span "1/1 C Reno - Bldg C4" at bounding box center [774, 90] width 63 height 9
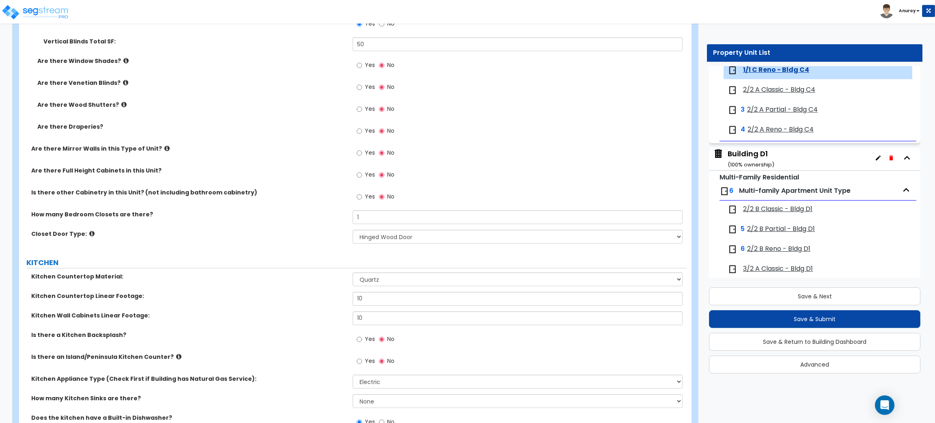
scroll to position [974, 0]
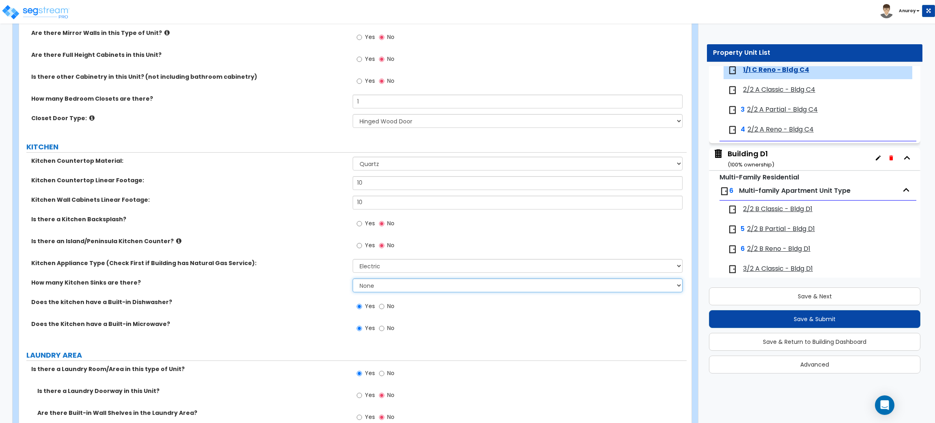
click at [387, 281] on select "None 1 2 3" at bounding box center [517, 285] width 329 height 14
click at [353, 279] on select "None 1 2 3" at bounding box center [517, 285] width 329 height 14
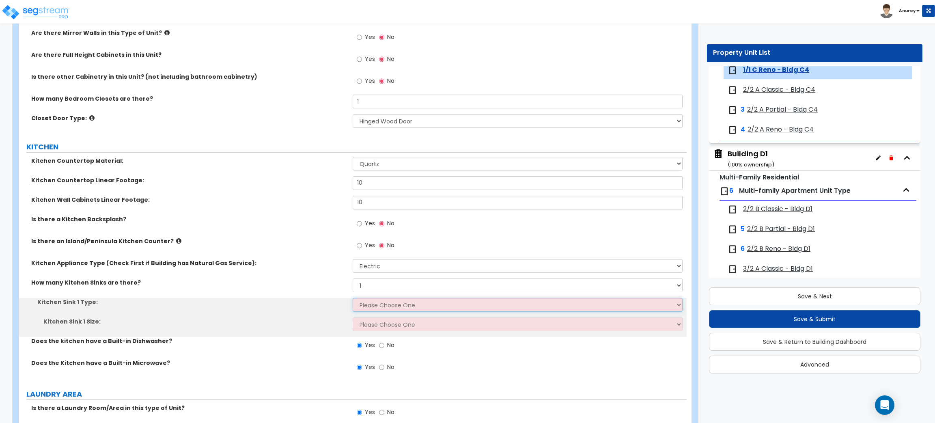
click at [378, 302] on select "Please Choose One Stainless Steel Porcelain Enamel Cast Iron Granite Composite" at bounding box center [517, 305] width 329 height 14
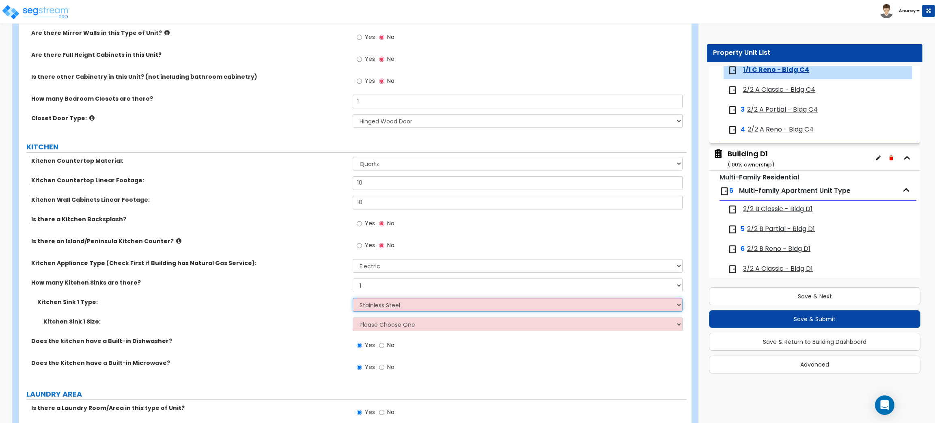
click at [353, 298] on select "Please Choose One Stainless Steel Porcelain Enamel Cast Iron Granite Composite" at bounding box center [517, 305] width 329 height 14
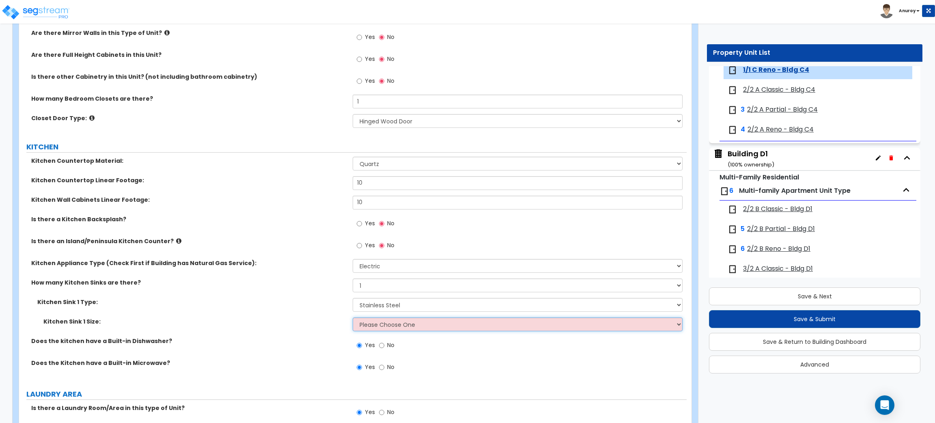
click at [396, 323] on select "Please Choose One Single Sink Double Sink" at bounding box center [517, 324] width 329 height 14
click at [353, 318] on select "Please Choose One Single Sink Double Sink" at bounding box center [517, 324] width 329 height 14
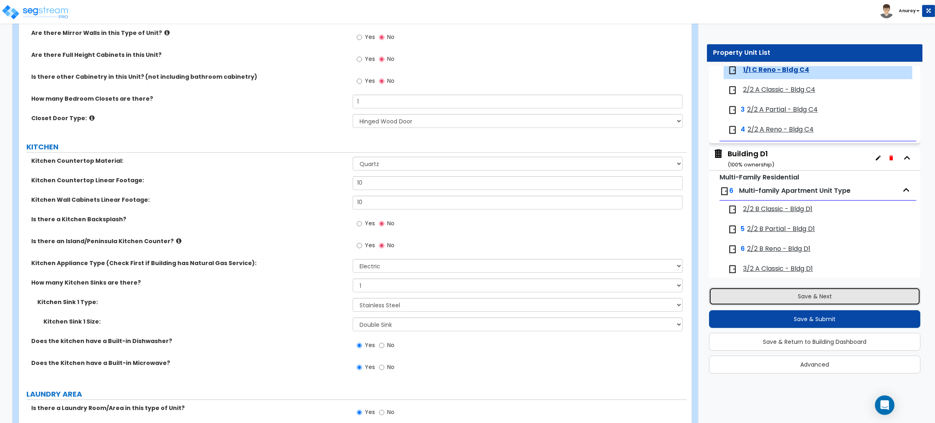
click at [779, 294] on button "Save & Next" at bounding box center [814, 296] width 211 height 18
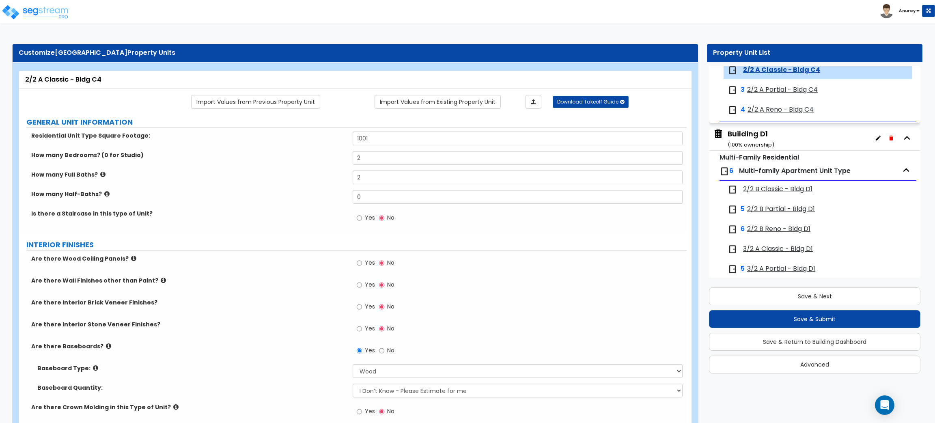
click at [778, 111] on span "2/2 A Reno - Bldg C4" at bounding box center [780, 109] width 66 height 9
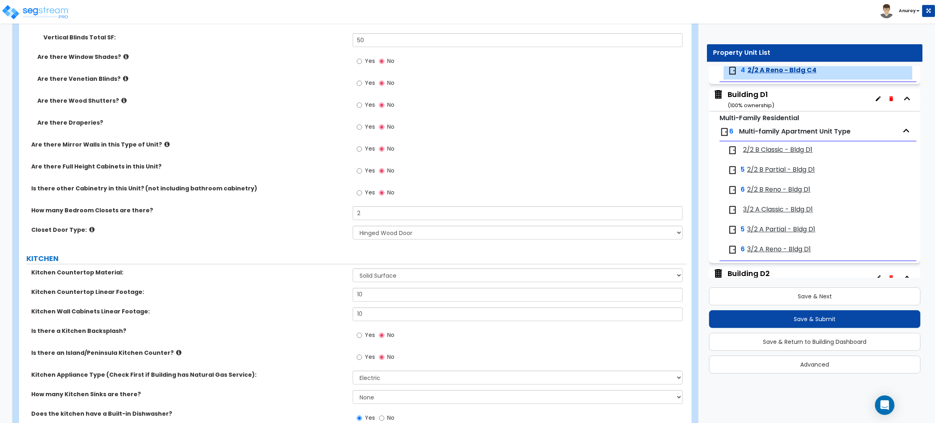
scroll to position [913, 0]
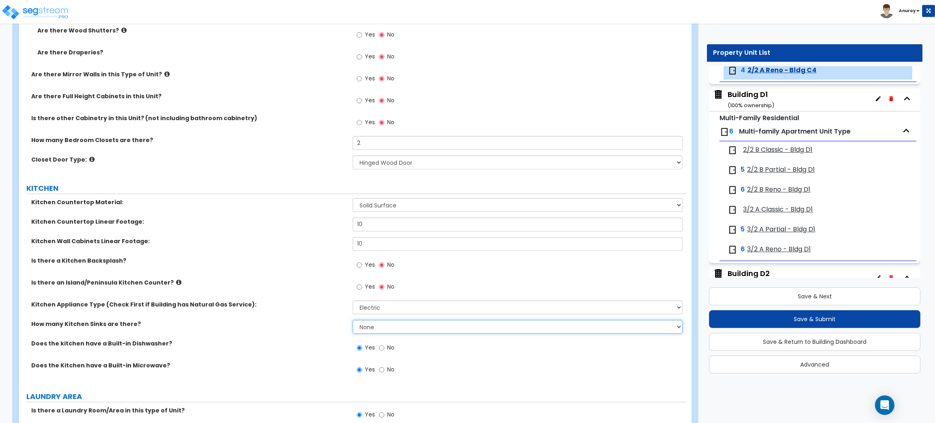
click at [376, 324] on select "None 1 2 3" at bounding box center [517, 327] width 329 height 14
click at [353, 320] on select "None 1 2 3" at bounding box center [517, 327] width 329 height 14
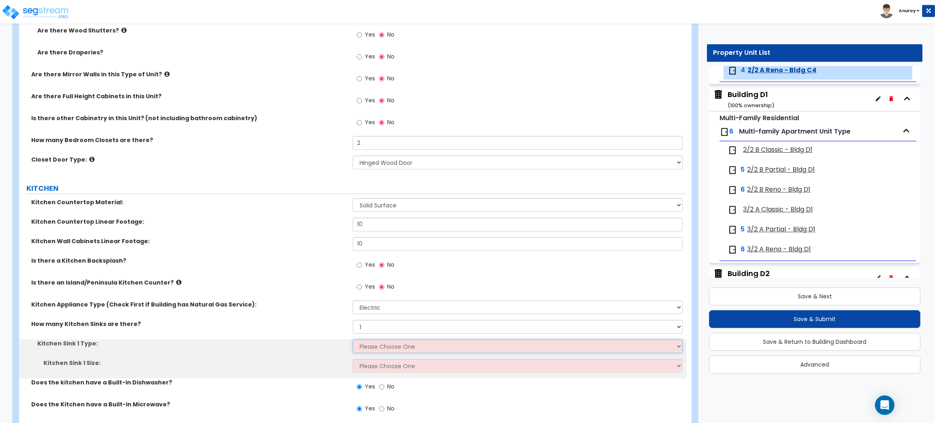
click at [379, 342] on select "Please Choose One Stainless Steel Porcelain Enamel Cast Iron Granite Composite" at bounding box center [517, 346] width 329 height 14
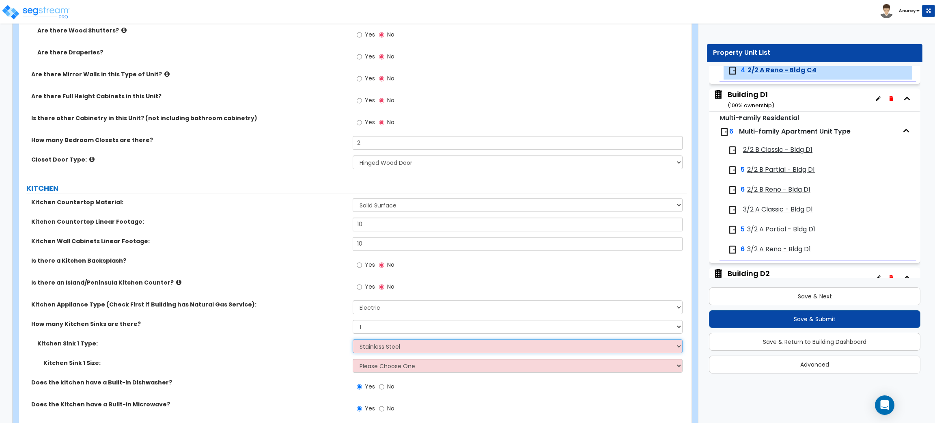
click at [353, 340] on select "Please Choose One Stainless Steel Porcelain Enamel Cast Iron Granite Composite" at bounding box center [517, 346] width 329 height 14
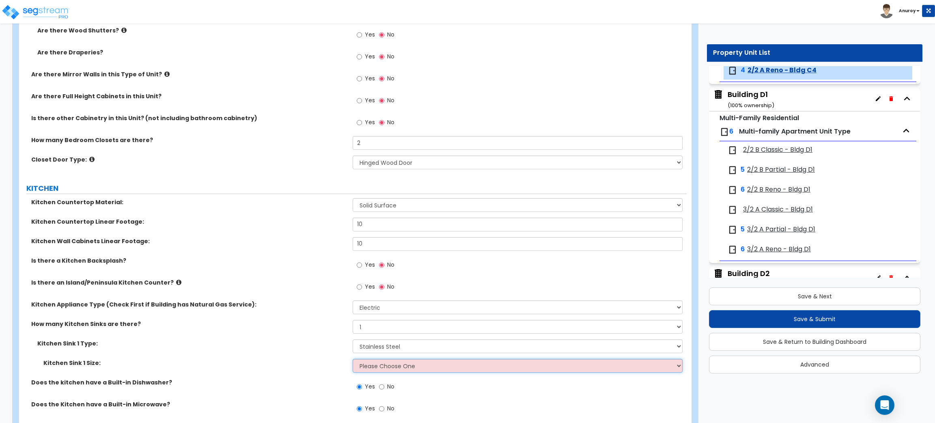
click at [382, 364] on select "Please Choose One Single Sink Double Sink" at bounding box center [517, 366] width 329 height 14
click at [353, 359] on select "Please Choose One Single Sink Double Sink" at bounding box center [517, 366] width 329 height 14
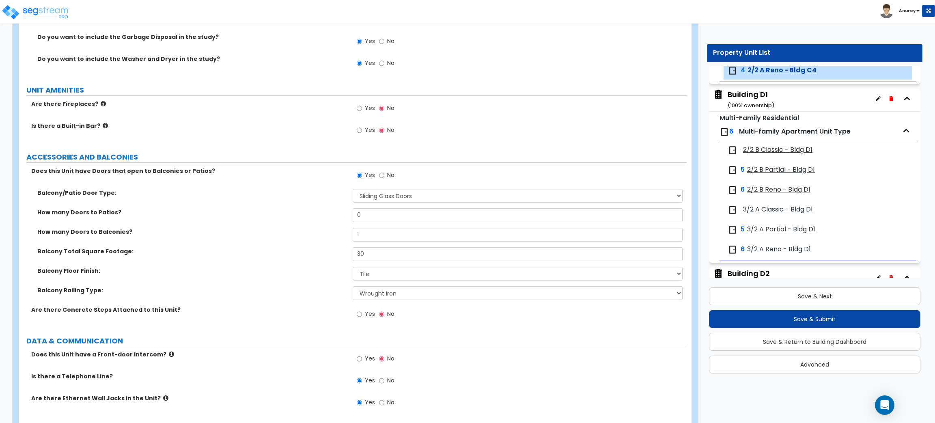
scroll to position [1521, 0]
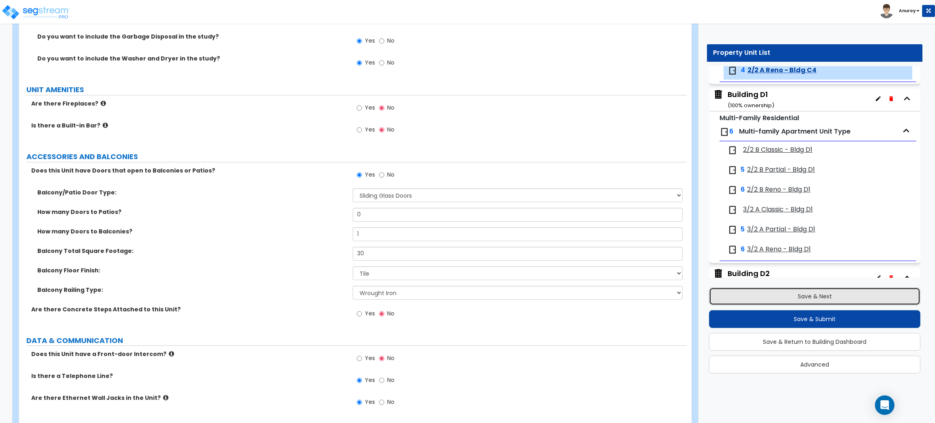
click at [809, 296] on button "Save & Next" at bounding box center [814, 296] width 211 height 18
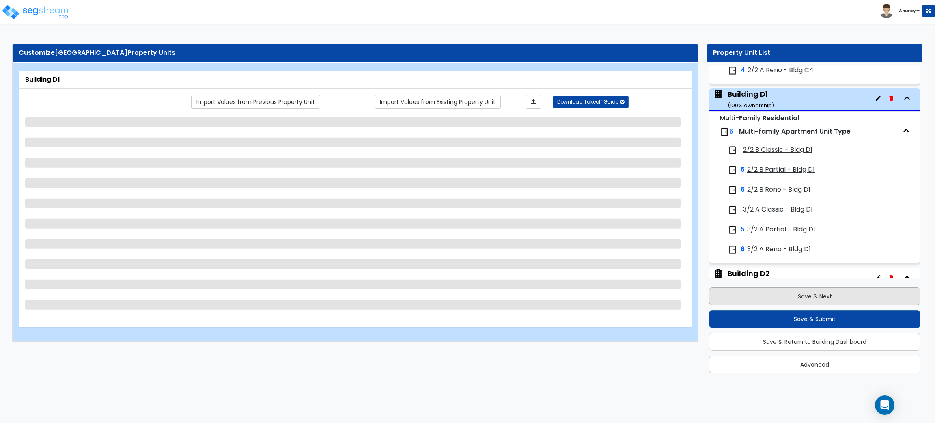
scroll to position [2014, 0]
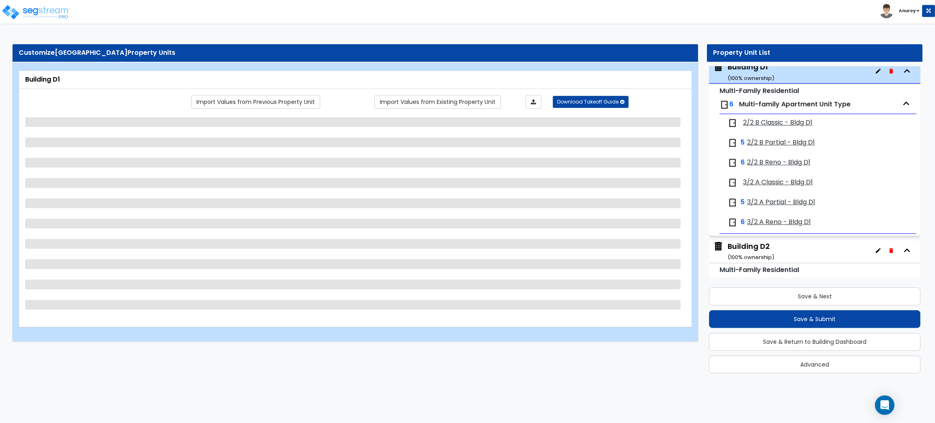
click at [787, 167] on span "2/2 B Reno - Bldg D1" at bounding box center [778, 162] width 63 height 9
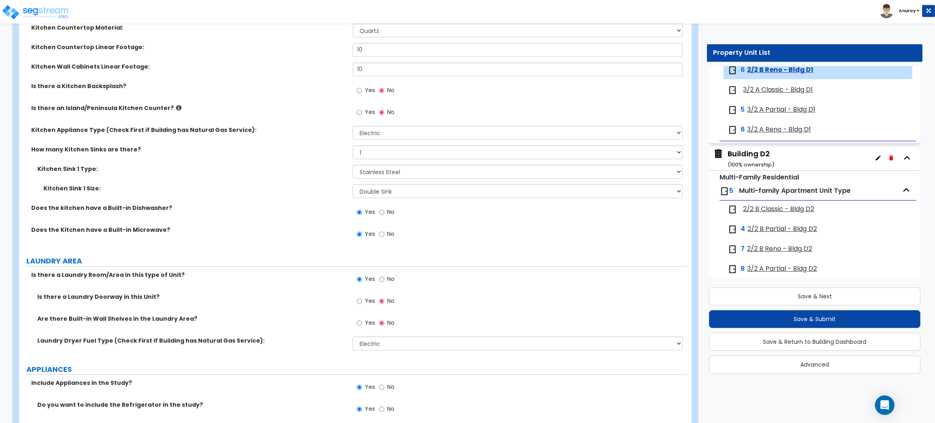
scroll to position [1156, 0]
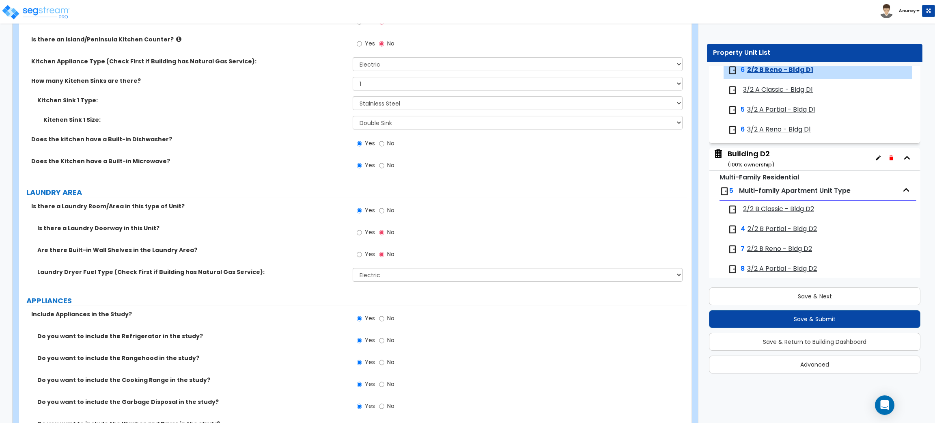
click at [775, 133] on span "3/2 A Reno - Bldg D1" at bounding box center [779, 129] width 64 height 9
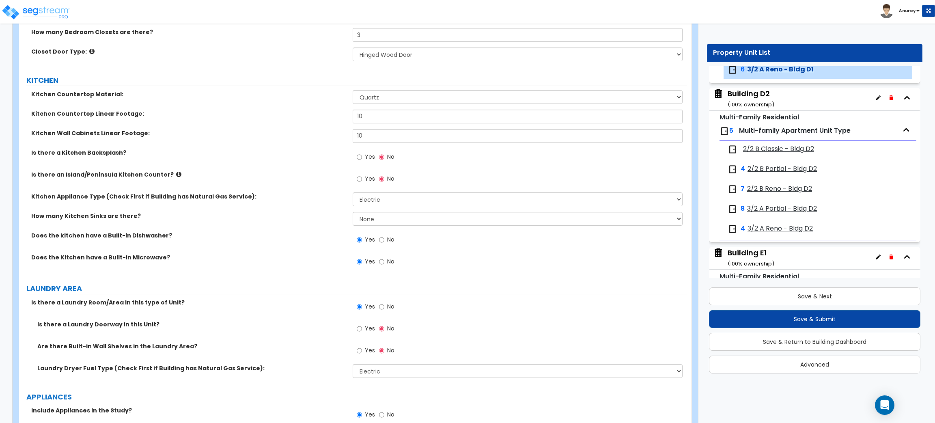
scroll to position [1035, 0]
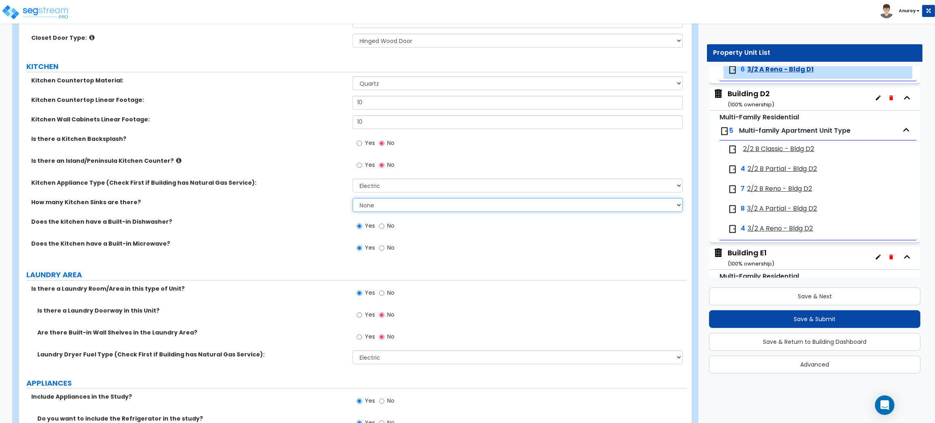
click at [459, 202] on select "None 1 2 3" at bounding box center [517, 205] width 329 height 14
click at [353, 198] on select "None 1 2 3" at bounding box center [517, 205] width 329 height 14
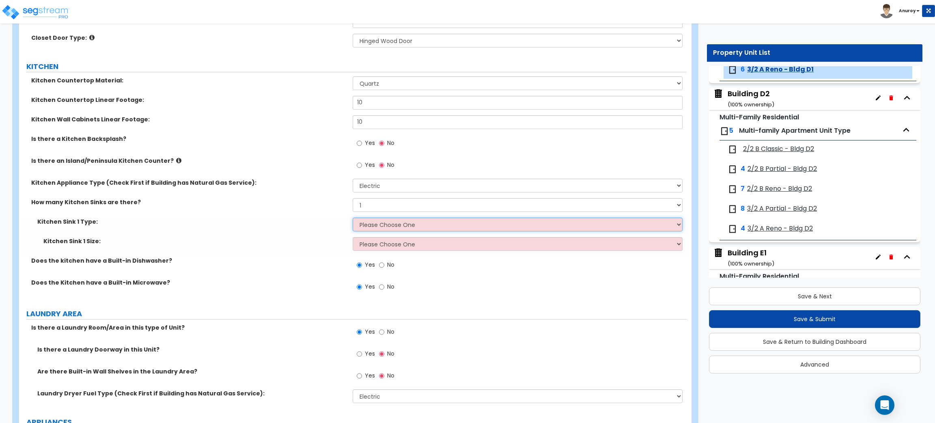
click at [408, 226] on select "Please Choose One Stainless Steel Porcelain Enamel Cast Iron Granite Composite" at bounding box center [517, 224] width 329 height 14
click at [353, 218] on select "Please Choose One Stainless Steel Porcelain Enamel Cast Iron Granite Composite" at bounding box center [517, 224] width 329 height 14
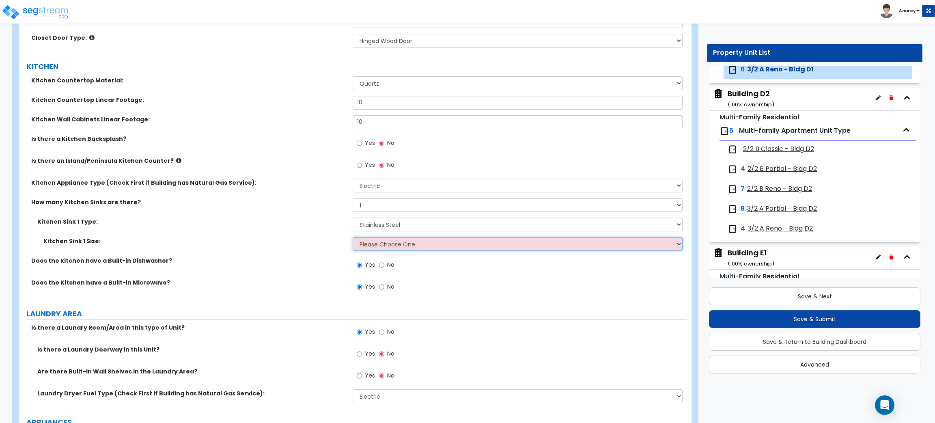
click at [411, 244] on select "Please Choose One Single Sink Double Sink" at bounding box center [517, 244] width 329 height 14
click at [353, 237] on select "Please Choose One Single Sink Double Sink" at bounding box center [517, 244] width 329 height 14
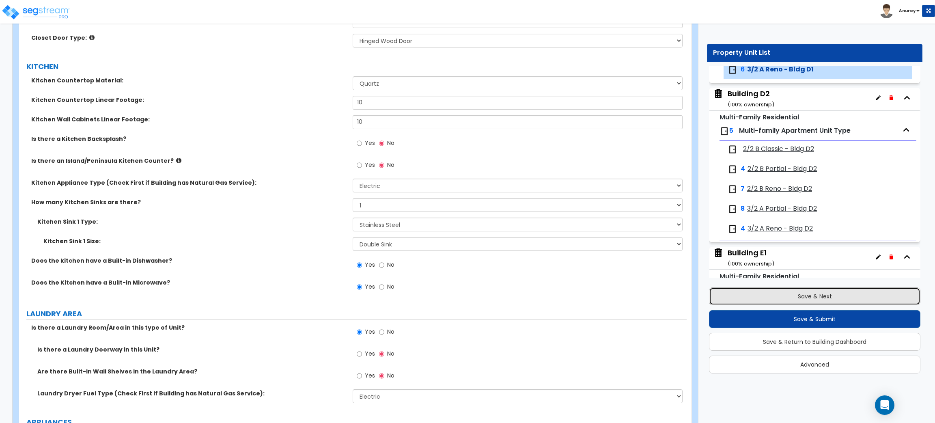
click at [764, 289] on button "Save & Next" at bounding box center [814, 296] width 211 height 18
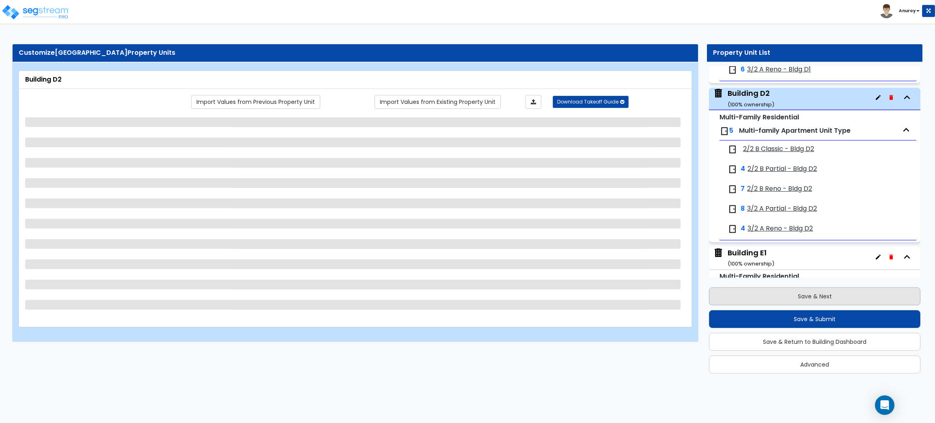
scroll to position [2194, 0]
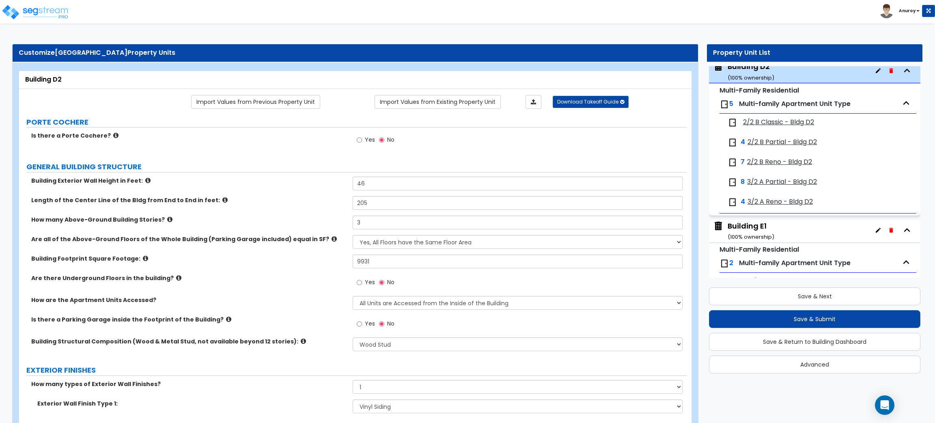
click at [788, 167] on span "2/2 B Reno - Bldg D2" at bounding box center [779, 161] width 65 height 9
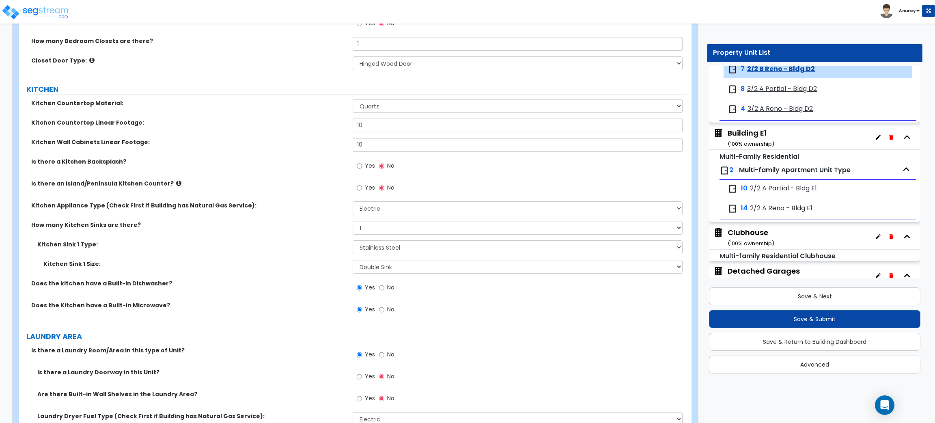
scroll to position [1035, 0]
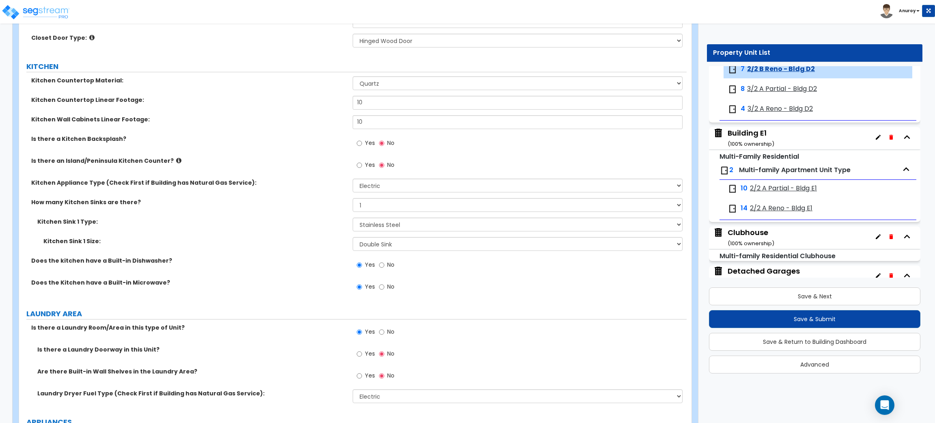
click at [783, 113] on span "3/2 A Reno - Bldg D2" at bounding box center [779, 108] width 65 height 9
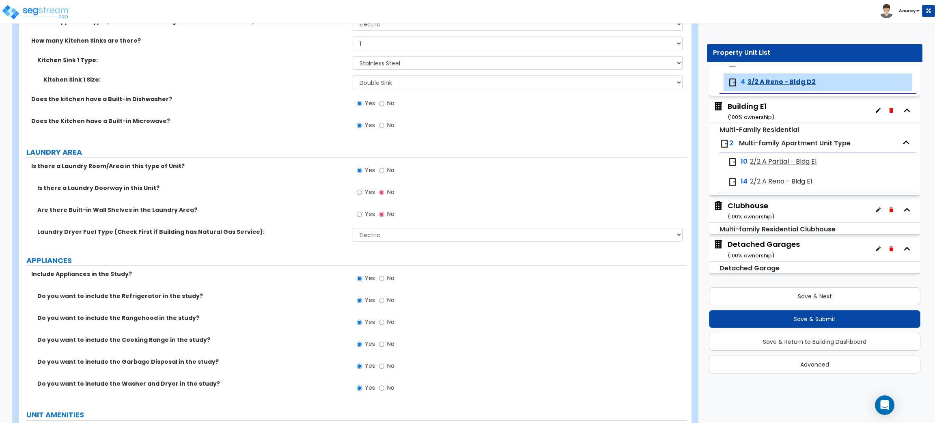
scroll to position [1168, 0]
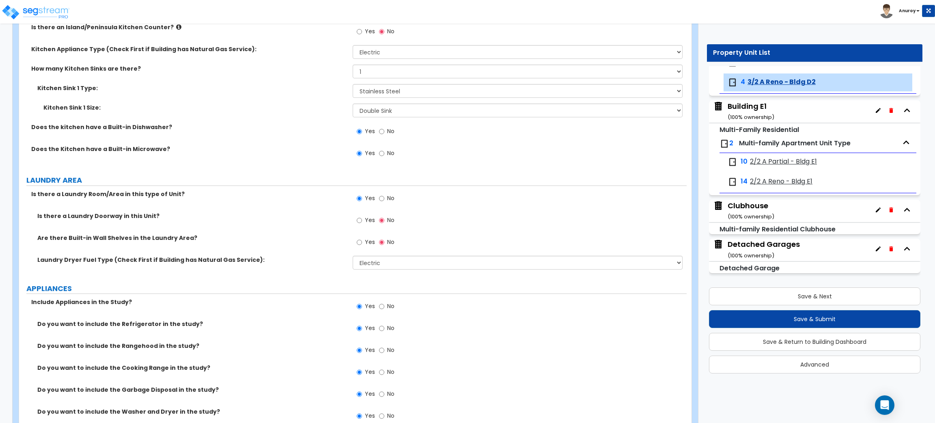
click at [793, 181] on span "2/2 A Reno - Bldg E1" at bounding box center [781, 181] width 62 height 9
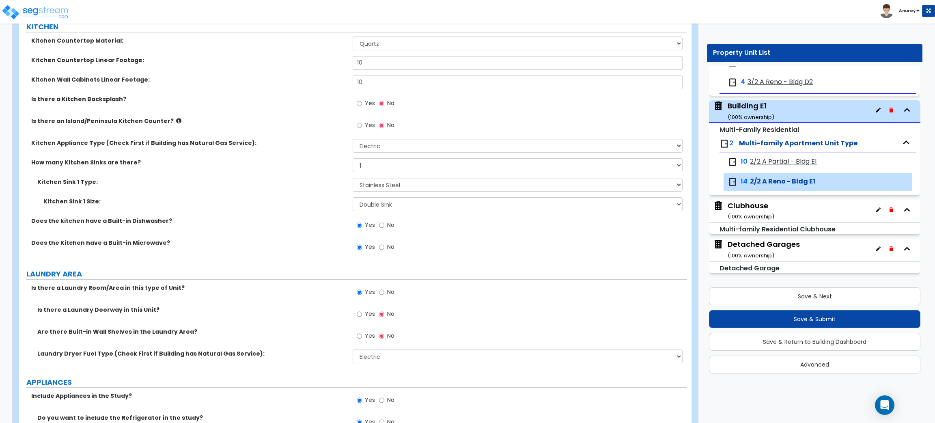
scroll to position [1095, 0]
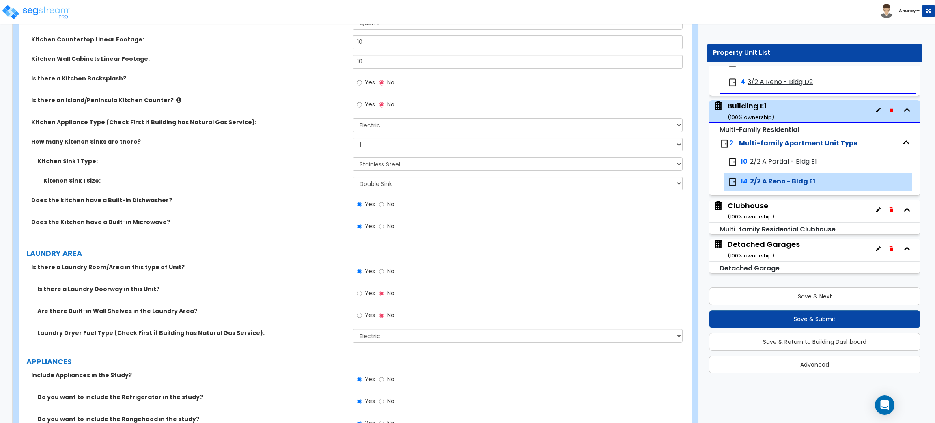
click at [789, 164] on span "2/2 A Partial - Bldg E1" at bounding box center [783, 161] width 67 height 9
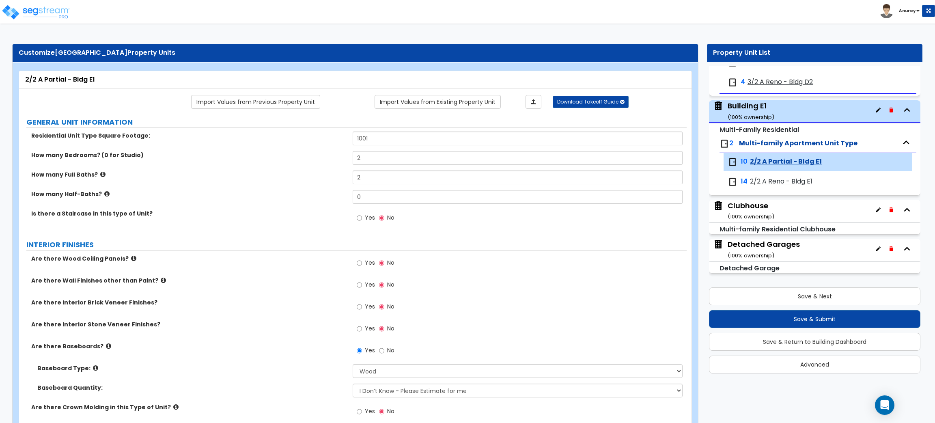
click at [552, 295] on div "Yes No" at bounding box center [519, 287] width 333 height 22
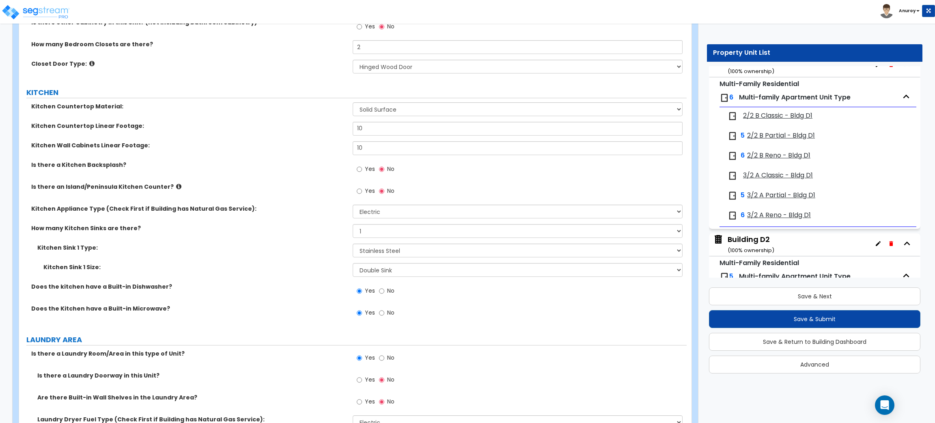
scroll to position [2015, 0]
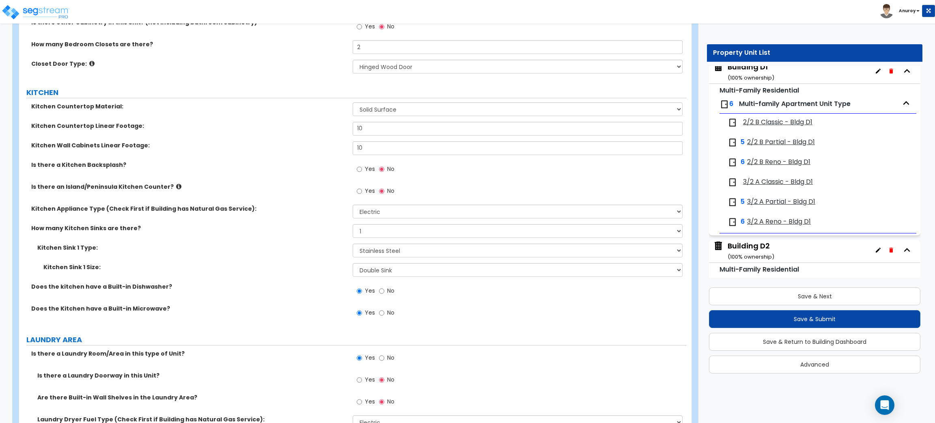
click at [781, 147] on span "2/2 B Partial - Bldg D1" at bounding box center [781, 142] width 68 height 9
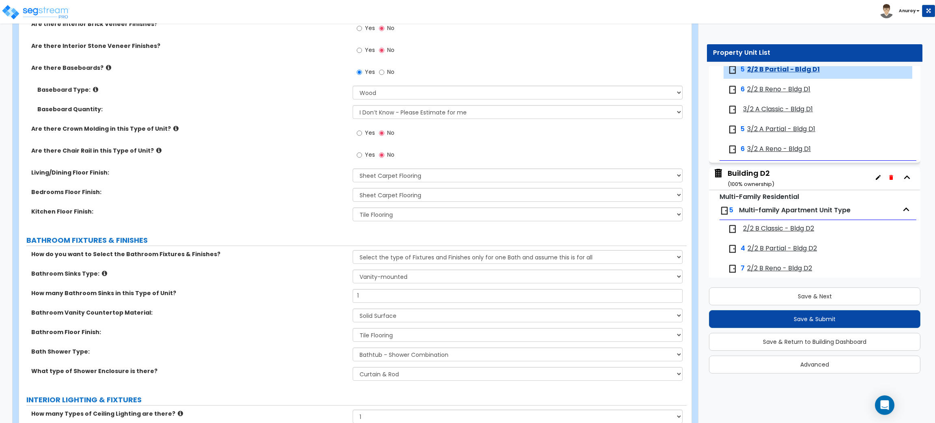
scroll to position [890, 0]
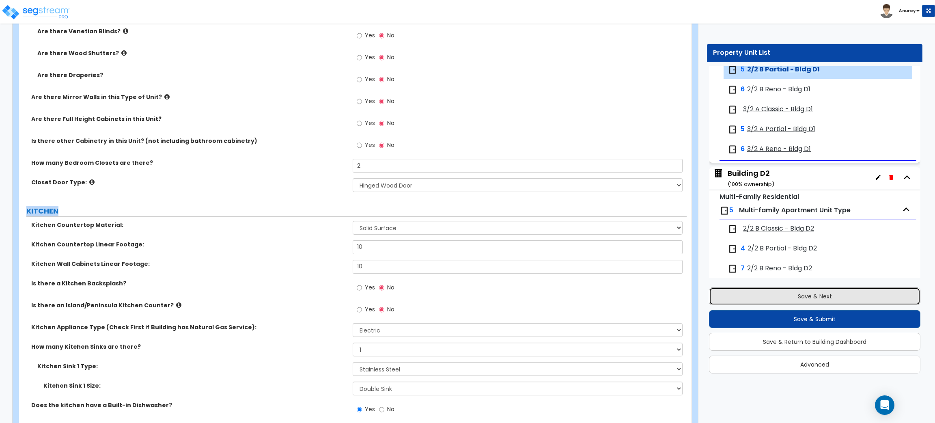
click at [827, 293] on button "Save & Next" at bounding box center [814, 296] width 211 height 18
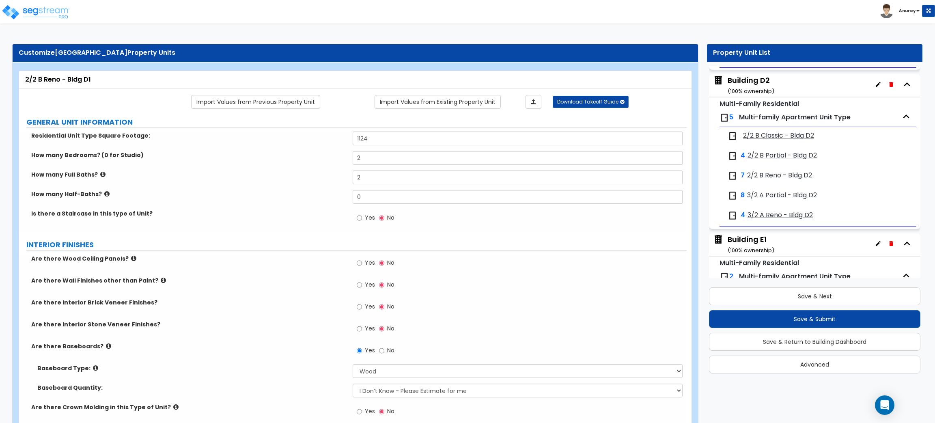
scroll to position [2319, 0]
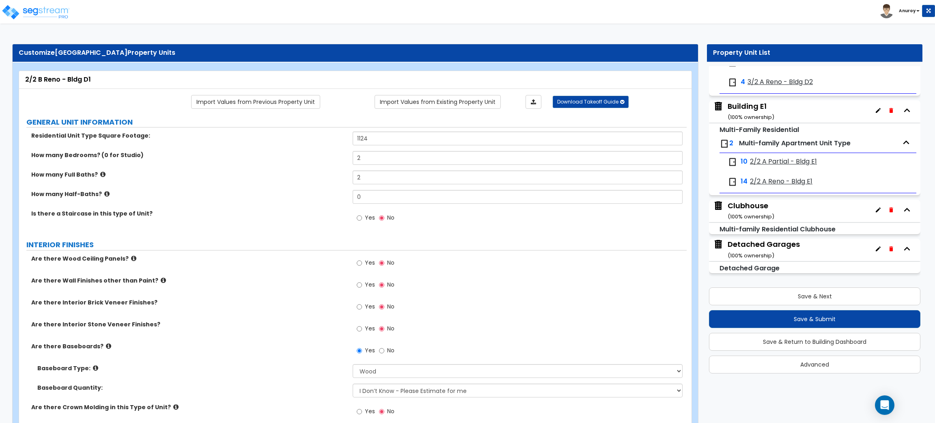
click at [768, 242] on div "Detached Garages ( 100 % ownership)" at bounding box center [763, 249] width 72 height 21
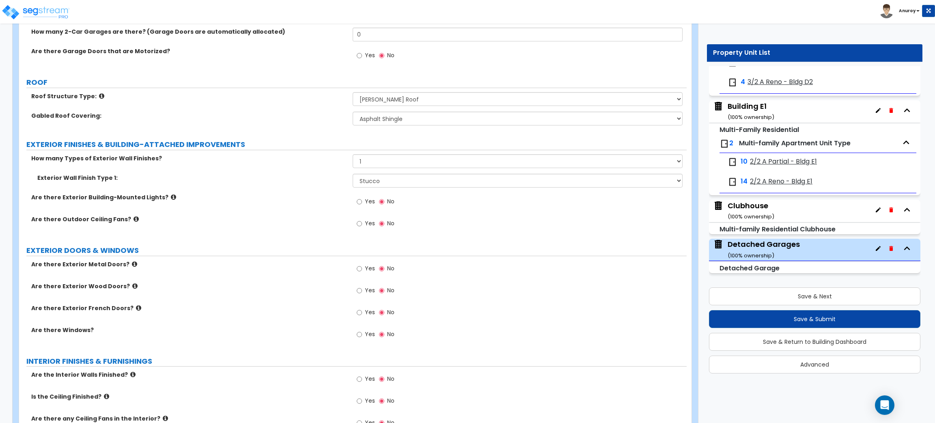
scroll to position [182, 0]
click at [399, 176] on select "Please Choose One Common/Shared Wall Brick Veneer Stone Veneer Wood Siding Viny…" at bounding box center [517, 180] width 329 height 14
click at [353, 173] on select "Please Choose One Common/Shared Wall Brick Veneer Stone Veneer Wood Siding Viny…" at bounding box center [517, 180] width 329 height 14
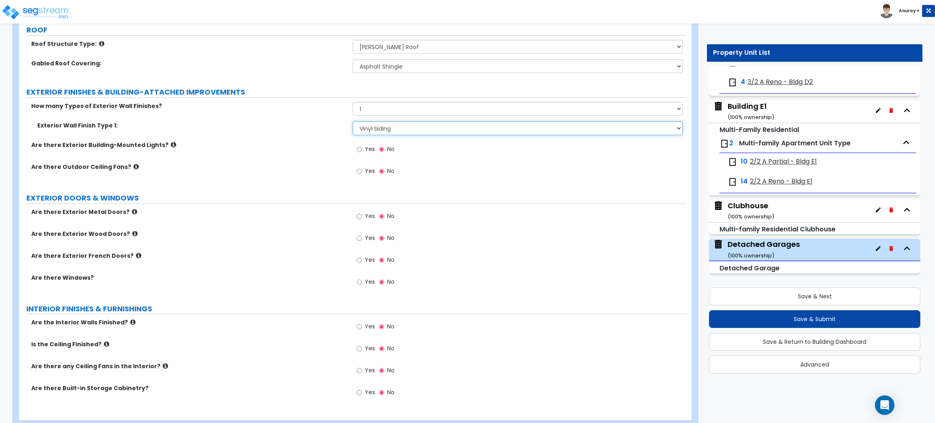
scroll to position [255, 0]
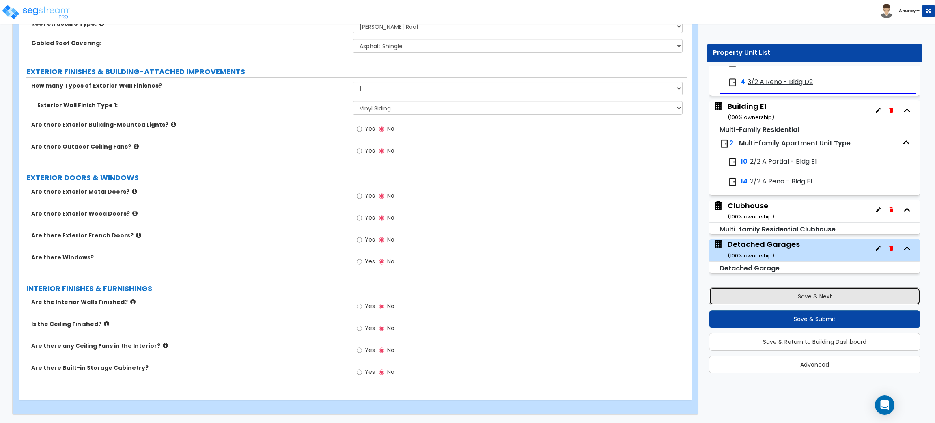
click at [813, 297] on button "Save & Next" at bounding box center [814, 296] width 211 height 18
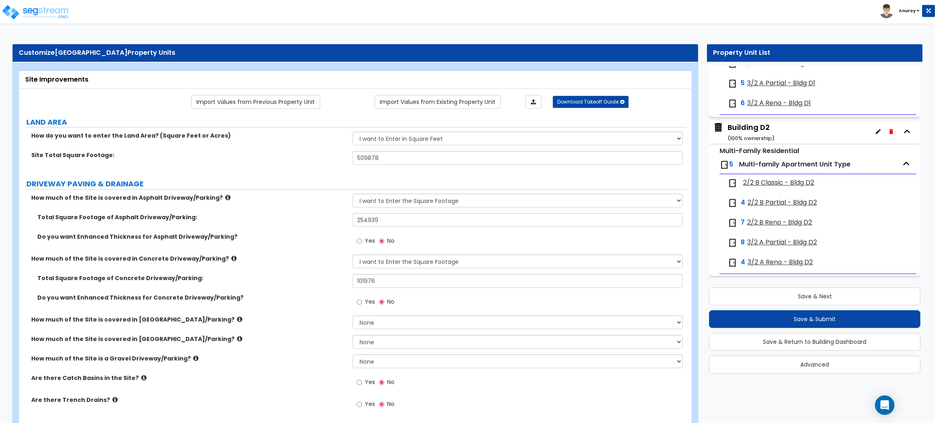
scroll to position [2319, 0]
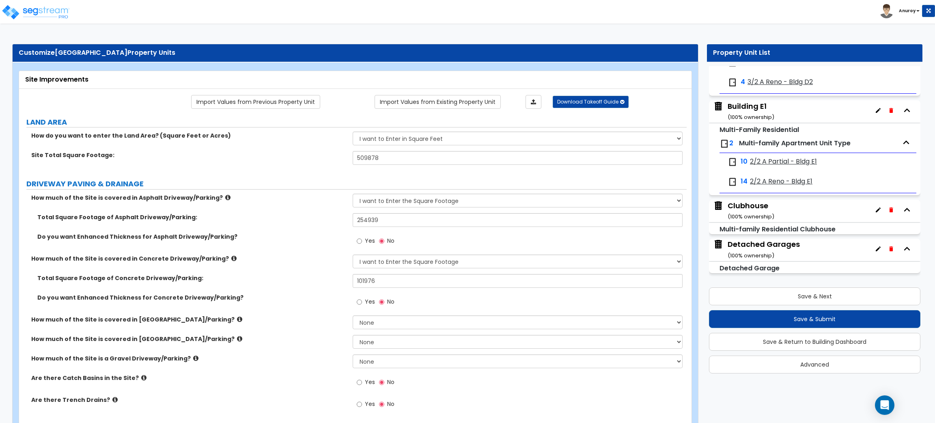
click at [761, 203] on div "Clubhouse ( 100 % ownership)" at bounding box center [750, 210] width 47 height 21
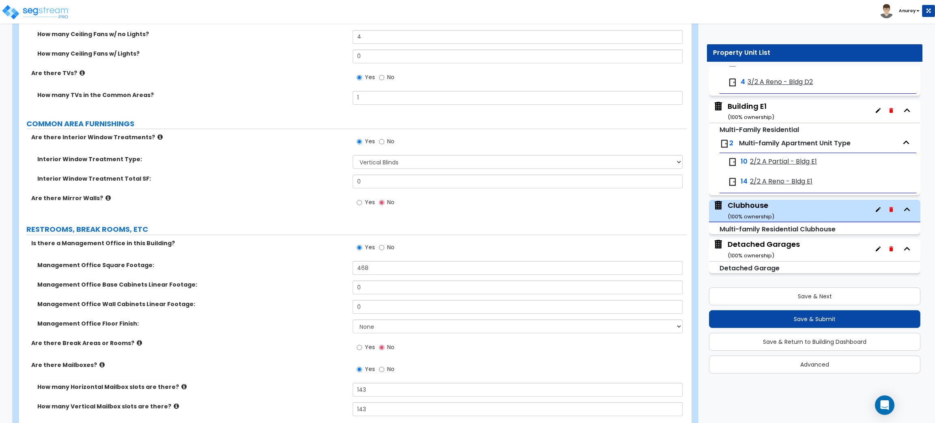
scroll to position [2631, 0]
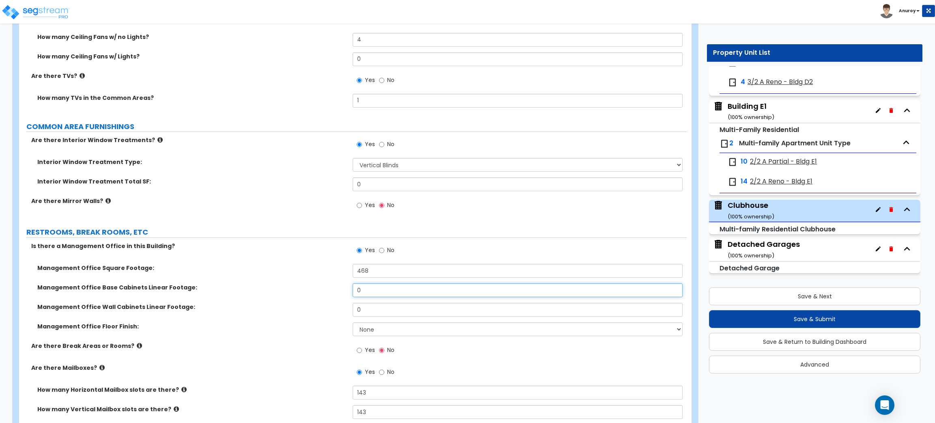
drag, startPoint x: 371, startPoint y: 286, endPoint x: 355, endPoint y: 288, distance: 16.4
click at [355, 288] on input "0" at bounding box center [517, 290] width 329 height 14
click at [354, 308] on input "0" at bounding box center [517, 310] width 329 height 14
click at [379, 324] on select "None Tile Flooring Hardwood Flooring Resilient Laminate Flooring VCT Flooring S…" at bounding box center [517, 329] width 329 height 14
click at [353, 323] on select "None Tile Flooring Hardwood Flooring Resilient Laminate Flooring VCT Flooring S…" at bounding box center [517, 329] width 329 height 14
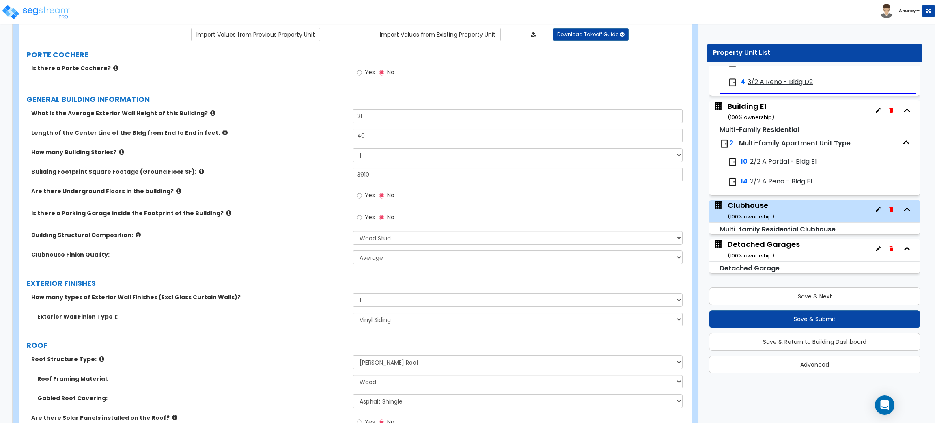
scroll to position [0, 0]
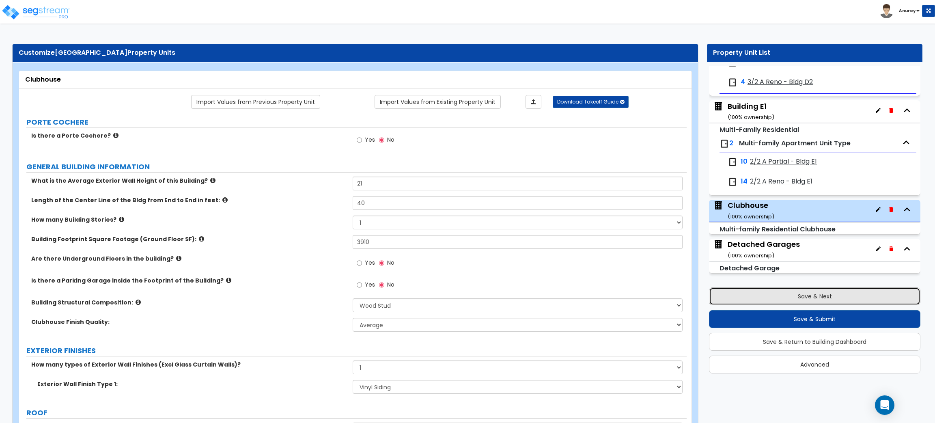
click at [765, 288] on button "Save & Next" at bounding box center [814, 296] width 211 height 18
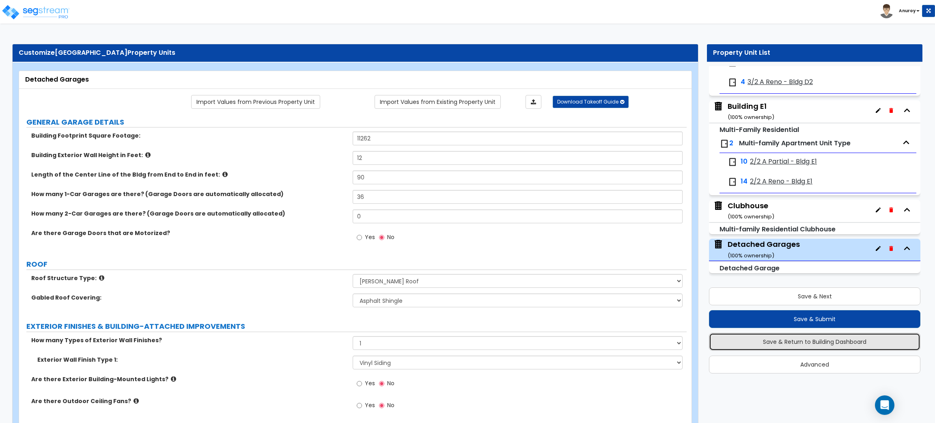
click at [837, 340] on button "Save & Return to Building Dashboard" at bounding box center [814, 342] width 211 height 18
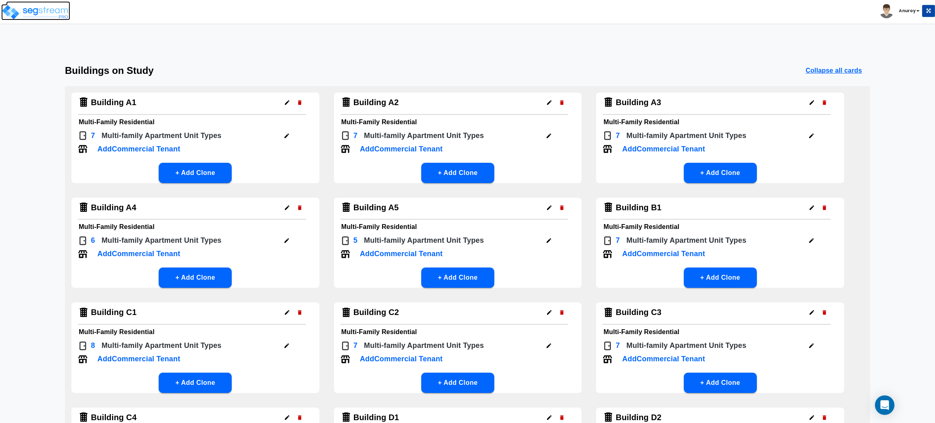
click at [63, 7] on img at bounding box center [35, 12] width 69 height 16
